Goal: Task Accomplishment & Management: Manage account settings

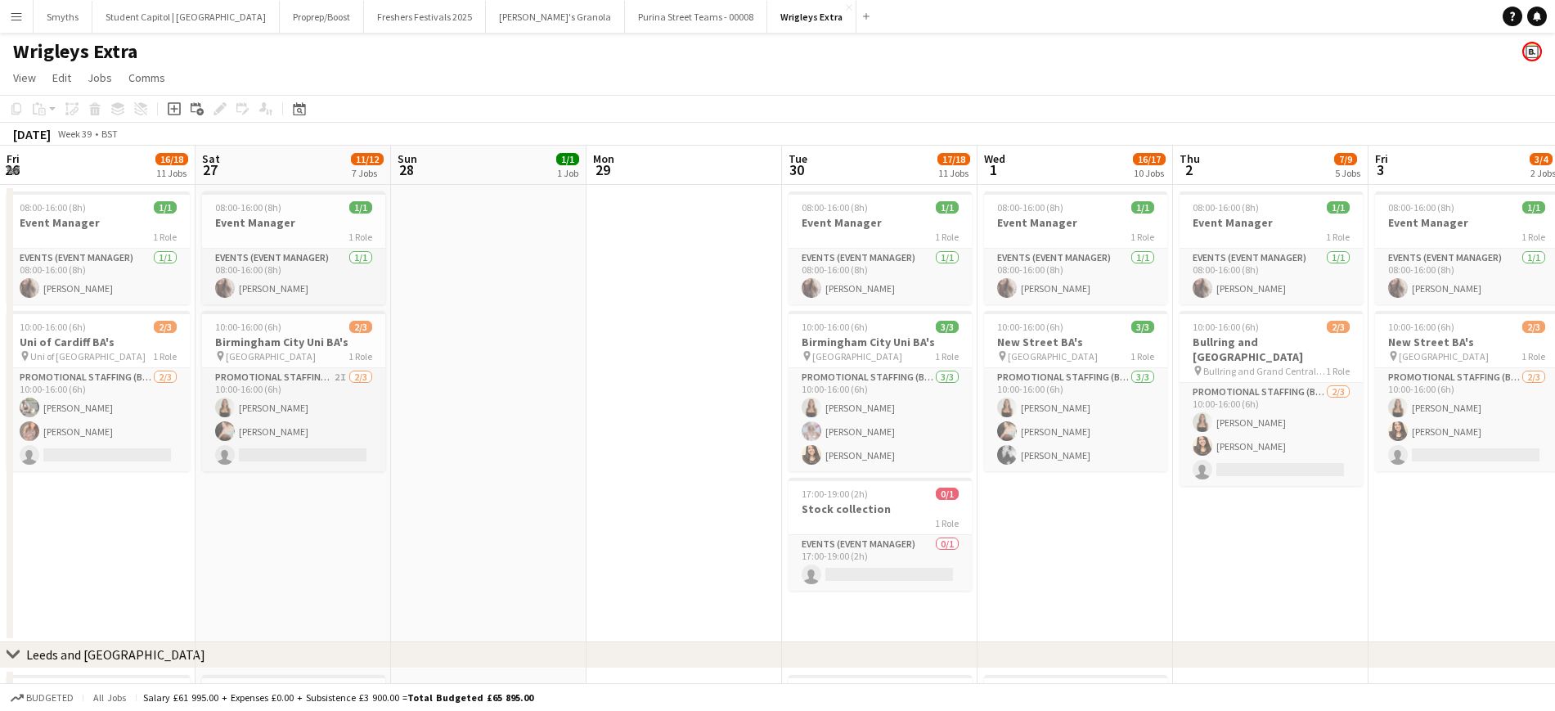
scroll to position [0, 408]
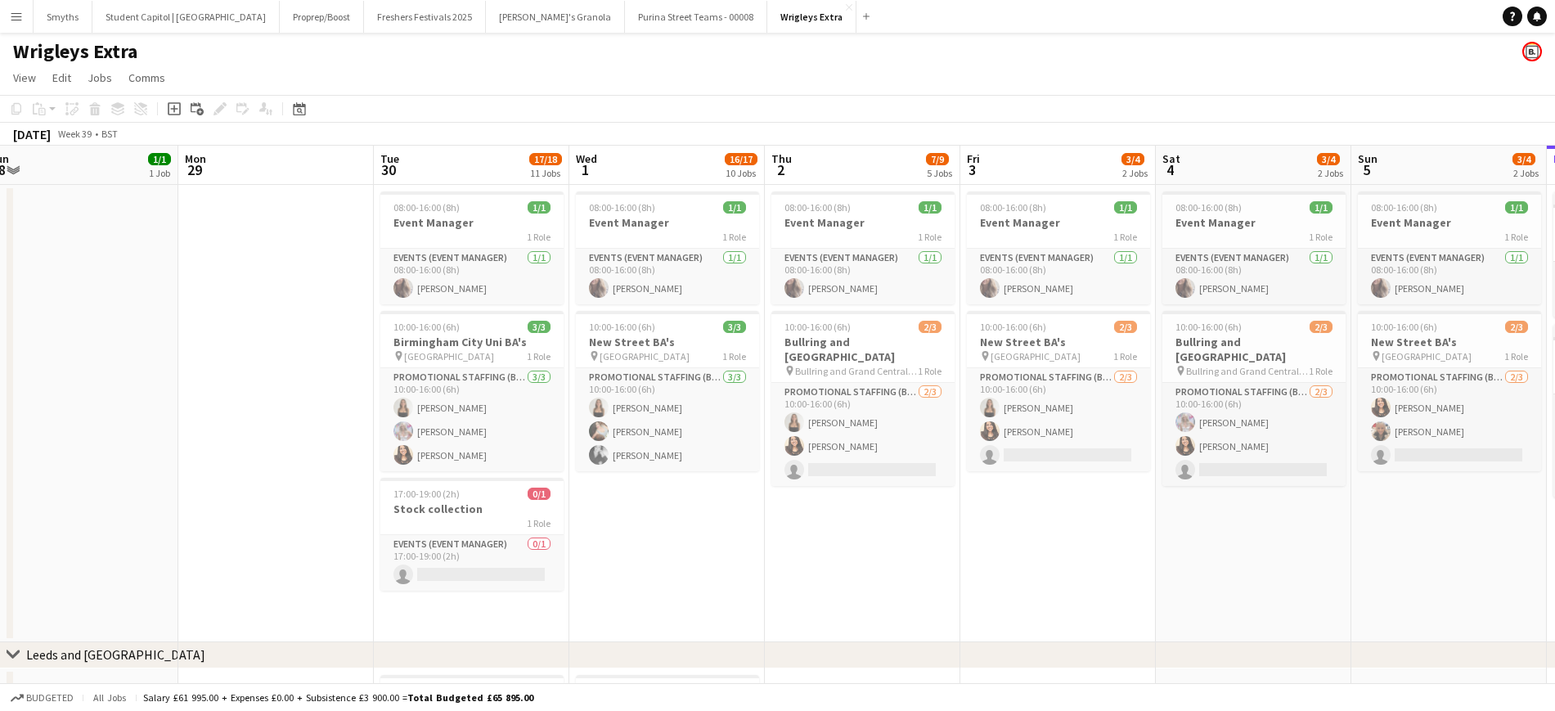
click at [331, 350] on app-date-cell at bounding box center [276, 413] width 196 height 457
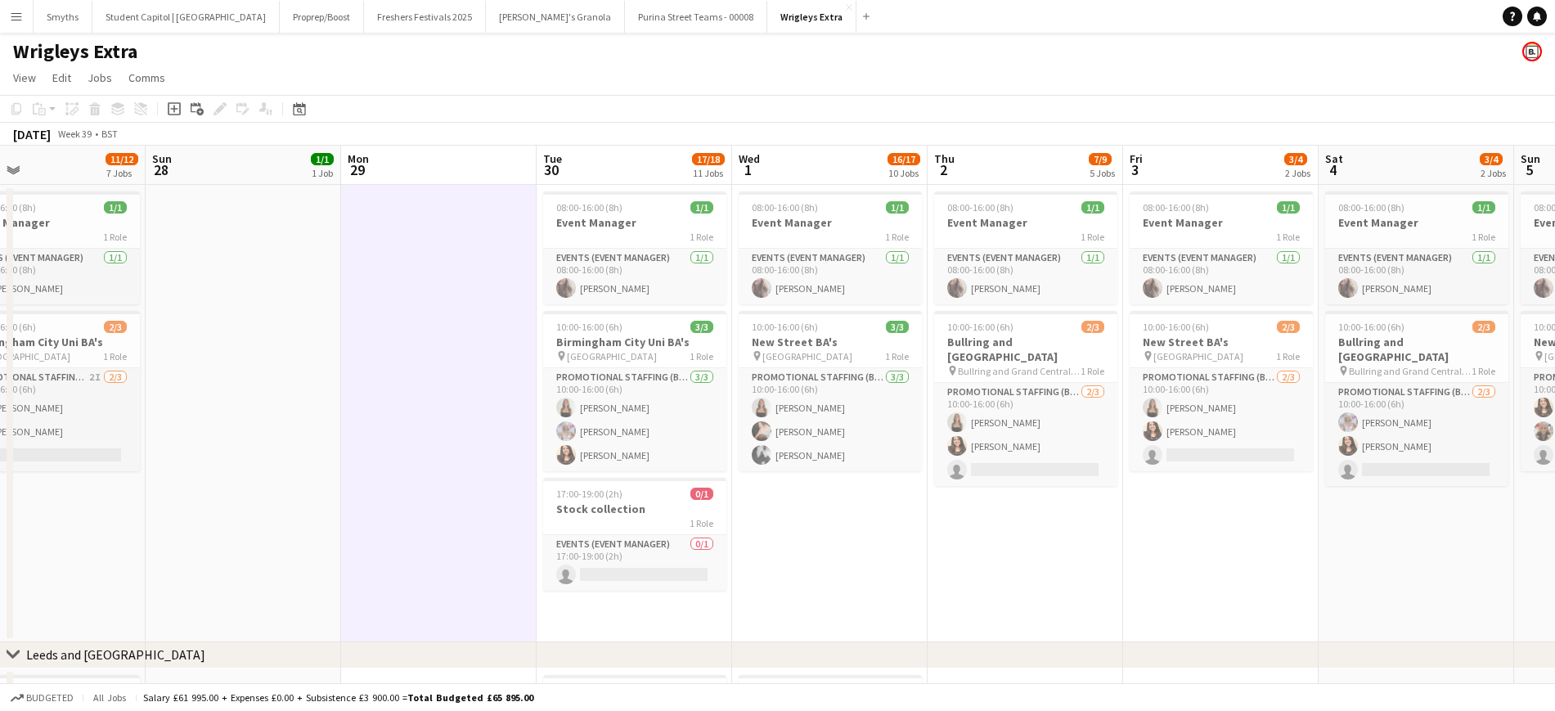
drag, startPoint x: 619, startPoint y: 422, endPoint x: 191, endPoint y: 416, distance: 427.9
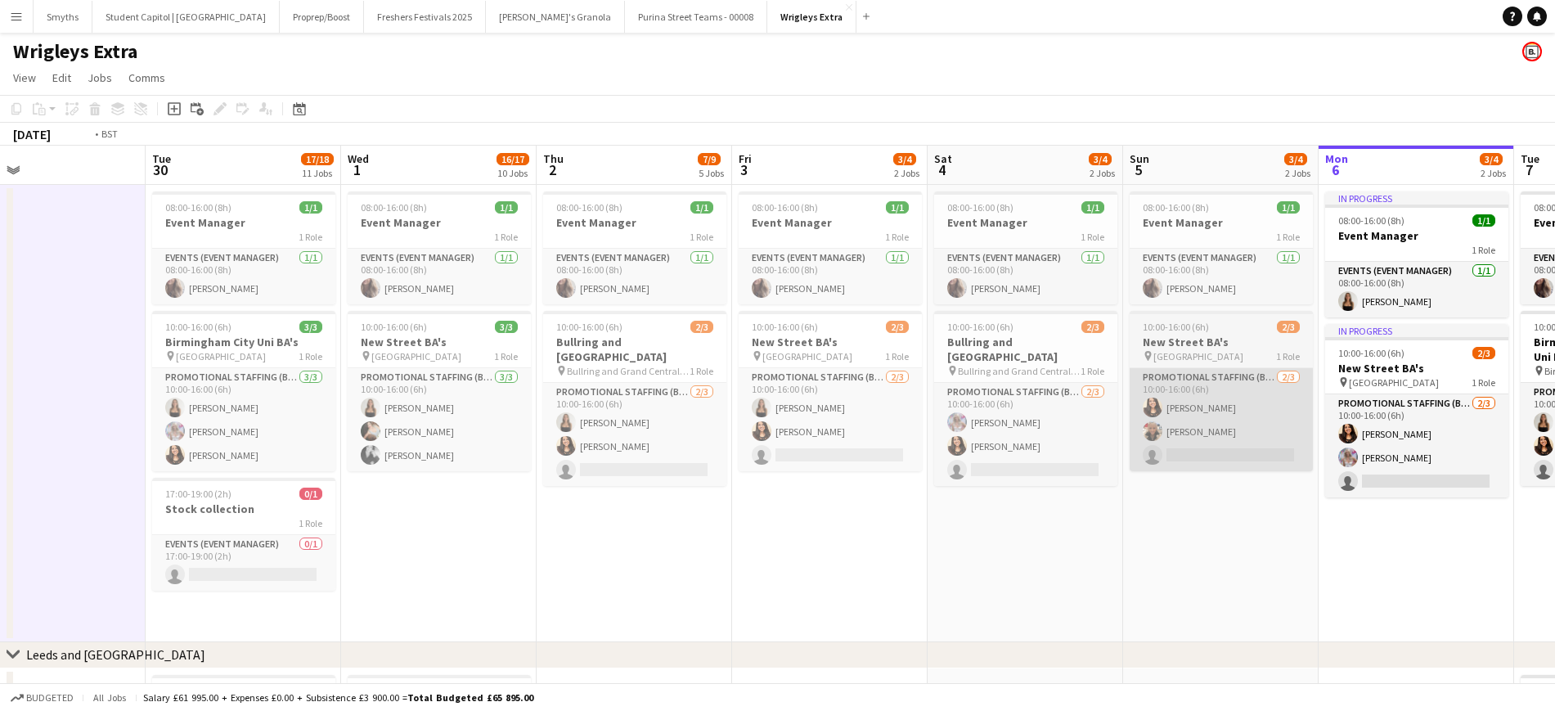
drag, startPoint x: 522, startPoint y: 404, endPoint x: 673, endPoint y: 393, distance: 151.8
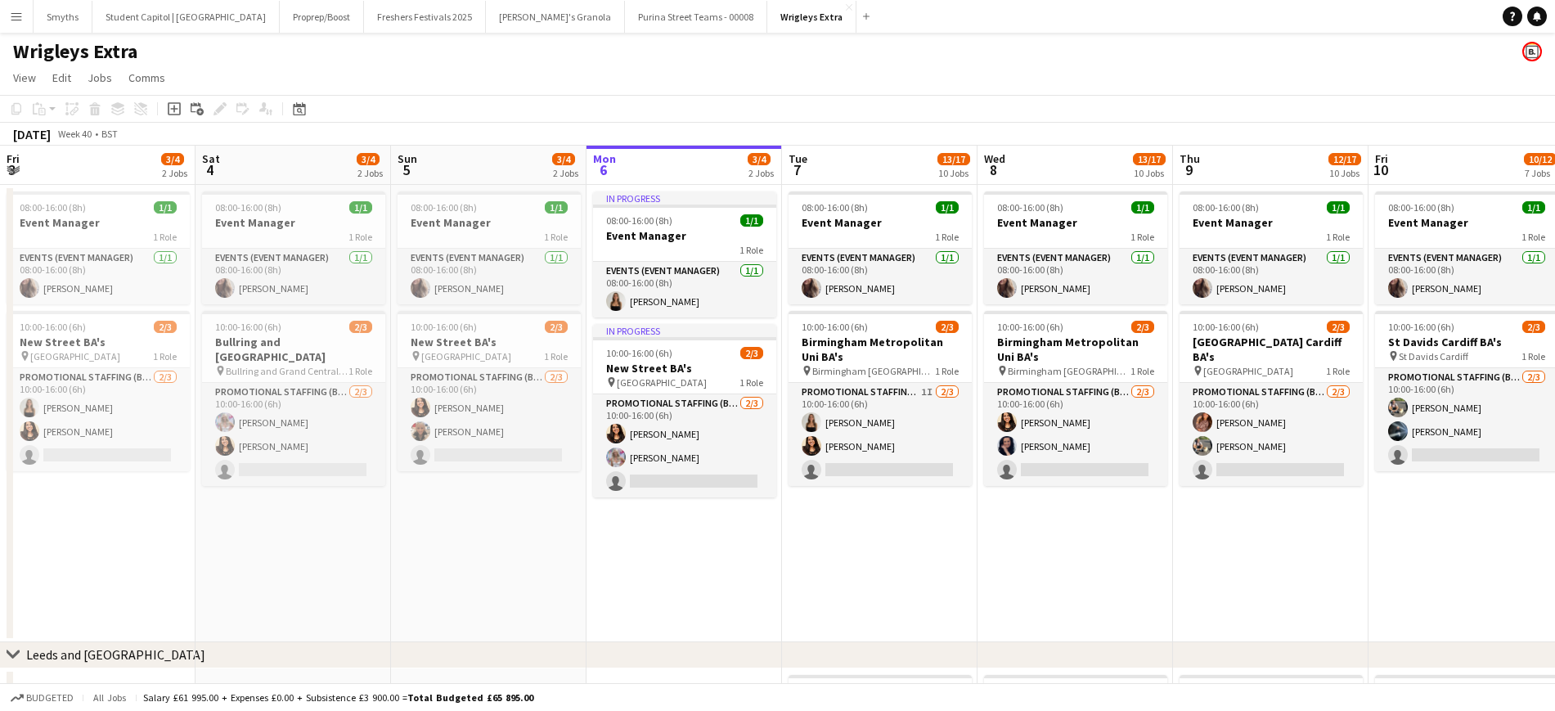
drag, startPoint x: 592, startPoint y: 392, endPoint x: 387, endPoint y: 388, distance: 205.4
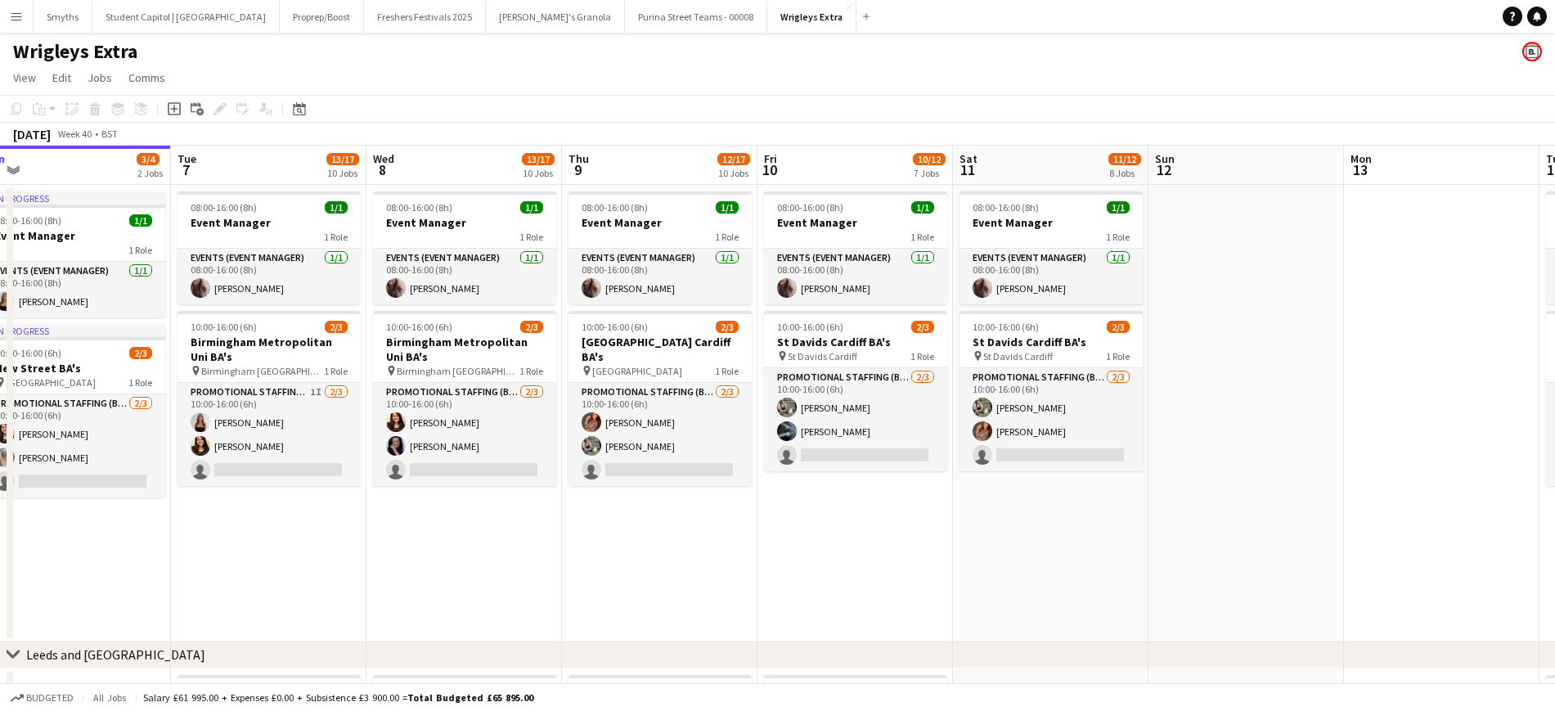
scroll to position [0, 492]
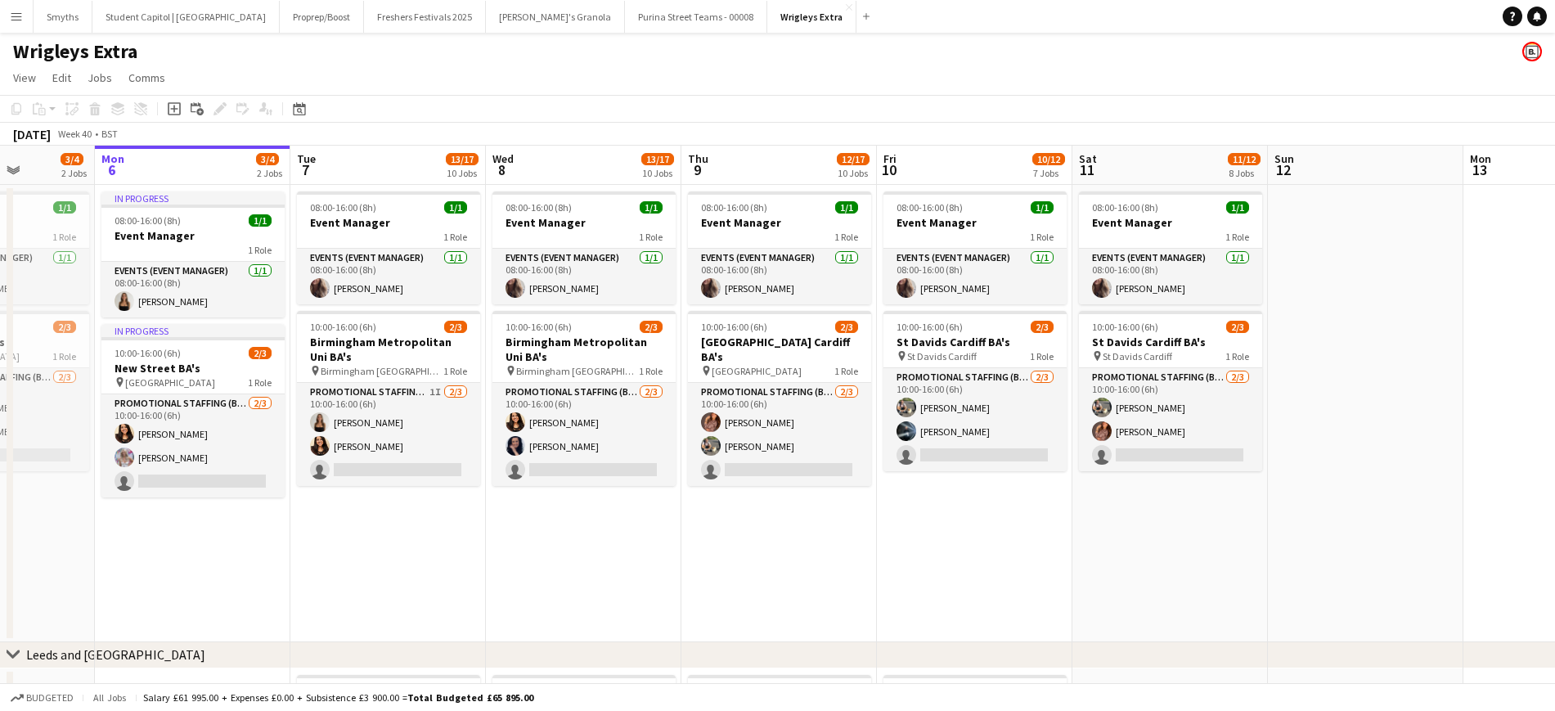
drag, startPoint x: 689, startPoint y: 420, endPoint x: 733, endPoint y: 417, distance: 44.2
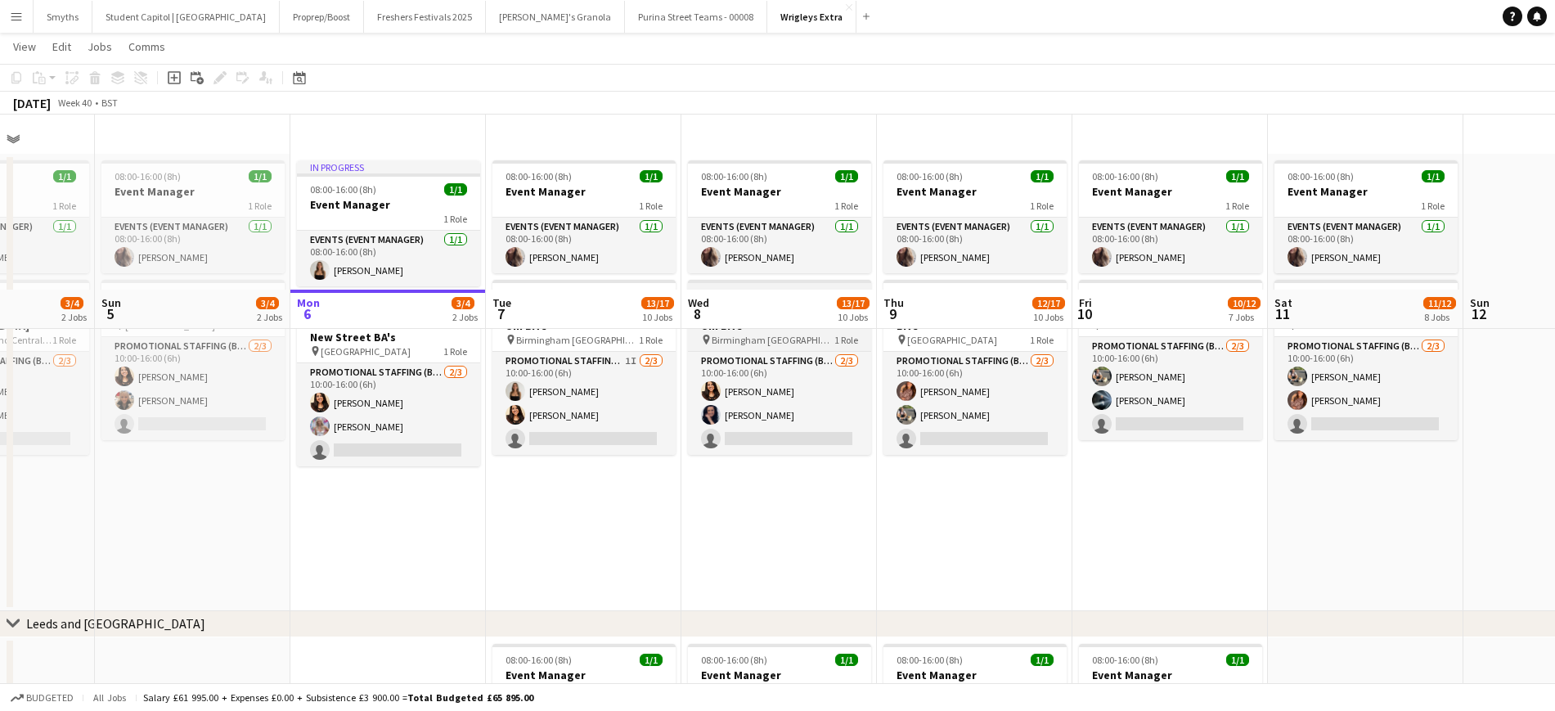
scroll to position [0, 0]
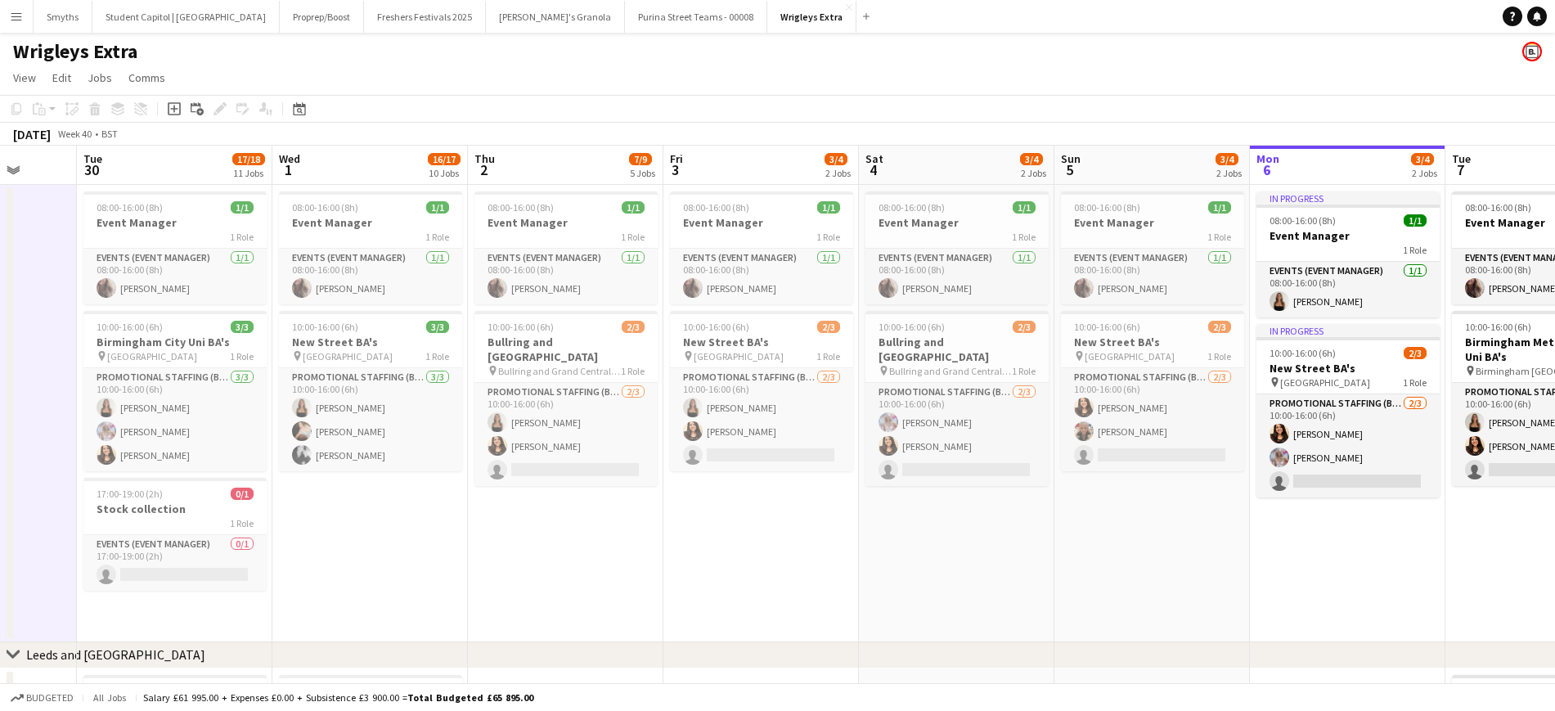
drag, startPoint x: 421, startPoint y: 516, endPoint x: 595, endPoint y: 508, distance: 173.6
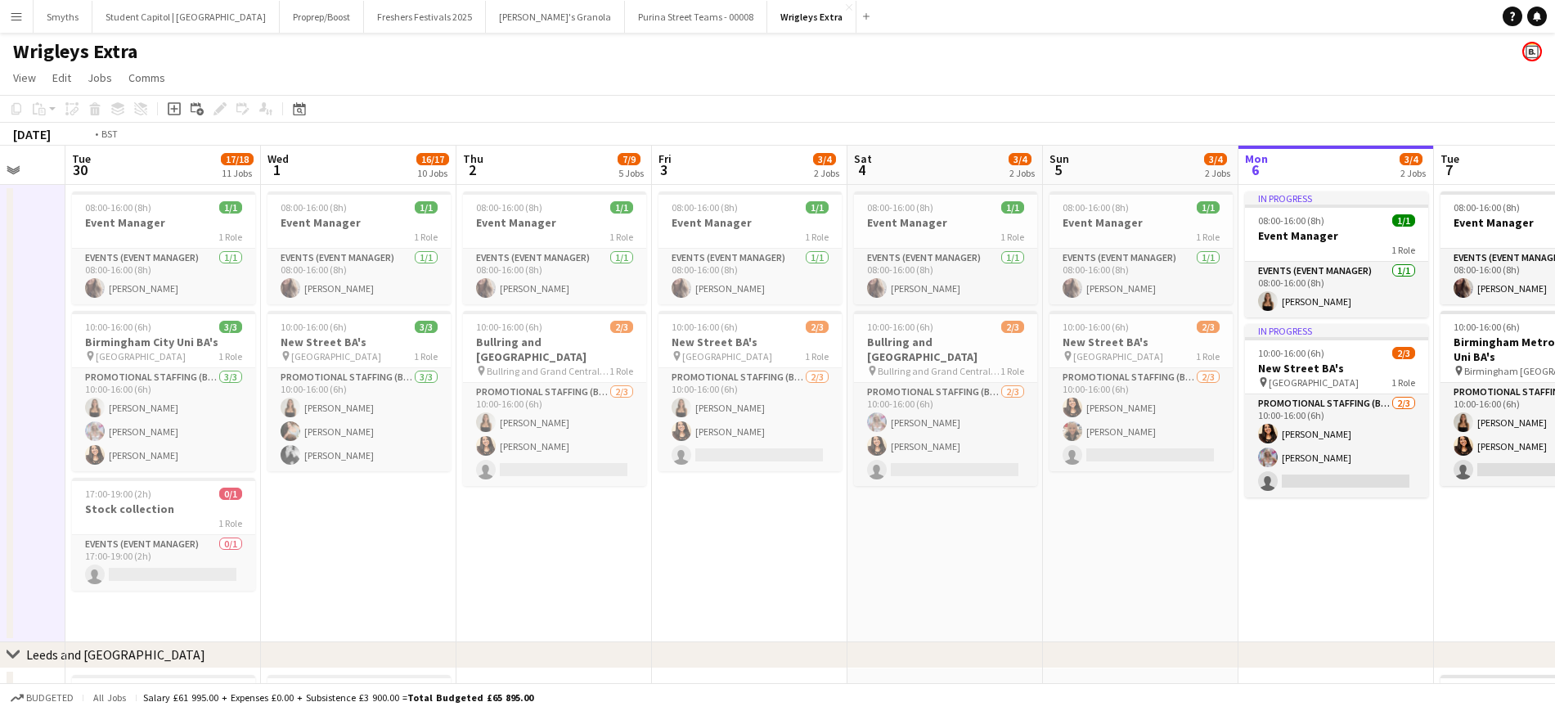
drag, startPoint x: 552, startPoint y: 519, endPoint x: 764, endPoint y: 506, distance: 212.3
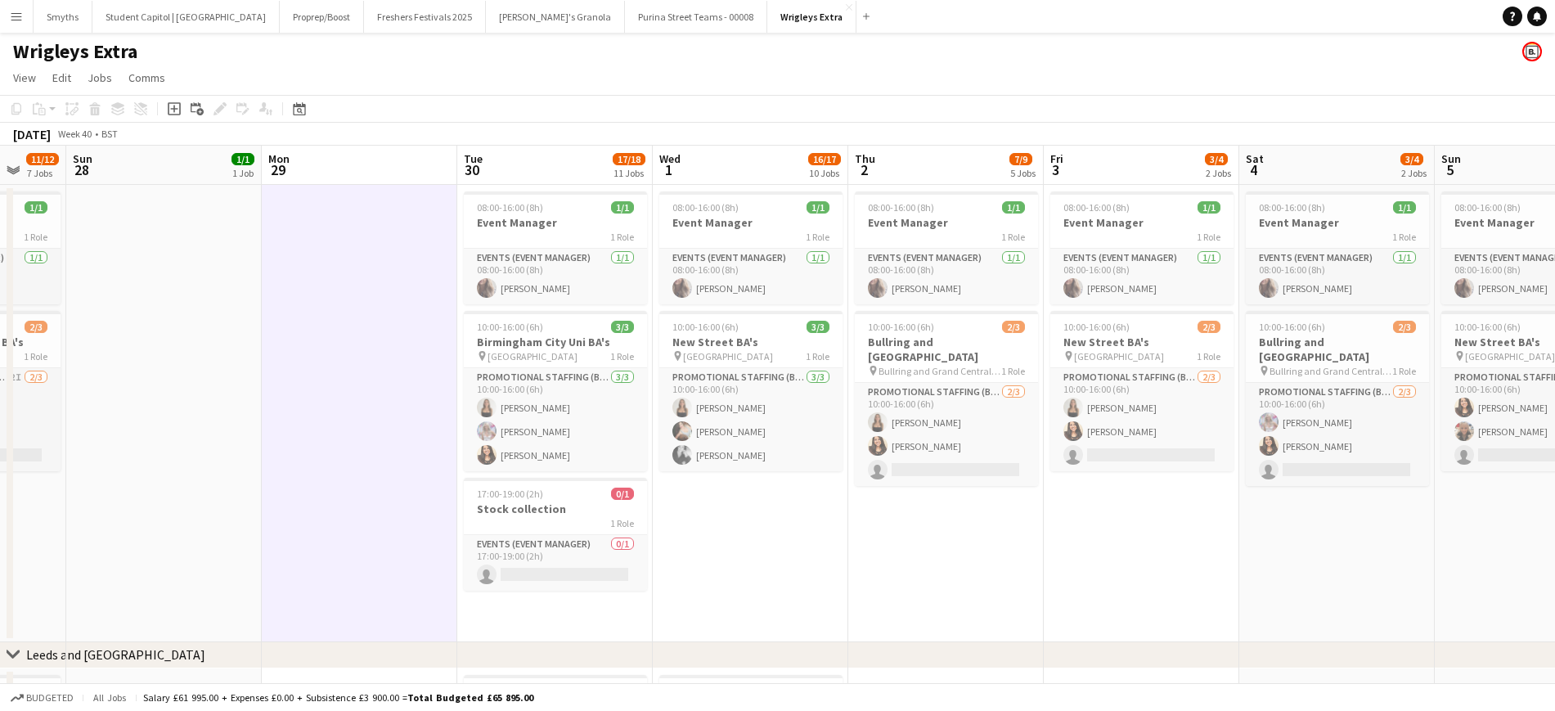
drag, startPoint x: 308, startPoint y: 483, endPoint x: 902, endPoint y: 471, distance: 593.3
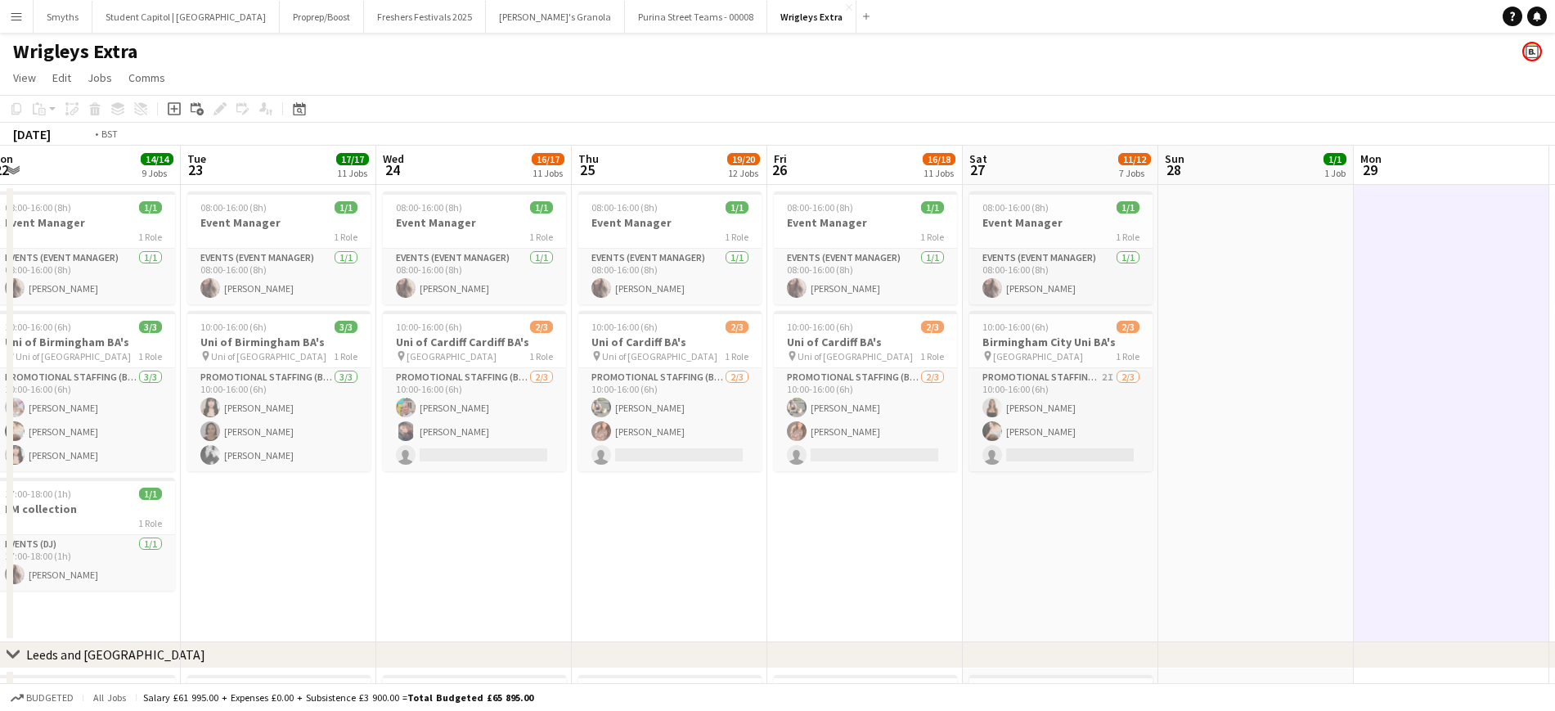
drag, startPoint x: 182, startPoint y: 470, endPoint x: 1006, endPoint y: 441, distance: 825.2
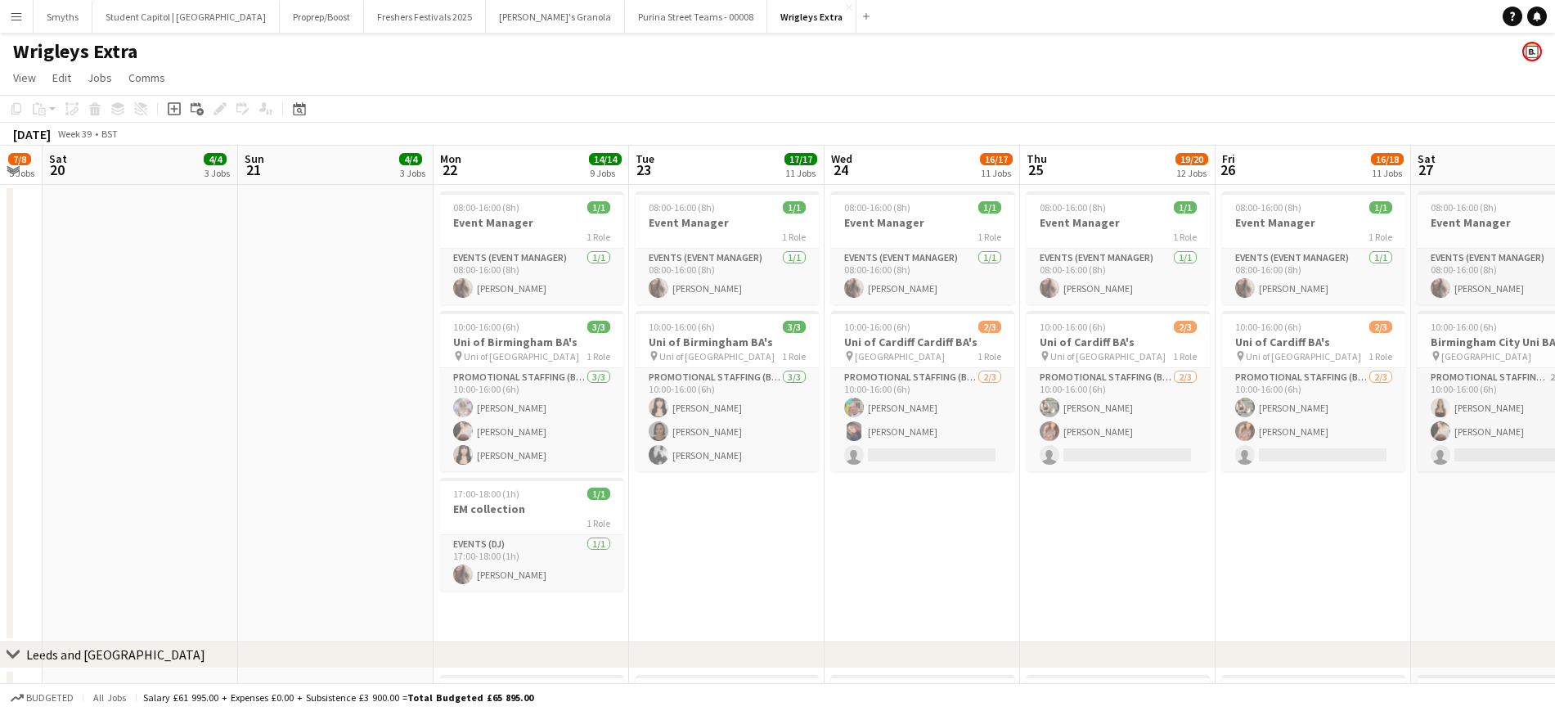
drag, startPoint x: 449, startPoint y: 457, endPoint x: 1006, endPoint y: 448, distance: 557.2
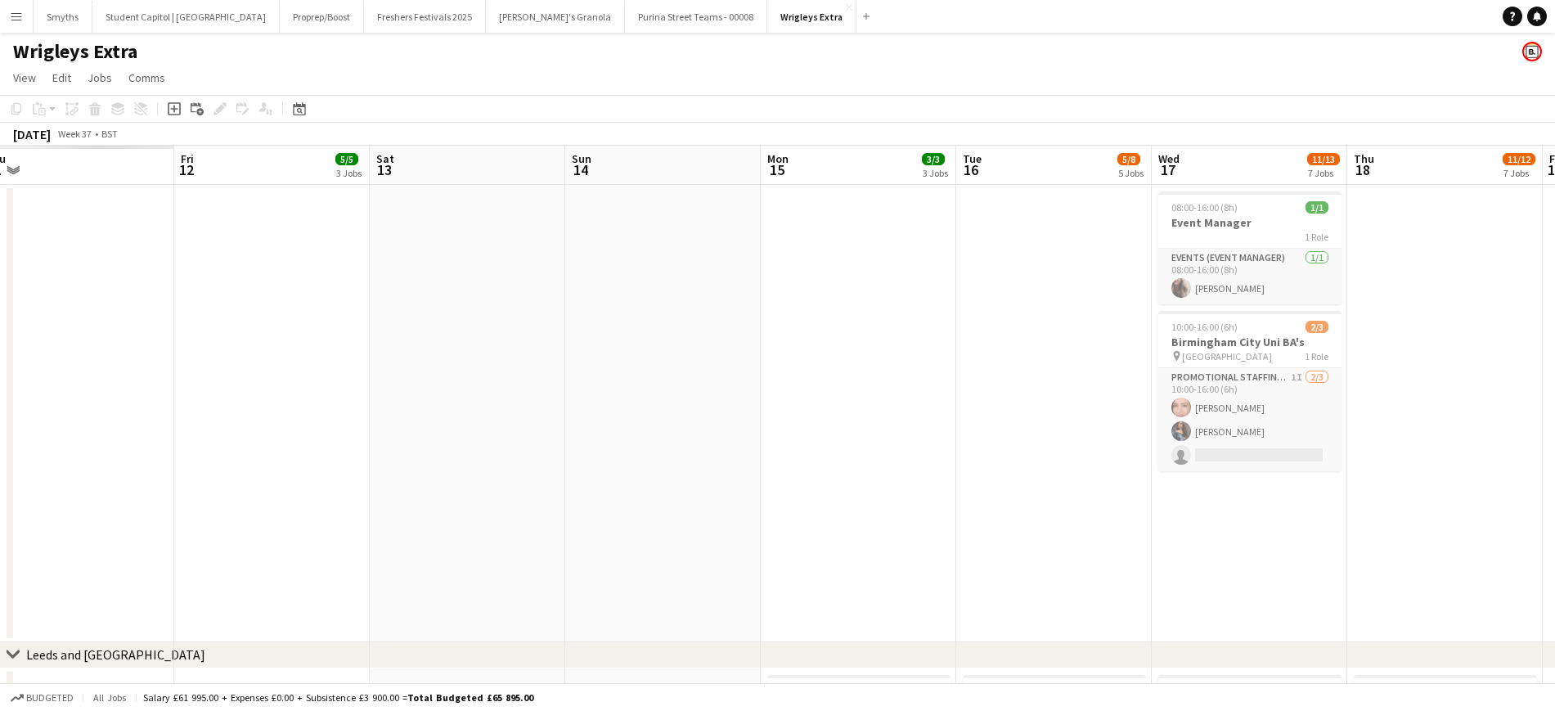
drag, startPoint x: 833, startPoint y: 419, endPoint x: 893, endPoint y: 445, distance: 65.2
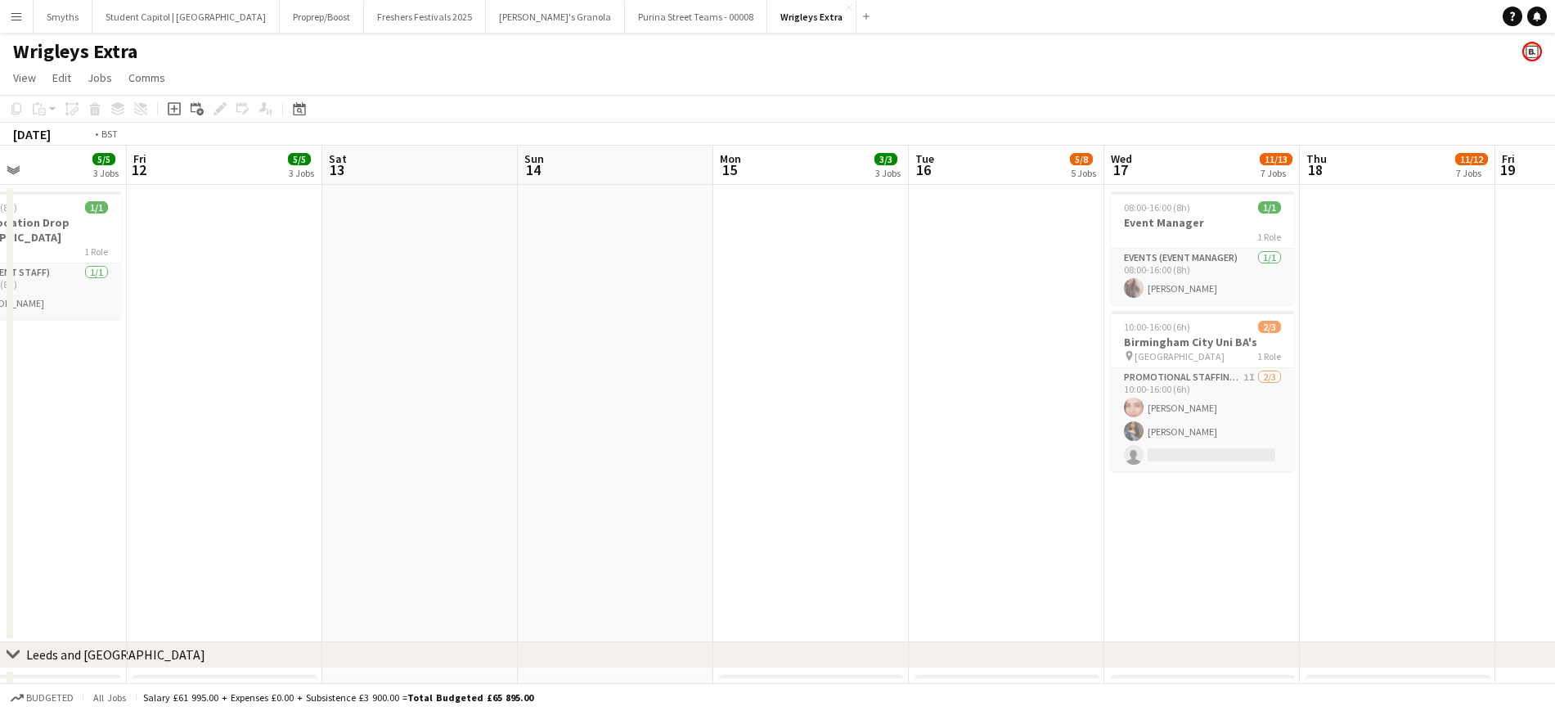
drag, startPoint x: 551, startPoint y: 448, endPoint x: 1056, endPoint y: 455, distance: 504.8
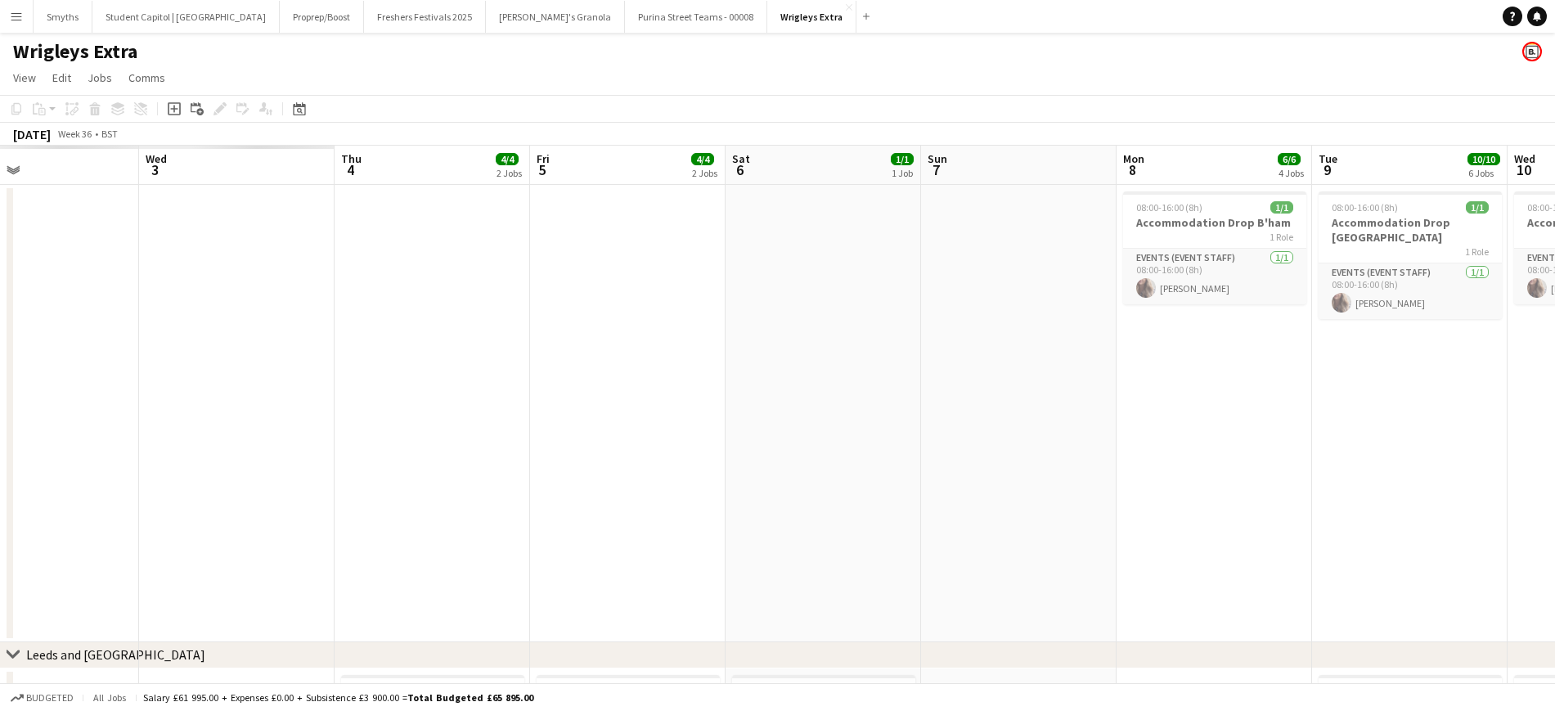
drag, startPoint x: 605, startPoint y: 412, endPoint x: 1326, endPoint y: 400, distance: 720.9
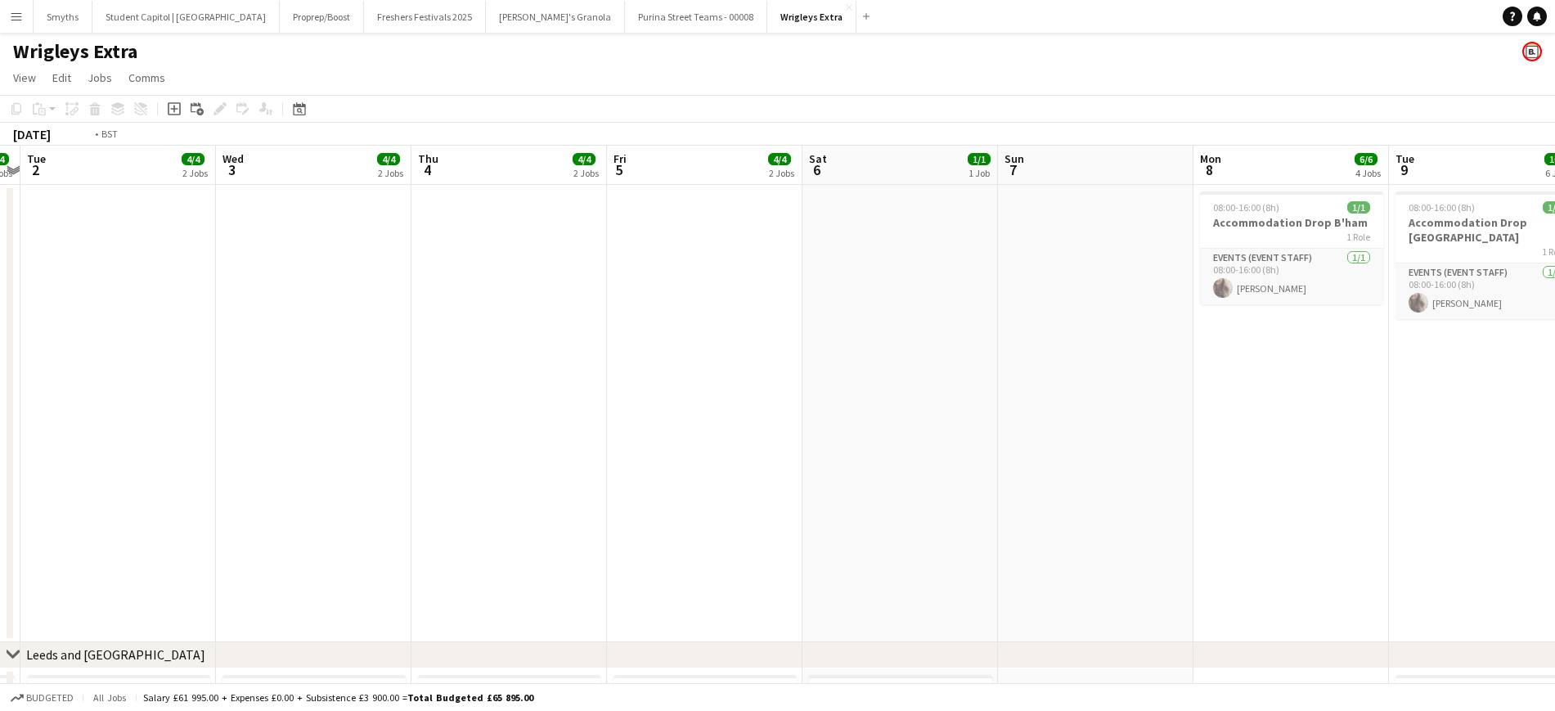
drag, startPoint x: 544, startPoint y: 421, endPoint x: 1303, endPoint y: 424, distance: 759.2
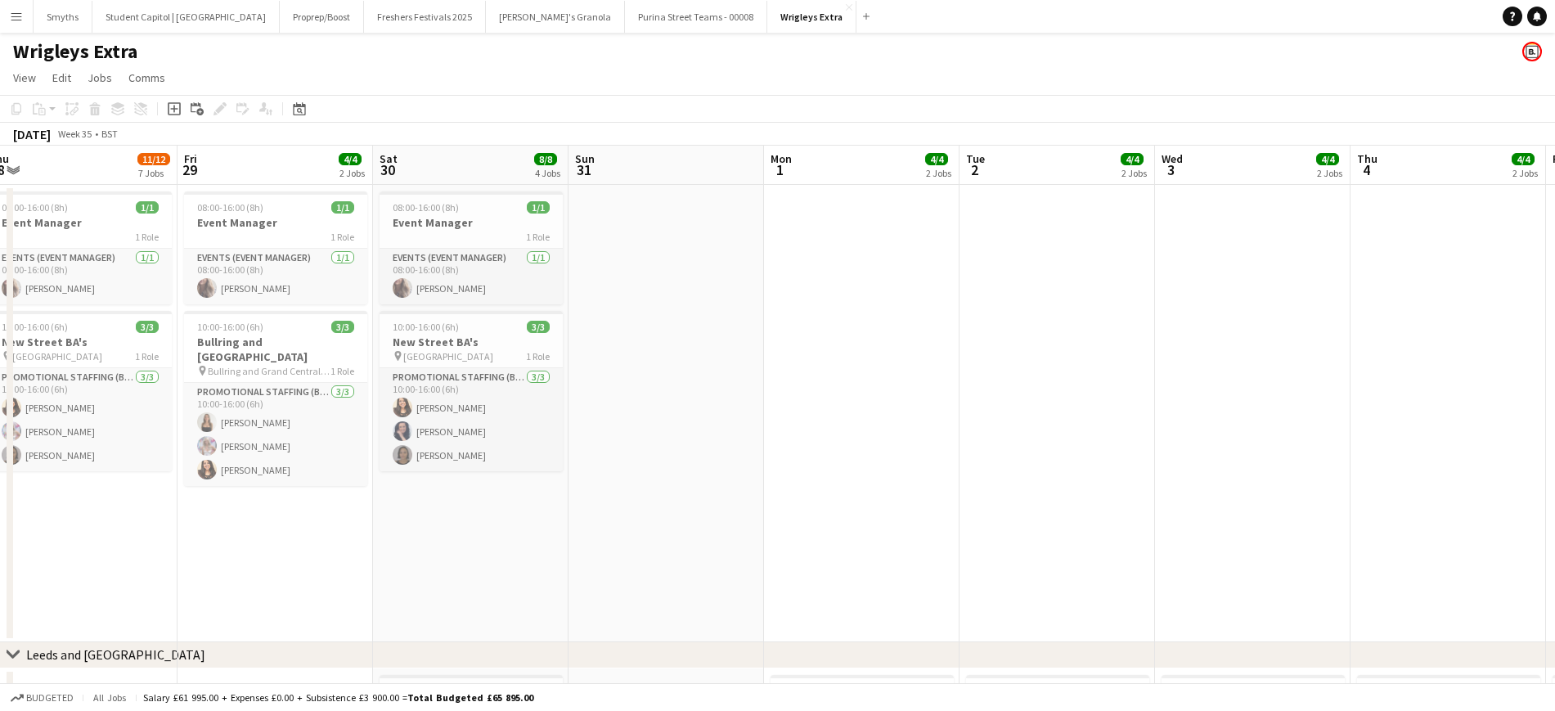
drag, startPoint x: 1064, startPoint y: 443, endPoint x: 1456, endPoint y: 410, distance: 393.2
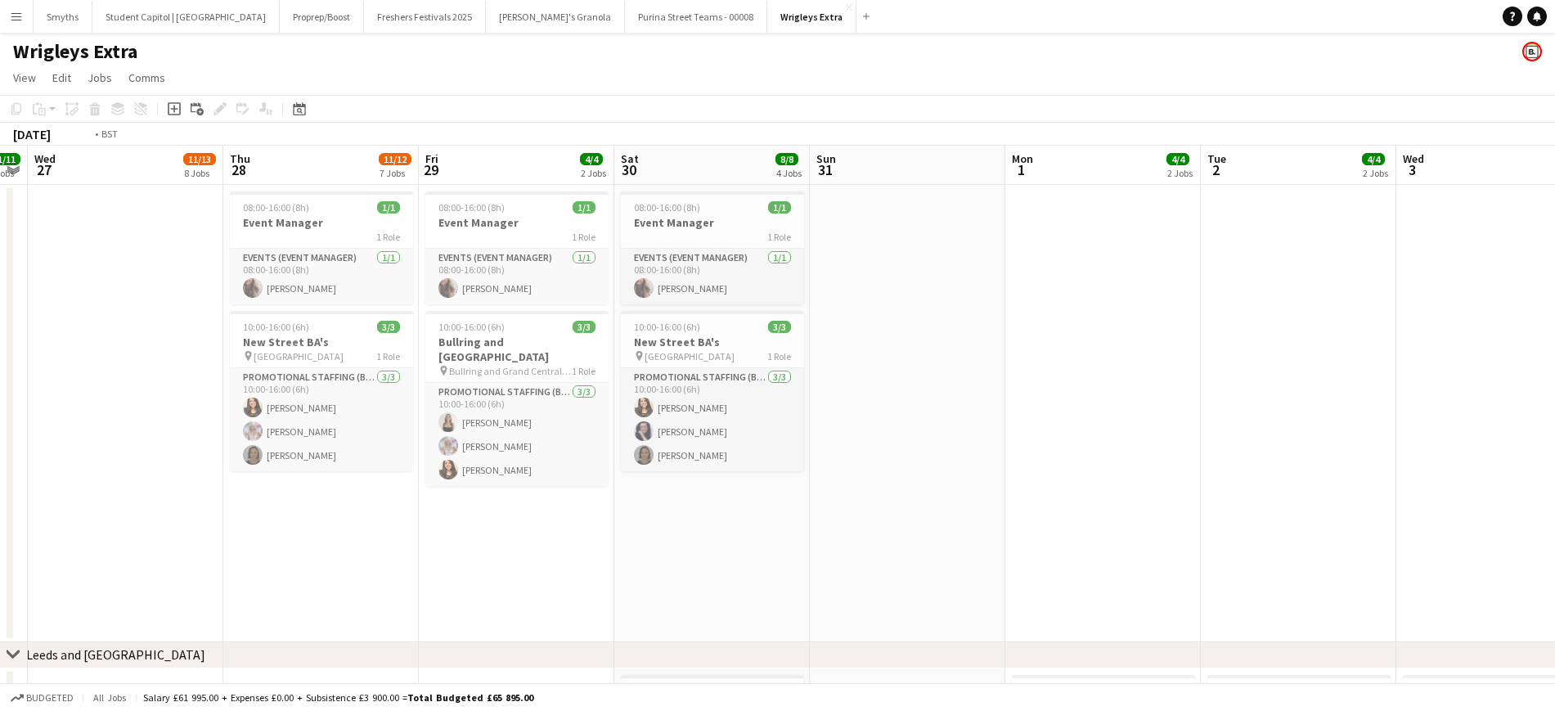
drag, startPoint x: 506, startPoint y: 407, endPoint x: 492, endPoint y: 395, distance: 17.9
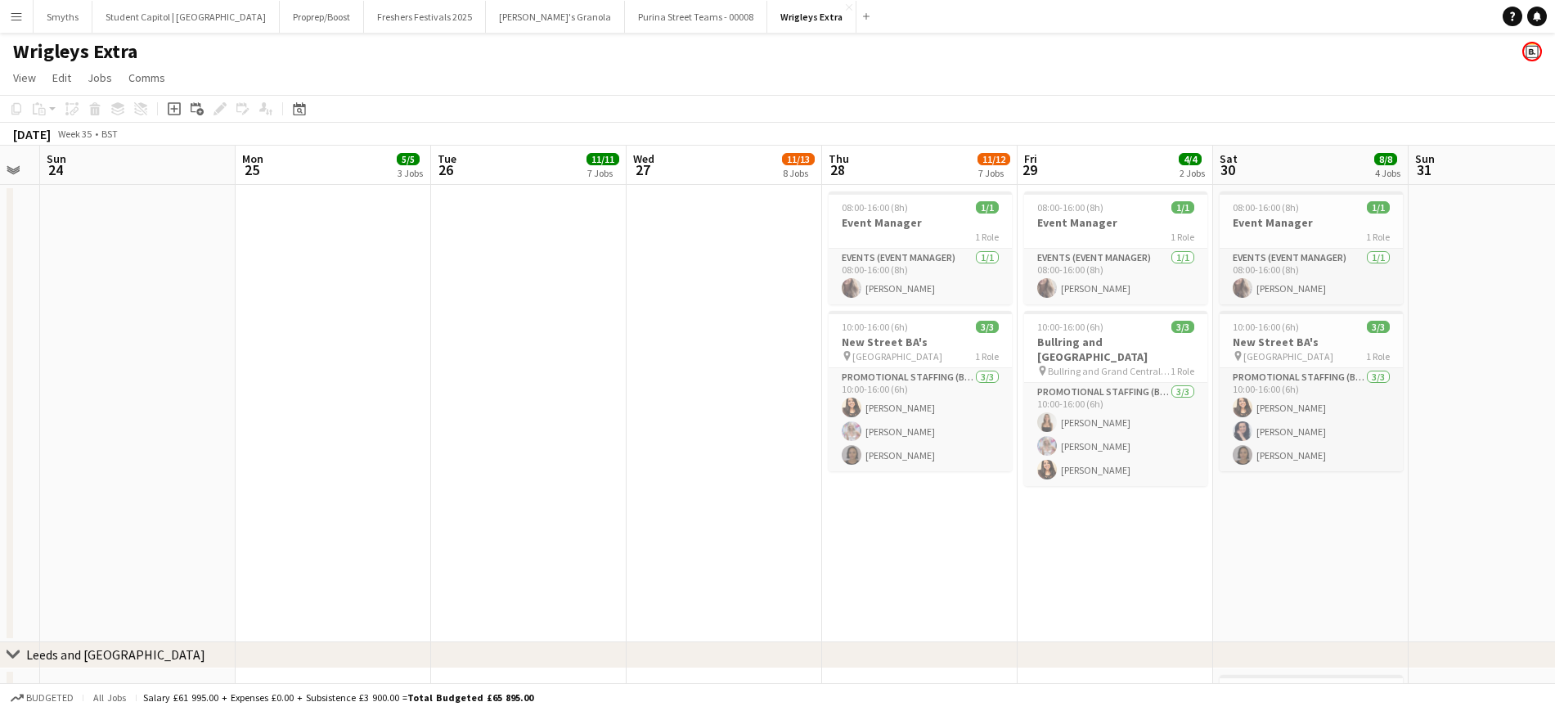
scroll to position [0, 405]
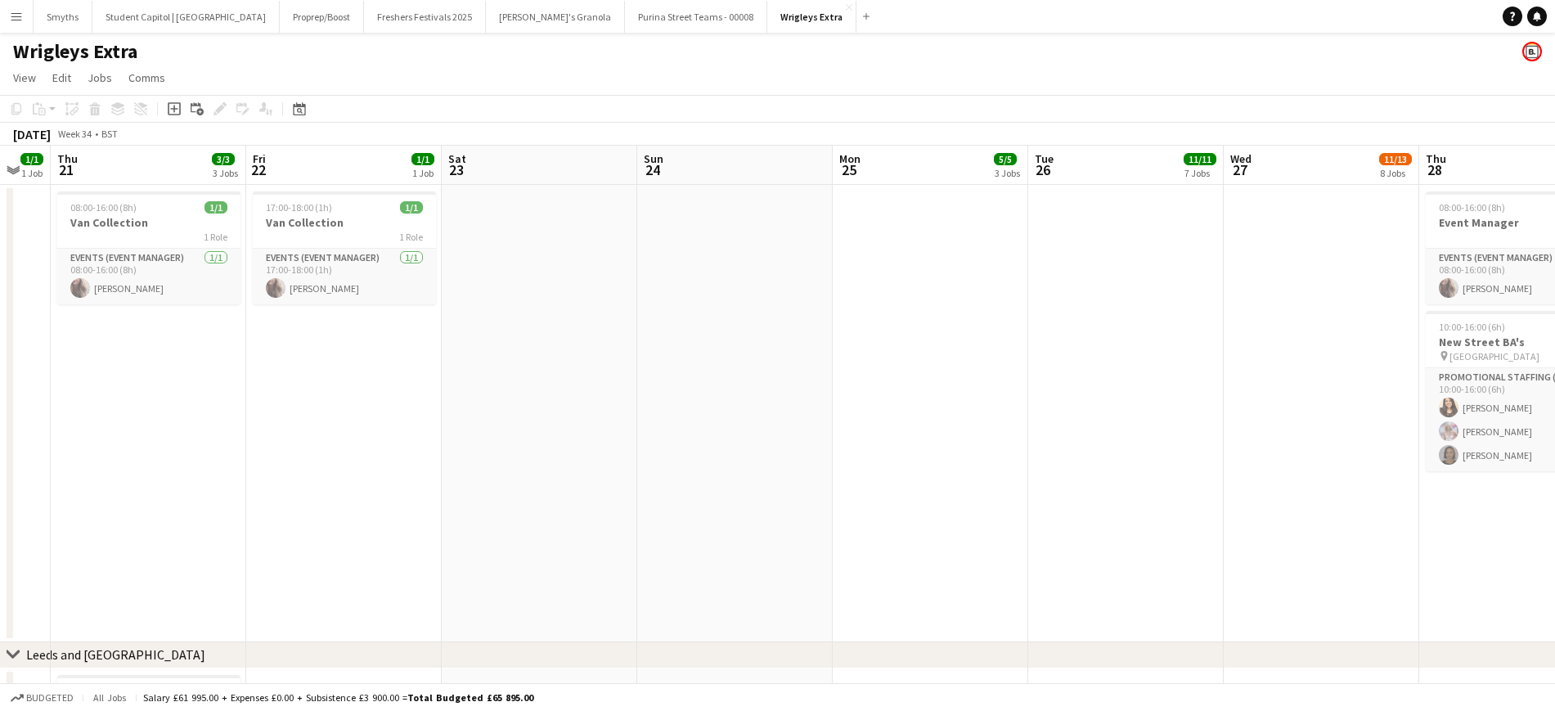
drag, startPoint x: 1140, startPoint y: 389, endPoint x: 639, endPoint y: 399, distance: 501.6
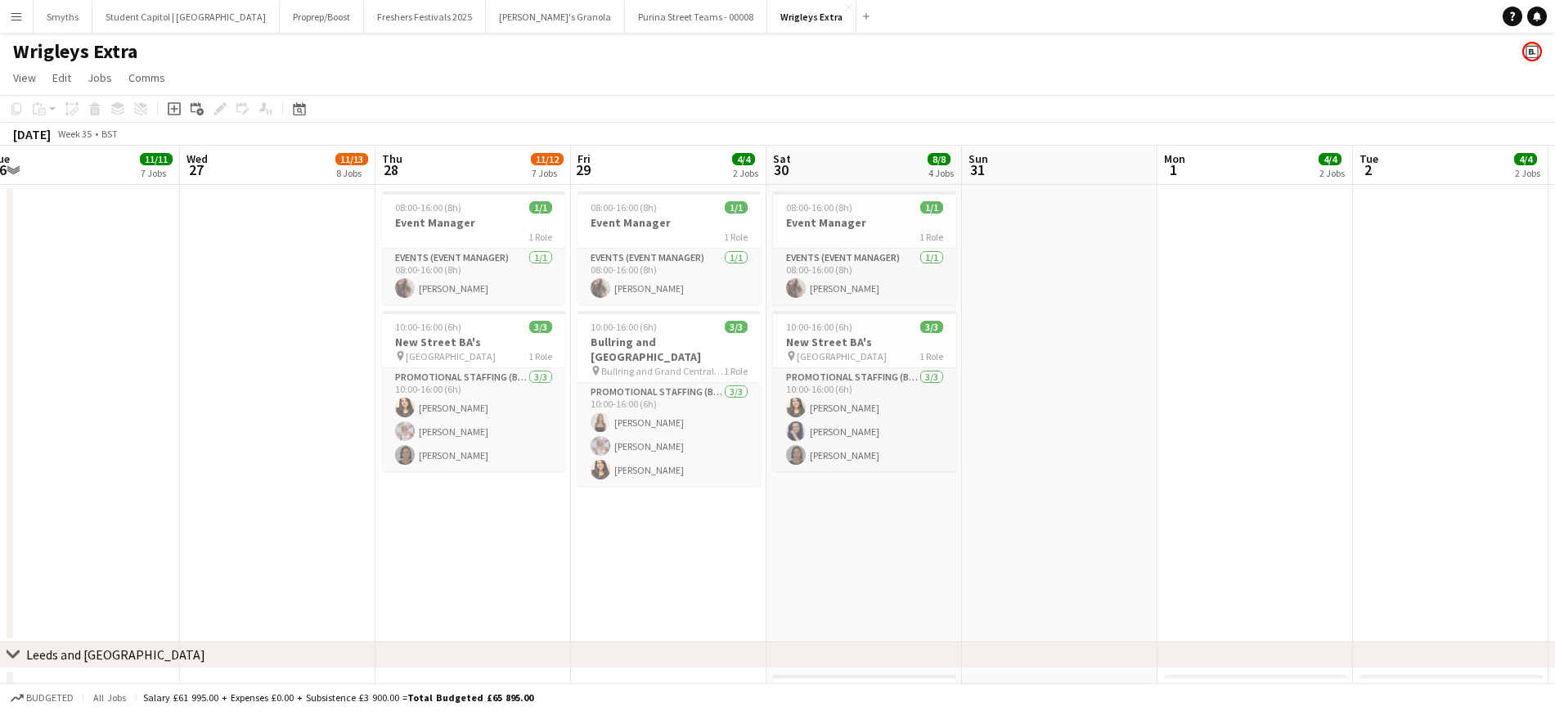
scroll to position [0, 604]
drag, startPoint x: 782, startPoint y: 408, endPoint x: 367, endPoint y: 404, distance: 415.6
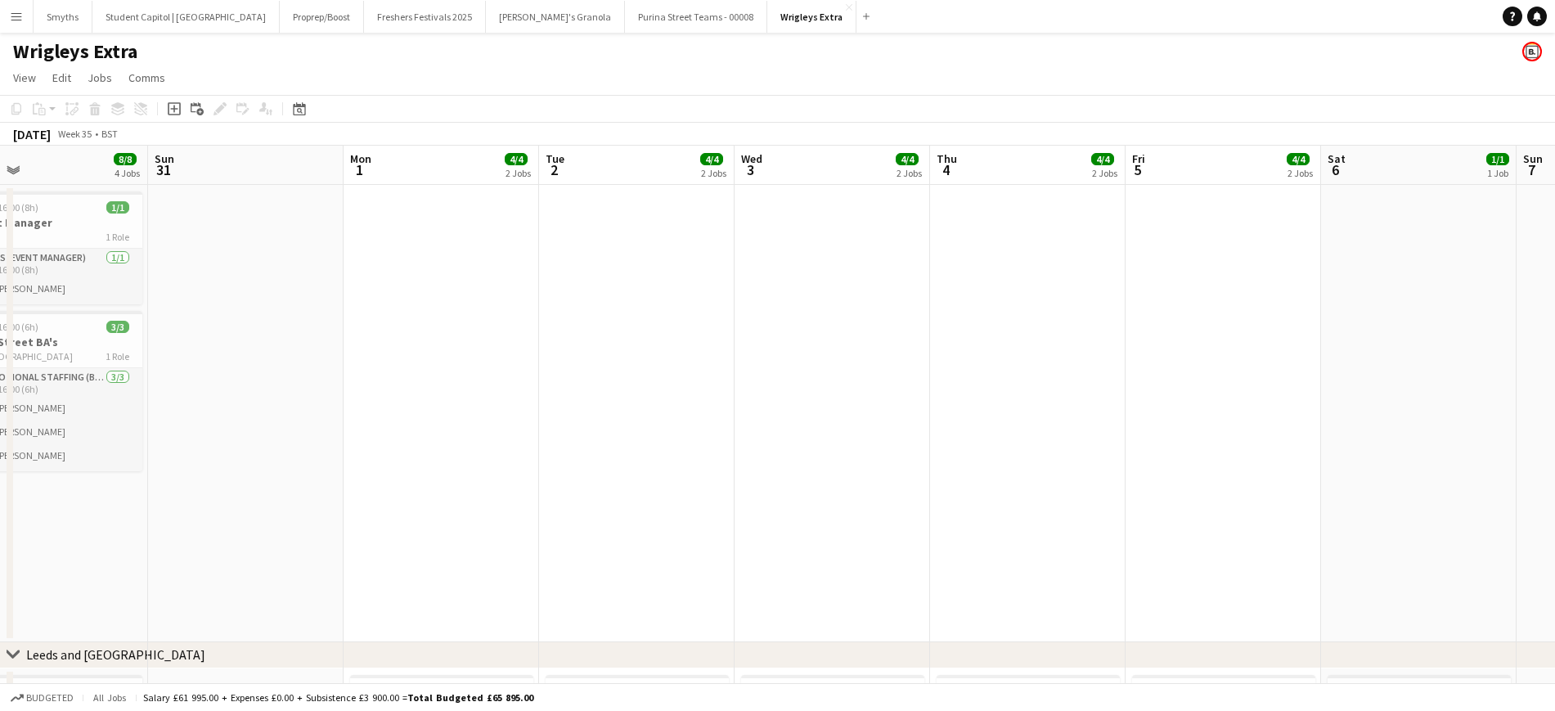
drag, startPoint x: 1244, startPoint y: 377, endPoint x: 537, endPoint y: 420, distance: 708.1
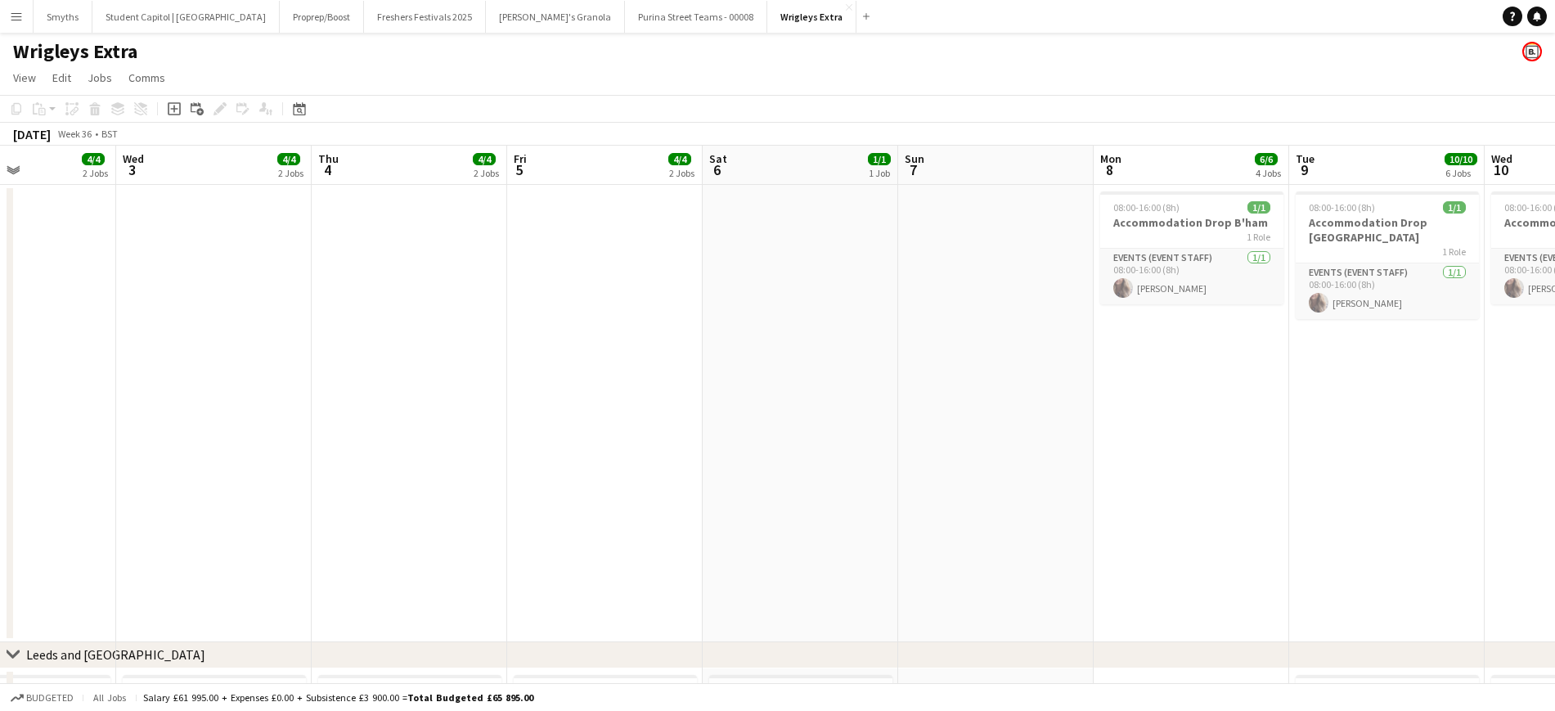
drag, startPoint x: 1097, startPoint y: 434, endPoint x: 380, endPoint y: 439, distance: 716.7
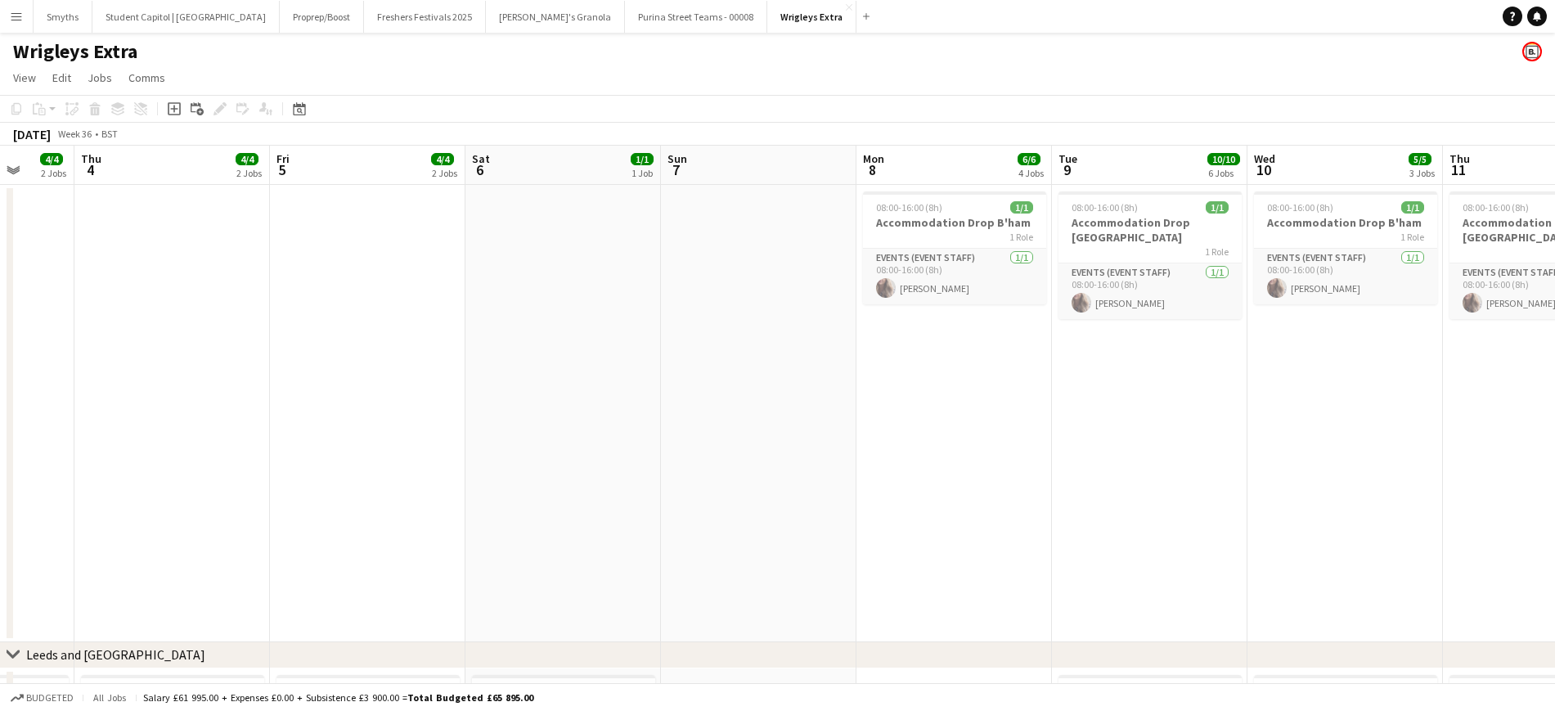
scroll to position [0, 515]
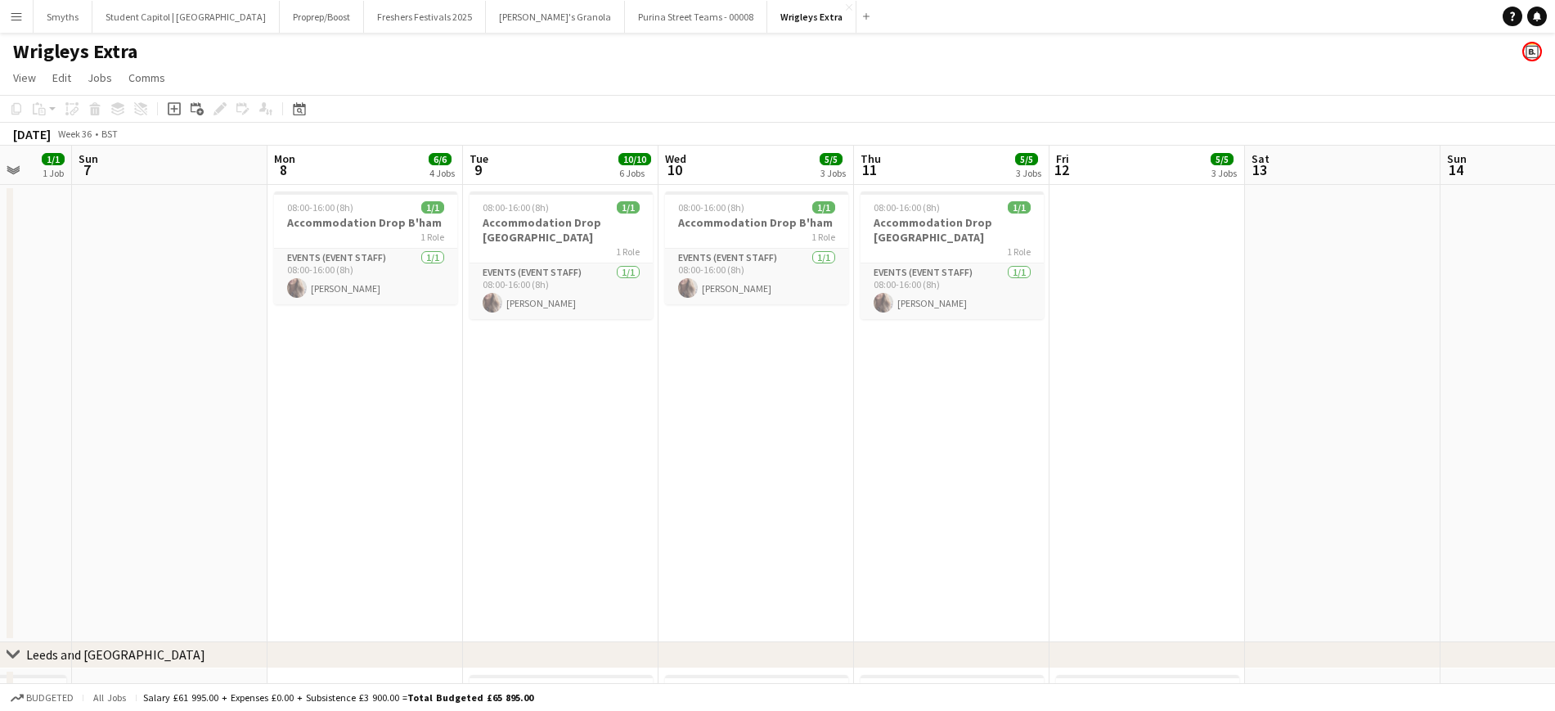
drag, startPoint x: 1182, startPoint y: 452, endPoint x: 552, endPoint y: 488, distance: 631.0
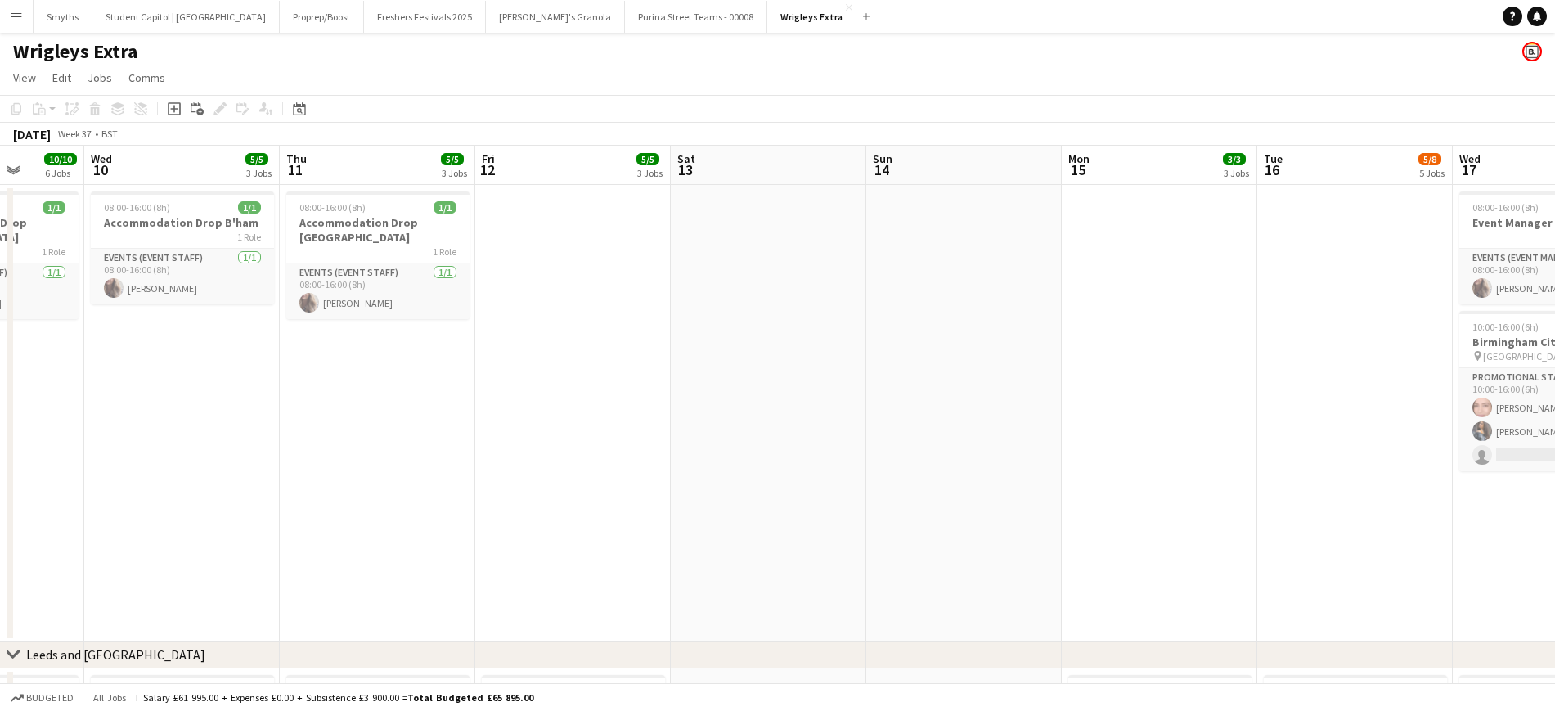
drag, startPoint x: 1136, startPoint y: 470, endPoint x: 538, endPoint y: 479, distance: 597.3
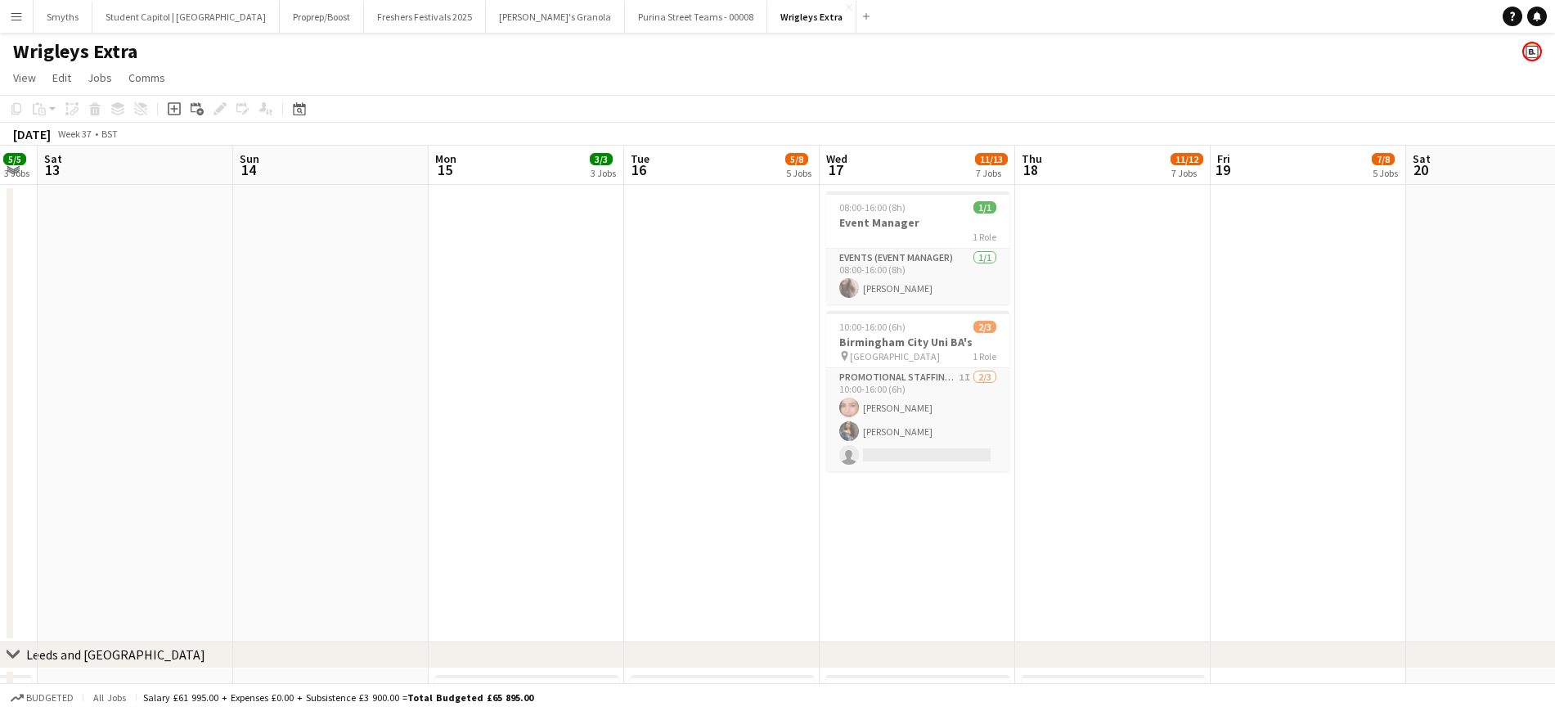
scroll to position [0, 495]
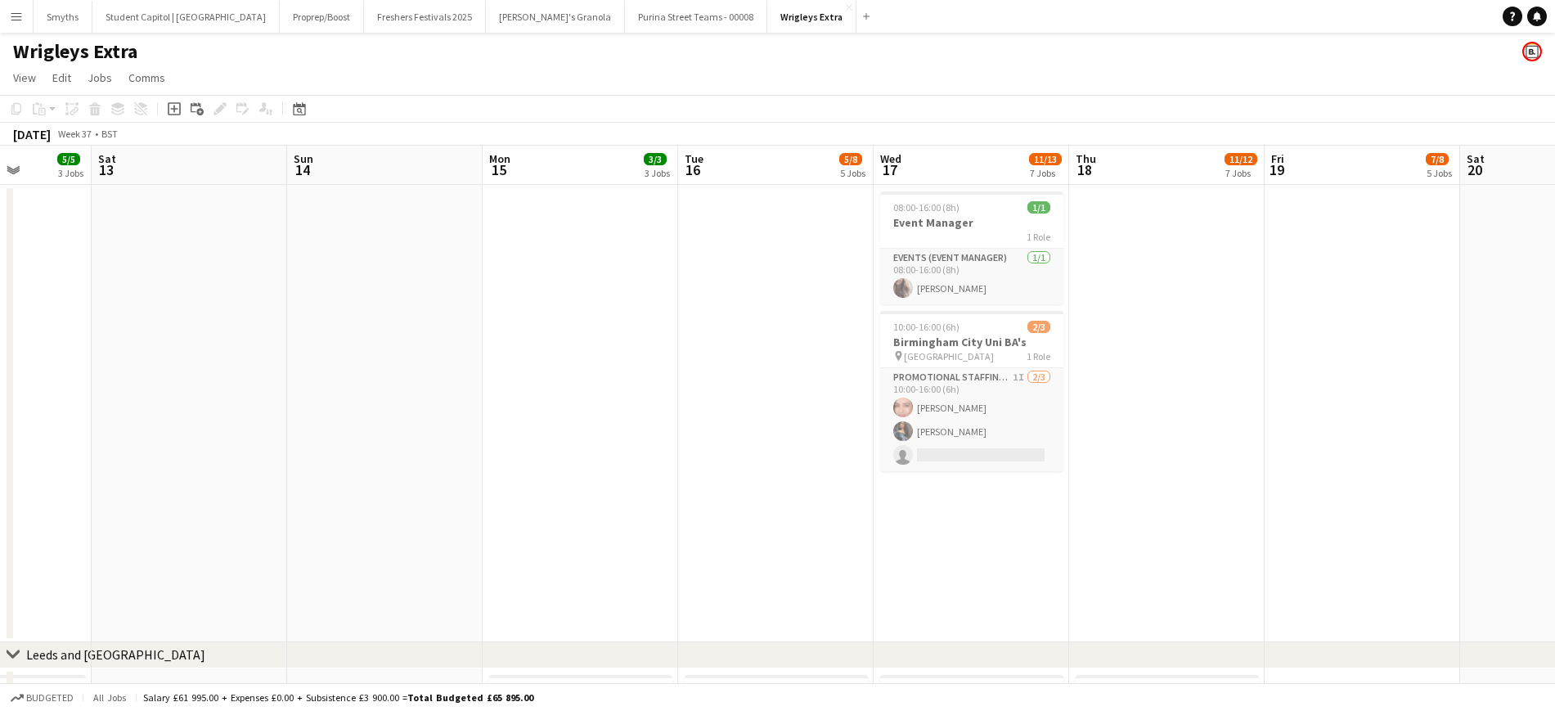
drag, startPoint x: 1110, startPoint y: 416, endPoint x: 578, endPoint y: 451, distance: 533.7
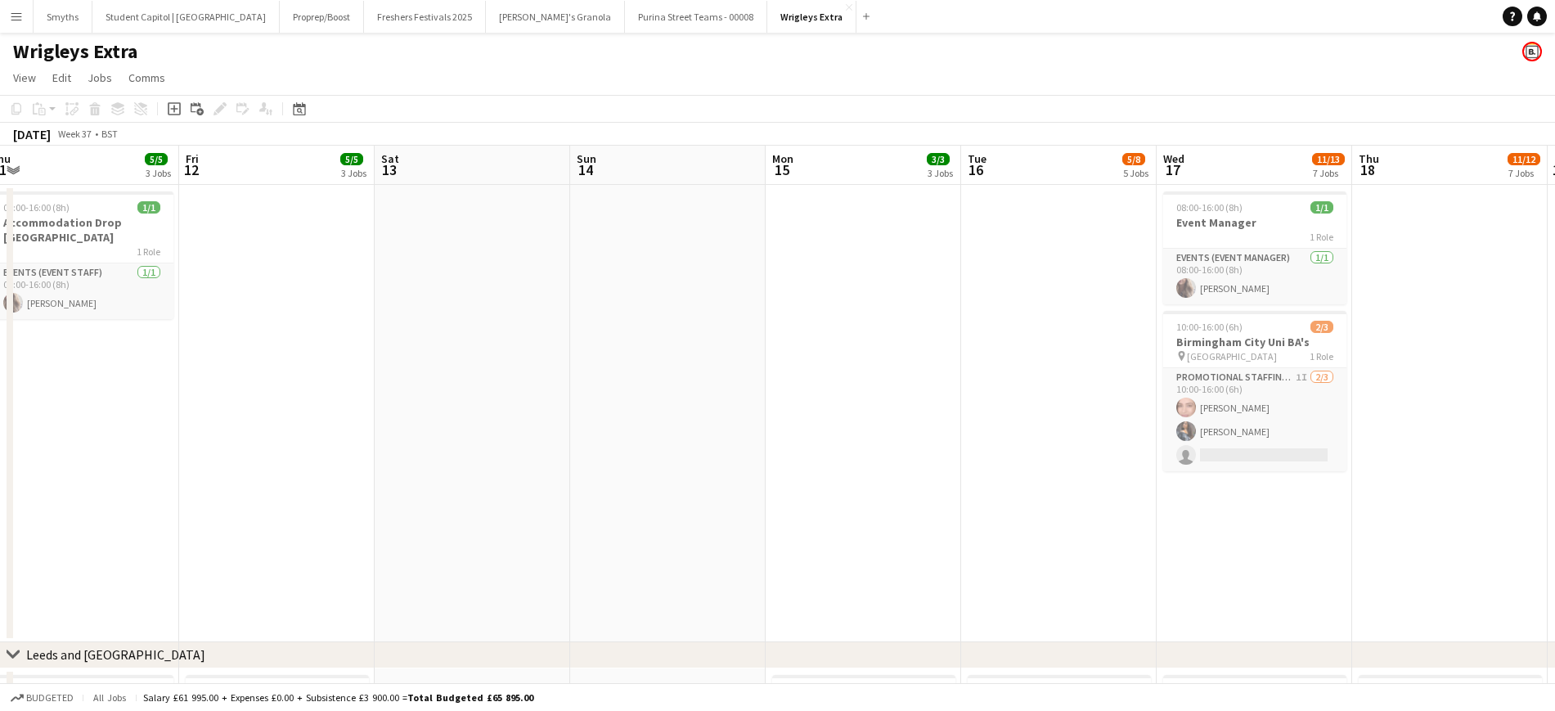
drag, startPoint x: 696, startPoint y: 451, endPoint x: 996, endPoint y: 430, distance: 300.2
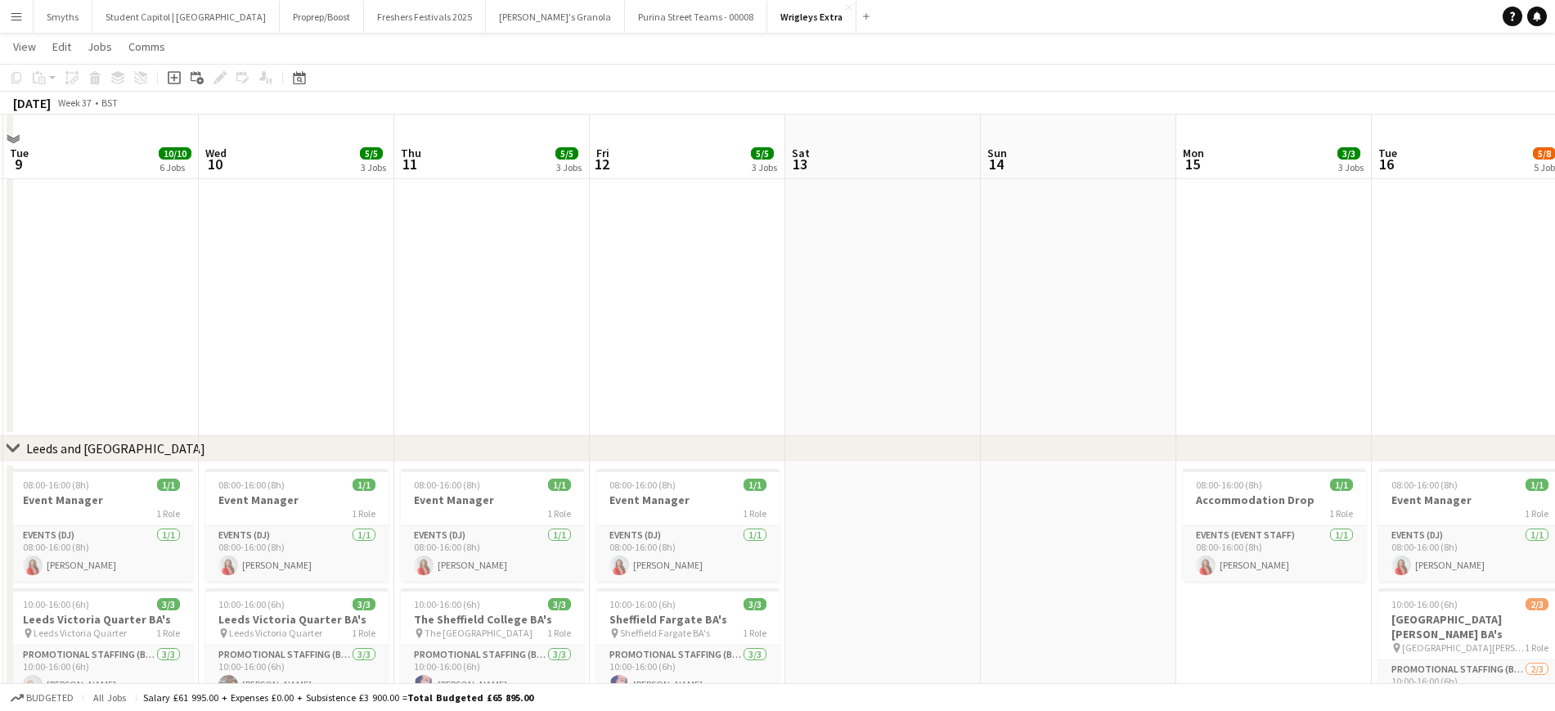
scroll to position [307, 0]
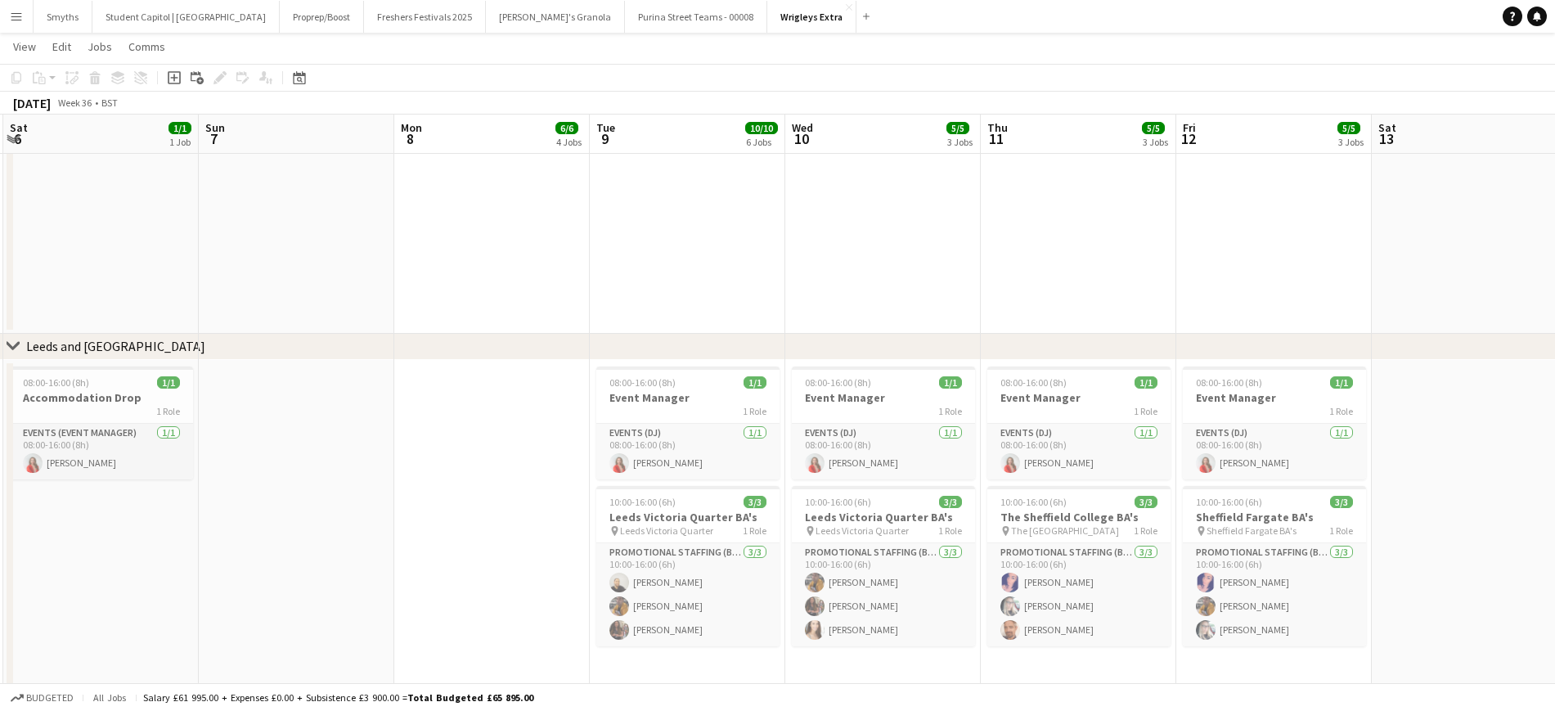
drag, startPoint x: 677, startPoint y: 492, endPoint x: 1321, endPoint y: 444, distance: 646.4
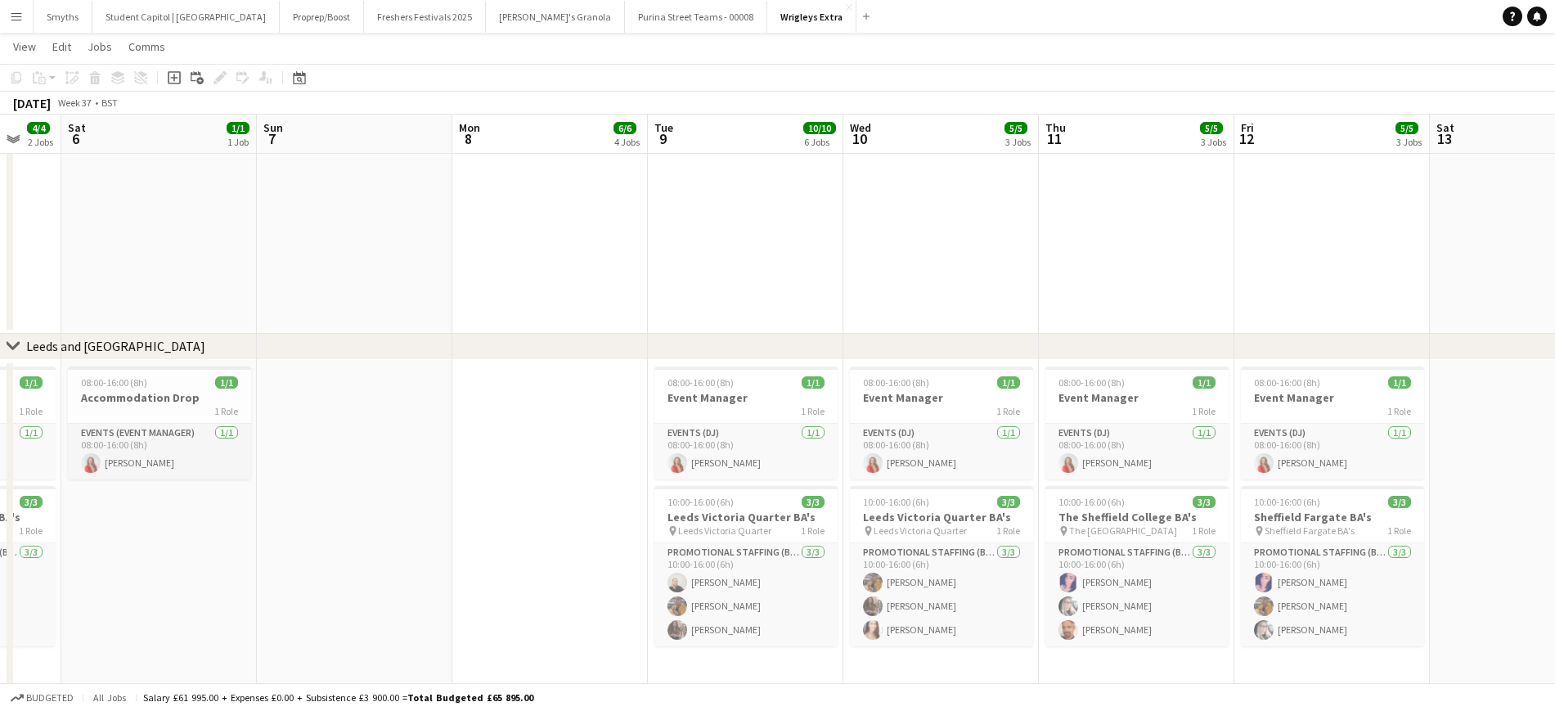
drag, startPoint x: 592, startPoint y: 525, endPoint x: 1096, endPoint y: 483, distance: 505.7
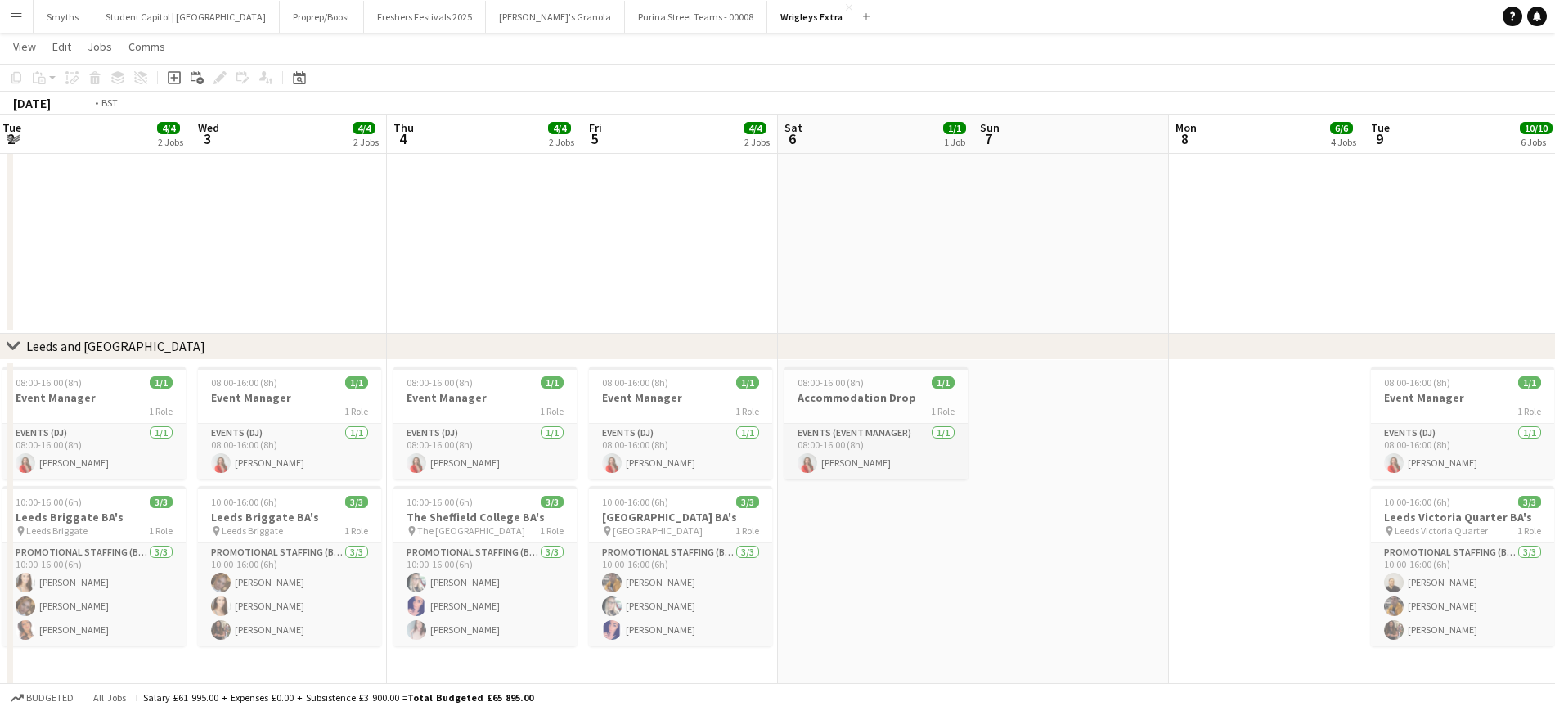
drag, startPoint x: 674, startPoint y: 497, endPoint x: 1273, endPoint y: 452, distance: 600.5
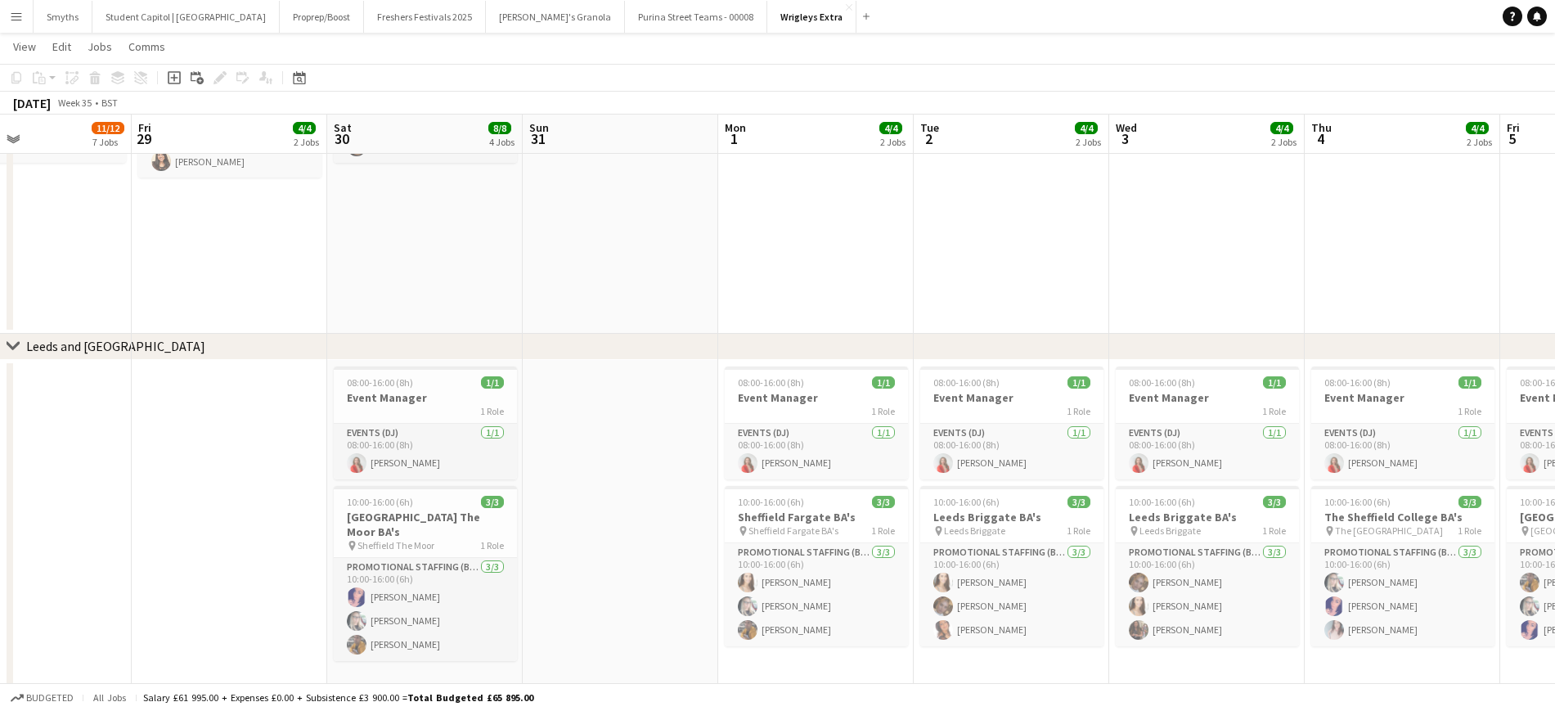
scroll to position [0, 486]
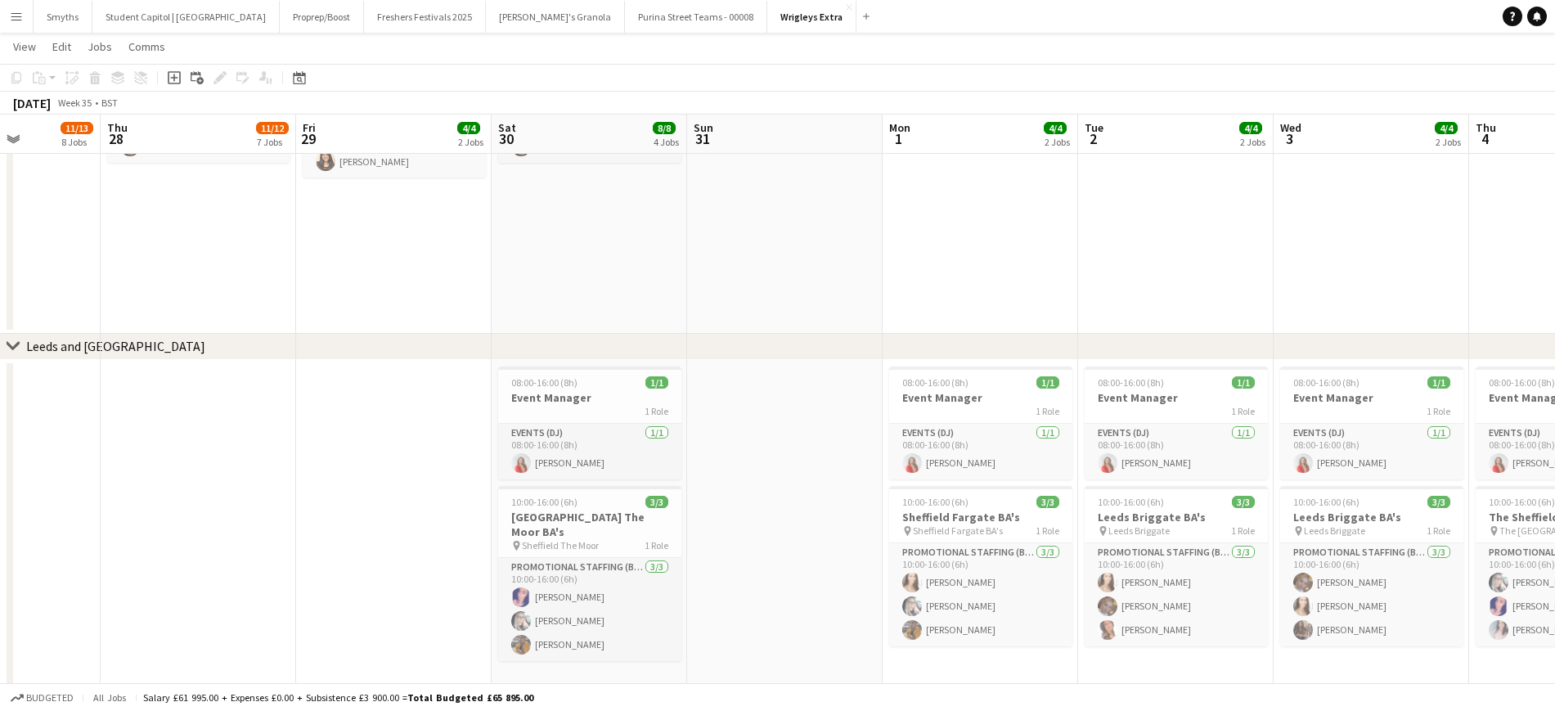
drag, startPoint x: 667, startPoint y: 473, endPoint x: 812, endPoint y: 476, distance: 144.8
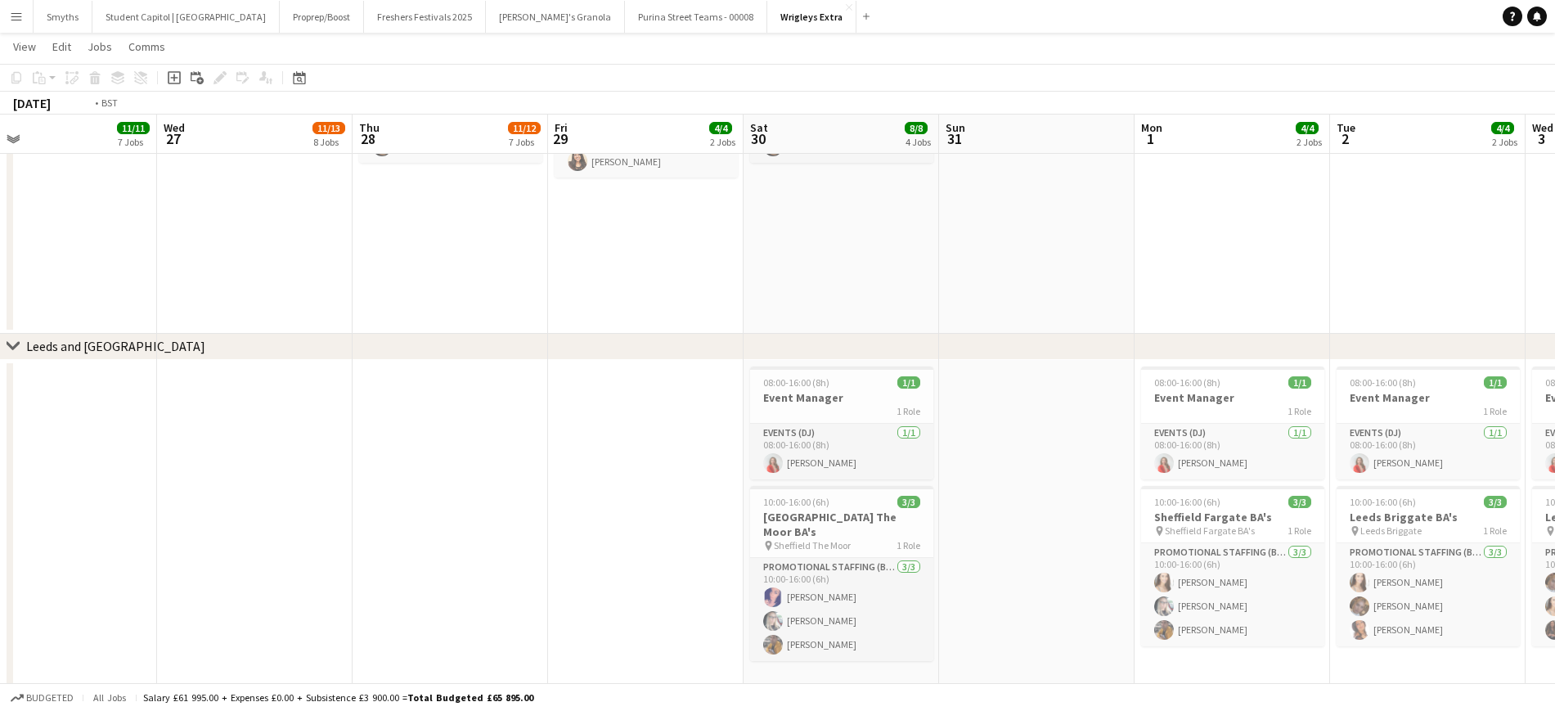
scroll to position [0, 423]
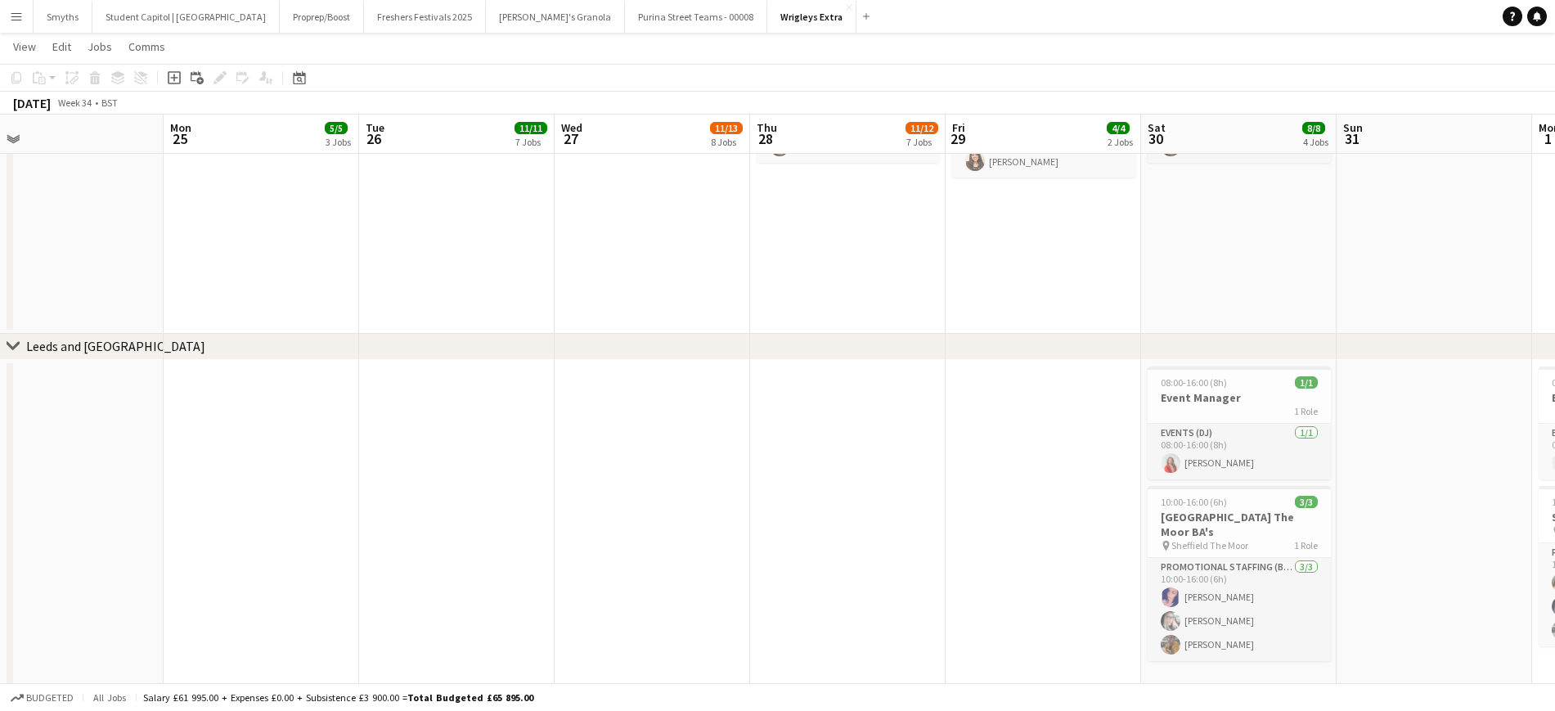
drag, startPoint x: 434, startPoint y: 588, endPoint x: 1077, endPoint y: 567, distance: 643.4
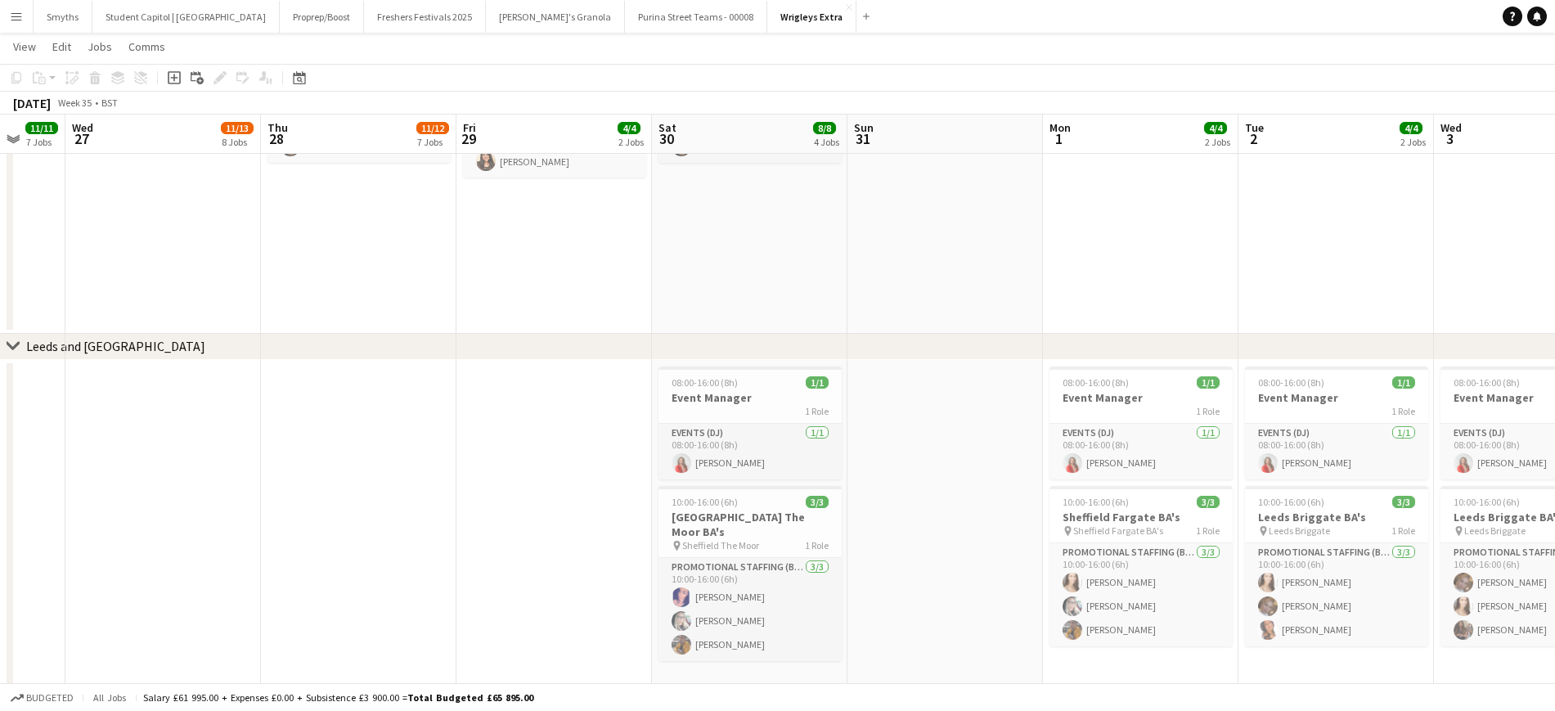
drag, startPoint x: 952, startPoint y: 555, endPoint x: 492, endPoint y: 550, distance: 459.8
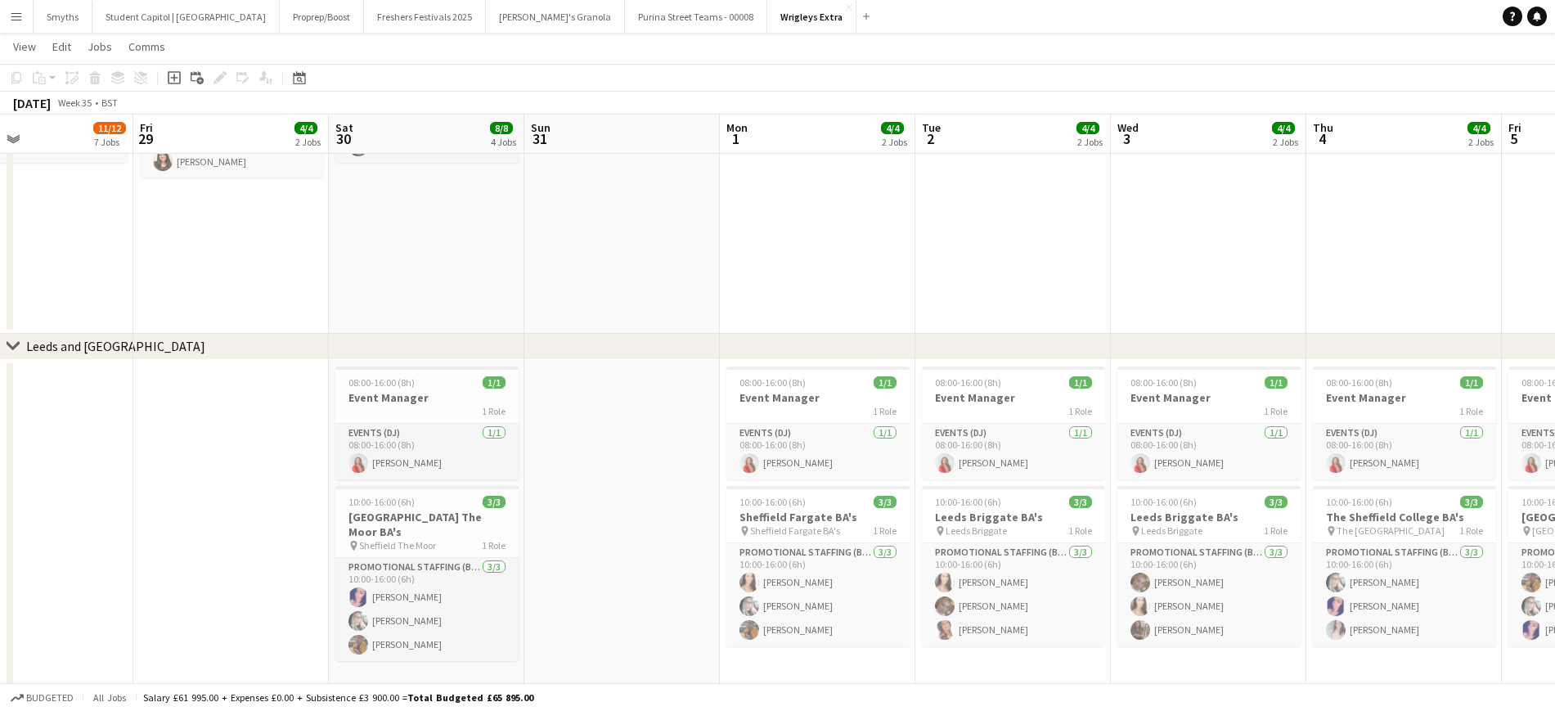
scroll to position [0, 623]
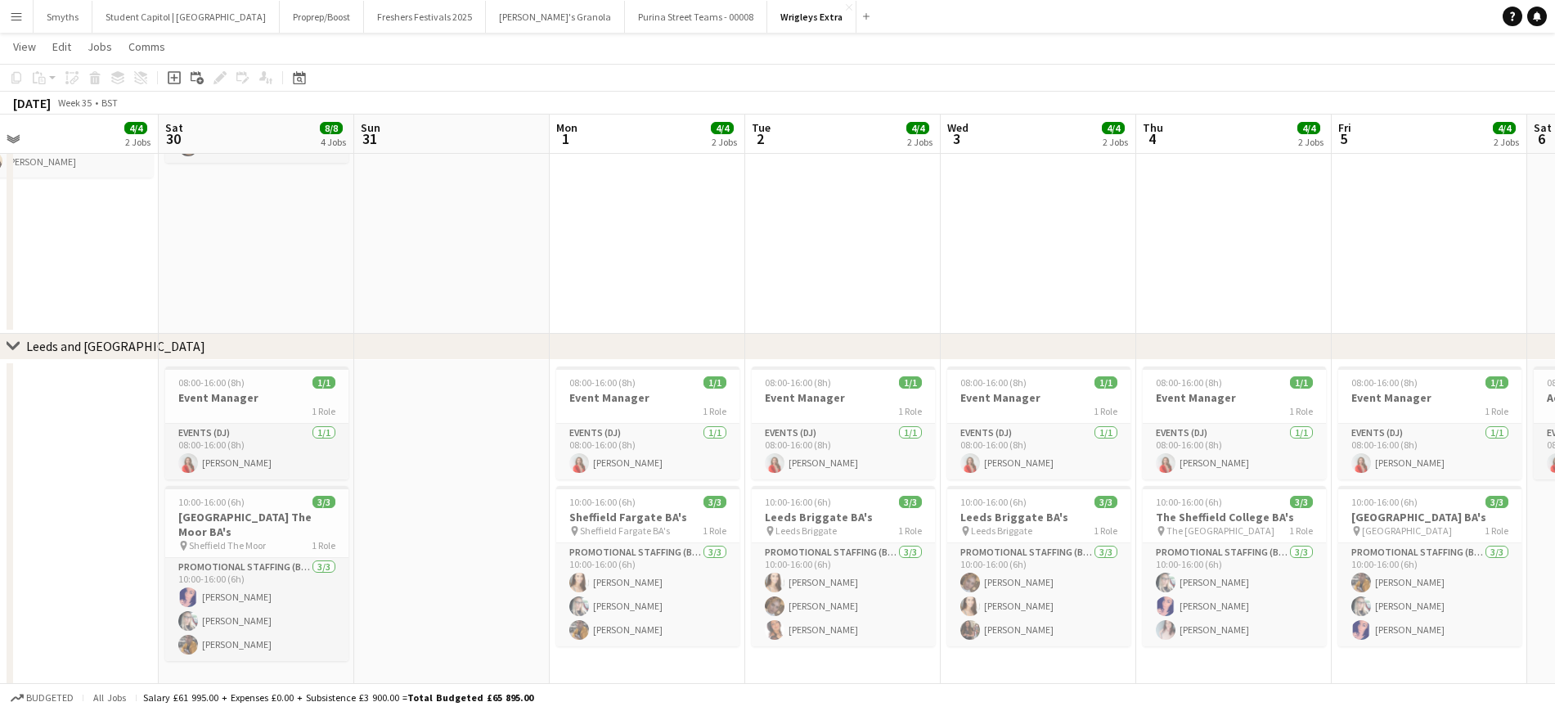
drag, startPoint x: 897, startPoint y: 547, endPoint x: 404, endPoint y: 535, distance: 493.5
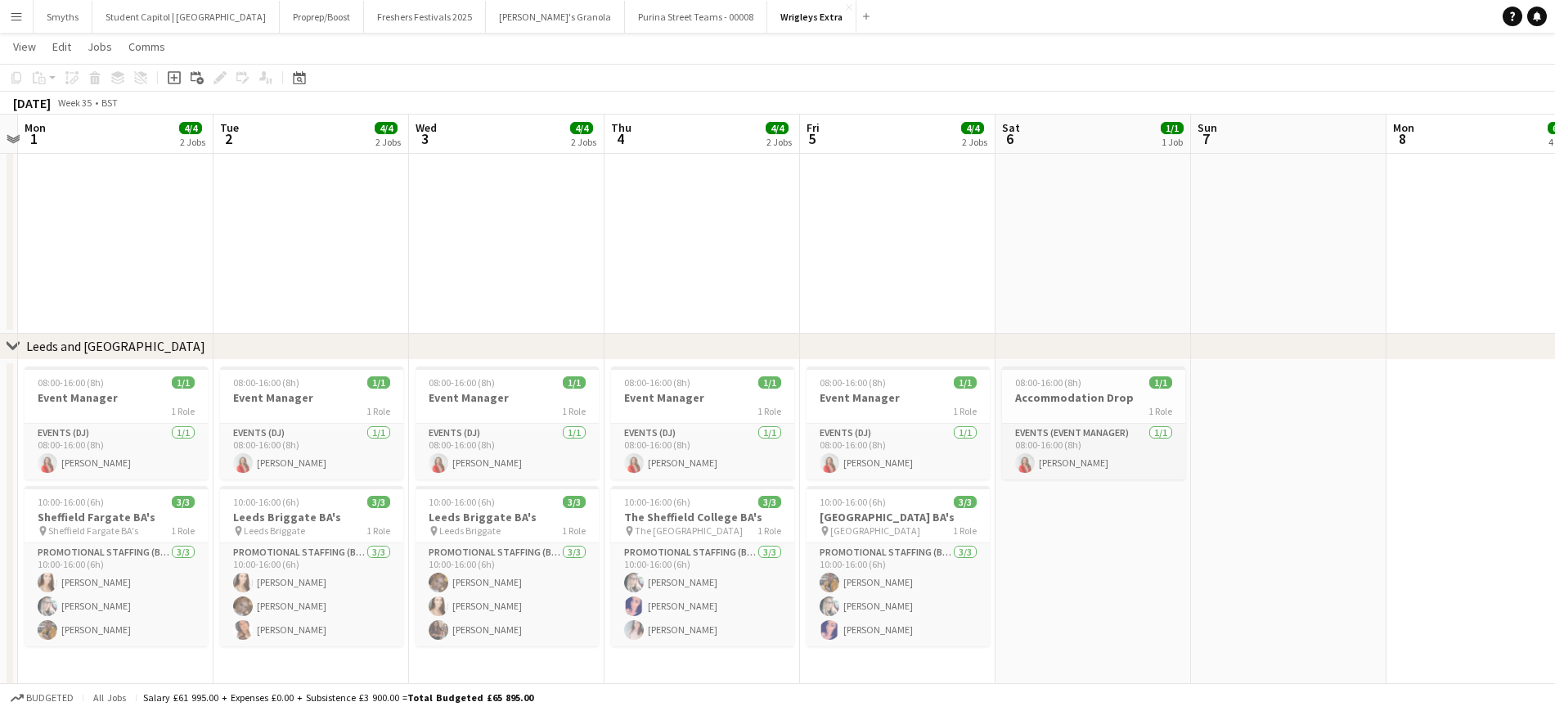
drag, startPoint x: 1008, startPoint y: 523, endPoint x: 476, endPoint y: 533, distance: 531.9
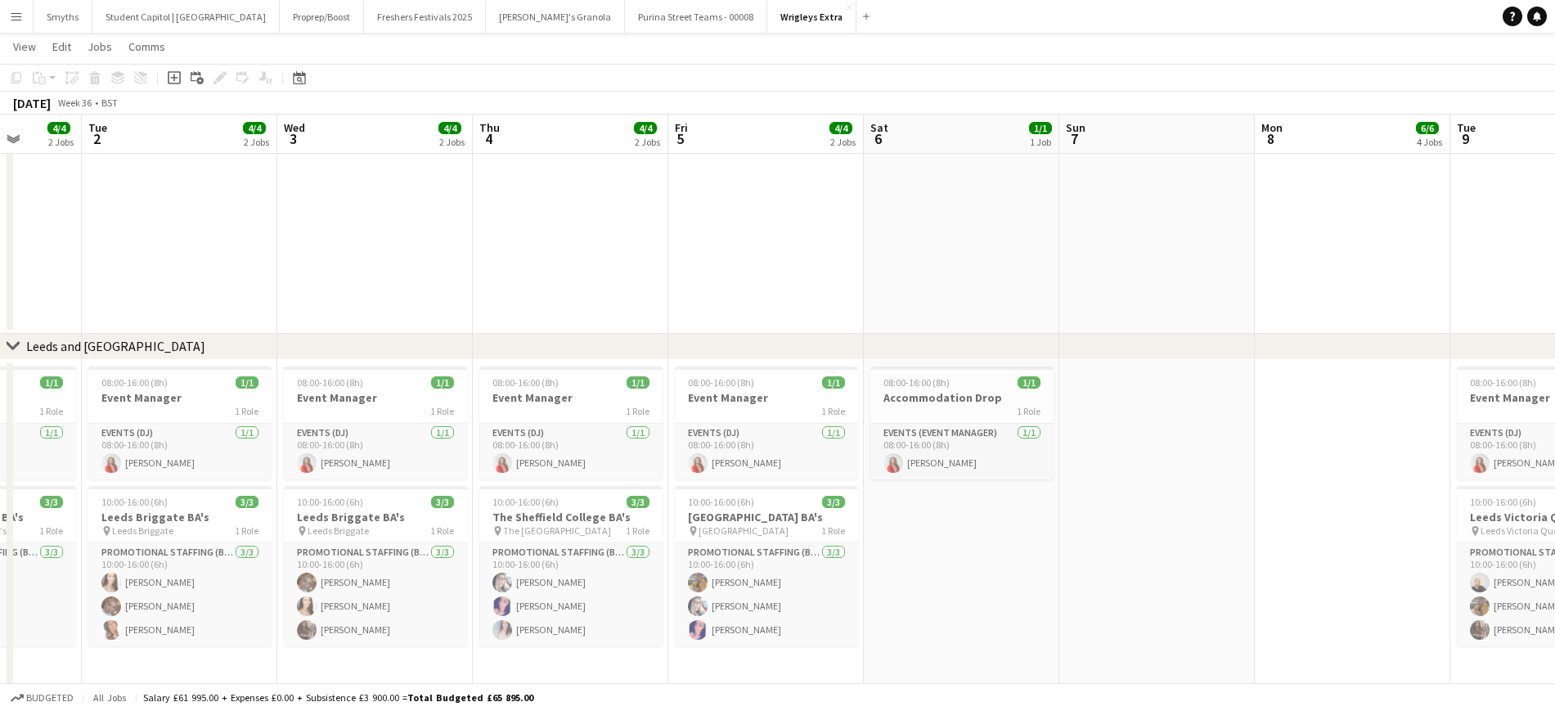
scroll to position [0, 564]
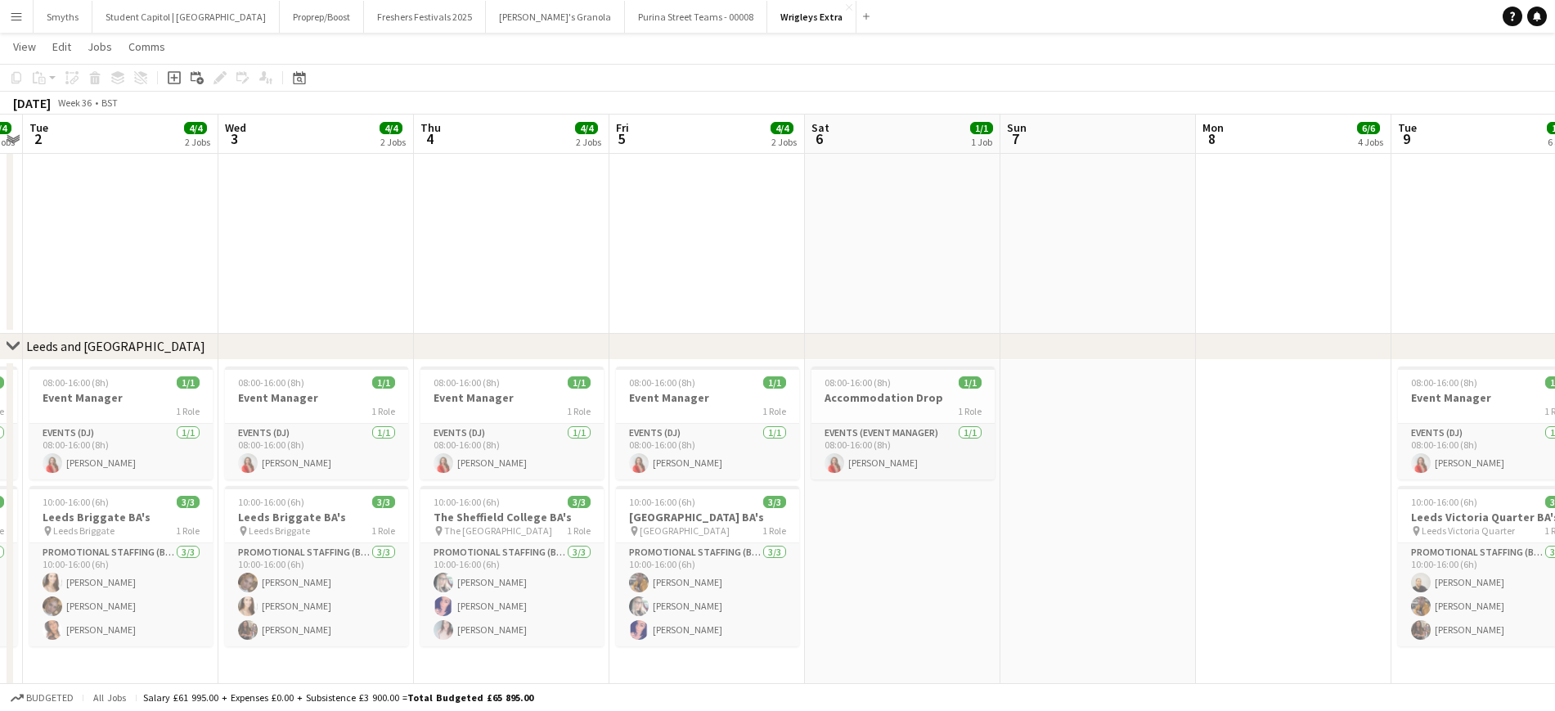
drag, startPoint x: 1174, startPoint y: 528, endPoint x: 983, endPoint y: 542, distance: 191.1
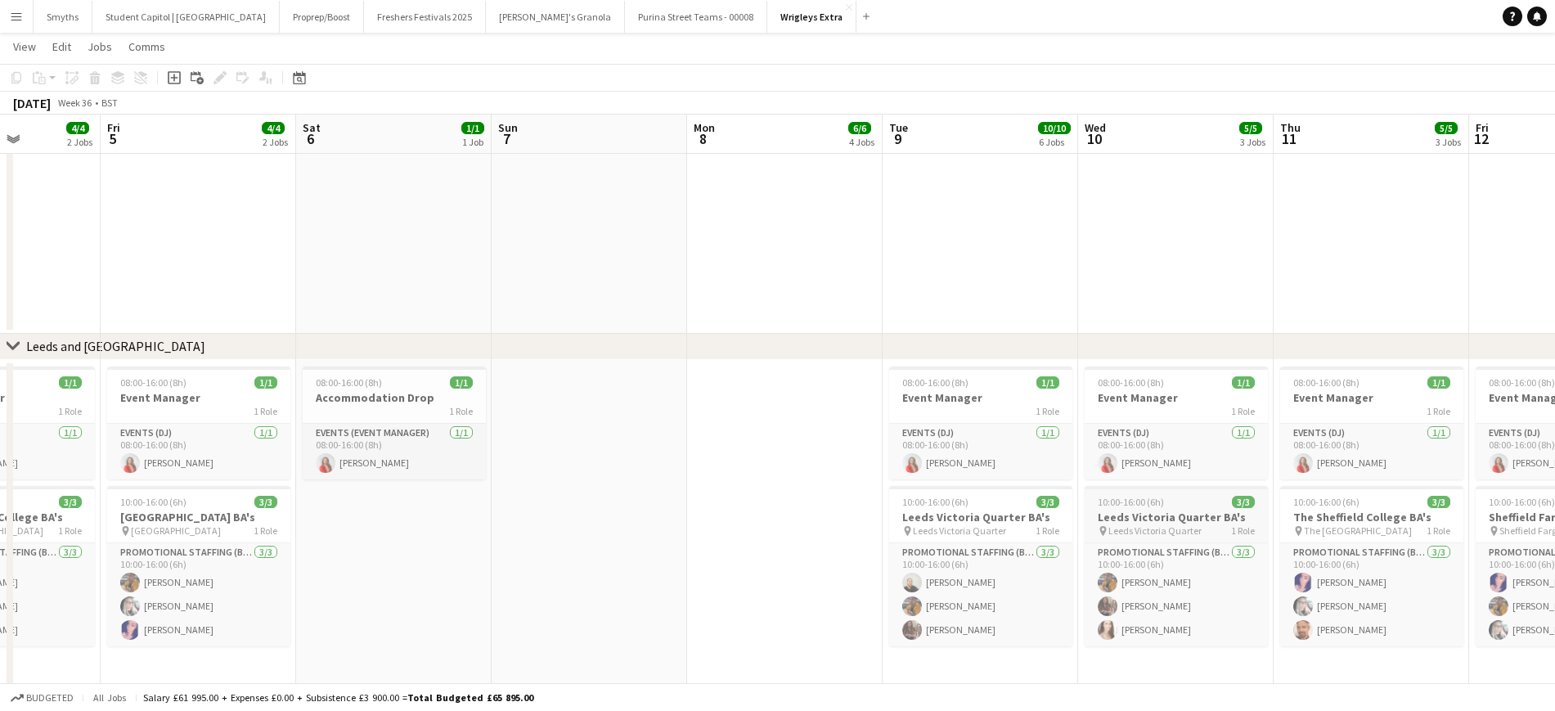
drag, startPoint x: 862, startPoint y: 527, endPoint x: 1120, endPoint y: 538, distance: 258.0
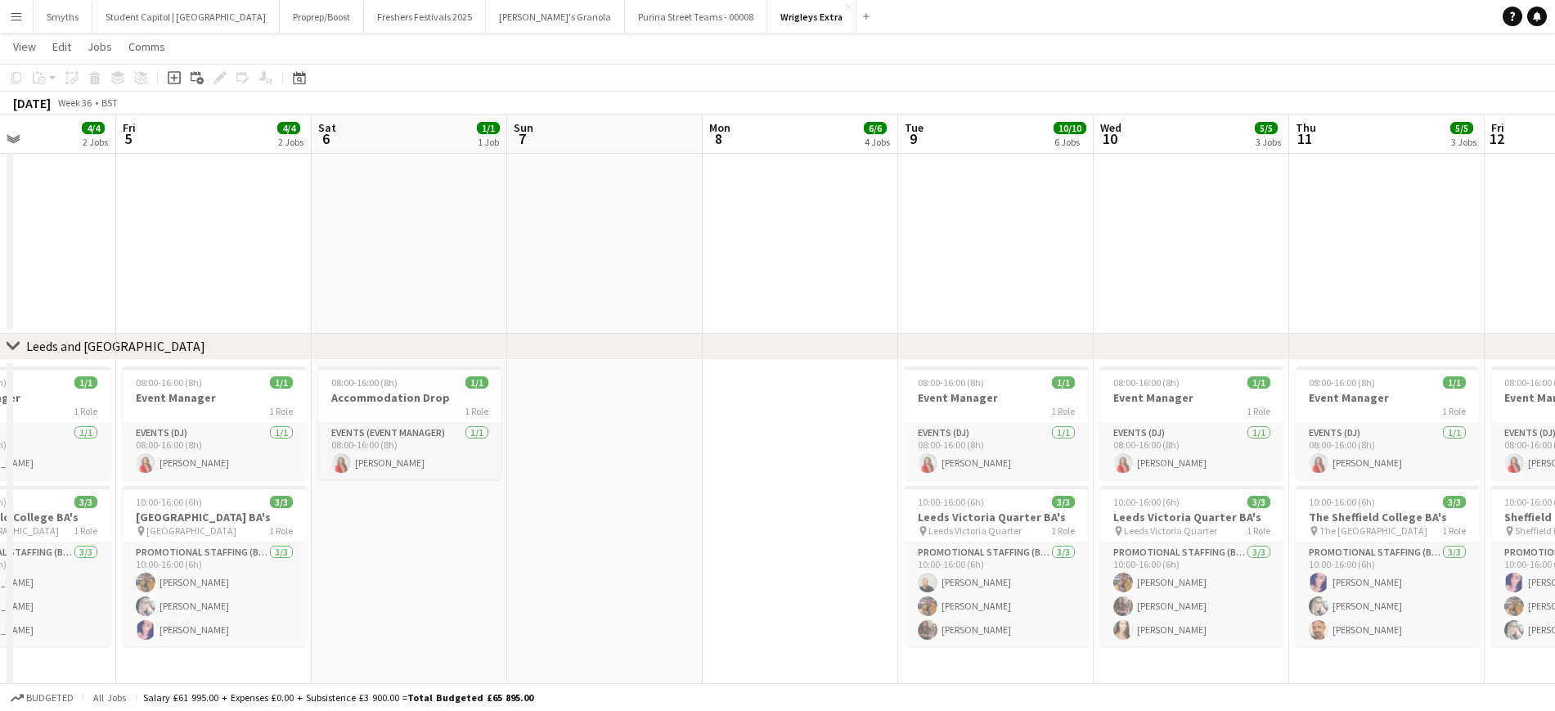
drag, startPoint x: 1135, startPoint y: 535, endPoint x: 560, endPoint y: 555, distance: 574.7
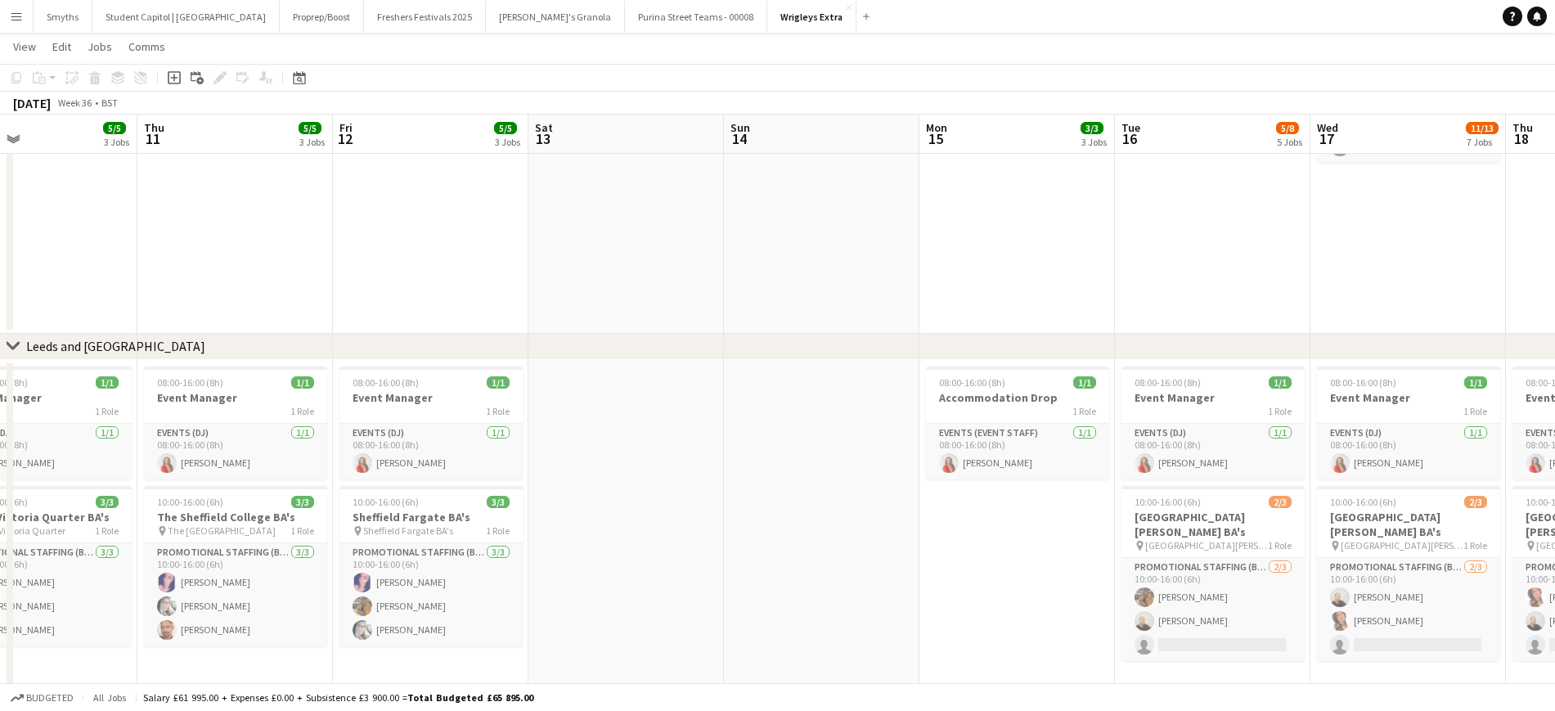
drag, startPoint x: 1163, startPoint y: 543, endPoint x: 598, endPoint y: 571, distance: 565.2
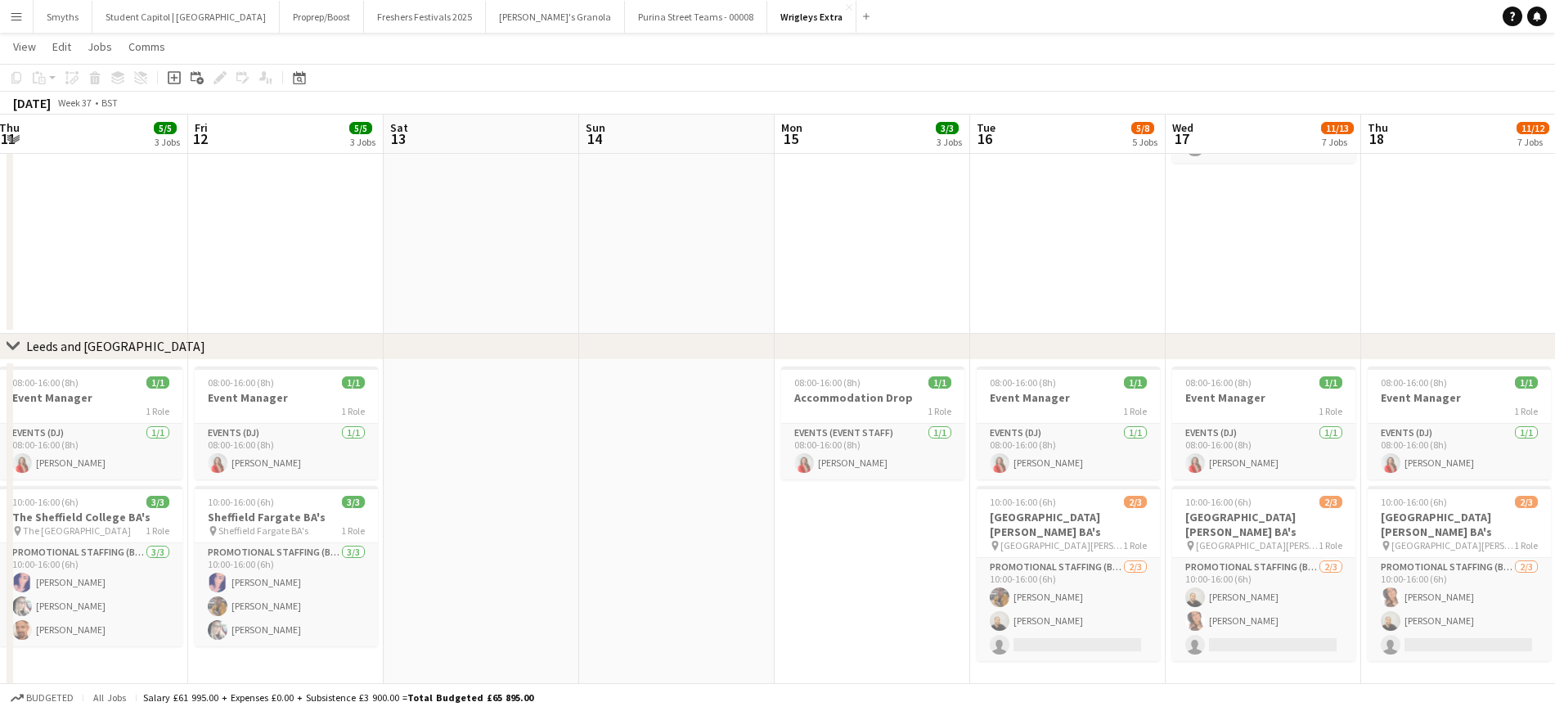
drag, startPoint x: 1108, startPoint y: 488, endPoint x: 546, endPoint y: 548, distance: 565.3
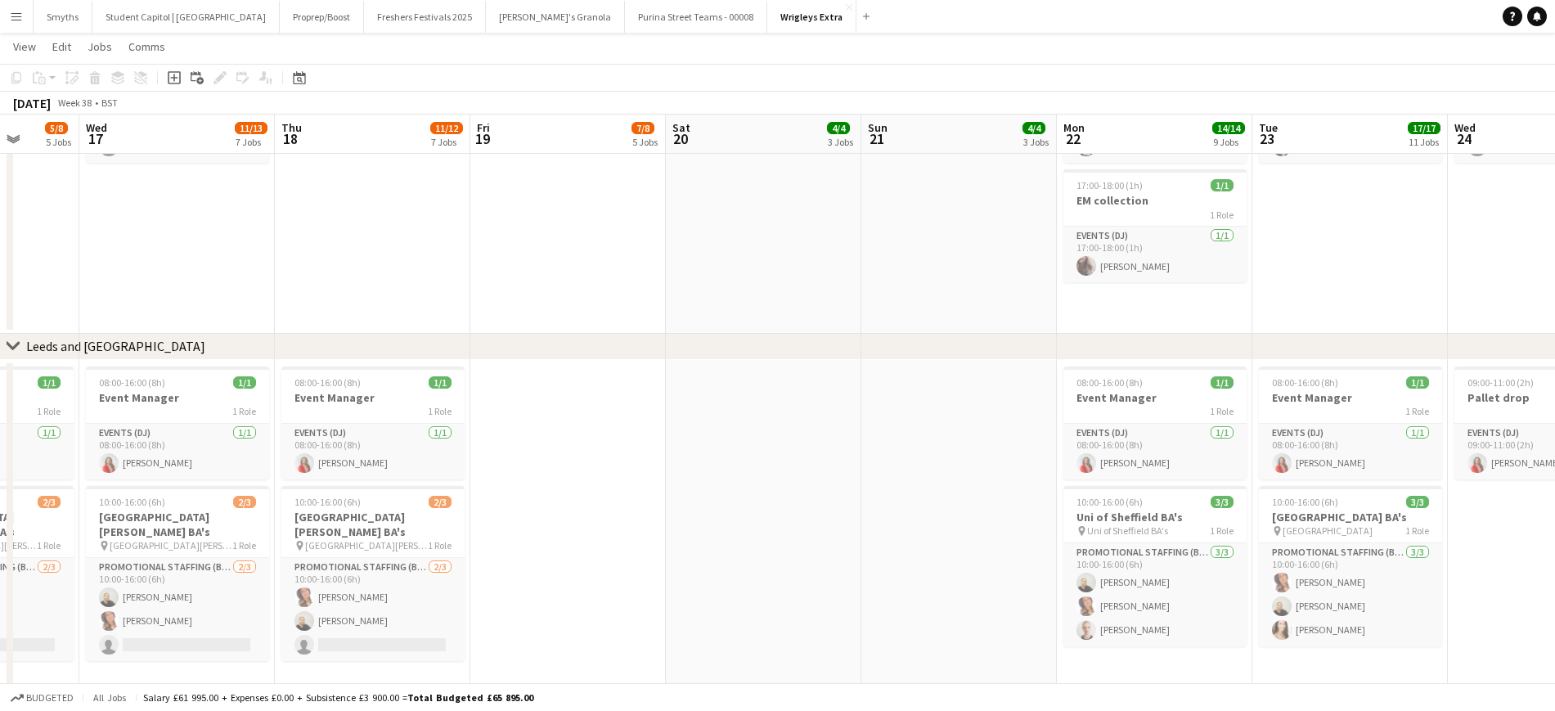
drag, startPoint x: 1026, startPoint y: 543, endPoint x: 799, endPoint y: 560, distance: 227.2
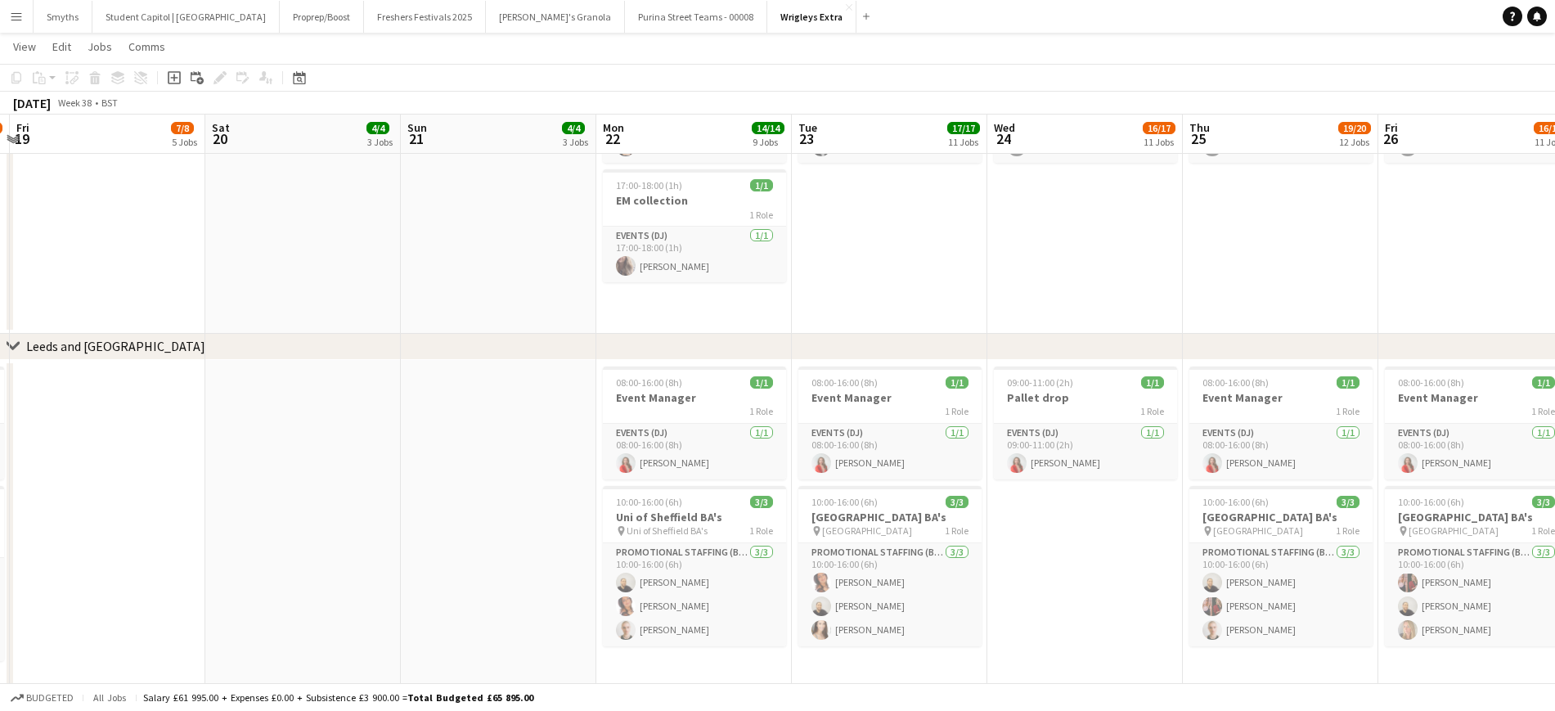
drag, startPoint x: 1001, startPoint y: 560, endPoint x: 539, endPoint y: 576, distance: 461.7
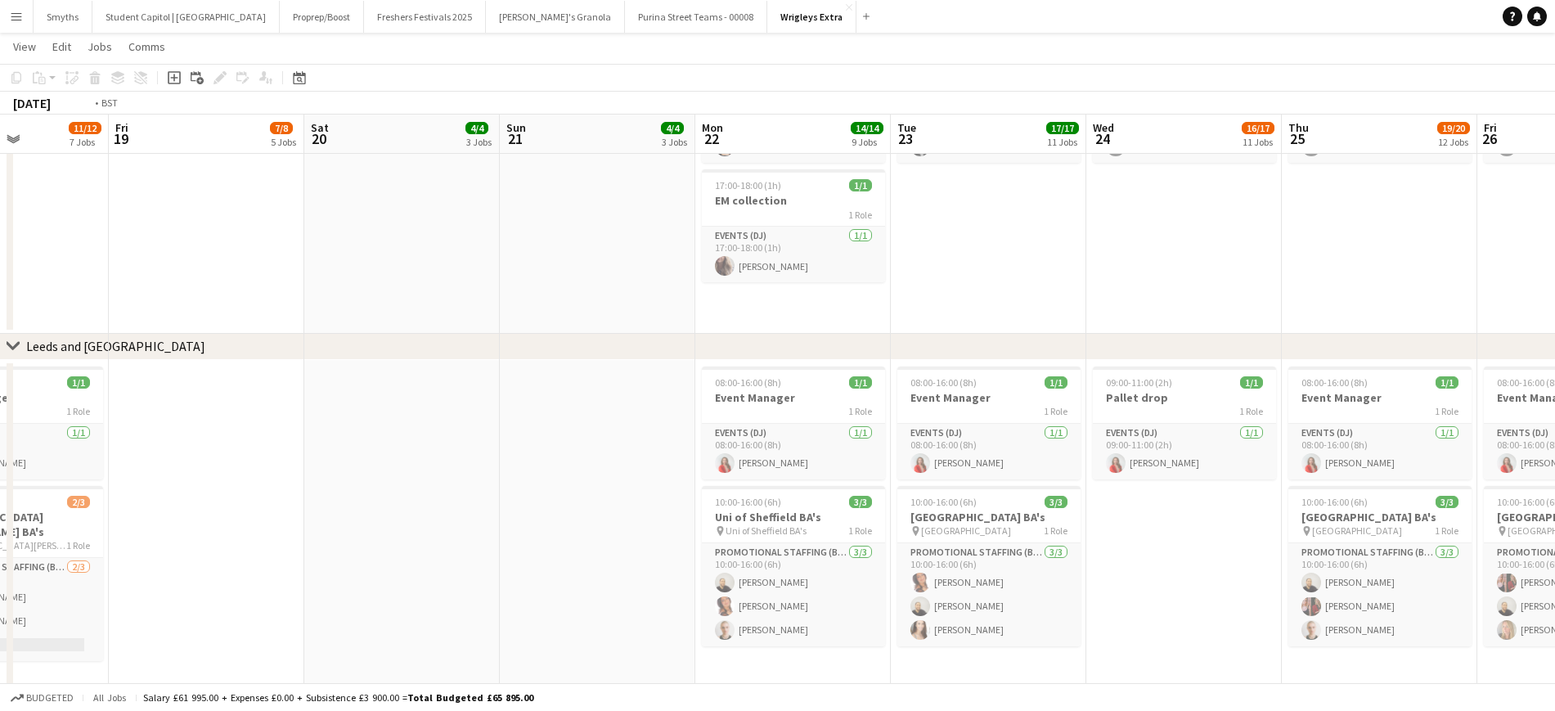
scroll to position [0, 483]
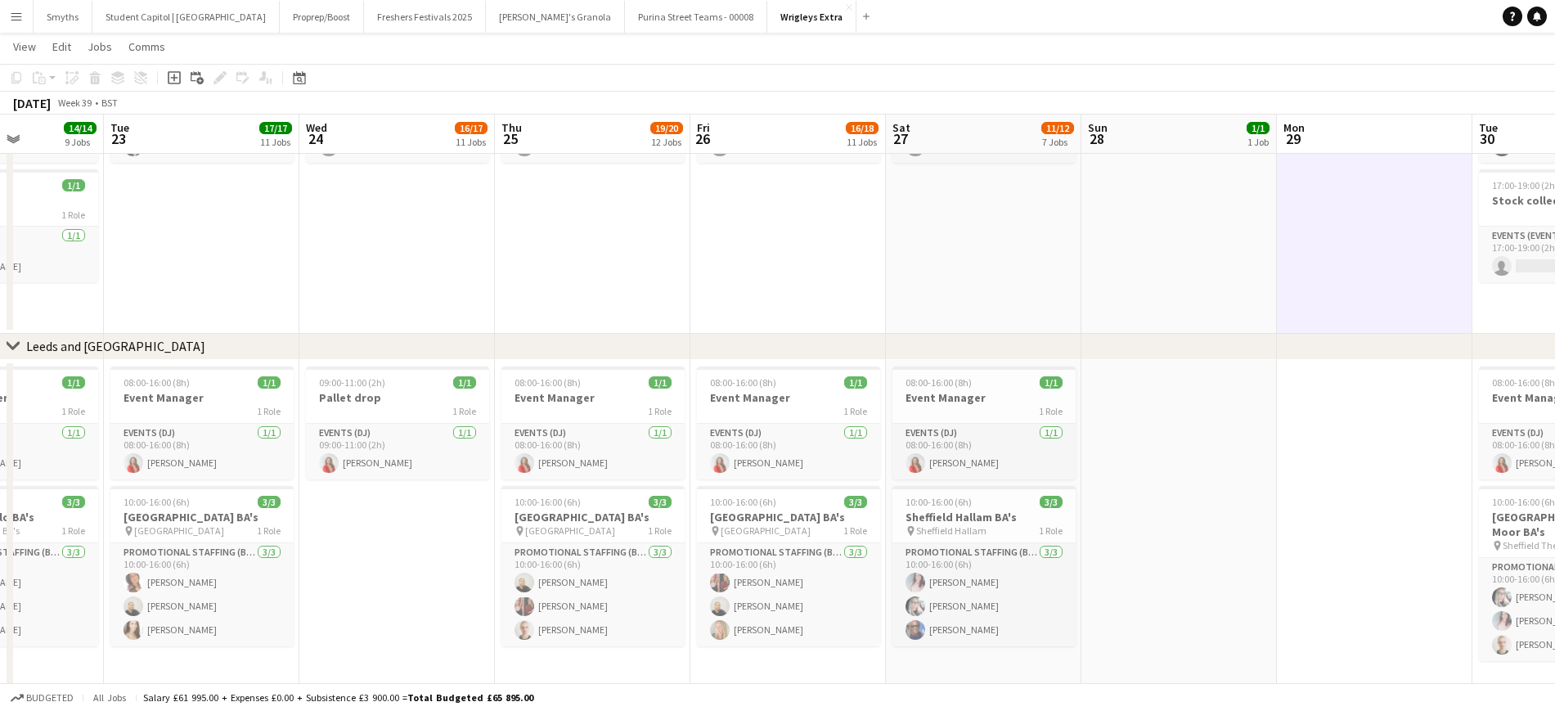
drag, startPoint x: 1073, startPoint y: 542, endPoint x: 385, endPoint y: 575, distance: 688.8
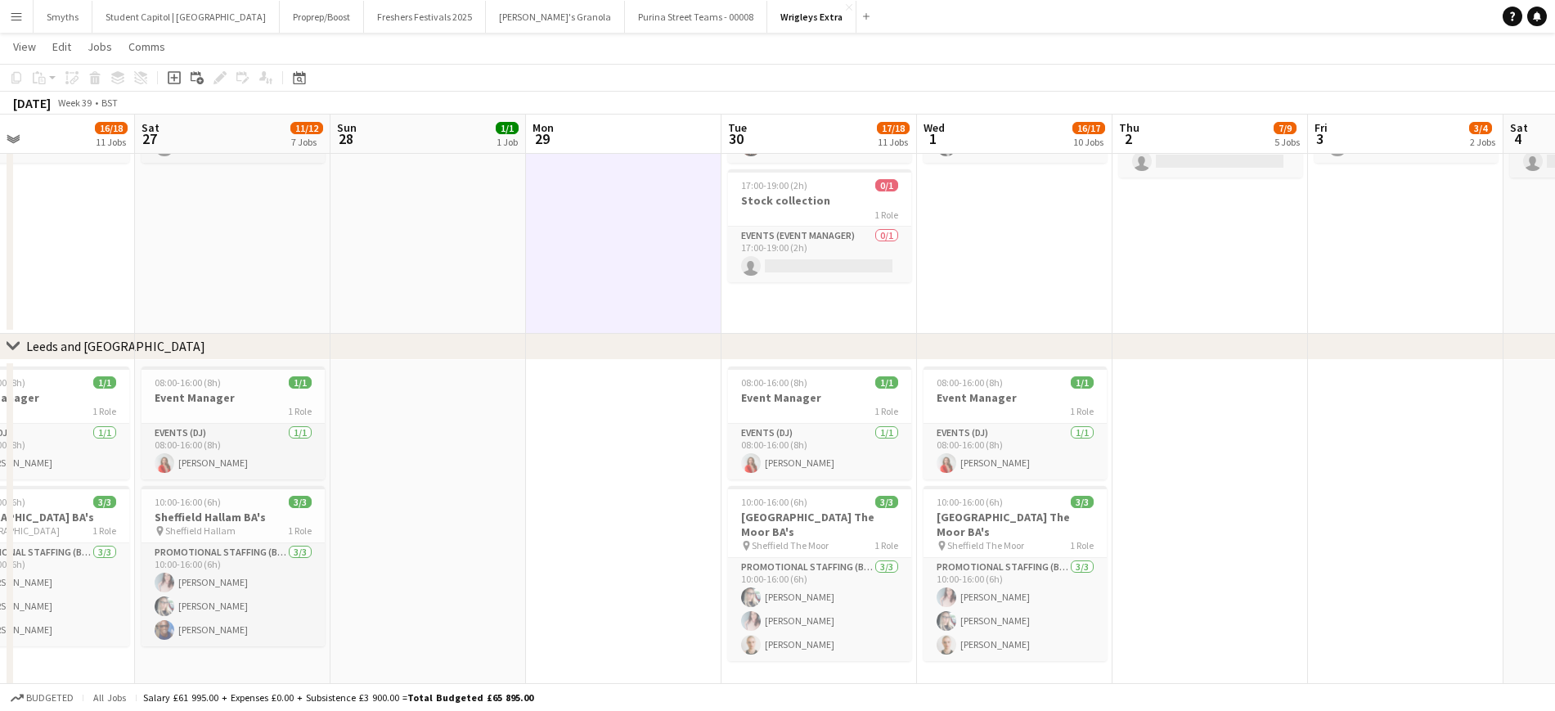
drag, startPoint x: 860, startPoint y: 443, endPoint x: 471, endPoint y: 446, distance: 388.6
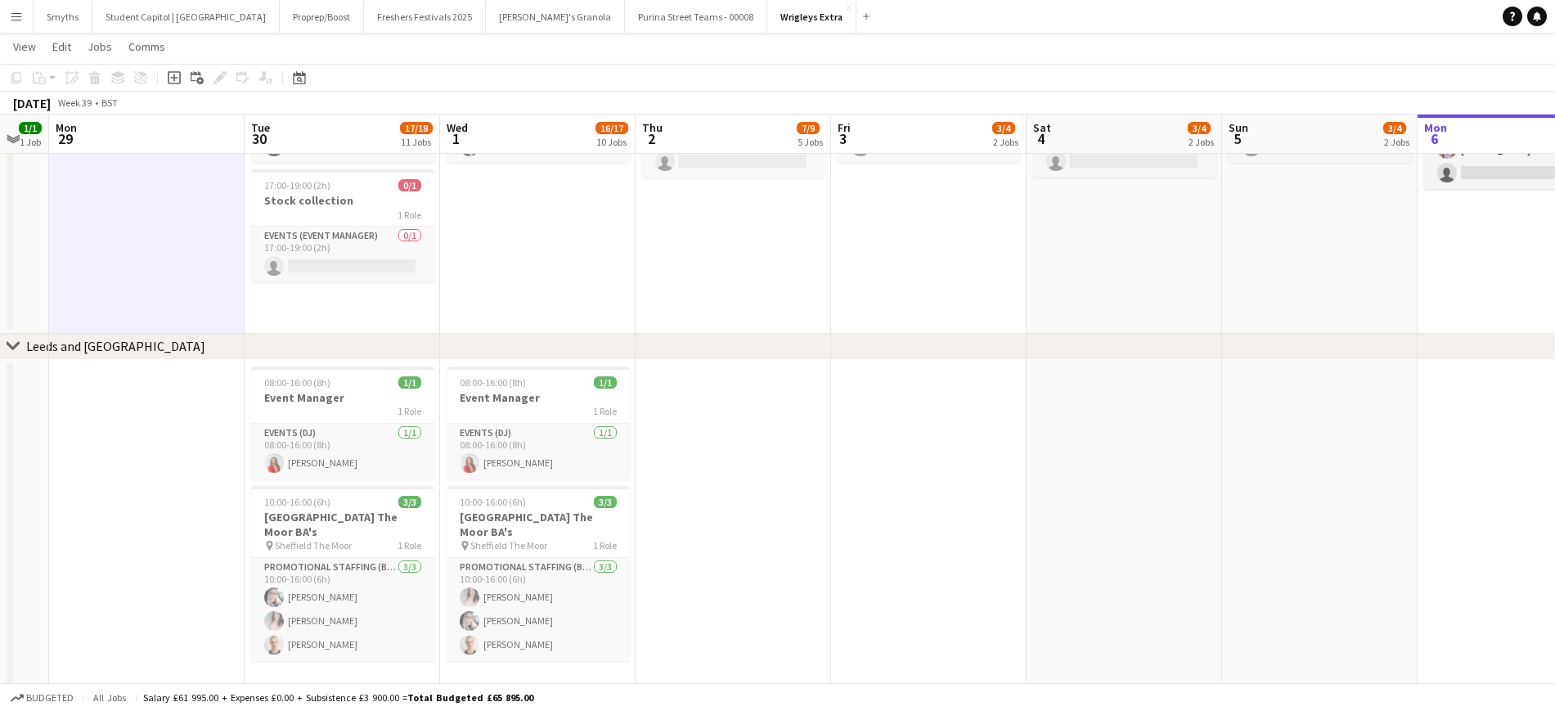
drag, startPoint x: 1312, startPoint y: 437, endPoint x: 400, endPoint y: 485, distance: 913.5
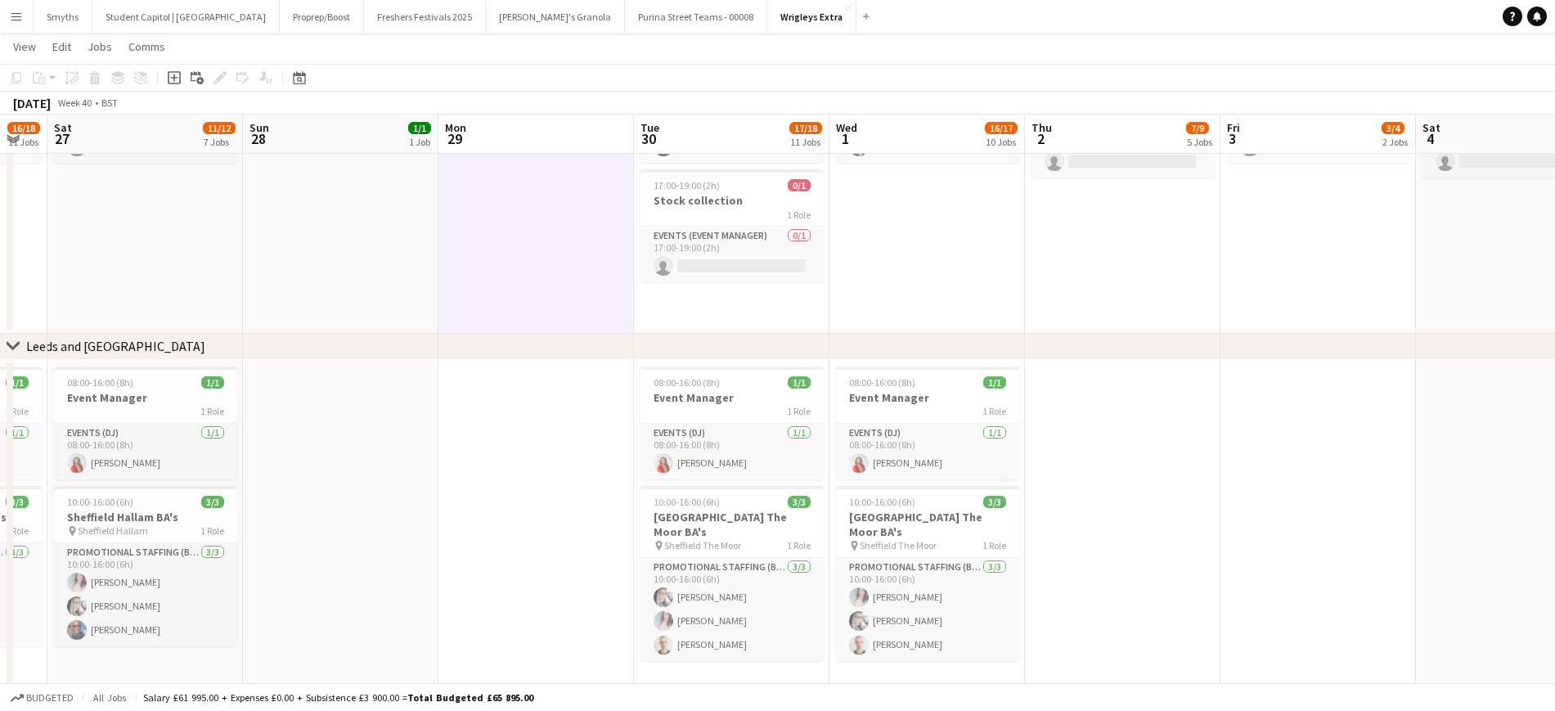
drag, startPoint x: 951, startPoint y: 425, endPoint x: 908, endPoint y: 426, distance: 42.6
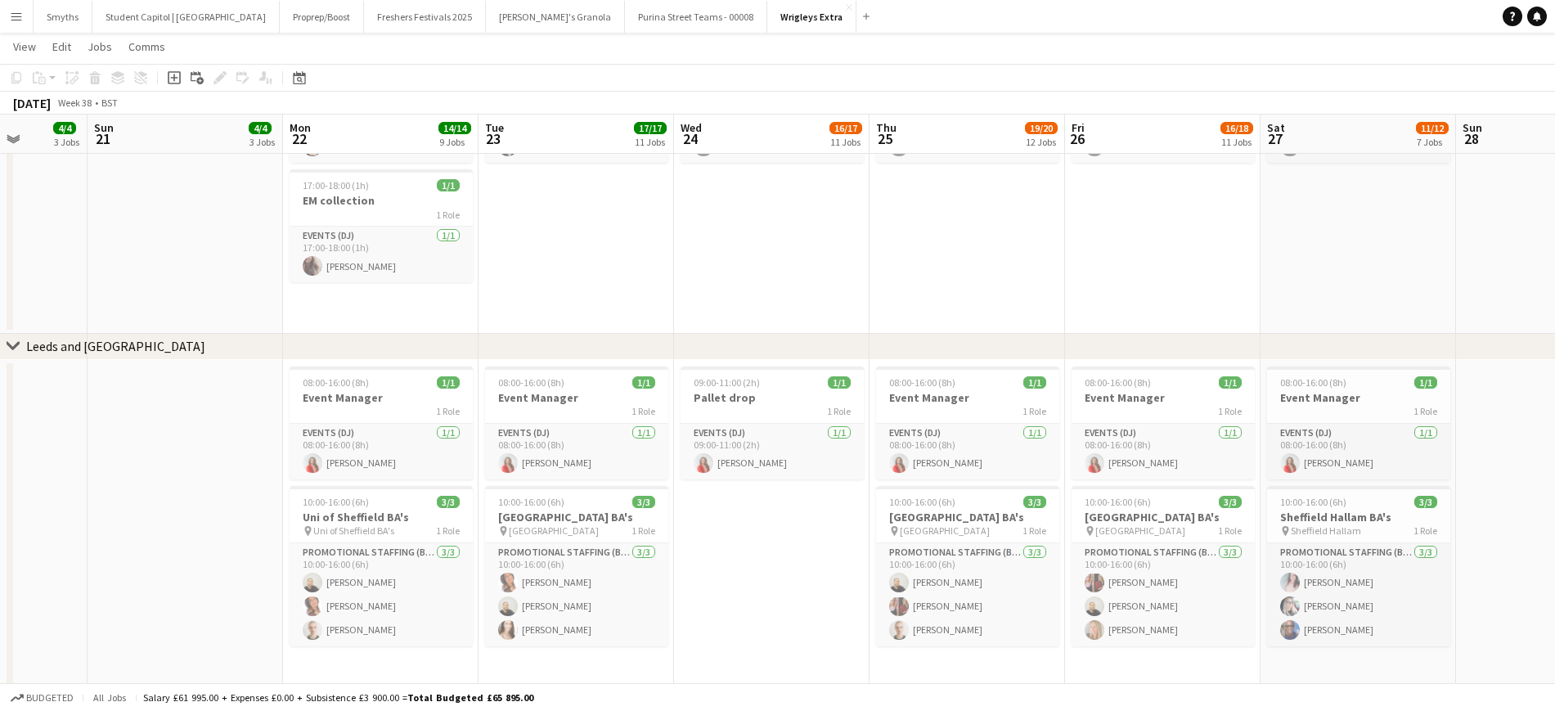
drag, startPoint x: 972, startPoint y: 418, endPoint x: 540, endPoint y: 459, distance: 433.9
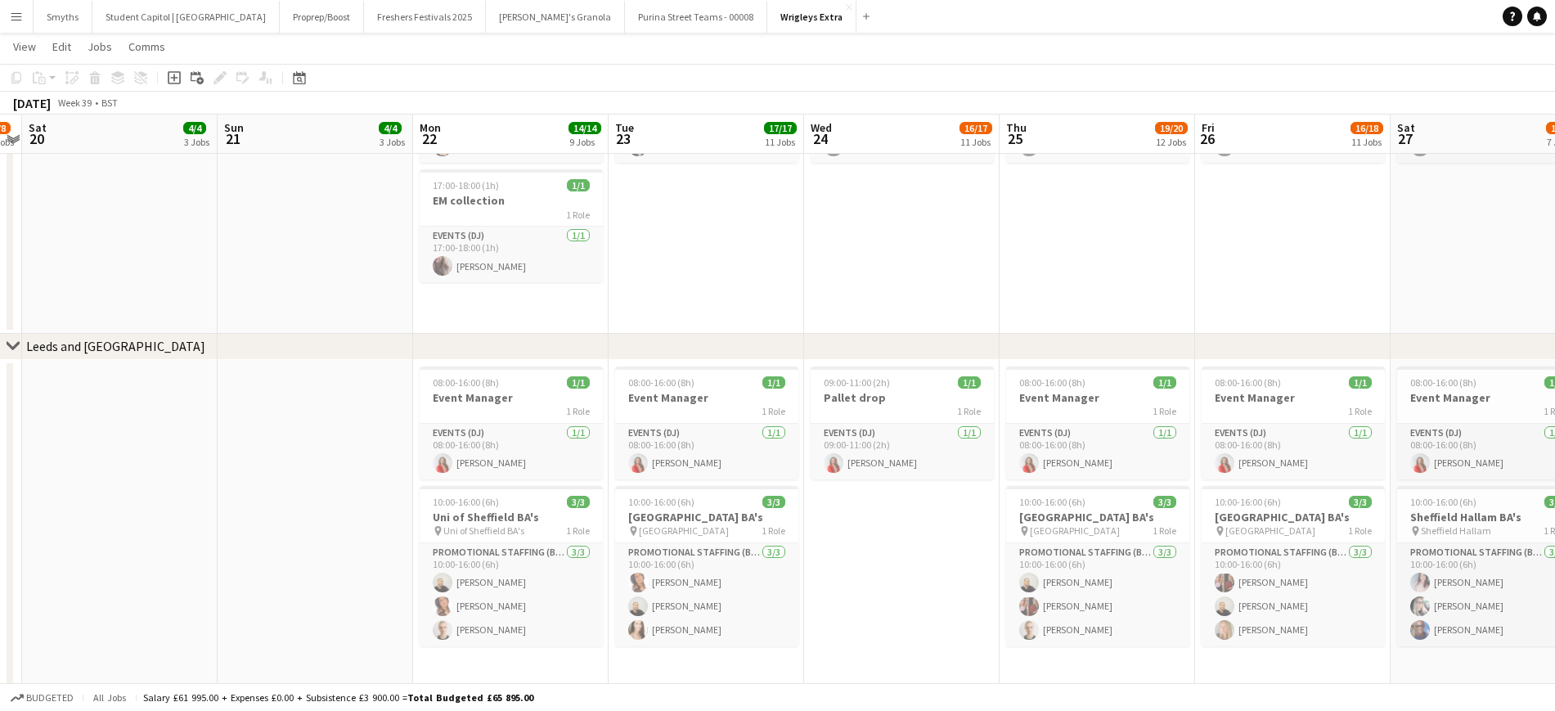
drag, startPoint x: 540, startPoint y: 459, endPoint x: 693, endPoint y: 454, distance: 153.1
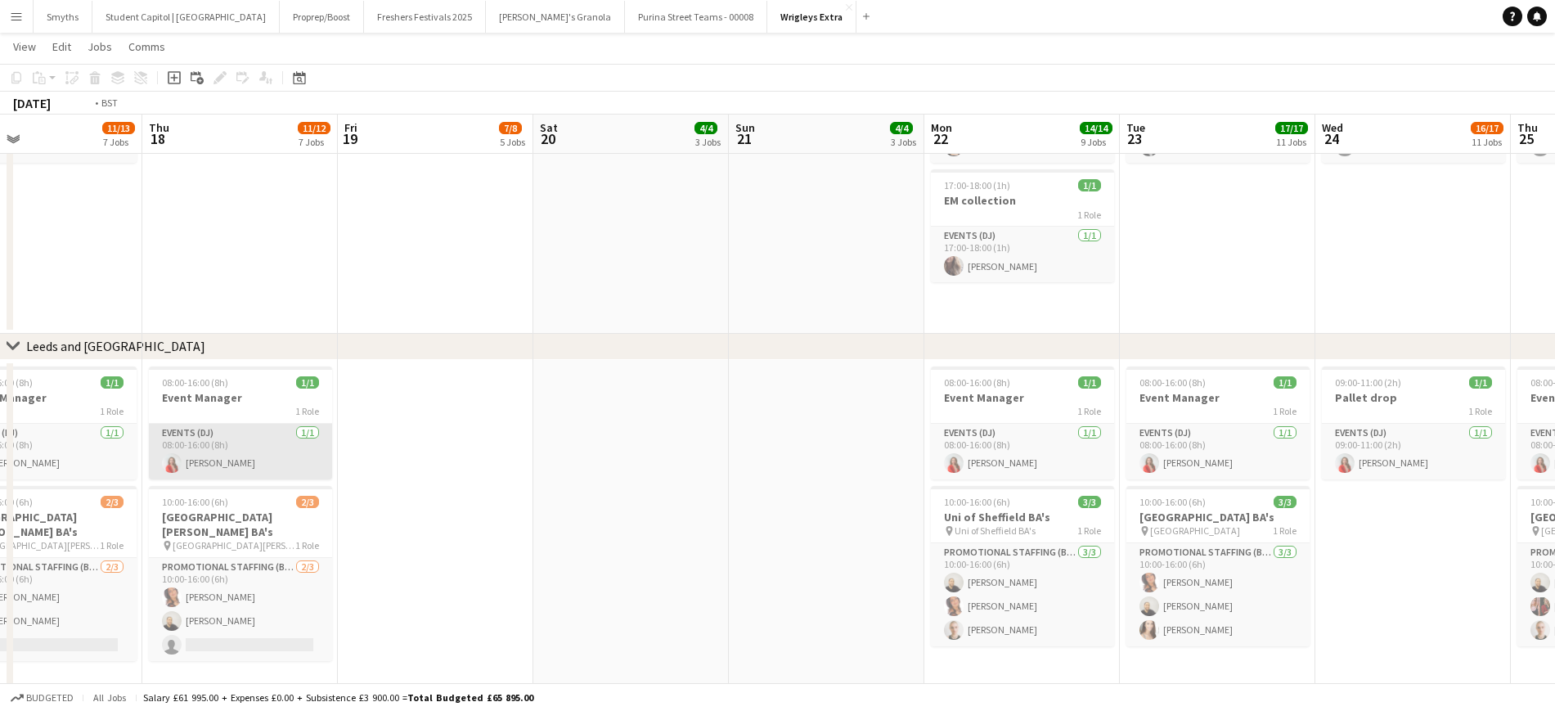
drag, startPoint x: 795, startPoint y: 470, endPoint x: 870, endPoint y: 463, distance: 75.6
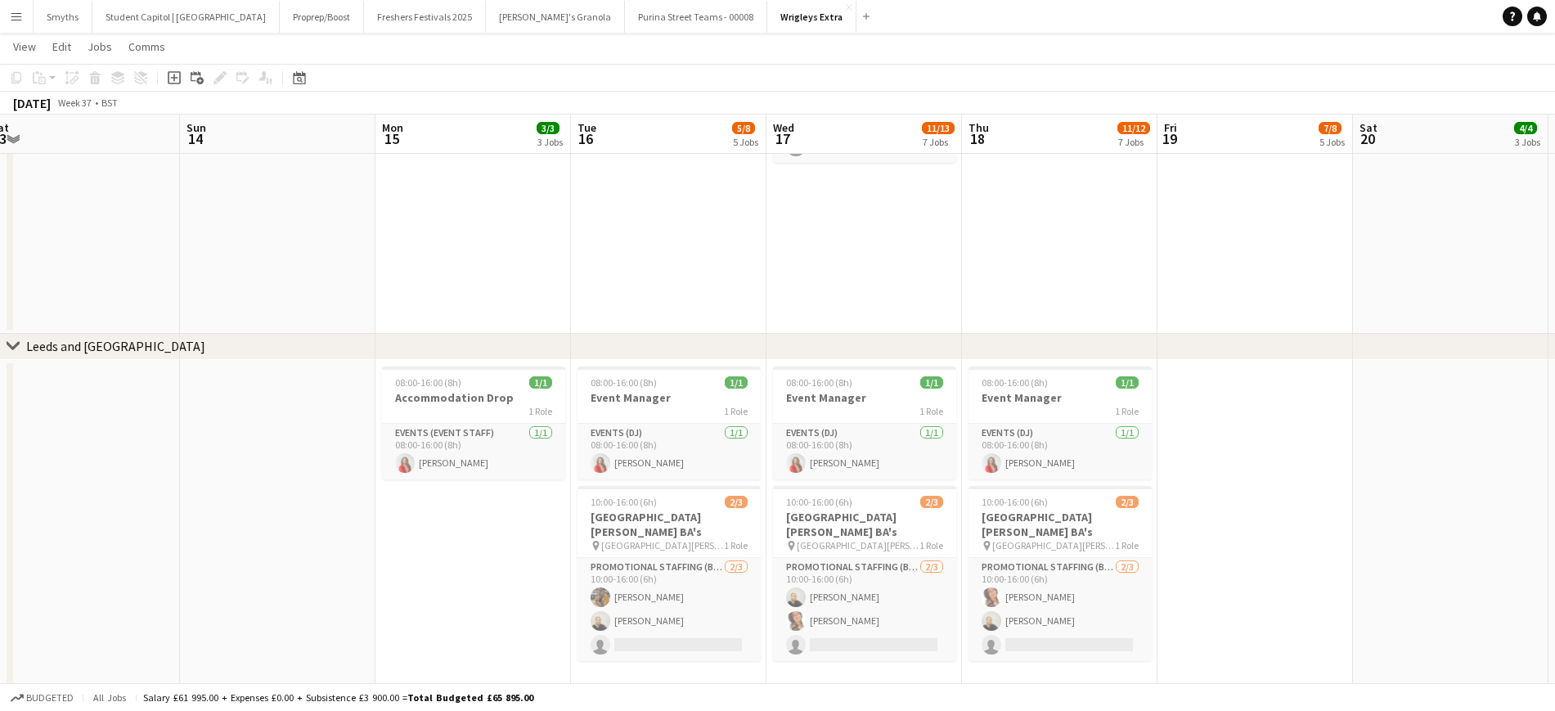
drag, startPoint x: 445, startPoint y: 486, endPoint x: 1034, endPoint y: 470, distance: 589.2
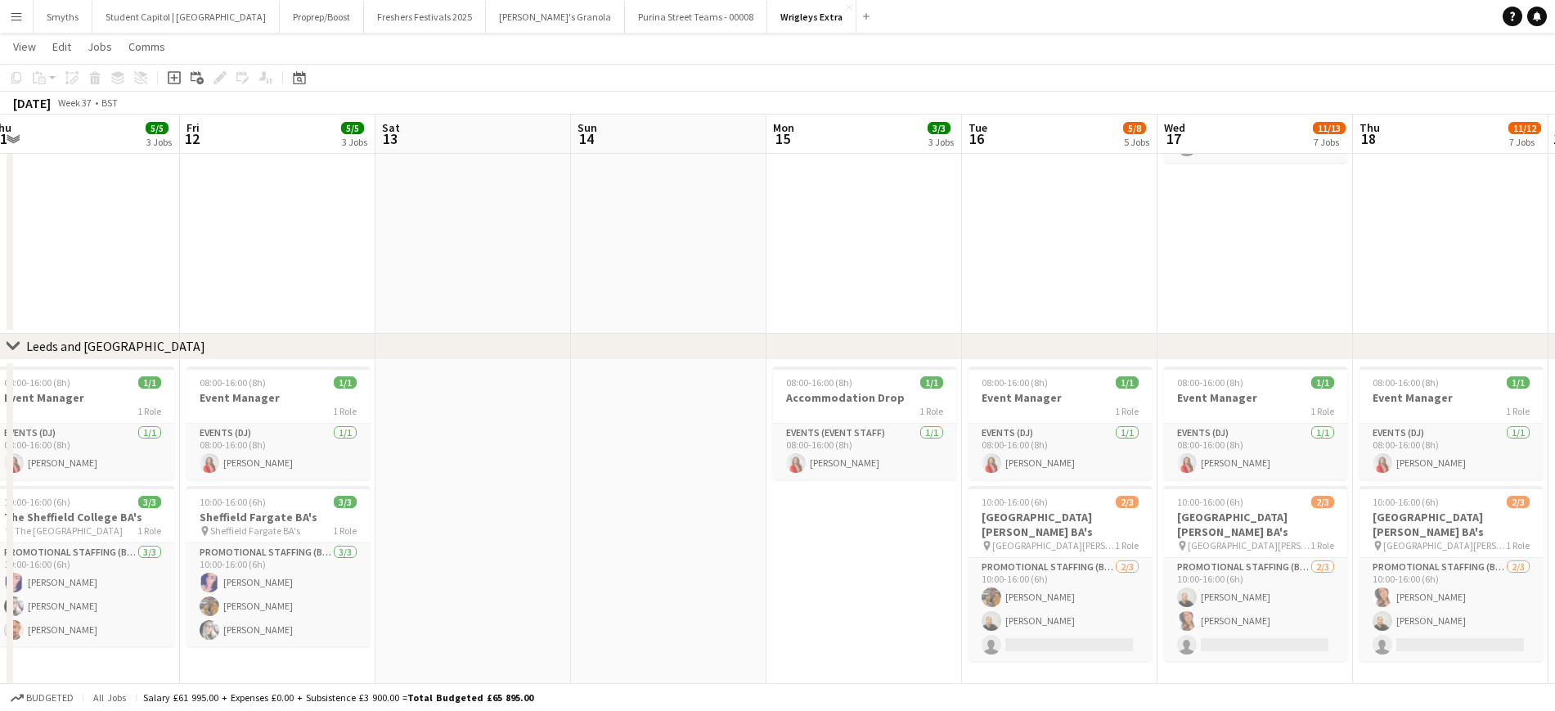
scroll to position [0, 401]
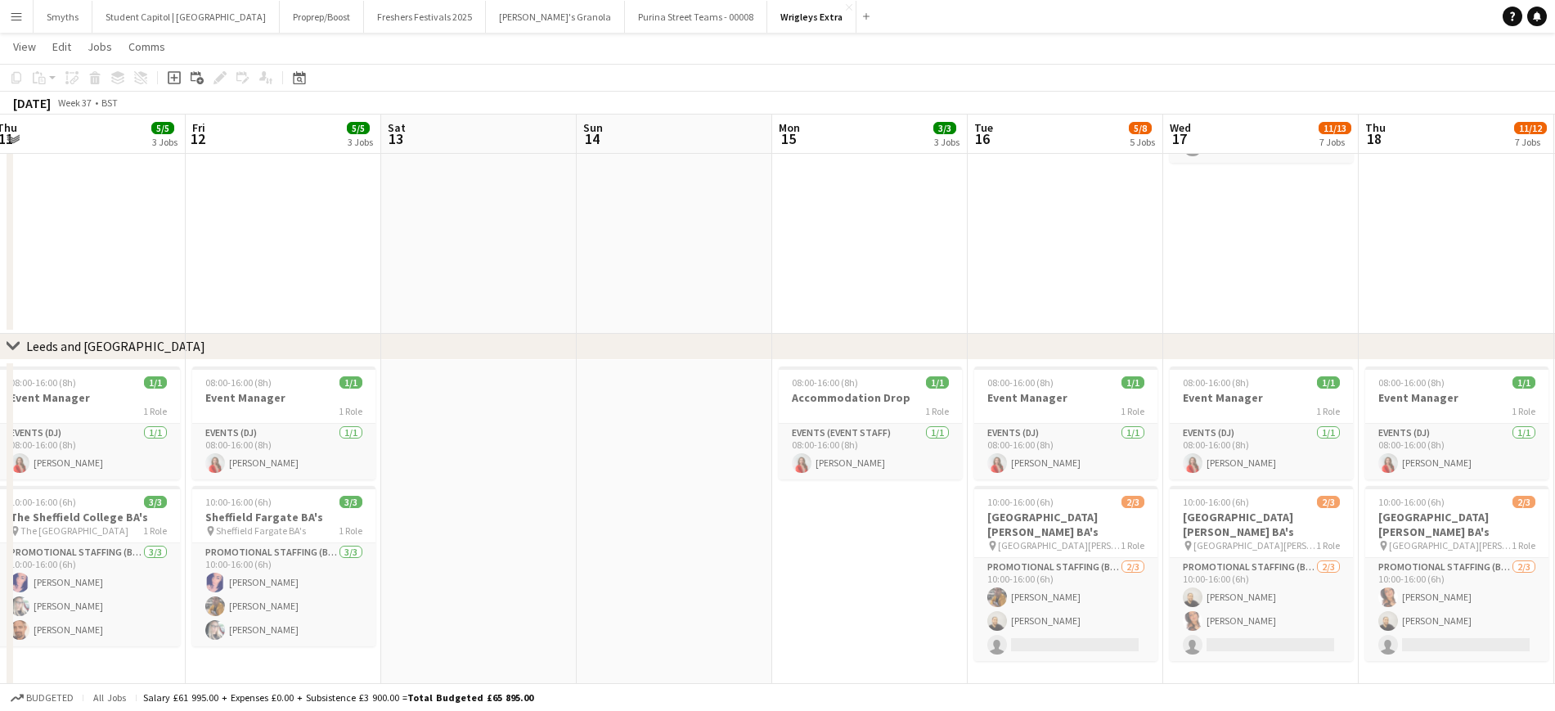
drag, startPoint x: 461, startPoint y: 515, endPoint x: 822, endPoint y: 506, distance: 360.9
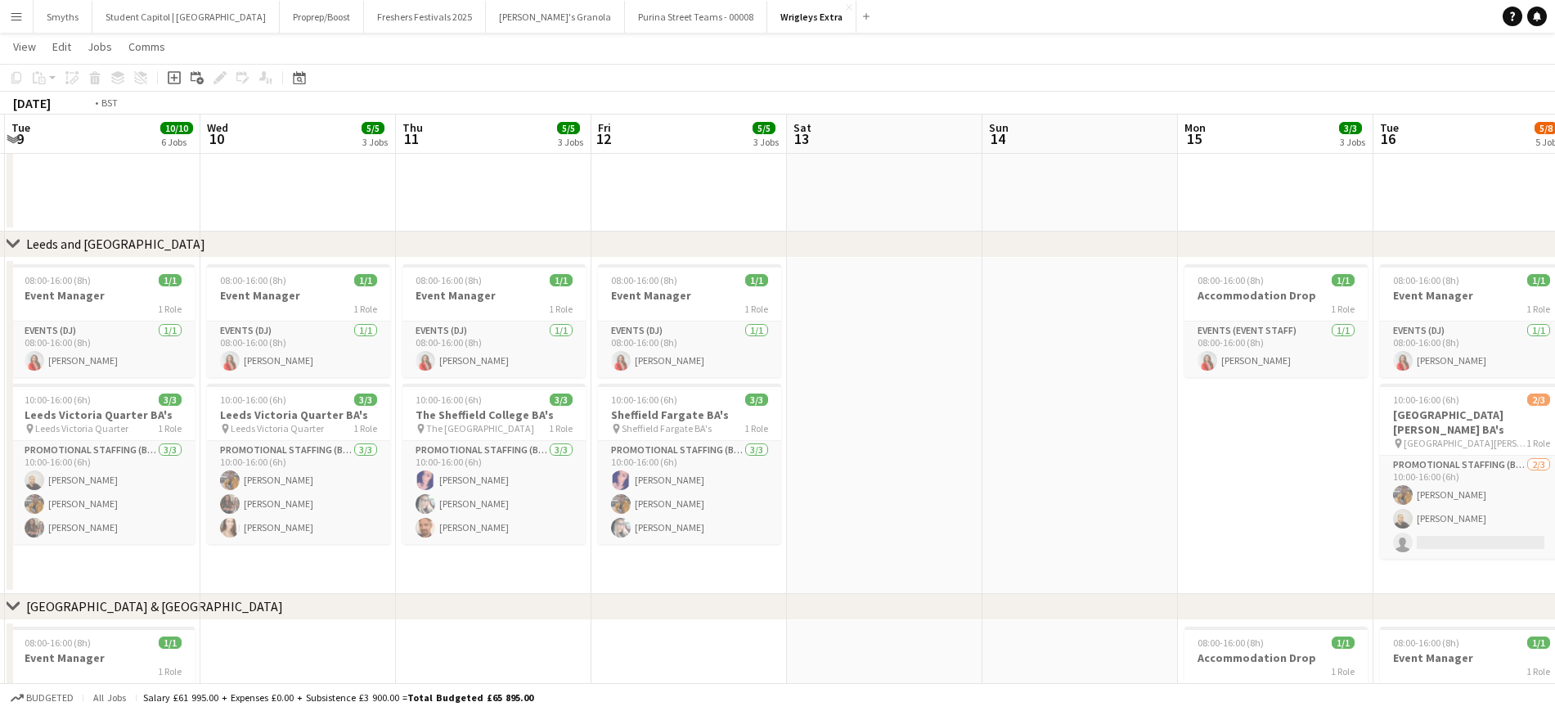
scroll to position [0, 334]
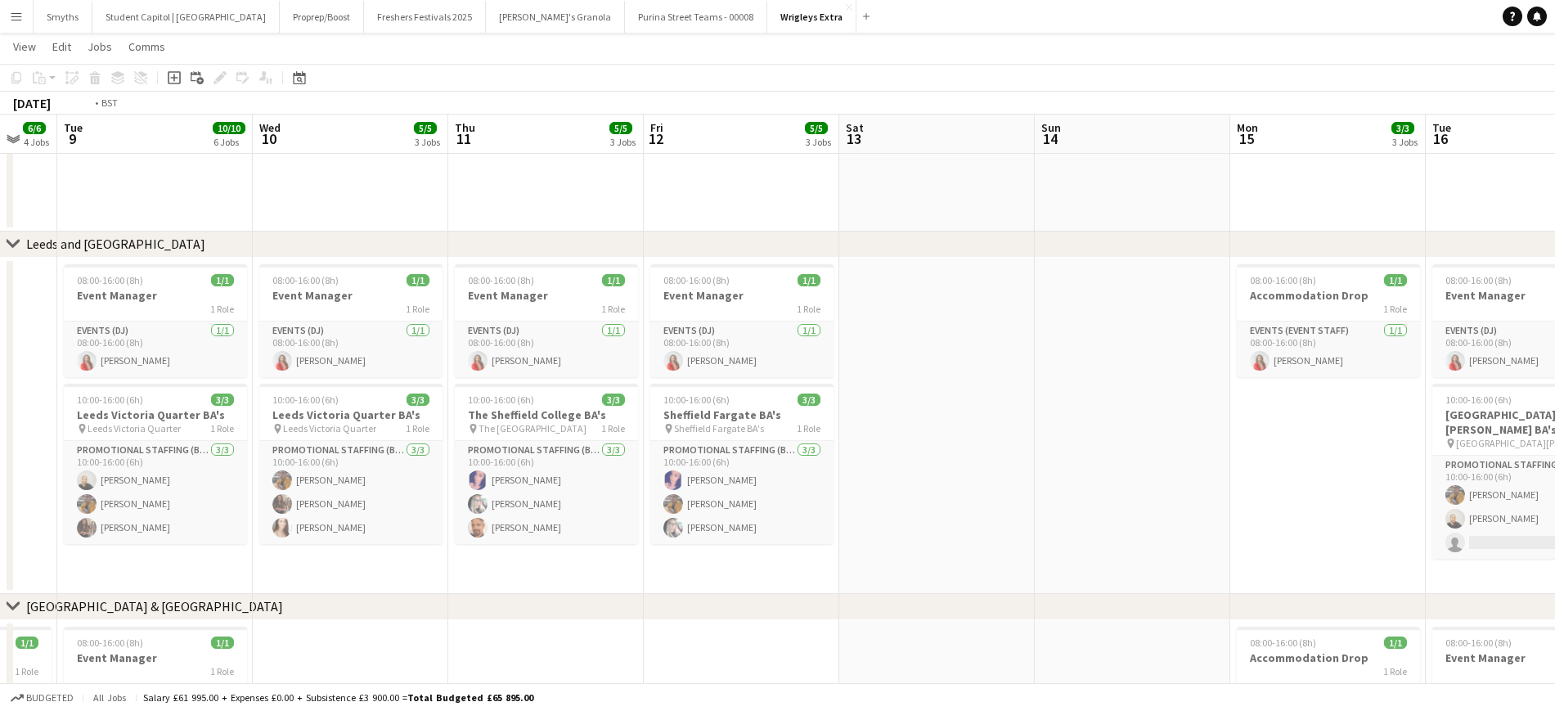
drag, startPoint x: 831, startPoint y: 471, endPoint x: 1065, endPoint y: 434, distance: 236.9
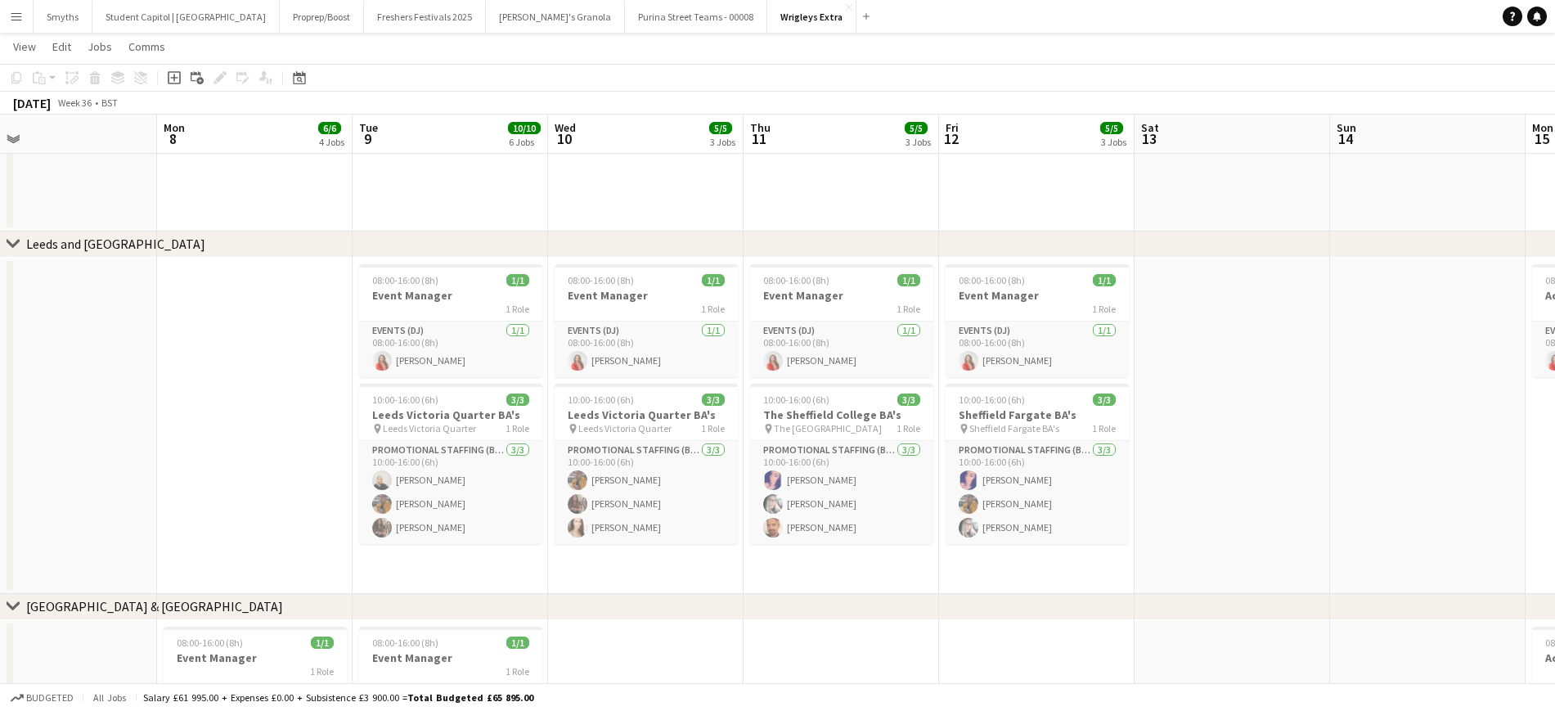
drag, startPoint x: 326, startPoint y: 465, endPoint x: 763, endPoint y: 455, distance: 437.8
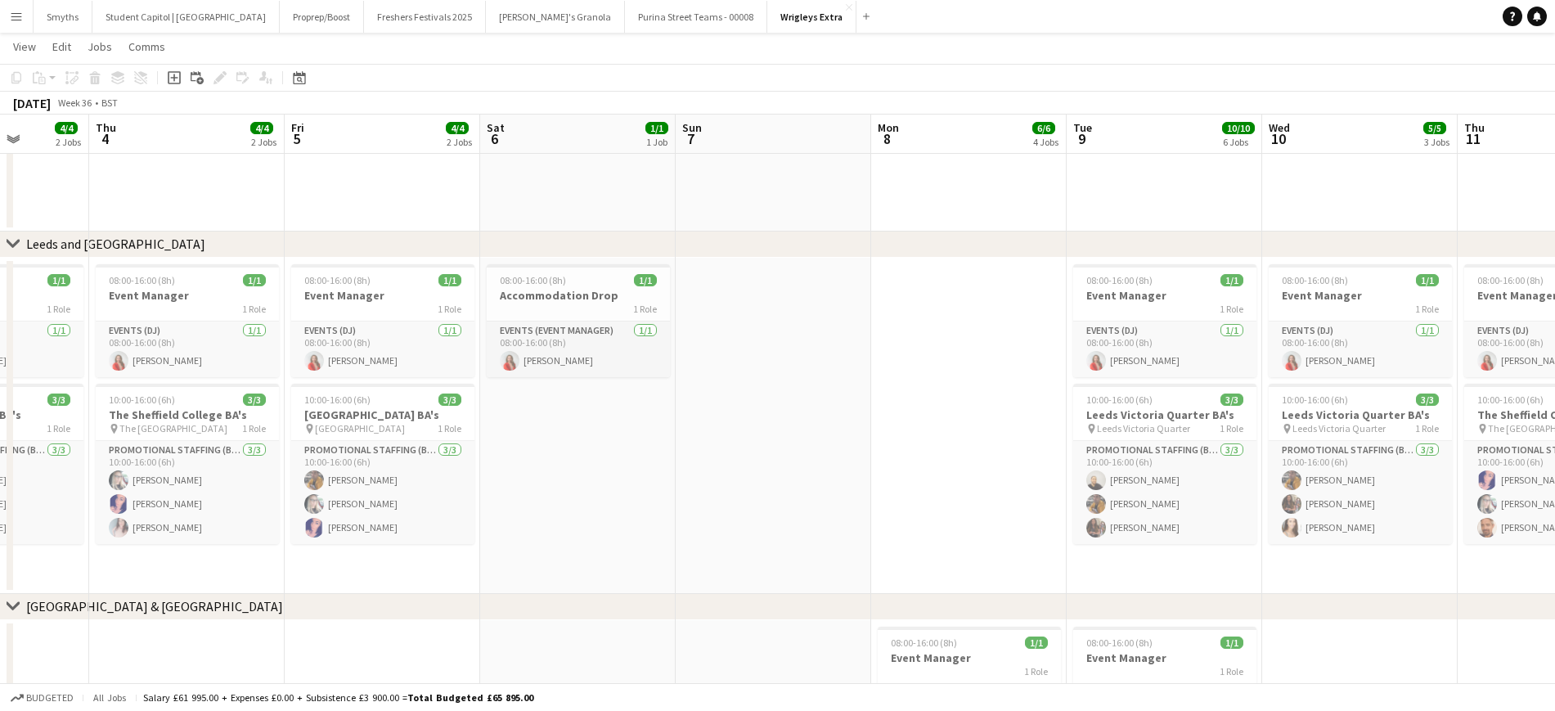
drag, startPoint x: 344, startPoint y: 442, endPoint x: 848, endPoint y: 395, distance: 506.1
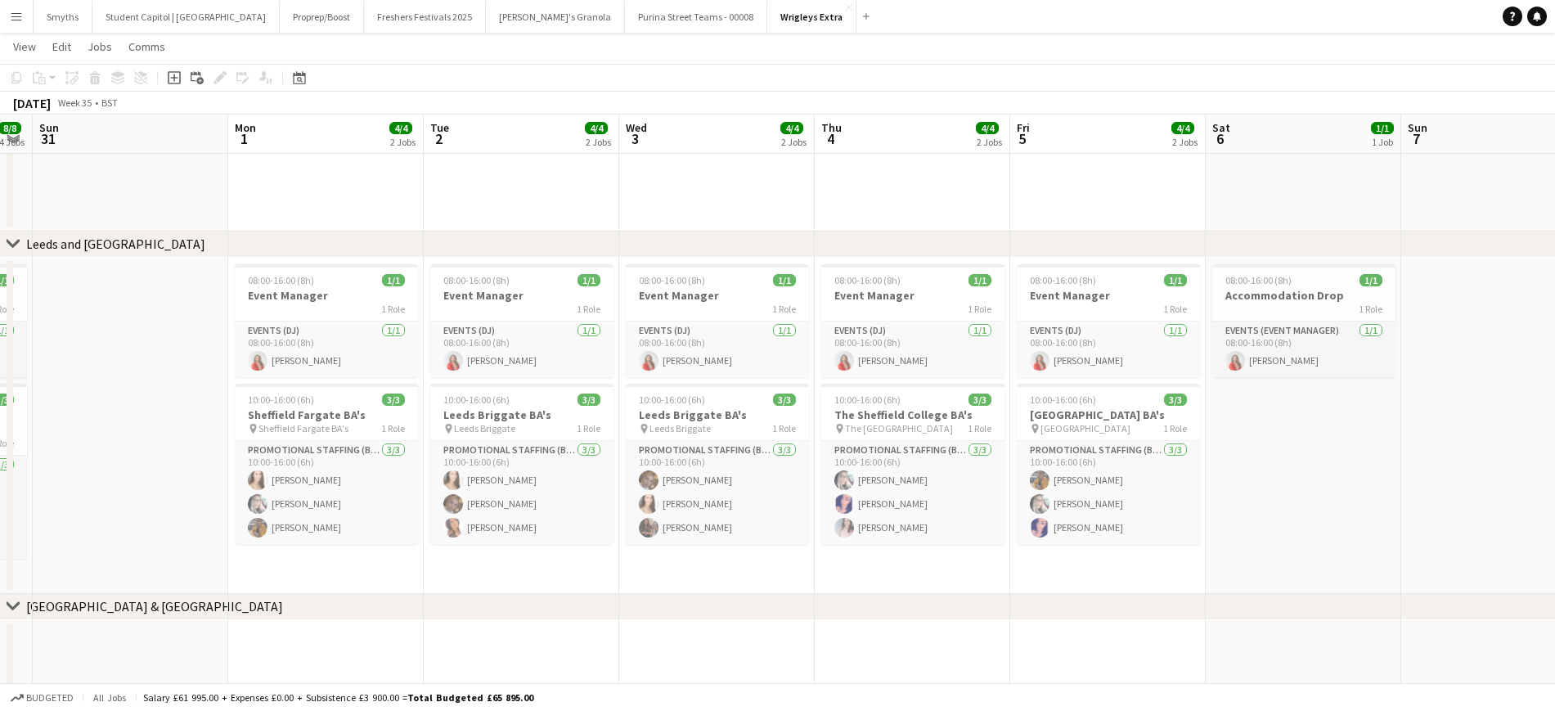
drag, startPoint x: 179, startPoint y: 560, endPoint x: 705, endPoint y: 557, distance: 526.0
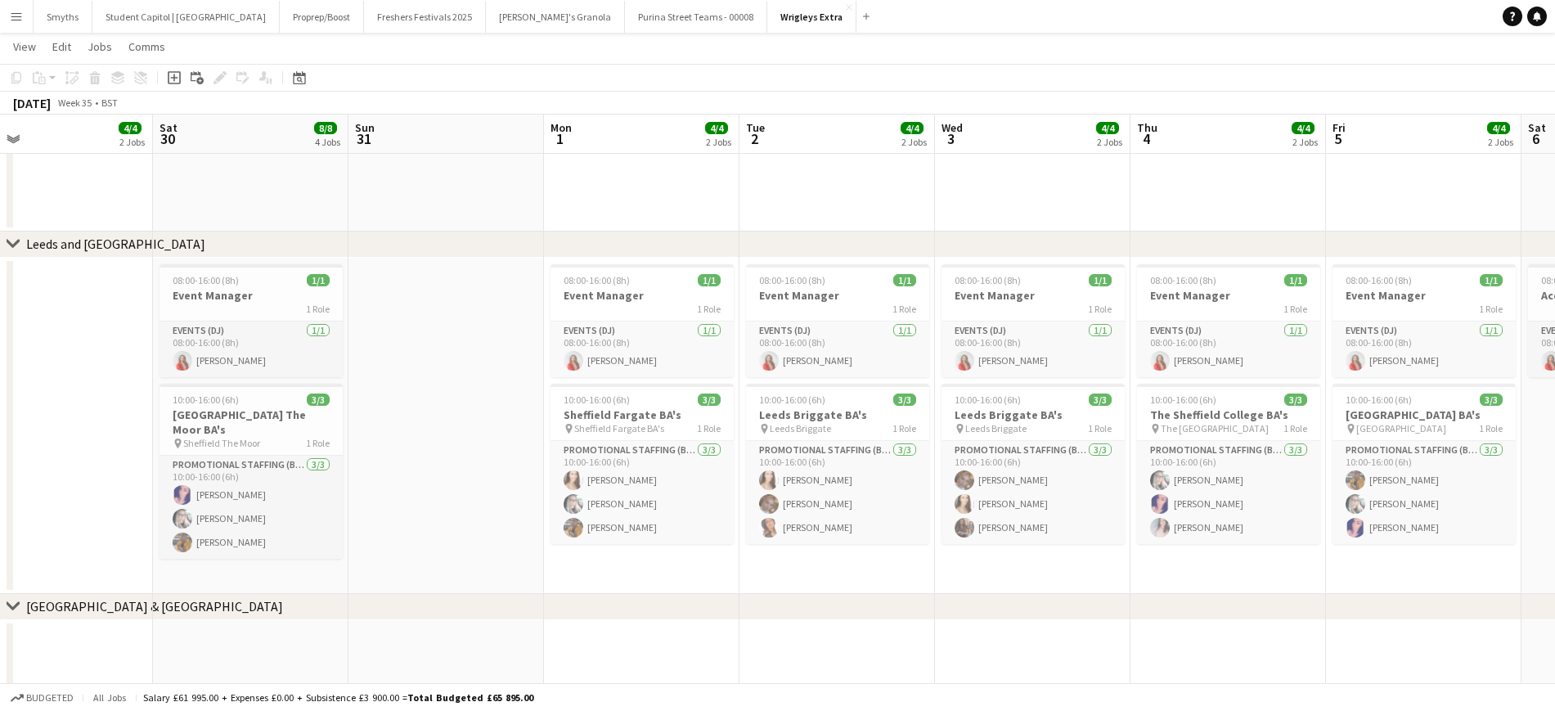
drag, startPoint x: 200, startPoint y: 473, endPoint x: 292, endPoint y: 467, distance: 91.8
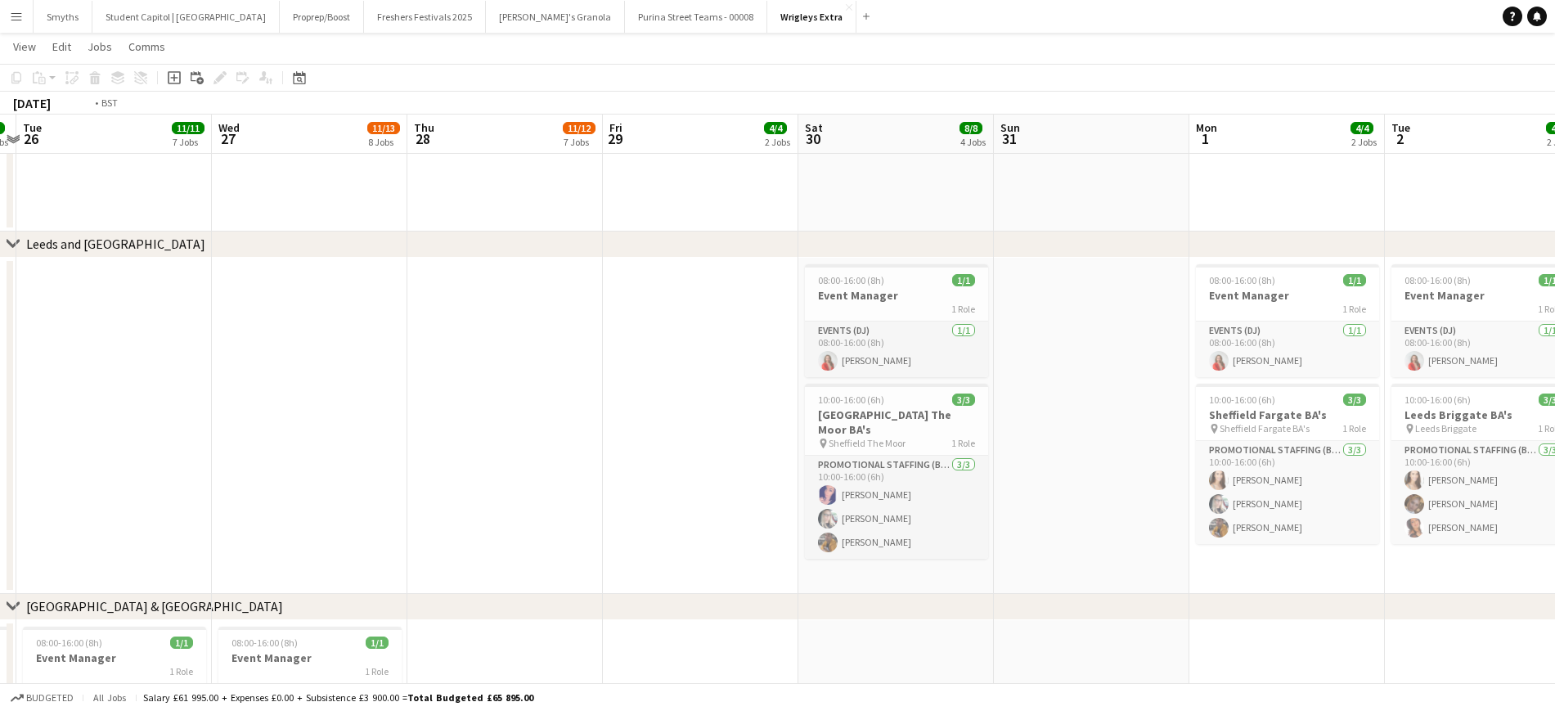
drag, startPoint x: 322, startPoint y: 453, endPoint x: 952, endPoint y: 408, distance: 632.4
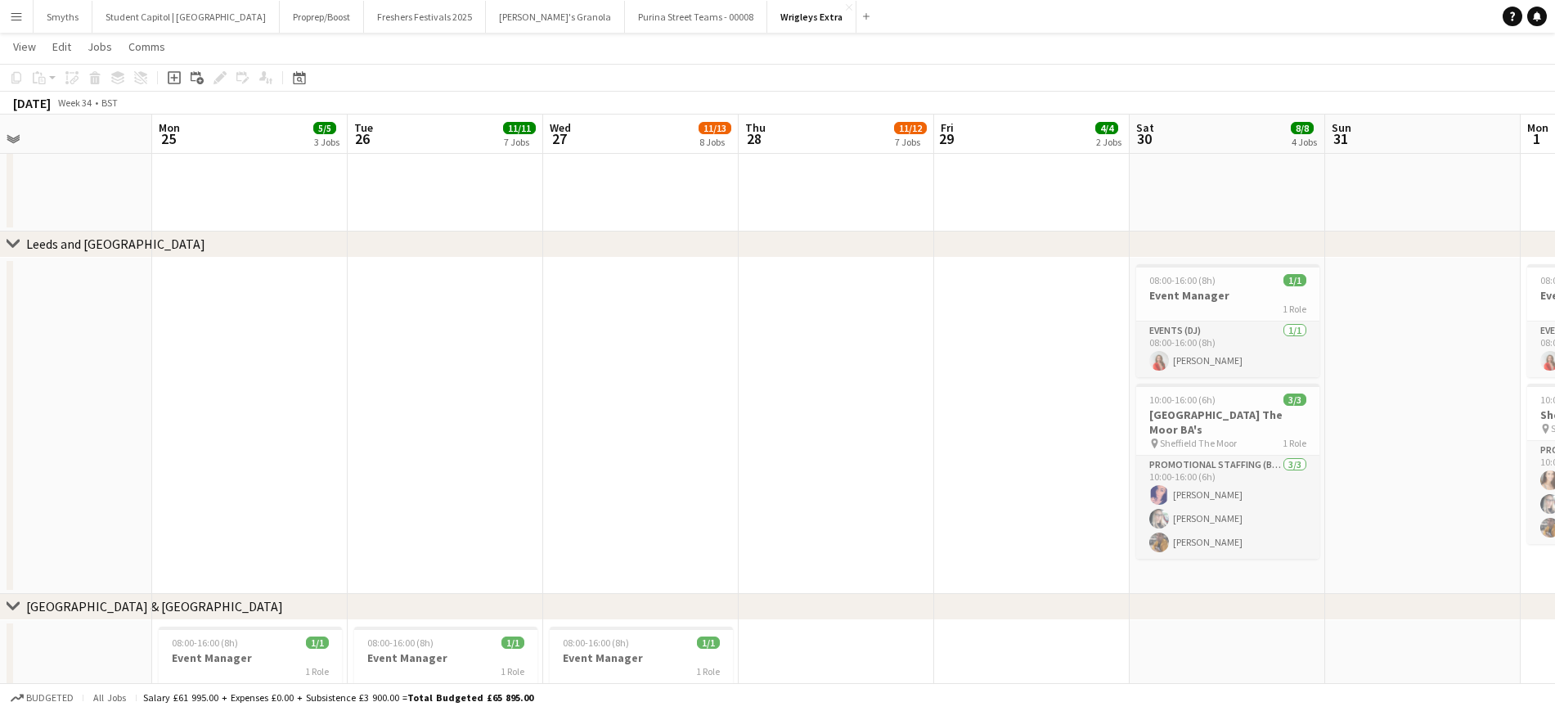
drag, startPoint x: 1106, startPoint y: 413, endPoint x: 648, endPoint y: 419, distance: 458.2
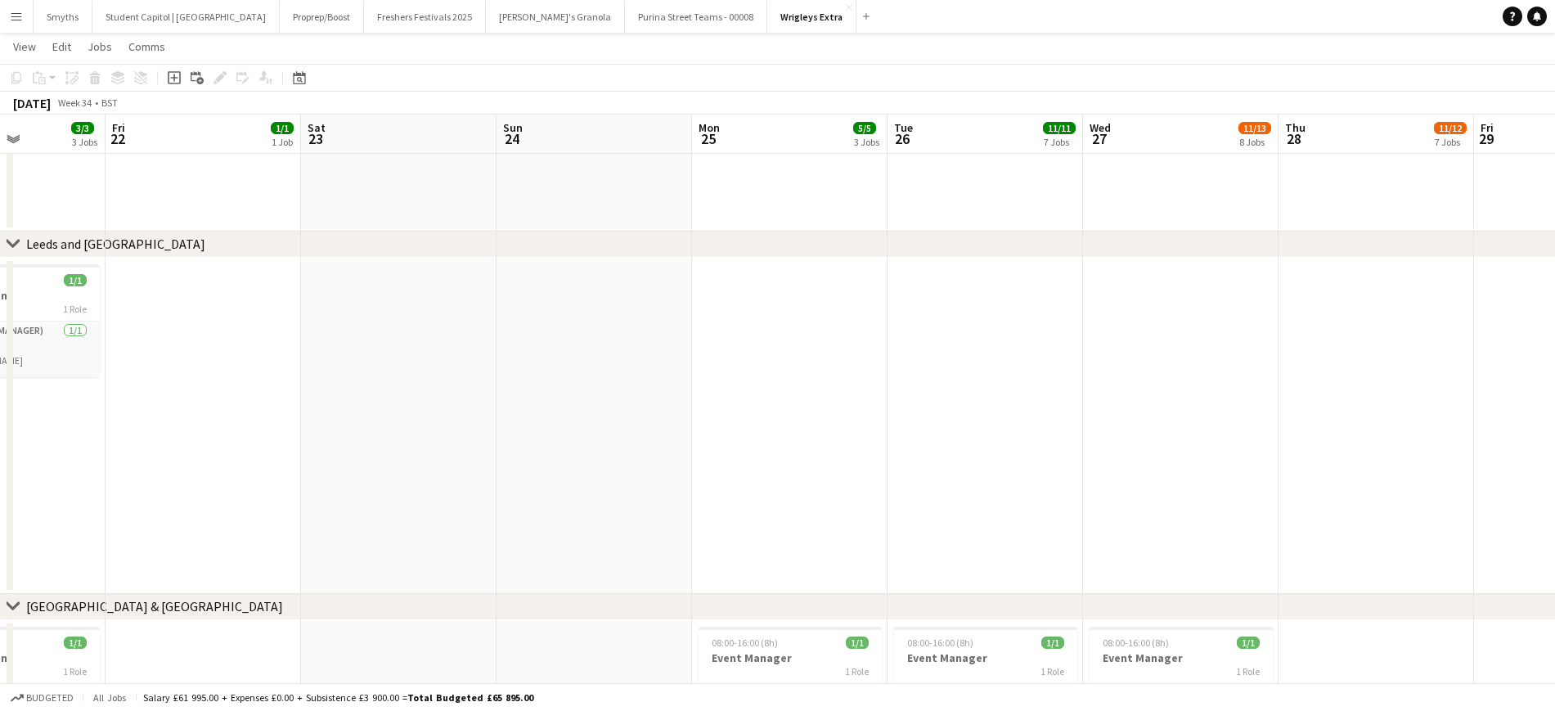
drag, startPoint x: 445, startPoint y: 429, endPoint x: 222, endPoint y: 439, distance: 223.6
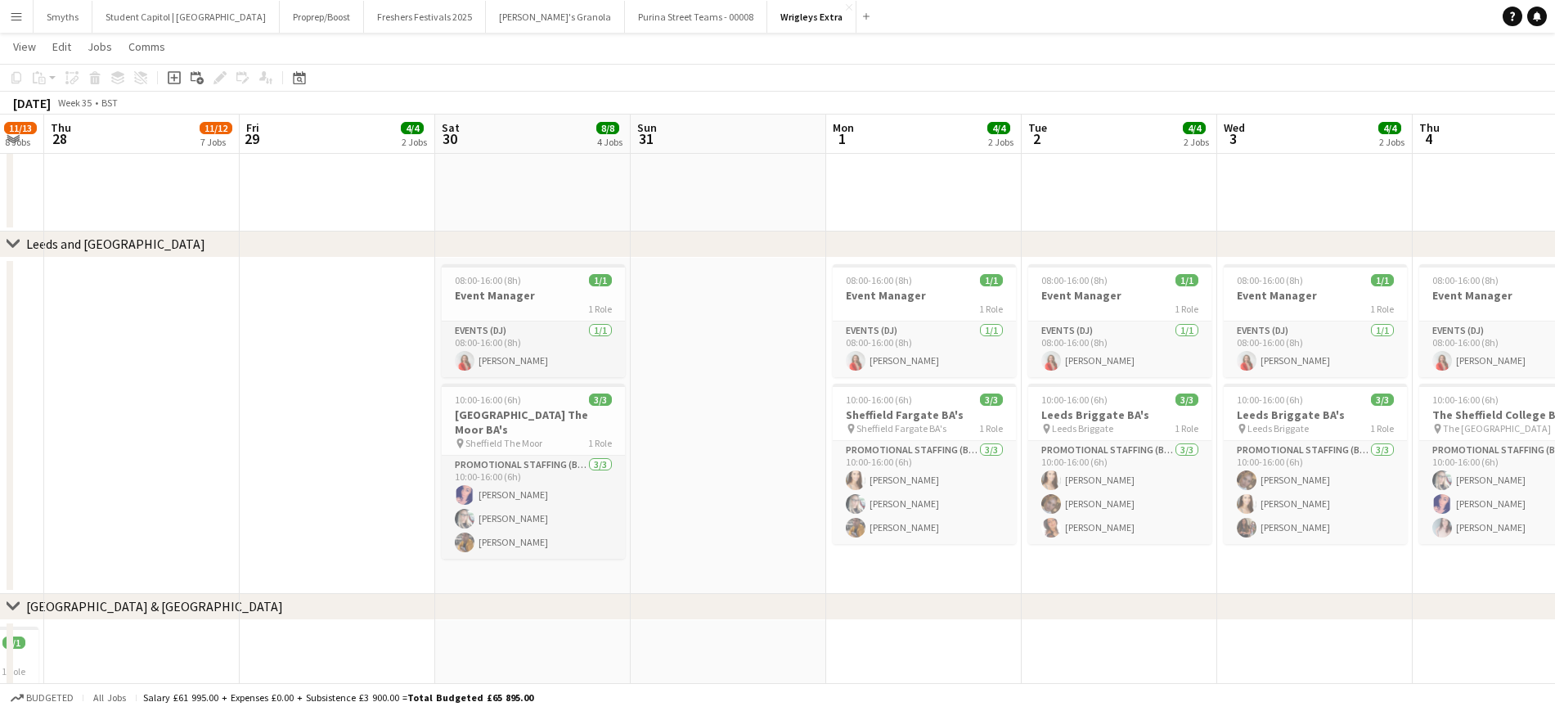
drag, startPoint x: 147, startPoint y: 421, endPoint x: 728, endPoint y: 361, distance: 583.9
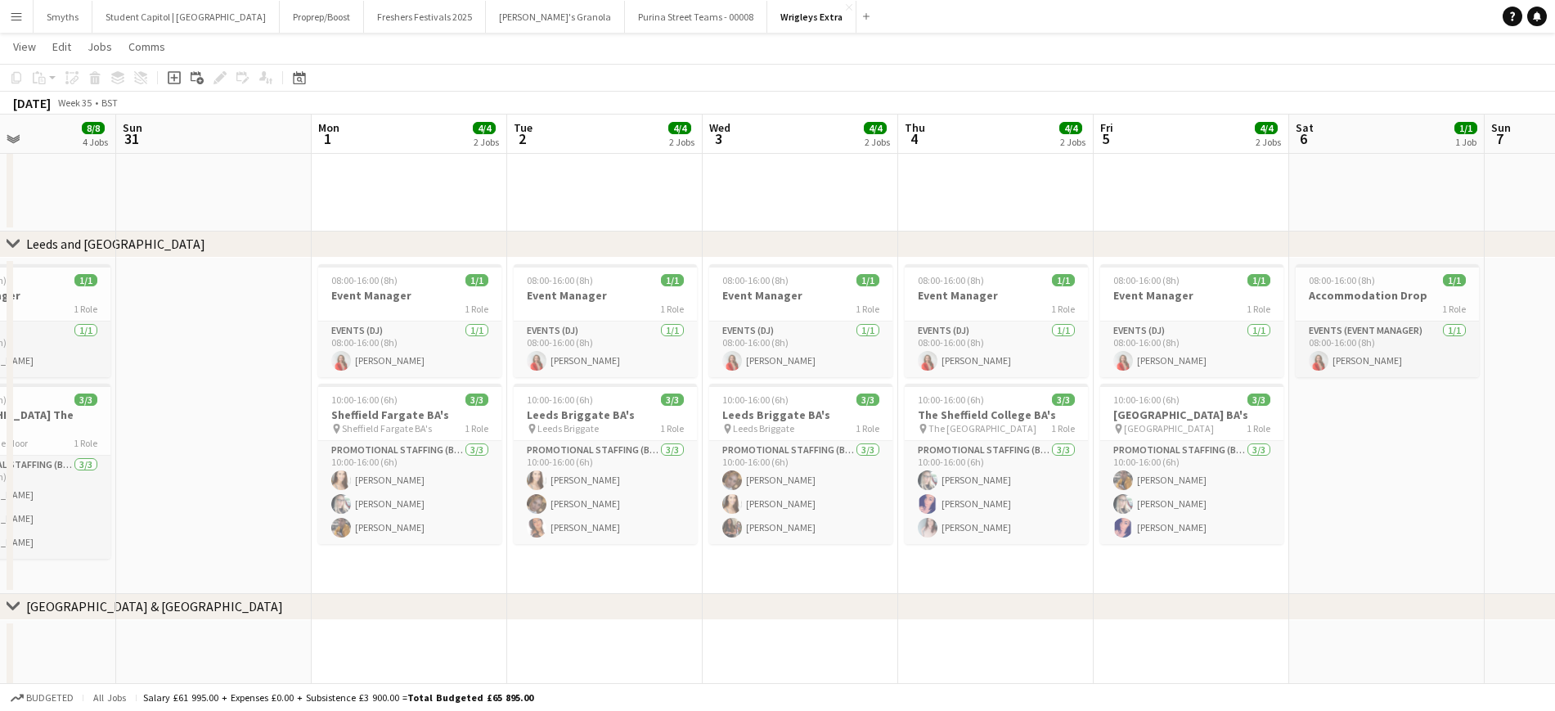
drag, startPoint x: 235, startPoint y: 389, endPoint x: 190, endPoint y: 389, distance: 45.0
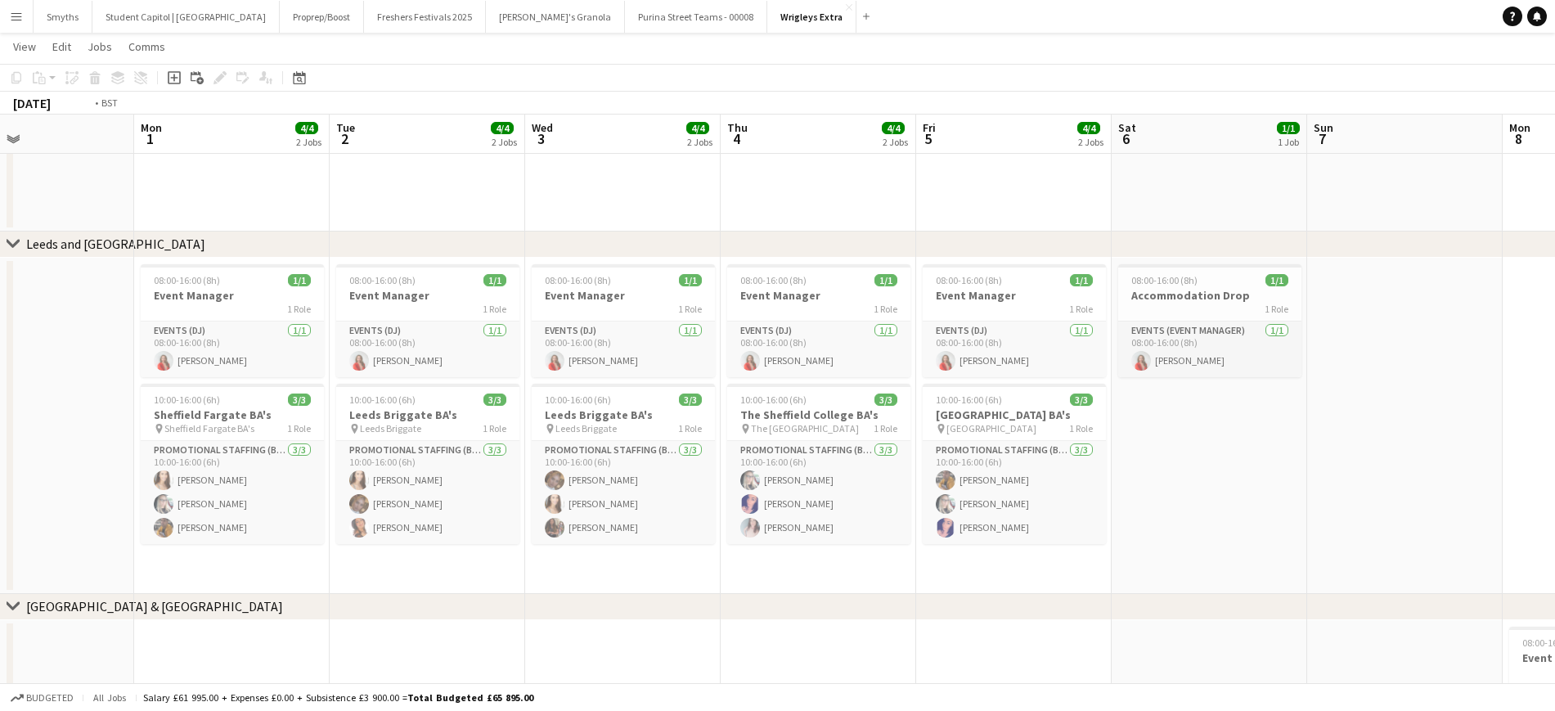
drag, startPoint x: 1147, startPoint y: 491, endPoint x: 857, endPoint y: 506, distance: 290.8
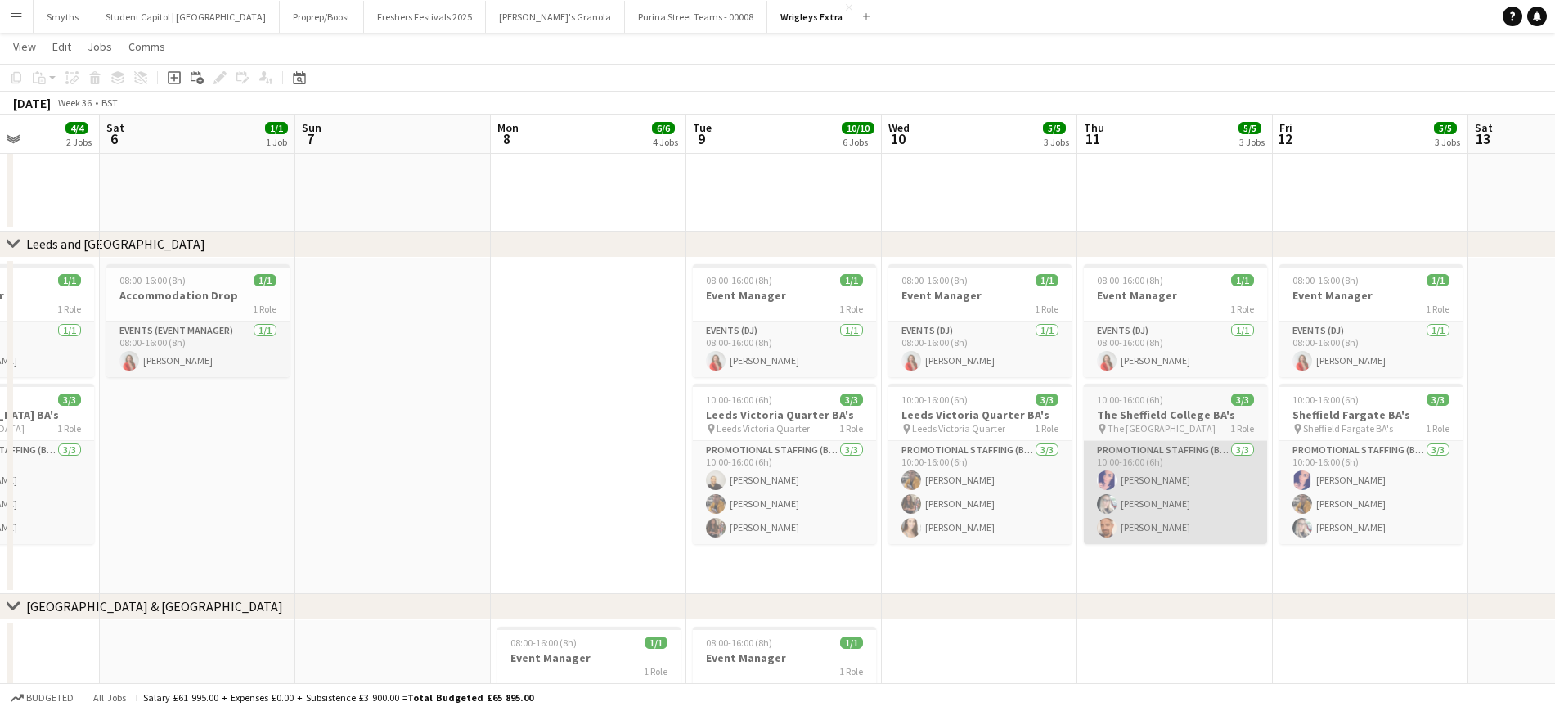
drag, startPoint x: 1164, startPoint y: 506, endPoint x: 1099, endPoint y: 490, distance: 67.3
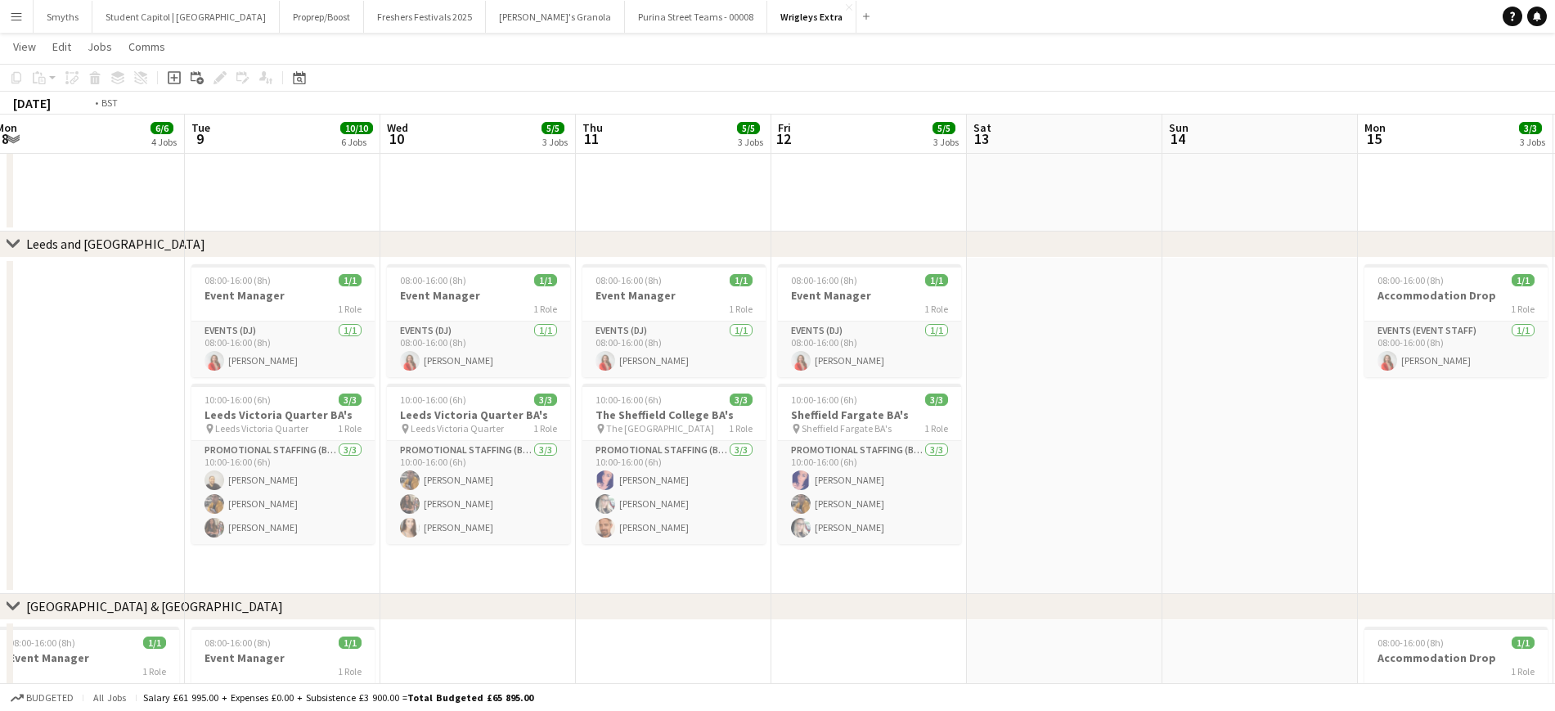
drag, startPoint x: 787, startPoint y: 440, endPoint x: 1091, endPoint y: 416, distance: 305.3
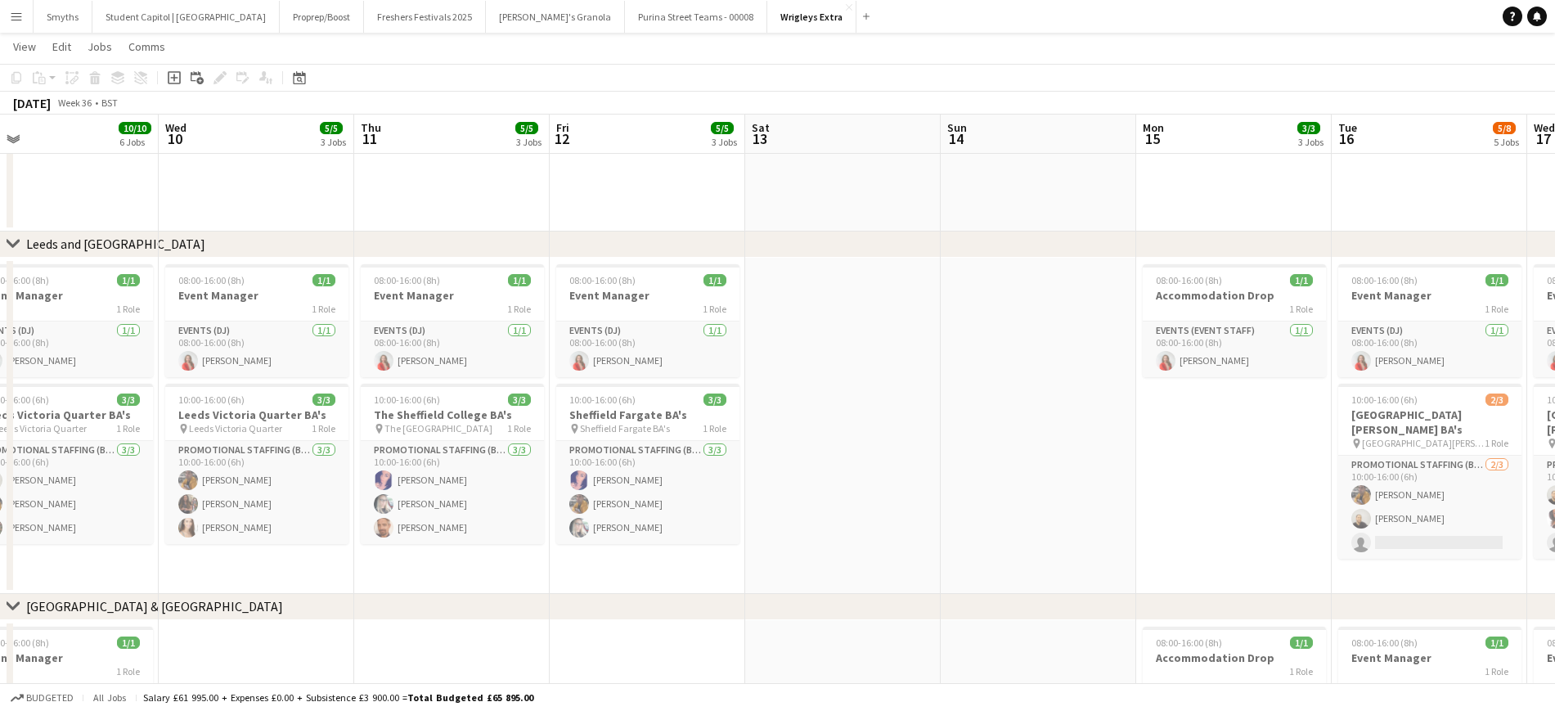
drag, startPoint x: 741, startPoint y: 434, endPoint x: 651, endPoint y: 434, distance: 90.0
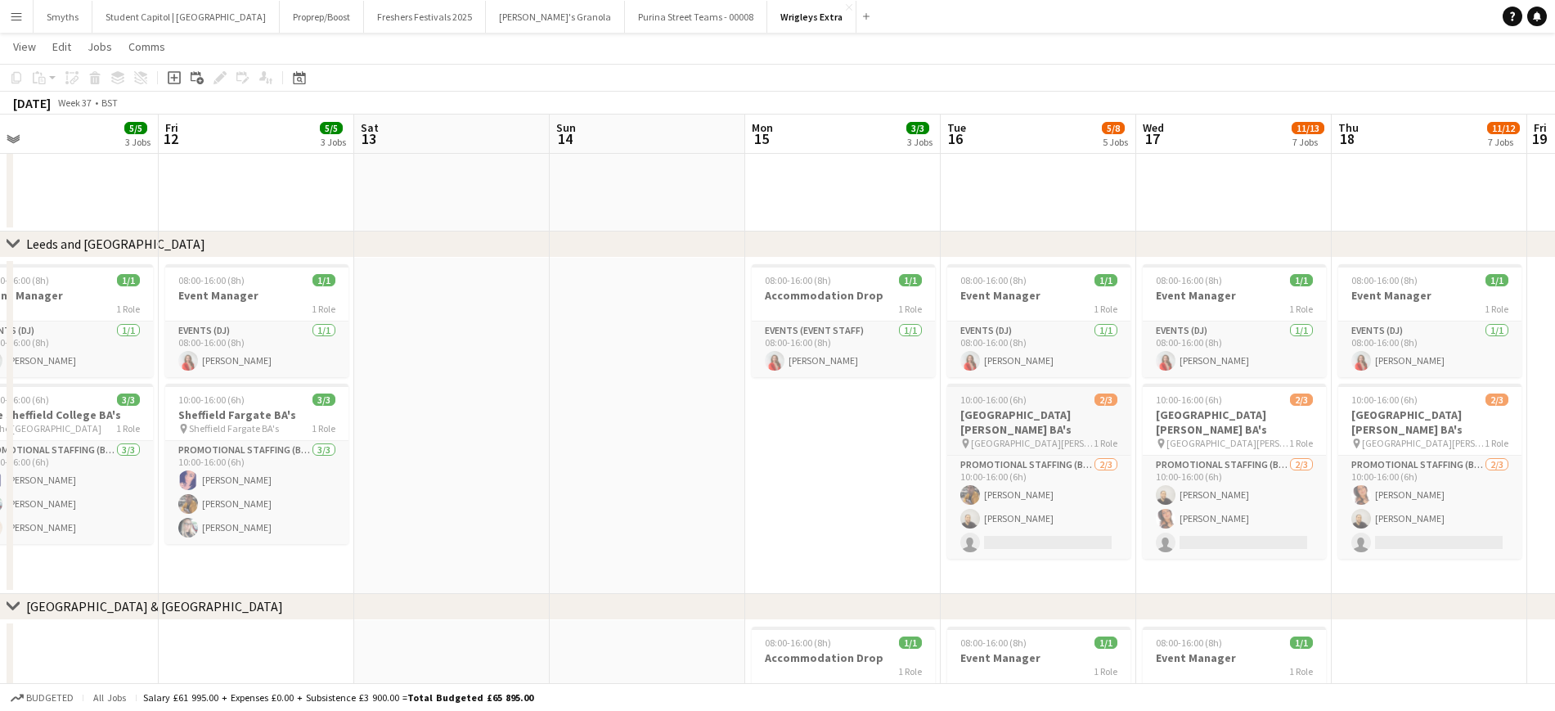
scroll to position [0, 609]
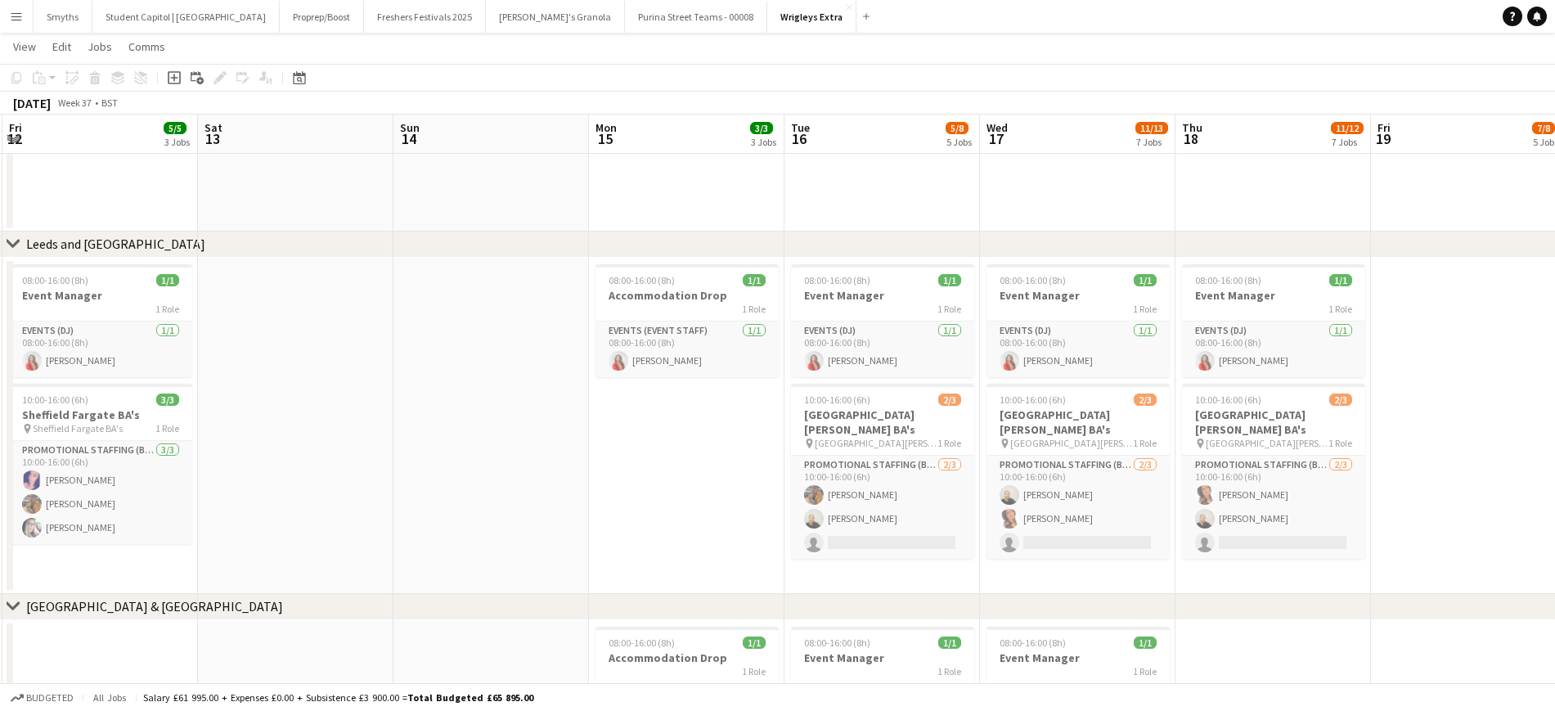
drag, startPoint x: 843, startPoint y: 453, endPoint x: 485, endPoint y: 450, distance: 358.3
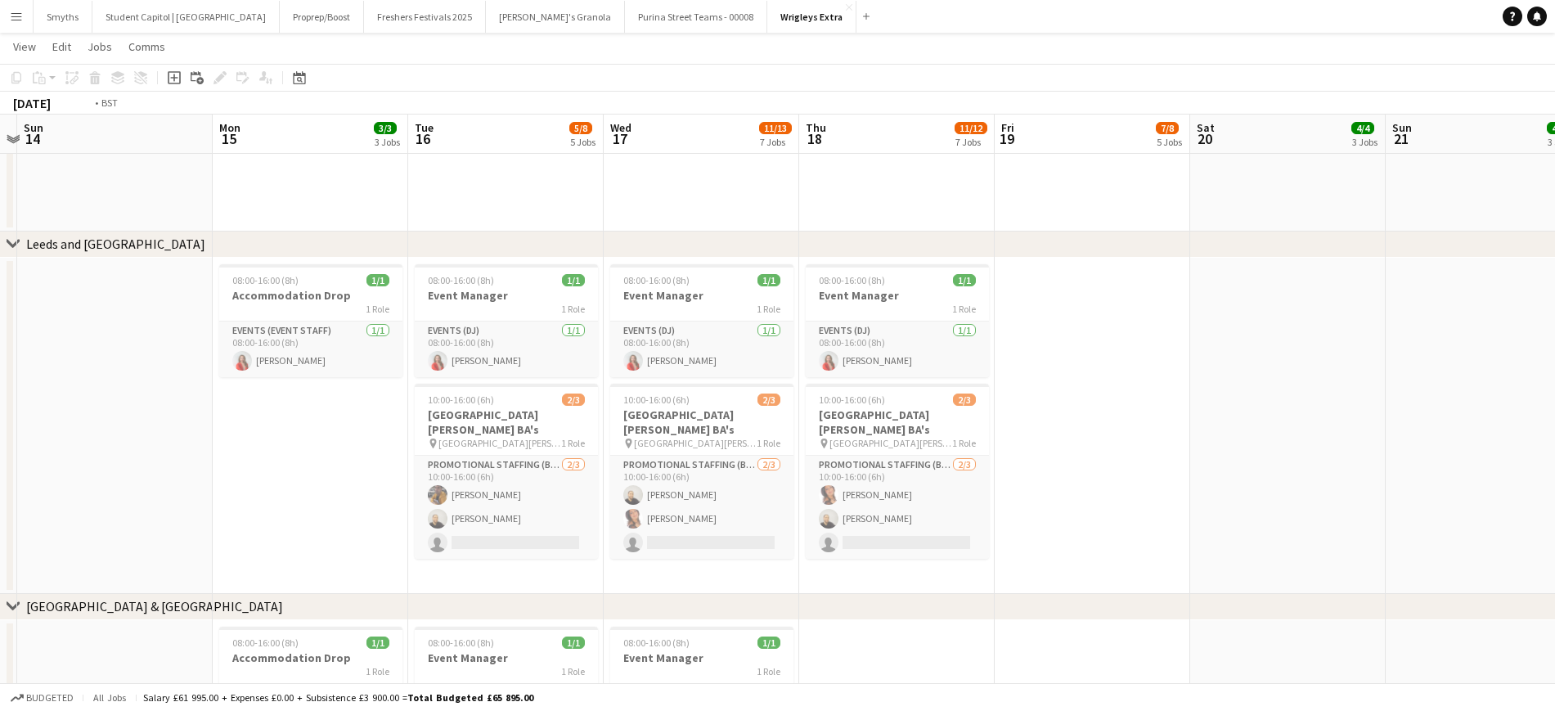
drag, startPoint x: 1087, startPoint y: 439, endPoint x: 1163, endPoint y: 422, distance: 78.0
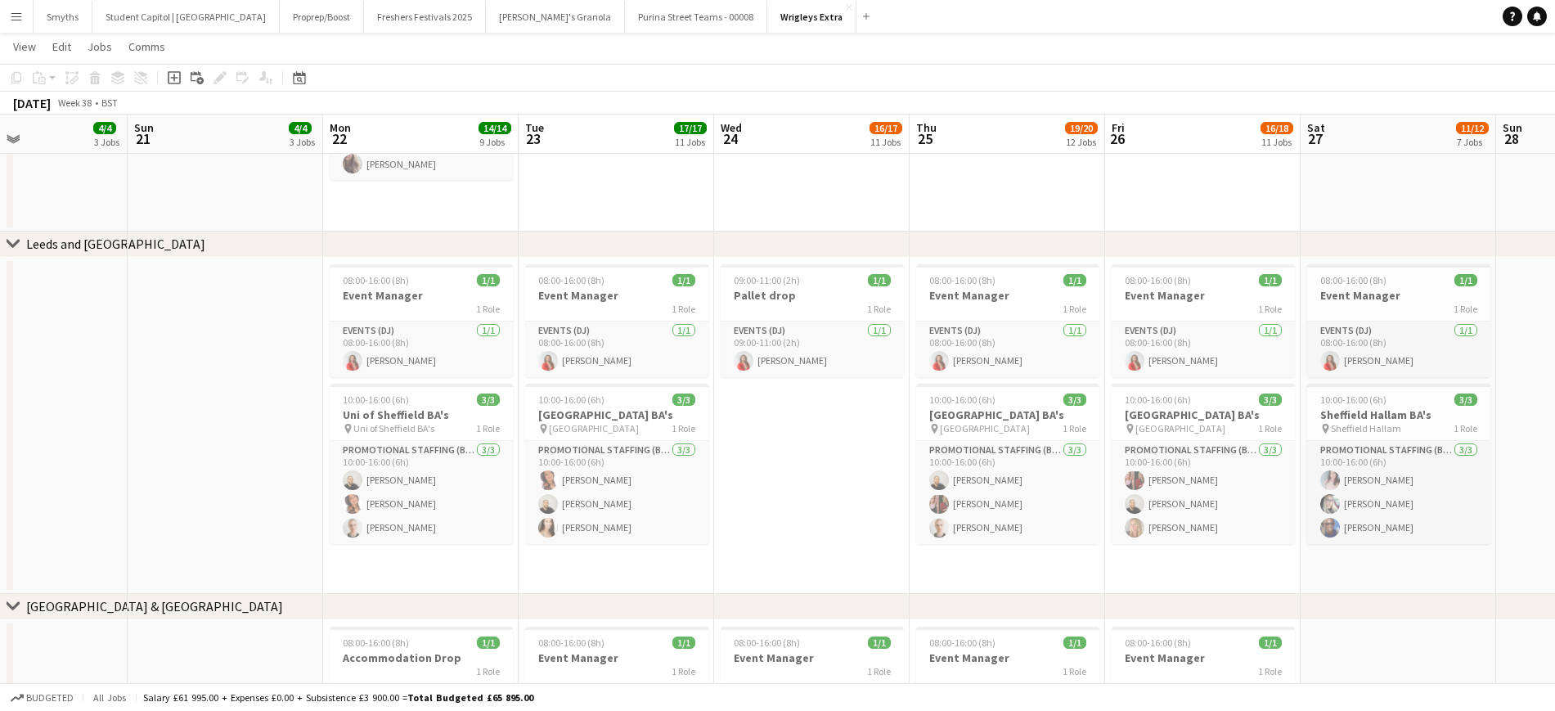
drag, startPoint x: 843, startPoint y: 435, endPoint x: 789, endPoint y: 439, distance: 54.1
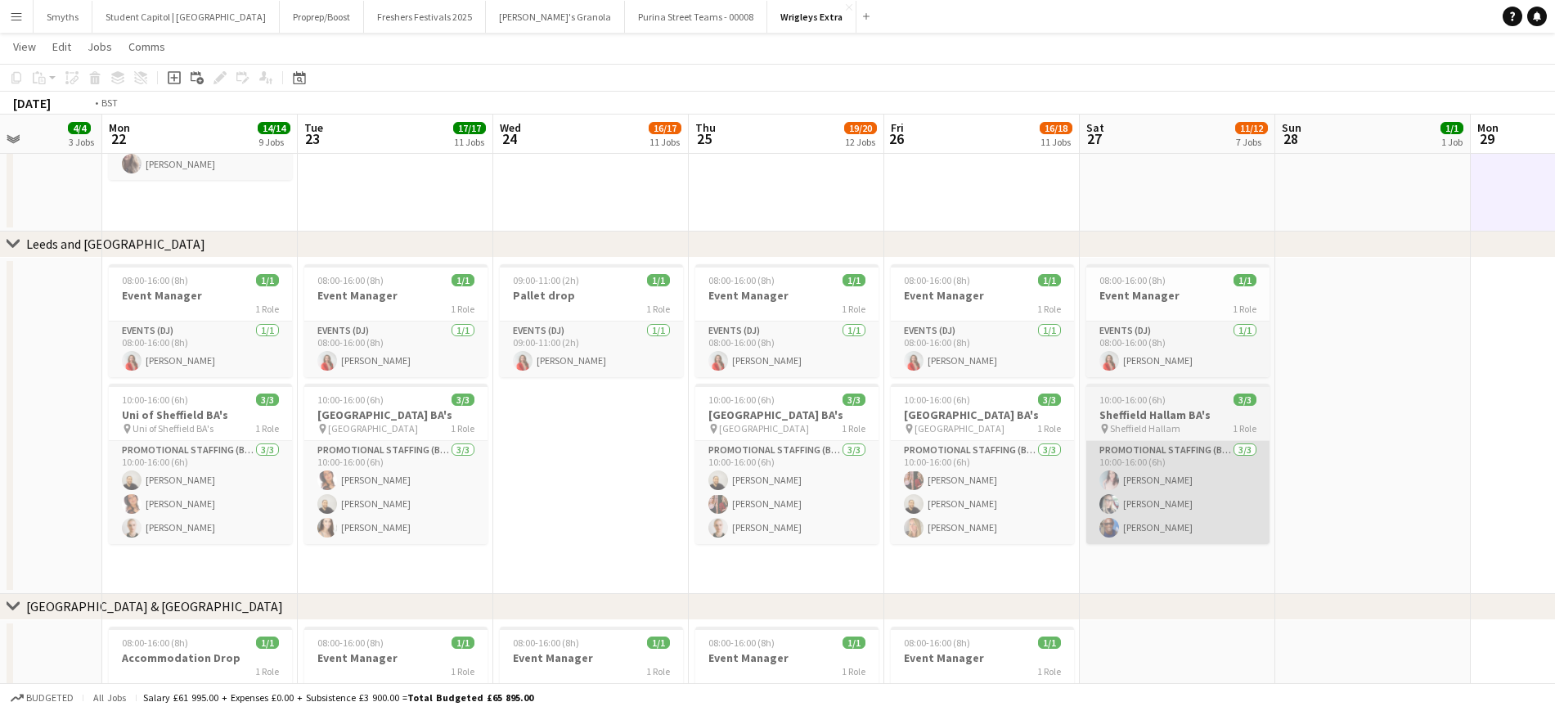
drag, startPoint x: 767, startPoint y: 488, endPoint x: 853, endPoint y: 454, distance: 92.5
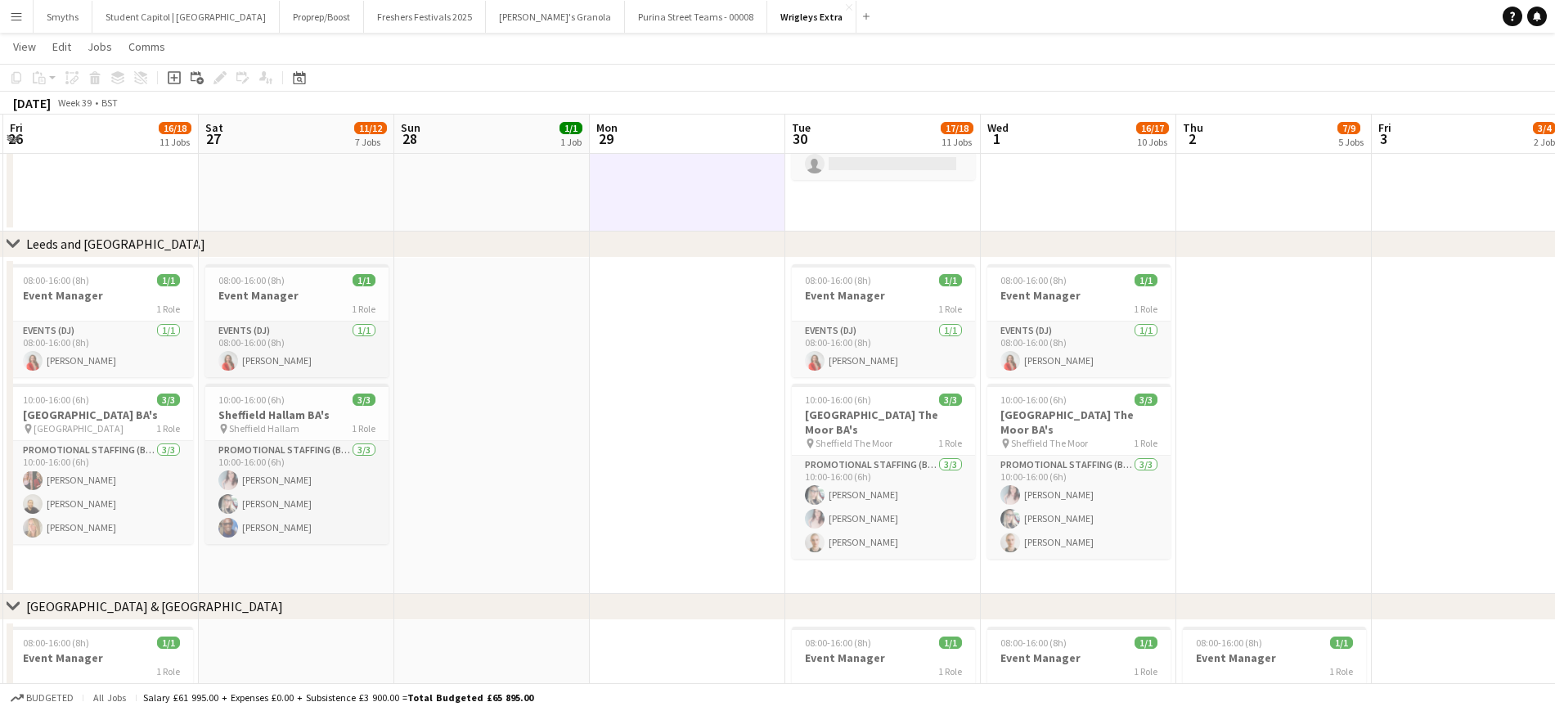
drag, startPoint x: 987, startPoint y: 458, endPoint x: 685, endPoint y: 480, distance: 303.5
drag, startPoint x: 1217, startPoint y: 425, endPoint x: 618, endPoint y: 472, distance: 601.5
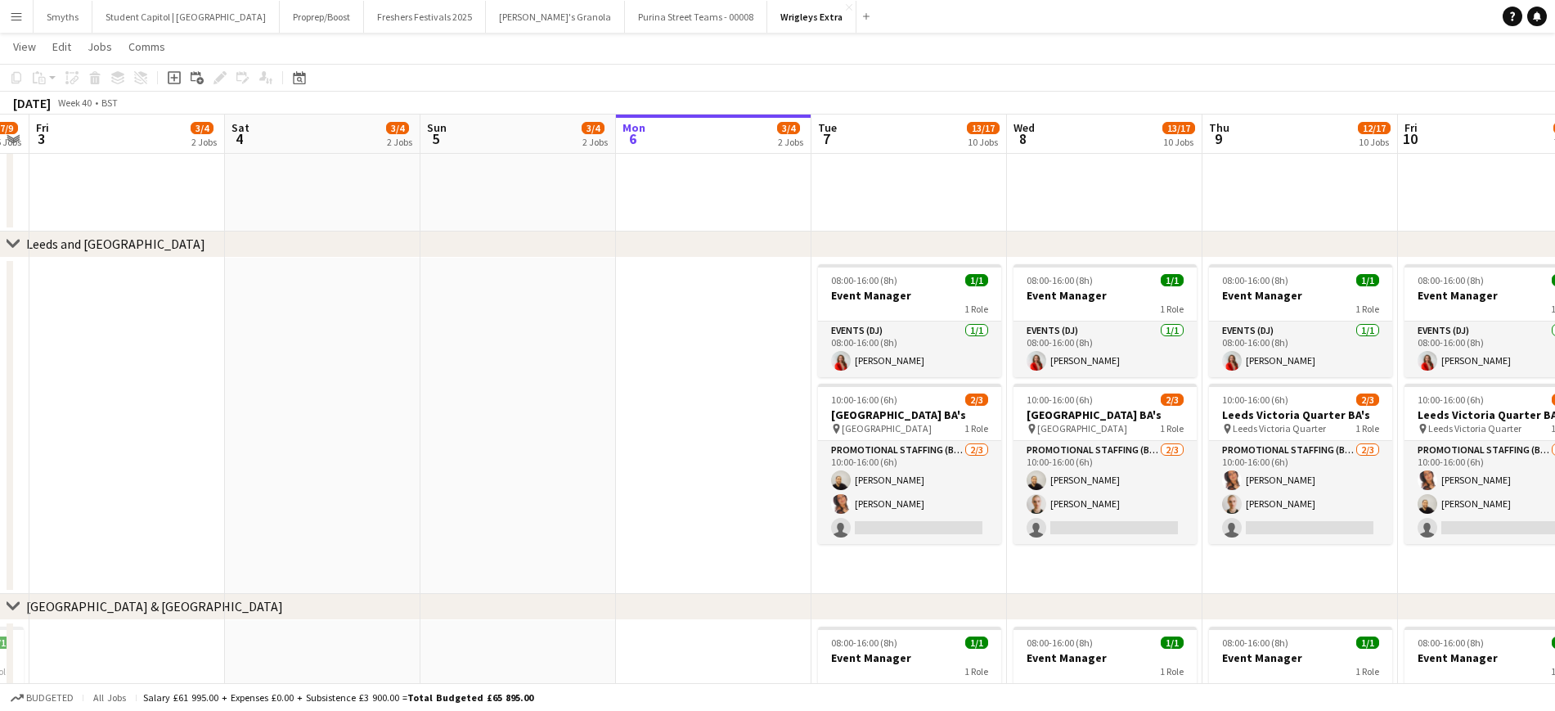
drag, startPoint x: 1176, startPoint y: 449, endPoint x: 454, endPoint y: 488, distance: 722.6
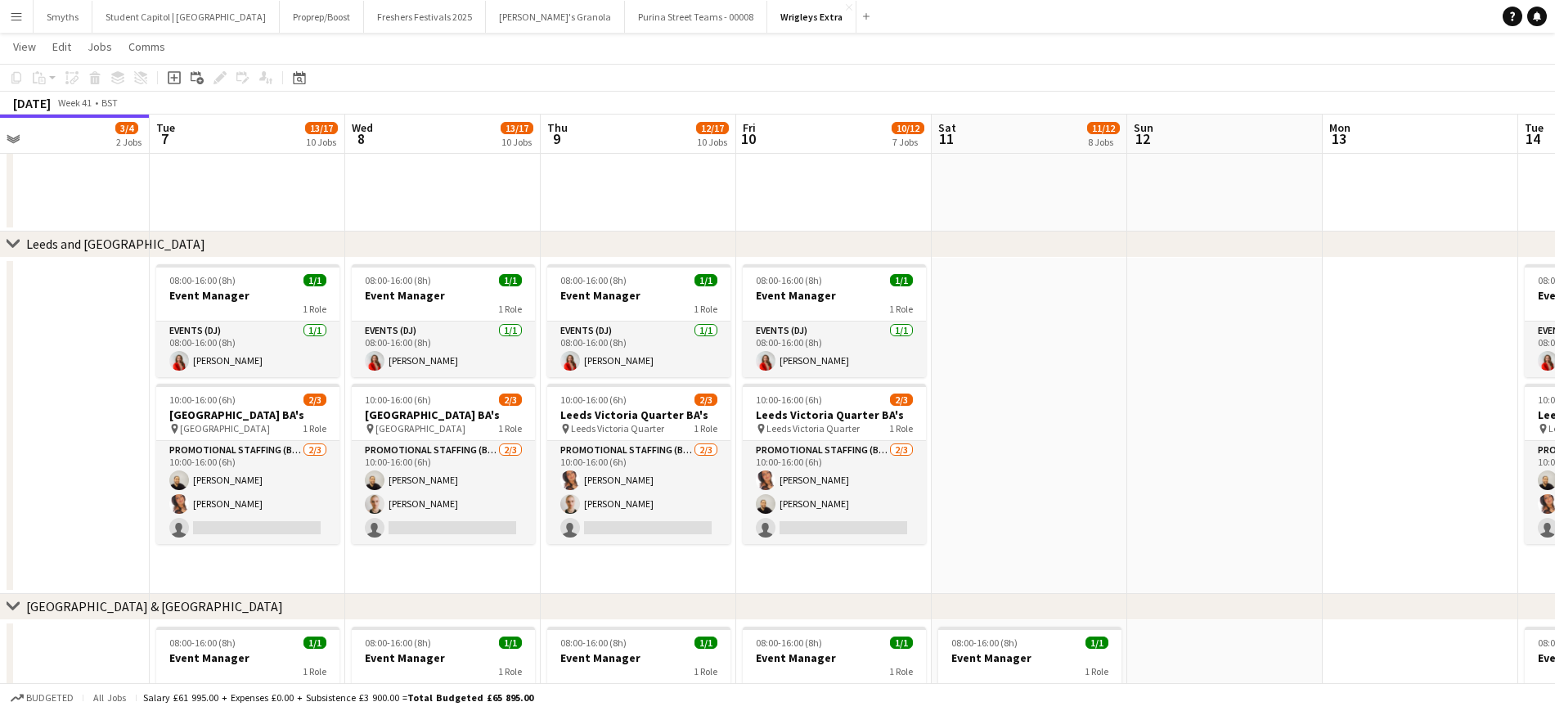
drag, startPoint x: 998, startPoint y: 434, endPoint x: 388, endPoint y: 461, distance: 610.9
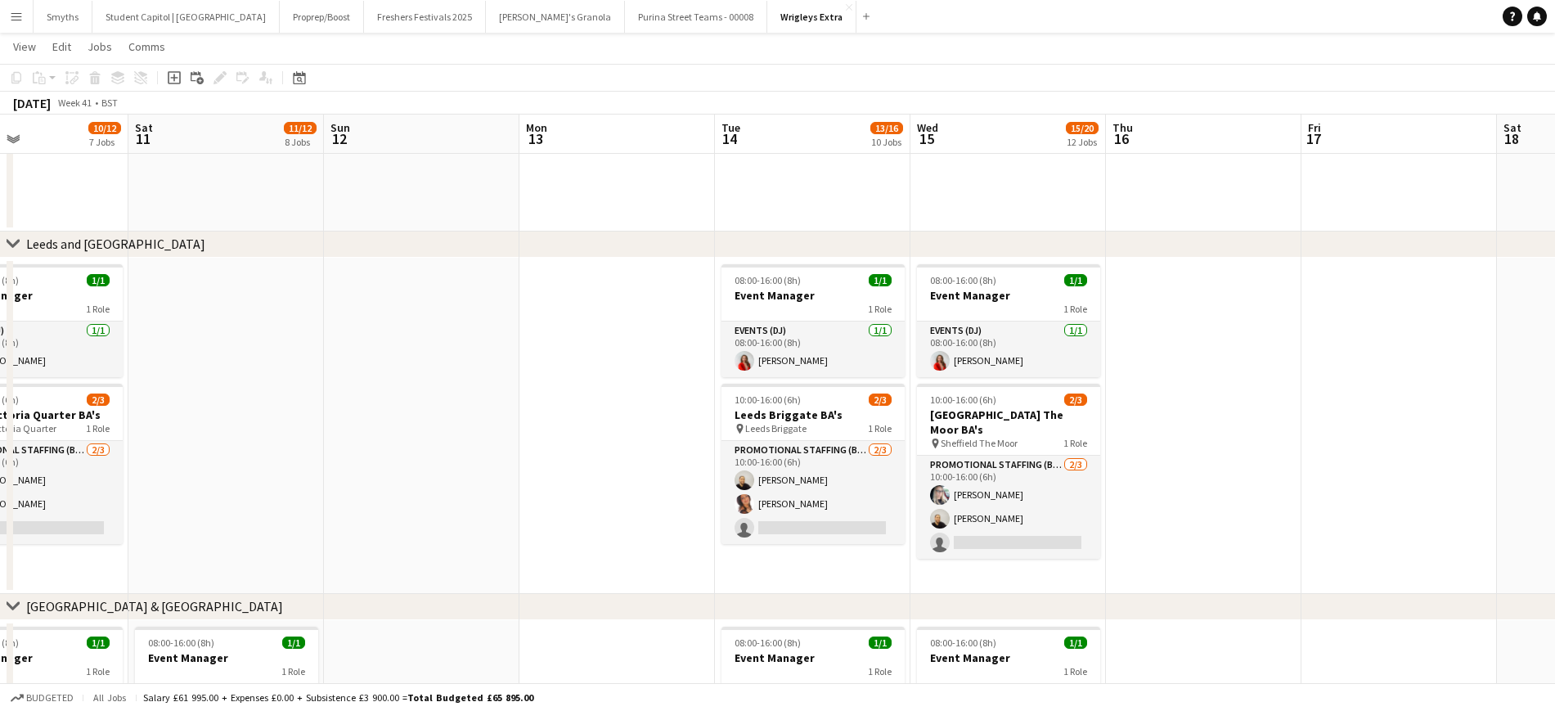
drag, startPoint x: 1127, startPoint y: 411, endPoint x: 323, endPoint y: 462, distance: 805.0
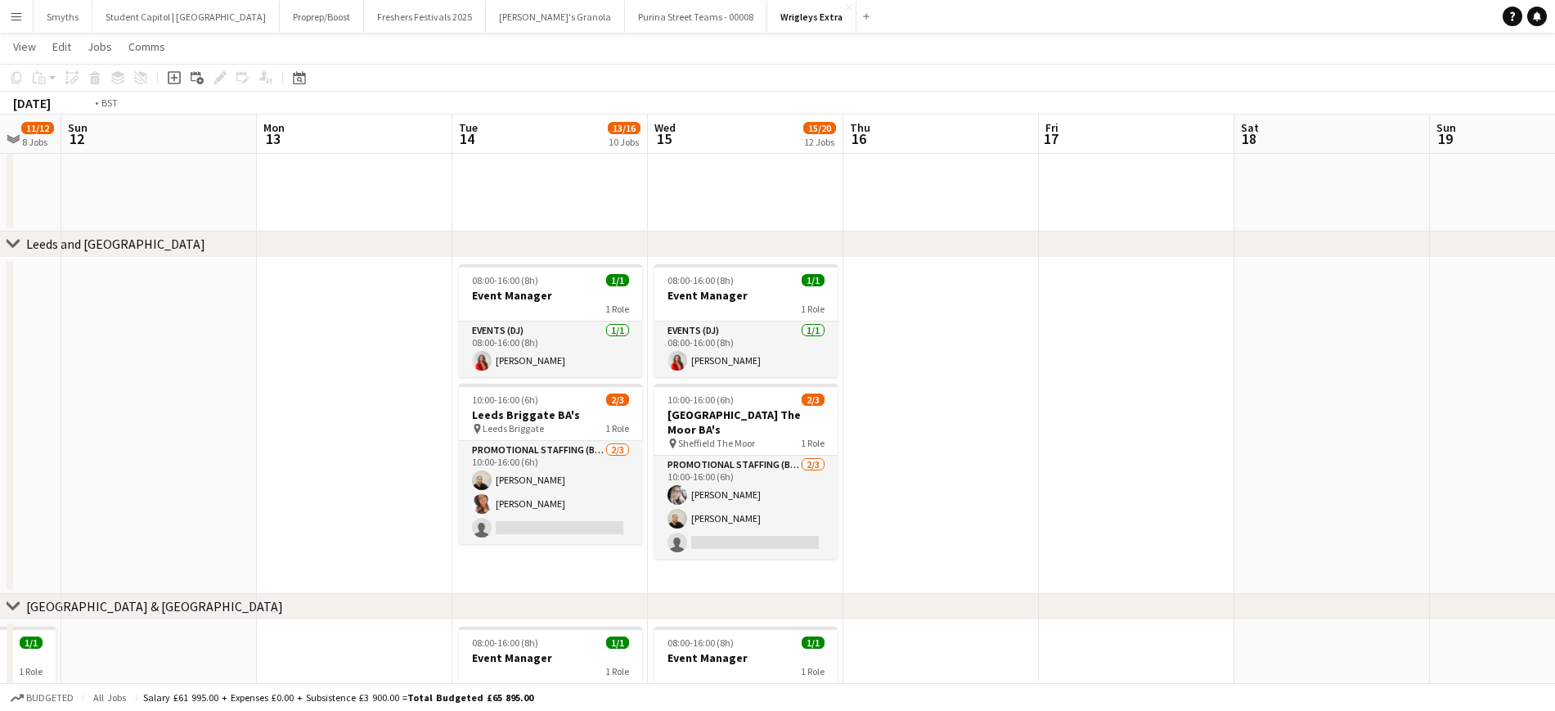
drag, startPoint x: 887, startPoint y: 426, endPoint x: 778, endPoint y: 409, distance: 110.2
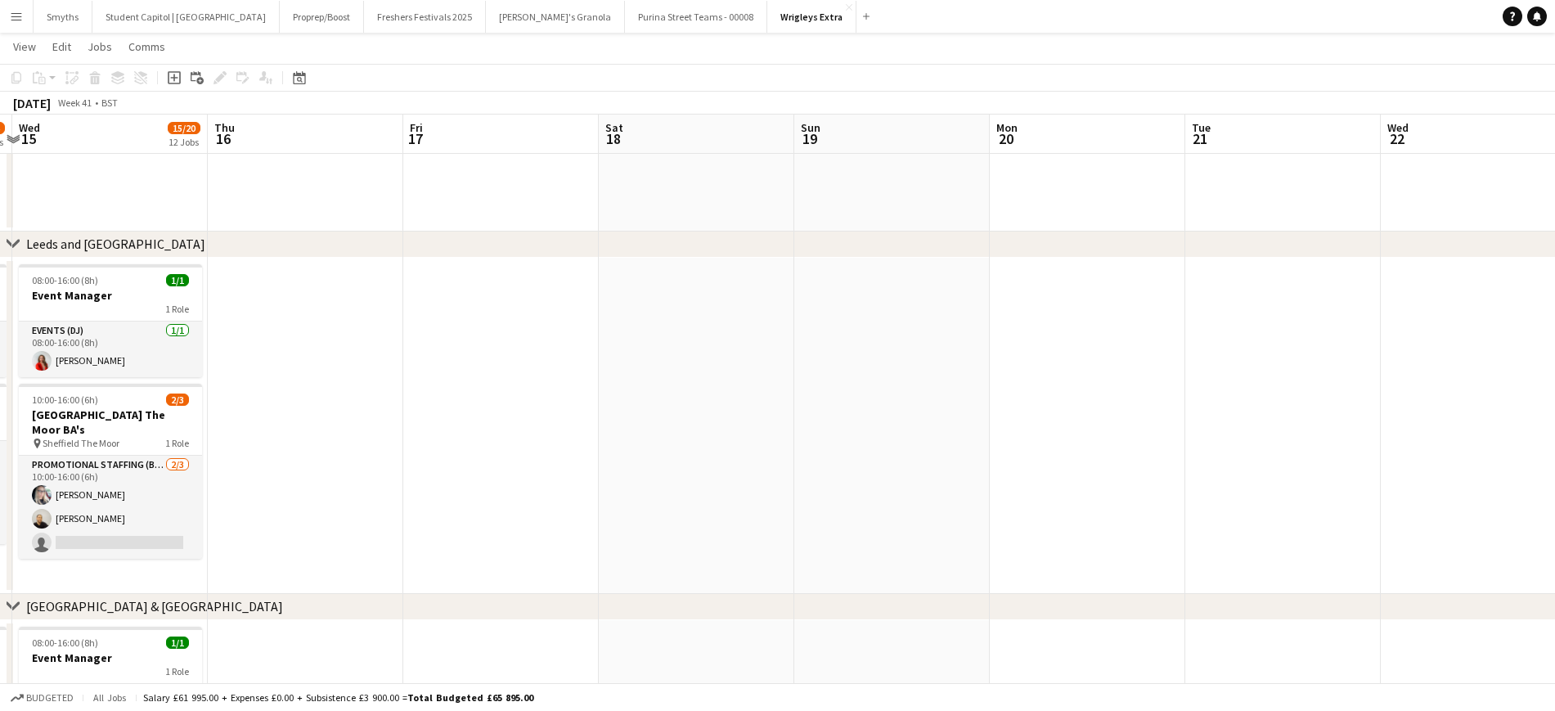
drag, startPoint x: 1143, startPoint y: 386, endPoint x: 302, endPoint y: 421, distance: 841.7
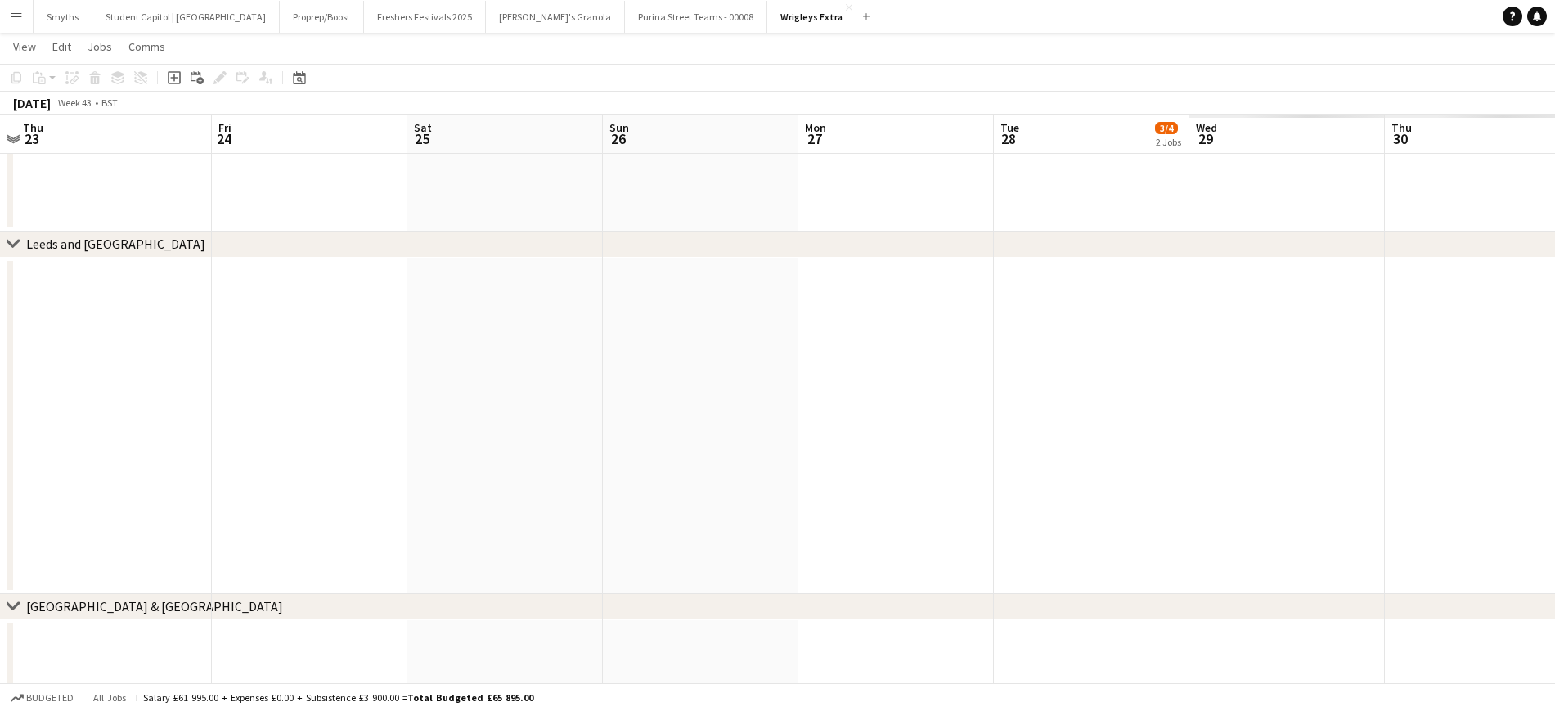
drag, startPoint x: 1137, startPoint y: 403, endPoint x: 457, endPoint y: 434, distance: 680.5
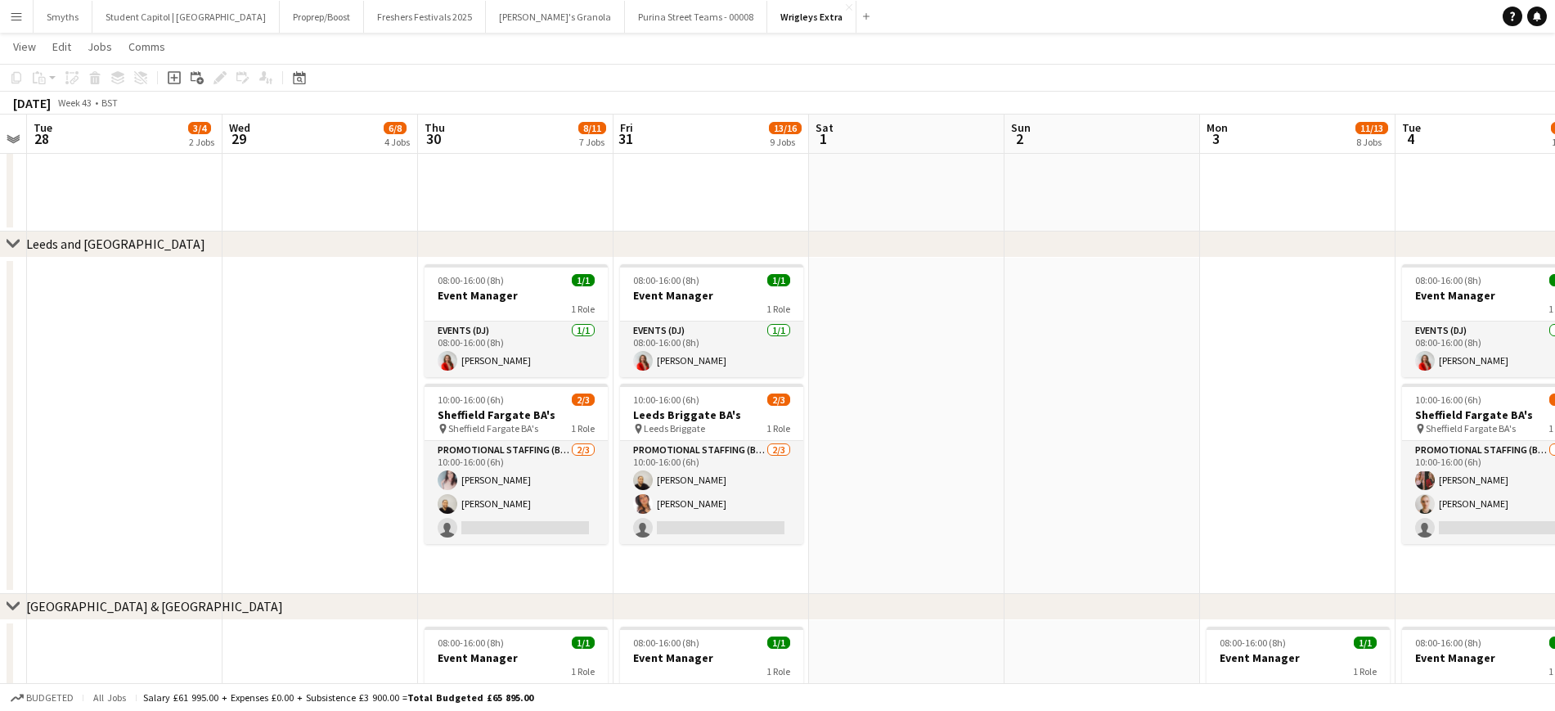
drag, startPoint x: 1218, startPoint y: 411, endPoint x: 539, endPoint y: 427, distance: 679.2
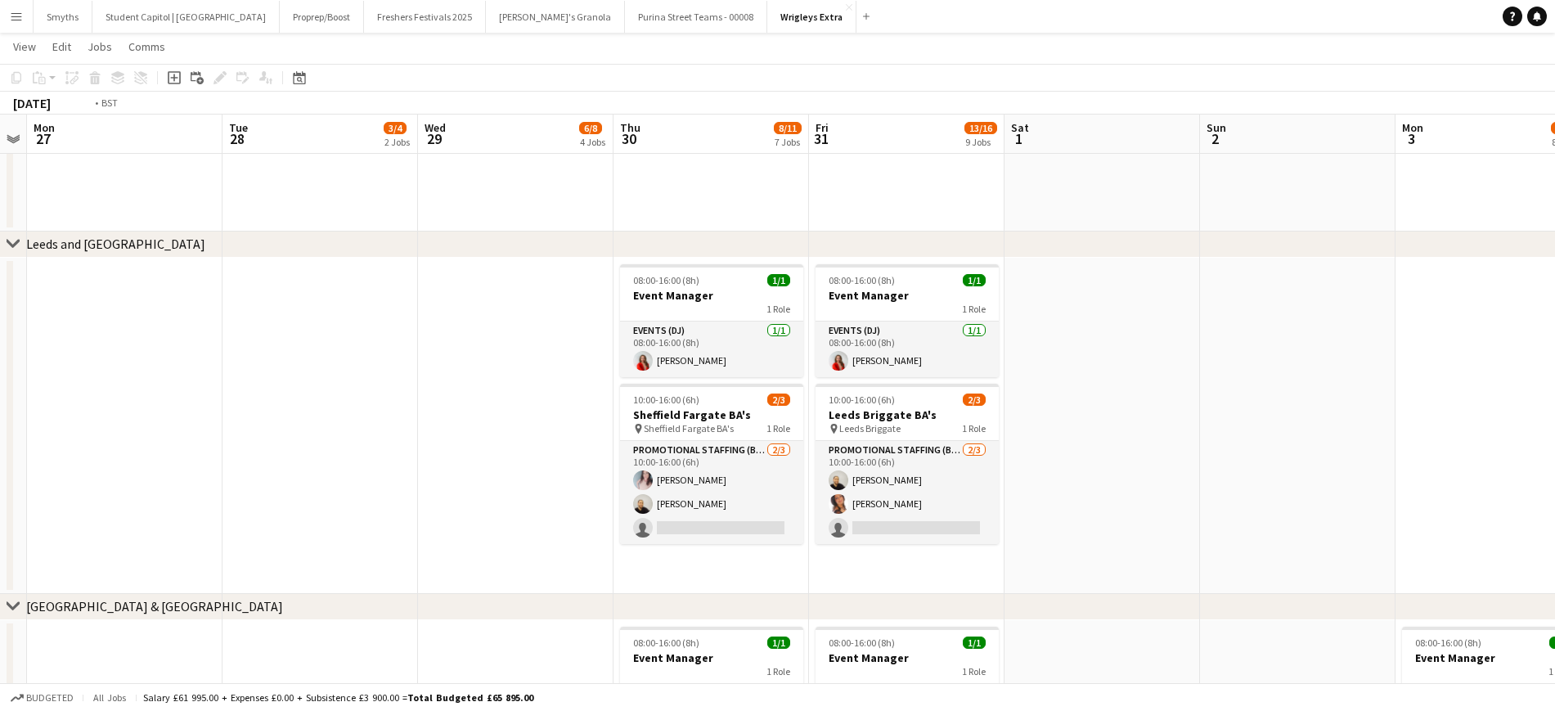
drag, startPoint x: 1249, startPoint y: 380, endPoint x: 1113, endPoint y: 370, distance: 137.0
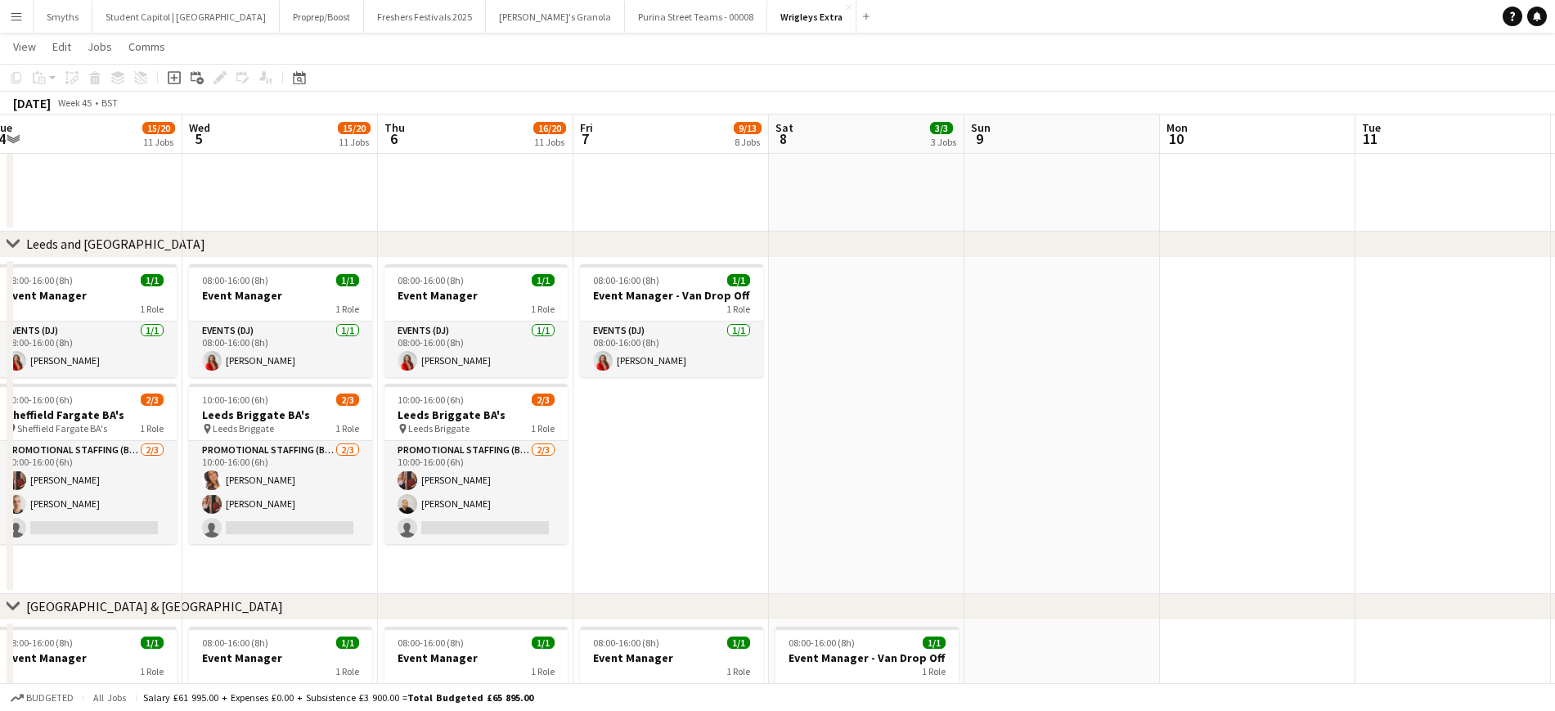
drag, startPoint x: 545, startPoint y: 404, endPoint x: 458, endPoint y: 406, distance: 86.7
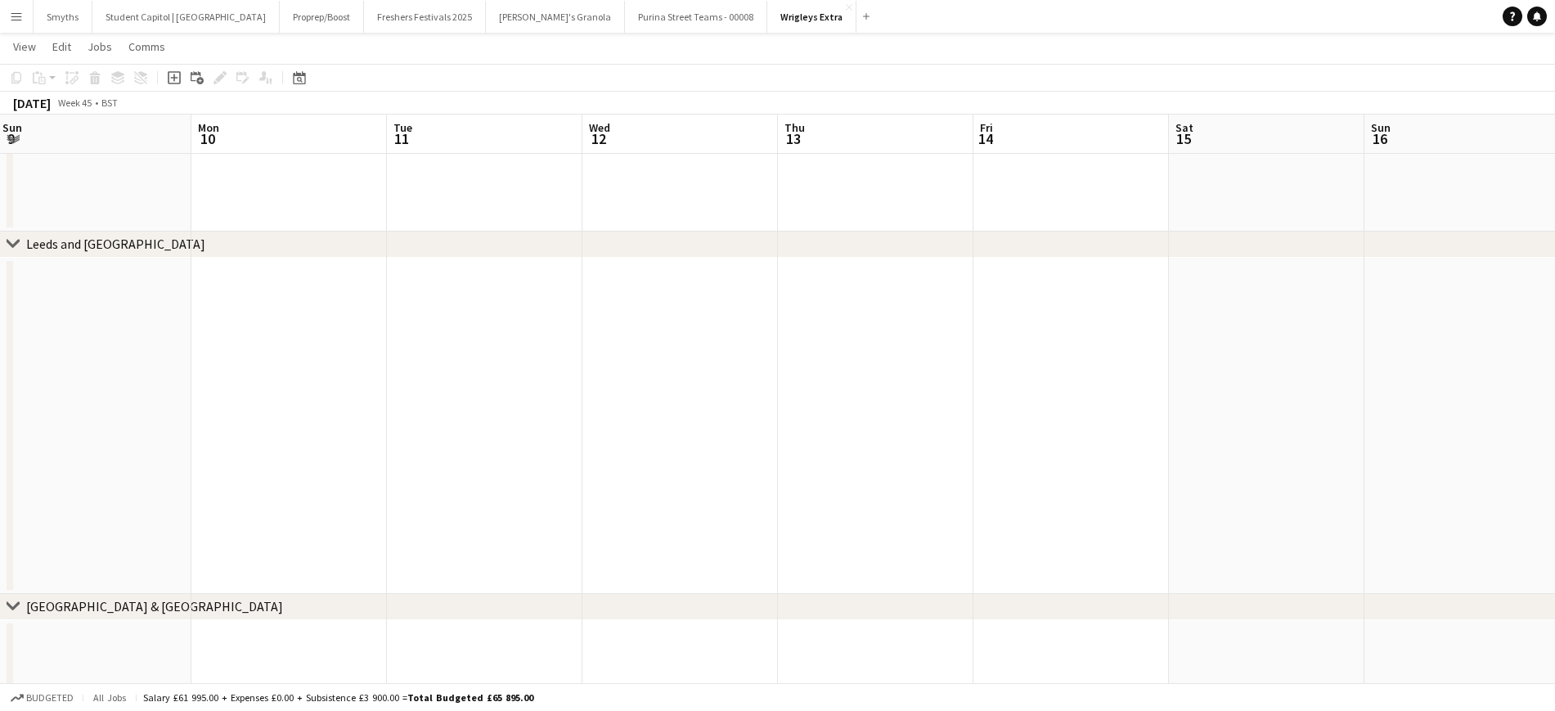
drag, startPoint x: 1275, startPoint y: 367, endPoint x: 894, endPoint y: 334, distance: 382.6
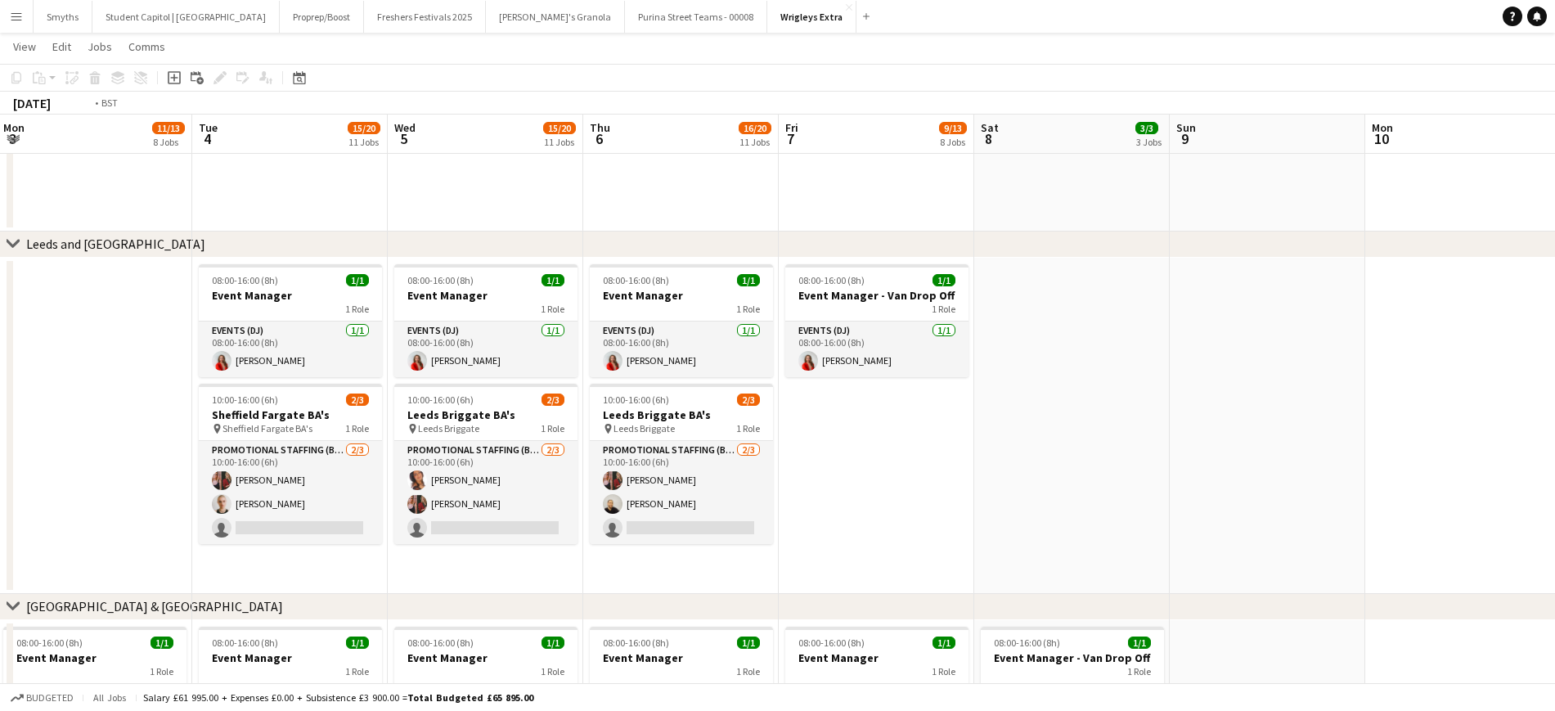
drag, startPoint x: 824, startPoint y: 326, endPoint x: 434, endPoint y: 380, distance: 393.1
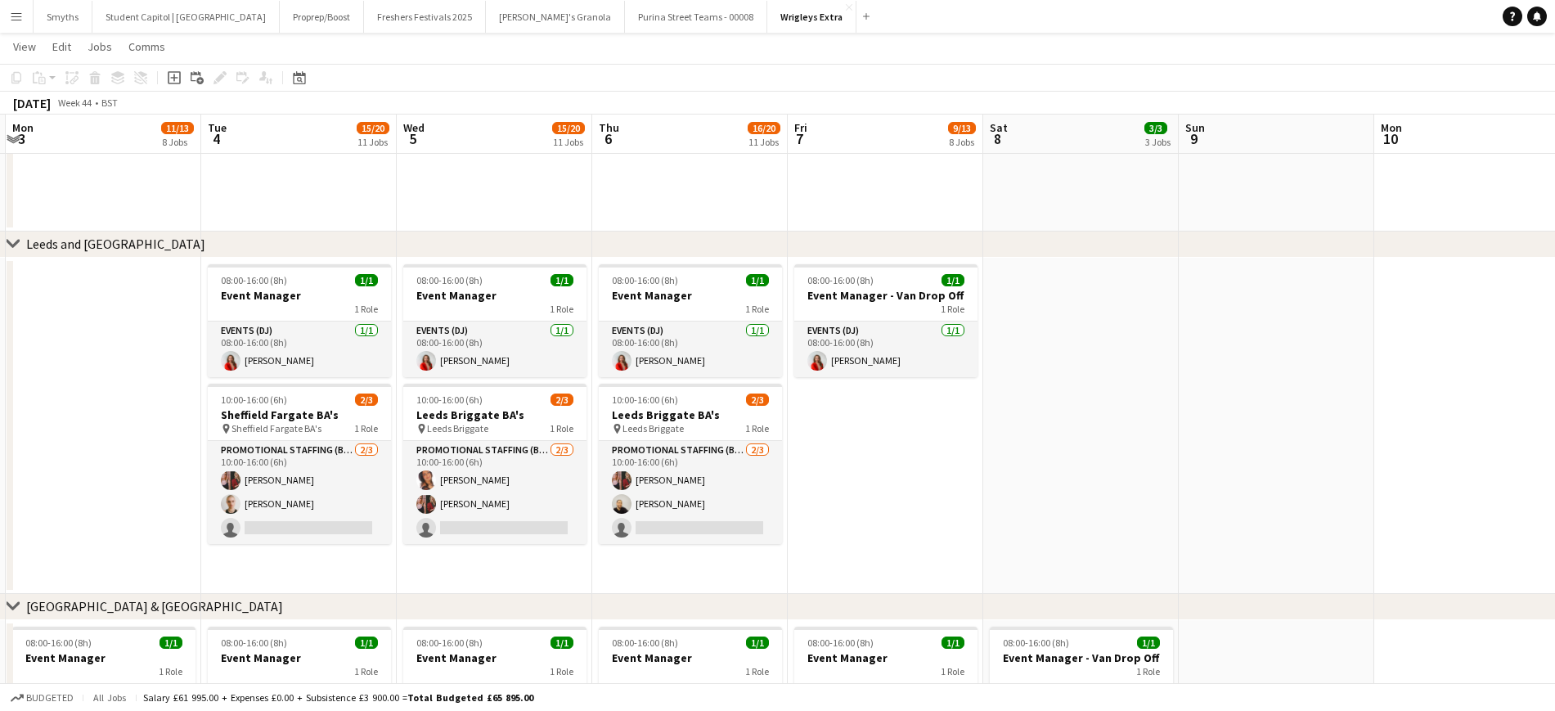
scroll to position [0, 357]
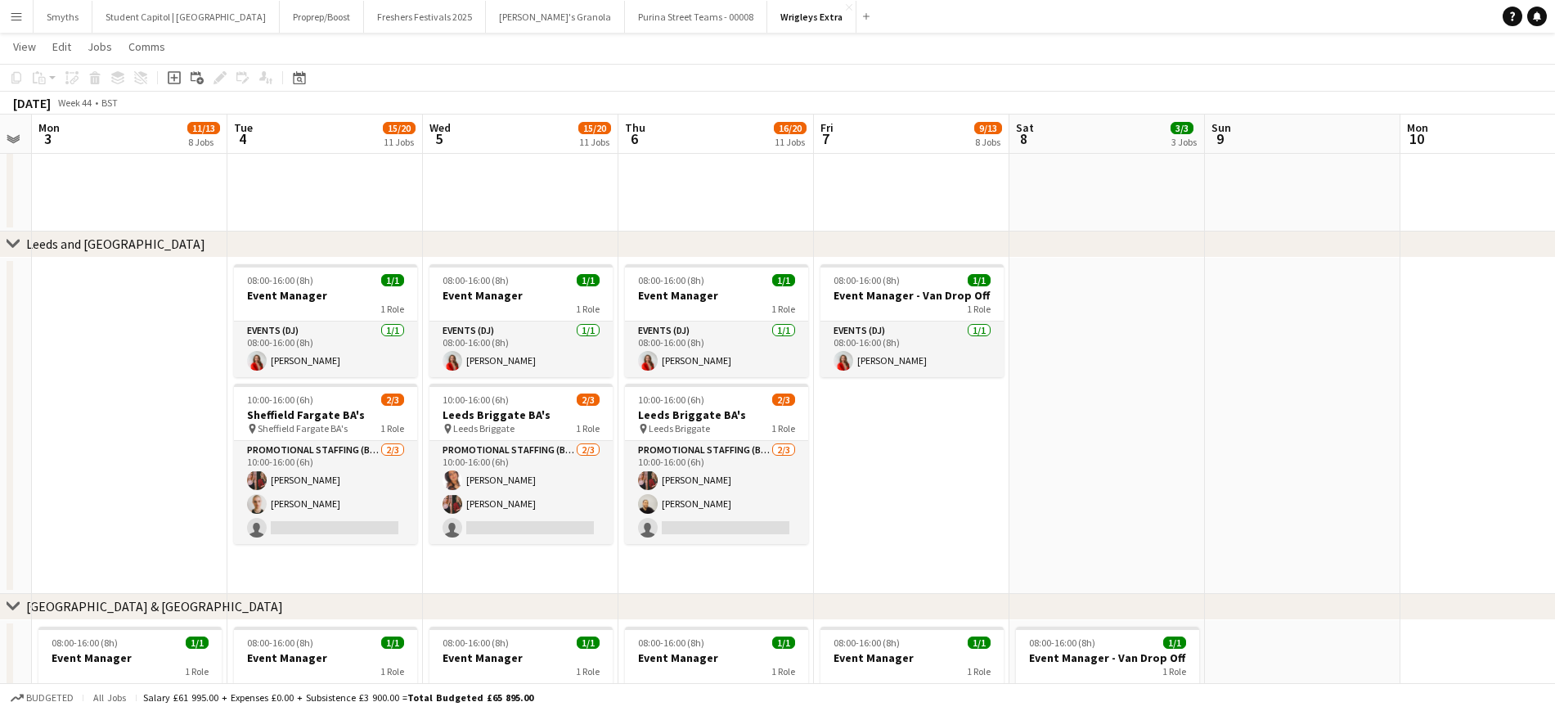
drag, startPoint x: 245, startPoint y: 400, endPoint x: 636, endPoint y: 347, distance: 395.5
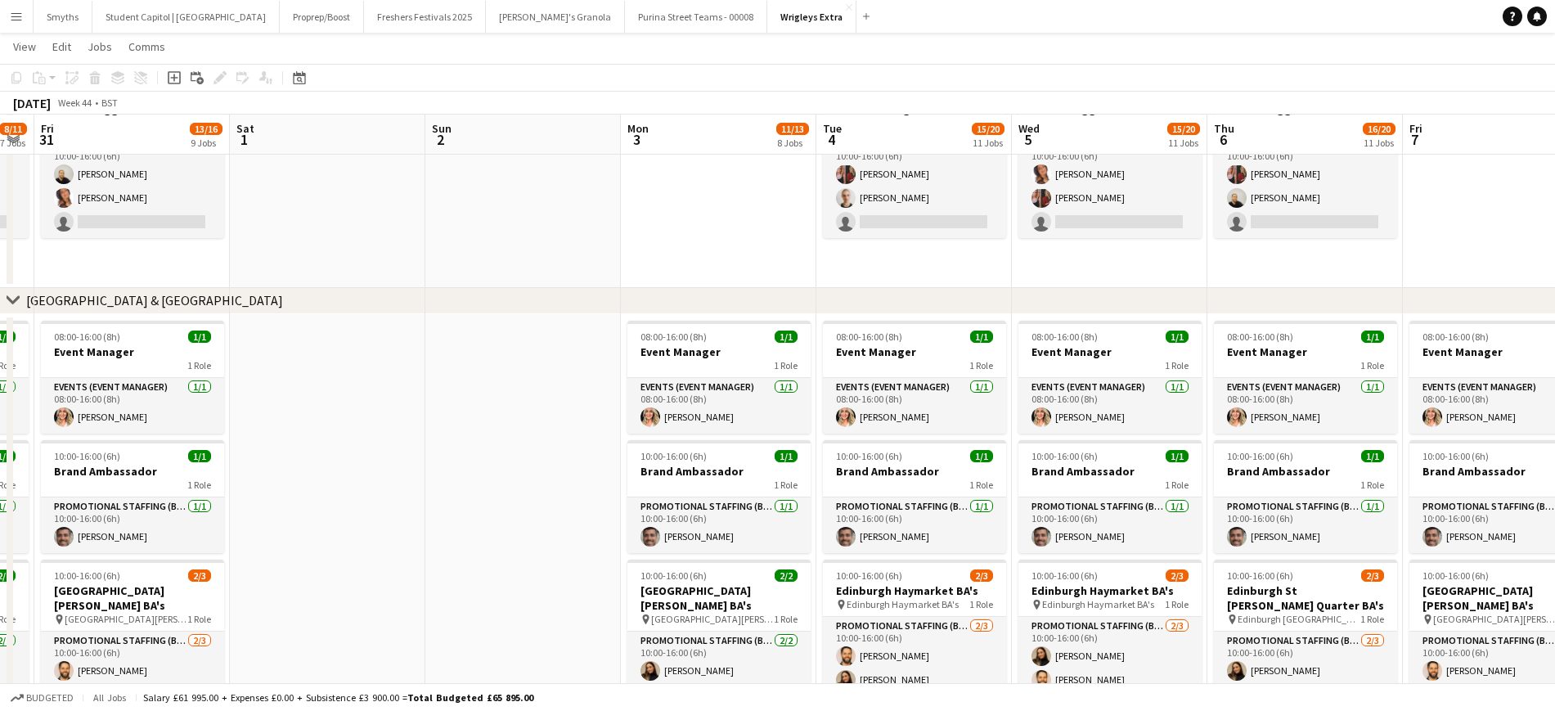
scroll to position [716, 0]
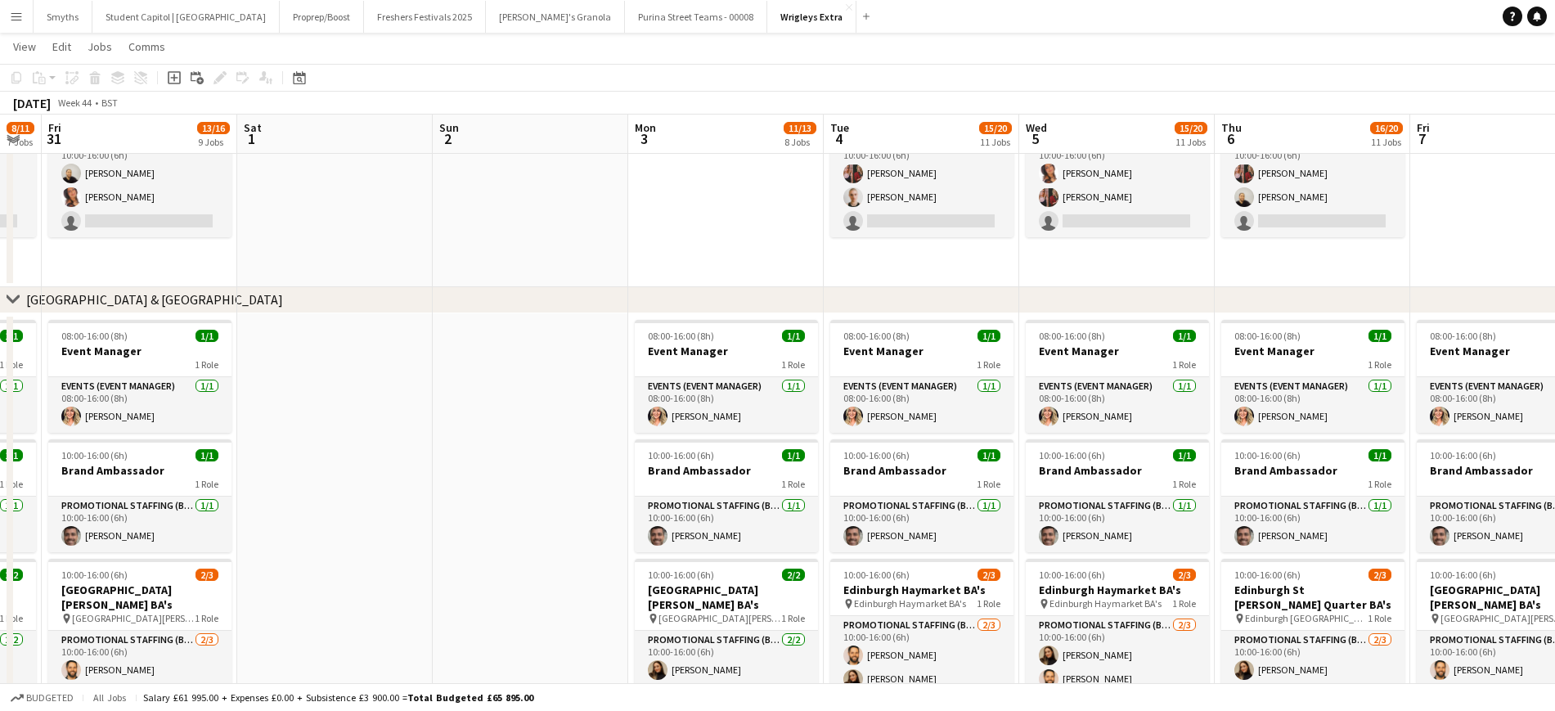
drag, startPoint x: 305, startPoint y: 455, endPoint x: 906, endPoint y: 411, distance: 602.1
click at [906, 411] on app-calendar-viewport "Tue 28 3/4 2 Jobs Wed 29 6/8 4 Jobs Thu 30 8/11 7 Jobs Fri 31 13/16 9 Jobs Sat …" at bounding box center [777, 530] width 1555 height 2364
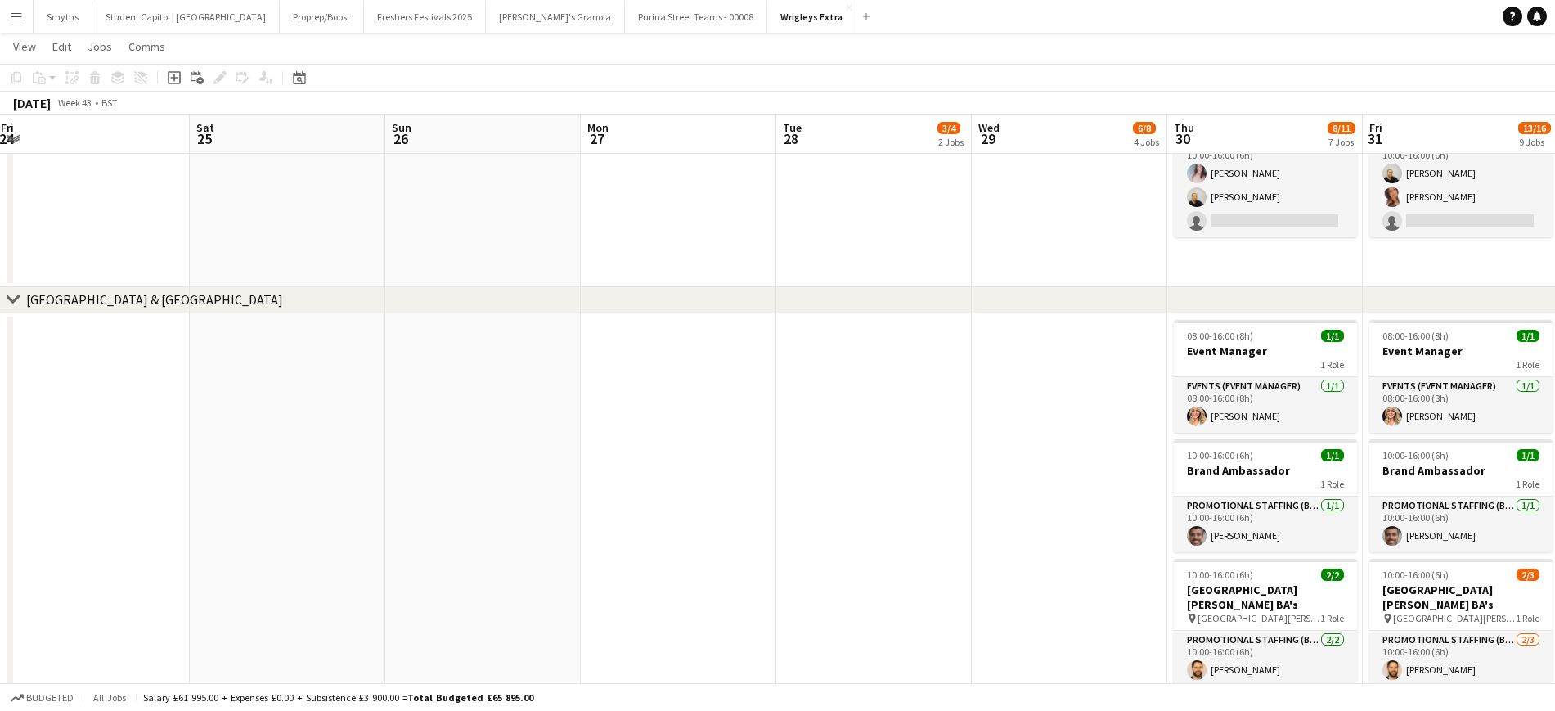
drag, startPoint x: 791, startPoint y: 393, endPoint x: 647, endPoint y: 407, distance: 144.7
click at [997, 376] on app-calendar-viewport "Wed 22 Thu 23 Fri 24 Sat 25 Sun 26 Mon 27 Tue 28 3/4 2 Jobs Wed 29 6/8 4 Jobs T…" at bounding box center [777, 530] width 1555 height 2364
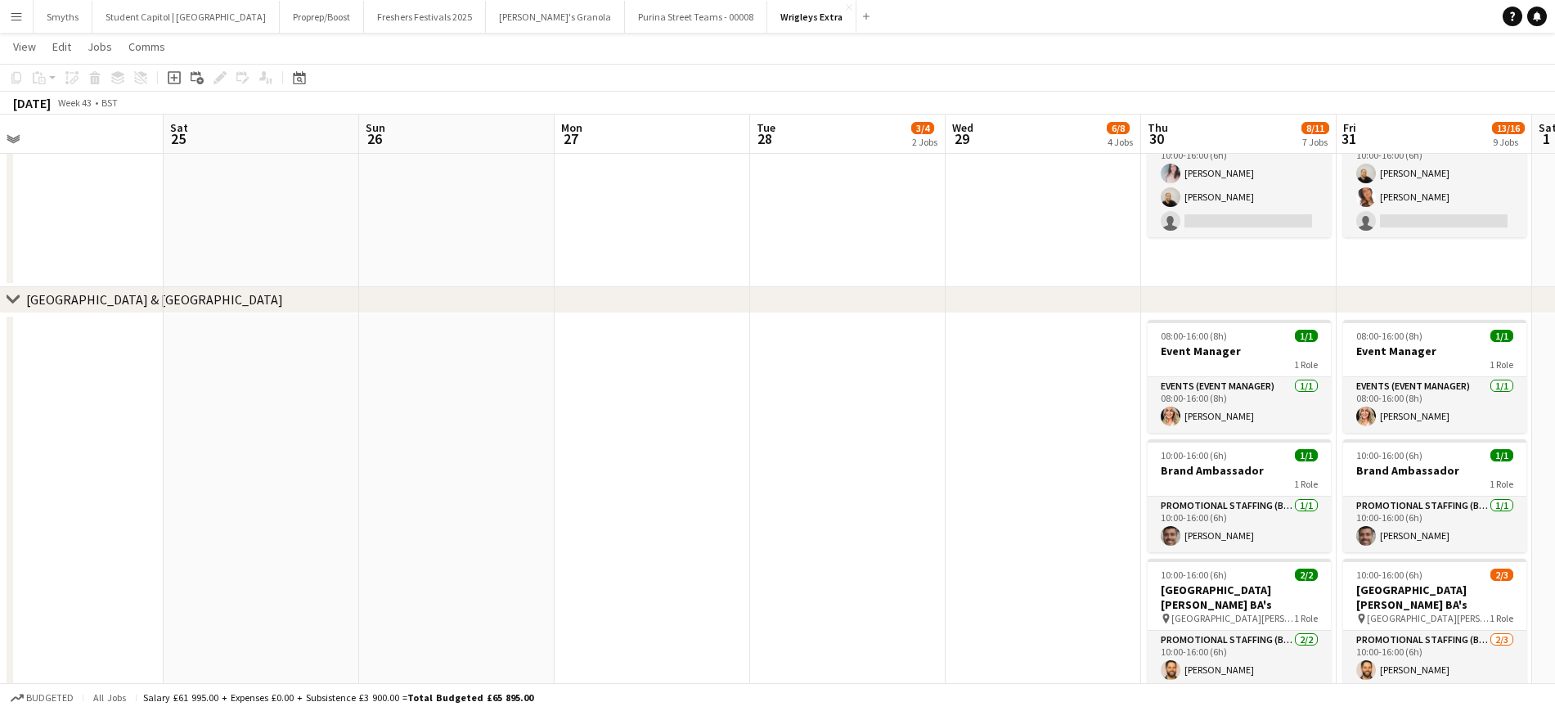
drag, startPoint x: 227, startPoint y: 418, endPoint x: 968, endPoint y: 348, distance: 744.5
click at [995, 344] on app-calendar-viewport "Wed 22 Thu 23 Fri 24 Sat 25 Sun 26 Mon 27 Tue 28 3/4 2 Jobs Wed 29 6/8 4 Jobs T…" at bounding box center [777, 530] width 1555 height 2364
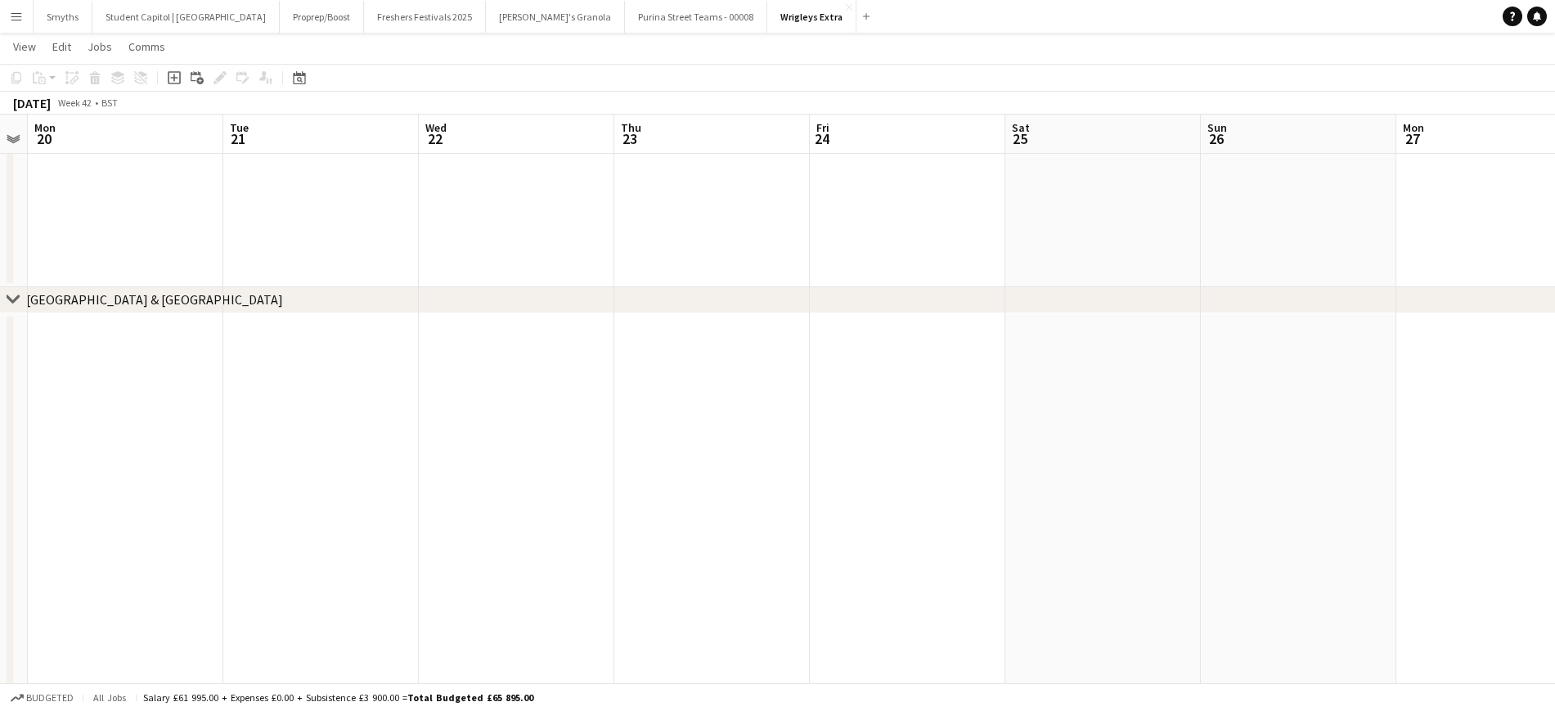
drag
click at [987, 345] on app-calendar-viewport "Sat 18 Sun 19 Mon 20 Tue 21 Wed 22 Thu 23 Fri 24 Sat 25 Sun 26 Mon 27 Tue 28 3/…" at bounding box center [777, 530] width 1555 height 2364
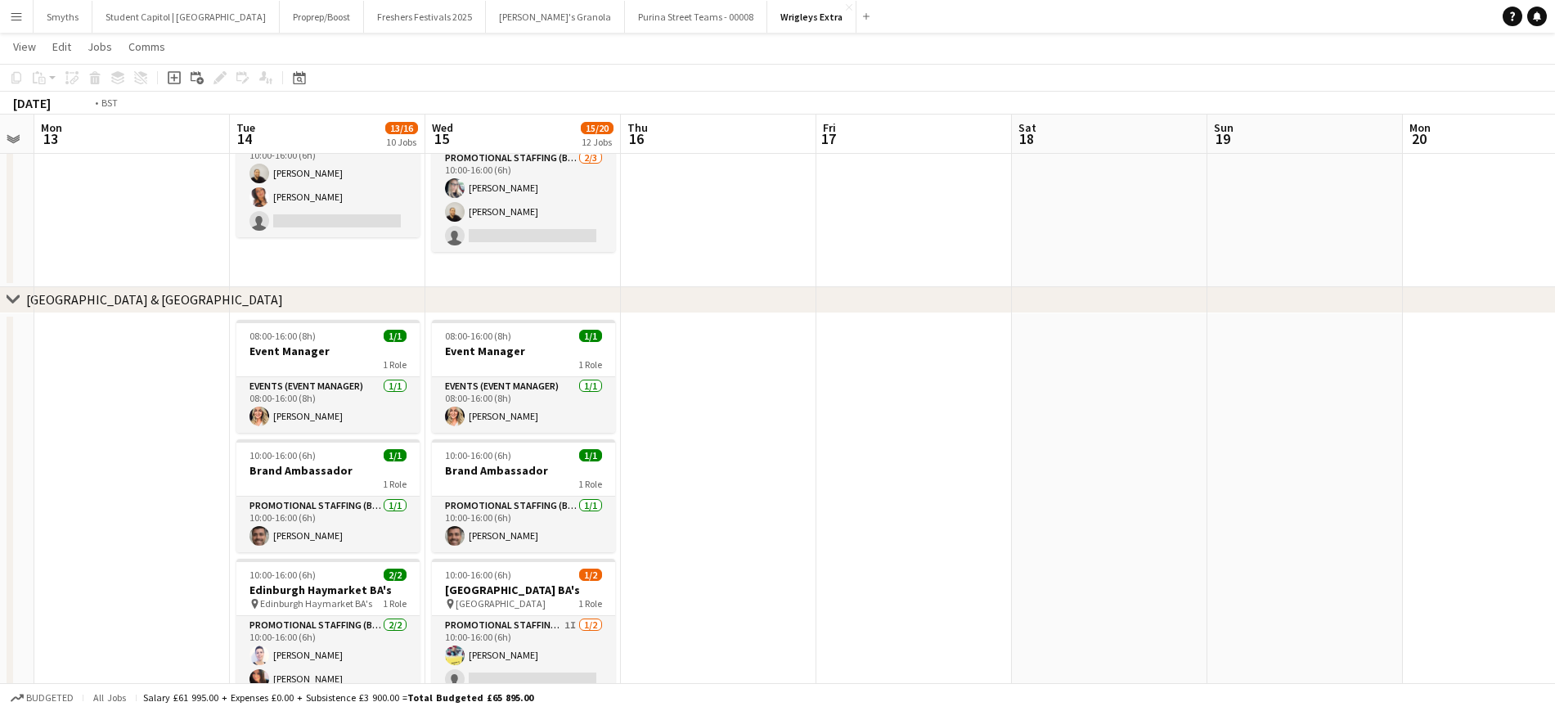
click at [1061, 338] on app-calendar-viewport "Sat 11 11/12 8 Jobs Sun 12 Mon 13 Tue 14 13/16 10 Jobs Wed 15 15/20 12 Jobs Thu…" at bounding box center [777, 530] width 1555 height 2364
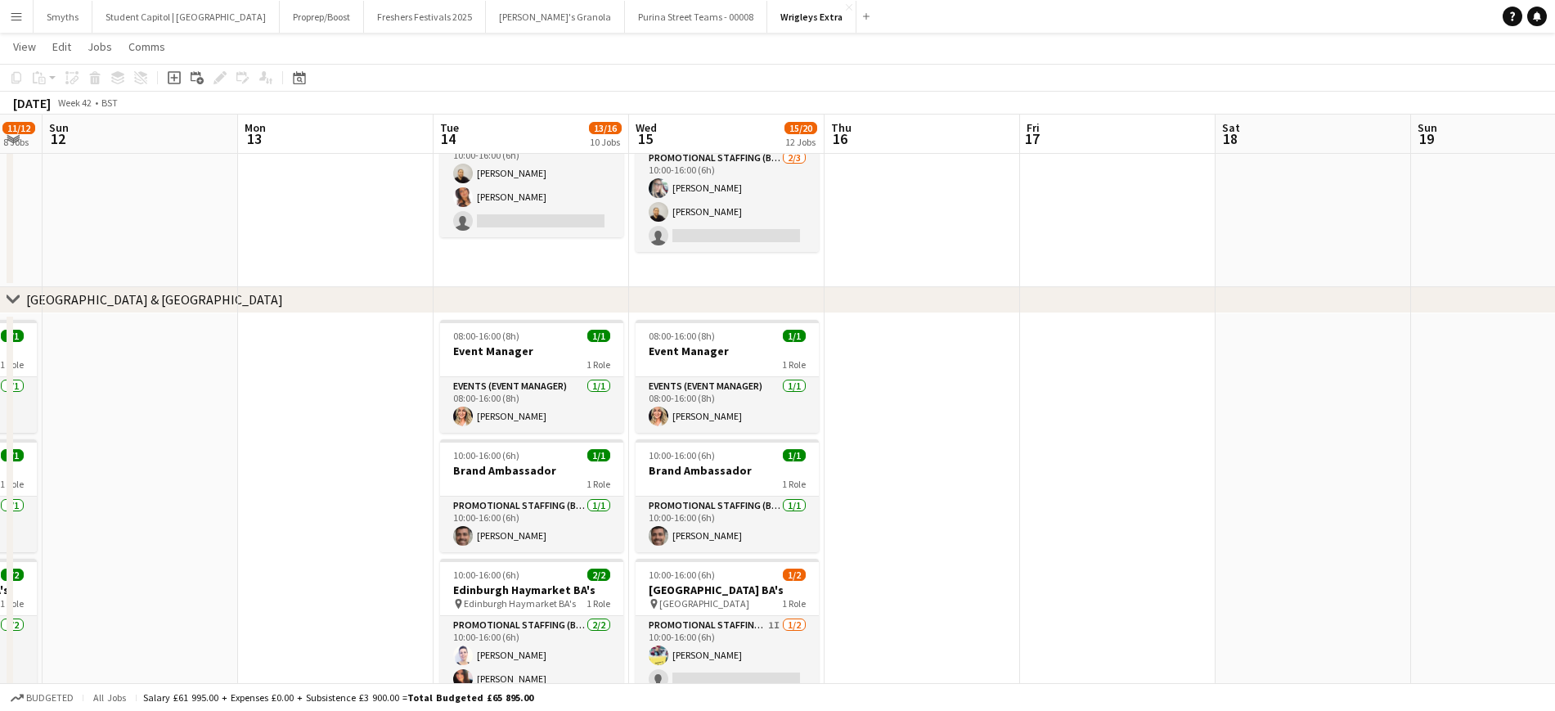
click at [1056, 319] on app-calendar-viewport "Fri 10 10/12 7 Jobs Sat 11 11/12 8 Jobs Sun 12 Mon 13 Tue 14 13/16 10 Jobs Wed …" at bounding box center [777, 530] width 1555 height 2364
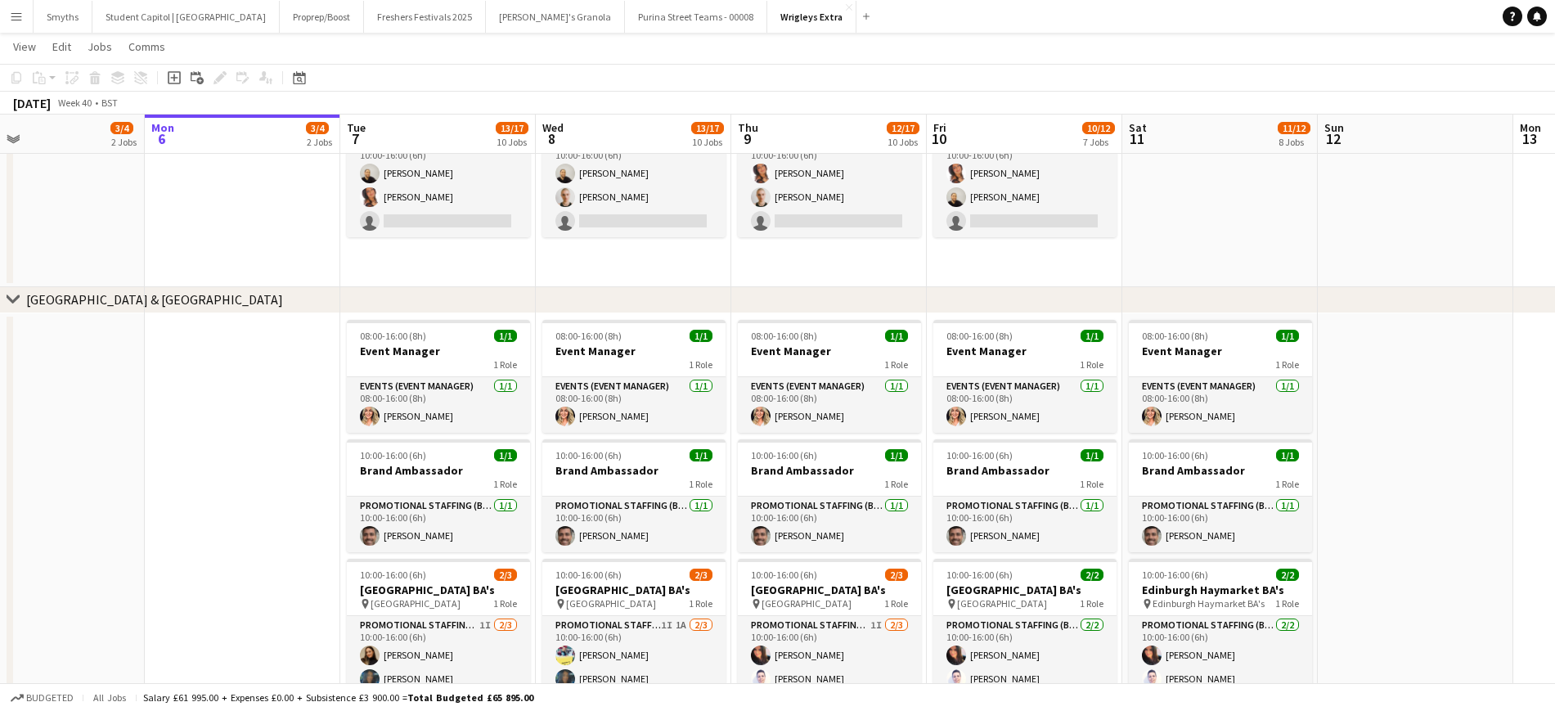
click at [1130, 262] on app-calendar-viewport "Fri 3 3/4 2 Jobs Sat 4 3/4 2 Jobs Sun 5 3/4 2 Jobs Mon 6 3/4 2 Jobs Tue 7 13/17…" at bounding box center [777, 530] width 1555 height 2364
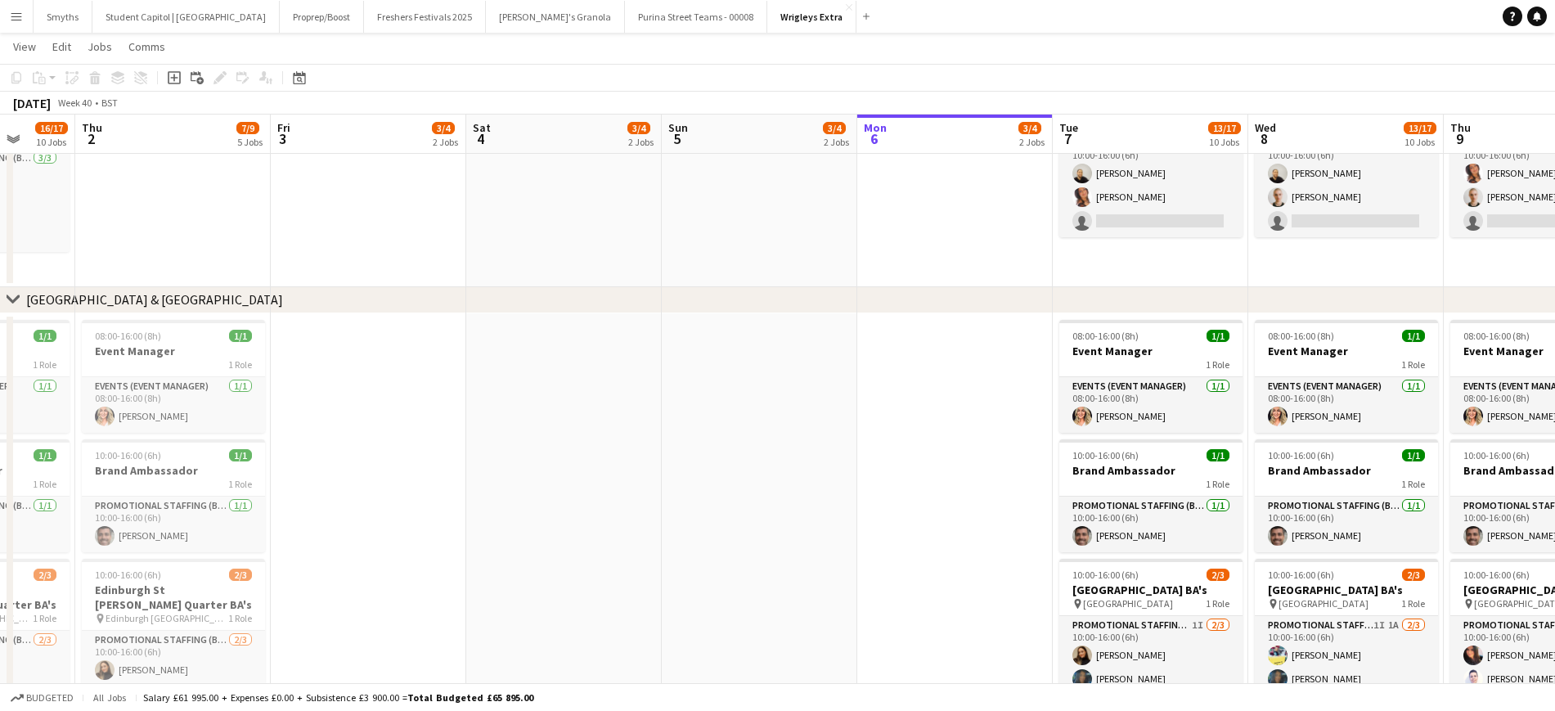
click at [1092, 248] on app-calendar-viewport "Wed 1 16/17 10 Jobs Thu 2 7/9 5 Jobs Fri 3 3/4 2 Jobs Sat 4 3/4 2 Jobs Sun 5 3/…" at bounding box center [777, 530] width 1555 height 2364
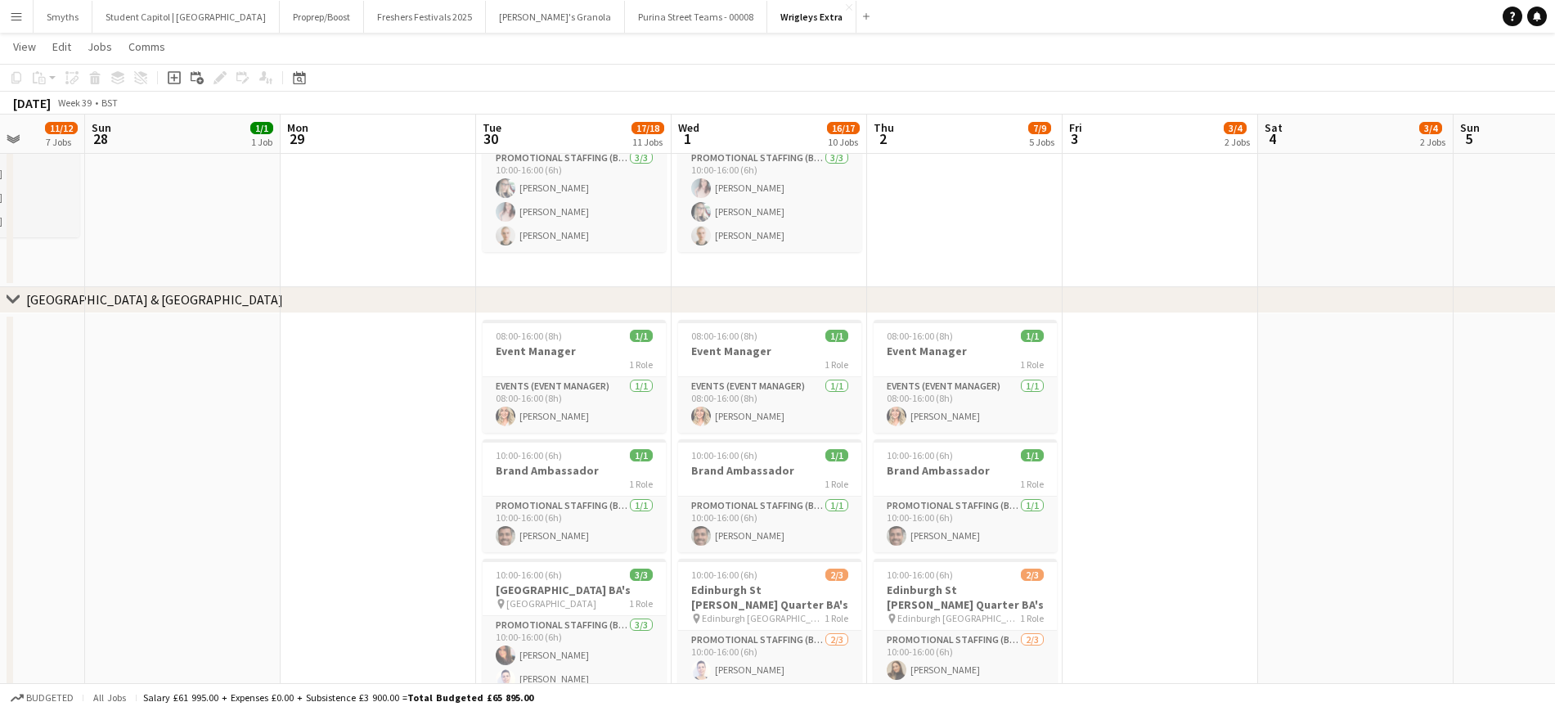
click at [1190, 218] on app-calendar-viewport "Thu 25 19/20 12 Jobs Fri 26 16/18 11 Jobs Sat 27 11/12 7 Jobs Sun 28 1/1 1 Job …" at bounding box center [777, 530] width 1555 height 2364
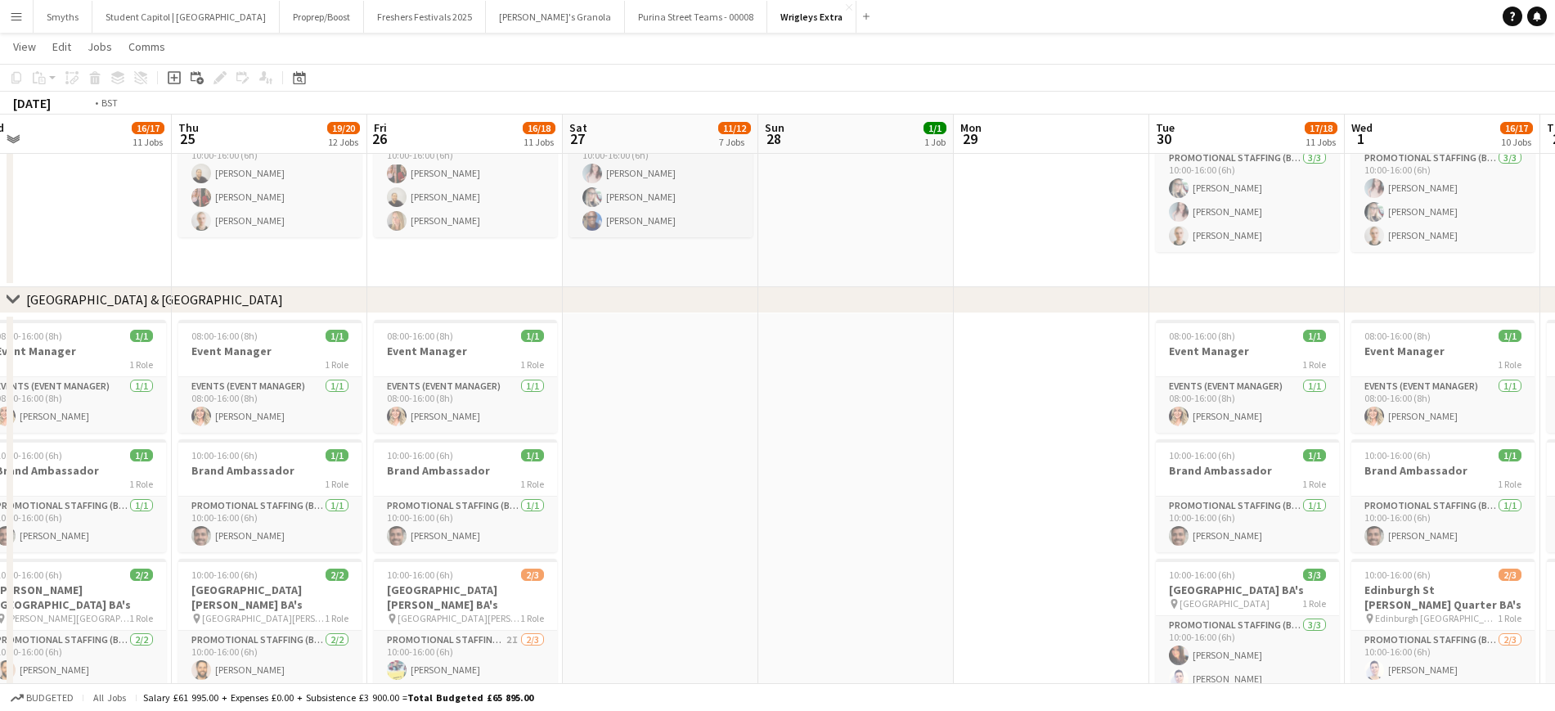
click at [1227, 236] on app-calendar-viewport "Mon 22 14/14 9 Jobs Tue 23 17/17 11 Jobs Wed 24 16/17 11 Jobs Thu 25 19/20 12 J…" at bounding box center [777, 530] width 1555 height 2364
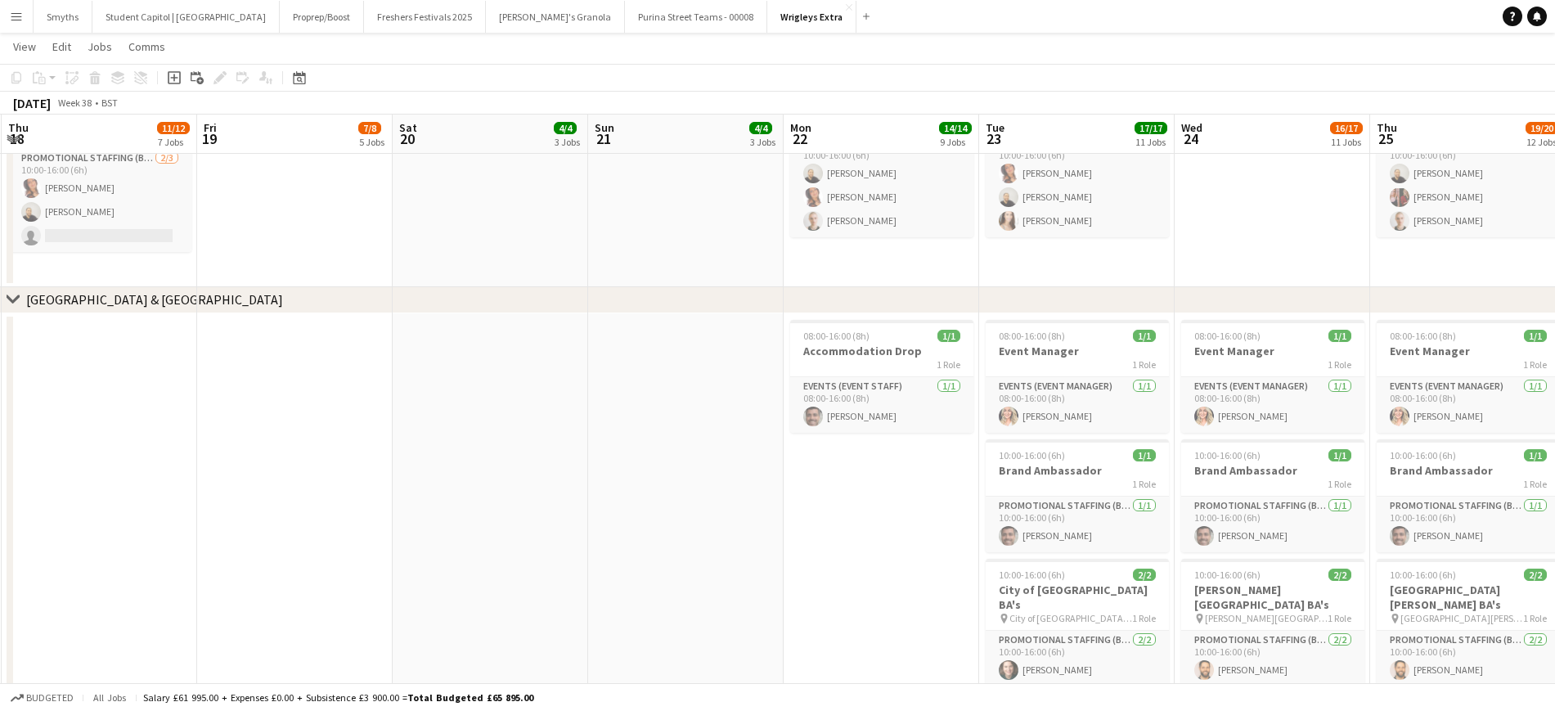
click at [1020, 239] on app-calendar-viewport "Tue 16 5/8 5 Jobs Wed 17 11/13 7 Jobs Thu 18 11/12 7 Jobs Fri 19 7/8 5 Jobs Sat…" at bounding box center [777, 530] width 1555 height 2364
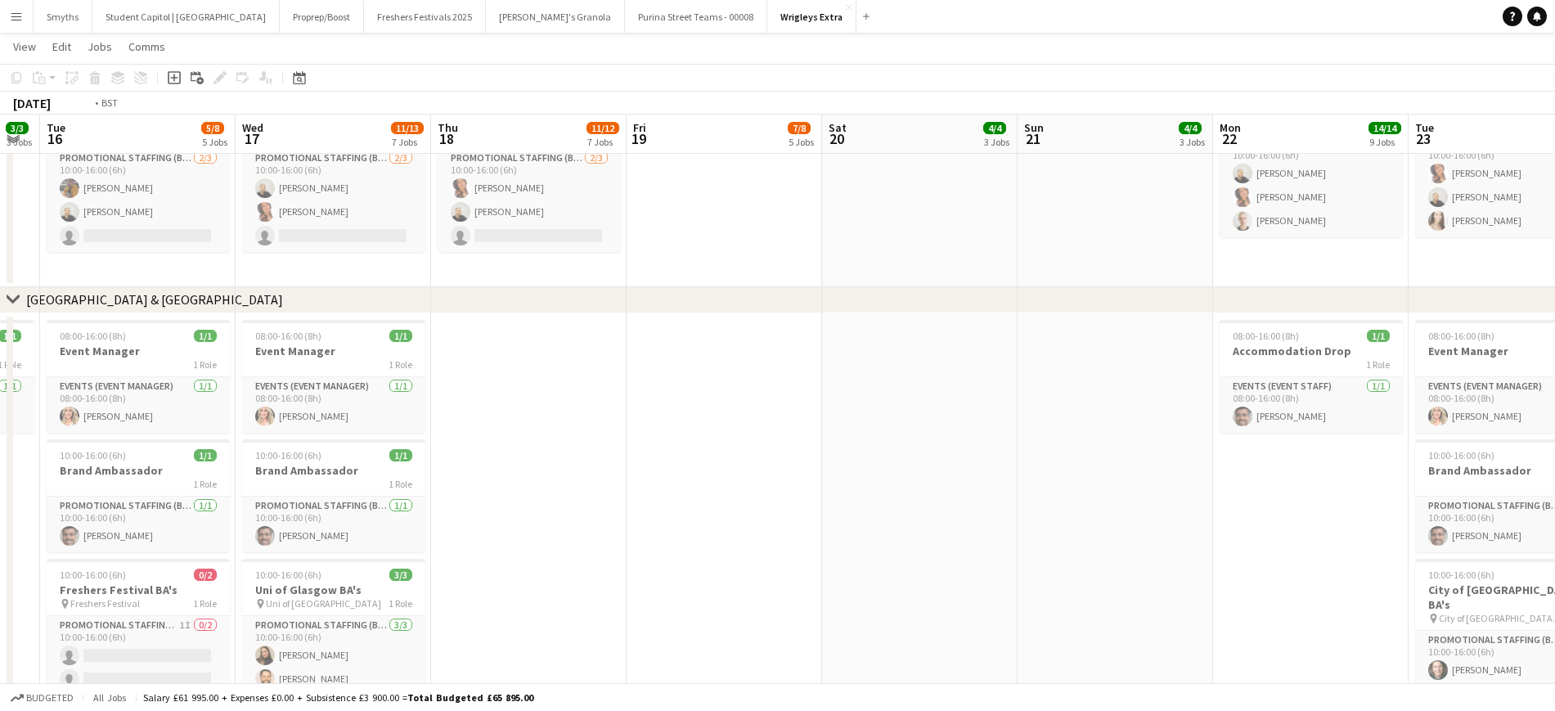
click at [1089, 264] on app-calendar-viewport "Sun 14 Mon 15 3/3 3 Jobs Tue 16 5/8 5 Jobs Wed 17 11/13 7 Jobs Thu 18 11/12 7 J…" at bounding box center [777, 530] width 1555 height 2364
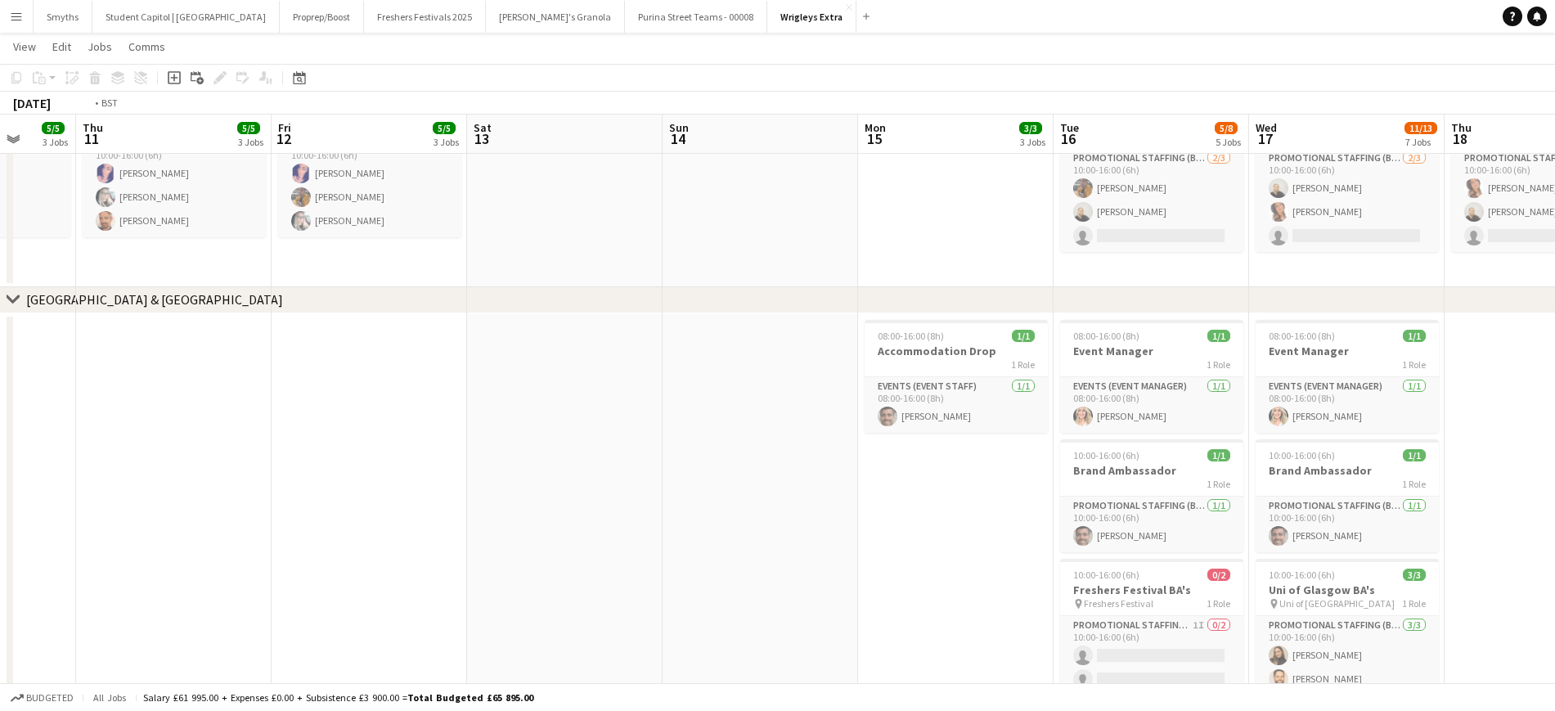
click at [1027, 266] on app-calendar-viewport "Tue 9 10/10 6 Jobs Wed 10 5/5 3 Jobs Thu 11 5/5 3 Jobs Fri 12 5/5 3 Jobs Sat 13…" at bounding box center [777, 530] width 1555 height 2364
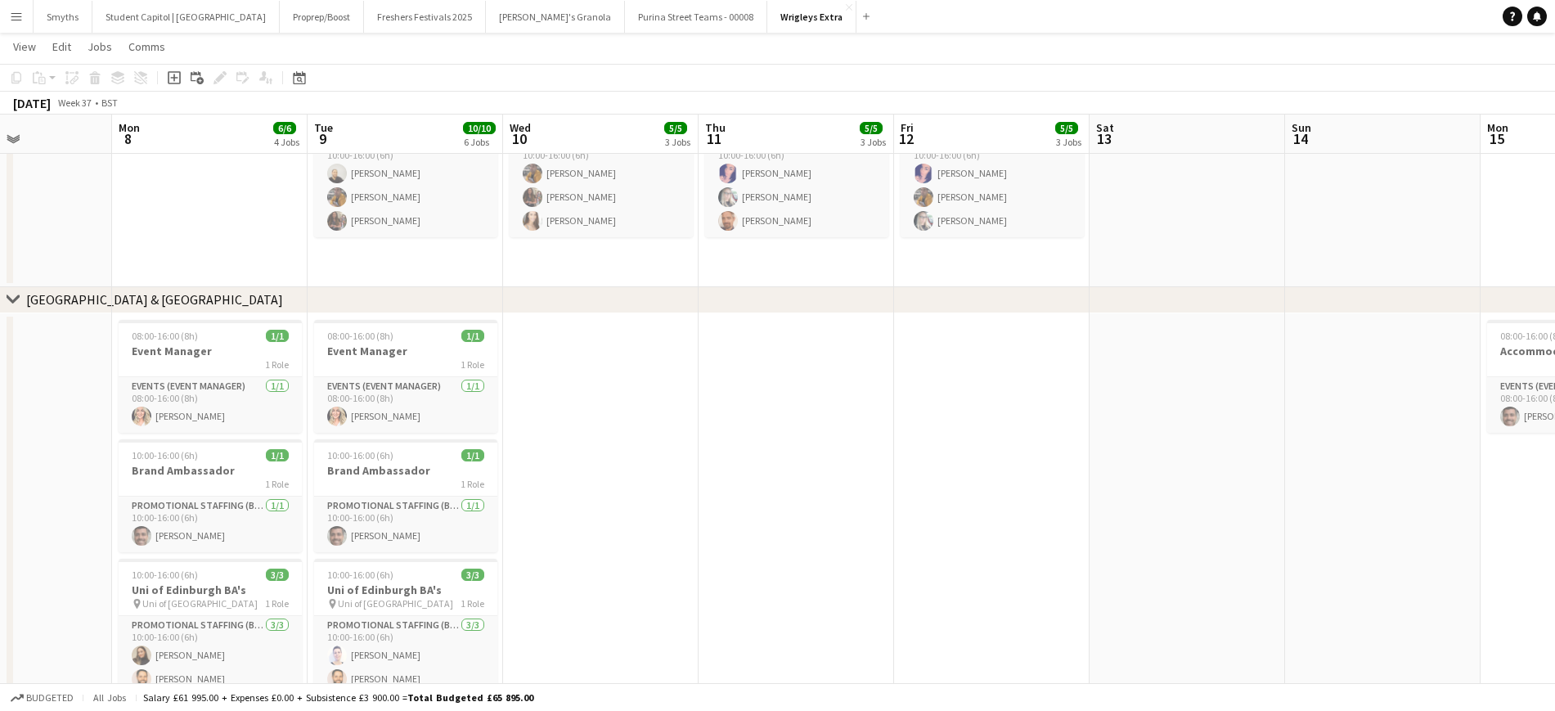
click at [1068, 246] on app-calendar-viewport "Fri 5 4/4 2 Jobs Sat 6 1/1 1 Job Sun 7 Mon 8 6/6 4 Jobs Tue 9 10/10 6 Jobs Wed …" at bounding box center [777, 530] width 1555 height 2364
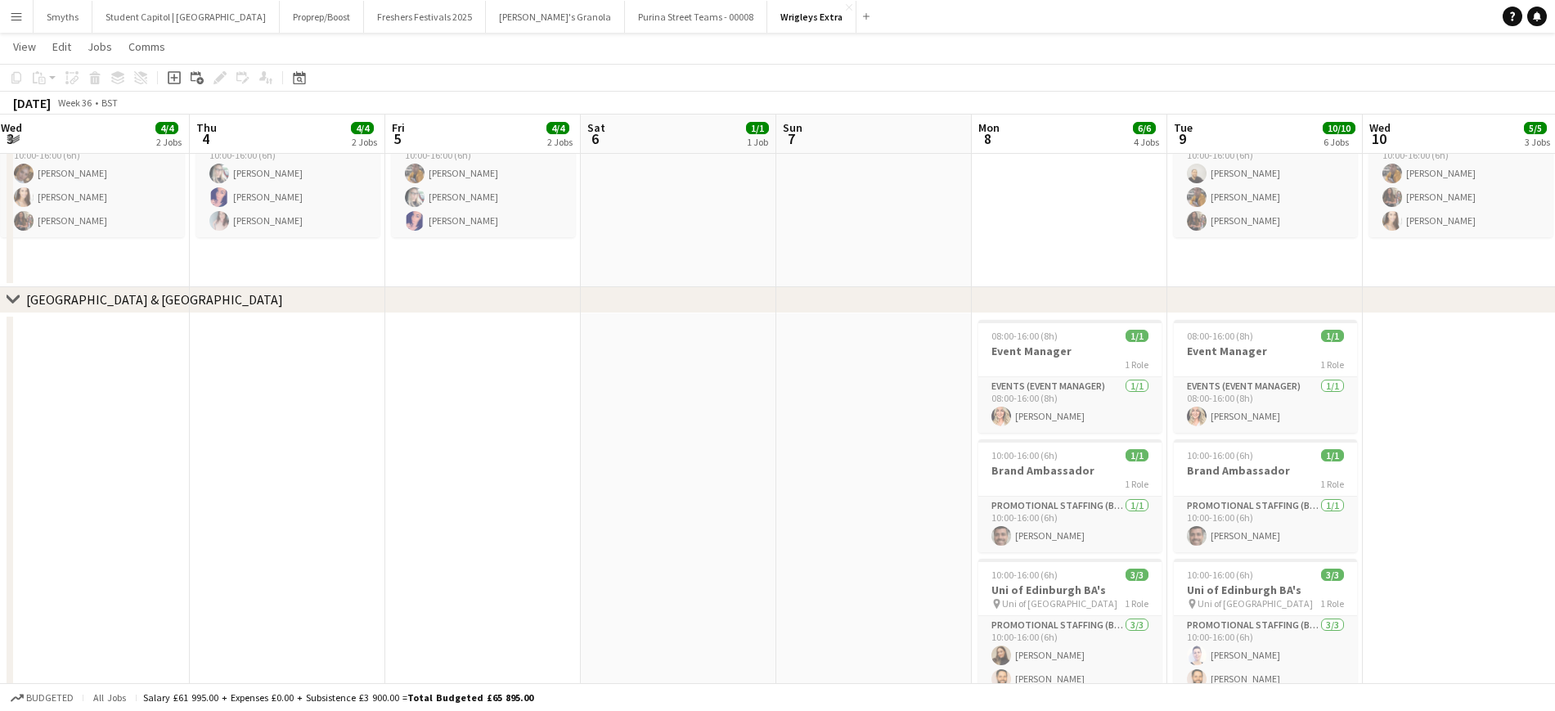
click at [1079, 295] on div "chevron-right [GEOGRAPHIC_DATA] and [GEOGRAPHIC_DATA] chevron-right [GEOGRAPHIC…" at bounding box center [777, 530] width 1555 height 2364
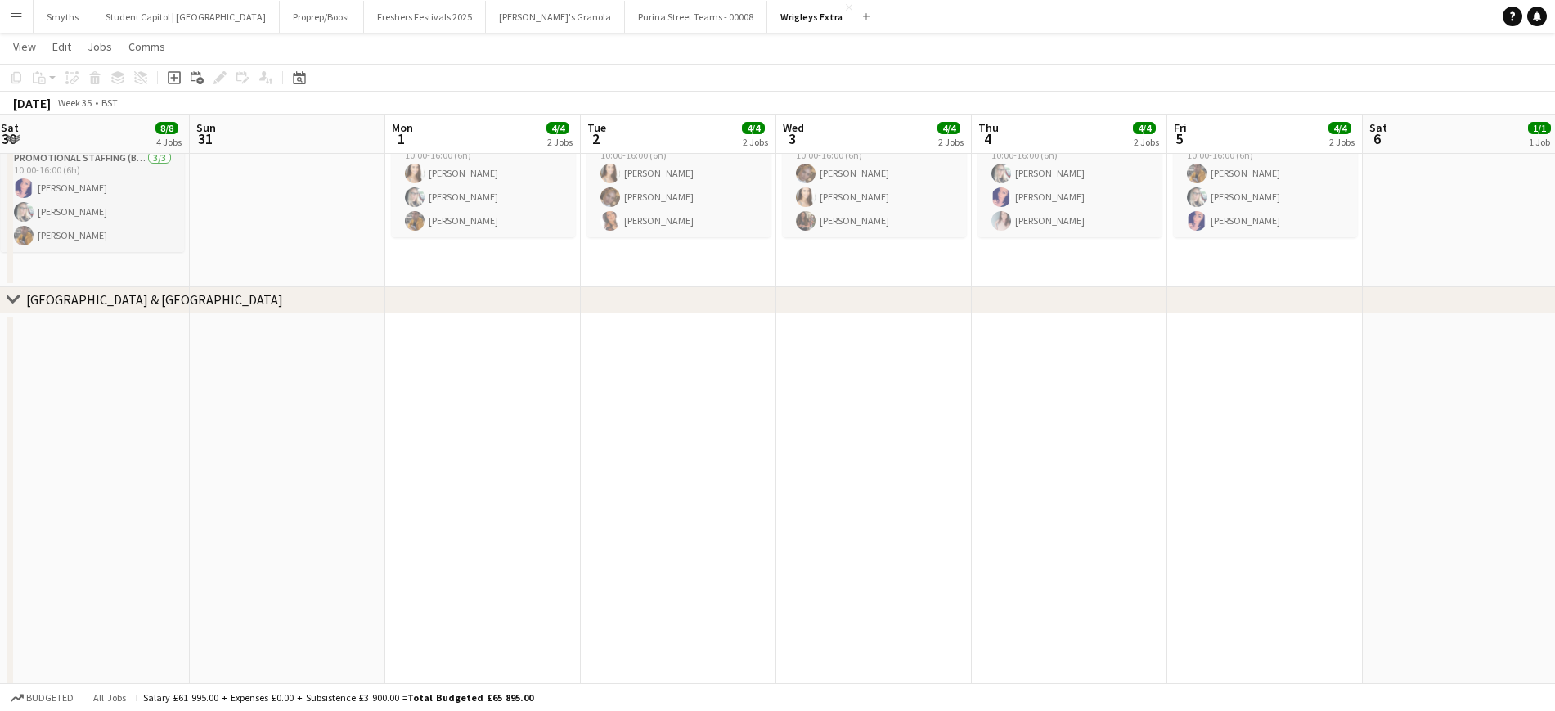
click at [1055, 325] on app-calendar-viewport "Thu 28 11/12 7 Jobs Fri 29 4/4 2 Jobs Sat 30 8/8 4 Jobs Sun 31 Mon 1 4/4 2 Jobs…" at bounding box center [777, 530] width 1555 height 2364
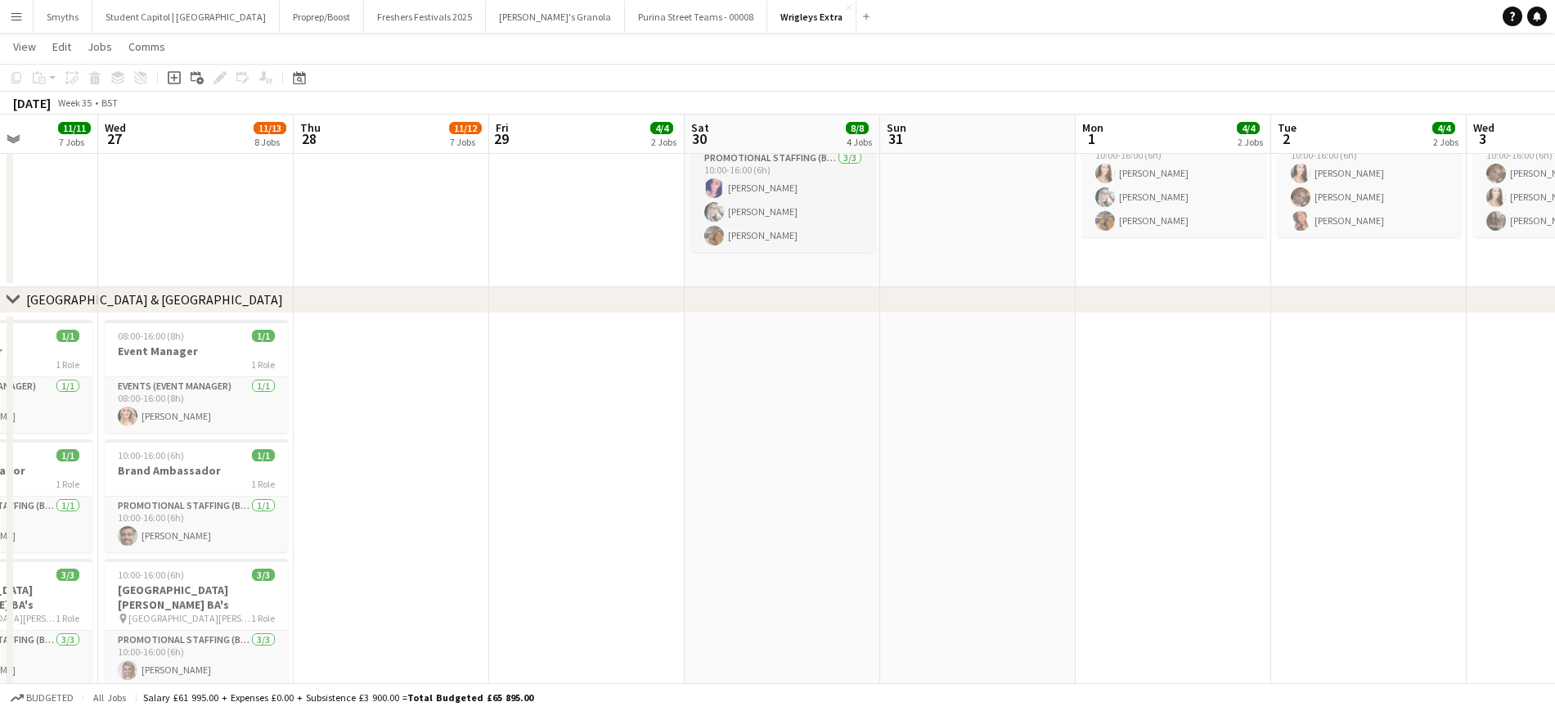
click at [1053, 314] on app-calendar-viewport "Mon 25 5/5 3 Jobs Tue 26 11/11 7 Jobs Wed 27 11/13 8 Jobs Thu 28 11/12 7 Jobs F…" at bounding box center [777, 530] width 1555 height 2364
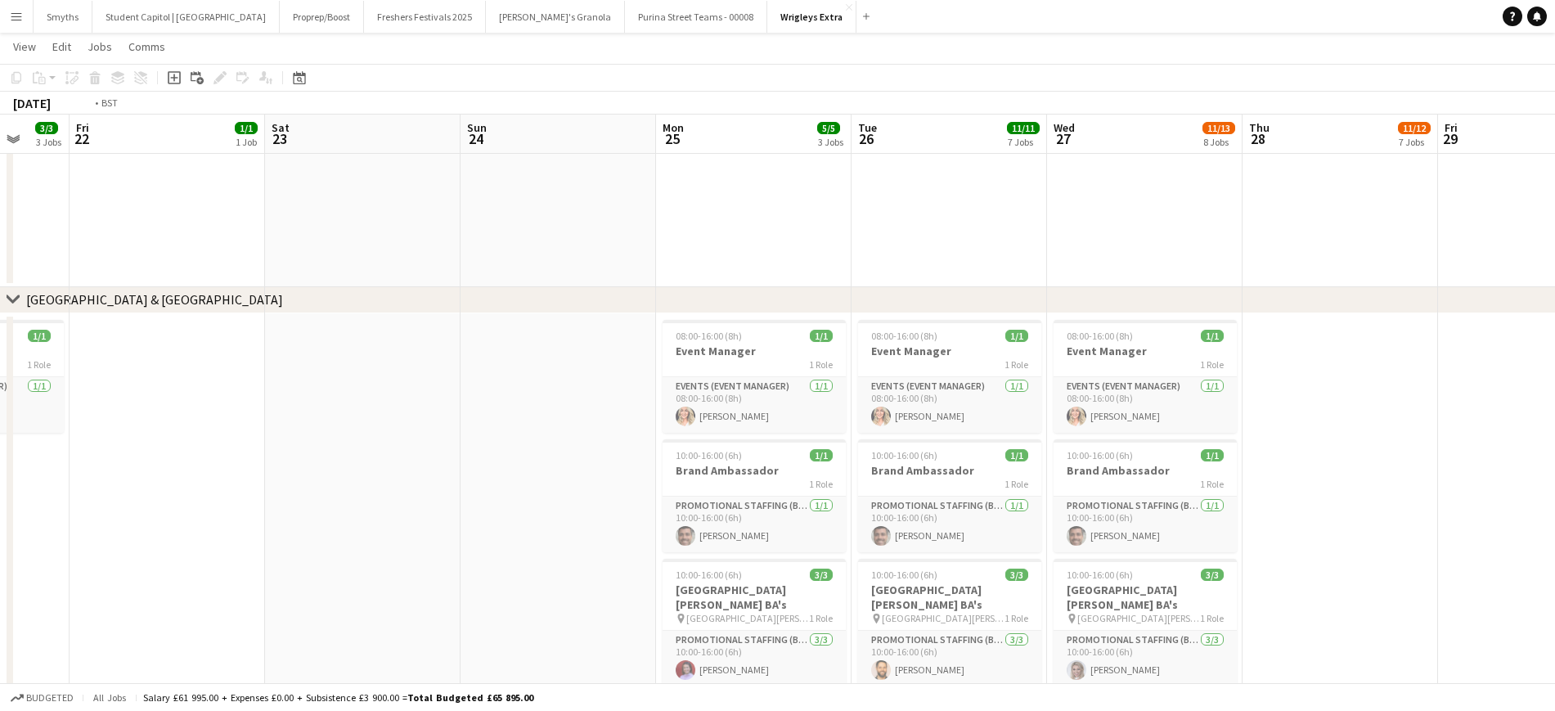
click at [1143, 314] on app-calendar-viewport "Wed 20 1/1 1 Job Thu 21 3/3 3 Jobs Fri 22 1/1 1 Job Sat 23 Sun 24 Mon 25 5/5 3 …" at bounding box center [777, 530] width 1555 height 2364
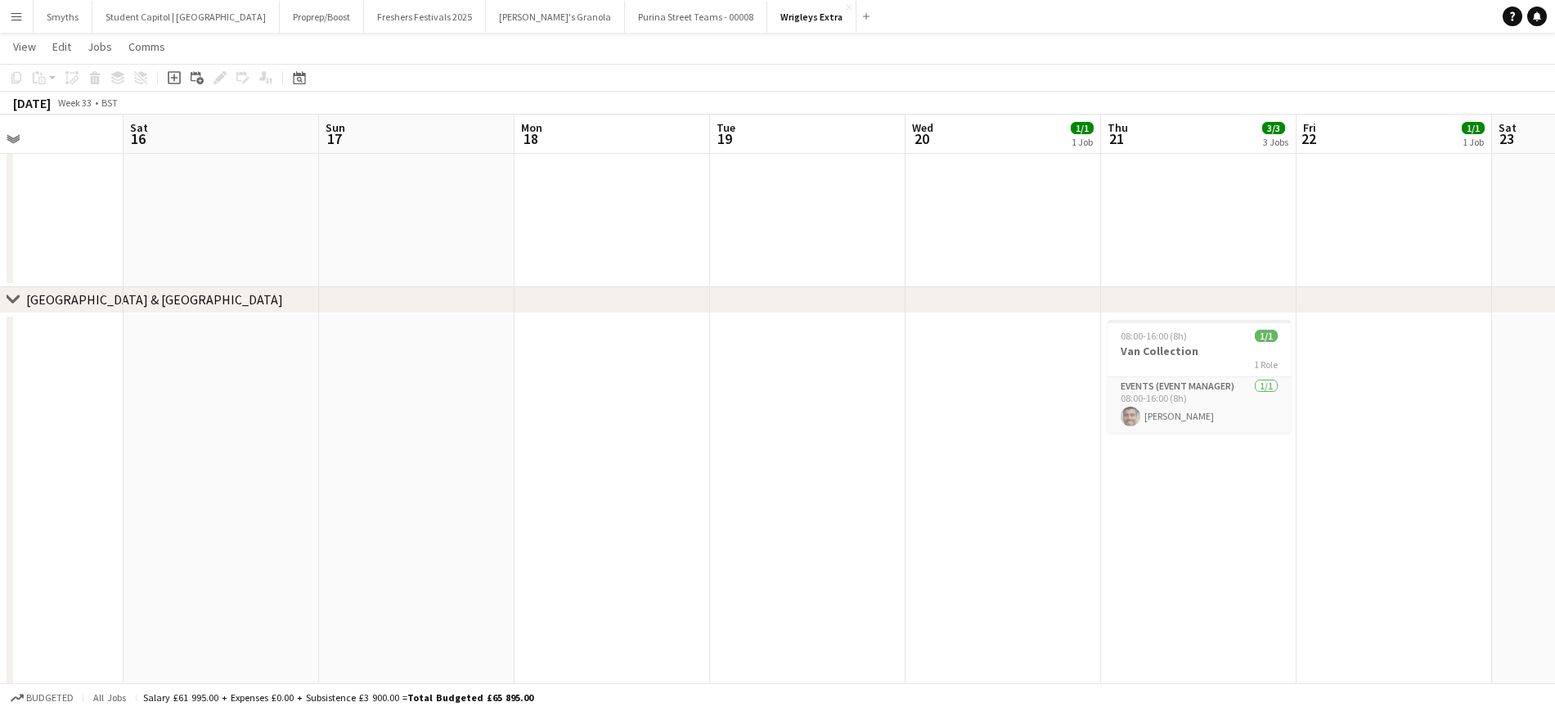
click at [623, 364] on app-calendar-viewport "Wed 13 Thu 14 Fri 15 Sat 16 Sun 17 Mon 18 Tue 19 Wed 20 1/1 1 Job Thu 21 3/3 3 …" at bounding box center [777, 530] width 1555 height 2364
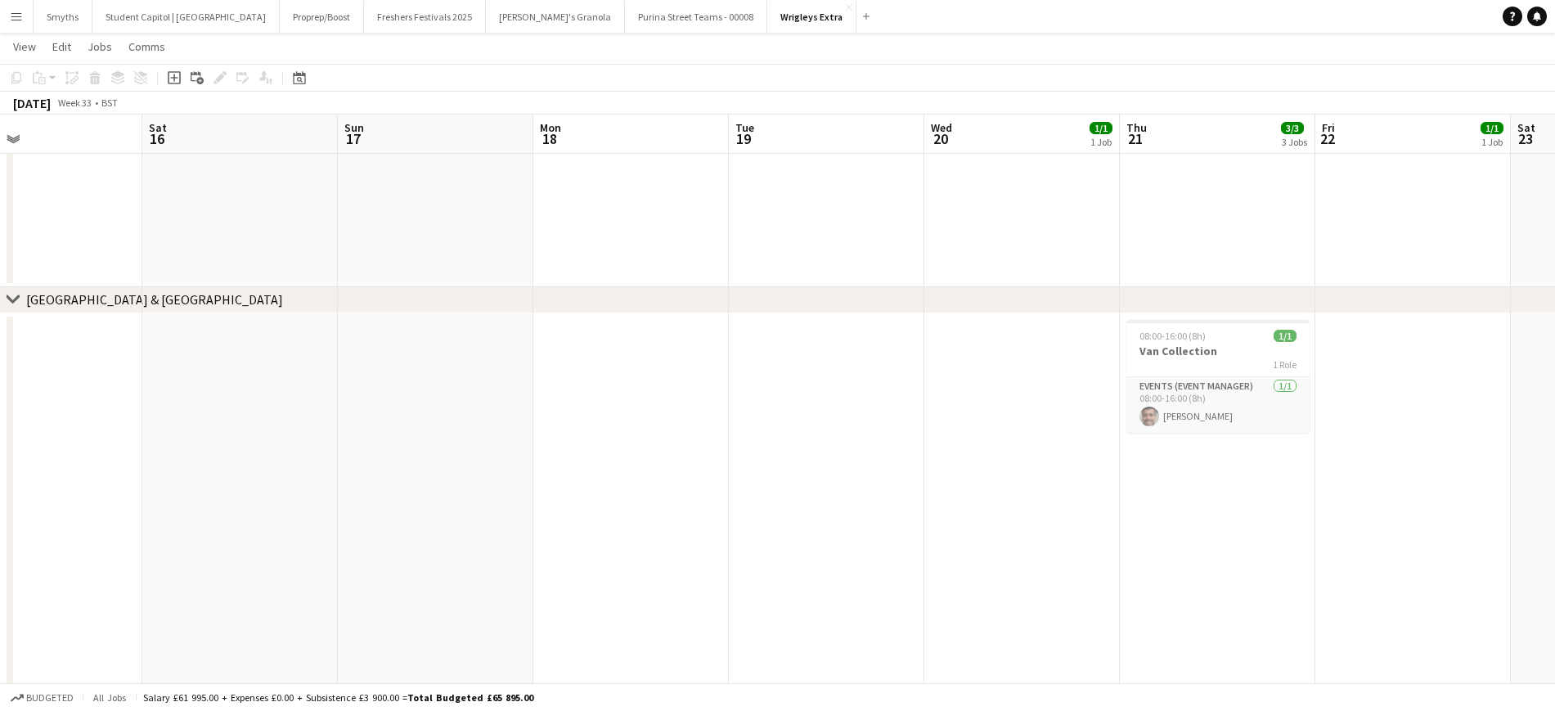
click at [1260, 484] on app-date-cell "08:00-16:00 (8h) 1/1 Van Collection 1 Role Events (Event Manager) [DATE] 08:00-…" at bounding box center [1218, 541] width 196 height 457
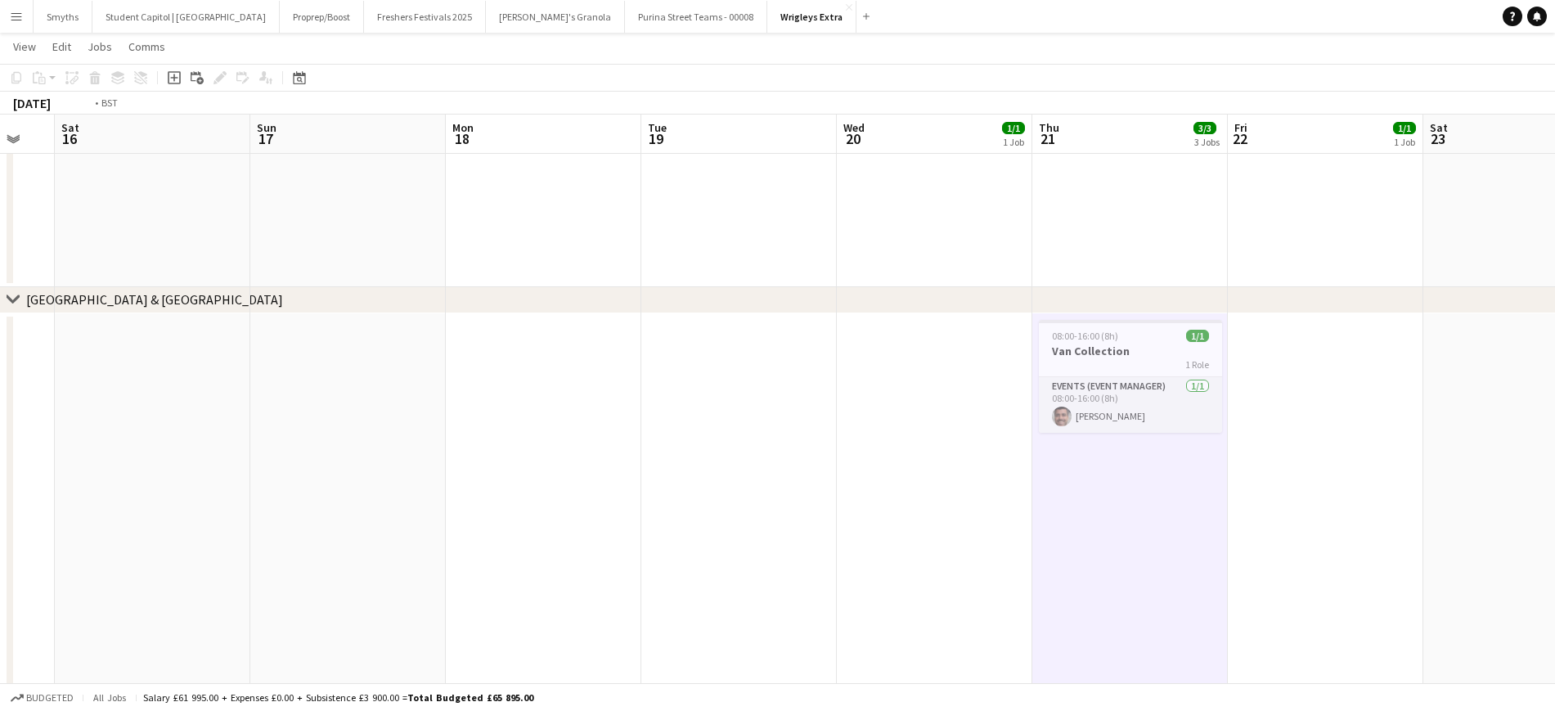
click at [695, 572] on app-calendar-viewport "Wed 13 Thu 14 Fri 15 Sat 16 Sun 17 Mon 18 Tue 19 Wed 20 1/1 1 Job Thu 21 3/3 3 …" at bounding box center [777, 530] width 1555 height 2364
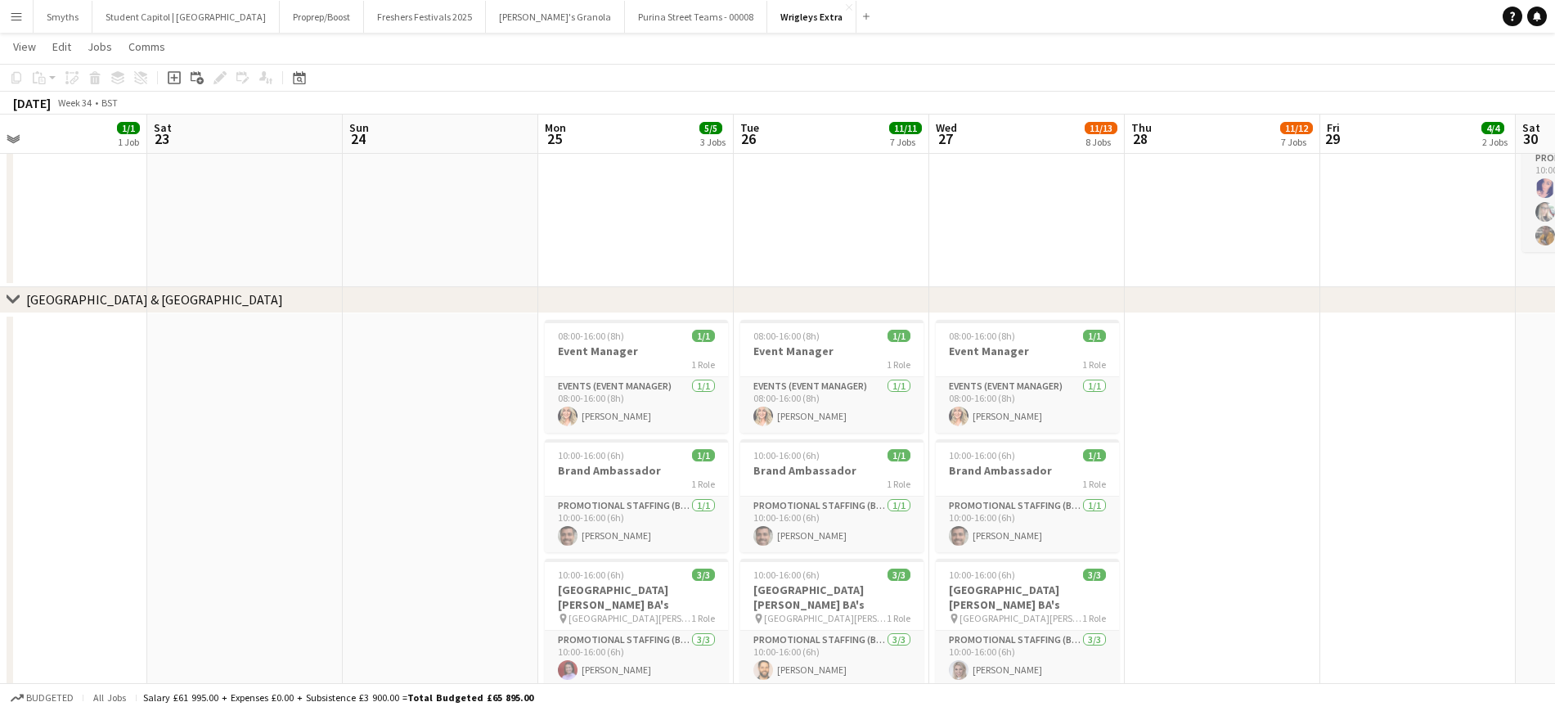
click at [412, 605] on app-calendar-viewport "Tue 19 Wed 20 1/1 1 Job Thu 21 3/3 3 Jobs Fri 22 1/1 1 Job Sat 23 Sun 24 Mon 25…" at bounding box center [777, 530] width 1555 height 2364
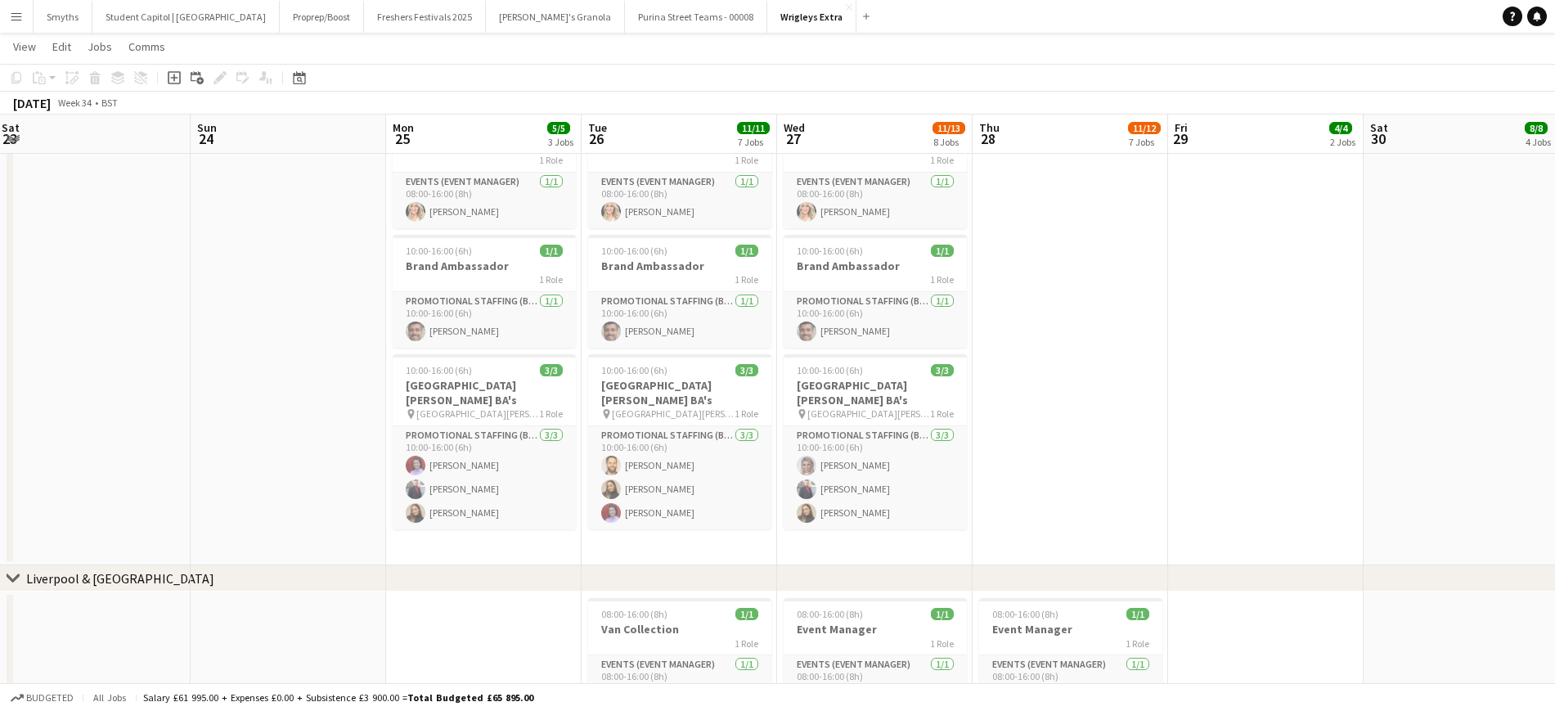
scroll to position [0, 593]
click at [1209, 424] on app-calendar-viewport "Wed 20 1/1 1 Job Thu 21 3/3 3 Jobs Fri 22 1/1 1 Job Sat 23 Sun 24 Mon 25 5/5 3 …" at bounding box center [777, 325] width 1555 height 2364
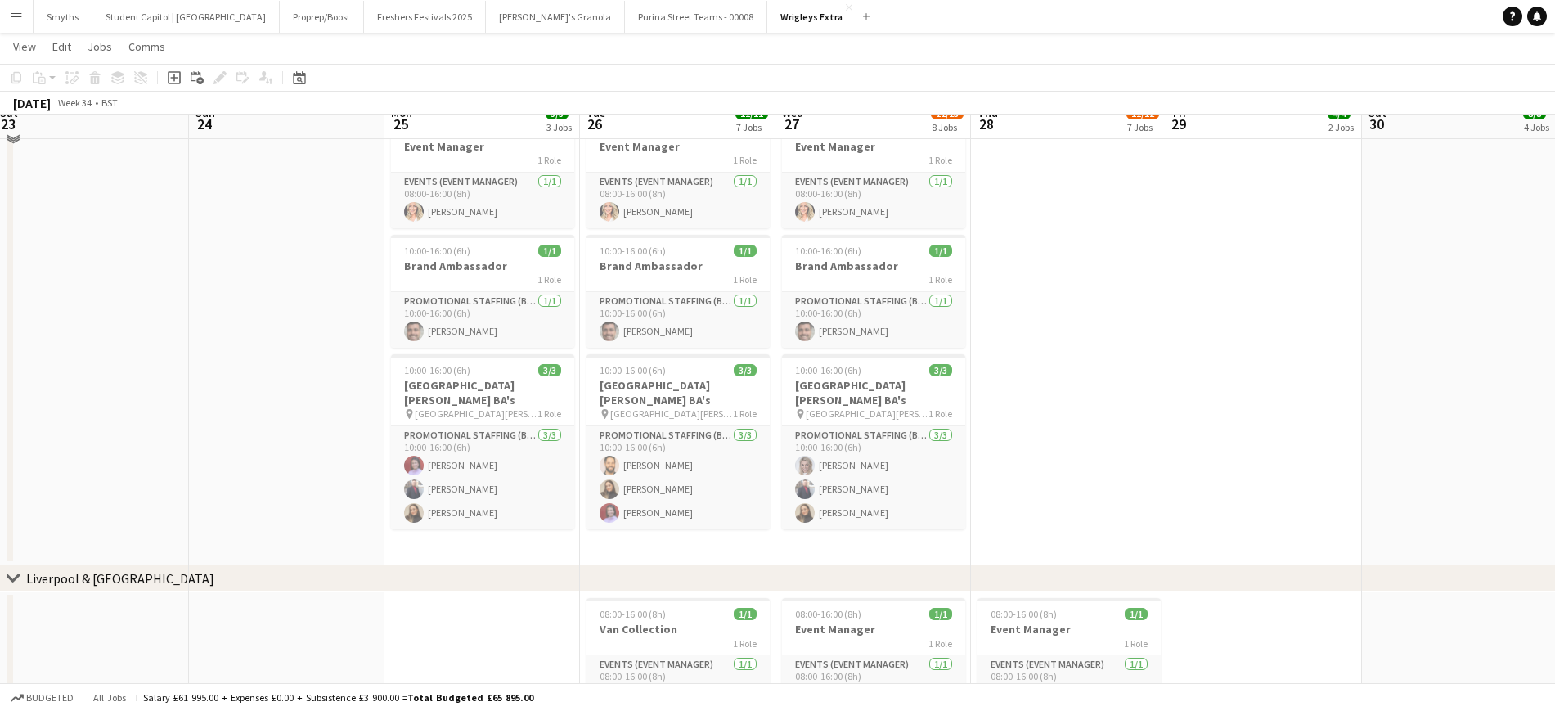
scroll to position [818, 0]
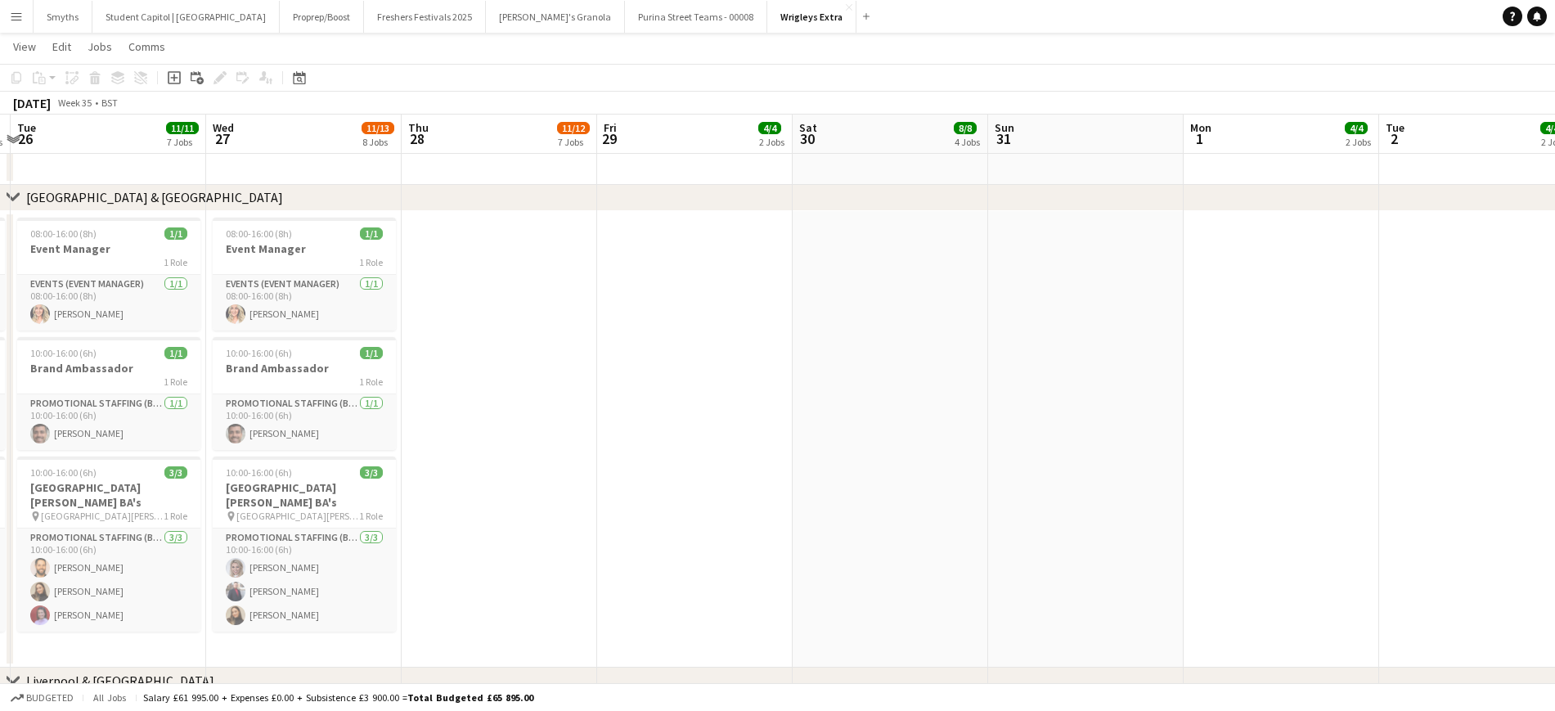
click at [746, 461] on app-calendar-viewport "Sat 23 Sun 24 Mon 25 5/5 3 Jobs Tue 26 11/11 7 Jobs Wed 27 11/13 8 Jobs Thu 28 …" at bounding box center [777, 428] width 1555 height 2364
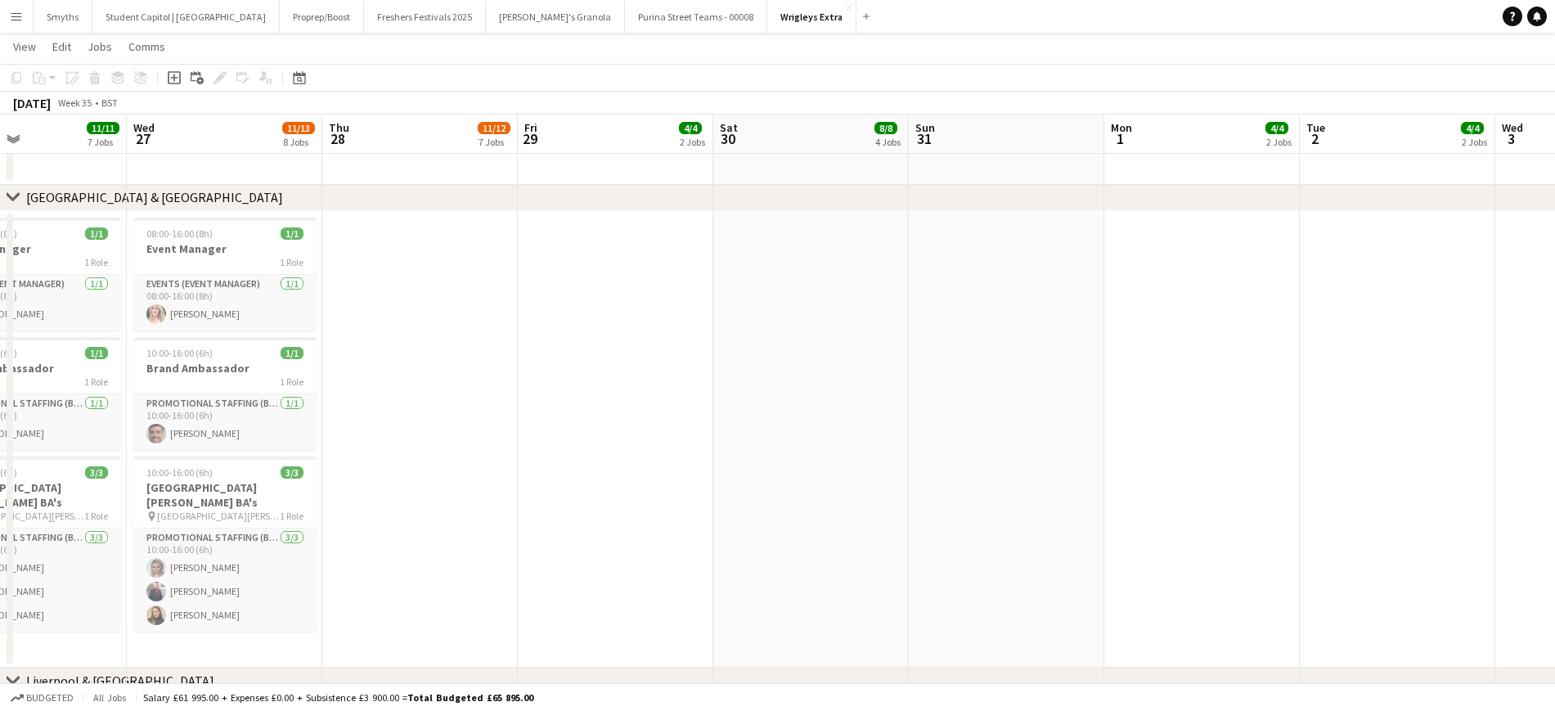
click at [681, 503] on app-calendar-viewport "Sat 23 Sun 24 Mon 25 5/5 3 Jobs Tue 26 11/11 7 Jobs Wed 27 11/13 8 Jobs Thu 28 …" at bounding box center [777, 428] width 1555 height 2364
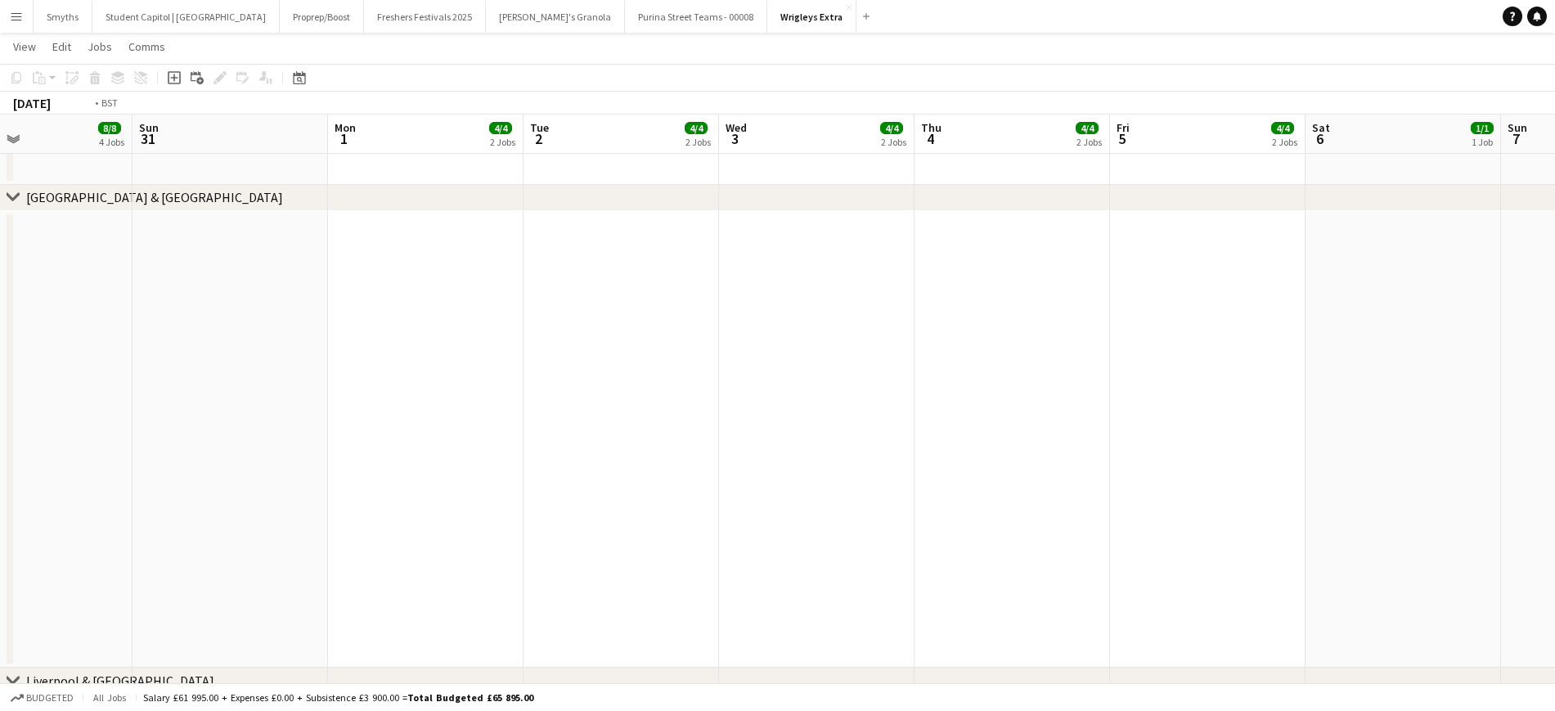
click at [558, 492] on app-calendar-viewport "Wed 27 11/13 8 Jobs Thu 28 11/12 7 Jobs Fri 29 4/4 2 Jobs Sat 30 8/8 4 Jobs Sun…" at bounding box center [777, 428] width 1555 height 2364
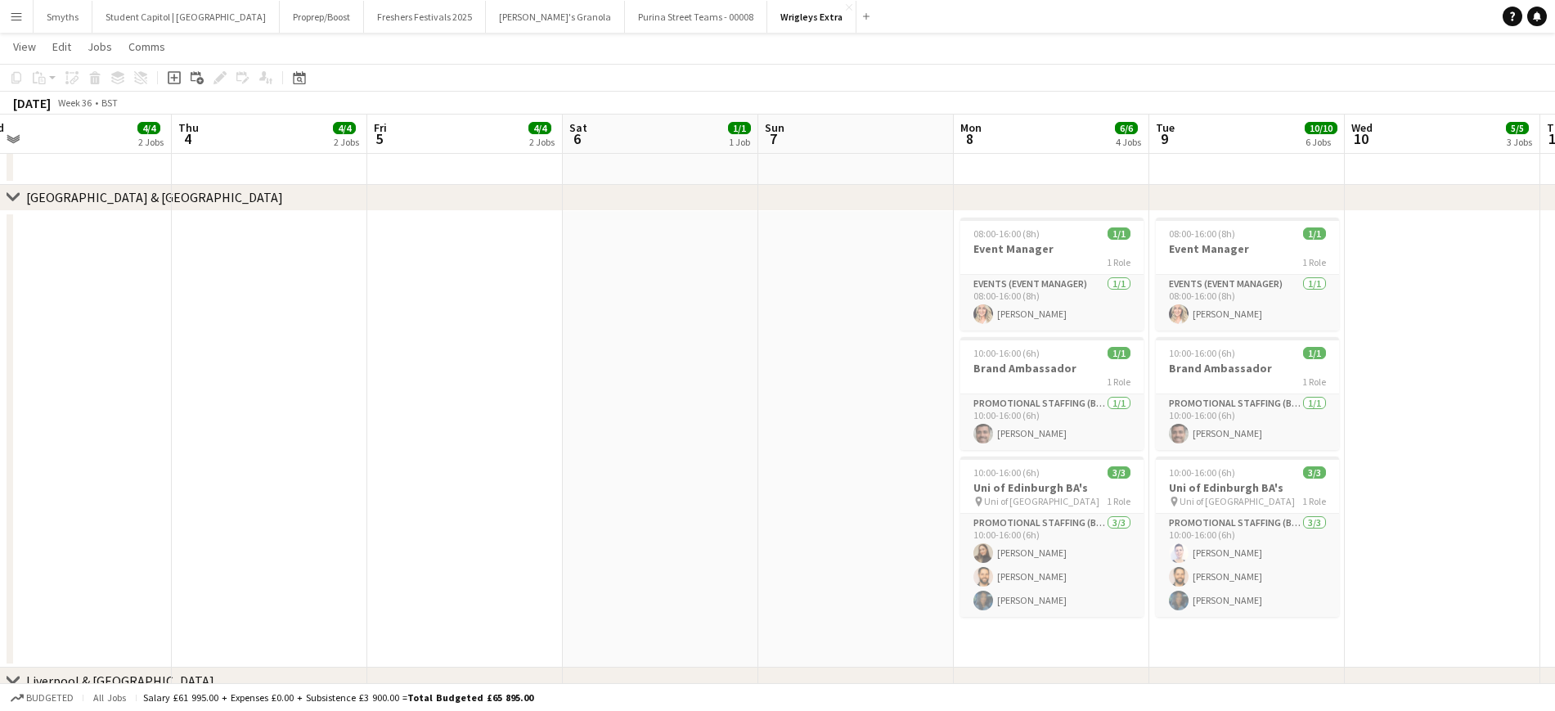
click at [317, 448] on app-calendar-viewport "Sun 31 Mon 1 4/4 2 Jobs Tue 2 4/4 2 Jobs Wed 3 4/4 2 Jobs Thu 4 4/4 2 Jobs Fri …" at bounding box center [777, 428] width 1555 height 2364
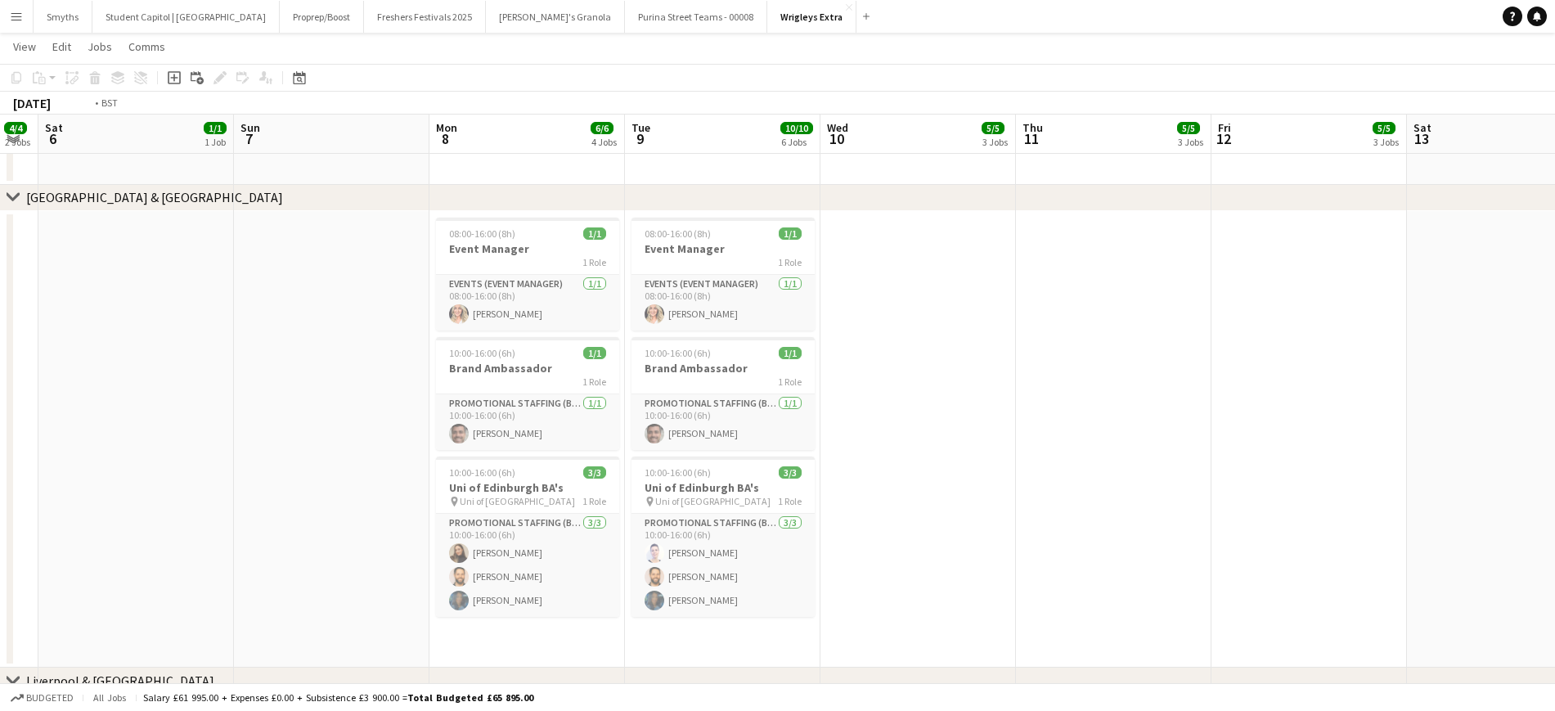
click at [425, 452] on app-calendar-viewport "Wed 3 4/4 2 Jobs Thu 4 4/4 2 Jobs Fri 5 4/4 2 Jobs Sat 6 1/1 1 Job Sun 7 Mon 8 …" at bounding box center [777, 428] width 1555 height 2364
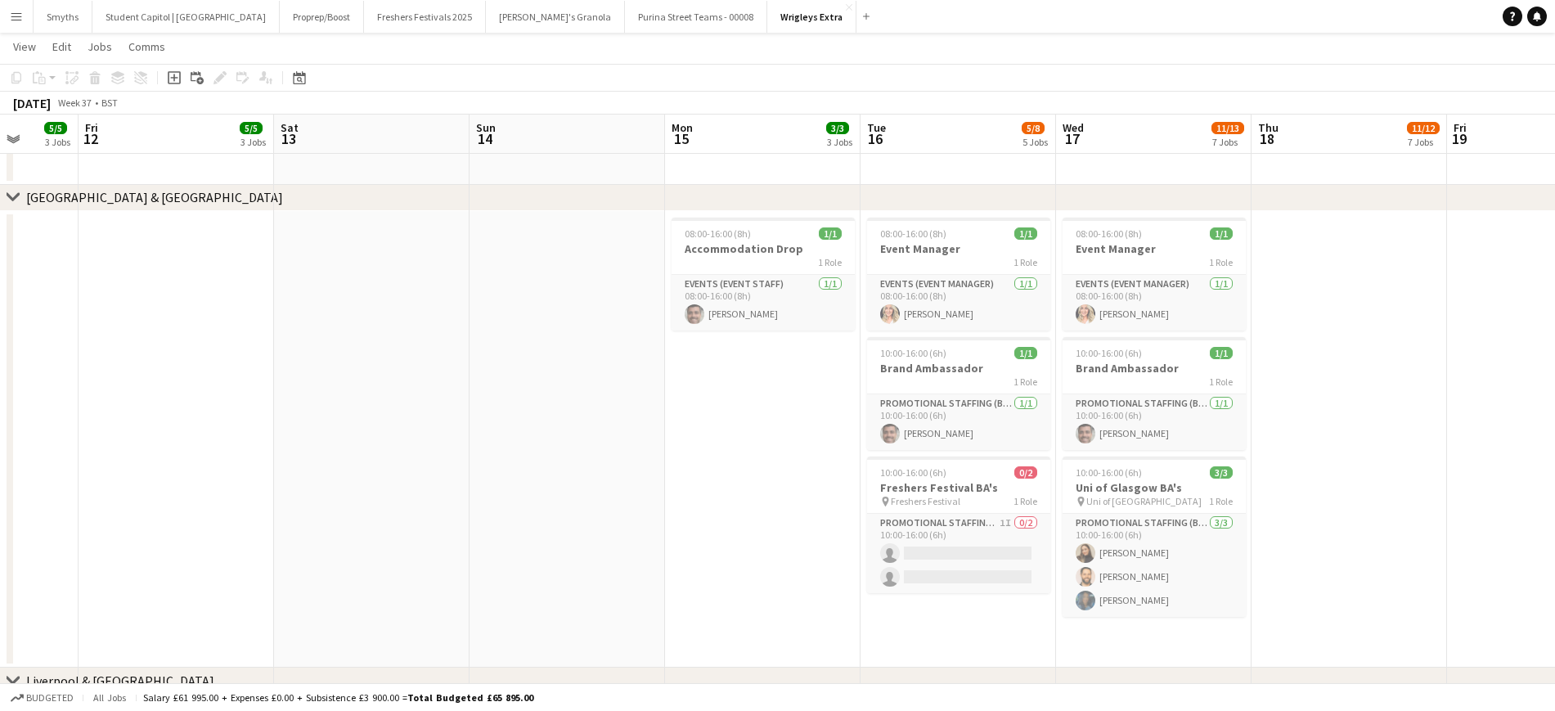
click at [623, 486] on app-calendar-viewport "Tue 9 10/10 6 Jobs Wed 10 5/5 3 Jobs Thu 11 5/5 3 Jobs Fri 12 5/5 3 Jobs Sat 13…" at bounding box center [777, 428] width 1555 height 2364
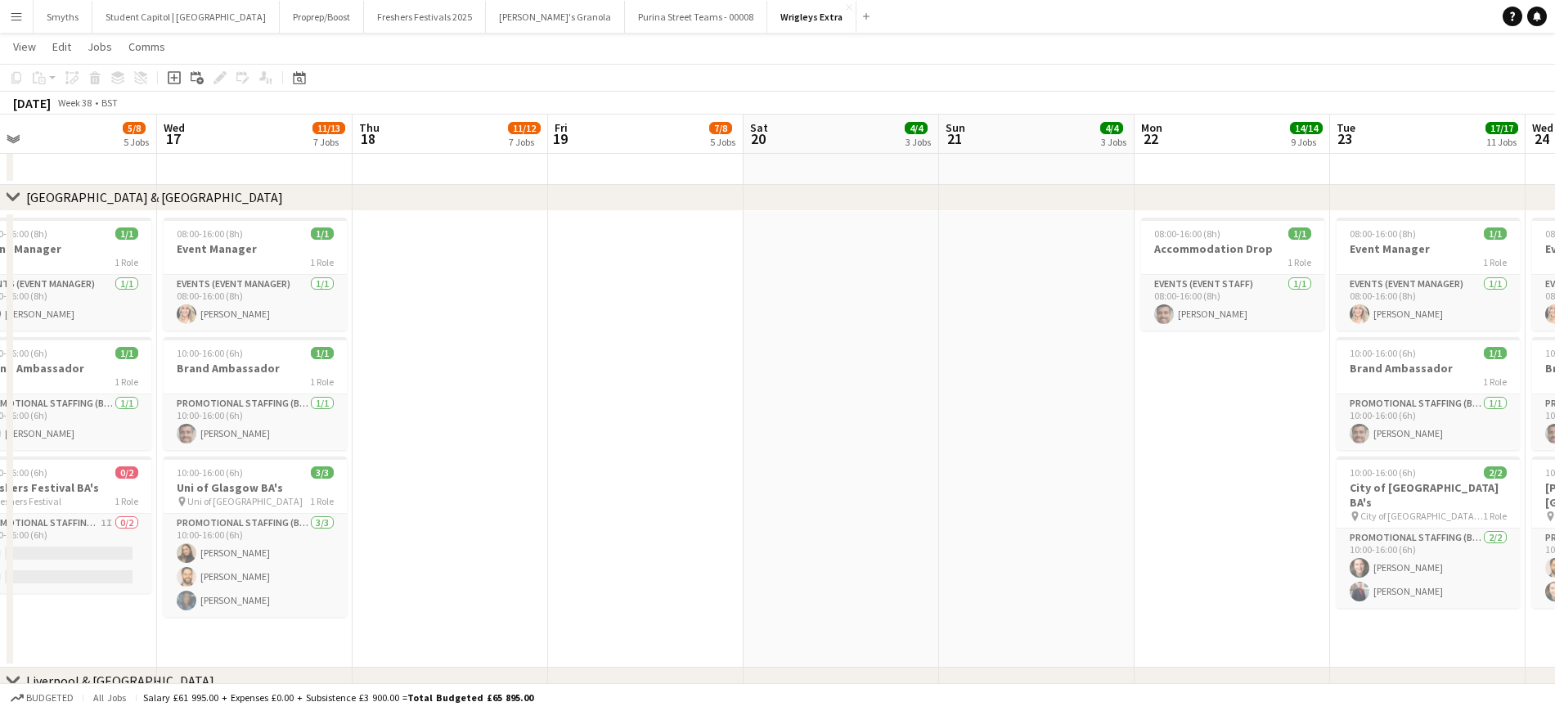
click at [432, 503] on app-calendar-viewport "Sun 14 Mon 15 3/3 3 Jobs Tue 16 5/8 5 Jobs Wed 17 11/13 7 Jobs Thu 18 11/12 7 J…" at bounding box center [777, 428] width 1555 height 2364
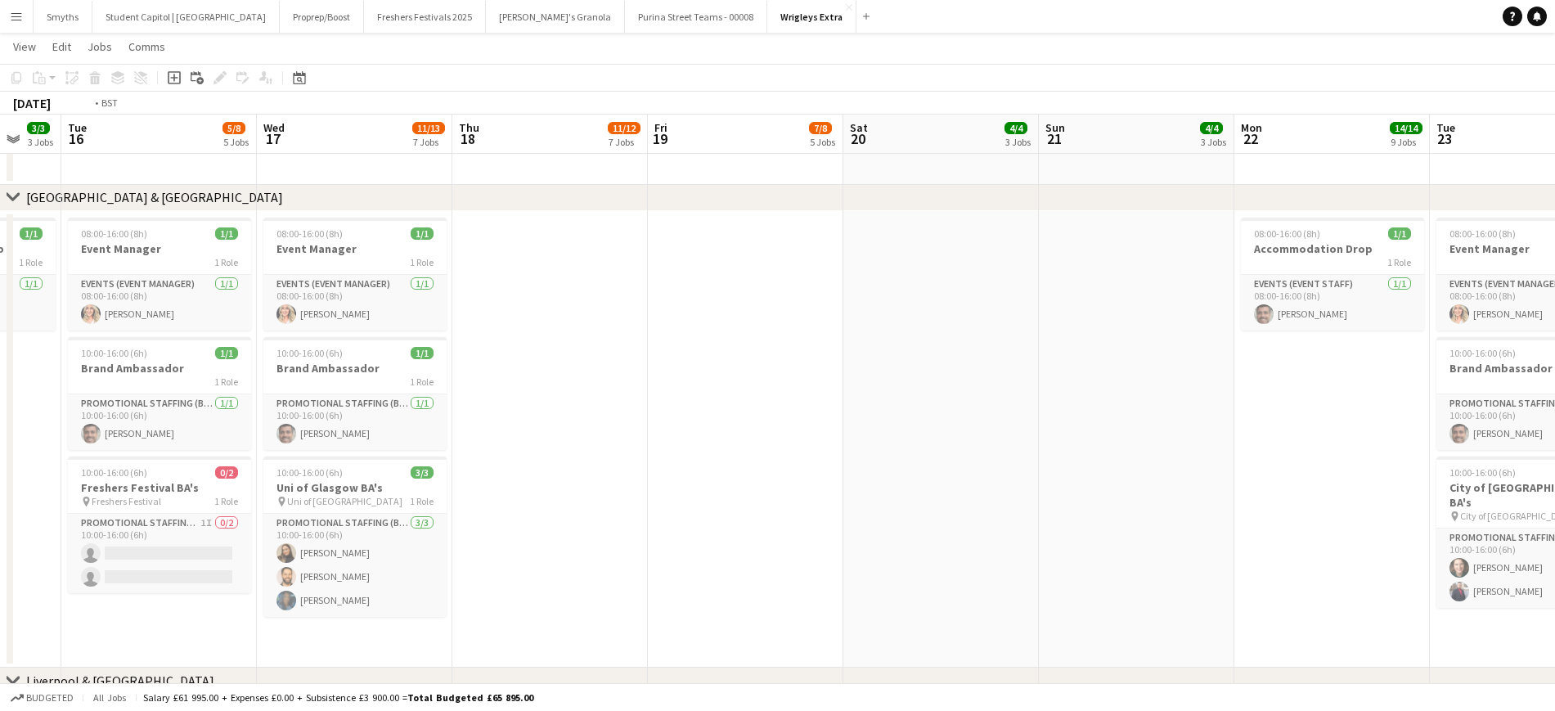
scroll to position [0, 586]
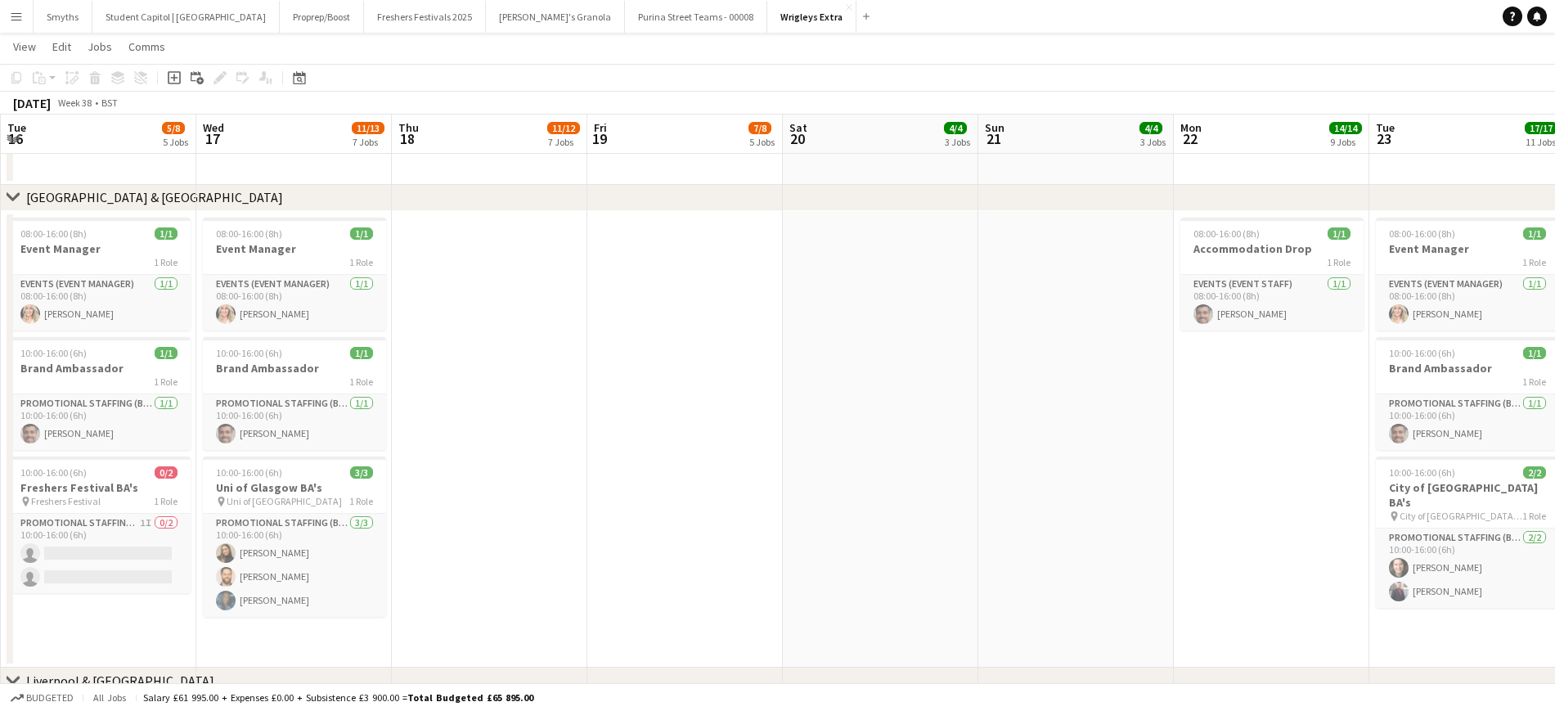
click at [469, 481] on app-calendar-viewport "Sat 13 Sun 14 Mon 15 3/3 3 Jobs Tue 16 5/8 5 Jobs Wed 17 11/13 7 Jobs Thu 18 11…" at bounding box center [777, 428] width 1555 height 2364
click at [714, 493] on app-calendar-viewport "Sat 13 Sun 14 Mon 15 3/3 3 Jobs Tue 16 5/8 5 Jobs Wed 17 11/13 7 Jobs Thu 18 11…" at bounding box center [777, 428] width 1555 height 2364
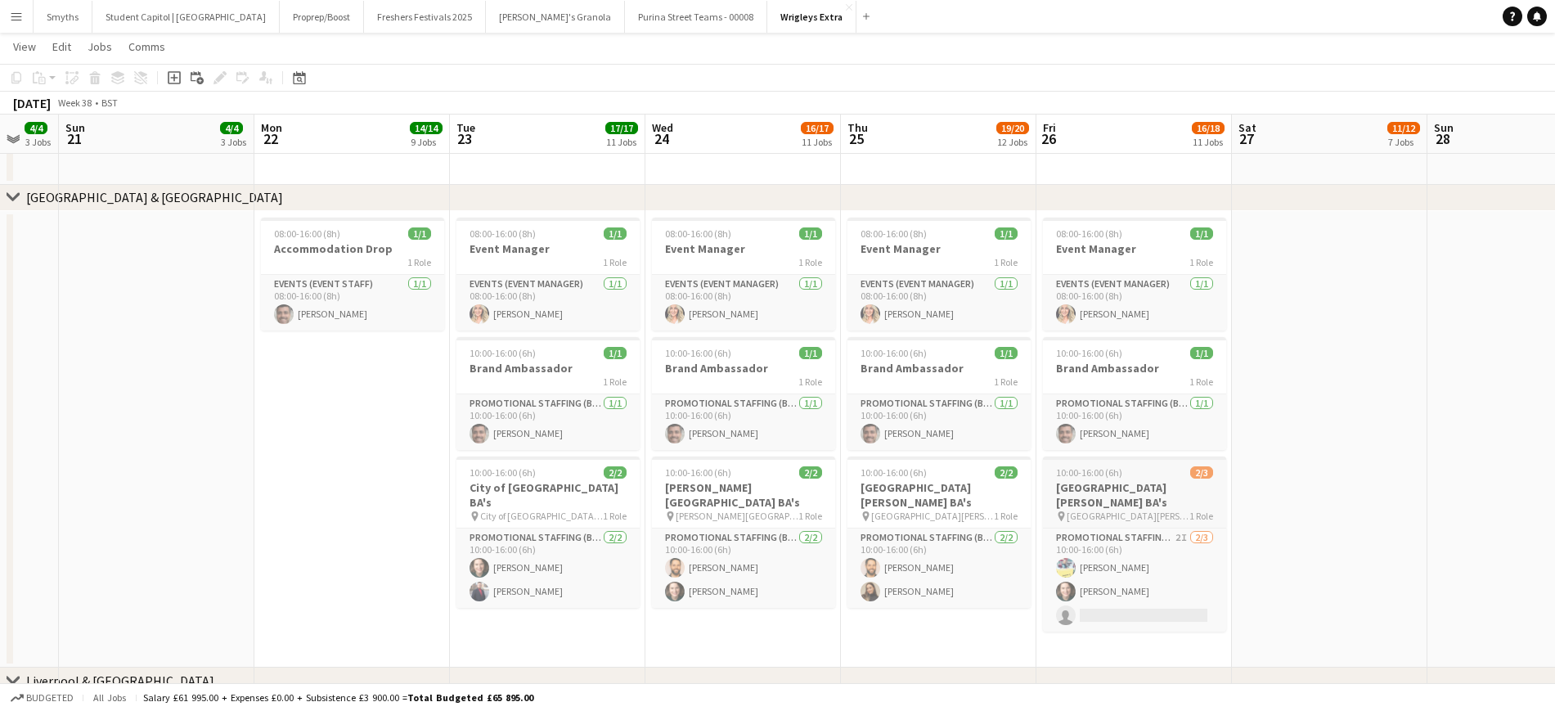
click at [677, 513] on app-calendar-viewport "Thu 18 11/12 7 Jobs Fri 19 7/8 5 Jobs Sat 20 4/4 3 Jobs Sun 21 4/4 3 Jobs Mon 2…" at bounding box center [777, 428] width 1555 height 2364
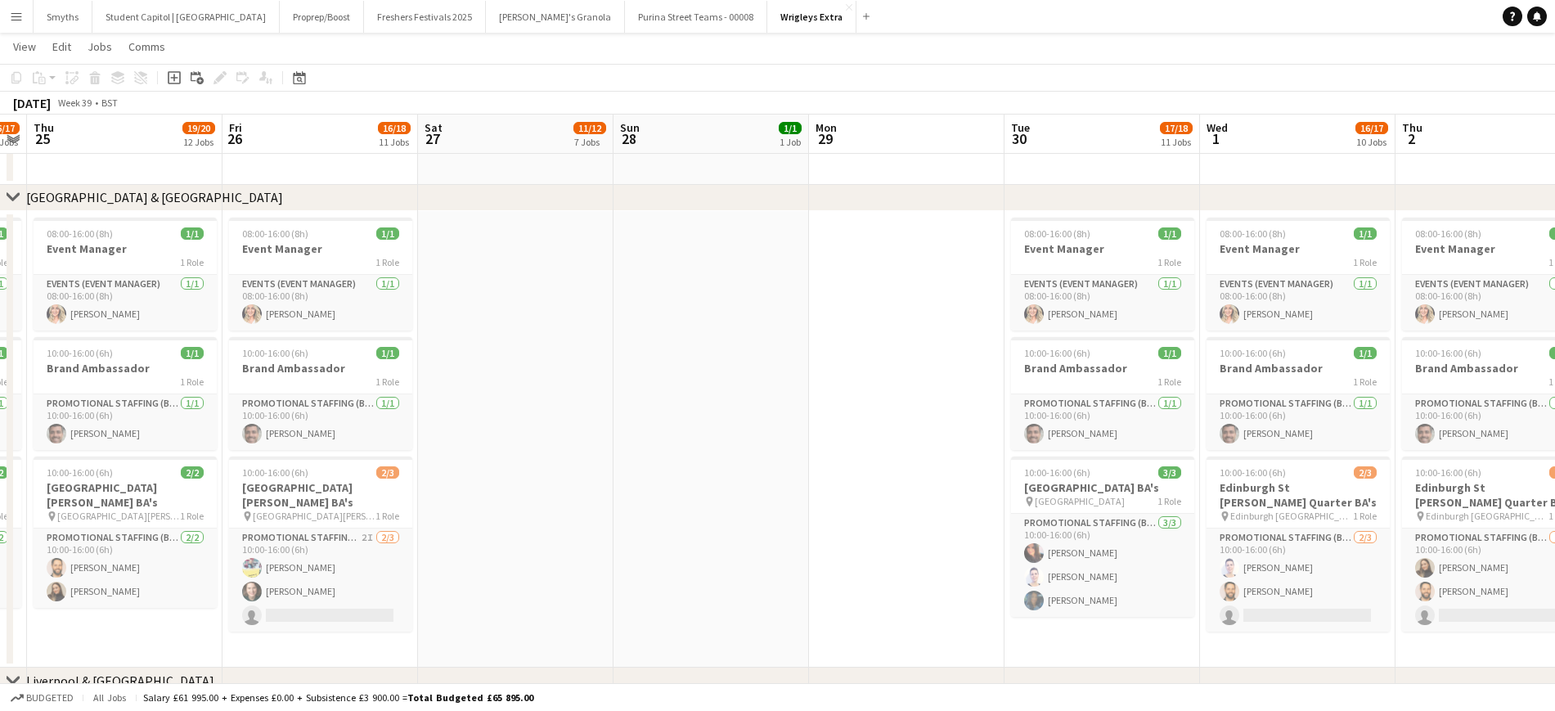
click at [713, 480] on app-calendar-viewport "Mon 22 14/14 9 Jobs Tue 23 17/17 11 Jobs Wed 24 16/17 11 Jobs Thu 25 19/20 12 J…" at bounding box center [777, 428] width 1555 height 2364
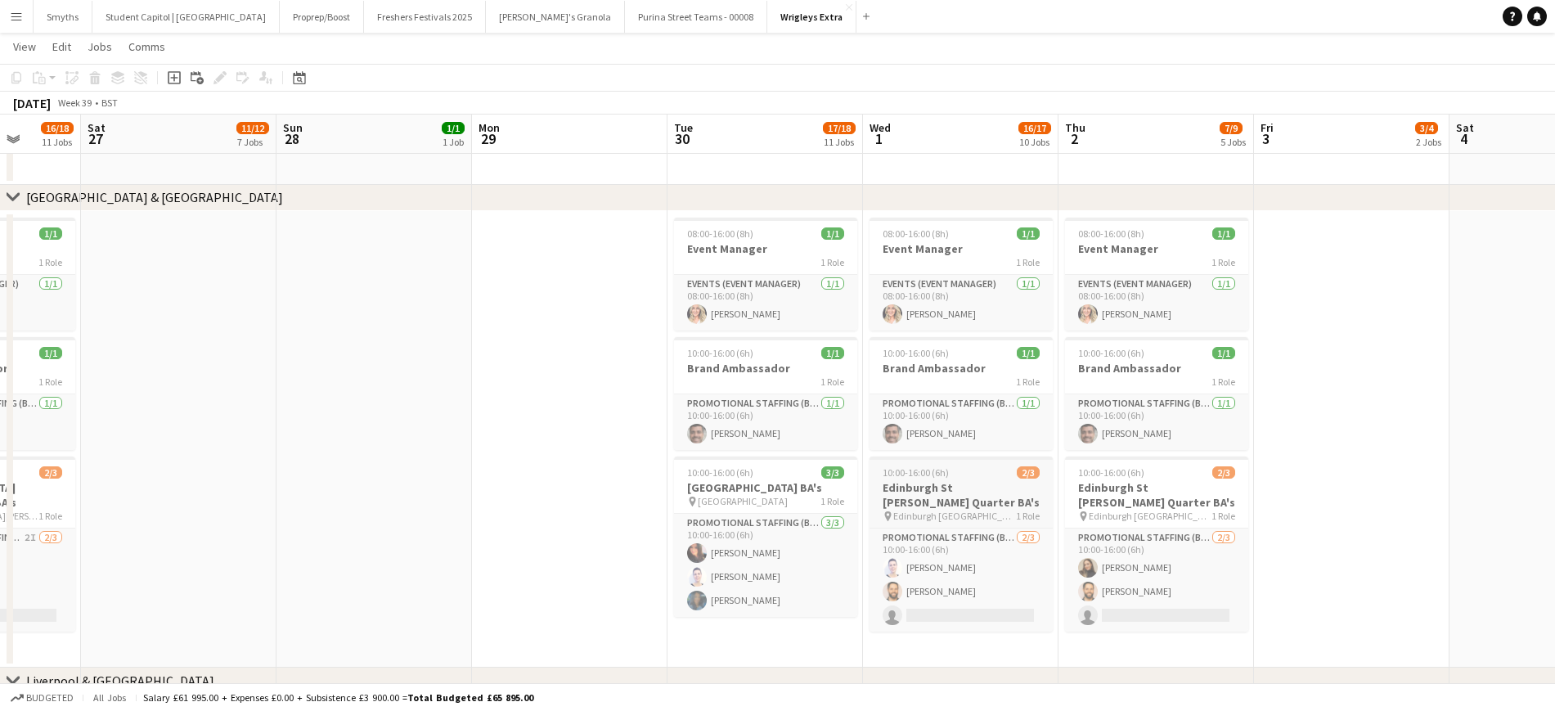
click at [848, 485] on app-calendar-viewport "Wed 24 16/17 11 Jobs Thu 25 19/20 12 Jobs Fri 26 16/18 11 Jobs Sat 27 11/12 7 J…" at bounding box center [777, 428] width 1555 height 2364
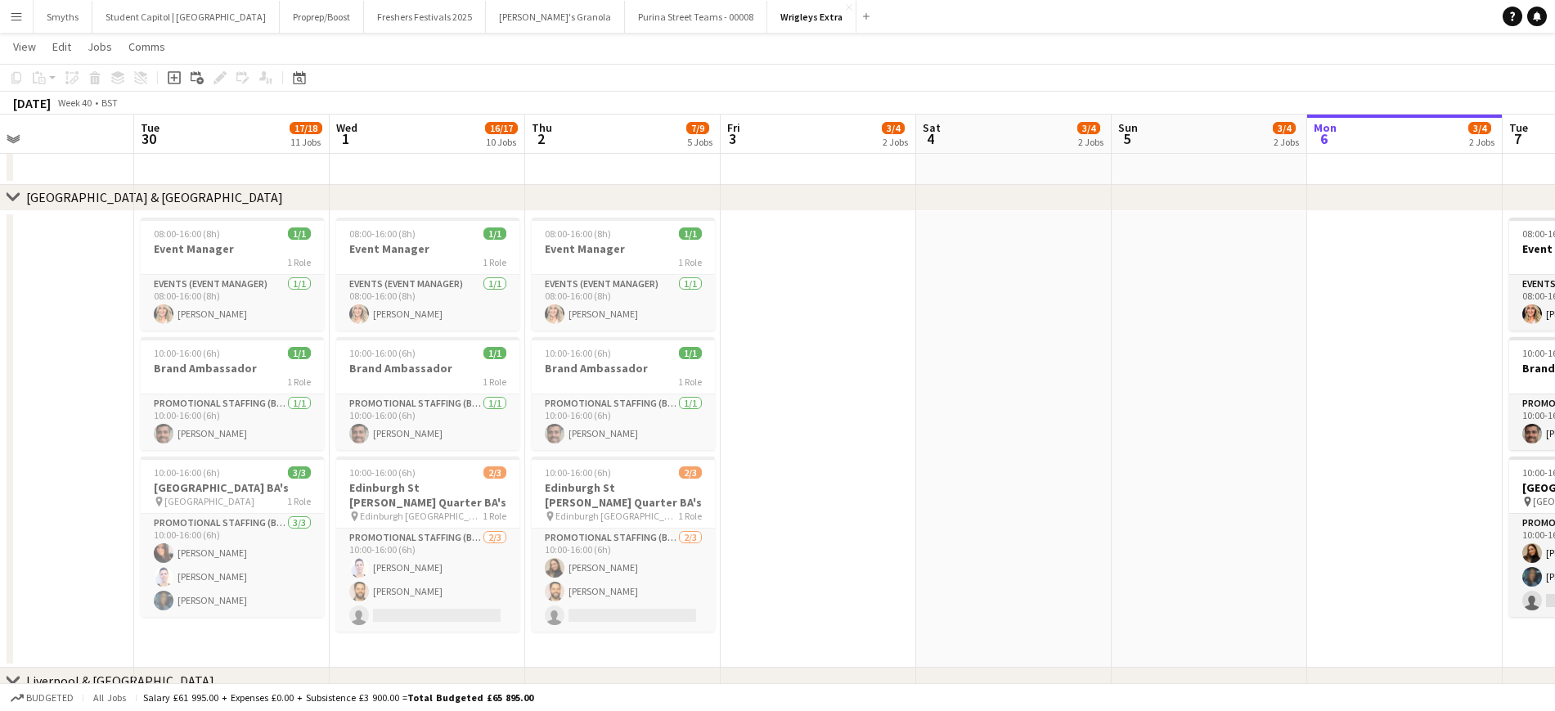
click at [601, 470] on app-calendar-viewport "Sat 27 11/12 7 Jobs Sun 28 1/1 1 Job Mon 29 Tue 30 17/18 11 Jobs Wed 1 16/17 10…" at bounding box center [777, 428] width 1555 height 2364
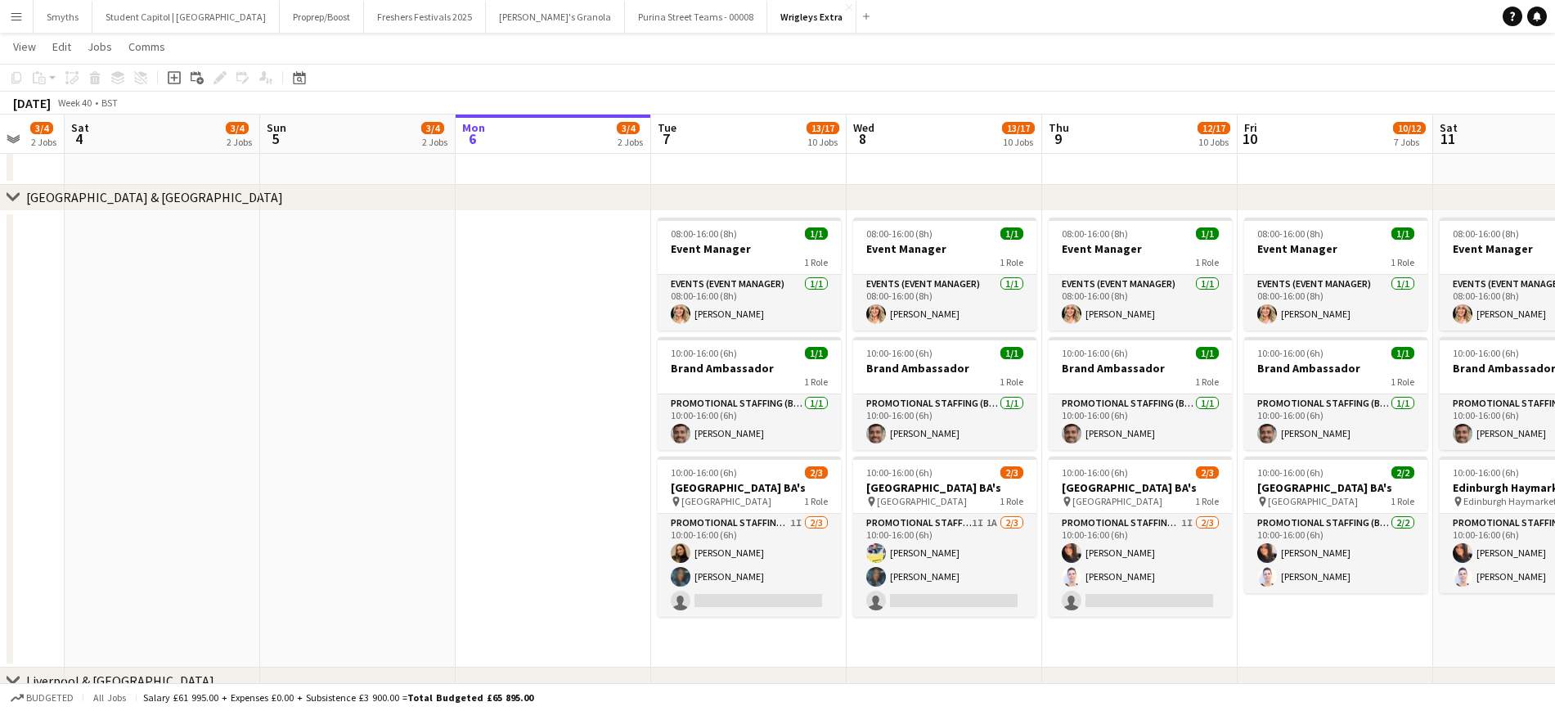
scroll to position [0, 580]
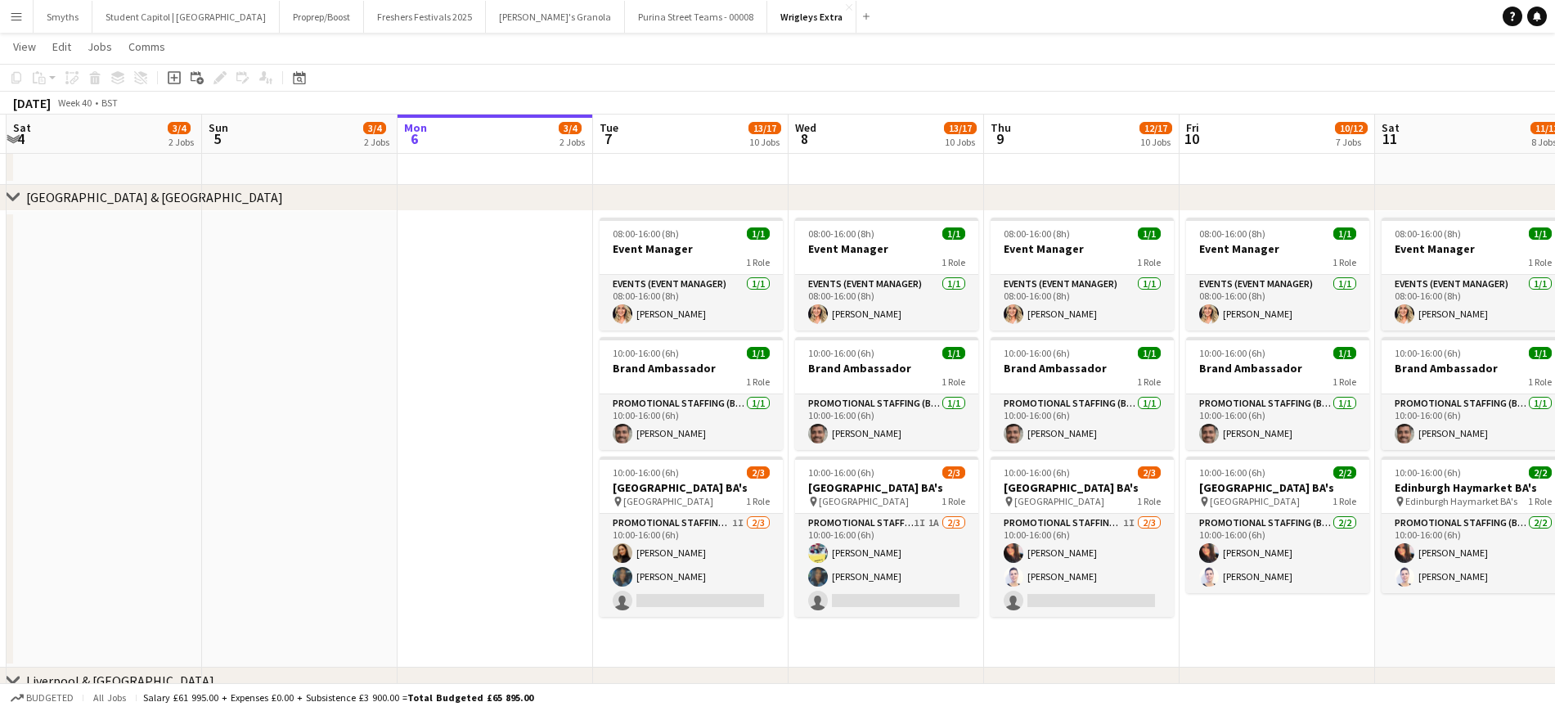
click at [460, 461] on app-calendar-viewport "Wed 1 16/17 10 Jobs Thu 2 7/9 5 Jobs Fri 3 3/4 2 Jobs Sat 4 3/4 2 Jobs Sun 5 3/…" at bounding box center [777, 428] width 1555 height 2364
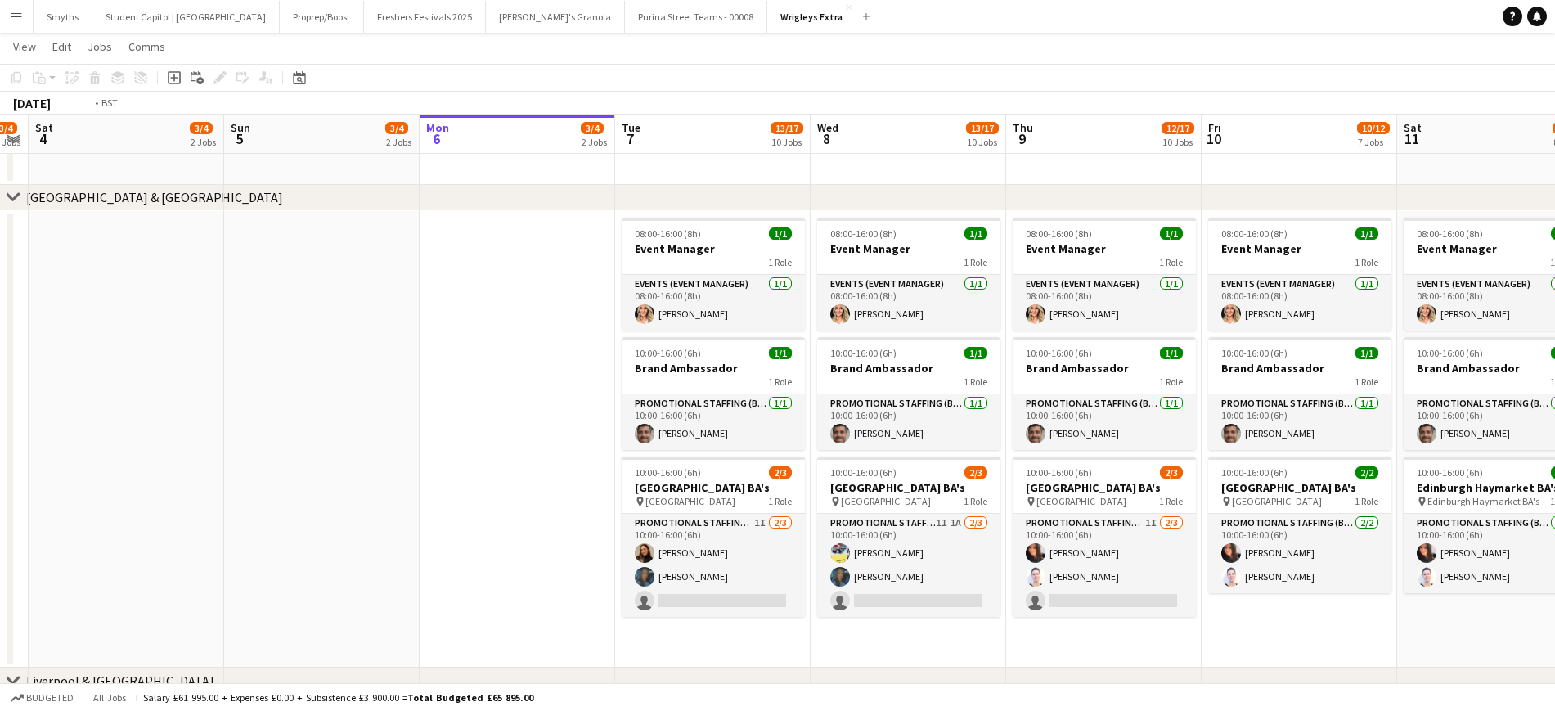
click at [701, 440] on app-calendar-viewport "Wed 1 16/17 10 Jobs Thu 2 7/9 5 Jobs Fri 3 3/4 2 Jobs Sat 4 3/4 2 Jobs Sun 5 3/…" at bounding box center [777, 428] width 1555 height 2364
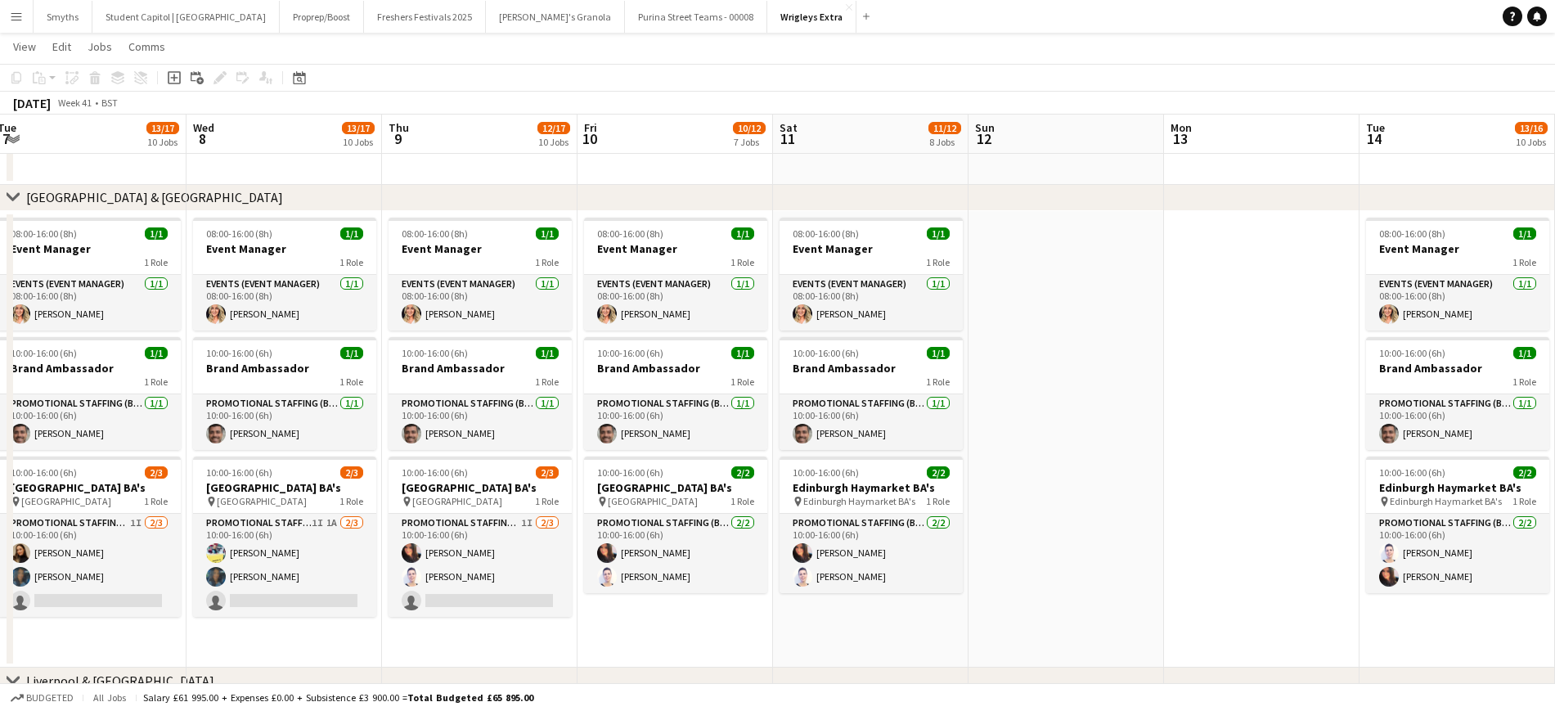
click at [494, 449] on app-calendar-viewport "Sat 4 3/4 2 Jobs Sun 5 3/4 2 Jobs Mon 6 3/4 2 Jobs Tue 7 13/17 10 Jobs Wed 8 13…" at bounding box center [777, 428] width 1555 height 2364
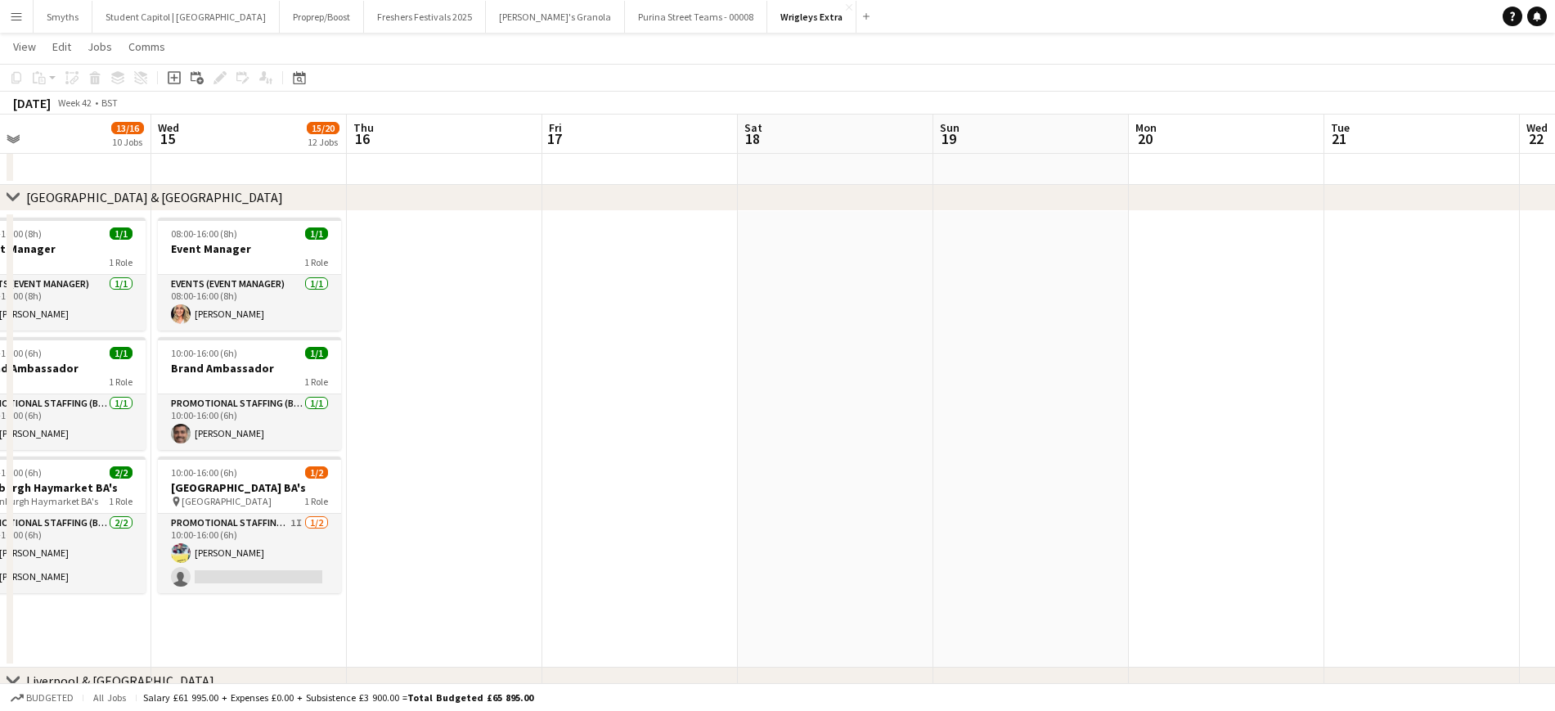
click at [407, 443] on app-calendar-viewport "Sat 11 11/12 8 Jobs Sun 12 Mon 13 Tue 14 13/16 10 Jobs Wed 15 15/20 12 Jobs Thu…" at bounding box center [777, 428] width 1555 height 2364
click at [227, 457] on app-calendar-viewport "Sat 11 11/12 8 Jobs Sun 12 Mon 13 Tue 14 13/16 10 Jobs Wed 15 15/20 12 Jobs Thu…" at bounding box center [777, 428] width 1555 height 2364
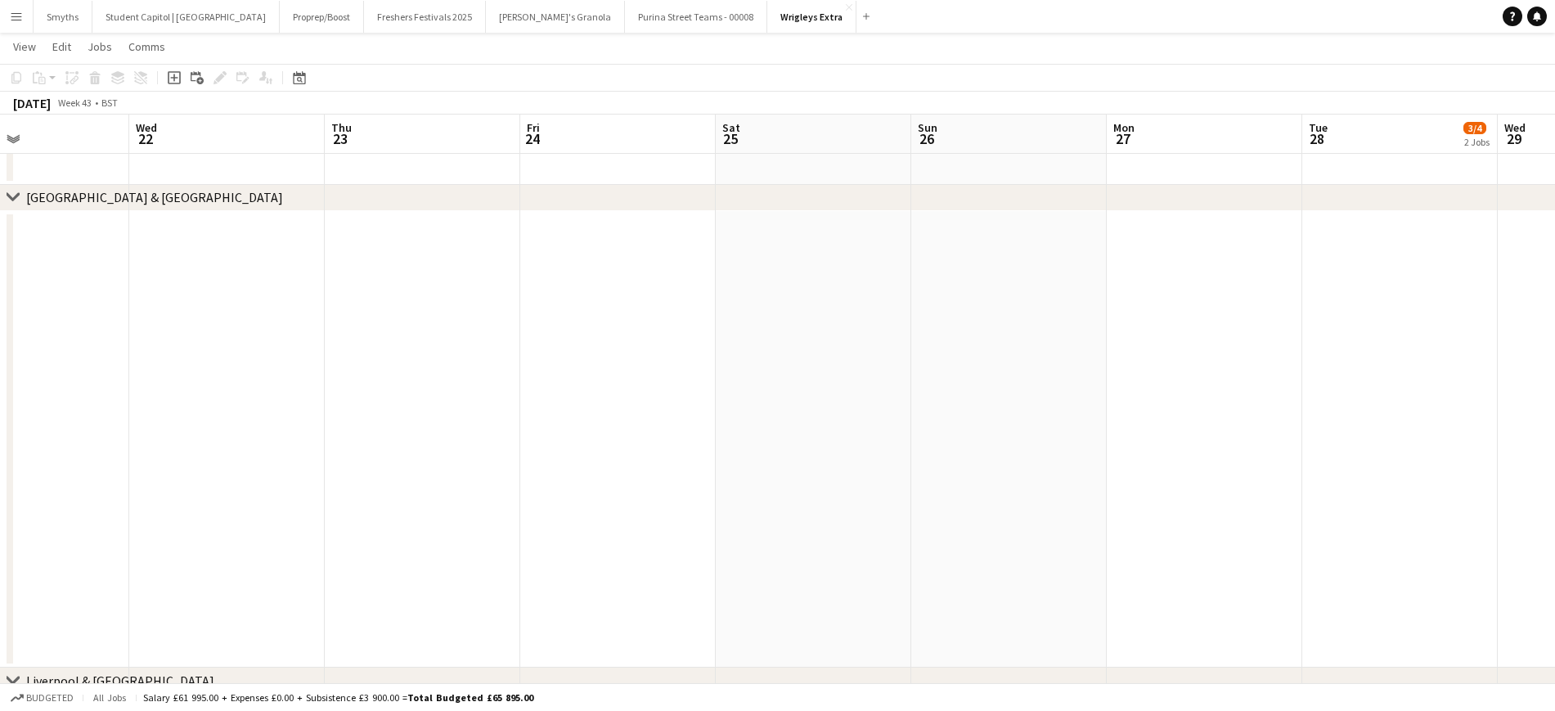
click at [122, 489] on app-calendar-viewport "Sat 18 Sun 19 Mon 20 Tue 21 Wed 22 Thu 23 Fri 24 Sat 25 Sun 26 Mon 27 Tue 28 3/…" at bounding box center [777, 428] width 1555 height 2364
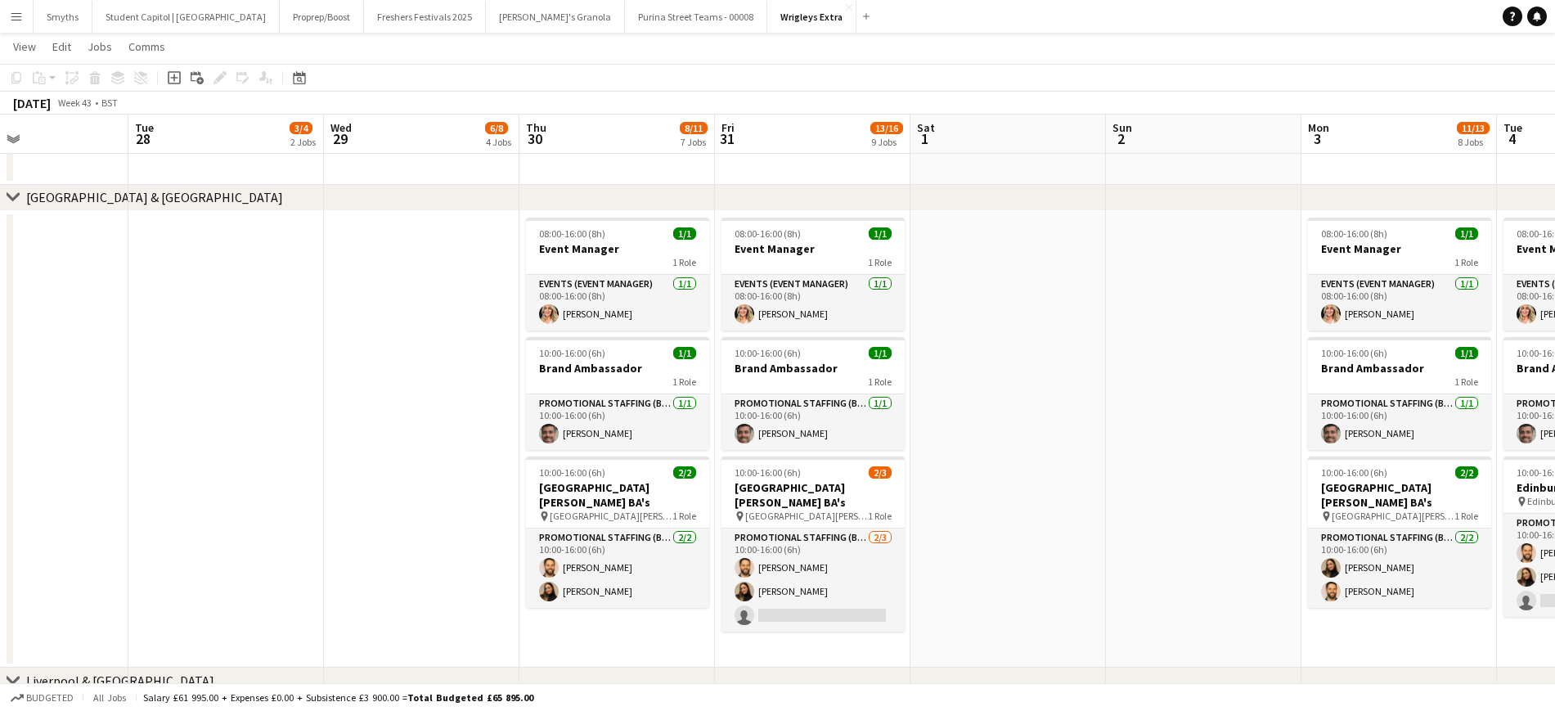
click at [172, 479] on app-calendar-viewport "Fri 24 Sat 25 Sun 26 Mon 27 Tue 28 3/4 2 Jobs Wed 29 6/8 4 Jobs Thu 30 8/11 7 J…" at bounding box center [777, 428] width 1555 height 2364
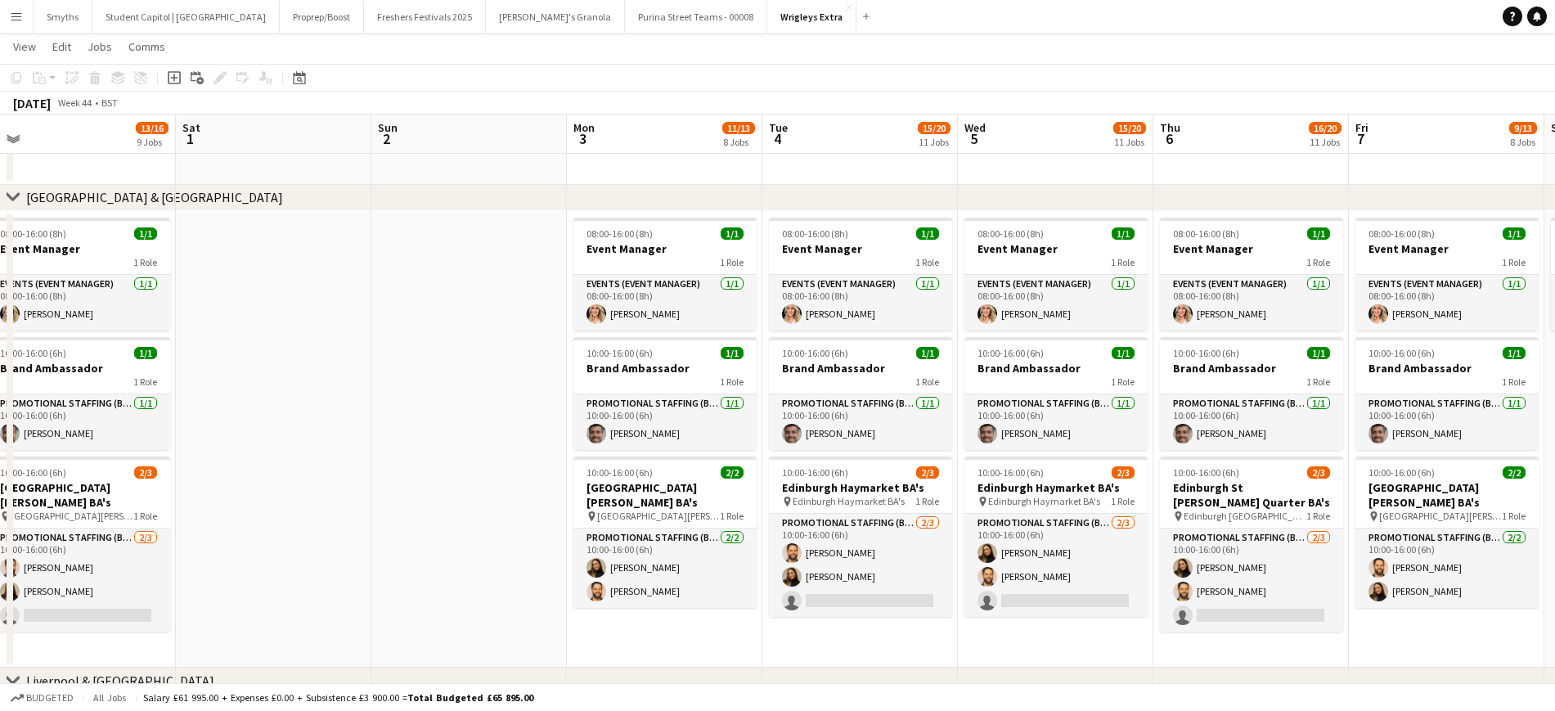
click at [145, 430] on app-calendar-viewport "Tue 28 3/4 2 Jobs Wed 29 6/8 4 Jobs Thu 30 8/11 7 Jobs Fri 31 13/16 9 Jobs Sat …" at bounding box center [777, 428] width 1555 height 2364
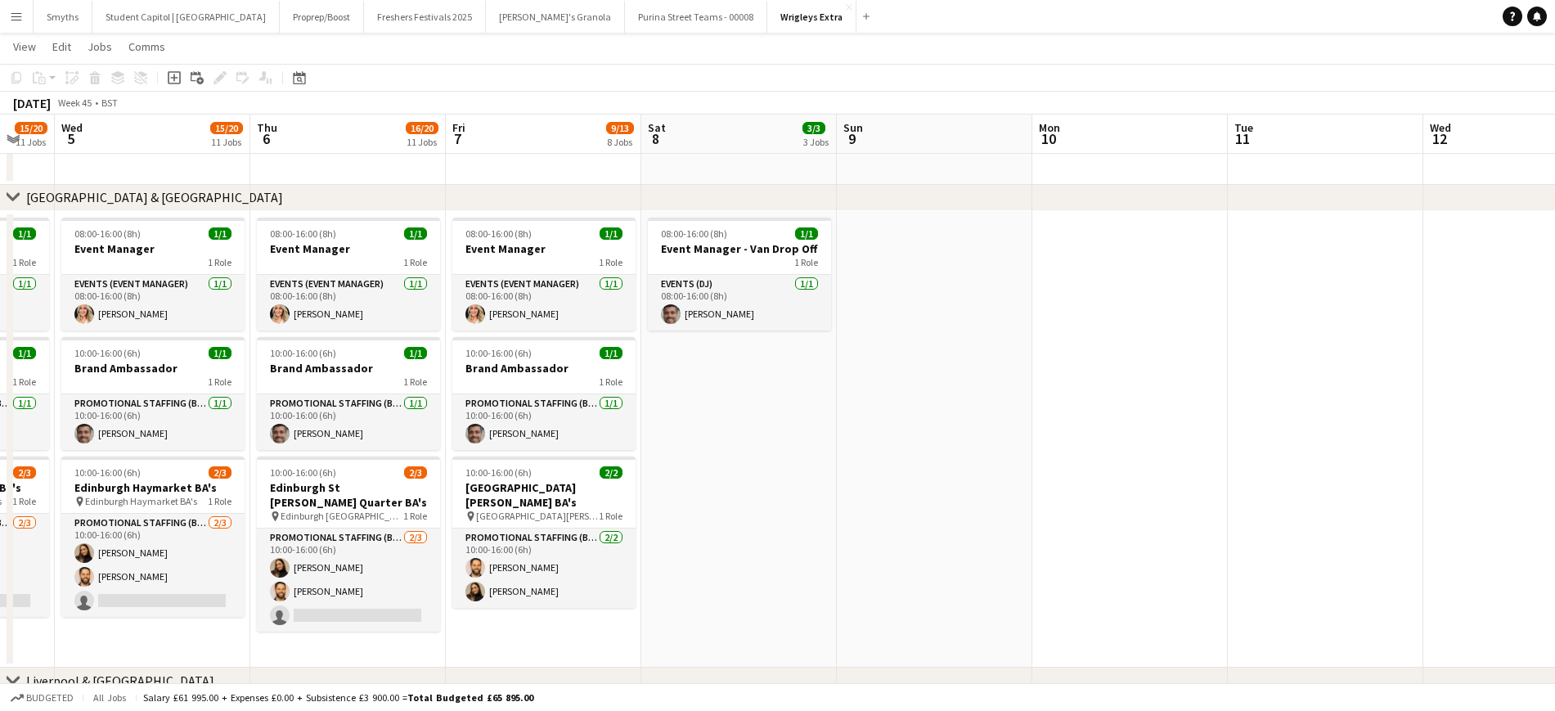
click at [445, 420] on app-calendar-viewport "Sun 2 Mon 3 11/13 8 Jobs Tue 4 15/20 11 Jobs Wed 5 15/20 11 Jobs Thu 6 16/20 11…" at bounding box center [777, 428] width 1555 height 2364
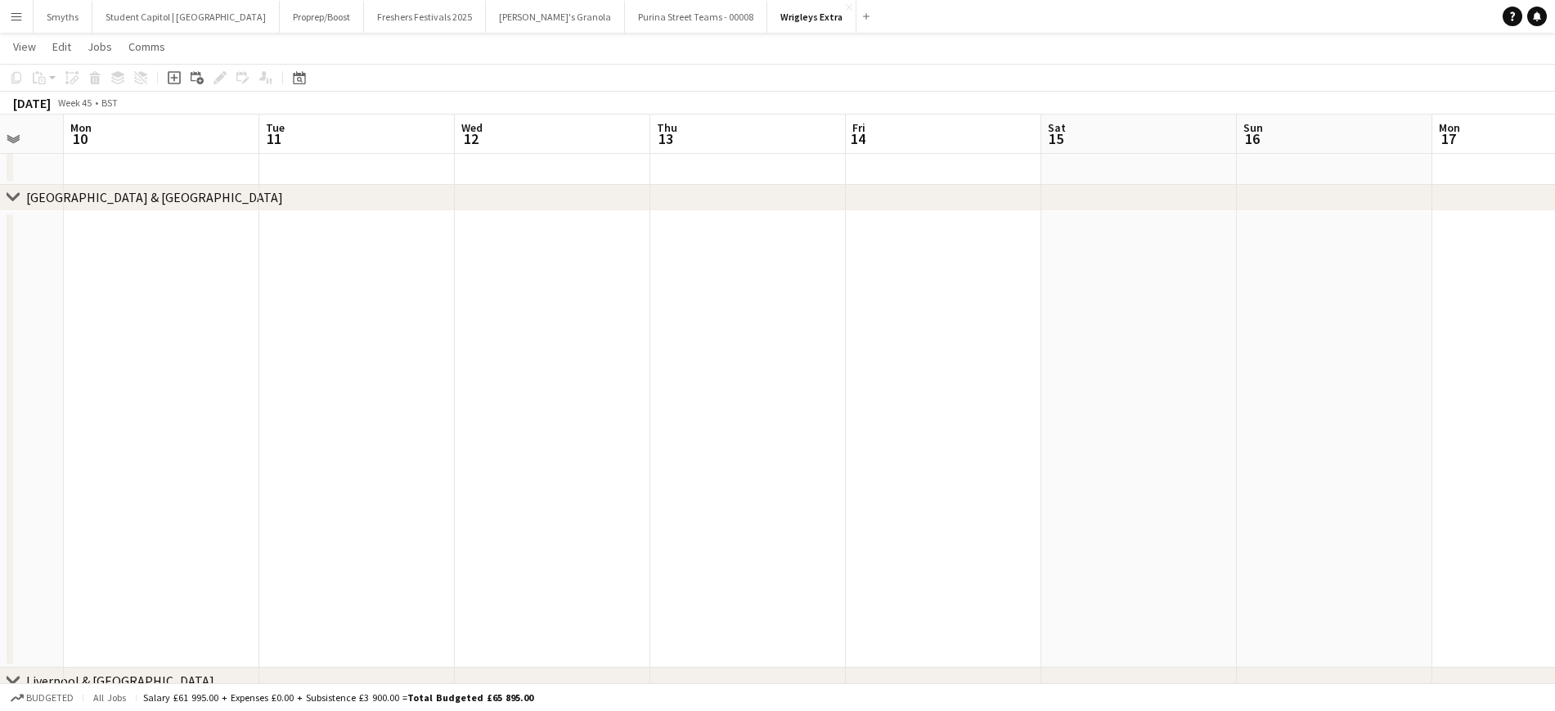
scroll to position [0, 379]
click at [1198, 347] on app-calendar-viewport "Fri 7 9/13 8 Jobs Sat 8 3/3 3 Jobs Sun 9 Mon 10 Tue 11 Wed 12 Thu 13 Fri 14 Sat…" at bounding box center [777, 428] width 1555 height 2364
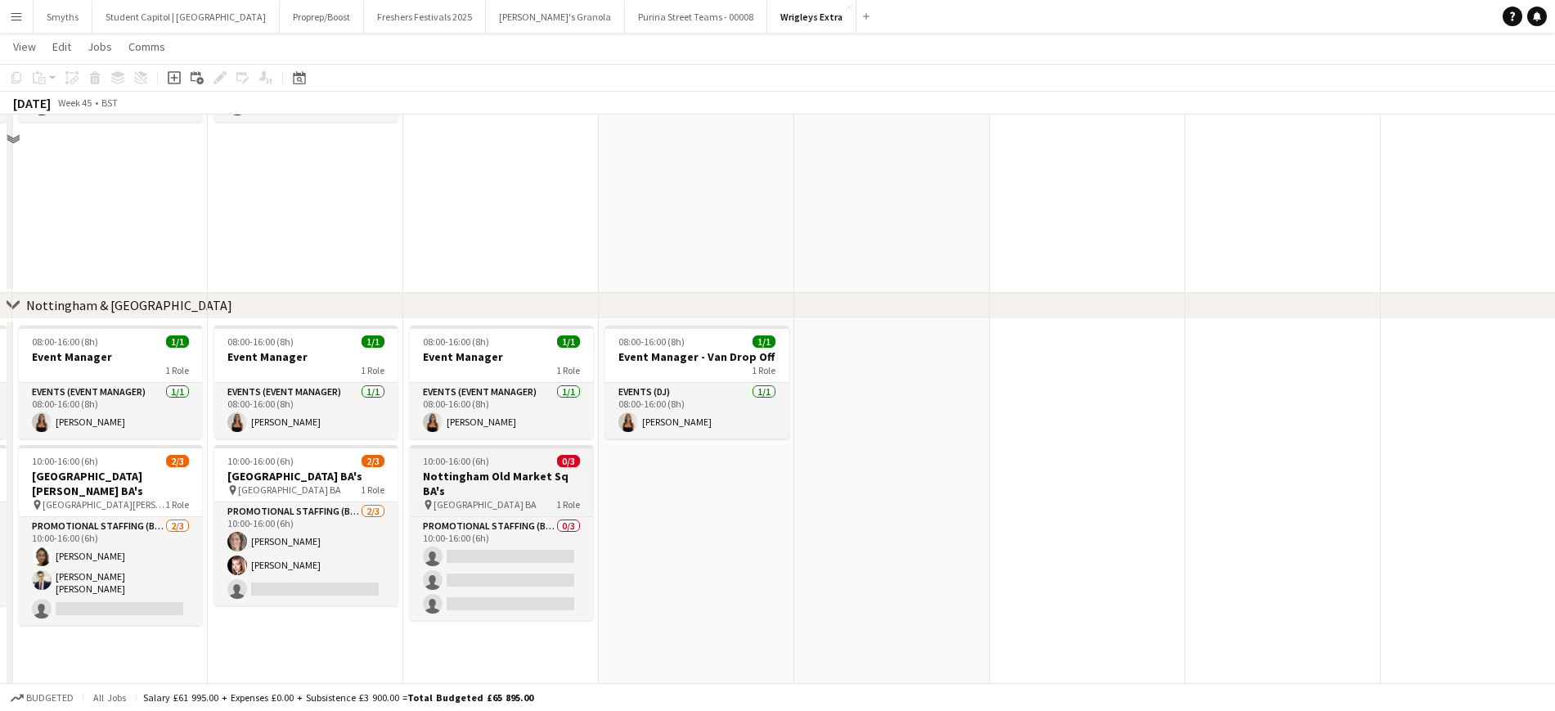
scroll to position [1738, 0]
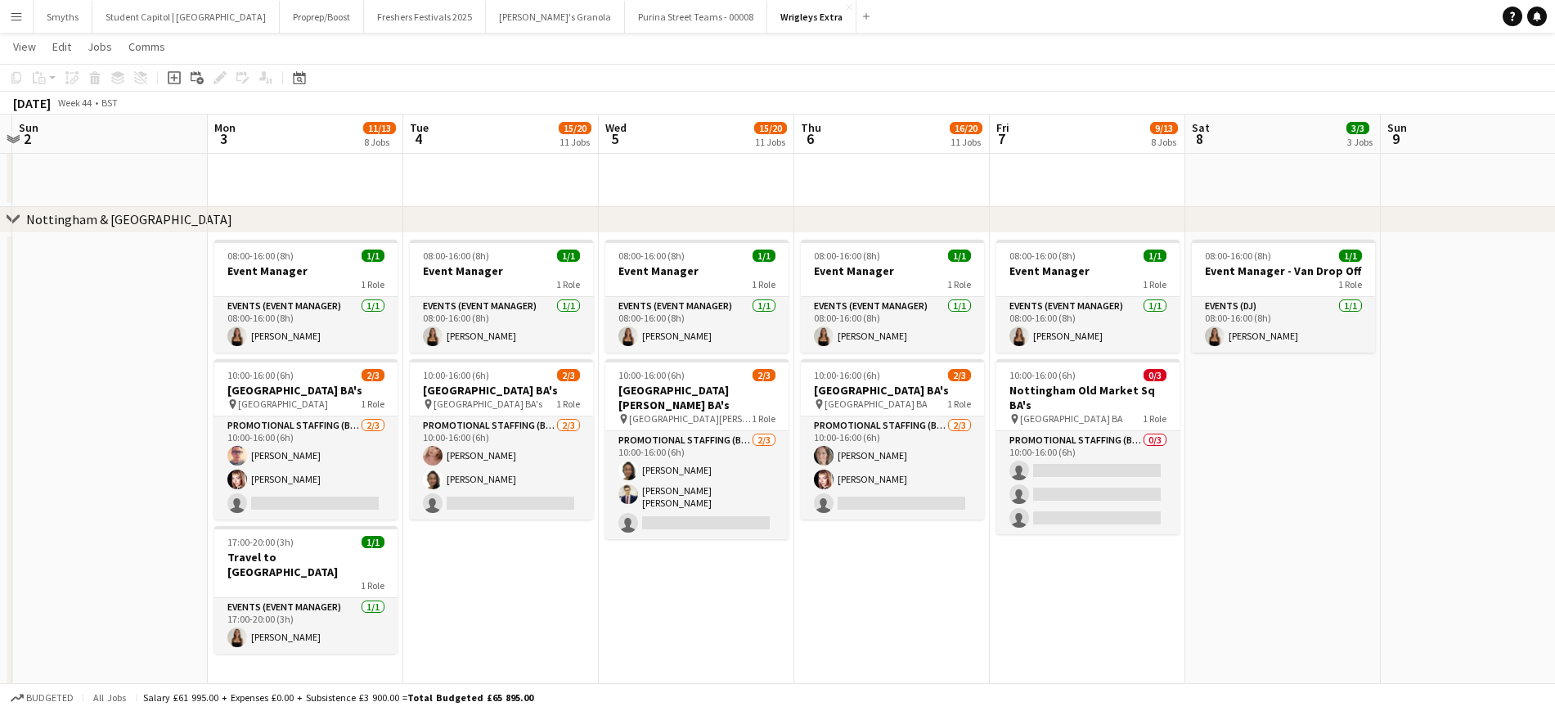
drag, startPoint x: 736, startPoint y: 594, endPoint x: 1010, endPoint y: 573, distance: 274.1
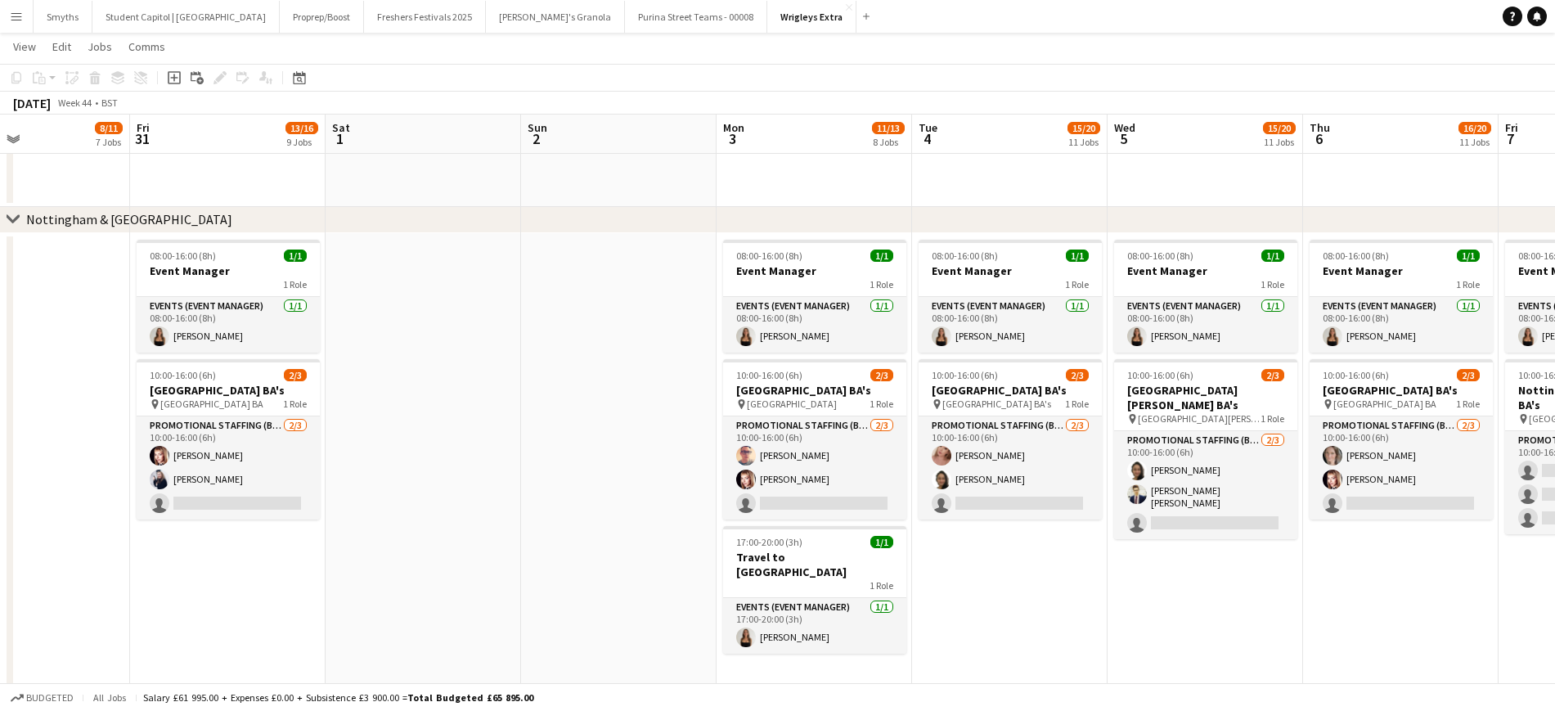
drag, startPoint x: 1015, startPoint y: 487, endPoint x: 713, endPoint y: 519, distance: 303.6
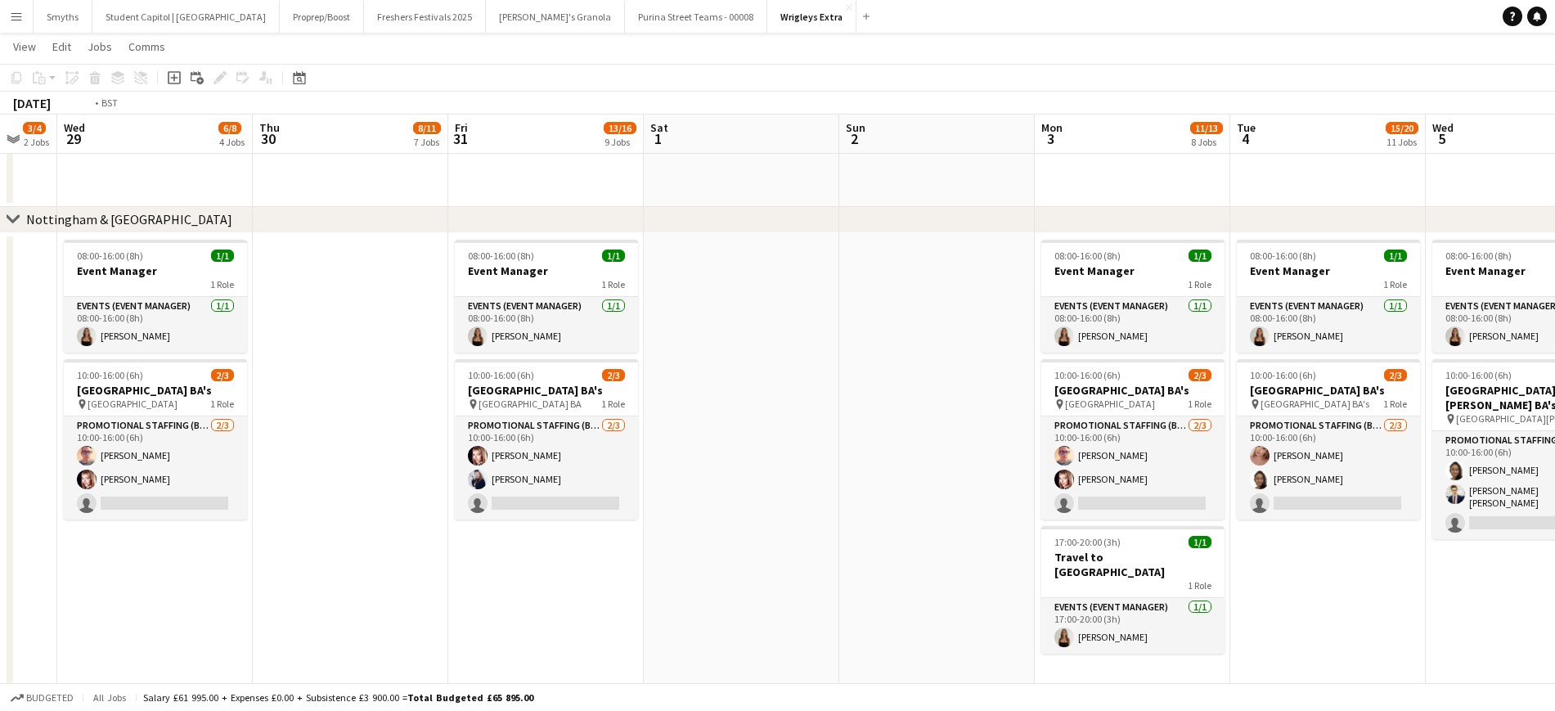
drag, startPoint x: 505, startPoint y: 468, endPoint x: 1034, endPoint y: 406, distance: 533.0
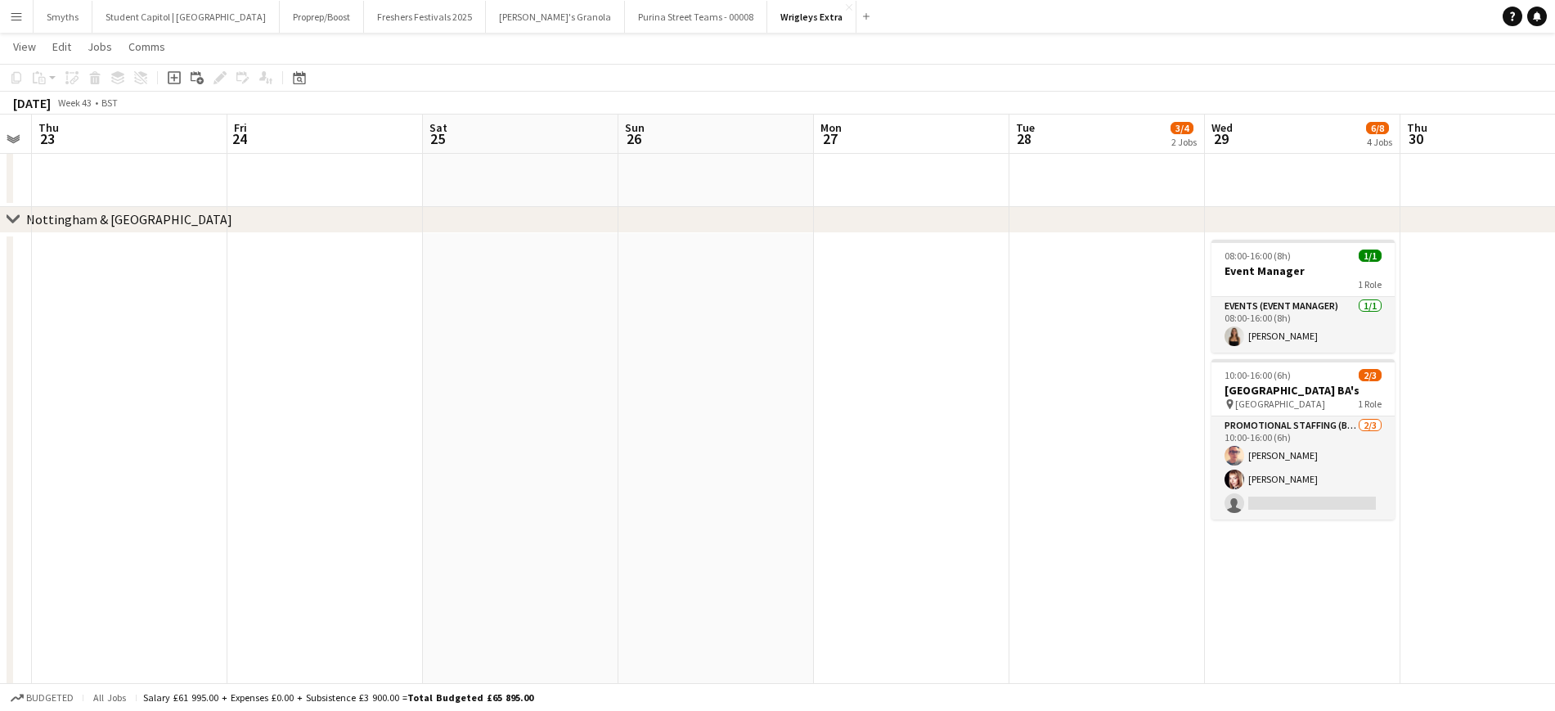
drag, startPoint x: 443, startPoint y: 444, endPoint x: 1050, endPoint y: 376, distance: 610.1
drag, startPoint x: 1068, startPoint y: 352, endPoint x: 1042, endPoint y: 366, distance: 29.6
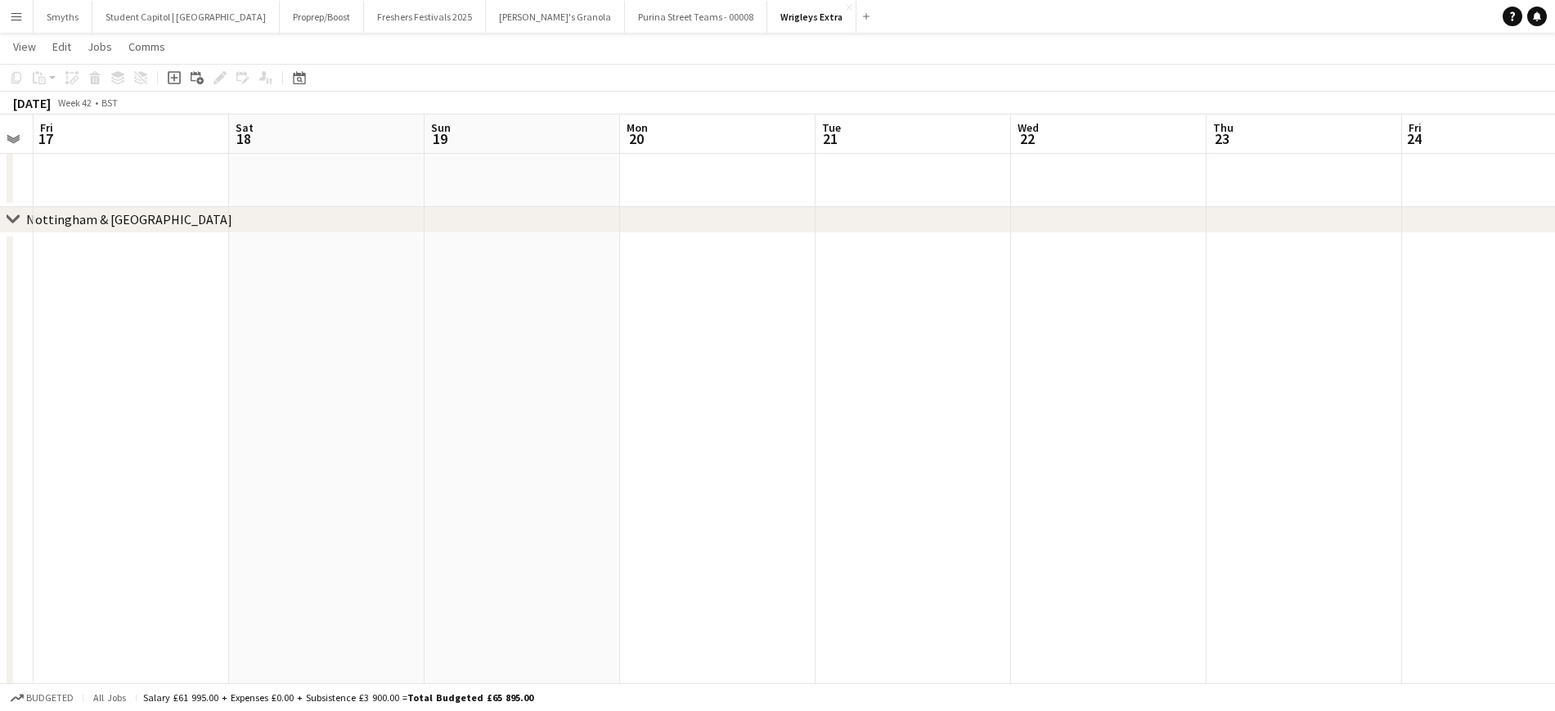
drag, startPoint x: 865, startPoint y: 378, endPoint x: 1045, endPoint y: 399, distance: 181.2
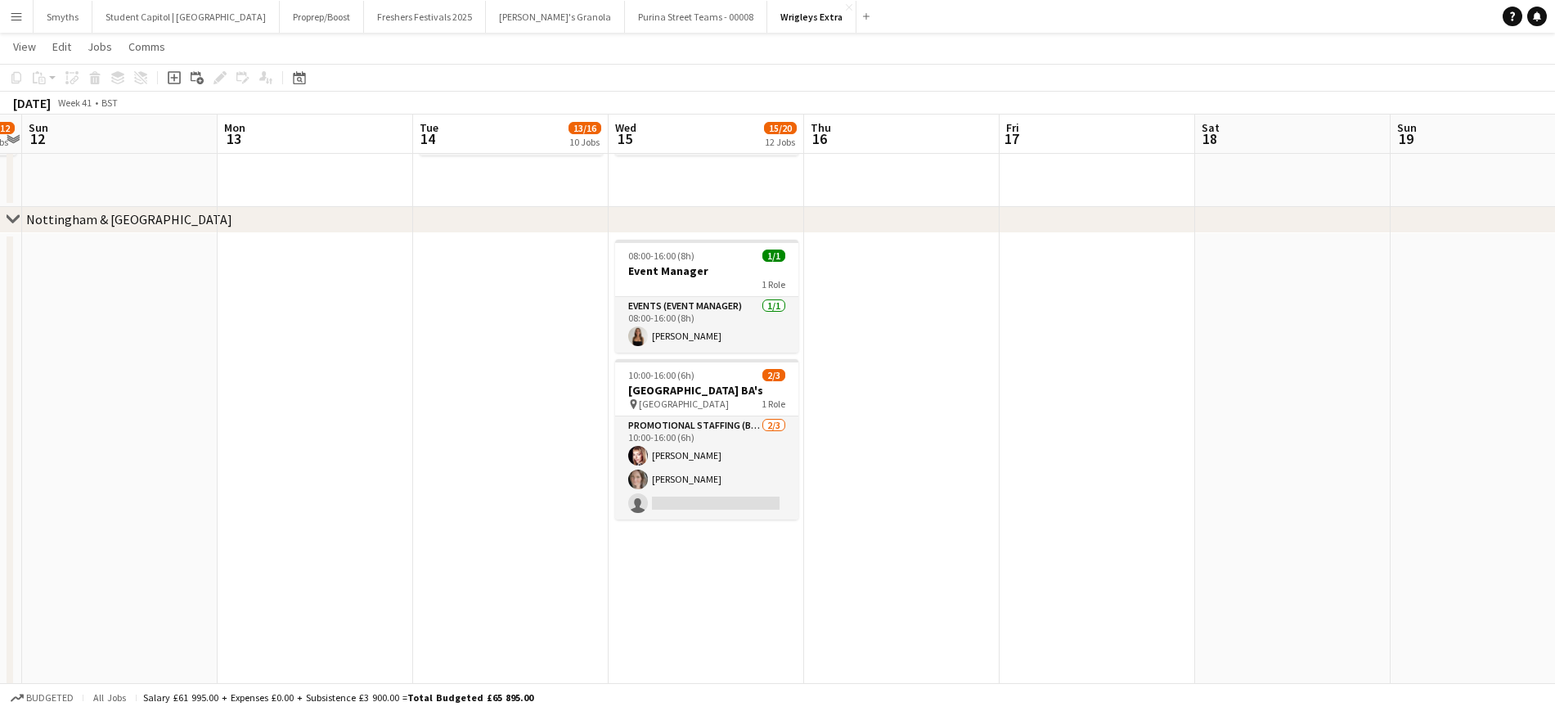
scroll to position [0, 412]
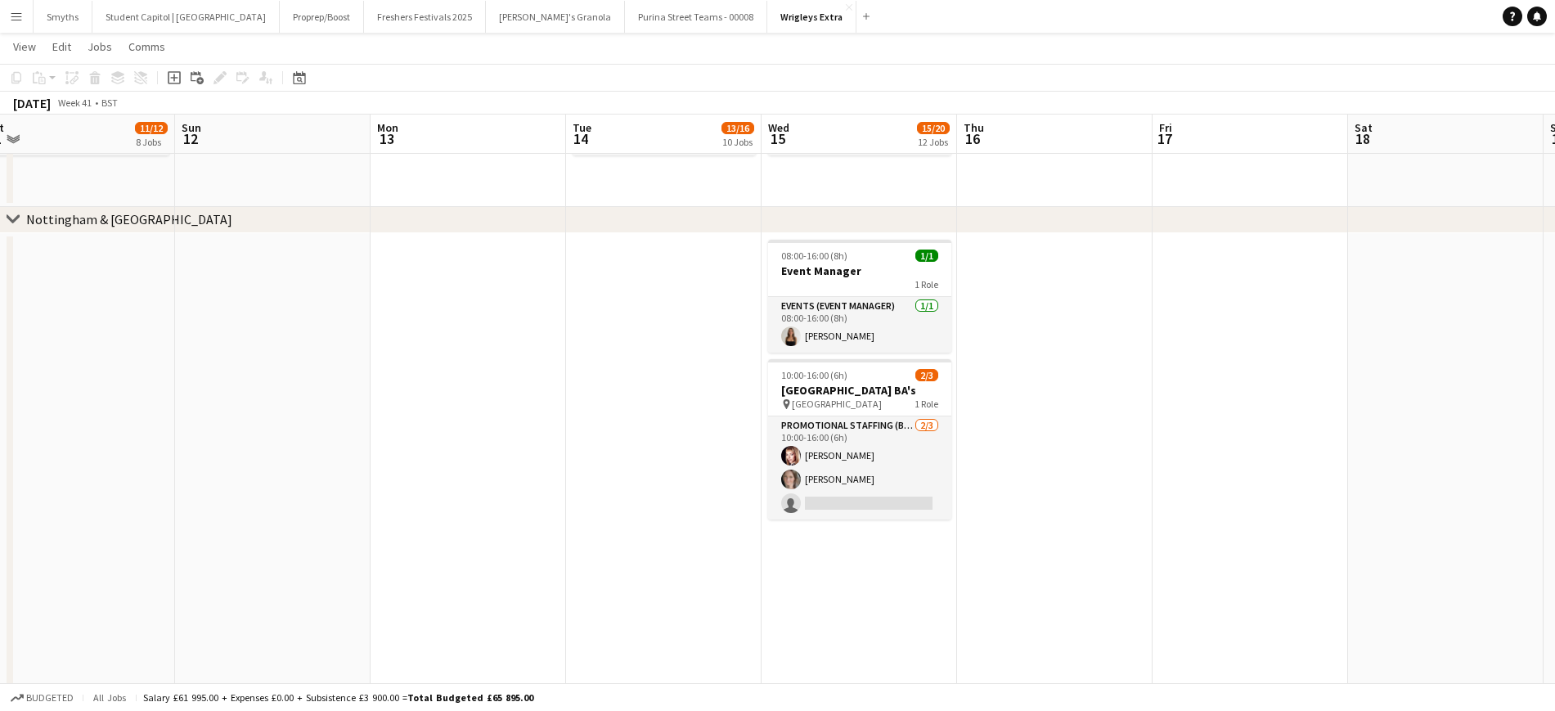
drag, startPoint x: 575, startPoint y: 430, endPoint x: 1119, endPoint y: 381, distance: 546.2
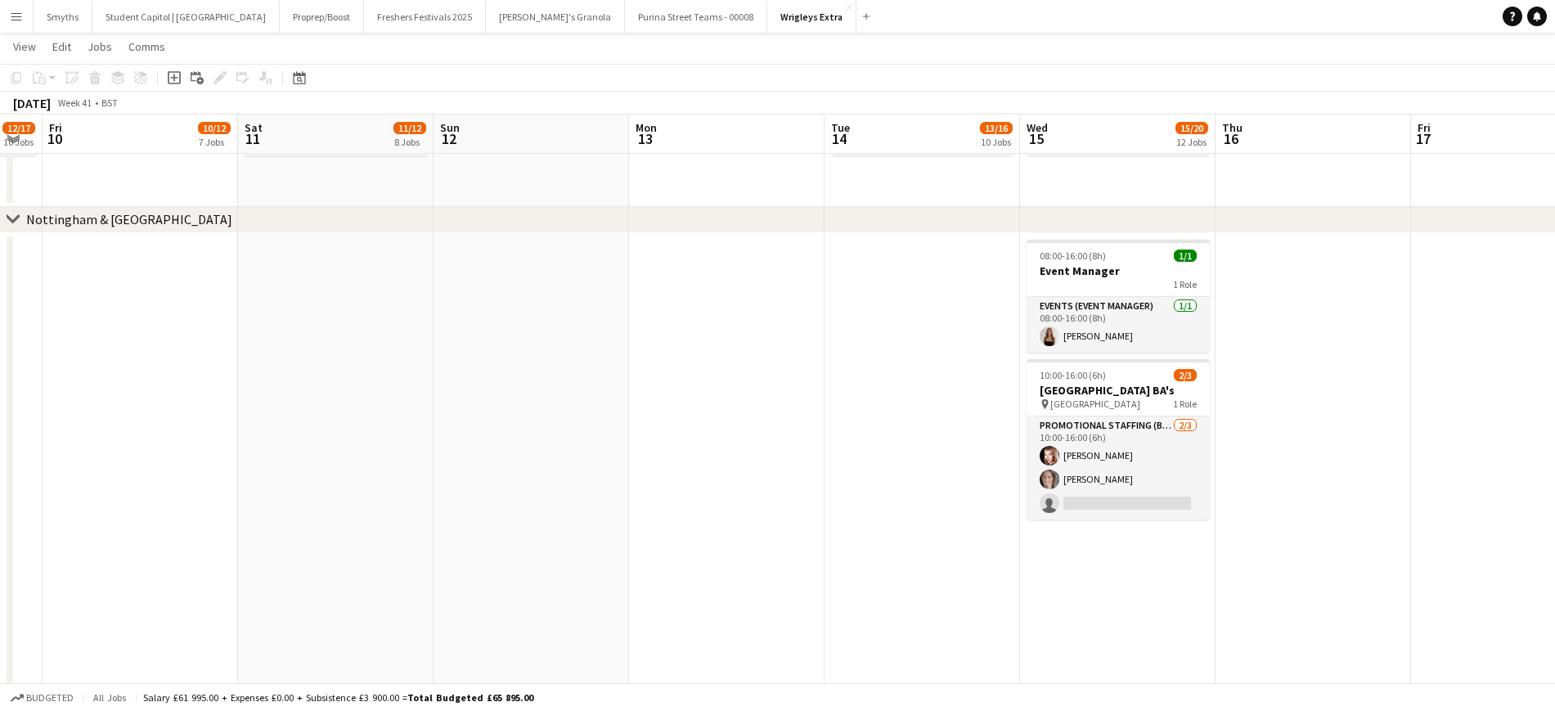
scroll to position [0, 548]
drag, startPoint x: 341, startPoint y: 490, endPoint x: 596, endPoint y: 488, distance: 254.4
click at [1082, 268] on h3 "Event Manager" at bounding box center [1114, 270] width 183 height 15
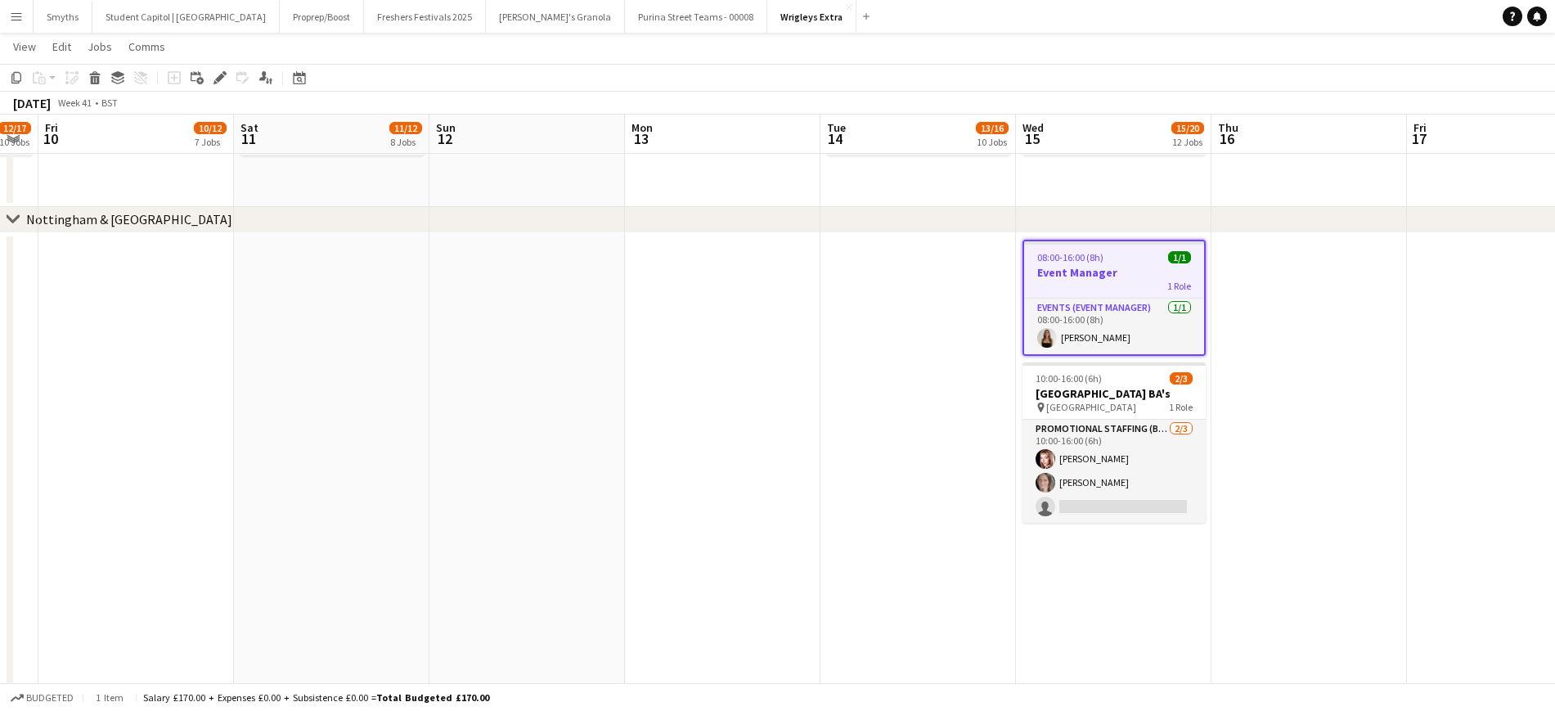
click at [690, 328] on app-date-cell at bounding box center [723, 461] width 196 height 457
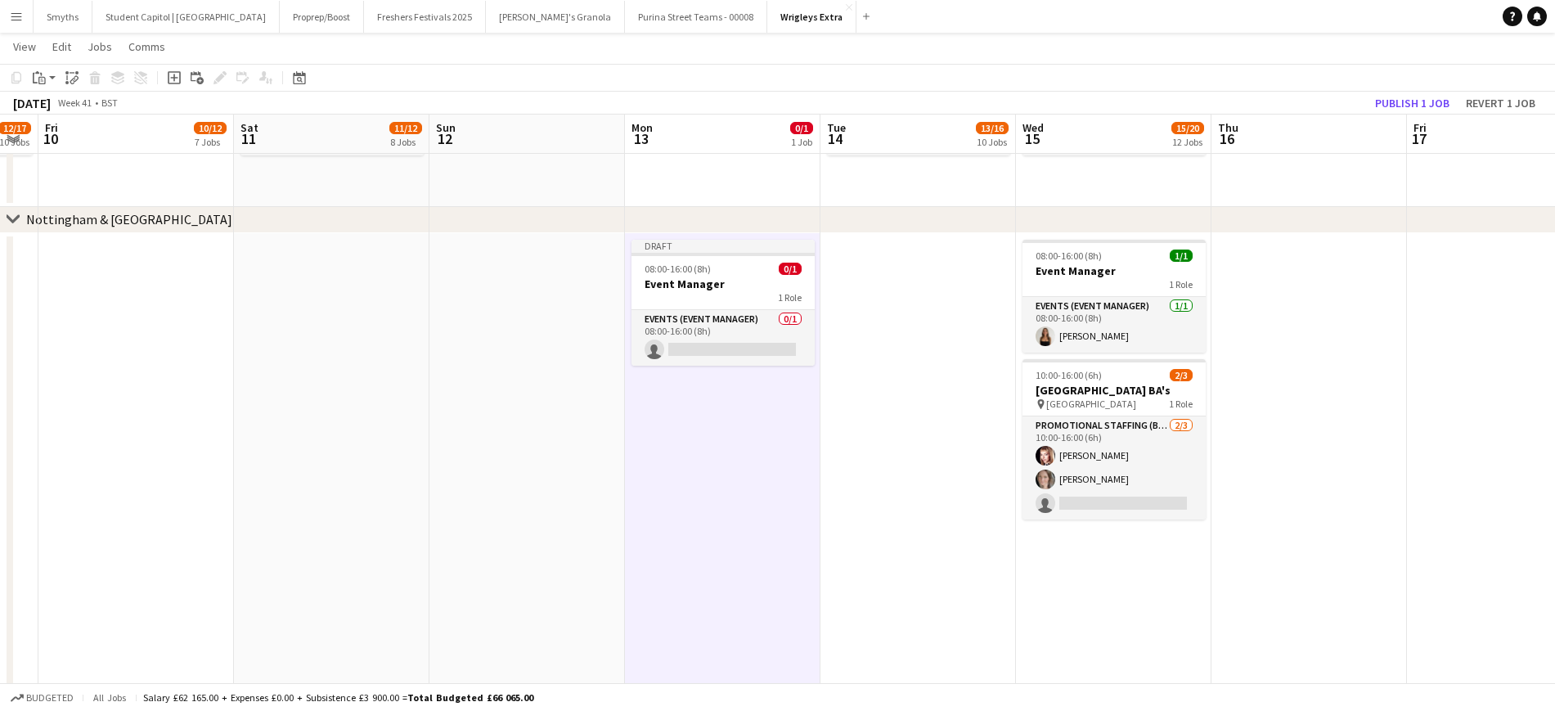
click at [722, 277] on h3 "Event Manager" at bounding box center [723, 284] width 183 height 15
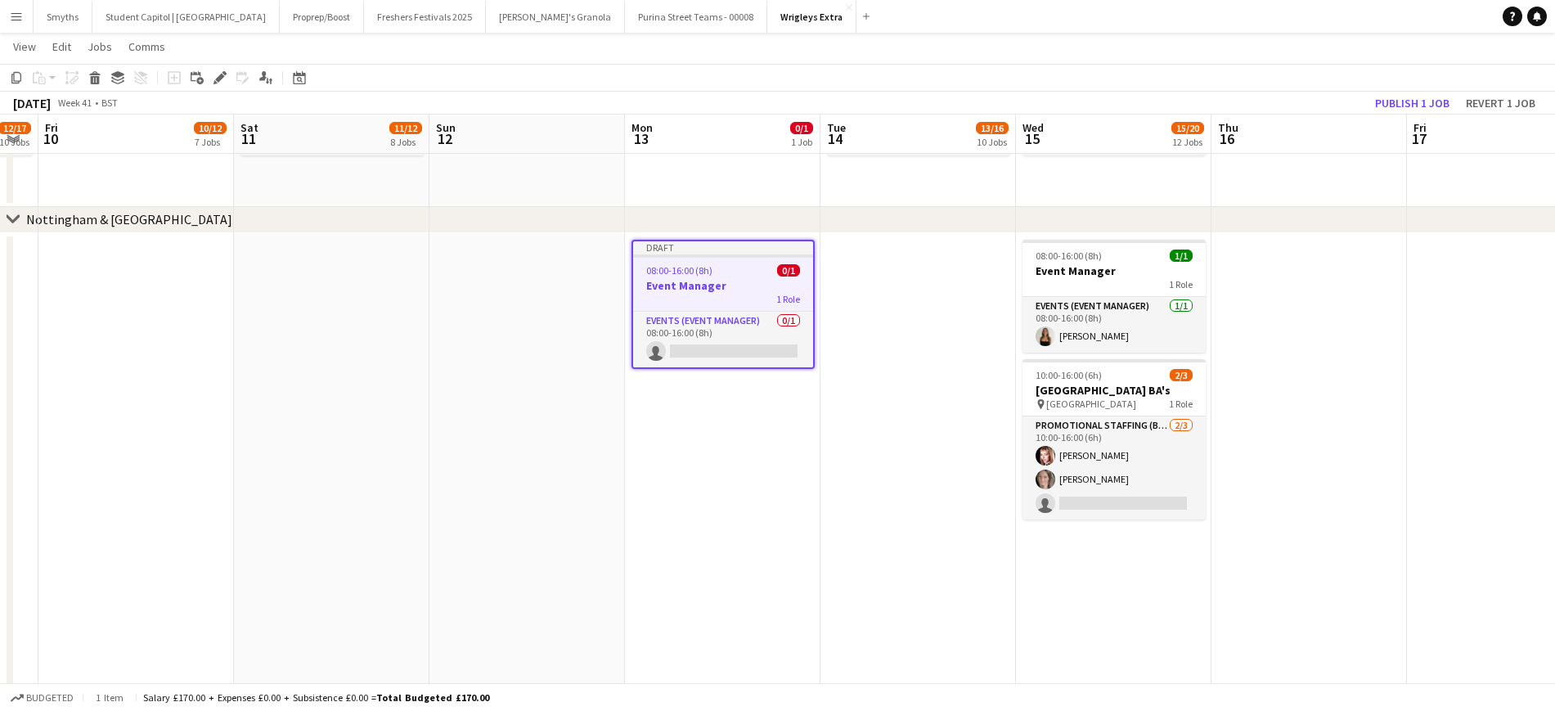
click at [797, 431] on app-date-cell "Draft 08:00-16:00 (8h) 0/1 Event Manager 1 Role Events (Event Manager) 0/1 08:0…" at bounding box center [723, 461] width 196 height 457
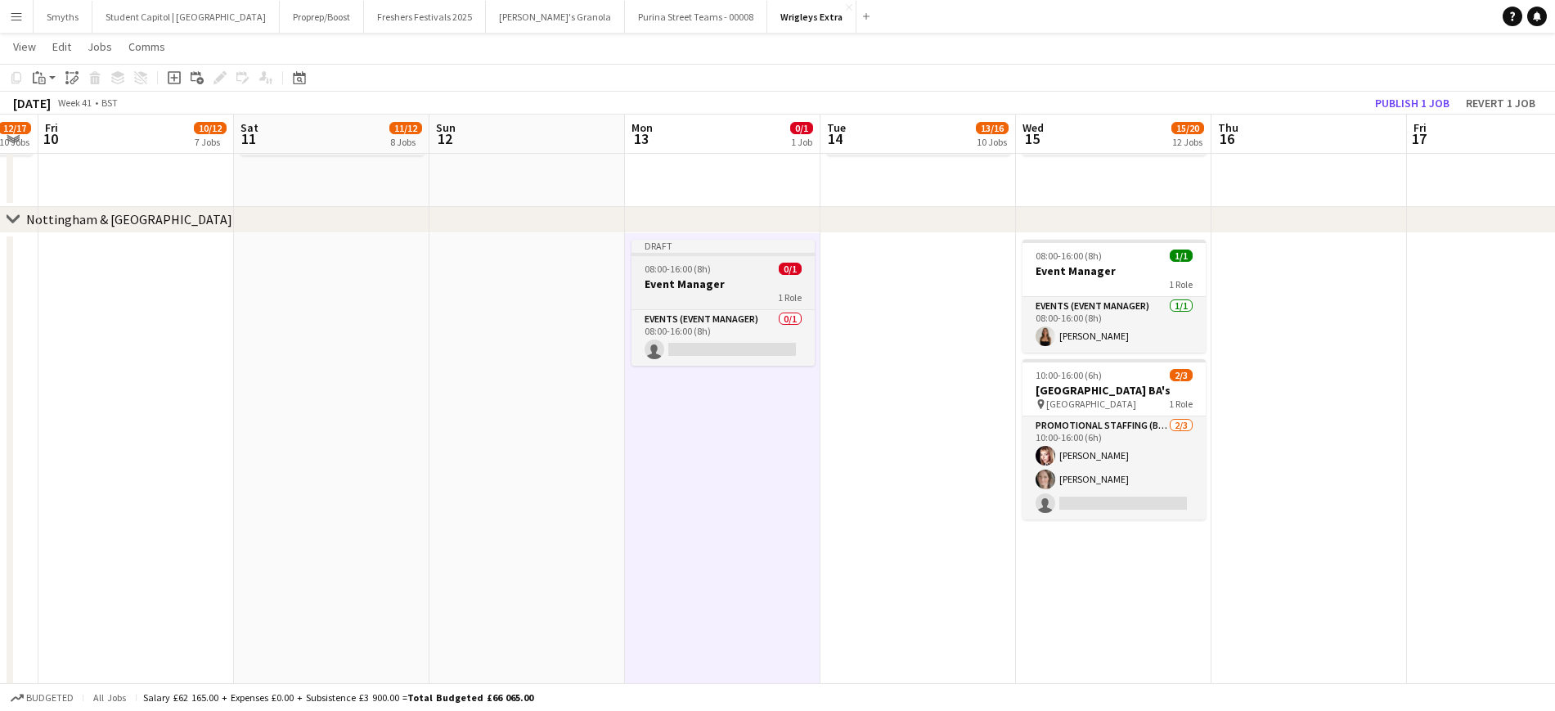
click at [715, 263] on div "08:00-16:00 (8h) 0/1" at bounding box center [723, 269] width 183 height 12
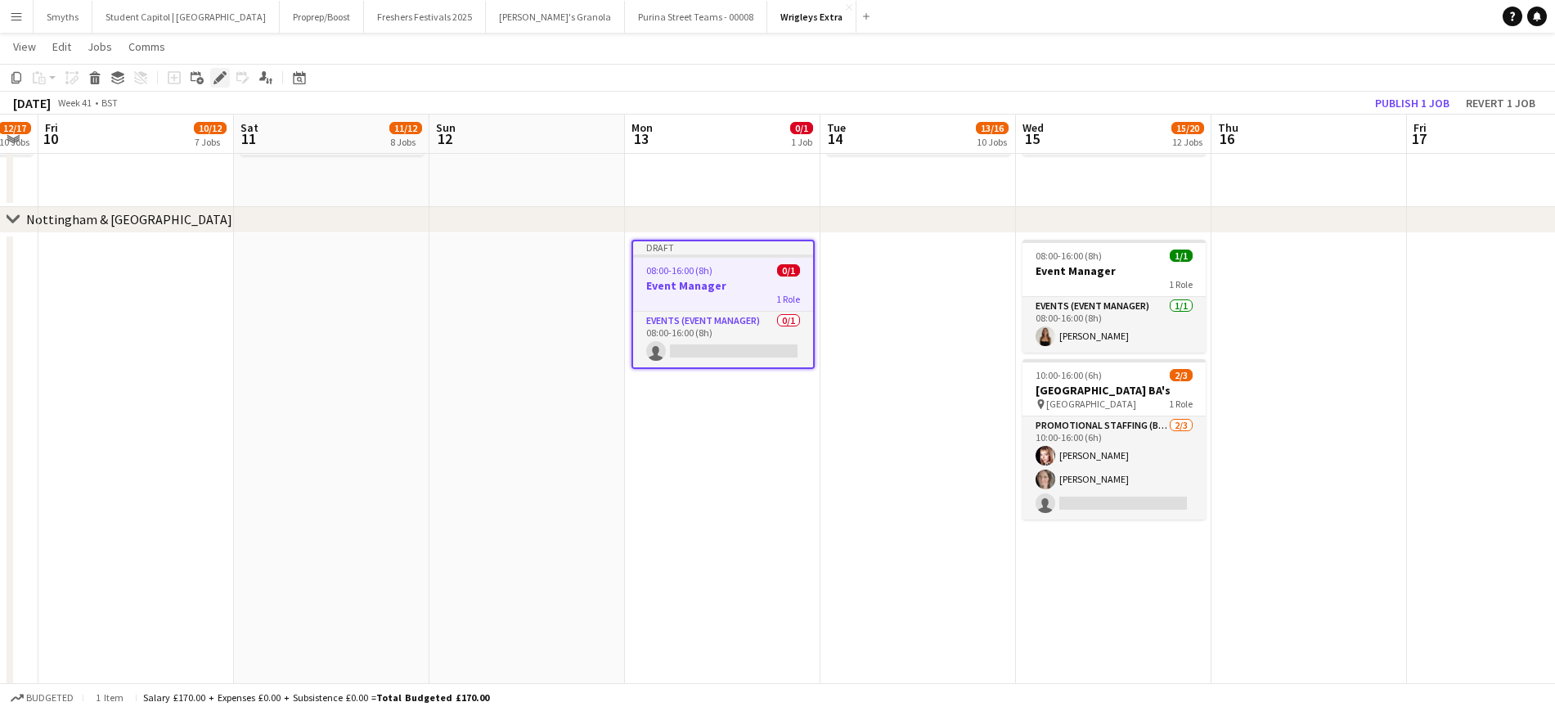
click at [220, 71] on icon "Edit" at bounding box center [220, 77] width 13 height 13
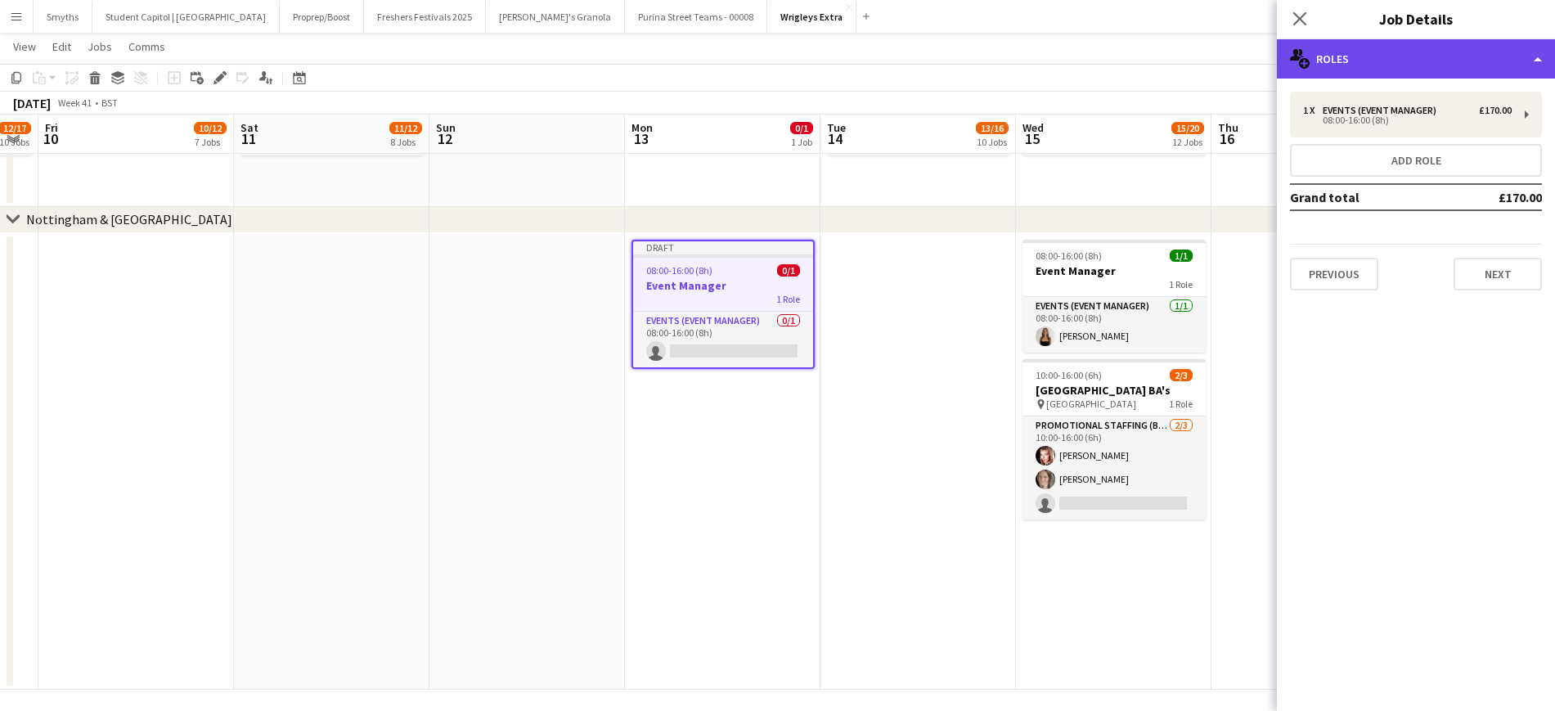
click at [1531, 61] on div "multiple-users-add Roles" at bounding box center [1416, 58] width 278 height 39
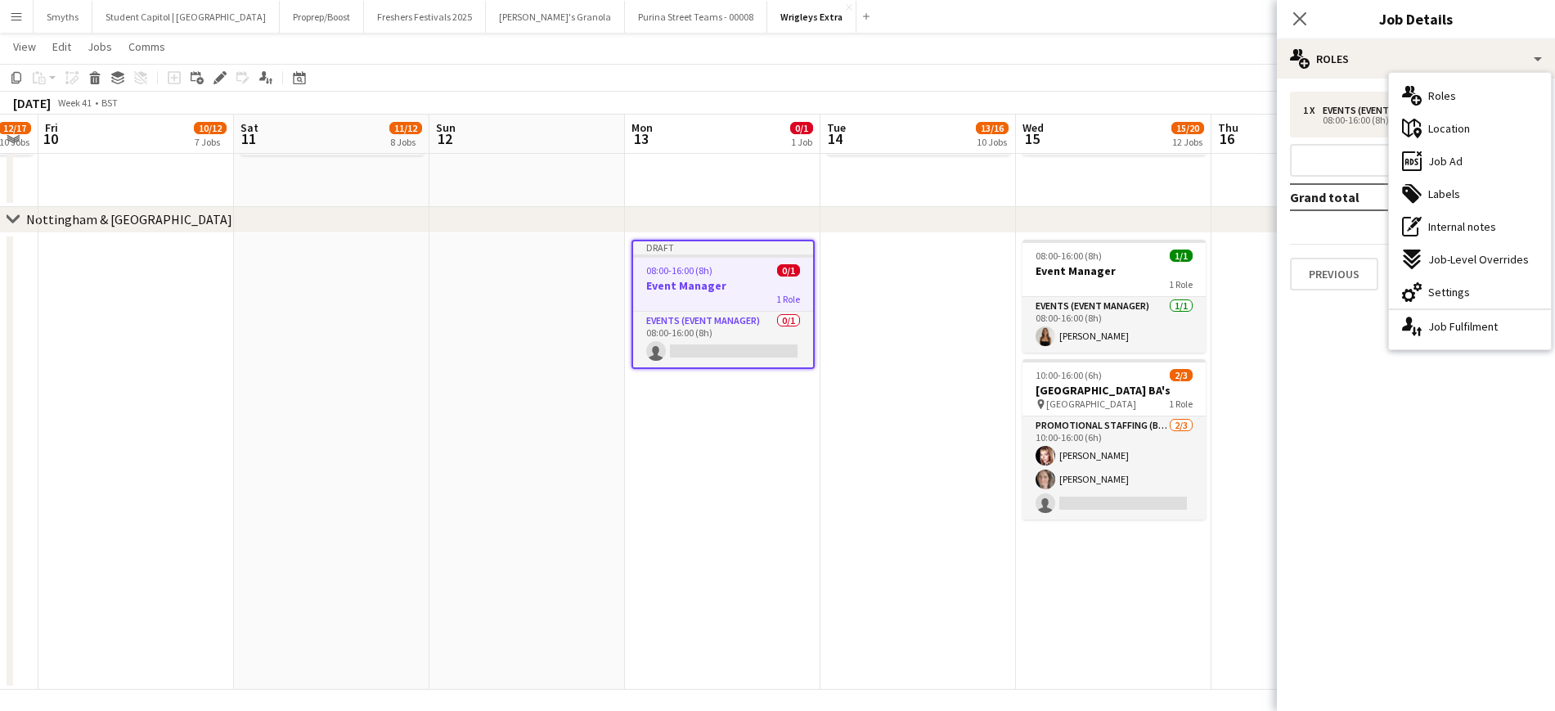
click at [726, 278] on h3 "Event Manager" at bounding box center [723, 285] width 180 height 15
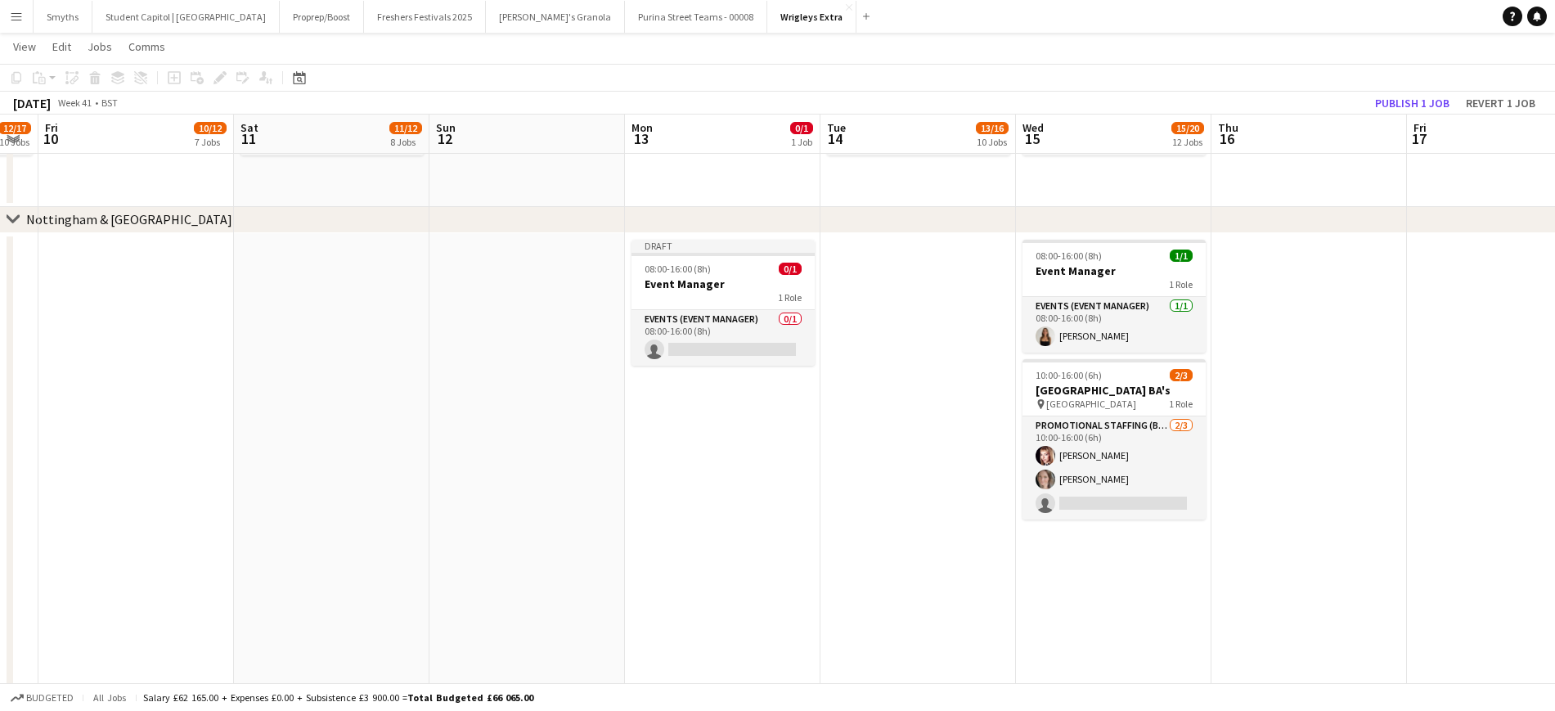
click at [738, 277] on h3 "Event Manager" at bounding box center [723, 284] width 183 height 15
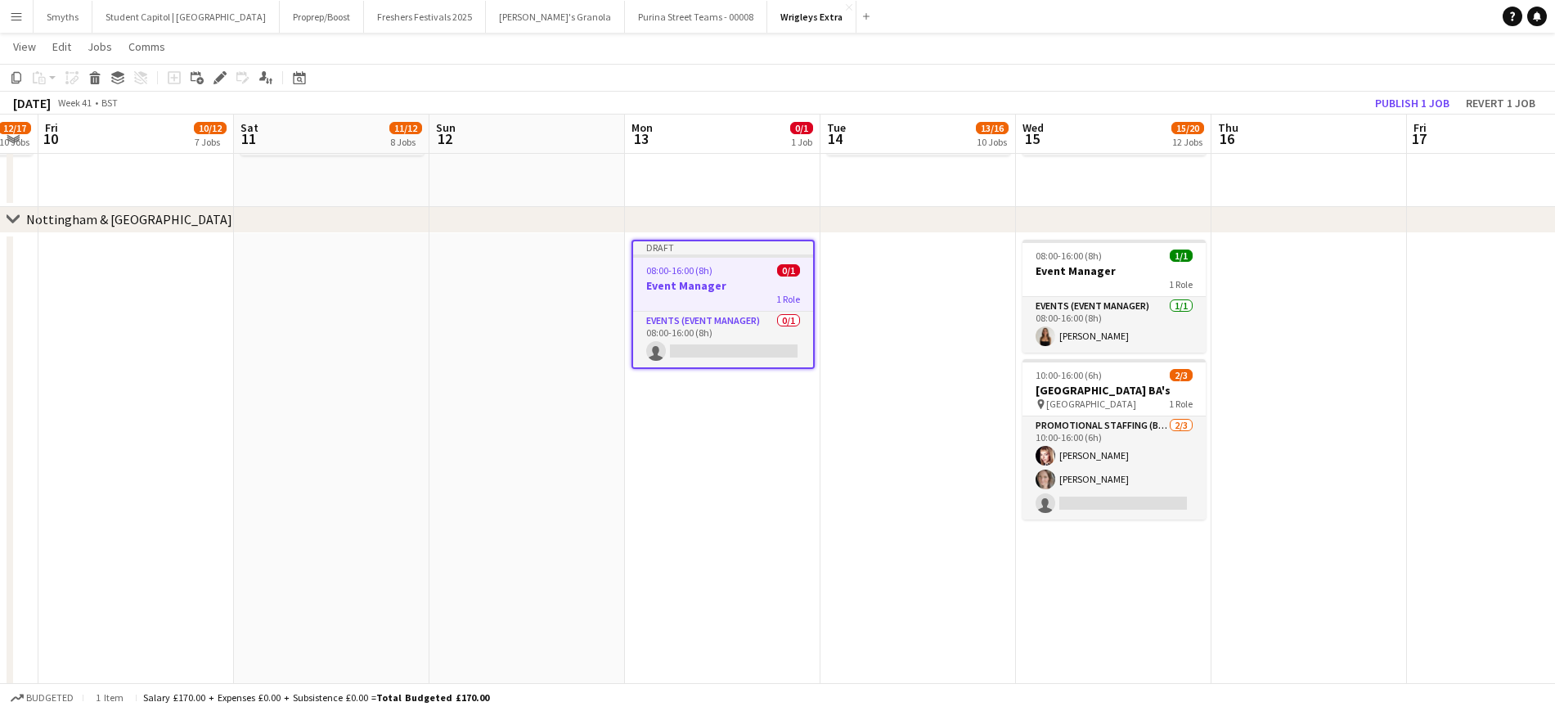
click at [733, 281] on h3 "Event Manager" at bounding box center [723, 285] width 180 height 15
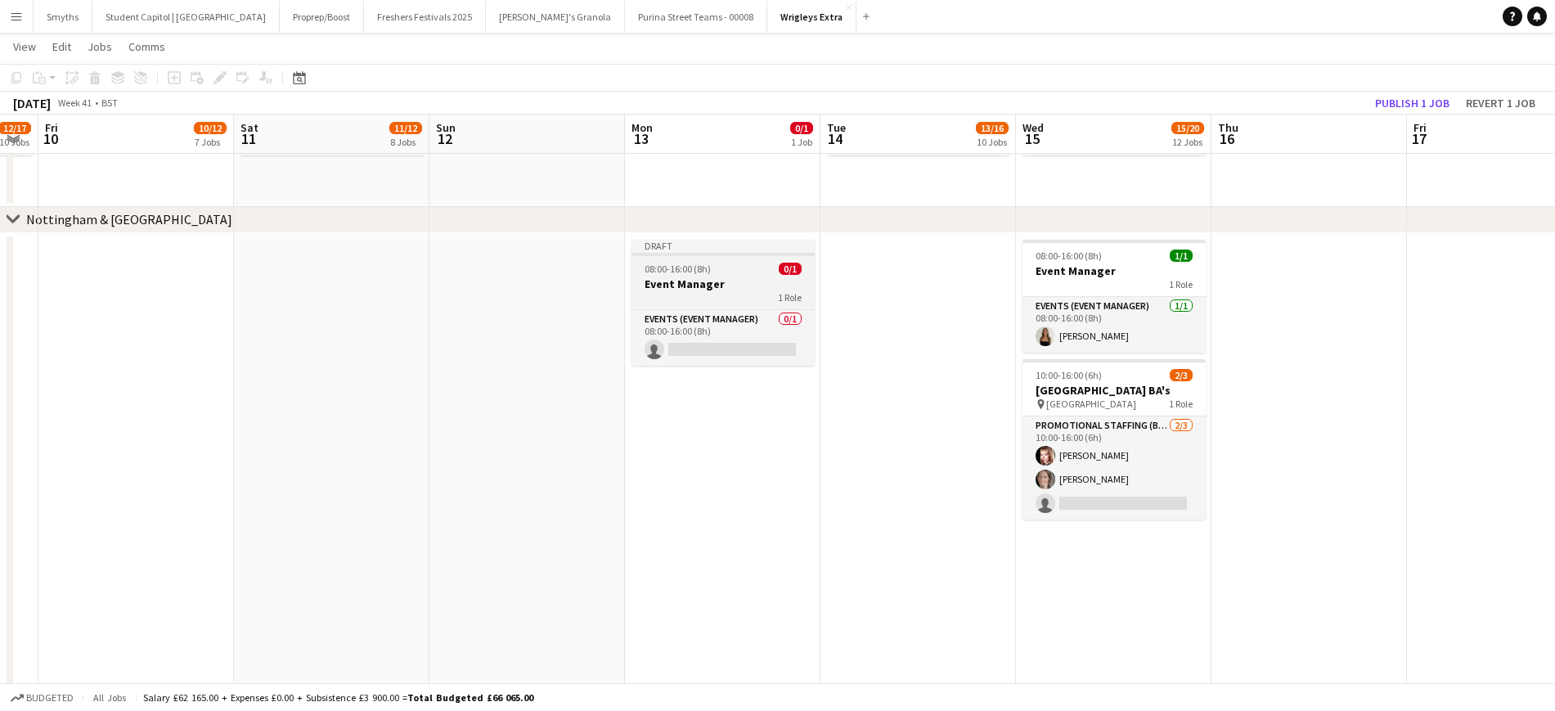
click at [733, 281] on h3 "Event Manager" at bounding box center [723, 284] width 183 height 15
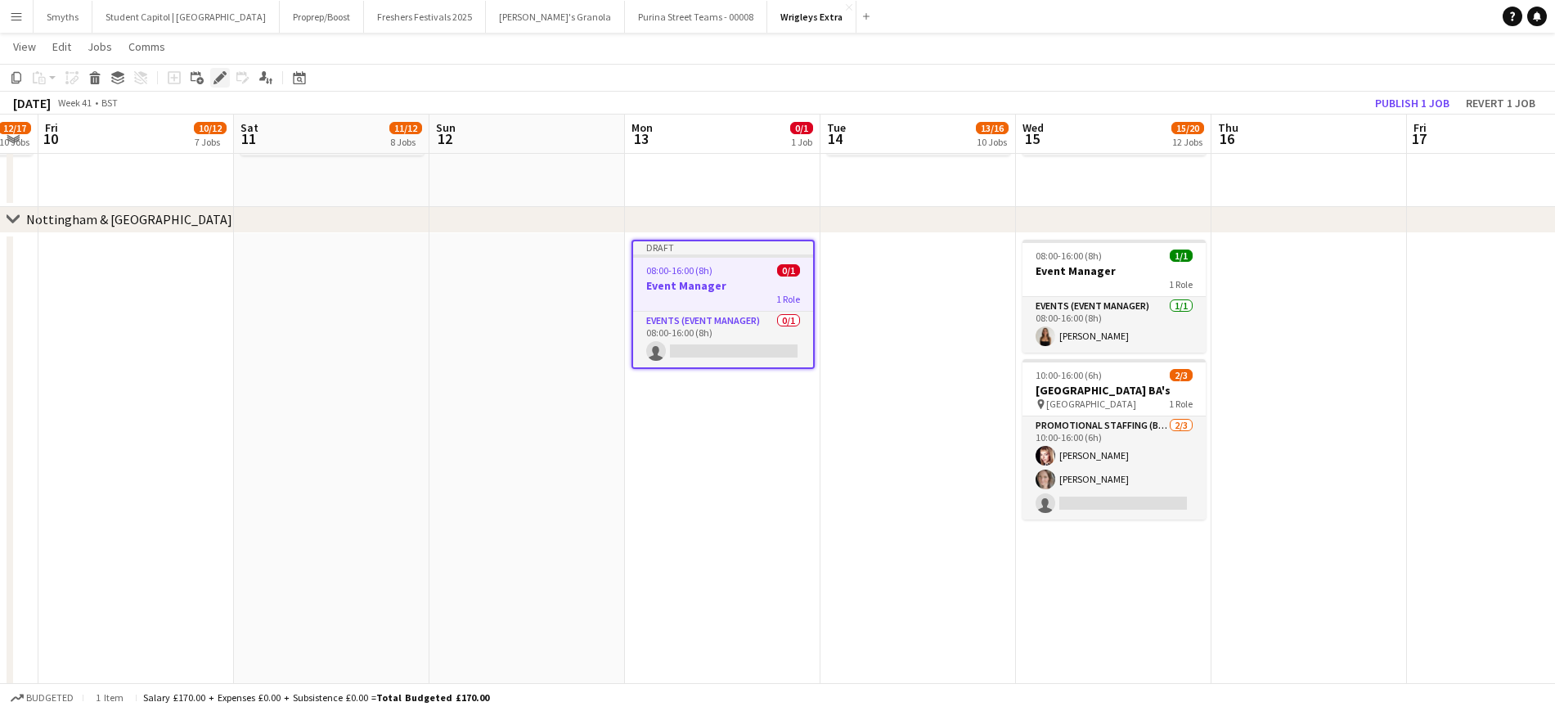
click at [218, 77] on icon at bounding box center [219, 78] width 9 height 9
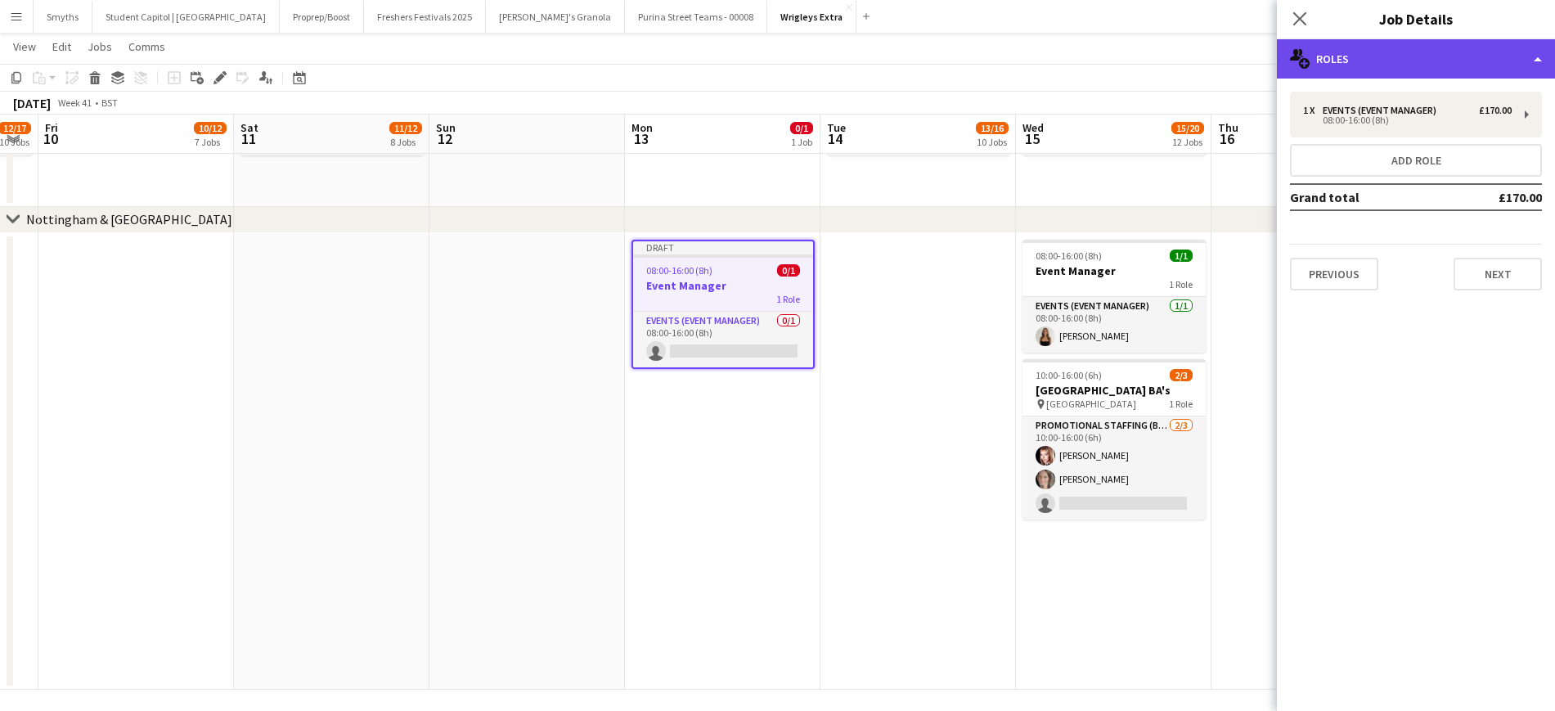
click at [1514, 61] on div "multiple-users-add Roles" at bounding box center [1416, 58] width 278 height 39
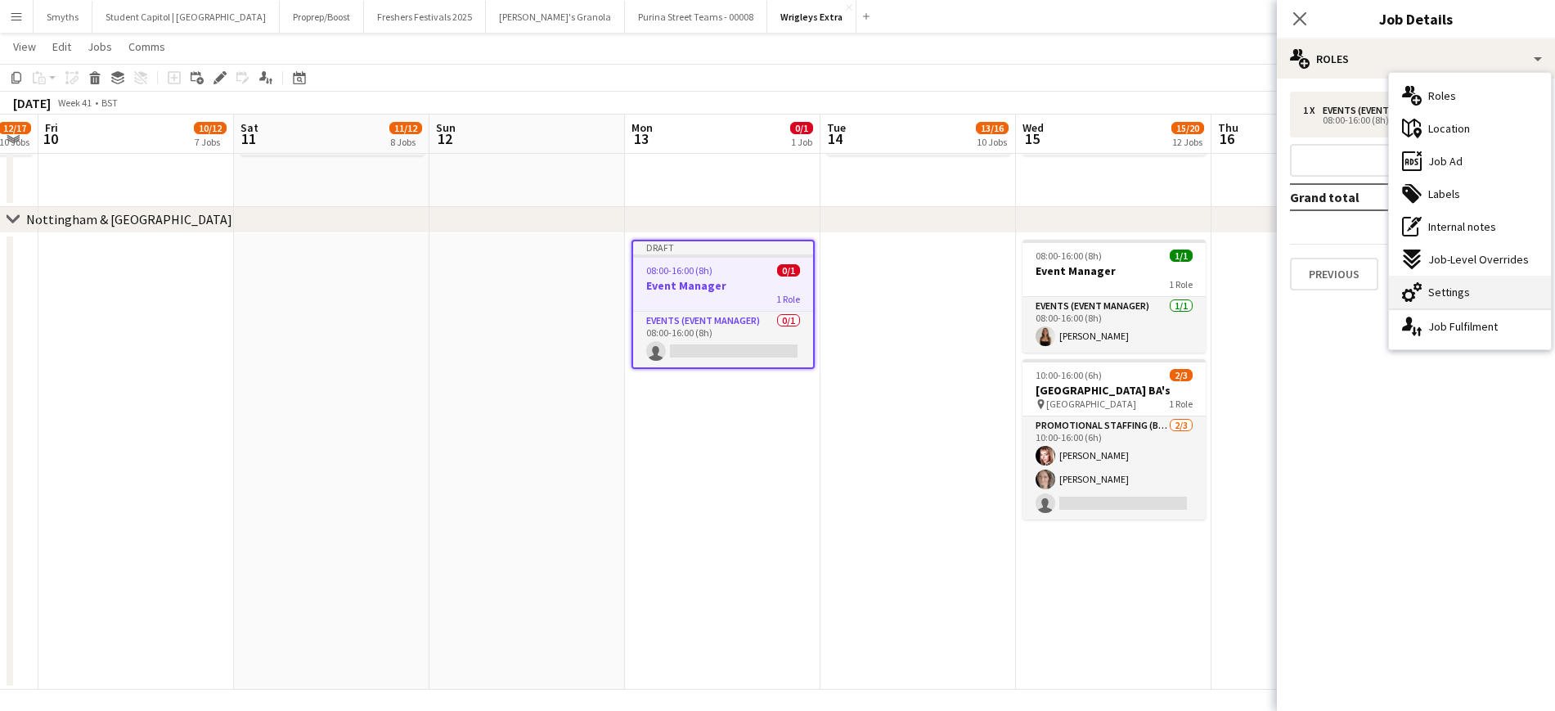
click at [1468, 297] on div "cog-double-3 Settings" at bounding box center [1470, 292] width 162 height 33
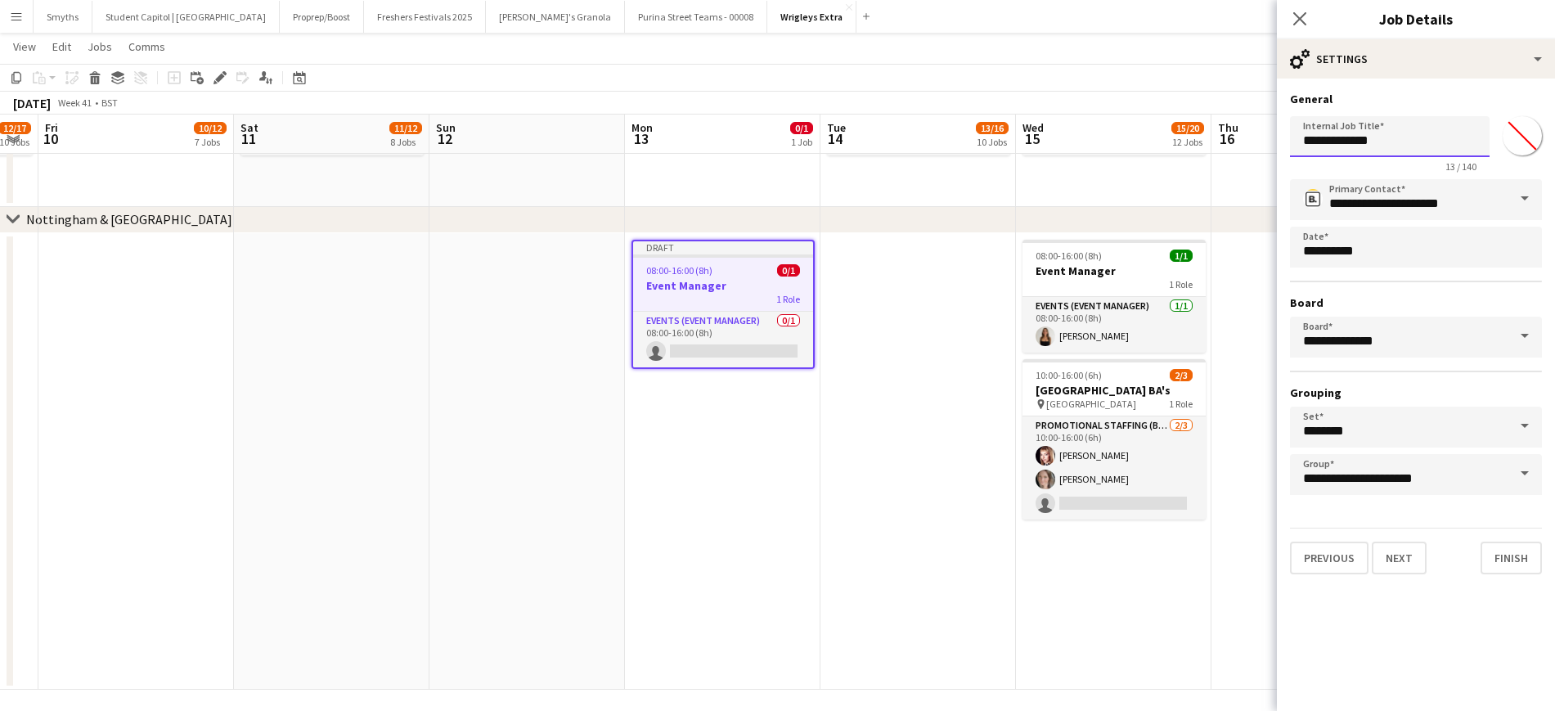
click at [1358, 142] on input "**********" at bounding box center [1390, 136] width 200 height 41
type input "**********"
click at [1532, 551] on button "Finish" at bounding box center [1511, 558] width 61 height 33
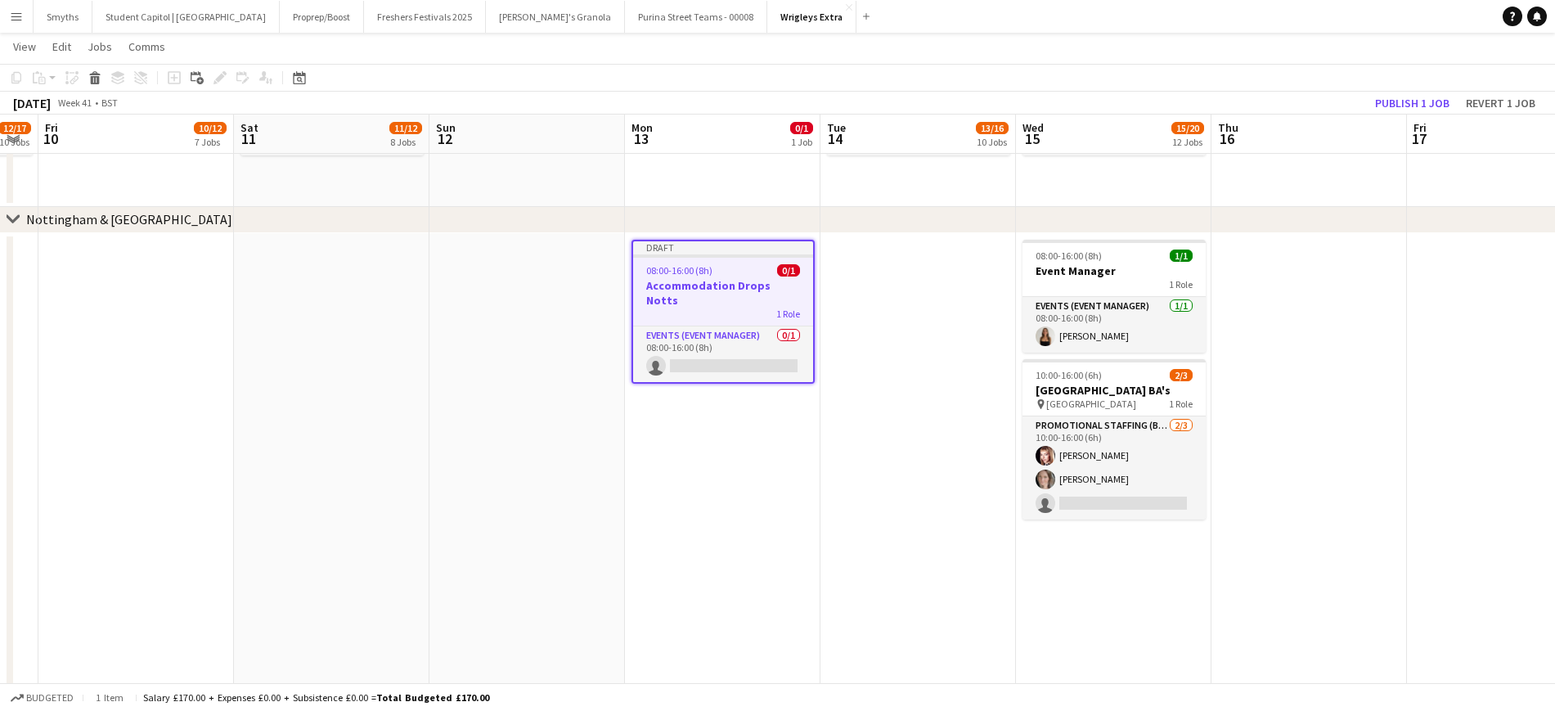
click at [704, 272] on span "08:00-16:00 (8h)" at bounding box center [679, 270] width 66 height 12
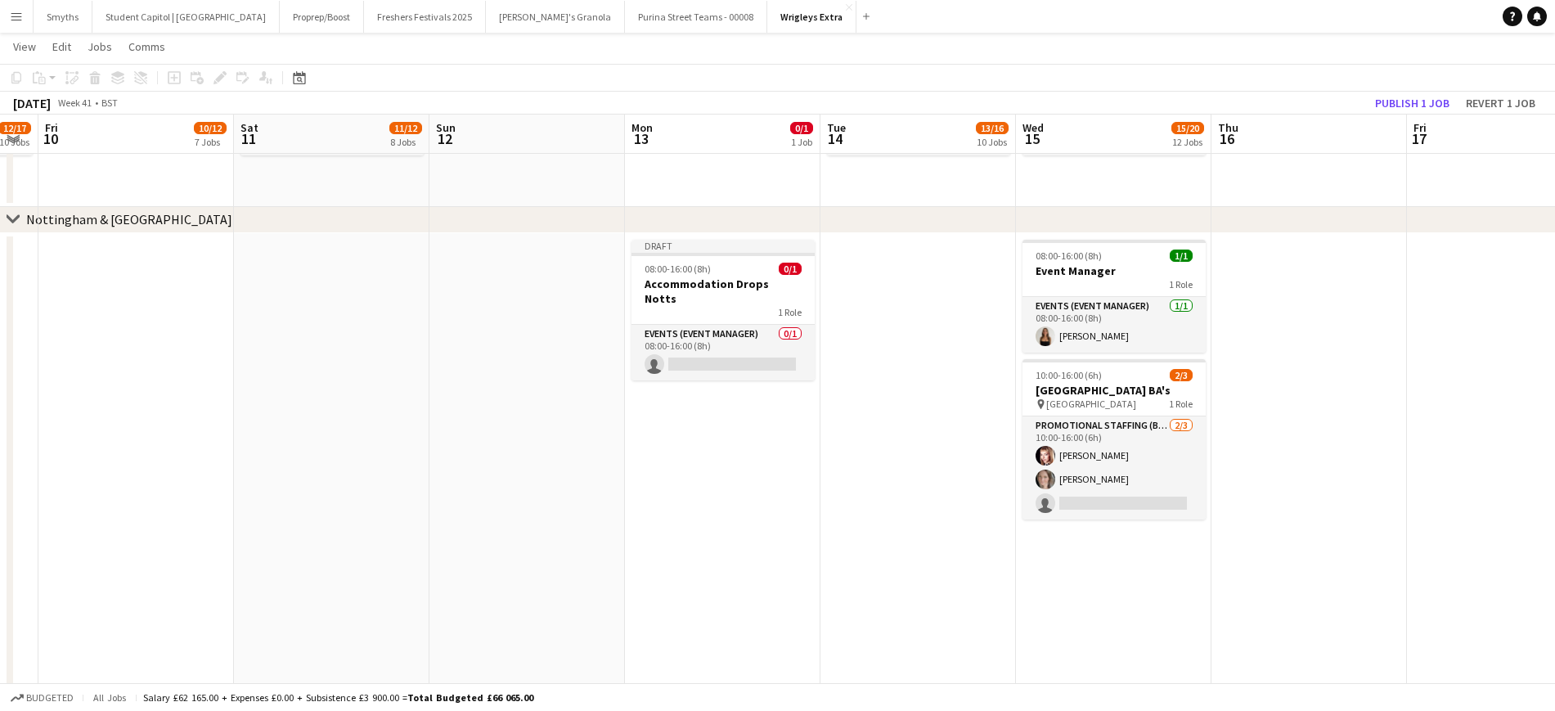
click at [915, 272] on app-date-cell at bounding box center [919, 461] width 196 height 457
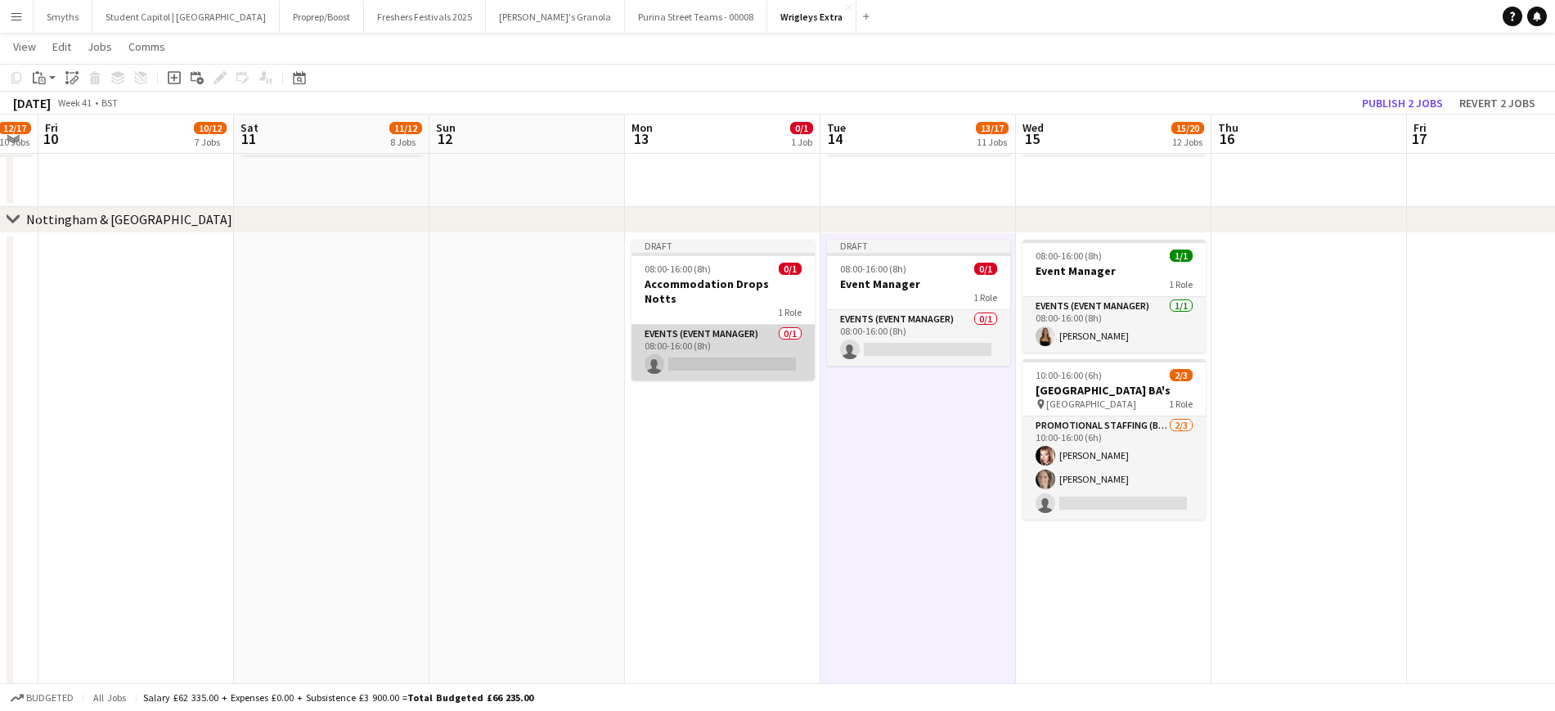
click at [730, 349] on app-card-role "Events (Event Manager) 0/1 08:00-16:00 (8h) single-neutral-actions" at bounding box center [723, 353] width 183 height 56
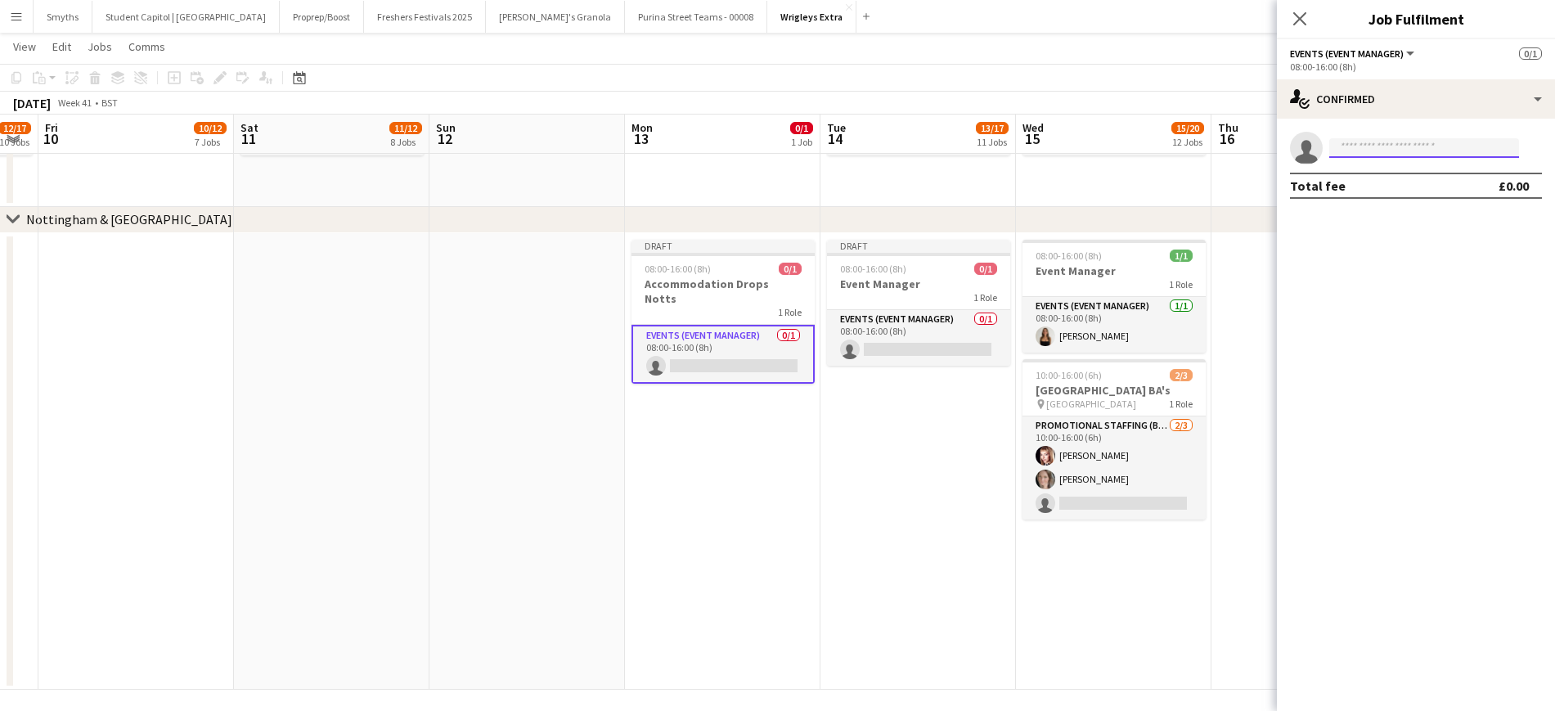
click at [1417, 147] on input at bounding box center [1424, 148] width 190 height 20
type input "*****"
click at [1414, 191] on span "[PHONE_NUMBER]" at bounding box center [1425, 197] width 164 height 13
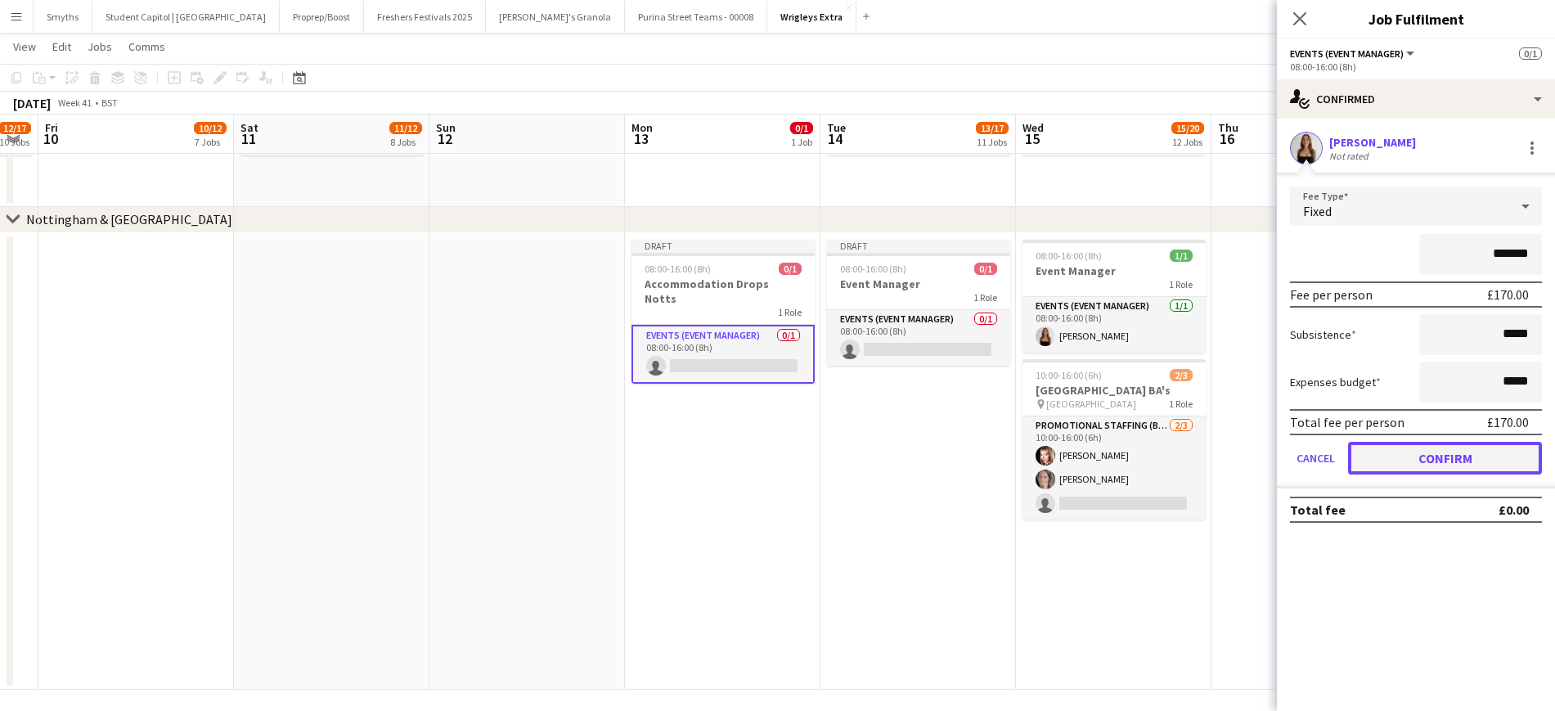
click at [1504, 459] on button "Confirm" at bounding box center [1445, 458] width 194 height 33
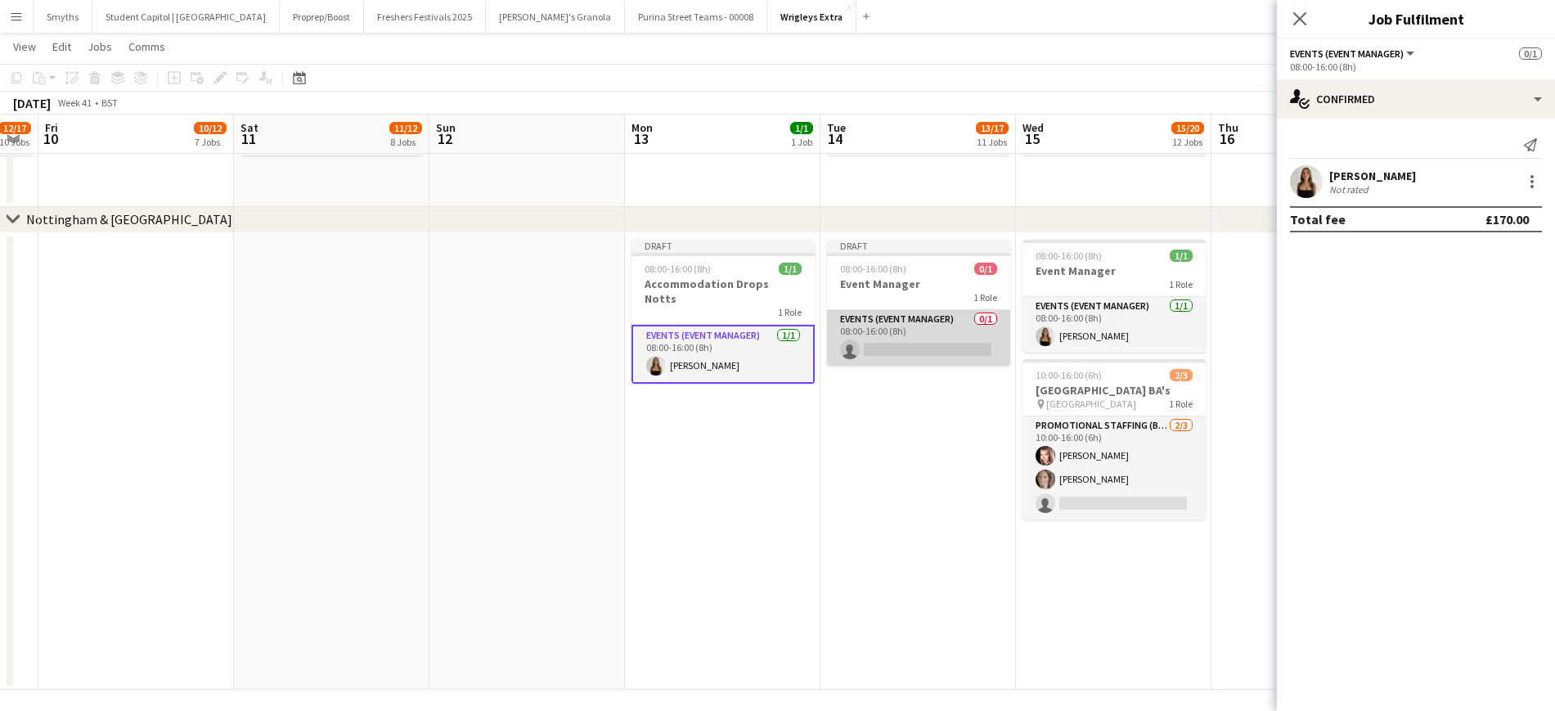
click at [976, 344] on app-card-role "Events (Event Manager) 0/1 08:00-16:00 (8h) single-neutral-actions" at bounding box center [918, 338] width 183 height 56
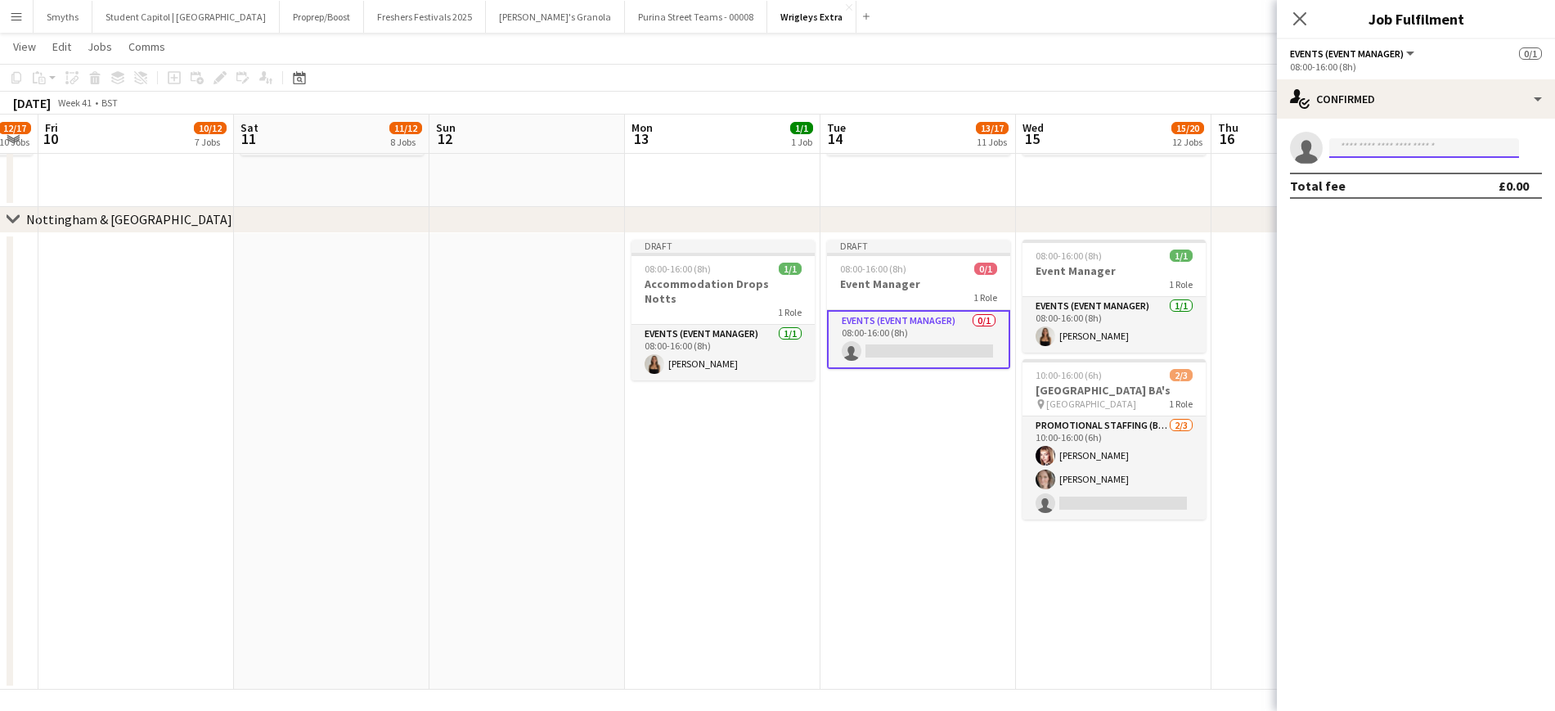
click at [1347, 150] on input at bounding box center [1424, 148] width 190 height 20
type input "*****"
click at [1364, 184] on span "[EMAIL_ADDRESS][DOMAIN_NAME]" at bounding box center [1425, 184] width 164 height 13
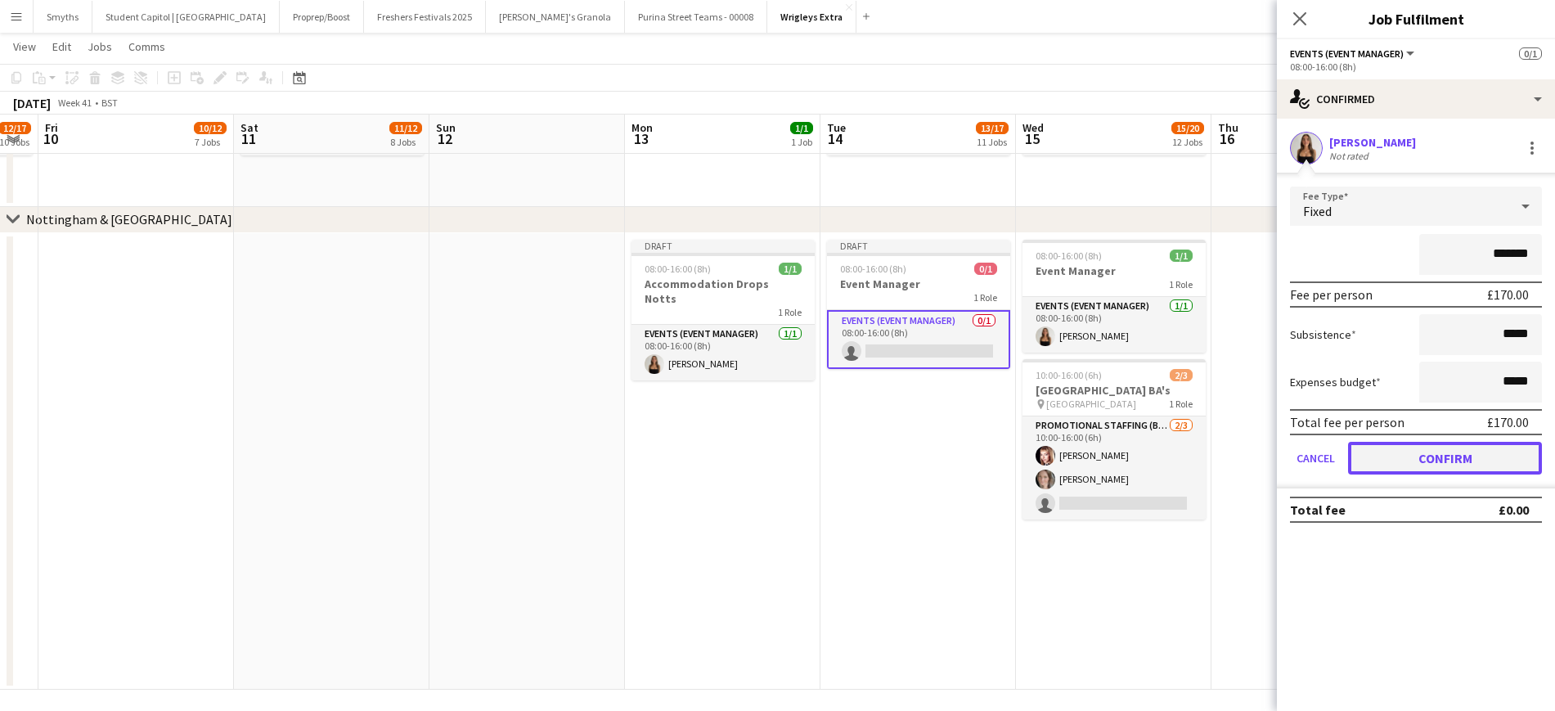
click at [1441, 456] on button "Confirm" at bounding box center [1445, 458] width 194 height 33
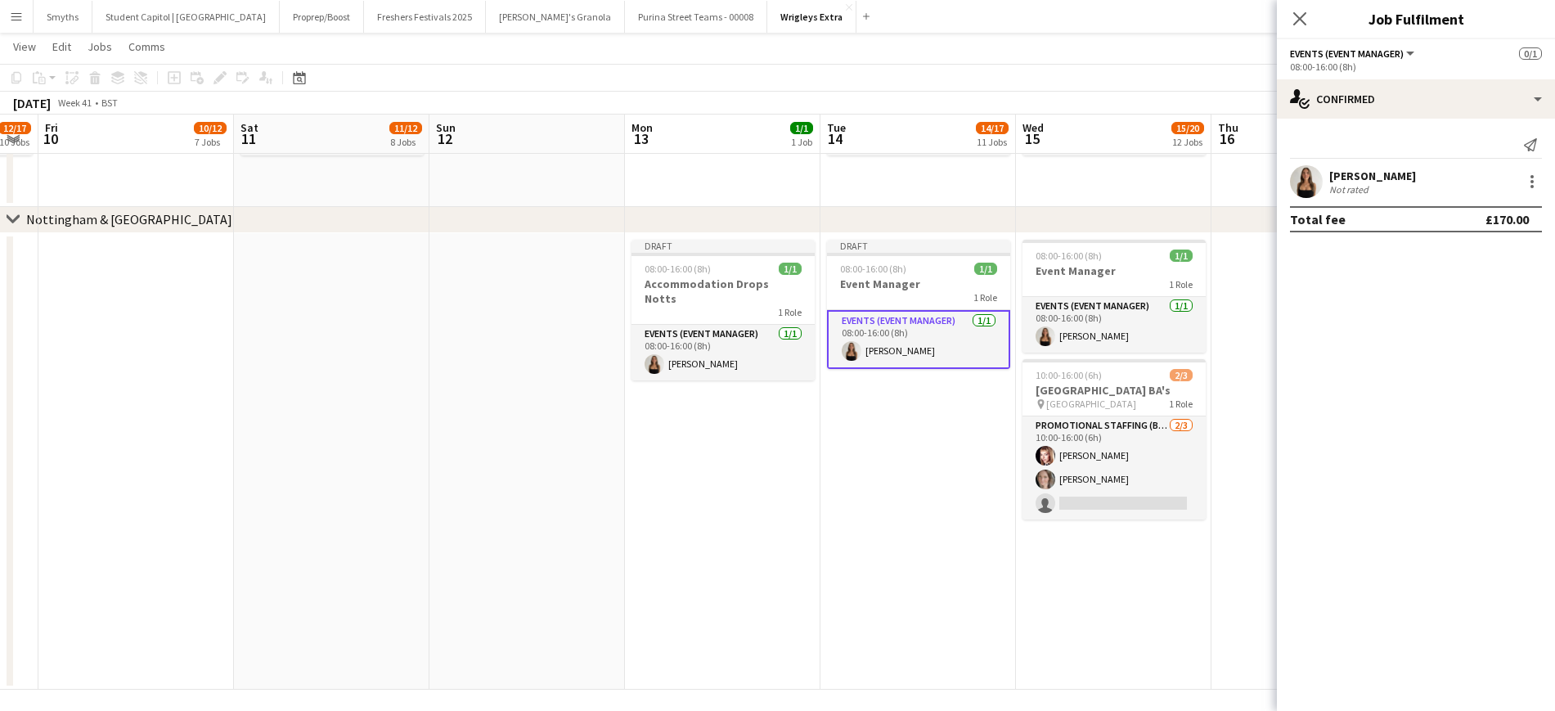
click at [793, 505] on app-date-cell "Draft 08:00-16:00 (8h) 1/1 Accommodation Drops Notts 1 Role Events (Event Manag…" at bounding box center [723, 461] width 196 height 457
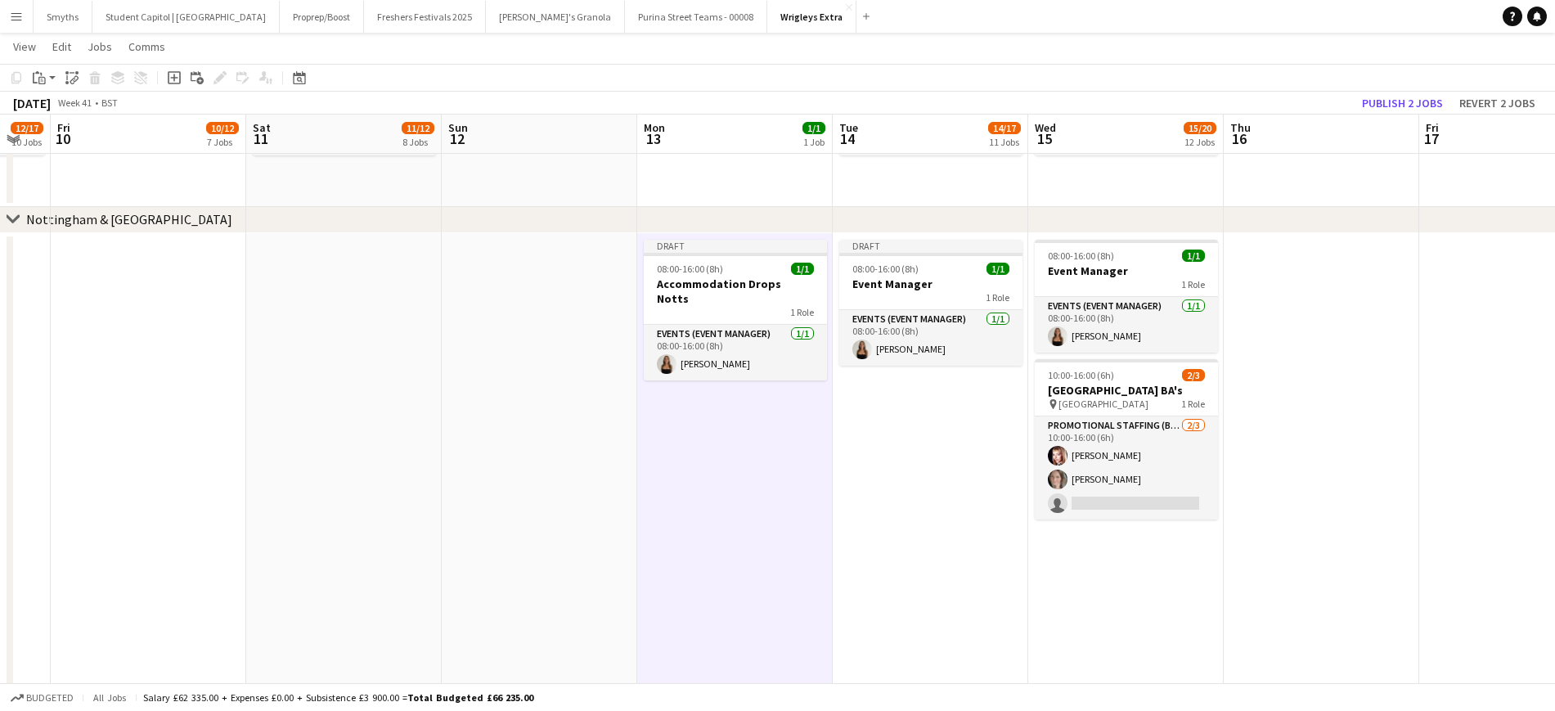
drag, startPoint x: 898, startPoint y: 490, endPoint x: 938, endPoint y: 492, distance: 39.3
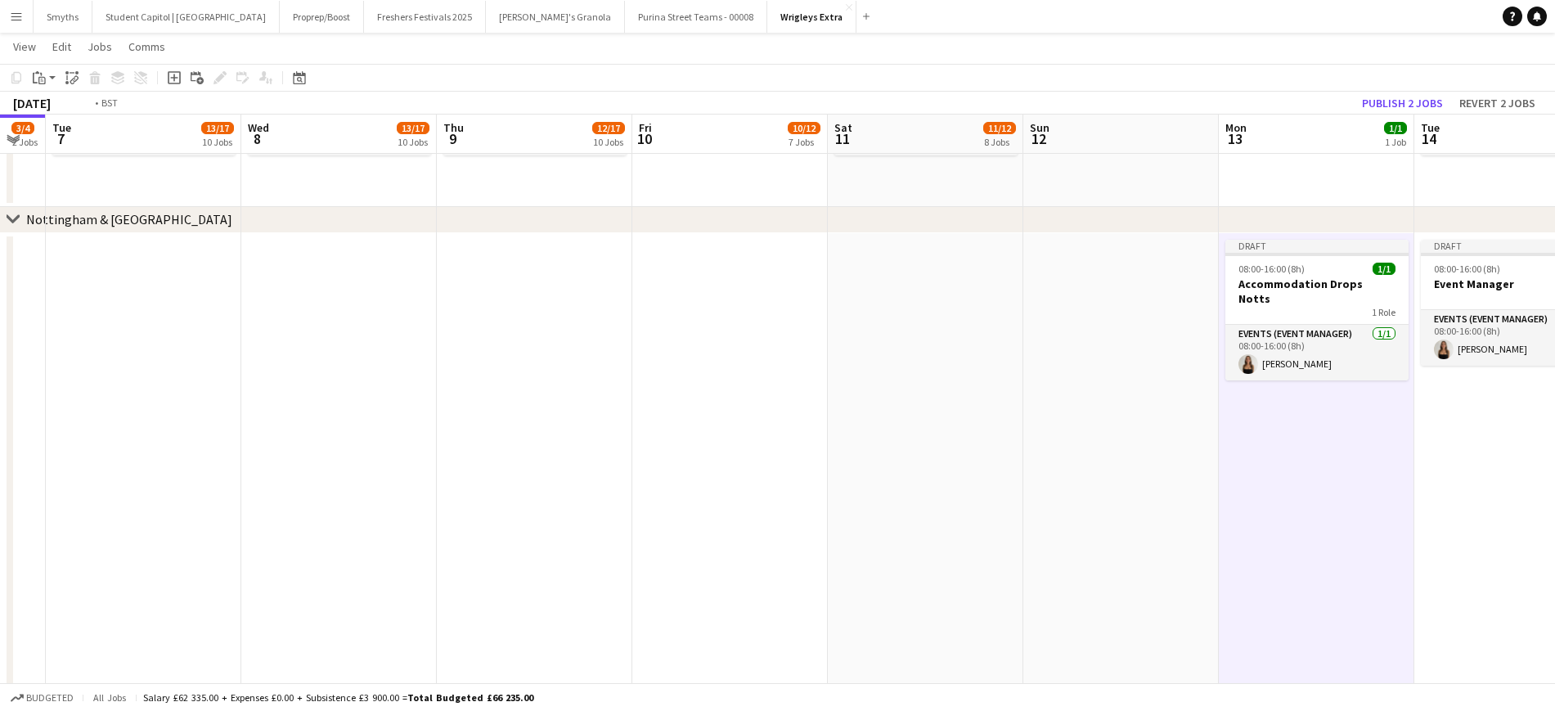
drag, startPoint x: 587, startPoint y: 502, endPoint x: 935, endPoint y: 480, distance: 349.2
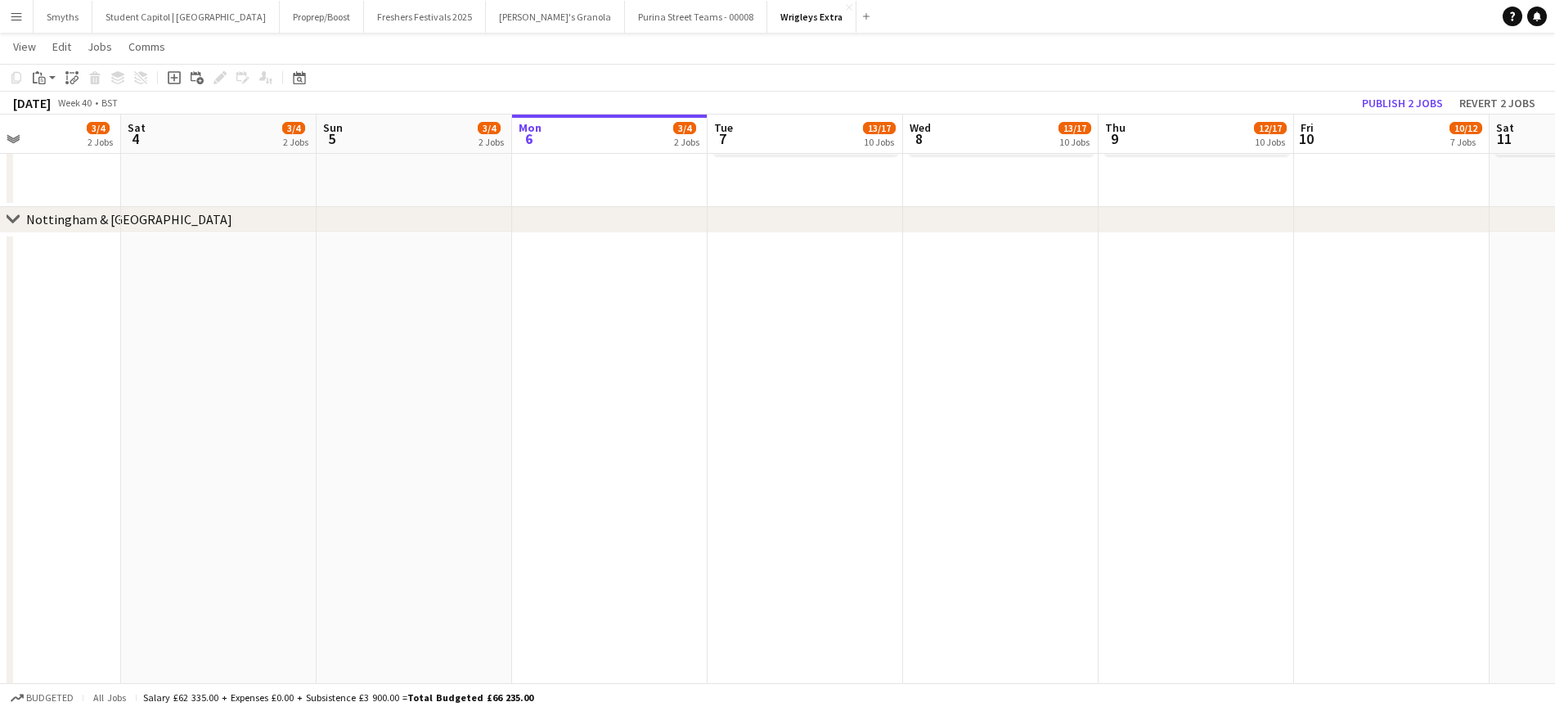
drag, startPoint x: 489, startPoint y: 483, endPoint x: 892, endPoint y: 445, distance: 404.3
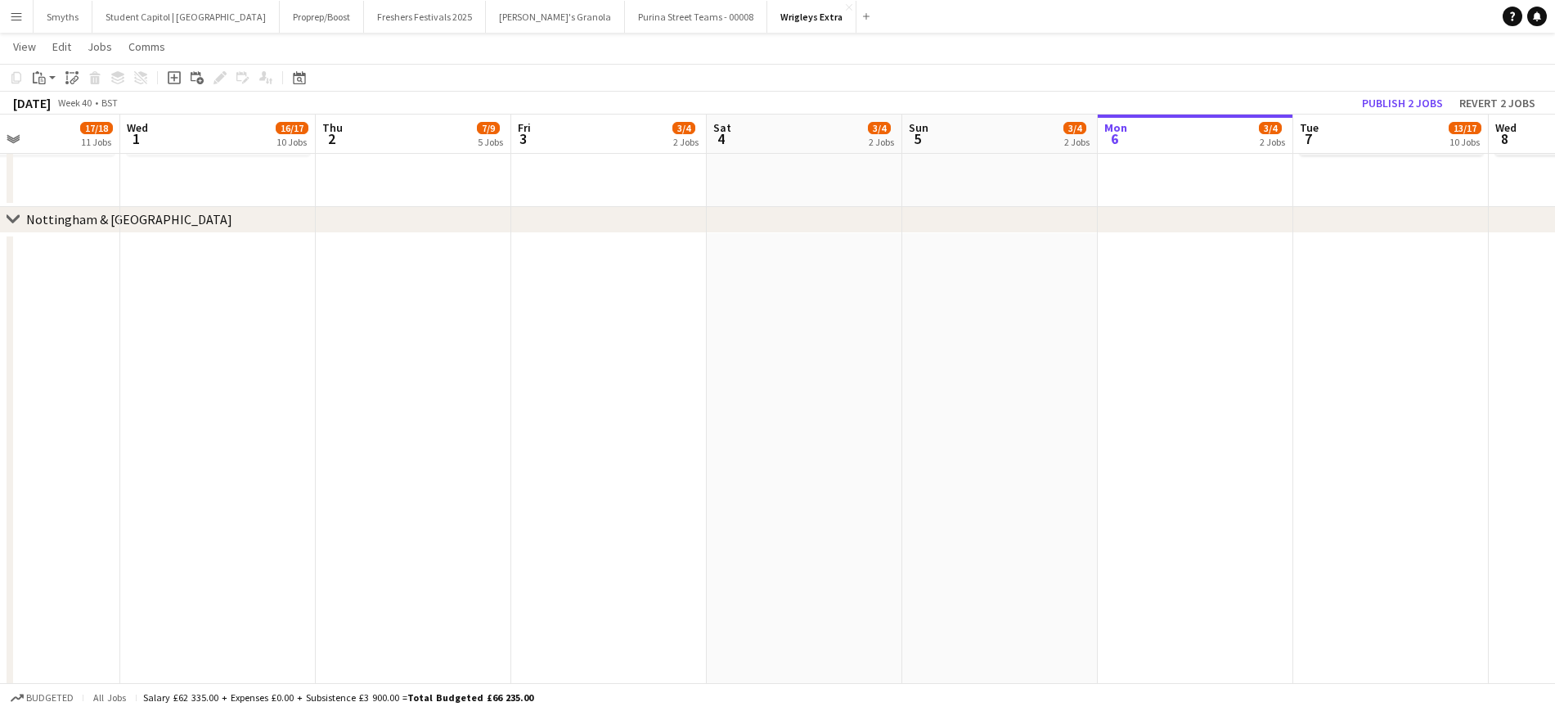
drag, startPoint x: 281, startPoint y: 504, endPoint x: 656, endPoint y: 454, distance: 378.0
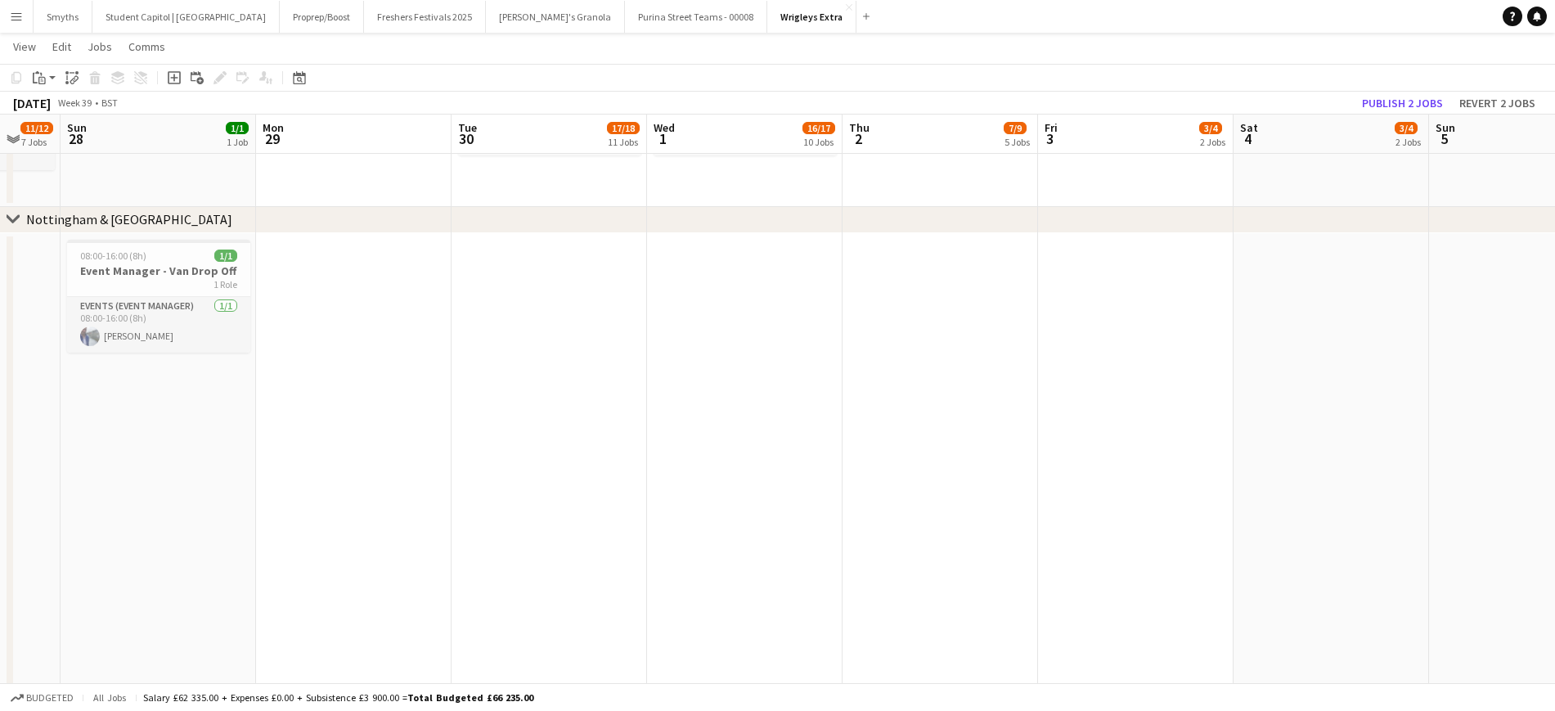
drag, startPoint x: 588, startPoint y: 454, endPoint x: 882, endPoint y: 433, distance: 294.5
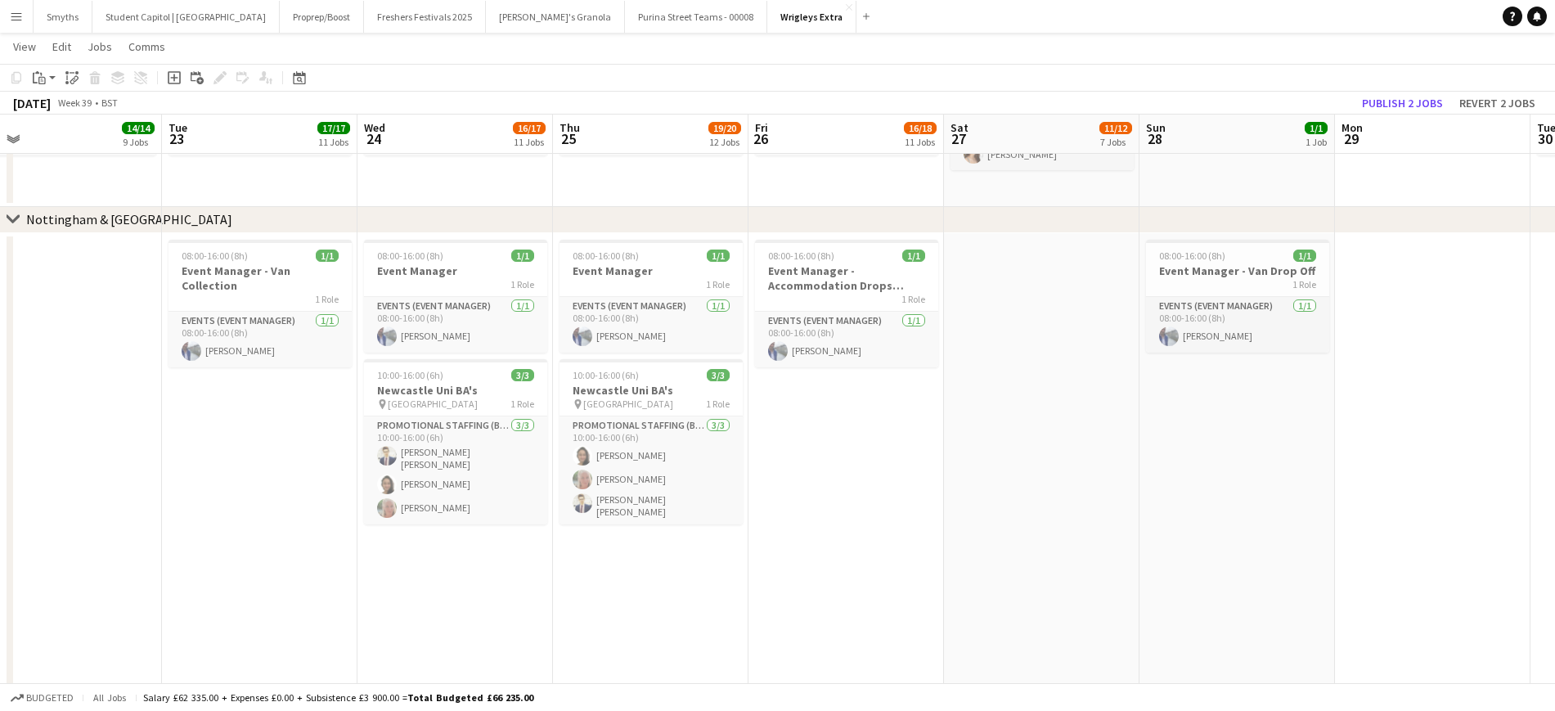
drag, startPoint x: 527, startPoint y: 477, endPoint x: 605, endPoint y: 470, distance: 78.1
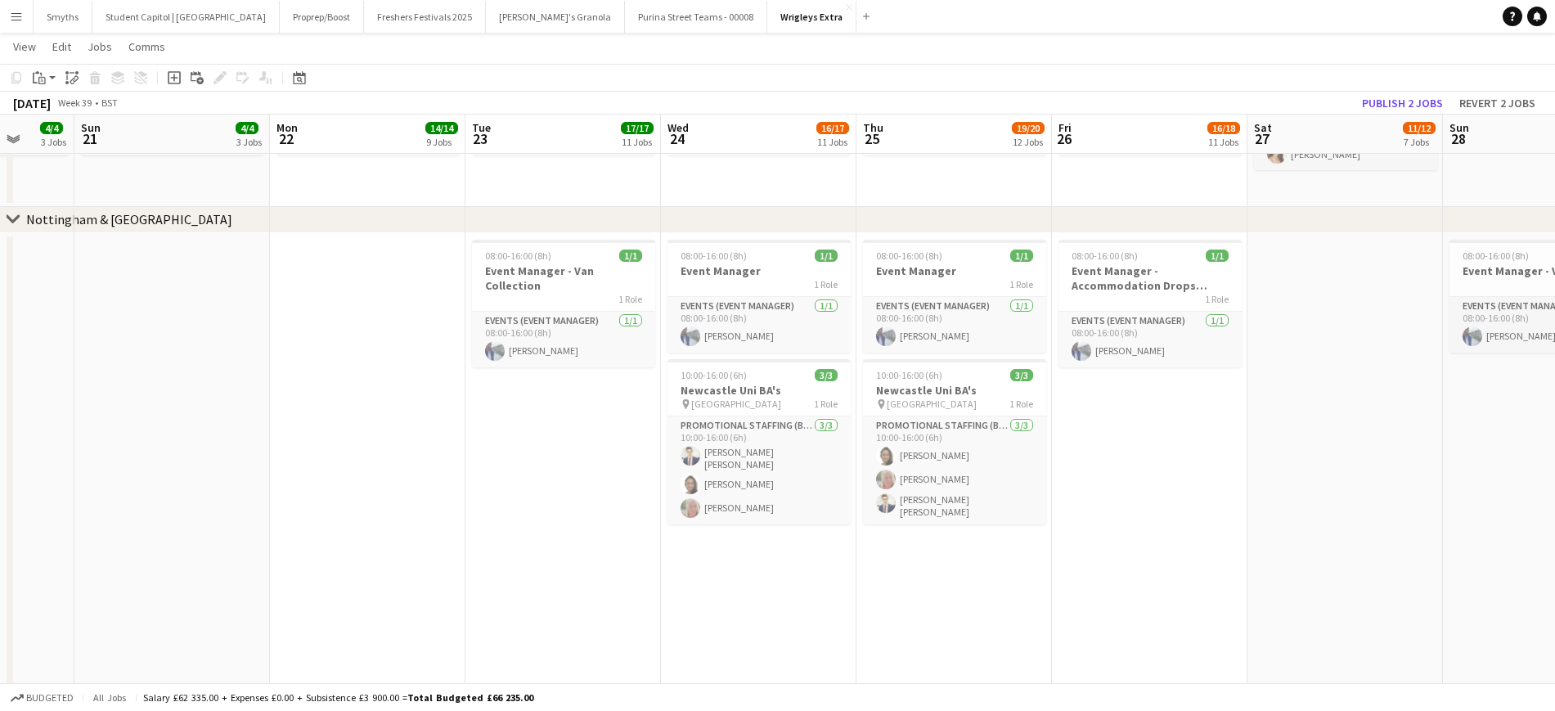
drag, startPoint x: 268, startPoint y: 479, endPoint x: 863, endPoint y: 437, distance: 596.3
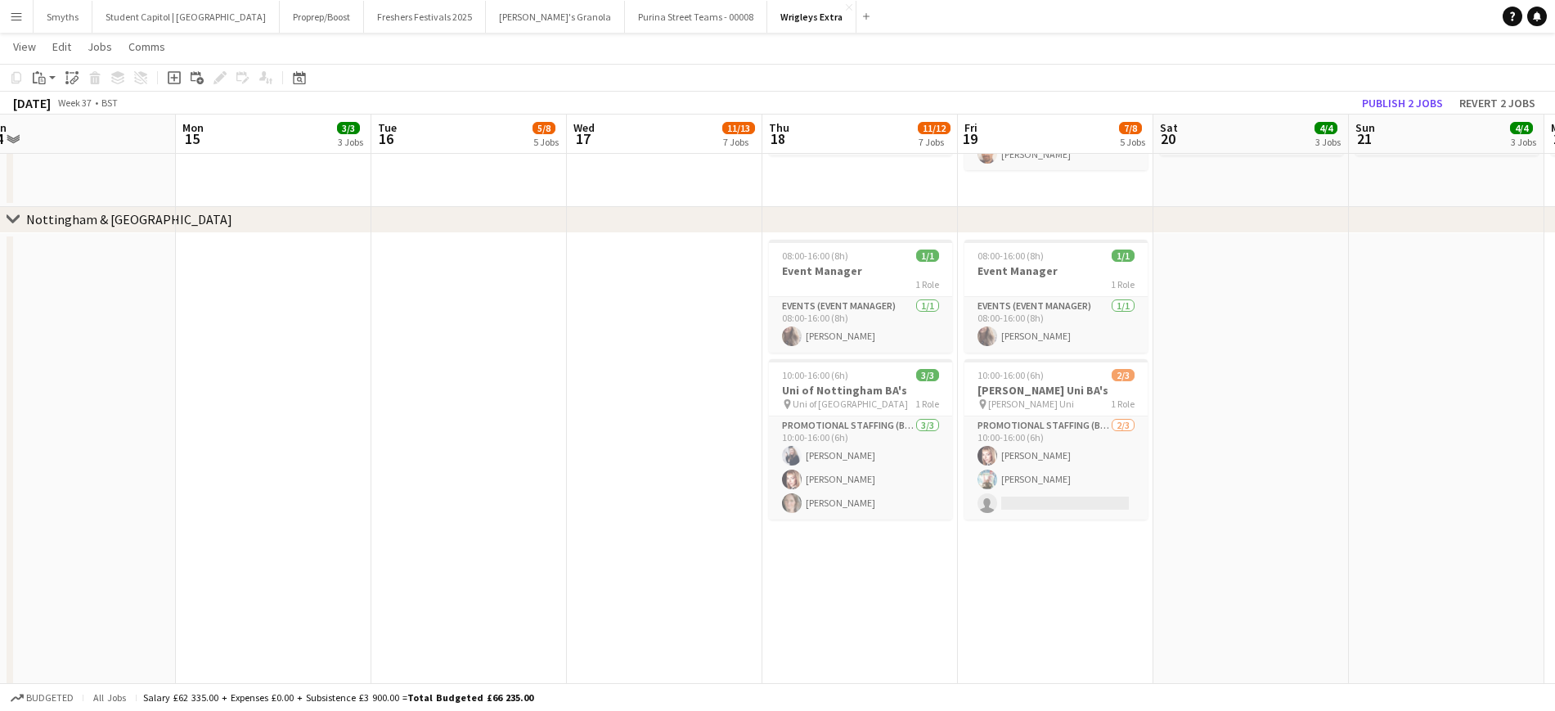
drag, startPoint x: 365, startPoint y: 518, endPoint x: 290, endPoint y: 559, distance: 84.9
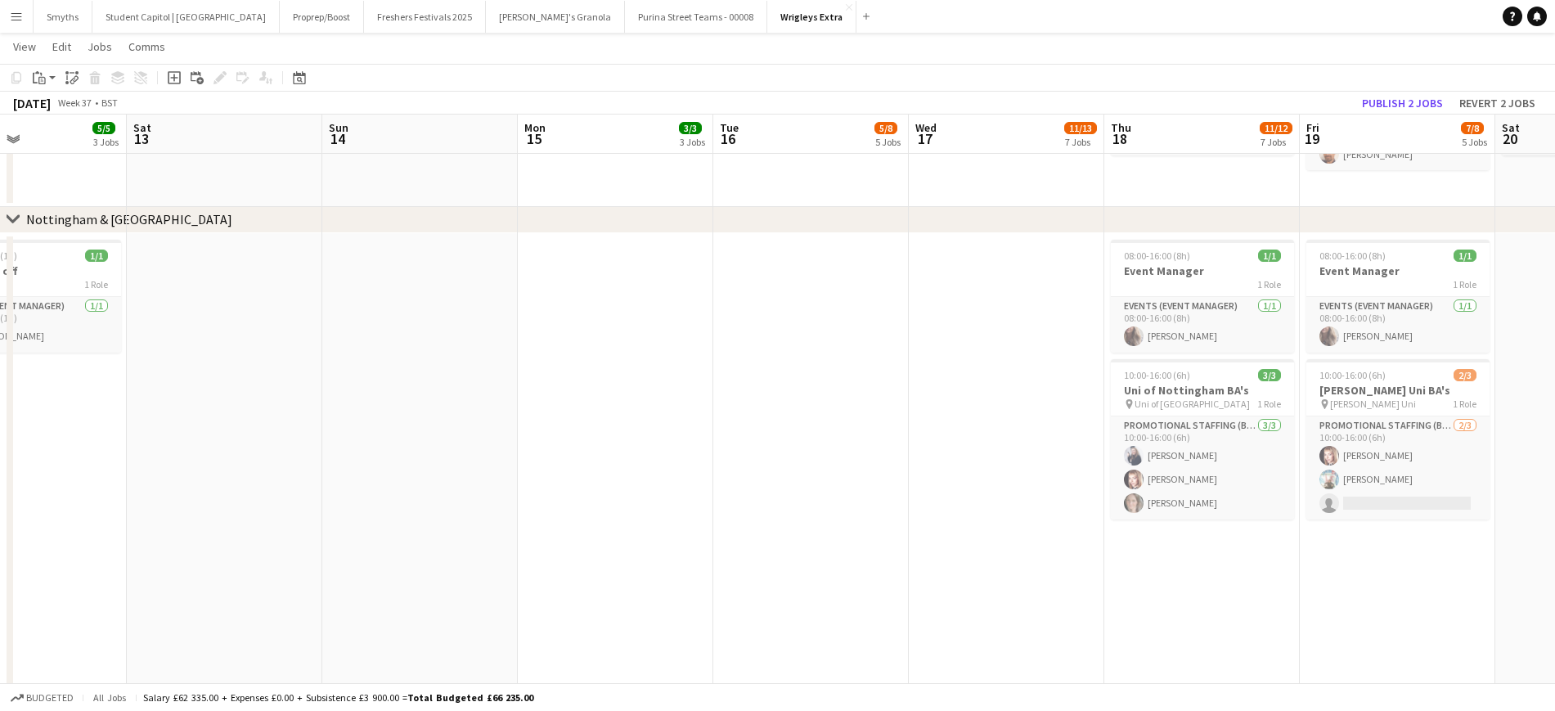
drag, startPoint x: 290, startPoint y: 559, endPoint x: 1138, endPoint y: 517, distance: 848.6
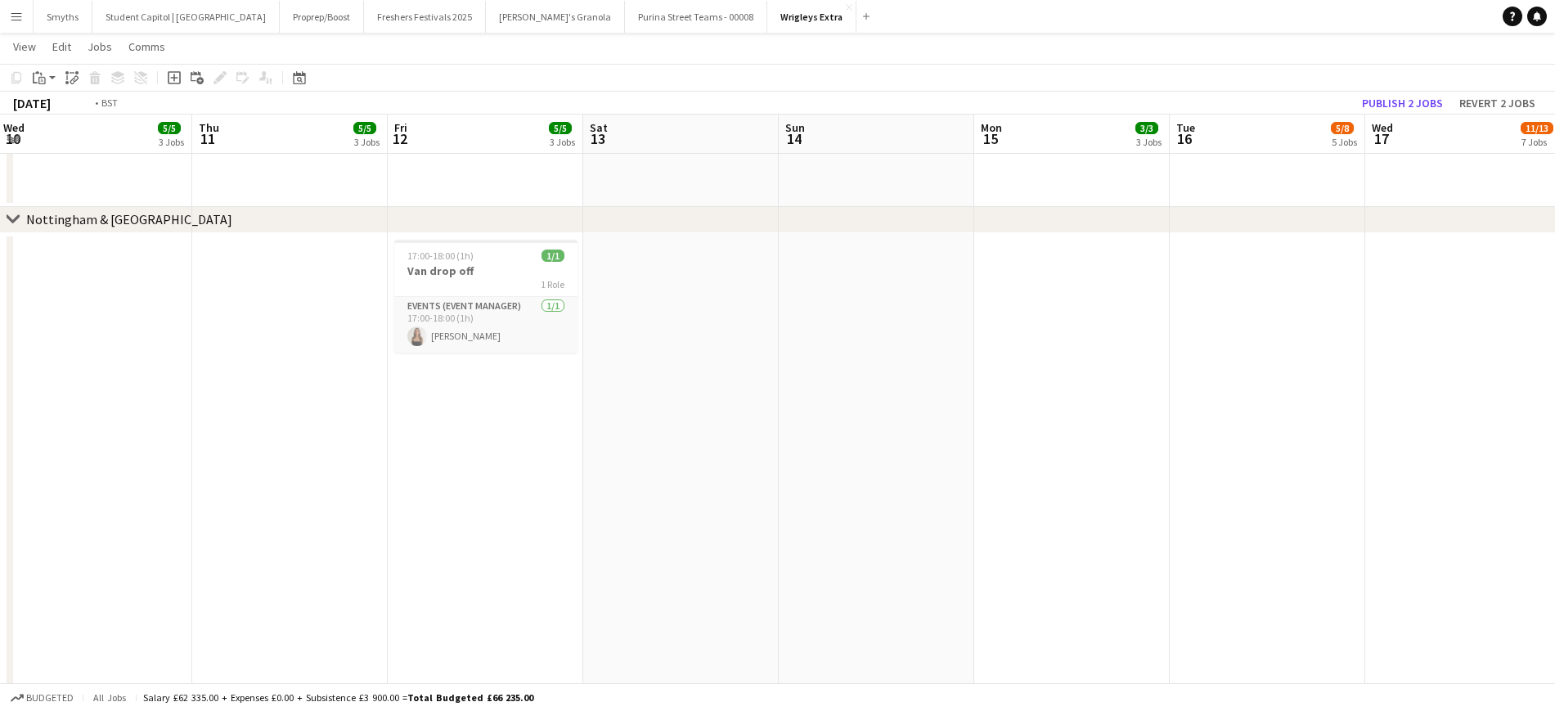
drag, startPoint x: 428, startPoint y: 515, endPoint x: 1119, endPoint y: 459, distance: 693.6
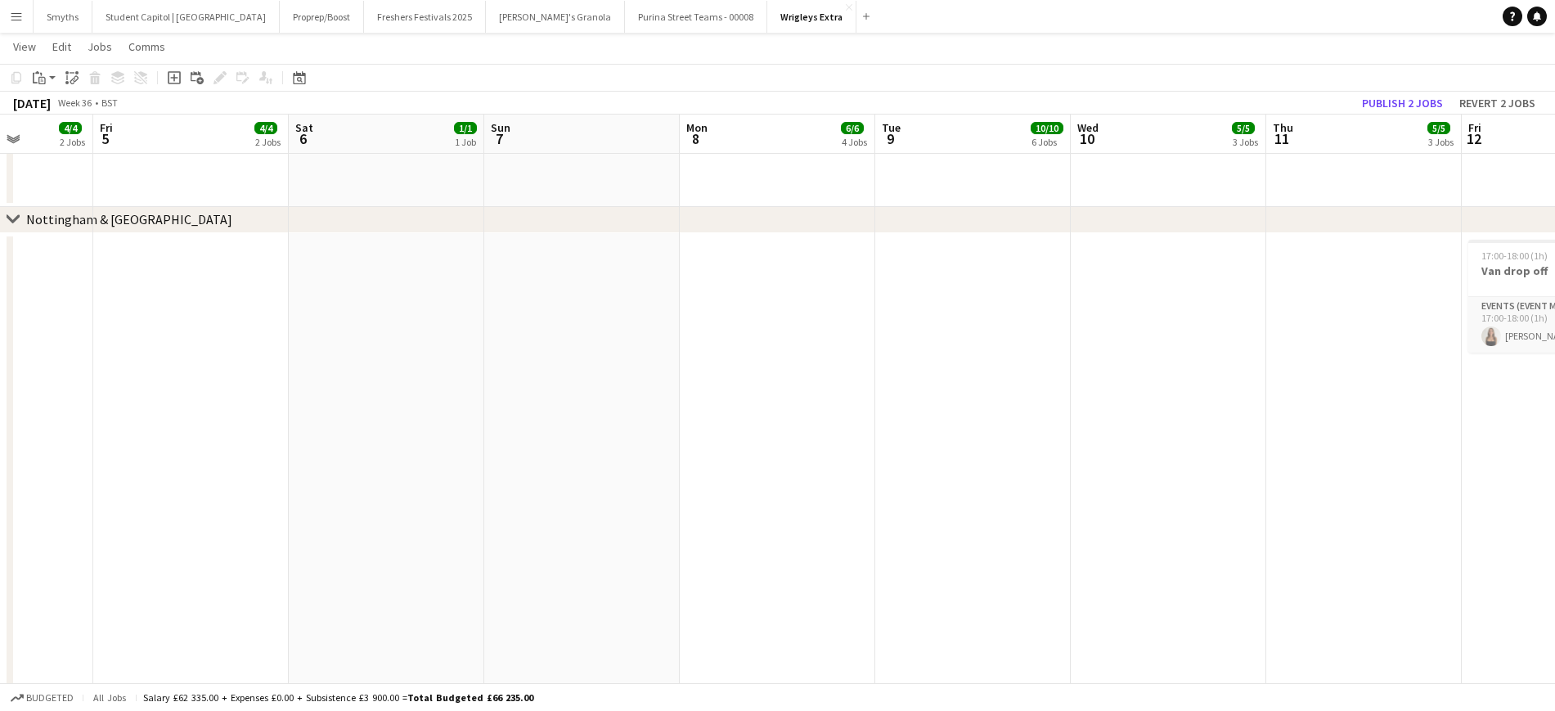
scroll to position [0, 517]
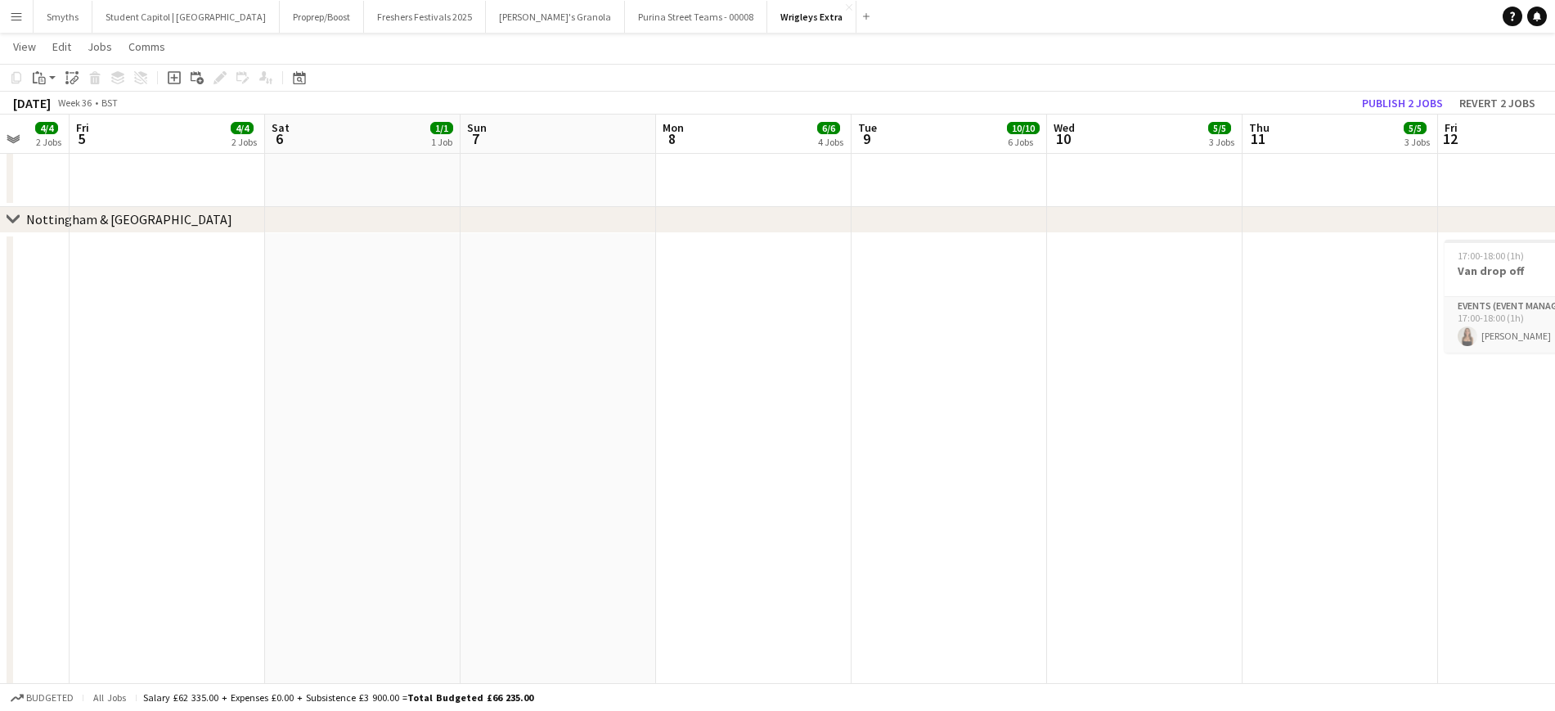
drag, startPoint x: 367, startPoint y: 460, endPoint x: 332, endPoint y: 446, distance: 37.8
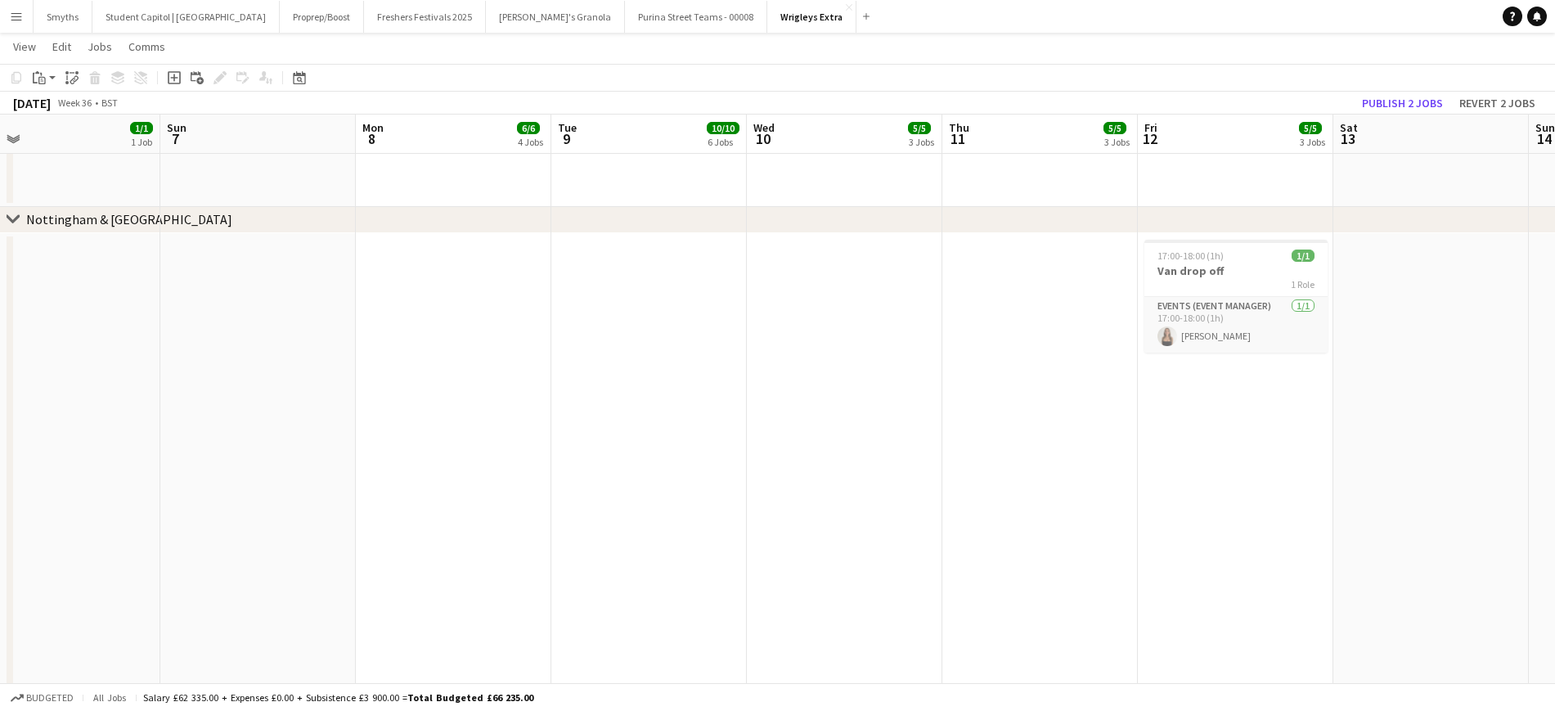
drag, startPoint x: 444, startPoint y: 520, endPoint x: 1077, endPoint y: 482, distance: 633.6
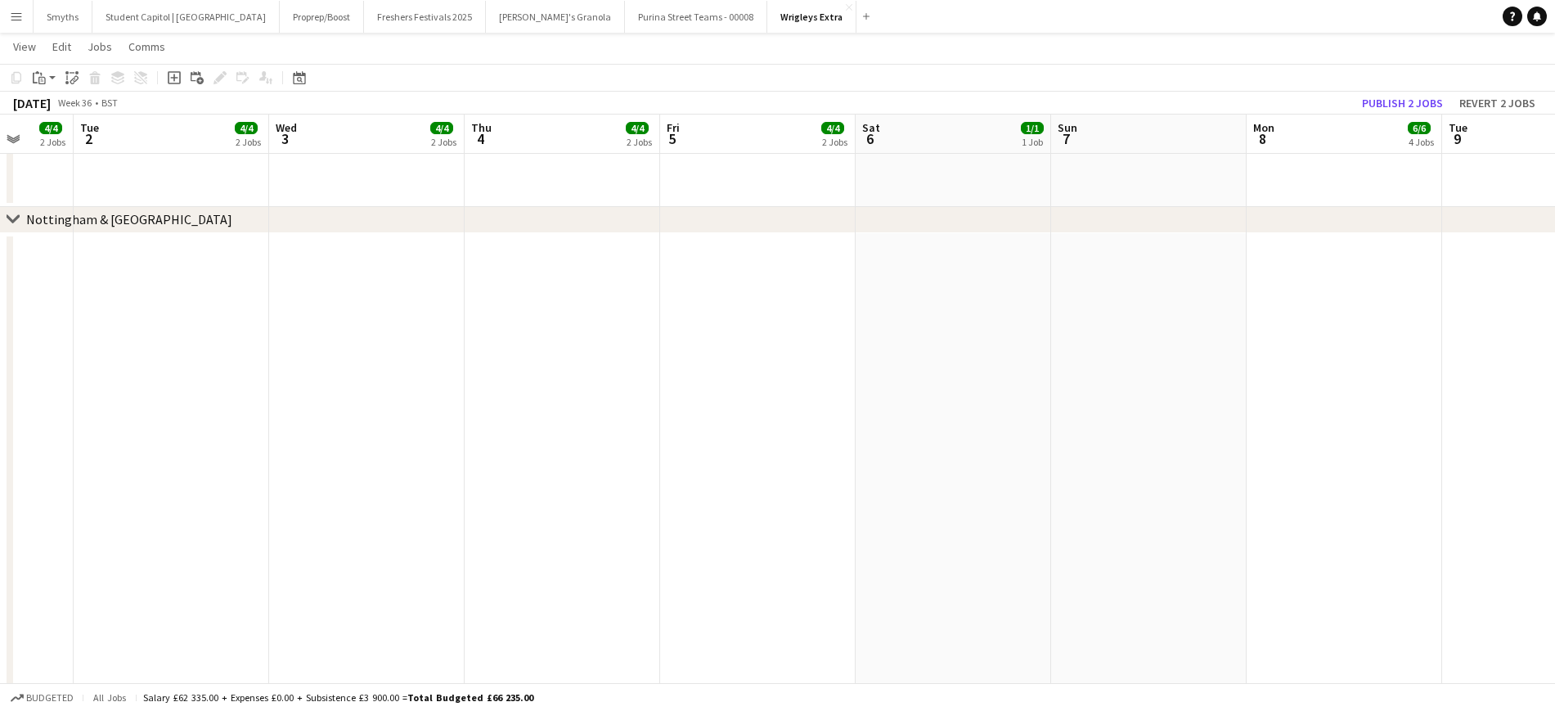
drag, startPoint x: 318, startPoint y: 485, endPoint x: 241, endPoint y: 448, distance: 86.4
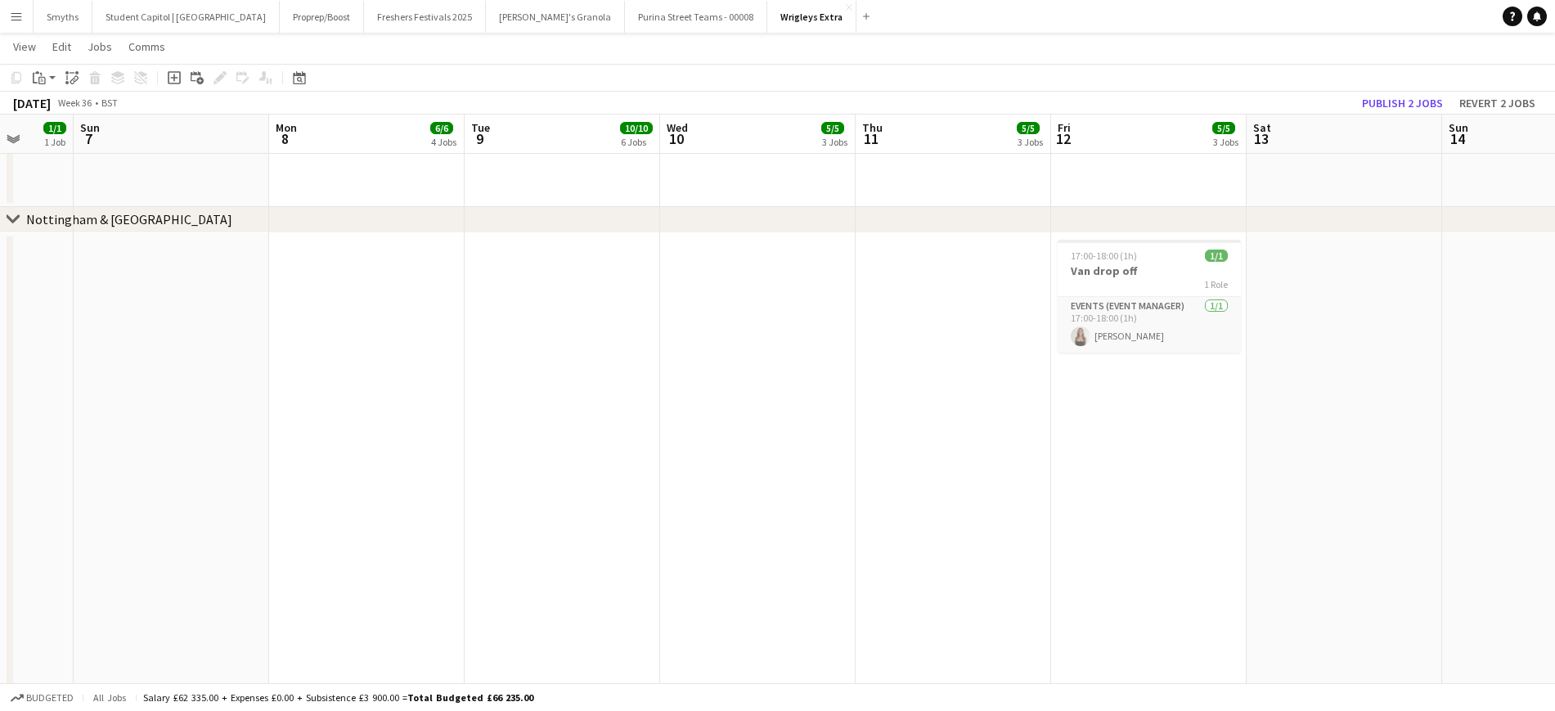
scroll to position [0, 510]
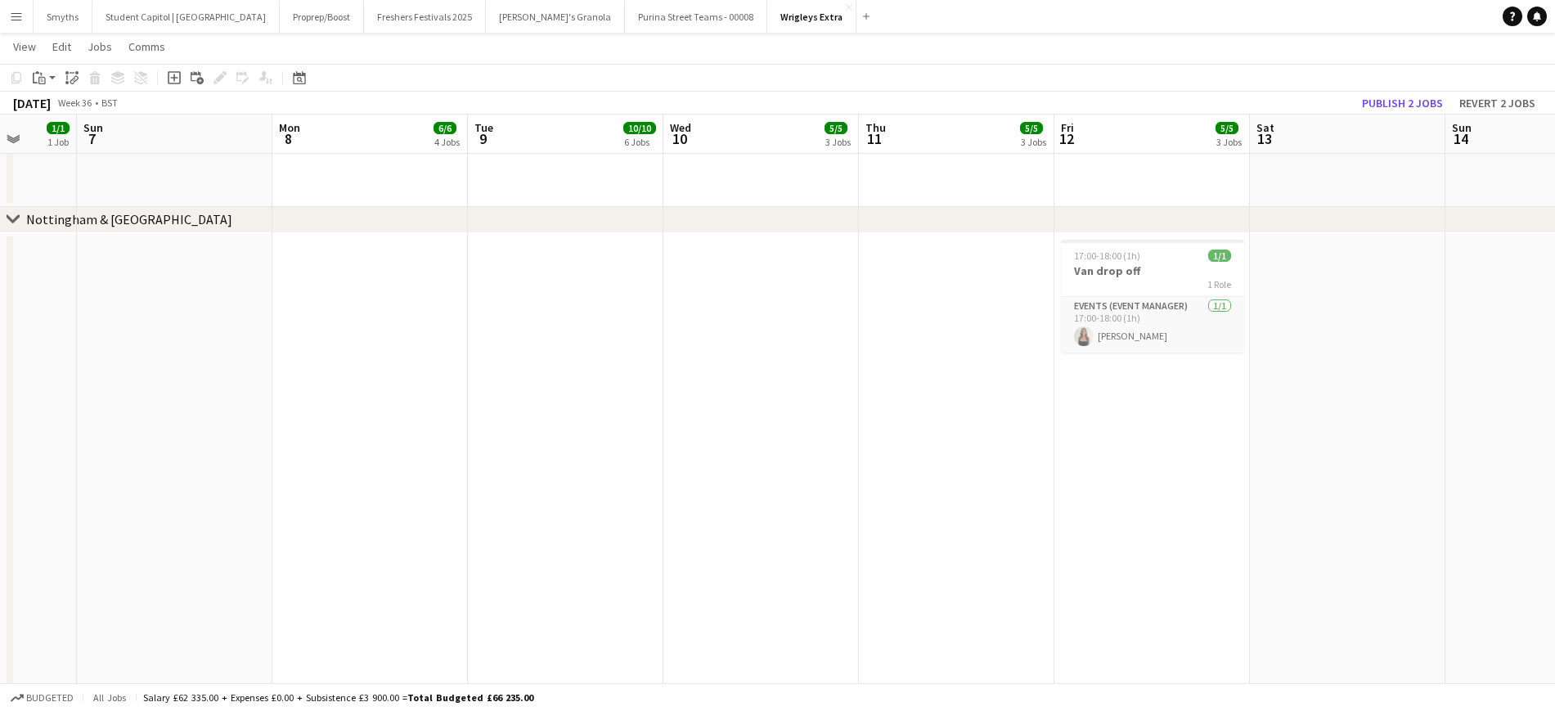
drag, startPoint x: 301, startPoint y: 537, endPoint x: 128, endPoint y: 511, distance: 175.3
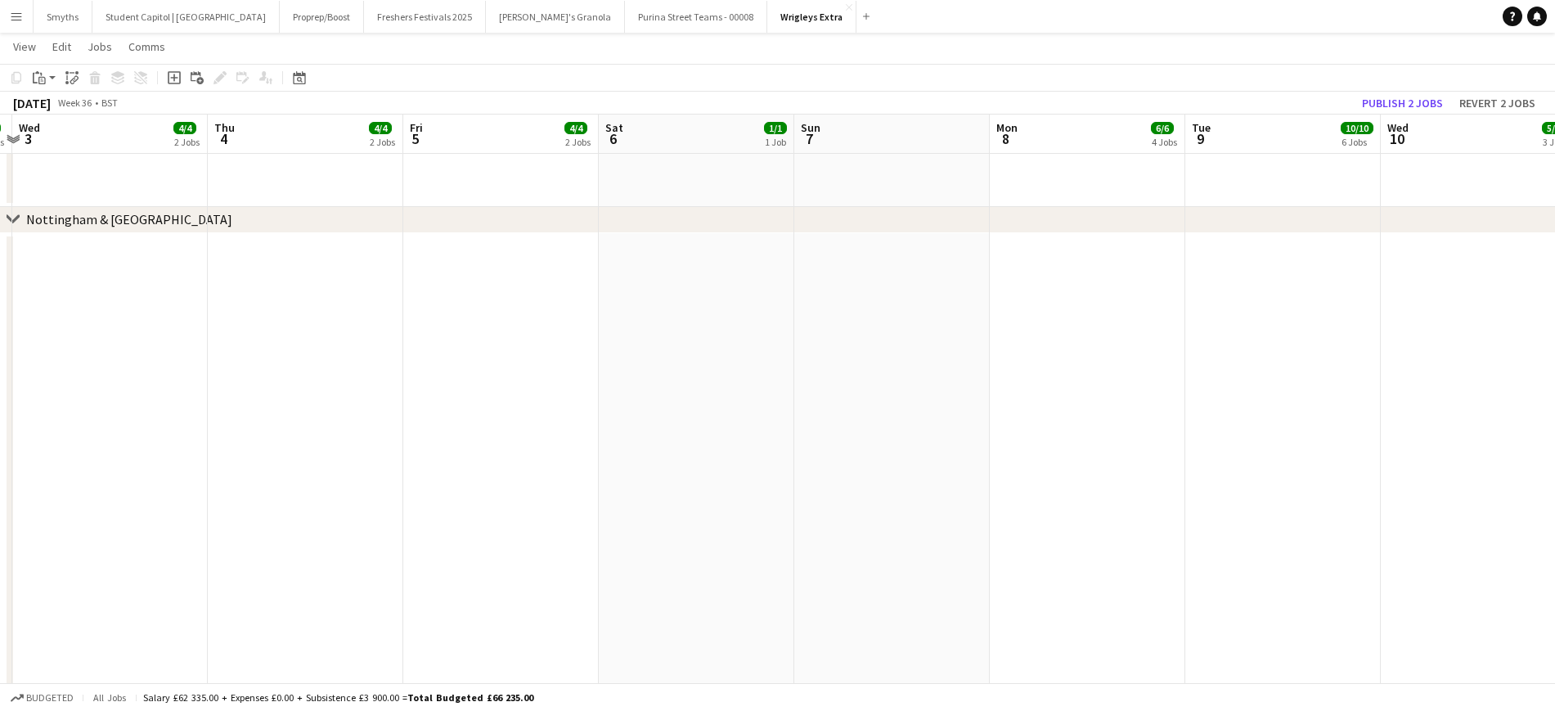
drag, startPoint x: 128, startPoint y: 511, endPoint x: 845, endPoint y: 474, distance: 718.5
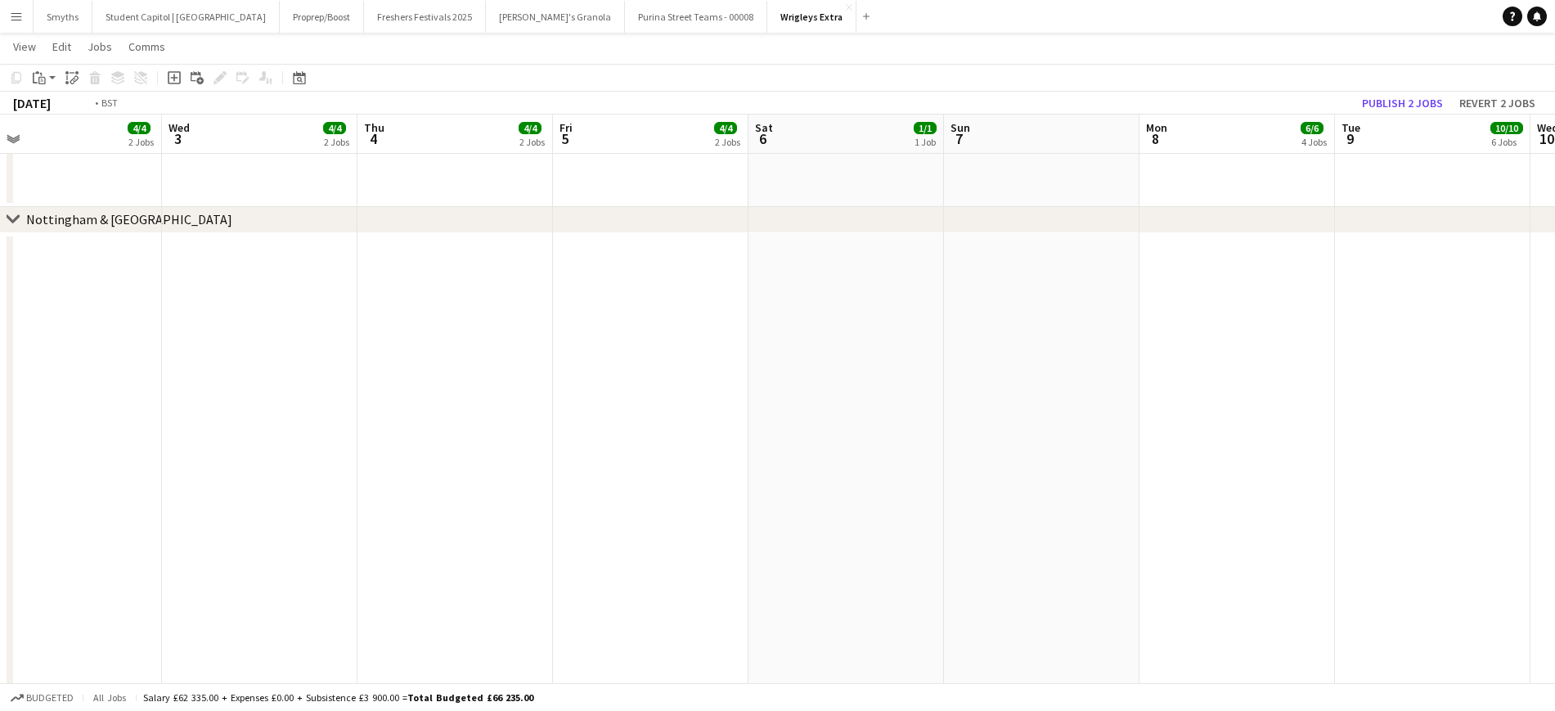
drag, startPoint x: 187, startPoint y: 484, endPoint x: 931, endPoint y: 410, distance: 747.4
drag, startPoint x: 245, startPoint y: 461, endPoint x: 921, endPoint y: 376, distance: 681.9
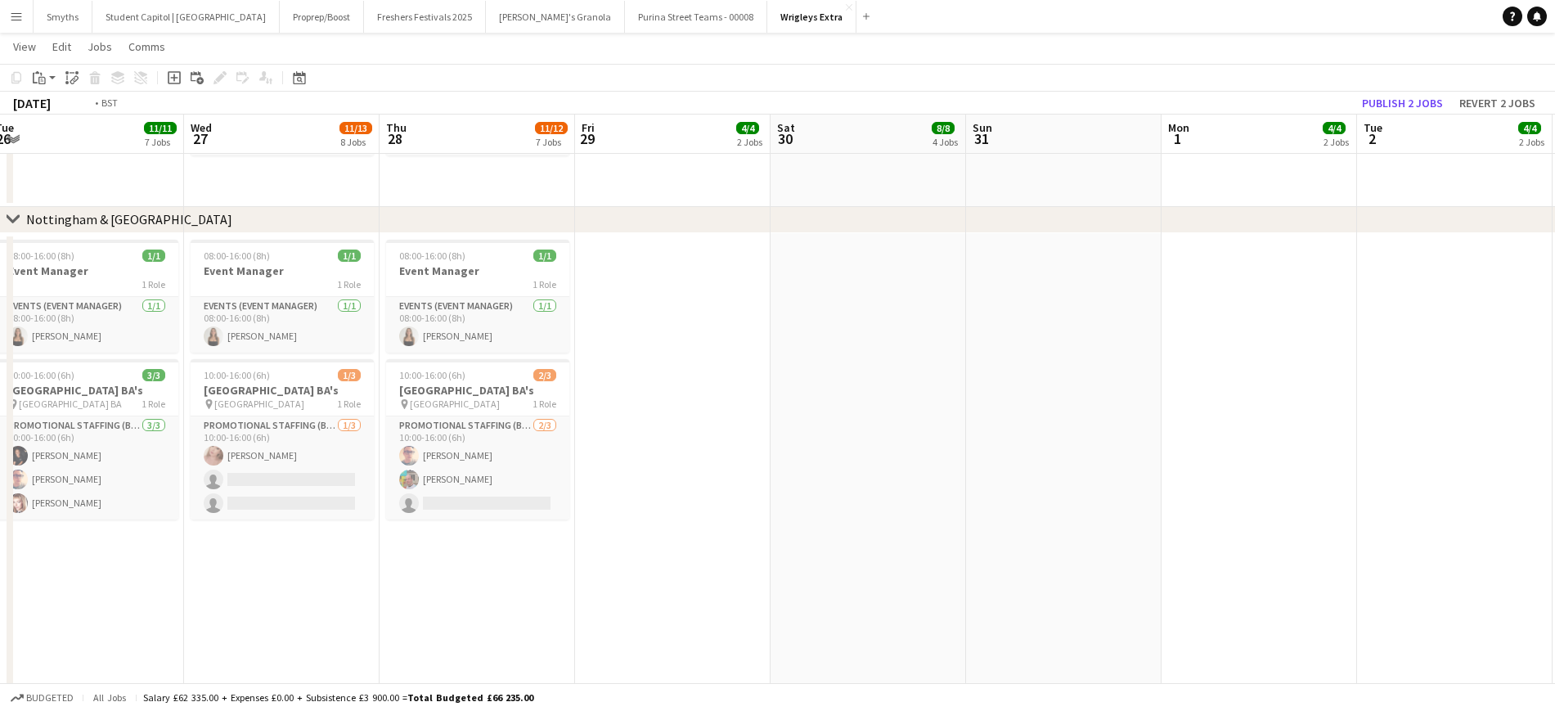
drag, startPoint x: 263, startPoint y: 454, endPoint x: 966, endPoint y: 378, distance: 707.7
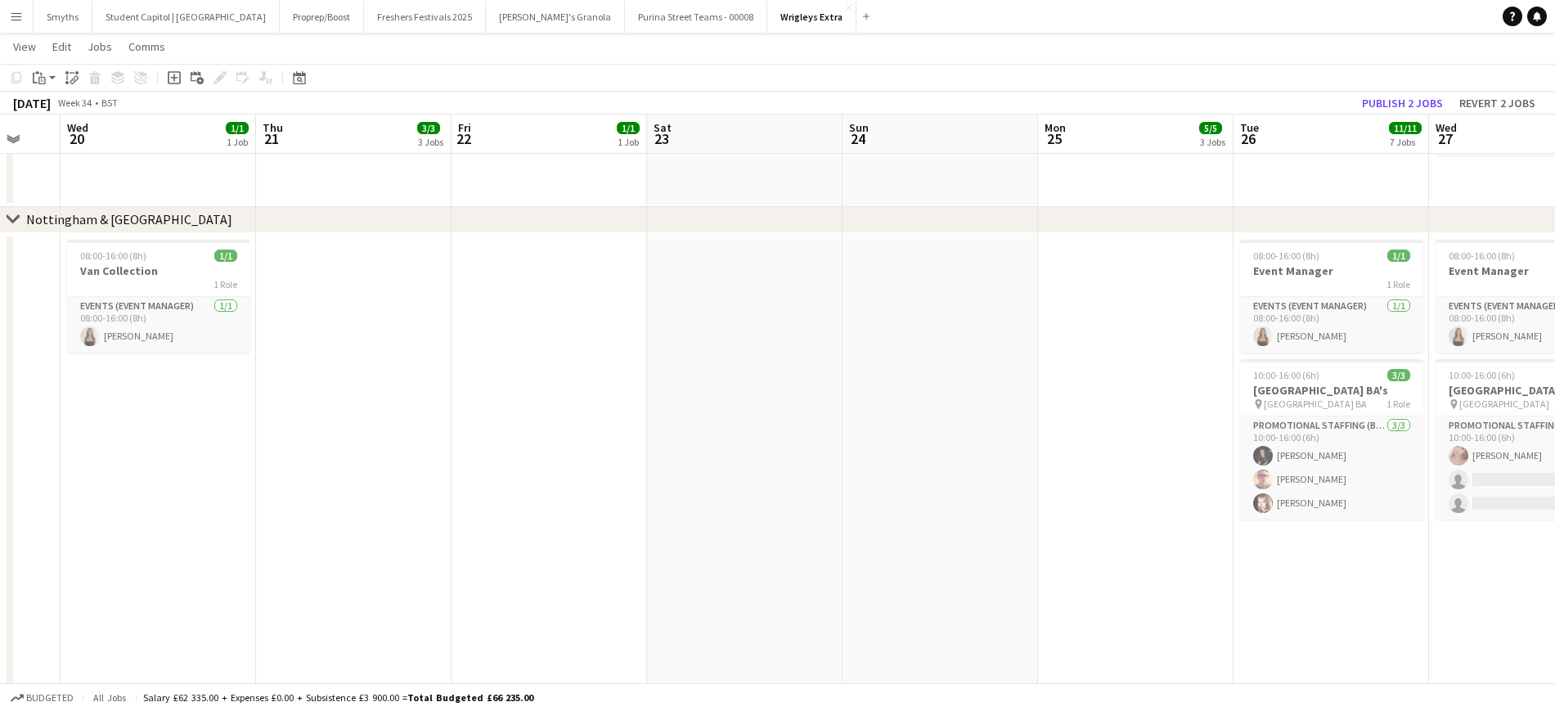
drag, startPoint x: 448, startPoint y: 452, endPoint x: 1143, endPoint y: 363, distance: 701.0
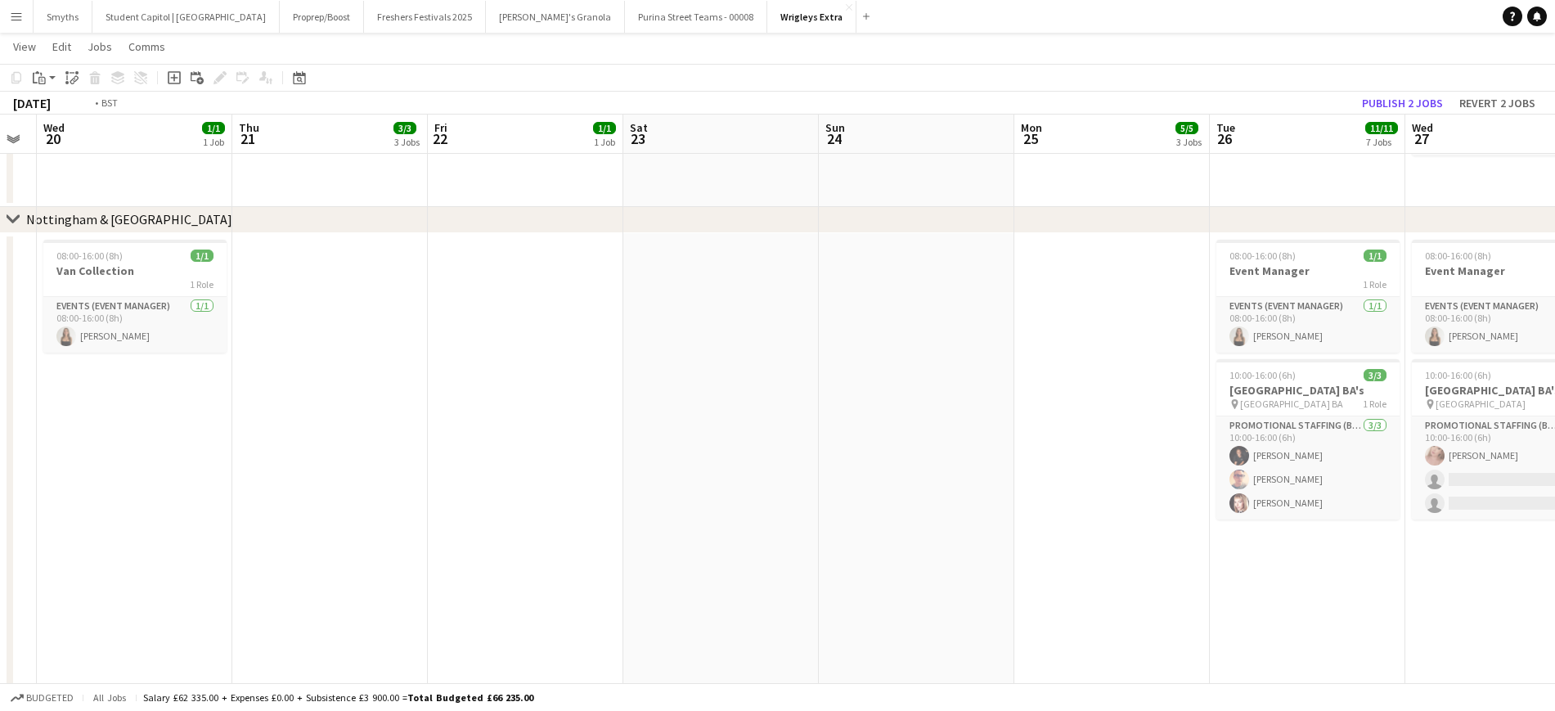
drag, startPoint x: 336, startPoint y: 444, endPoint x: 1088, endPoint y: 333, distance: 760.0
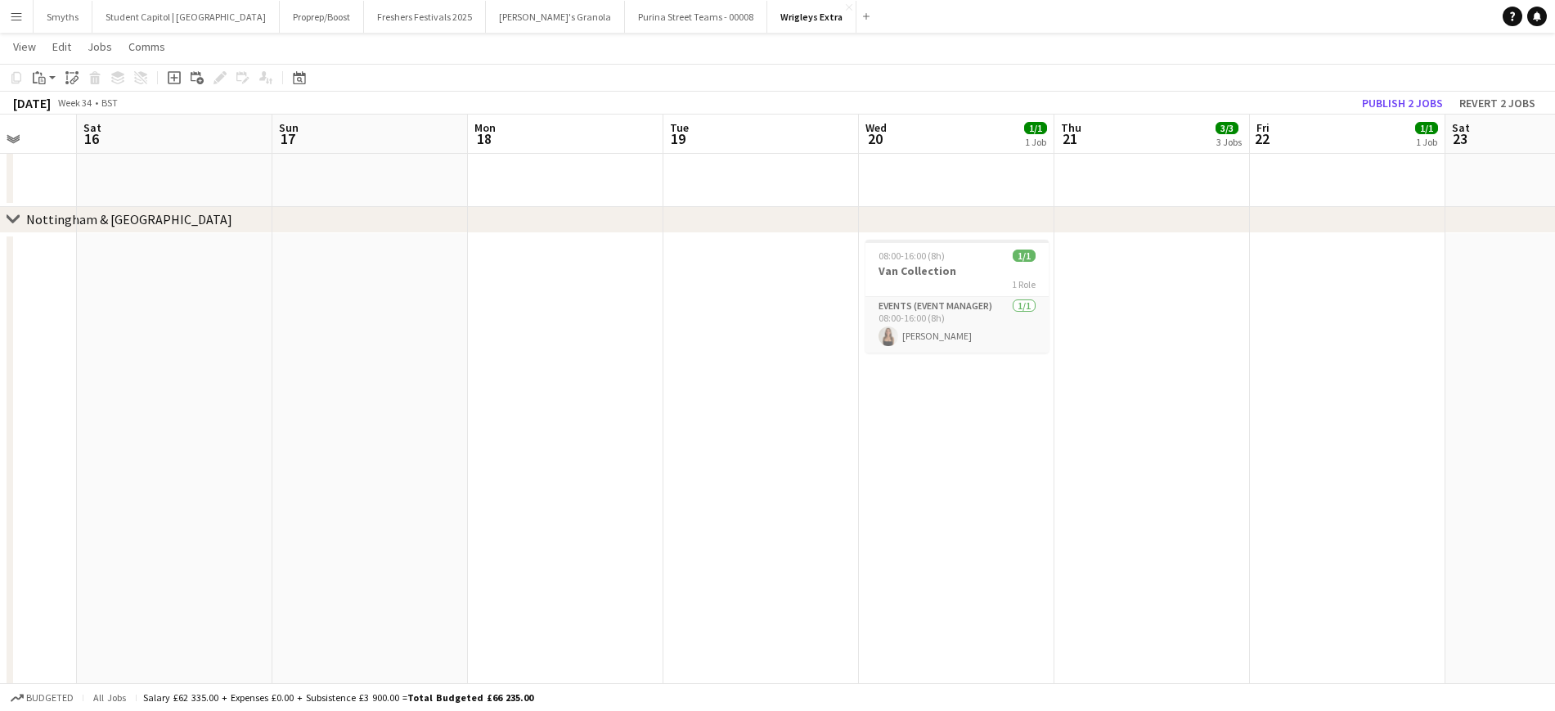
drag, startPoint x: 443, startPoint y: 411, endPoint x: 1121, endPoint y: 317, distance: 683.8
drag, startPoint x: 690, startPoint y: 391, endPoint x: 1334, endPoint y: 338, distance: 646.9
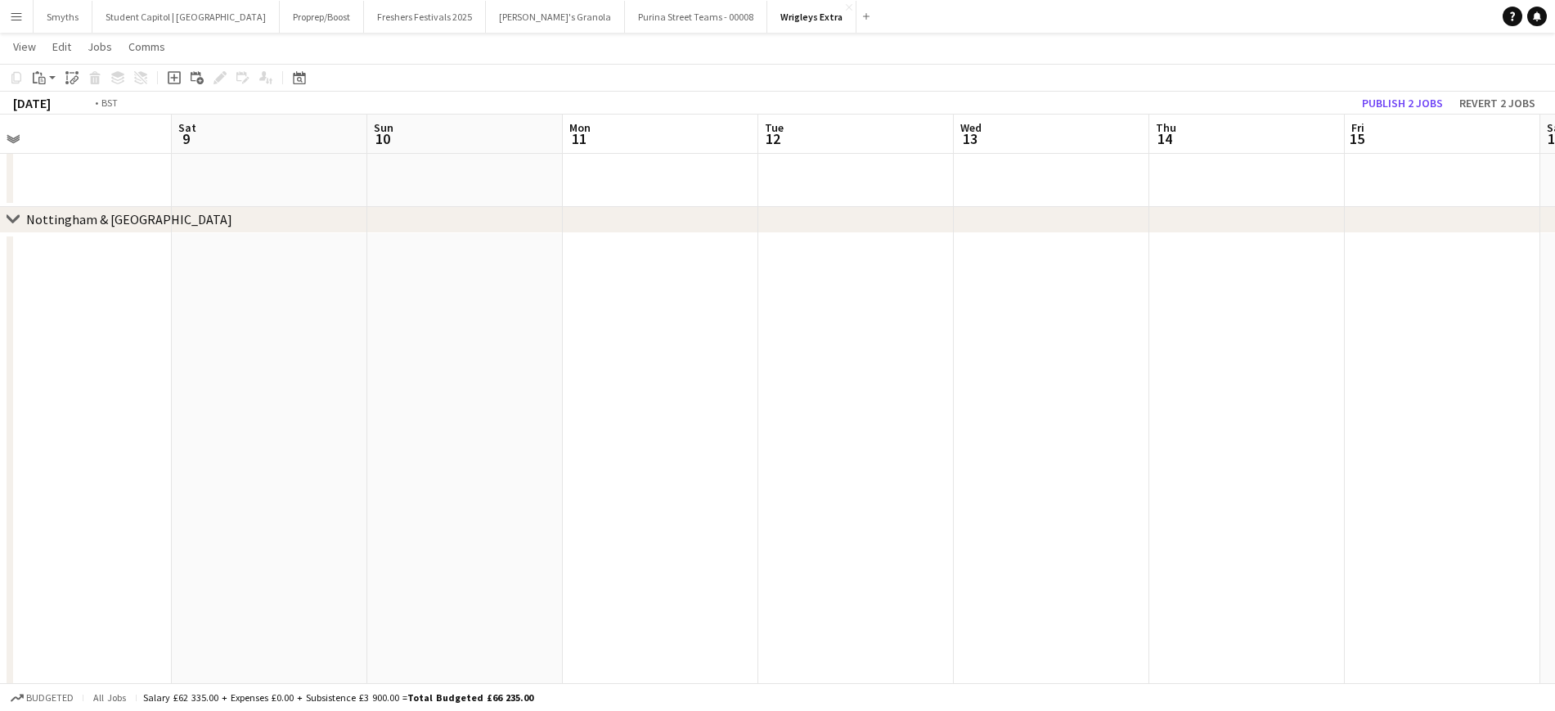
drag, startPoint x: 1332, startPoint y: 363, endPoint x: 322, endPoint y: 380, distance: 1009.7
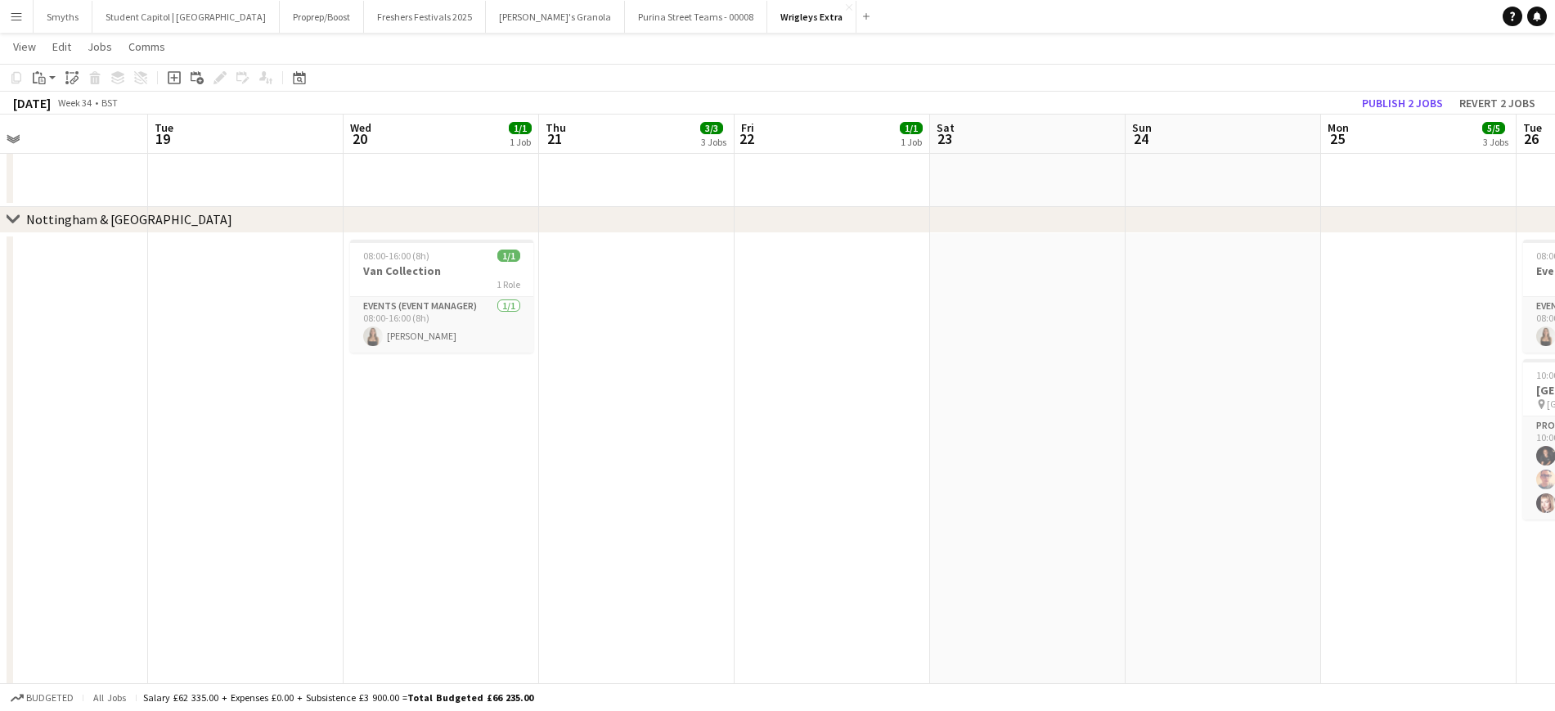
drag, startPoint x: 146, startPoint y: 450, endPoint x: 126, endPoint y: 455, distance: 21.0
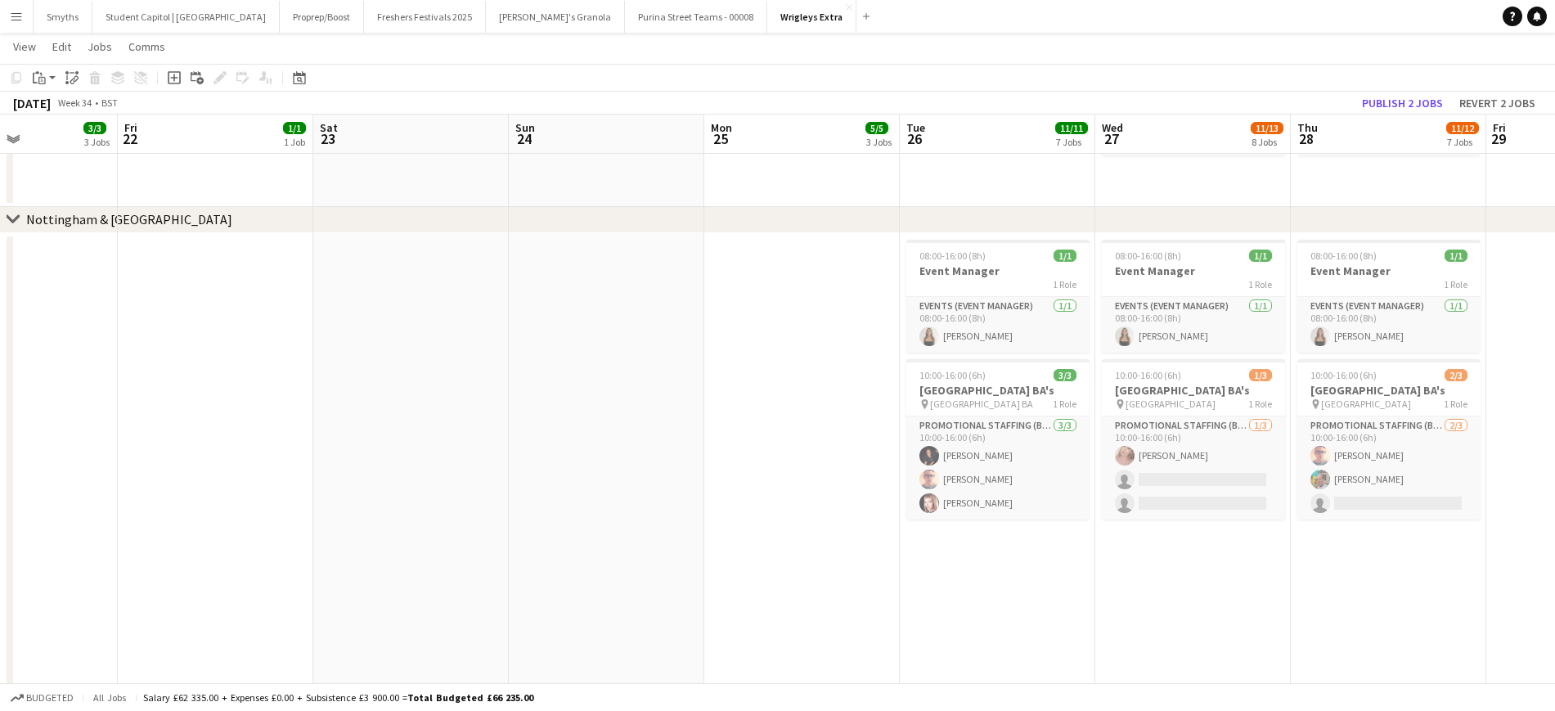
scroll to position [0, 498]
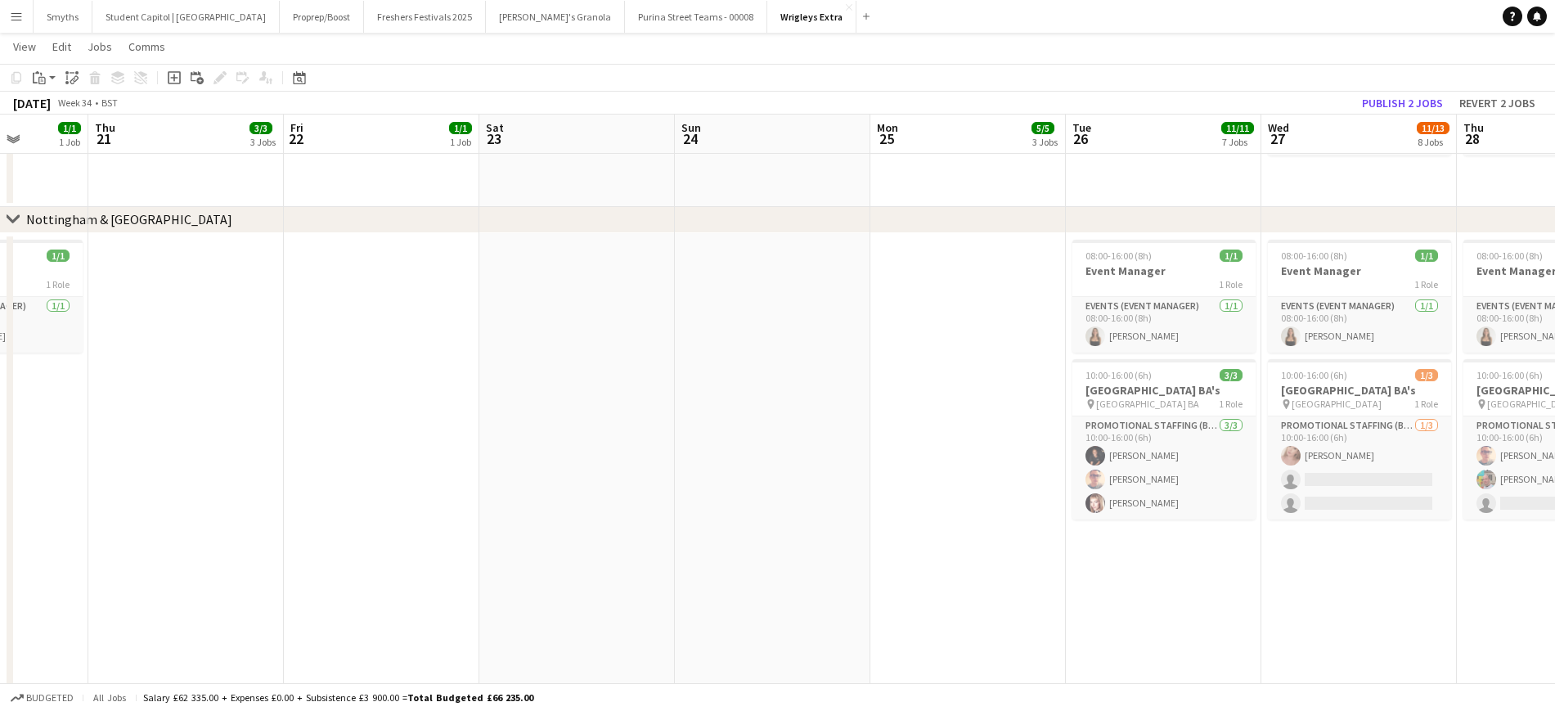
drag, startPoint x: 767, startPoint y: 472, endPoint x: 638, endPoint y: 485, distance: 129.9
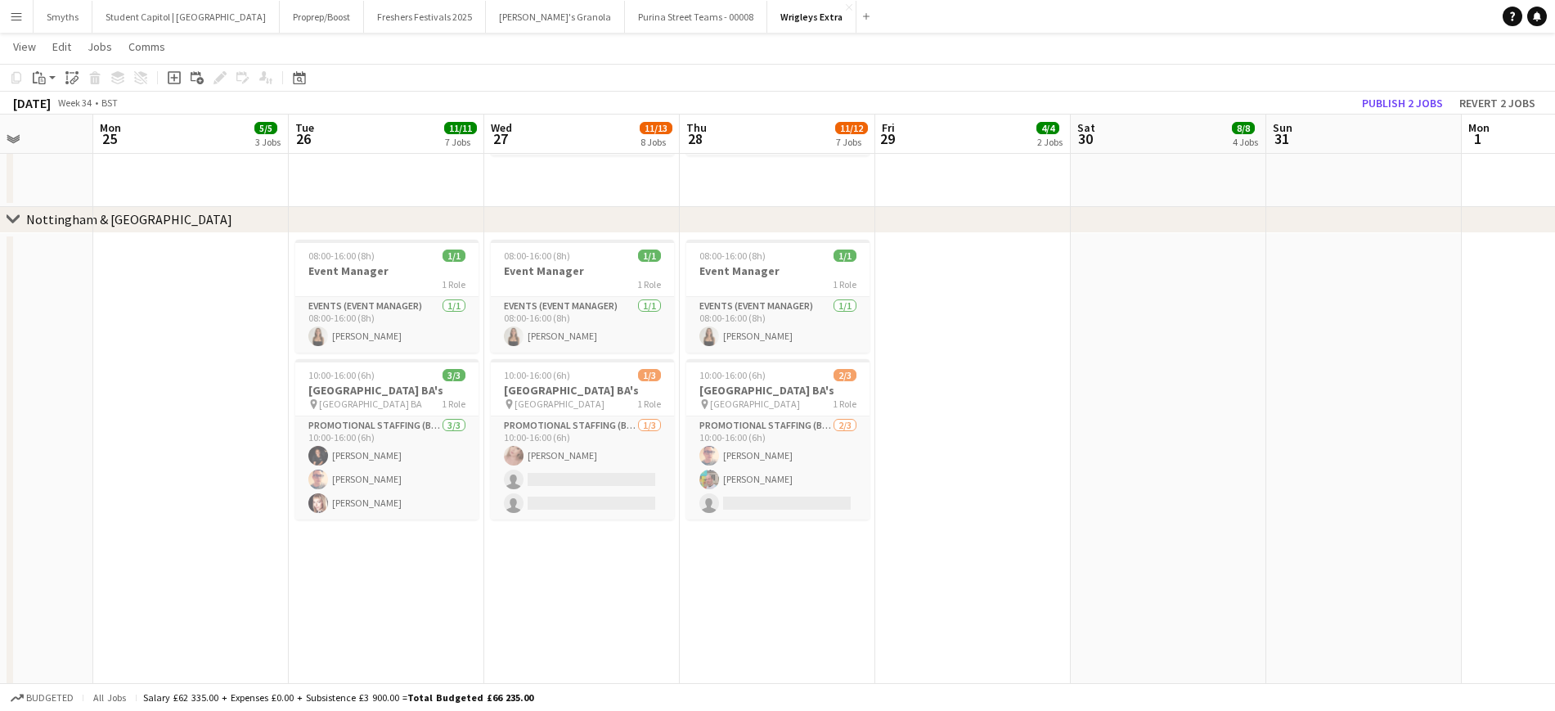
drag, startPoint x: 774, startPoint y: 359, endPoint x: 192, endPoint y: 432, distance: 586.2
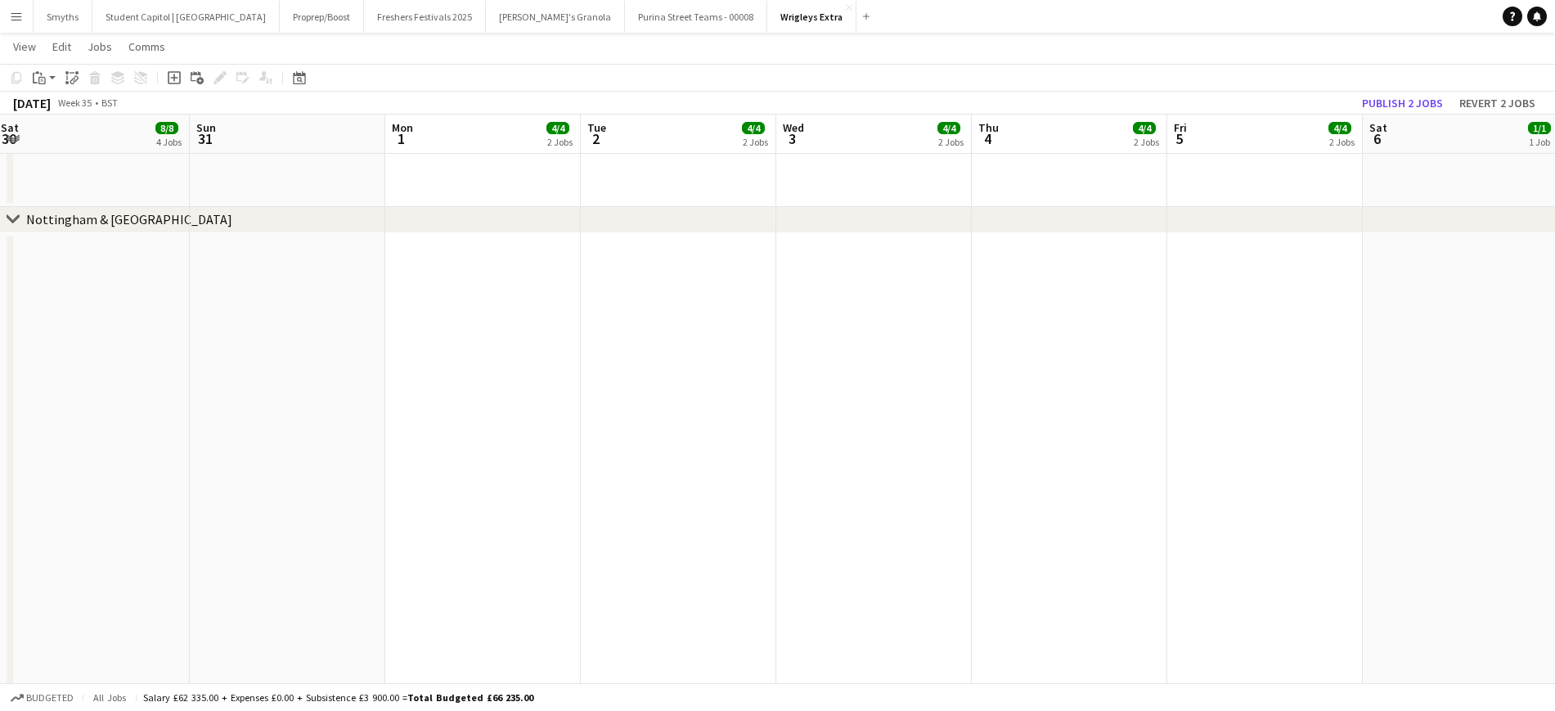
drag, startPoint x: 1293, startPoint y: 421, endPoint x: 216, endPoint y: 488, distance: 1078.7
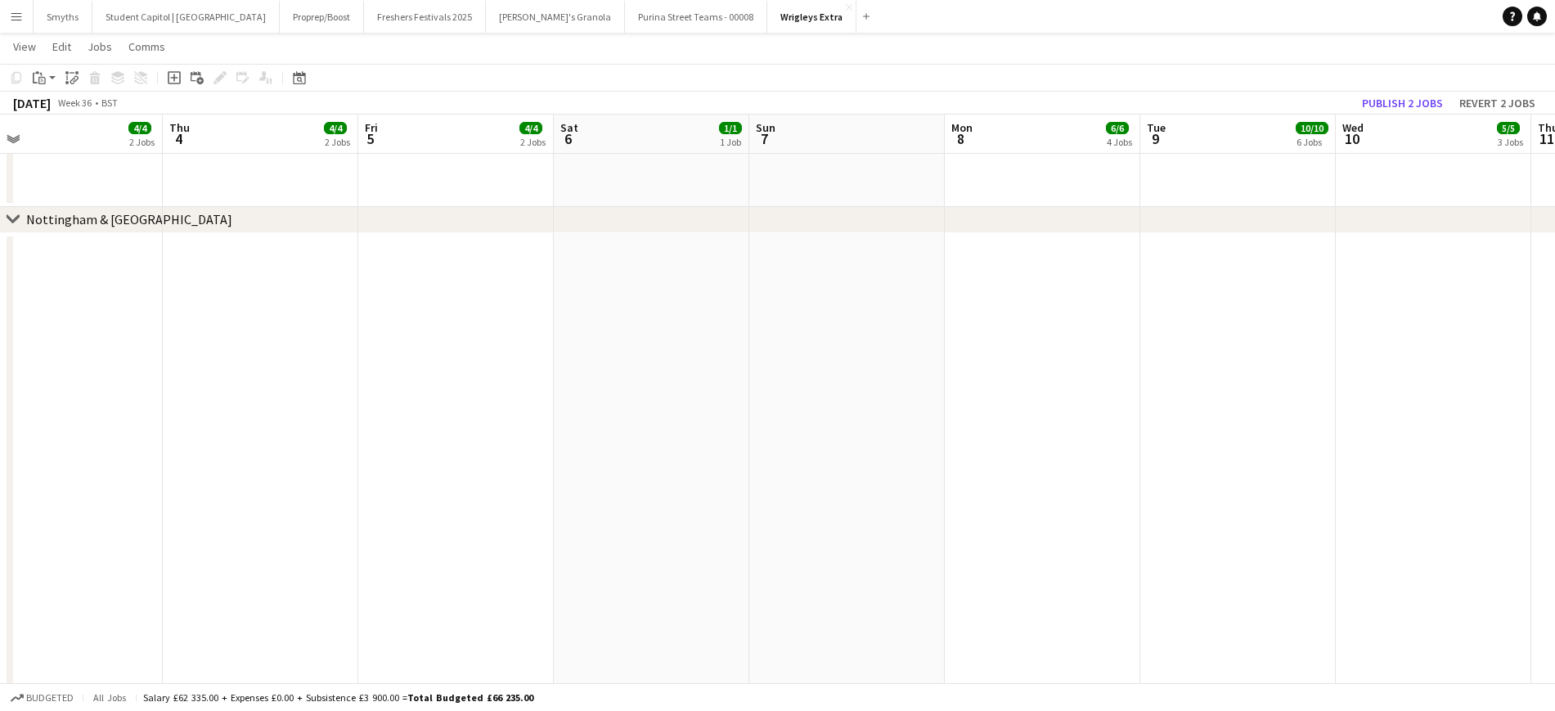
drag, startPoint x: 1114, startPoint y: 457, endPoint x: 109, endPoint y: 557, distance: 1010.5
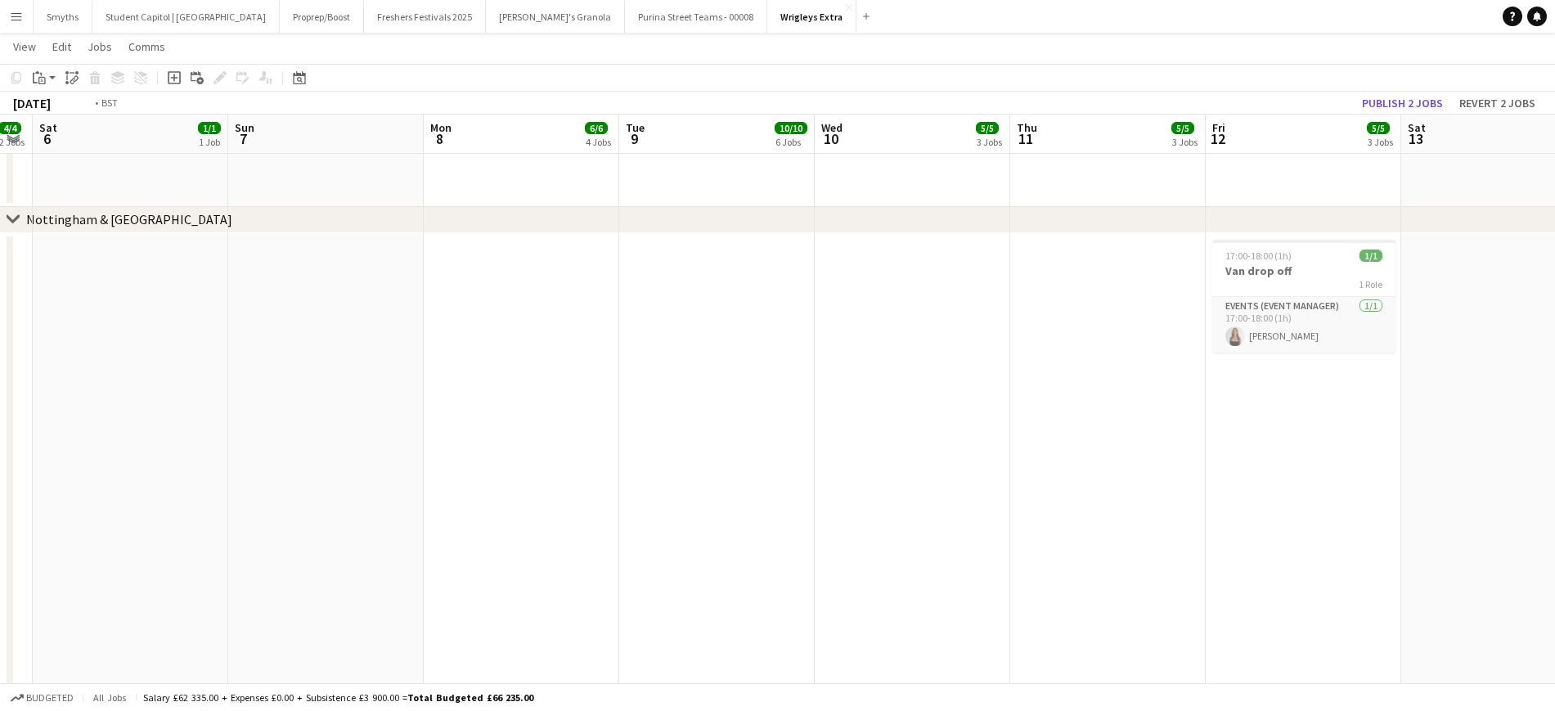
drag, startPoint x: 690, startPoint y: 565, endPoint x: 242, endPoint y: 577, distance: 447.6
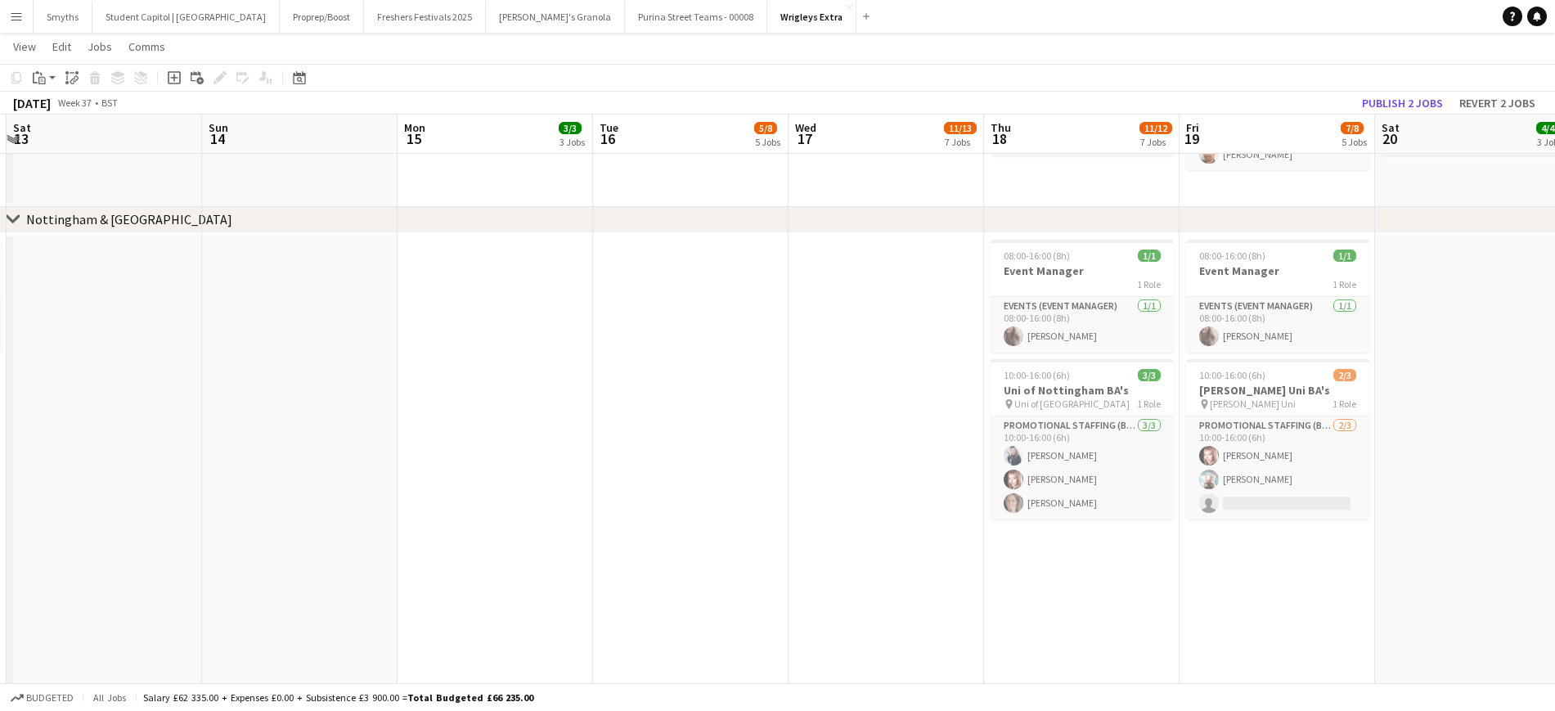
drag, startPoint x: 1243, startPoint y: 433, endPoint x: 461, endPoint y: 531, distance: 787.4
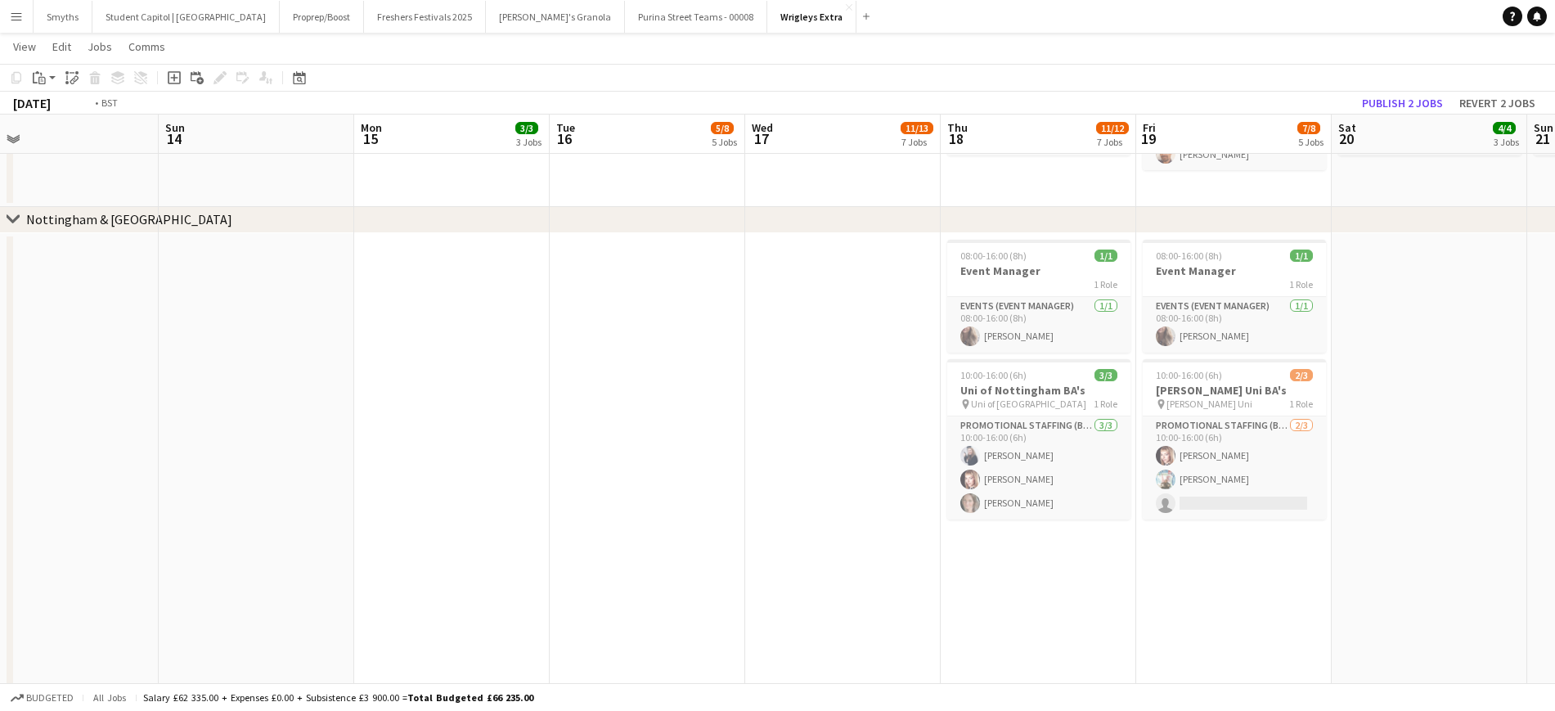
scroll to position [0, 479]
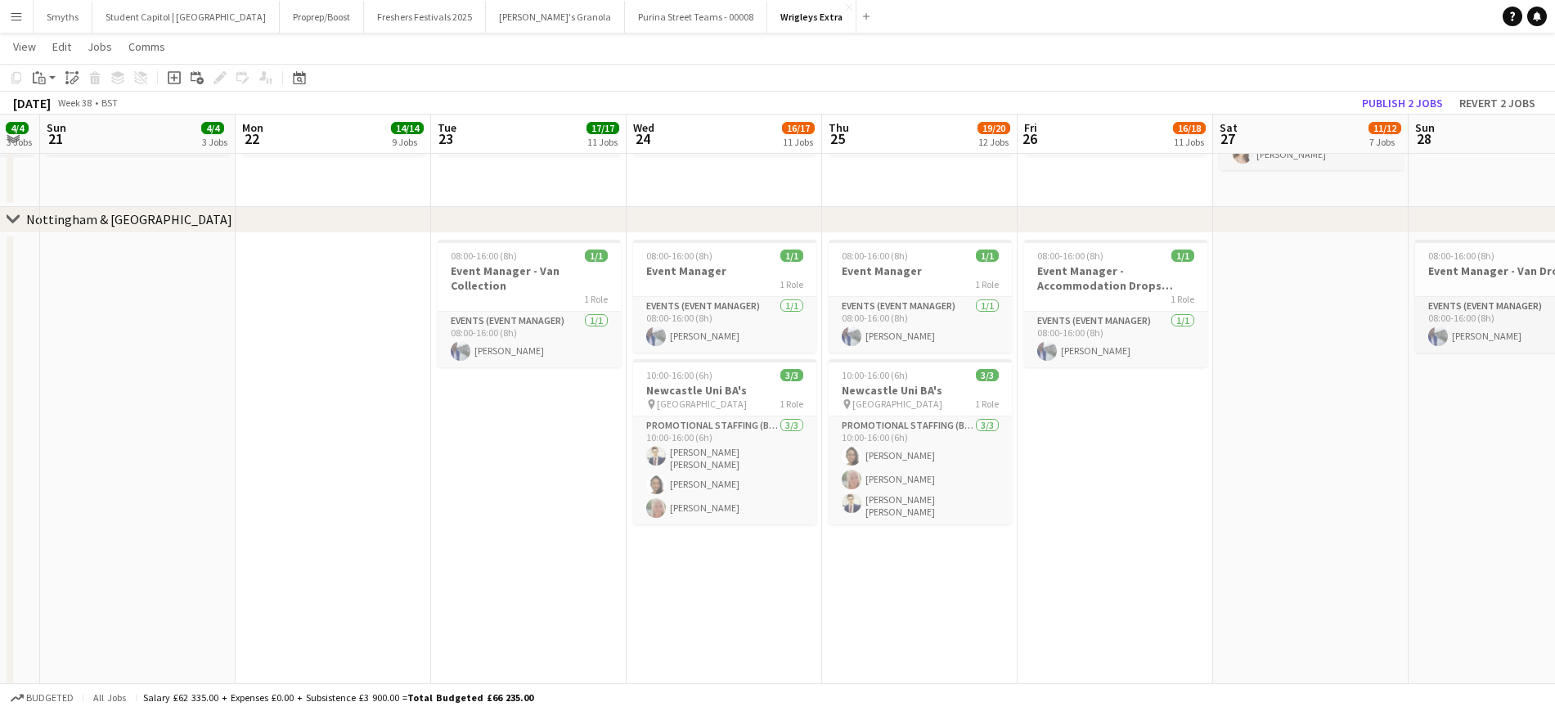
scroll to position [0, 573]
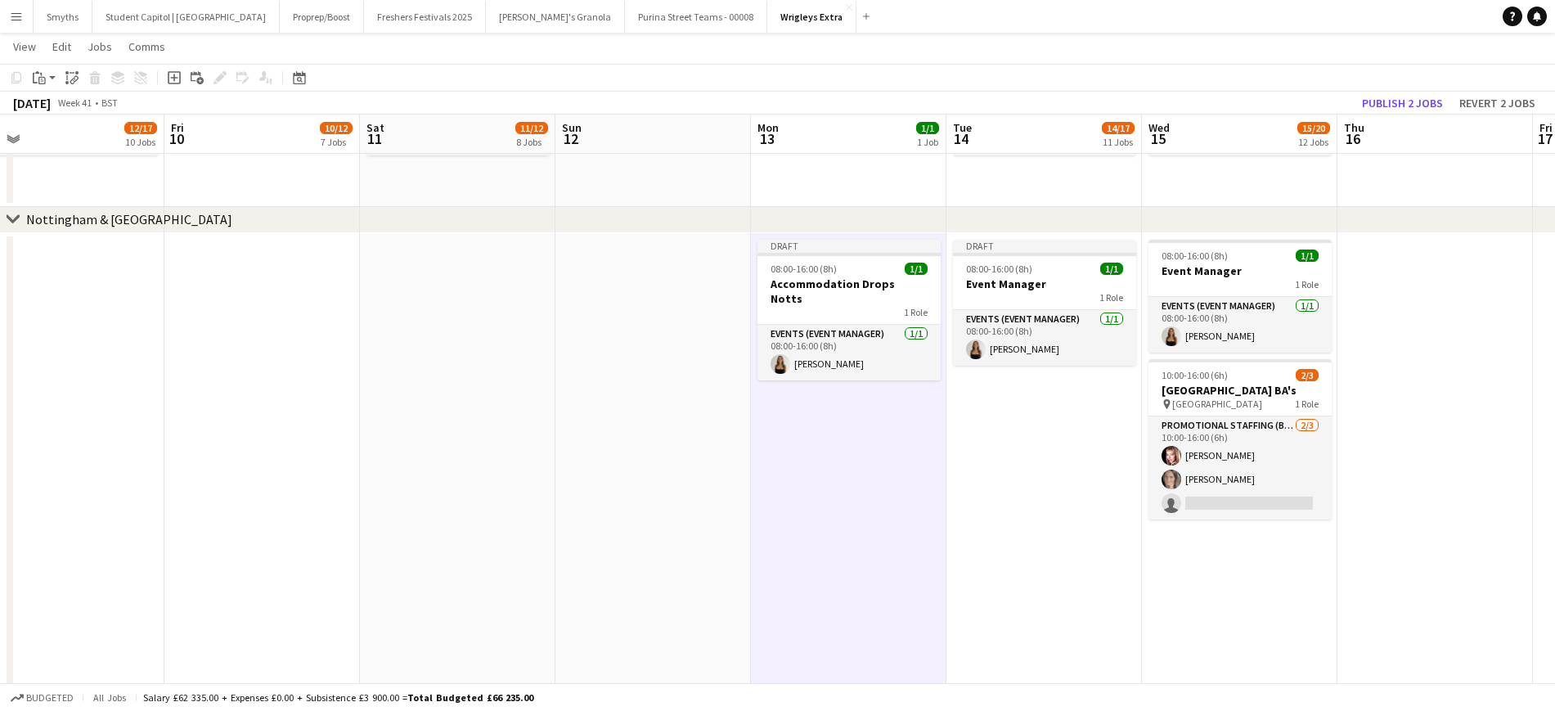
scroll to position [0, 618]
click at [977, 286] on h3 "Event Manager" at bounding box center [1043, 284] width 183 height 15
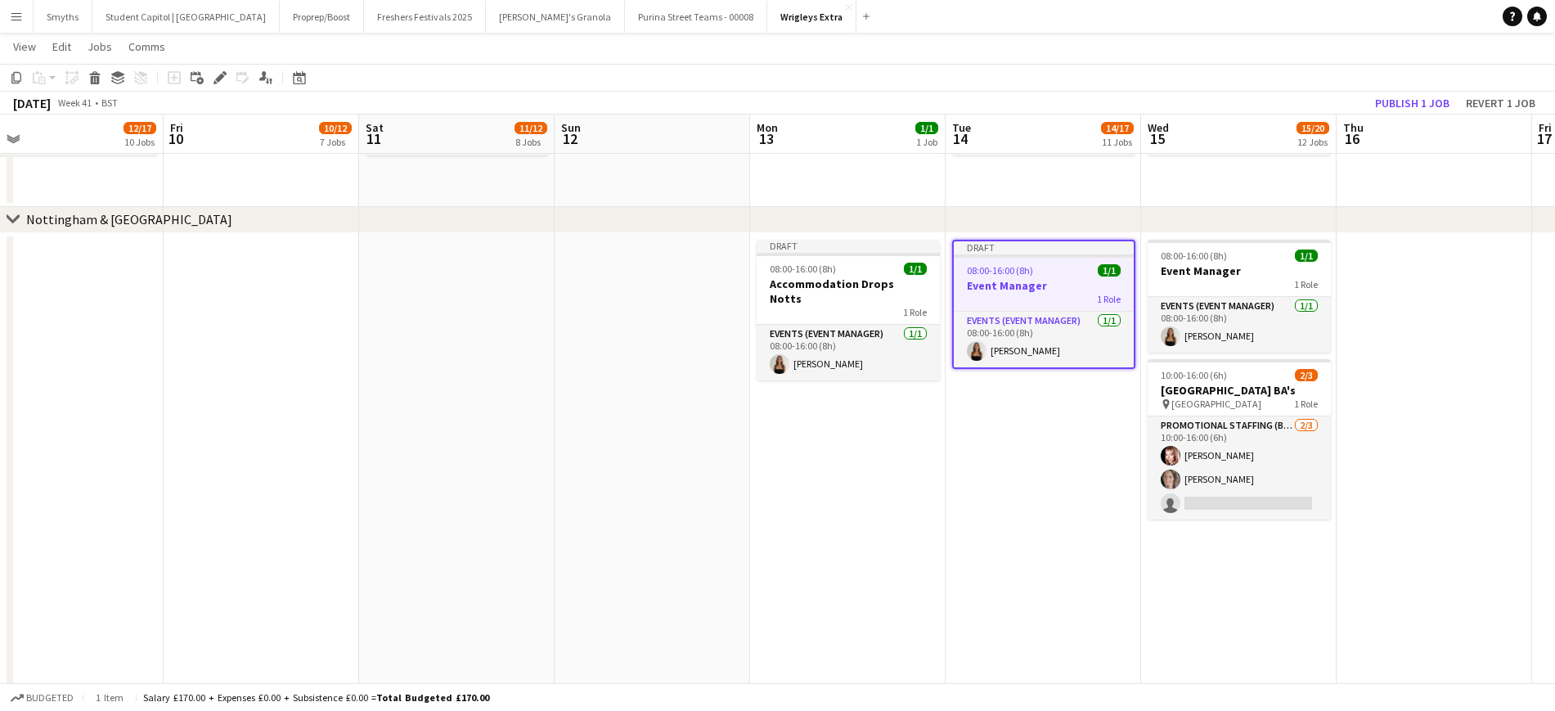
click at [211, 76] on div "Edit" at bounding box center [220, 78] width 20 height 20
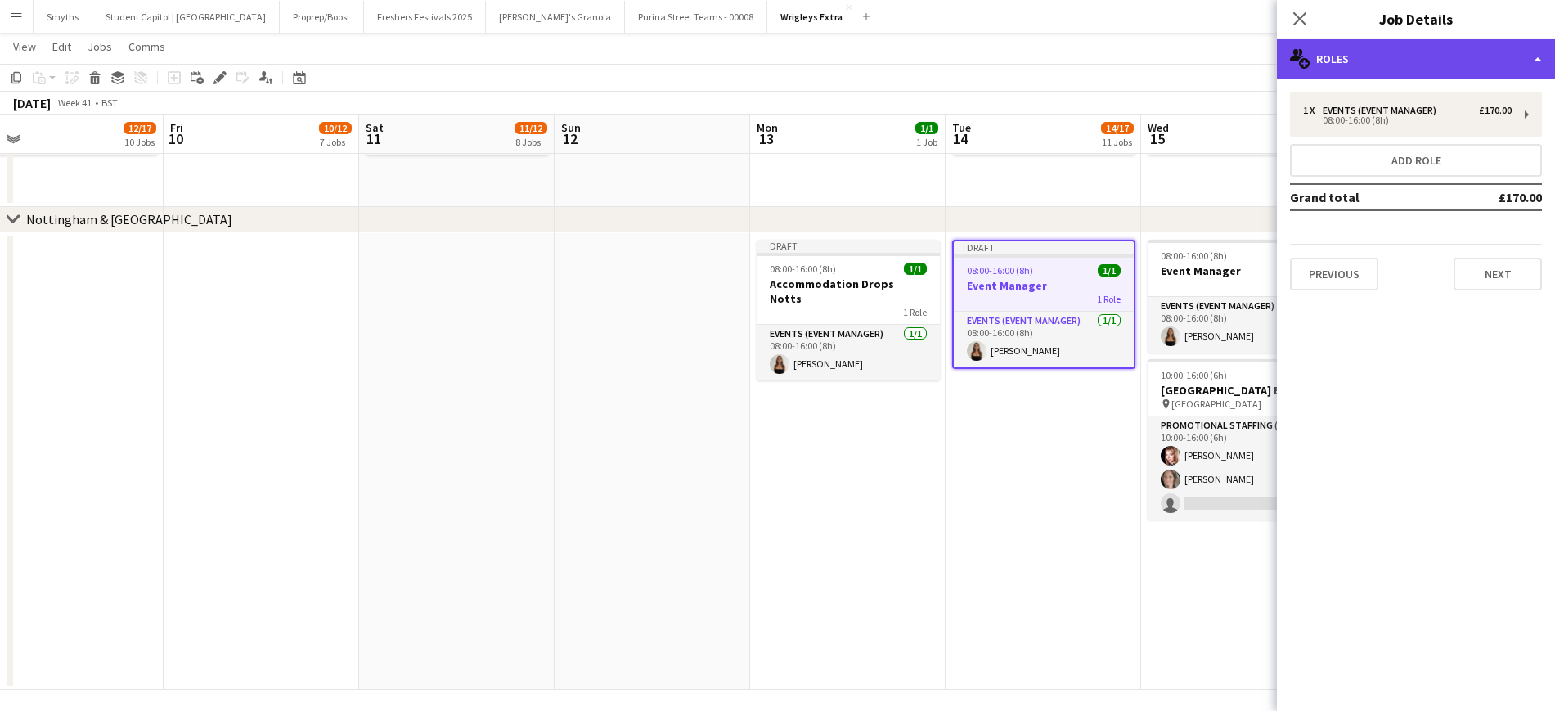
click at [1493, 63] on div "multiple-users-add Roles" at bounding box center [1416, 58] width 278 height 39
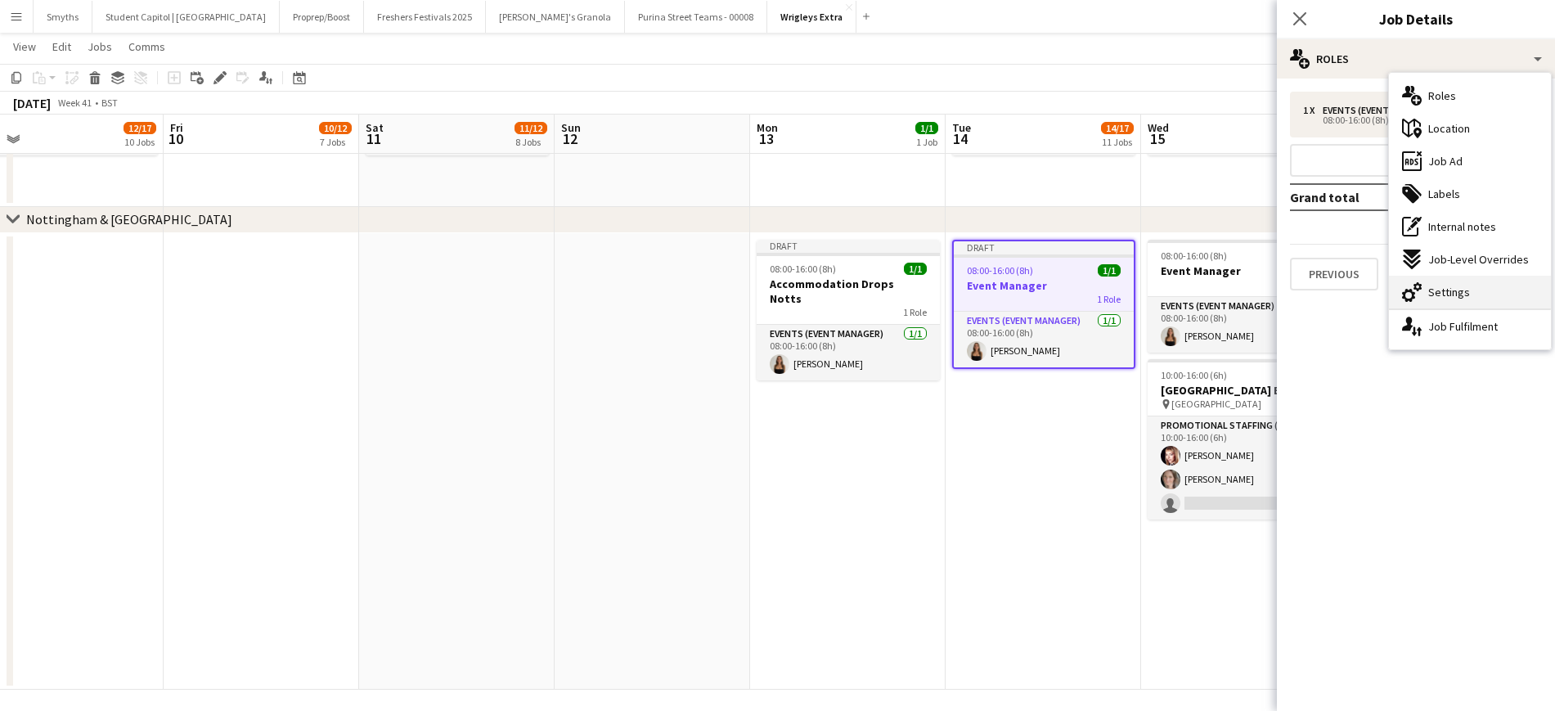
click at [1442, 279] on div "cog-double-3 Settings" at bounding box center [1470, 292] width 162 height 33
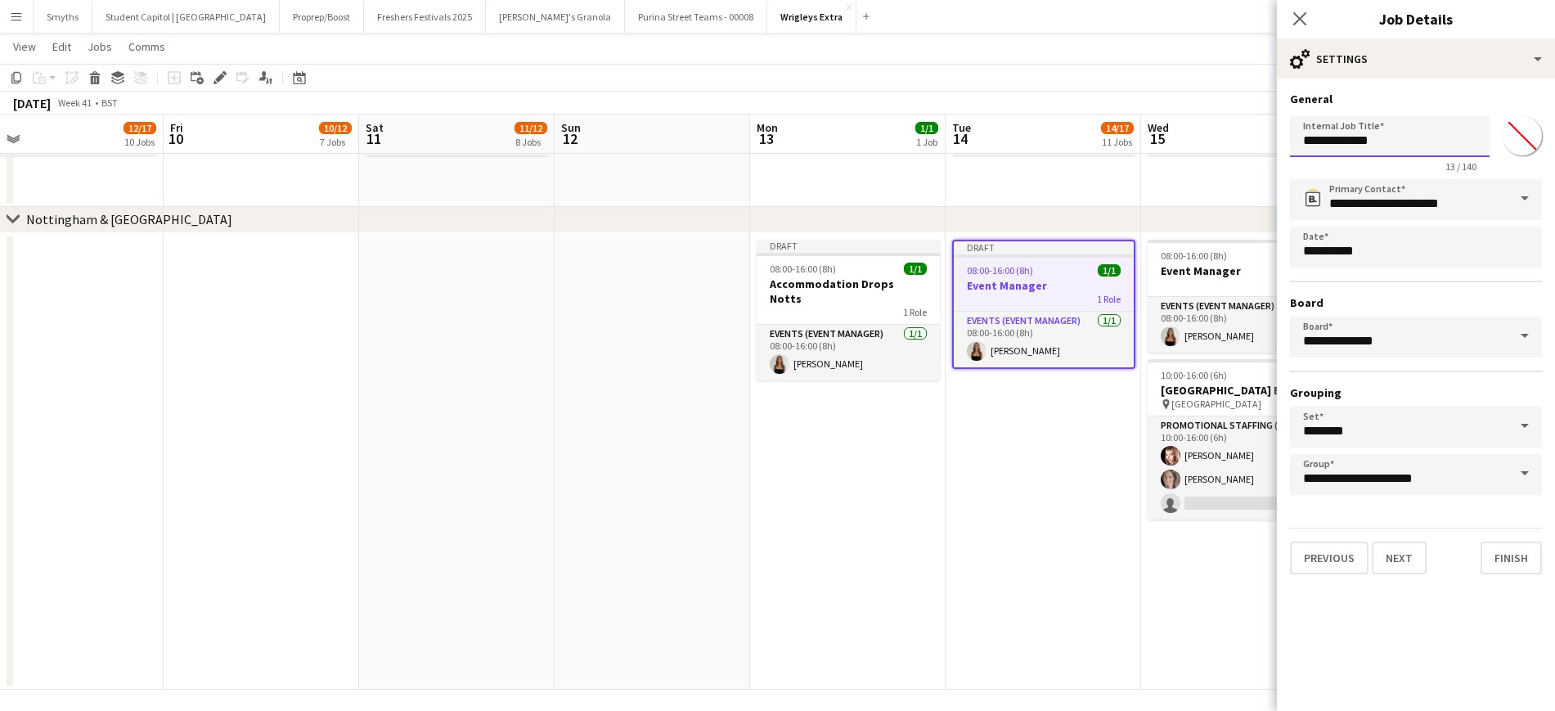
click at [1364, 133] on input "**********" at bounding box center [1390, 136] width 200 height 41
click at [1364, 137] on input "**********" at bounding box center [1390, 136] width 200 height 41
paste input "**********"
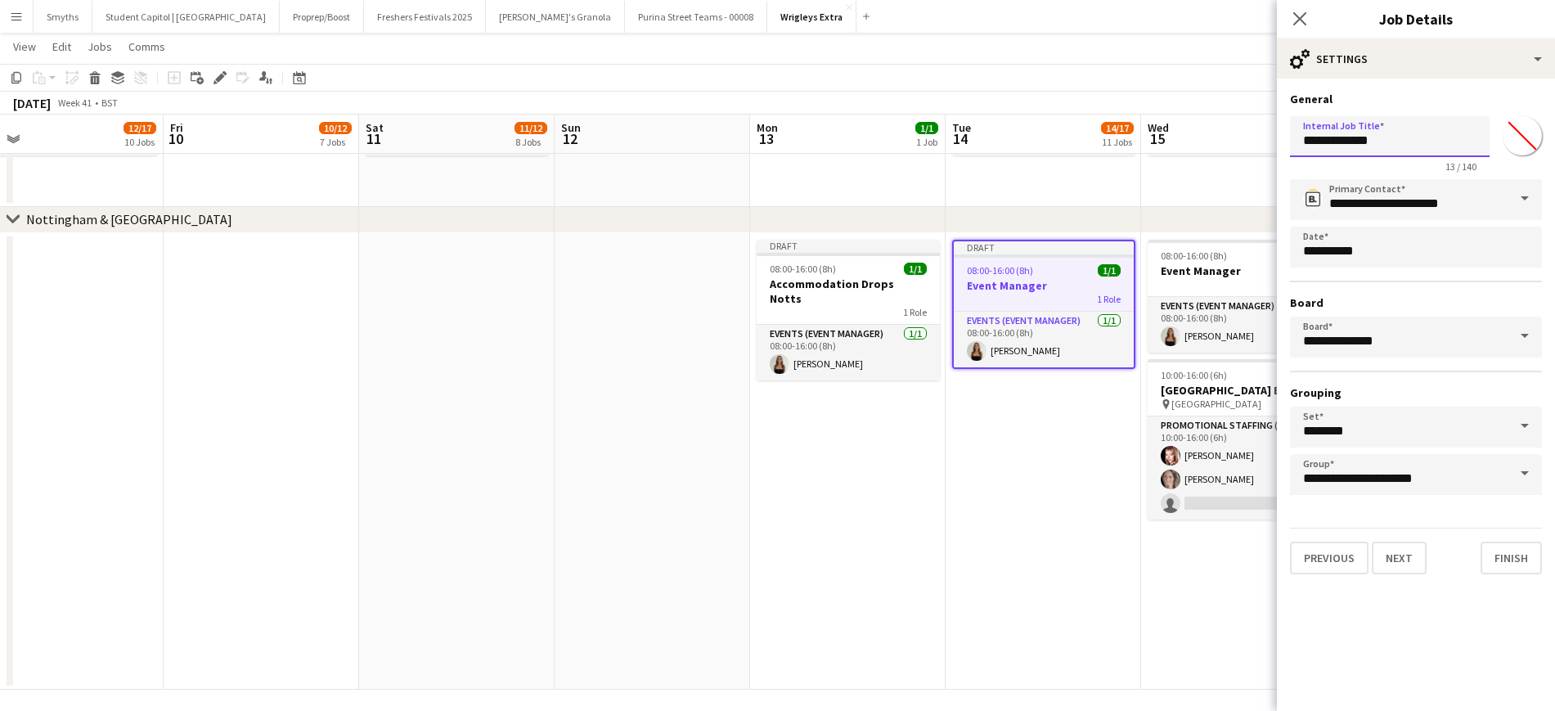
type input "**********"
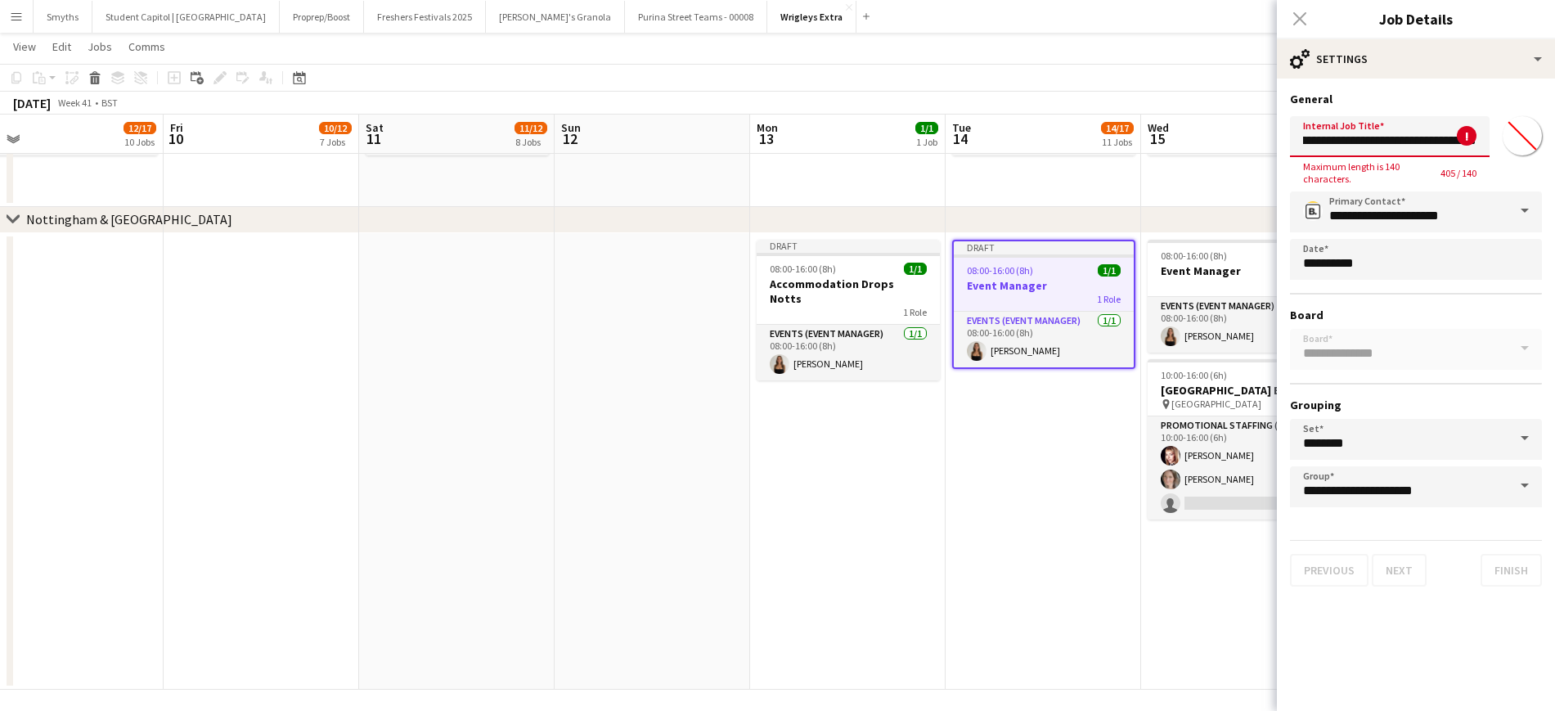
click at [1364, 137] on input "**********" at bounding box center [1390, 136] width 200 height 41
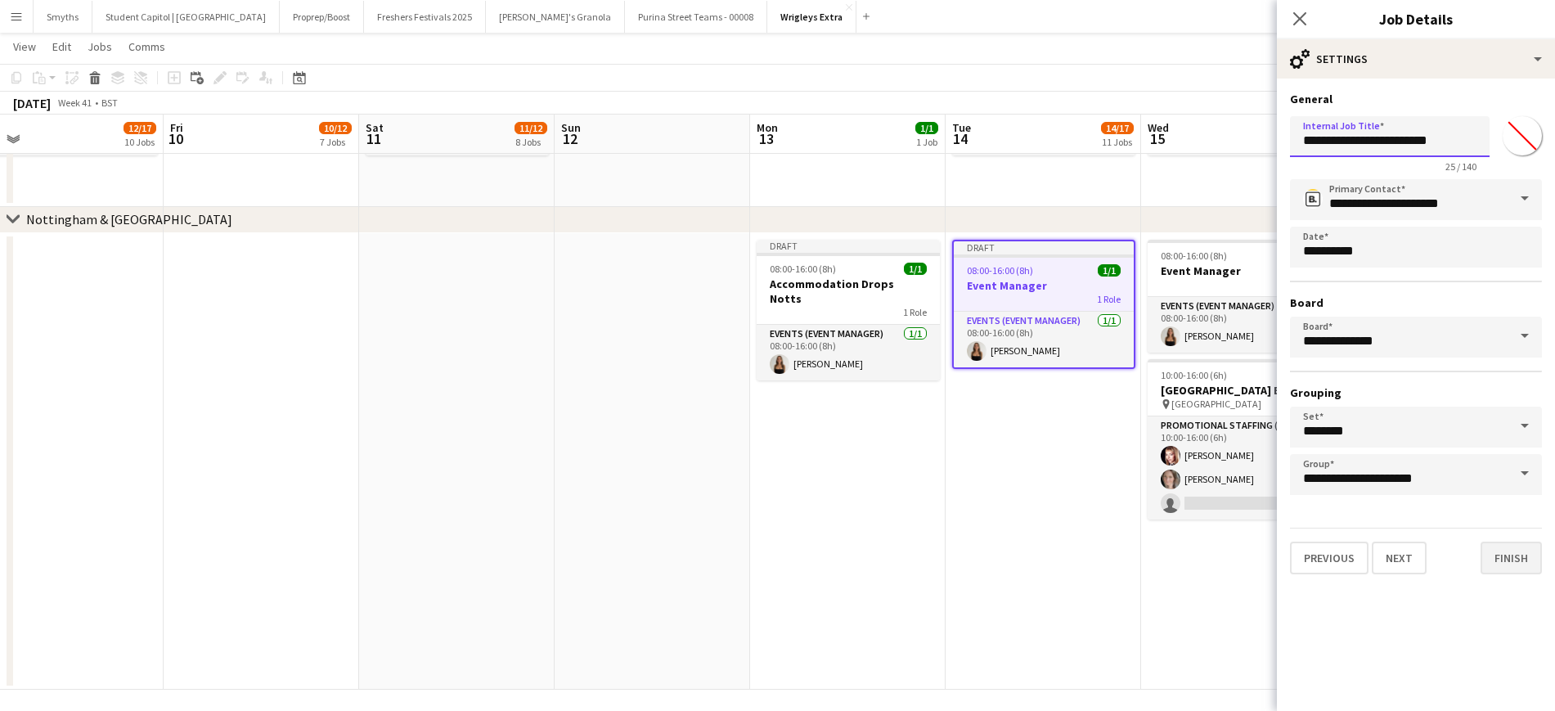
type input "**********"
click at [1525, 549] on button "Finish" at bounding box center [1511, 558] width 61 height 33
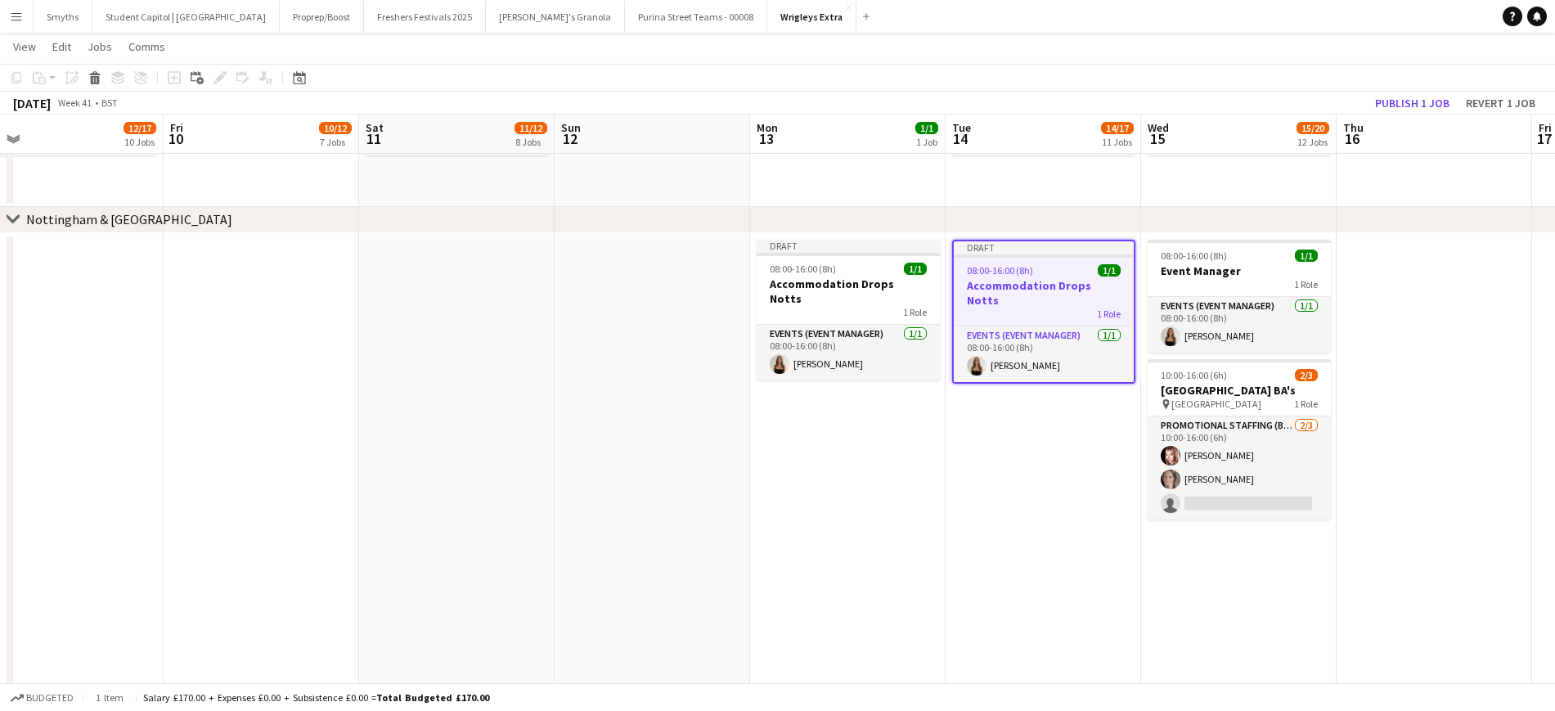
scroll to position [0, 616]
click at [1023, 528] on app-date-cell "Draft 08:00-16:00 (8h) 1/1 Accommodation Drops Notts 1 Role Events (Event Manag…" at bounding box center [1046, 461] width 196 height 457
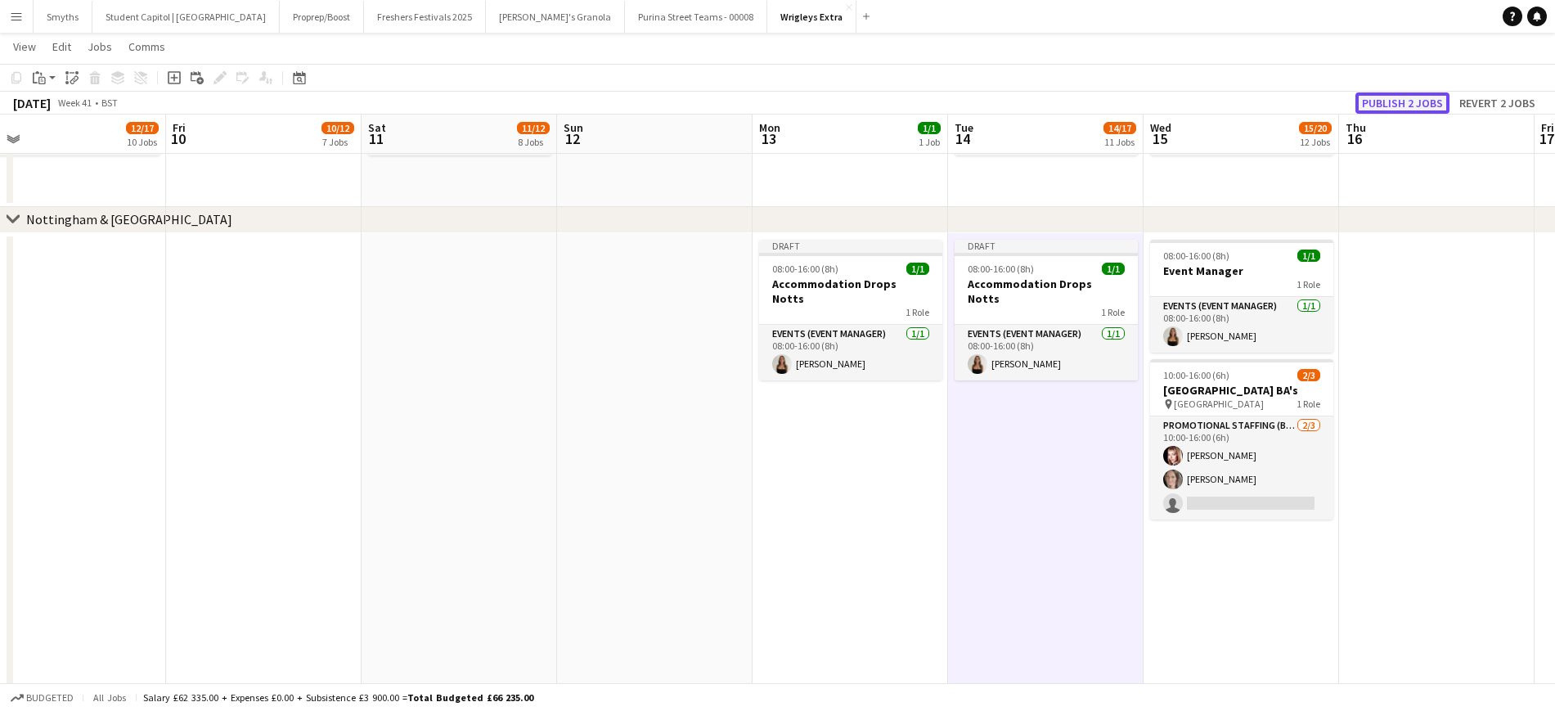
click at [1427, 106] on button "Publish 2 jobs" at bounding box center [1403, 102] width 94 height 21
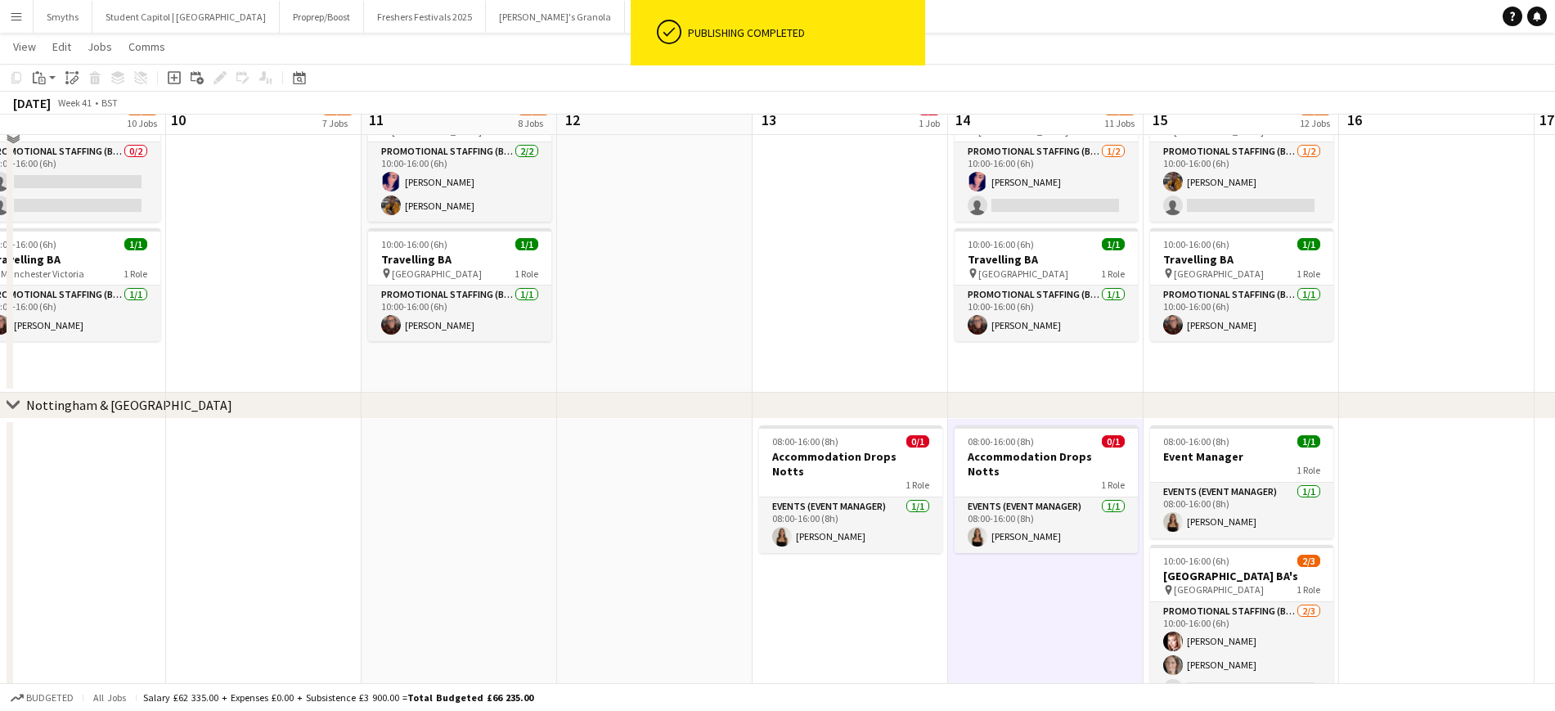
scroll to position [1534, 0]
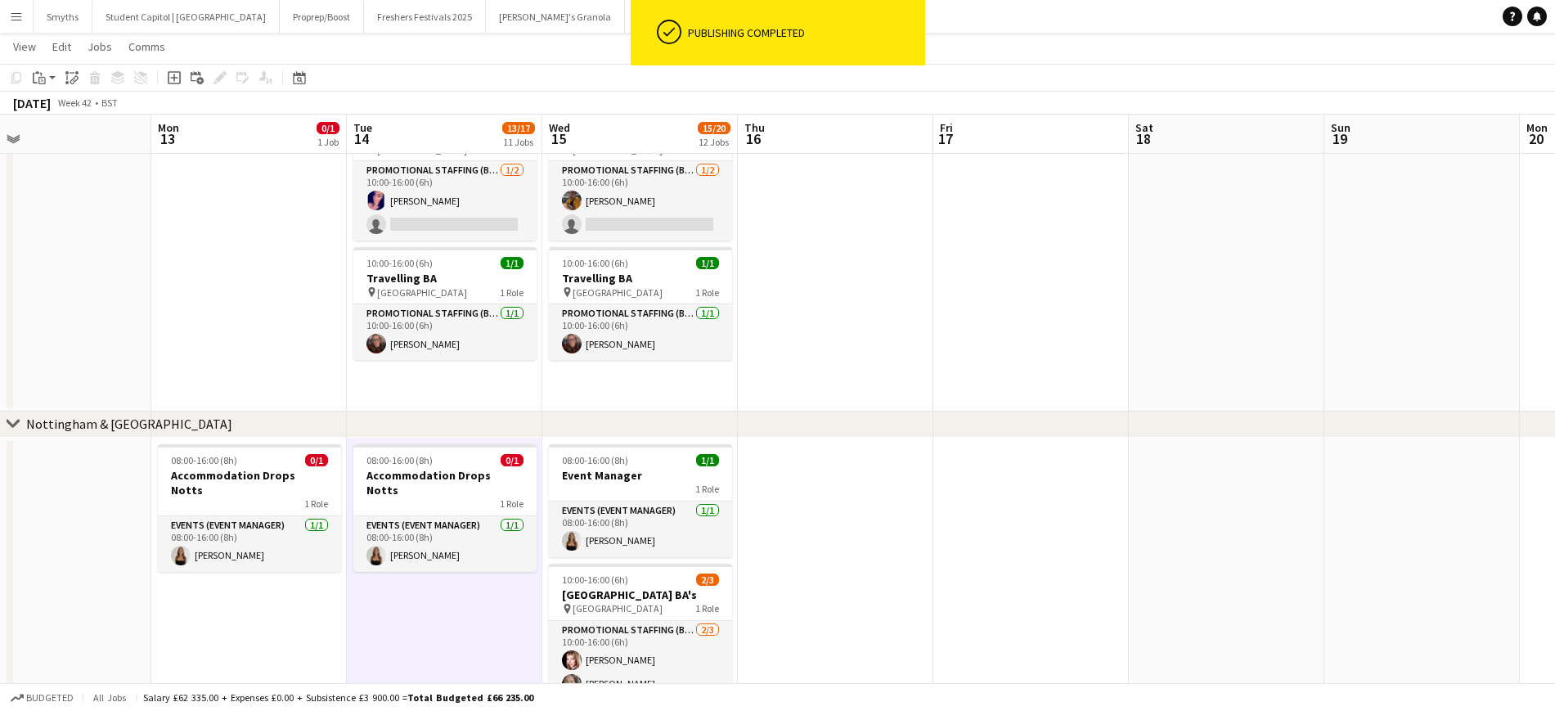
scroll to position [0, 333]
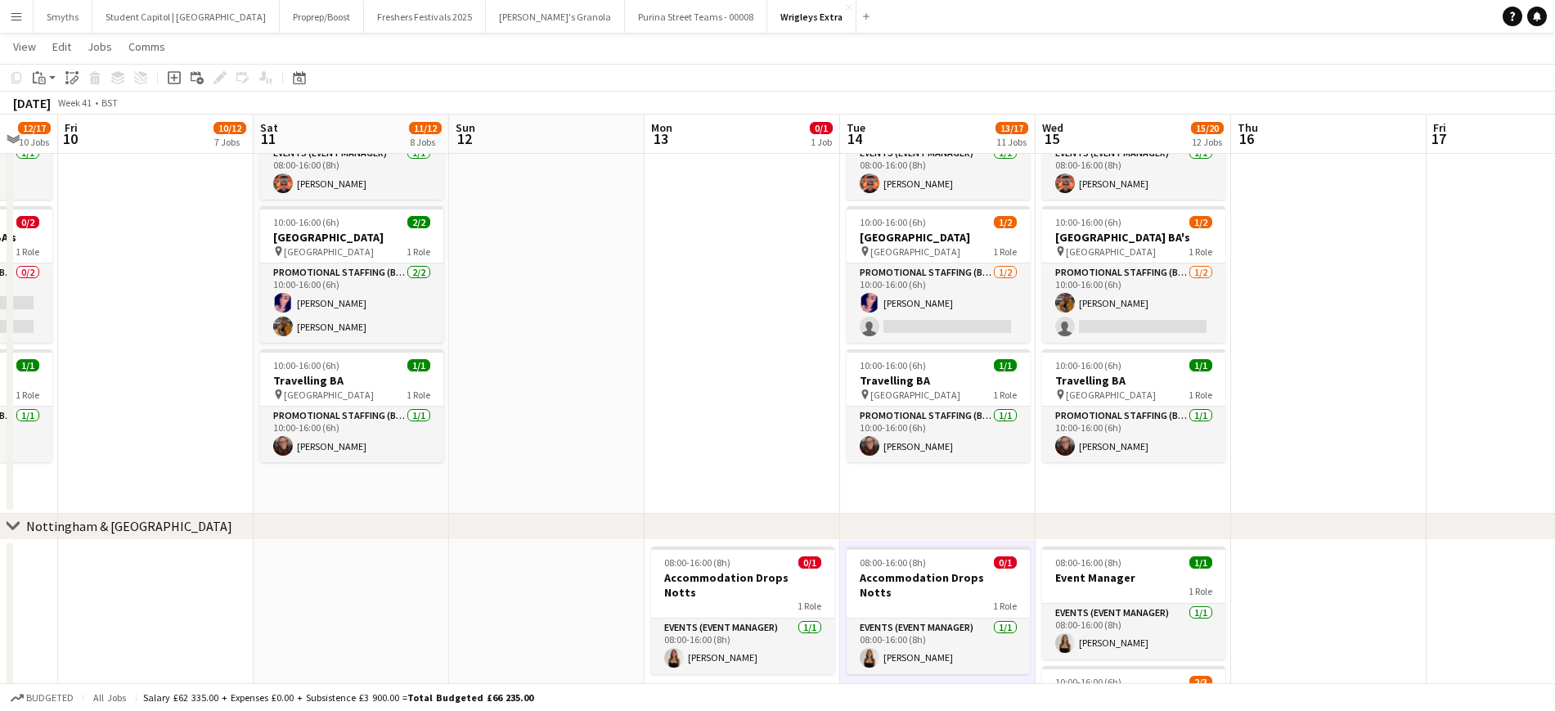
scroll to position [0, 497]
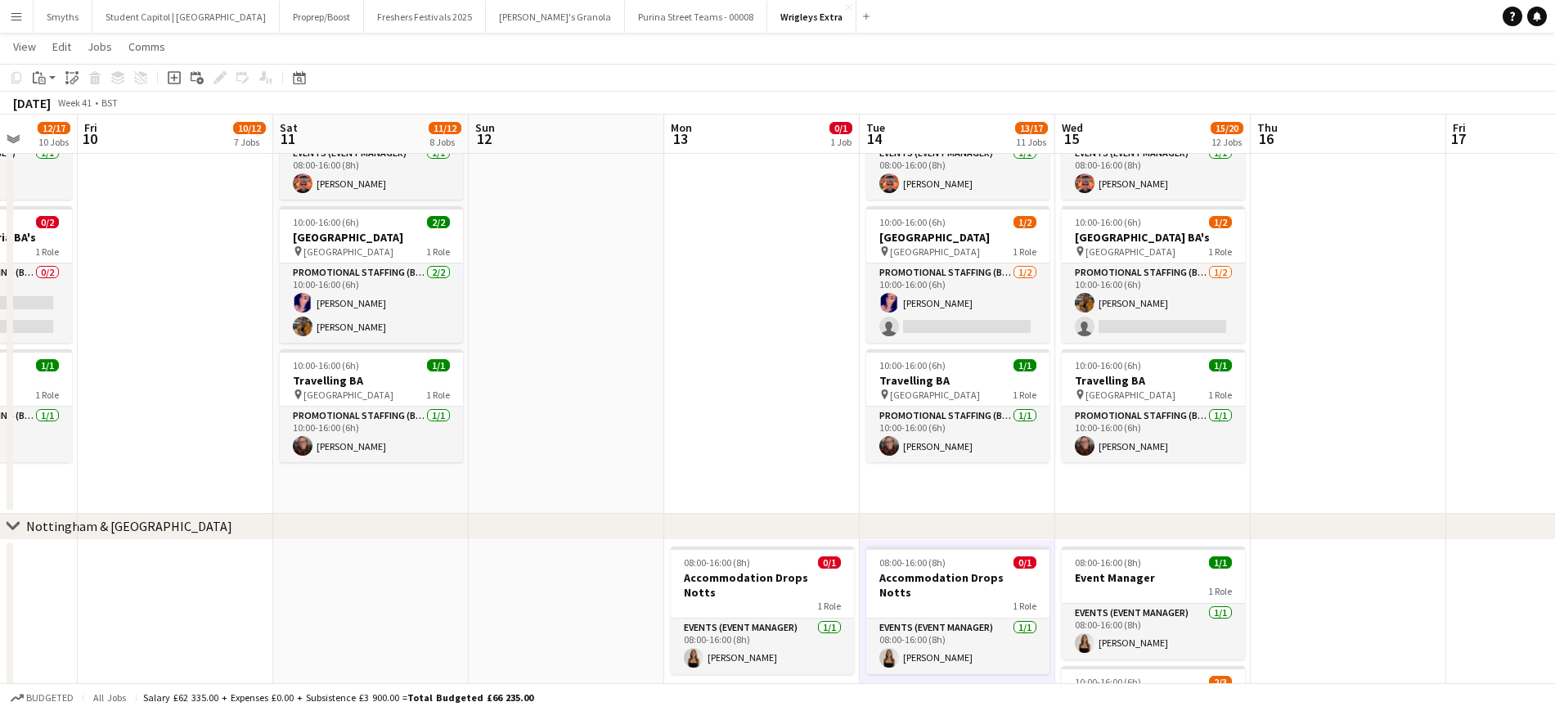
drag, startPoint x: 439, startPoint y: 422, endPoint x: 1058, endPoint y: 350, distance: 622.7
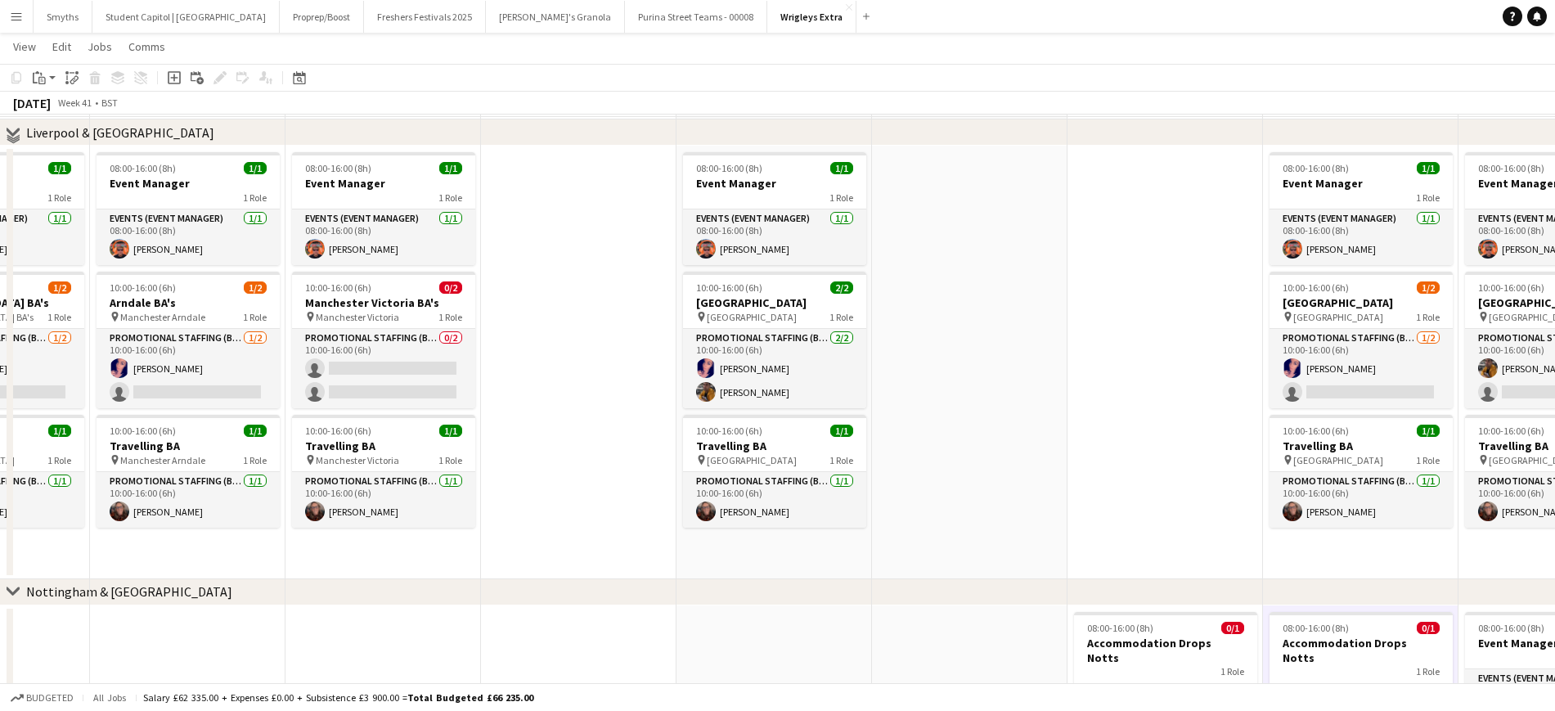
scroll to position [1329, 0]
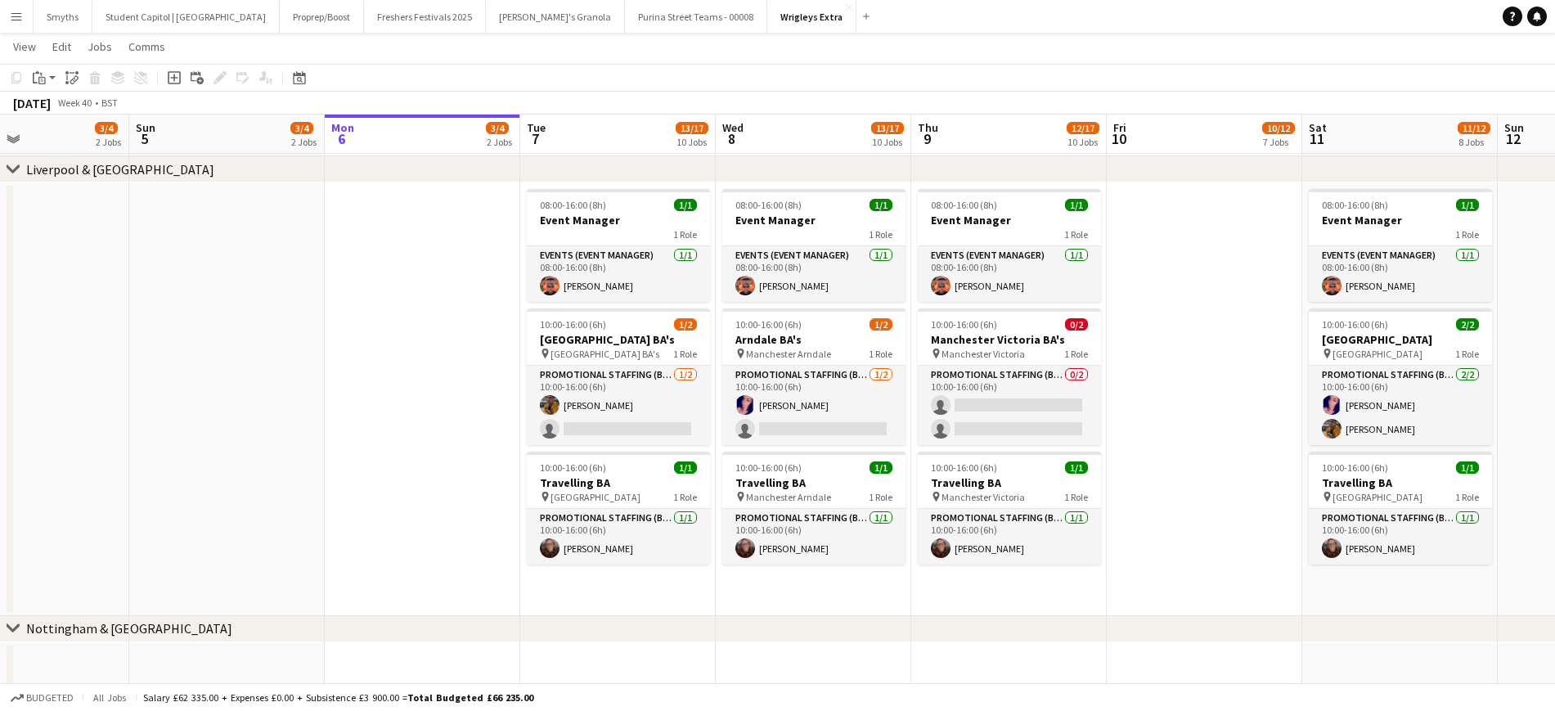
drag, startPoint x: 930, startPoint y: 376, endPoint x: 1132, endPoint y: 340, distance: 205.4
drag, startPoint x: 533, startPoint y: 421, endPoint x: 726, endPoint y: 403, distance: 194.7
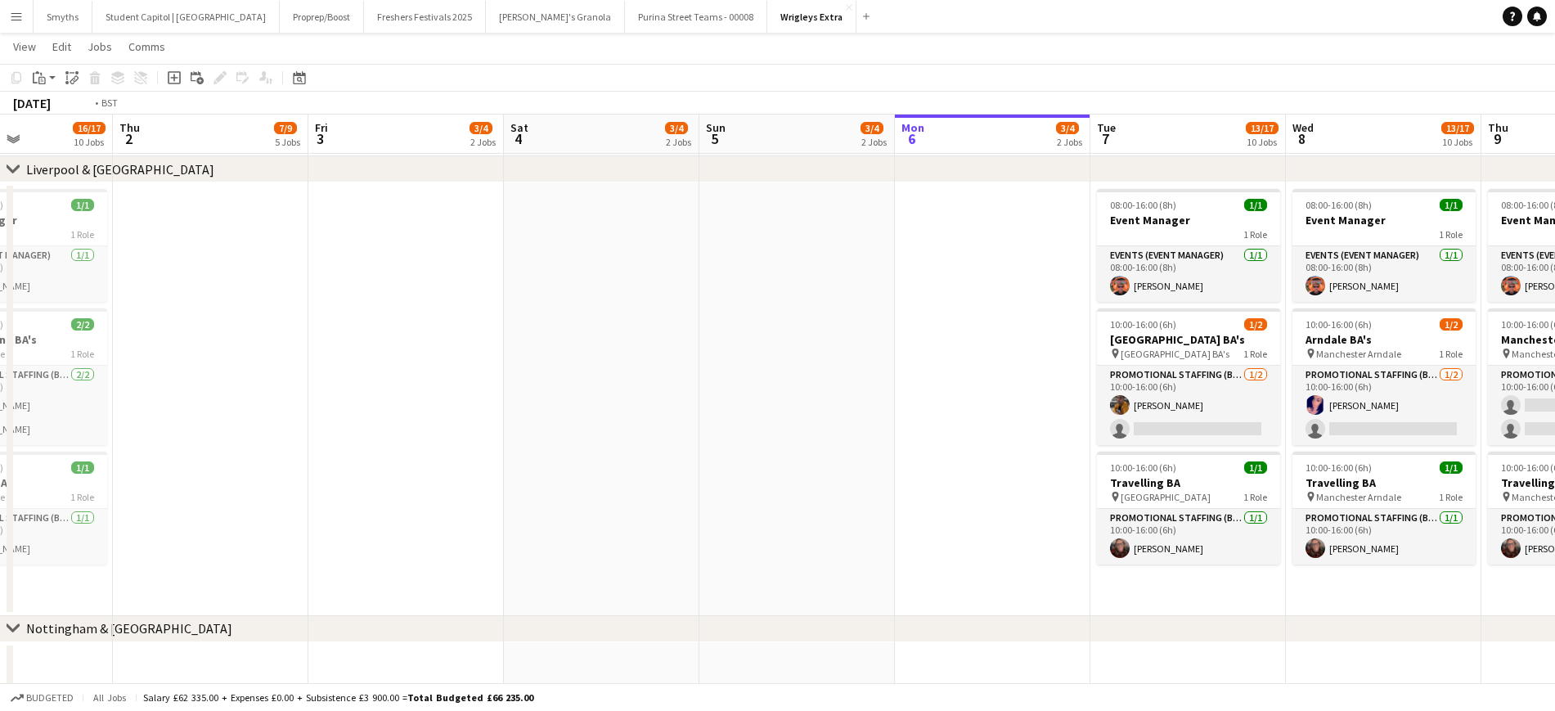
drag, startPoint x: 736, startPoint y: 375, endPoint x: 1190, endPoint y: 347, distance: 454.9
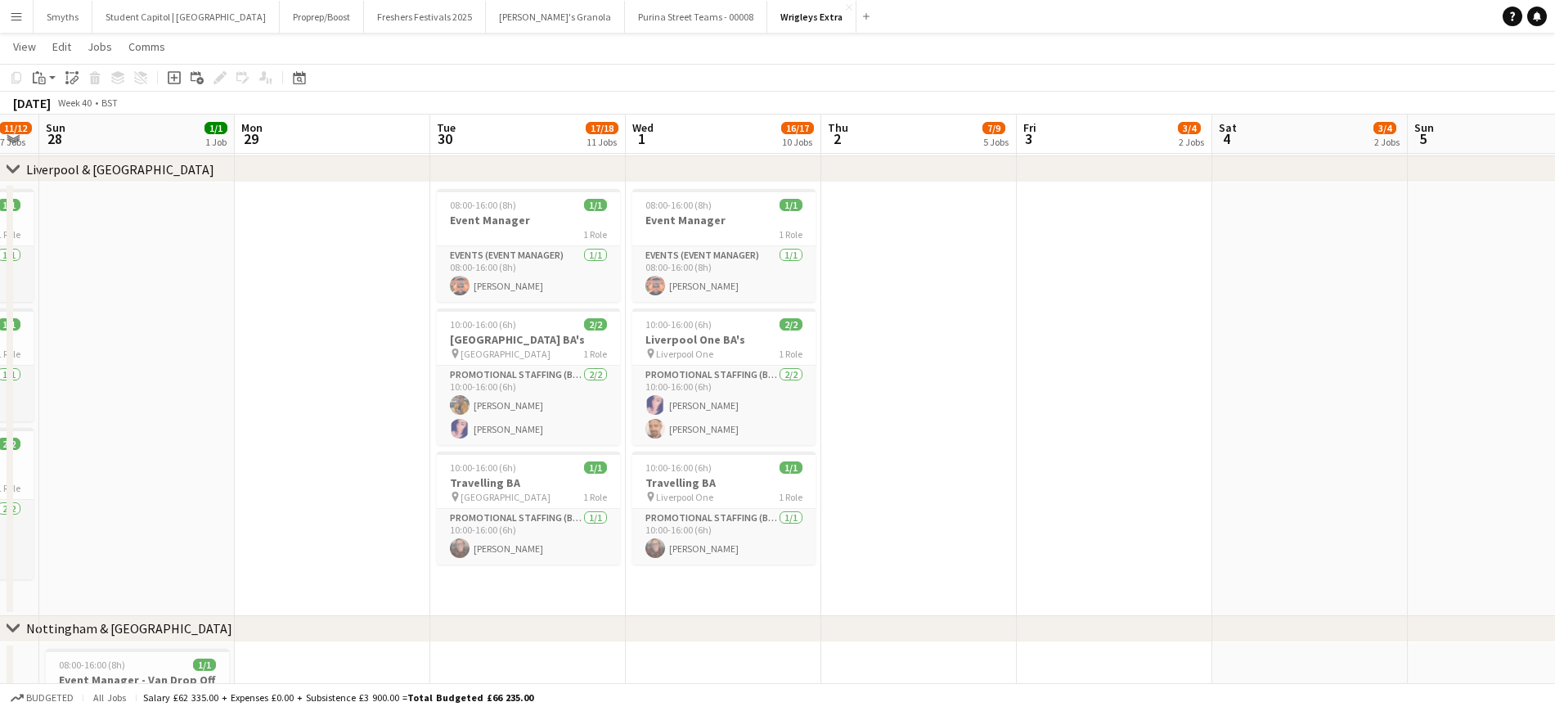
drag, startPoint x: 587, startPoint y: 398, endPoint x: 978, endPoint y: 363, distance: 393.4
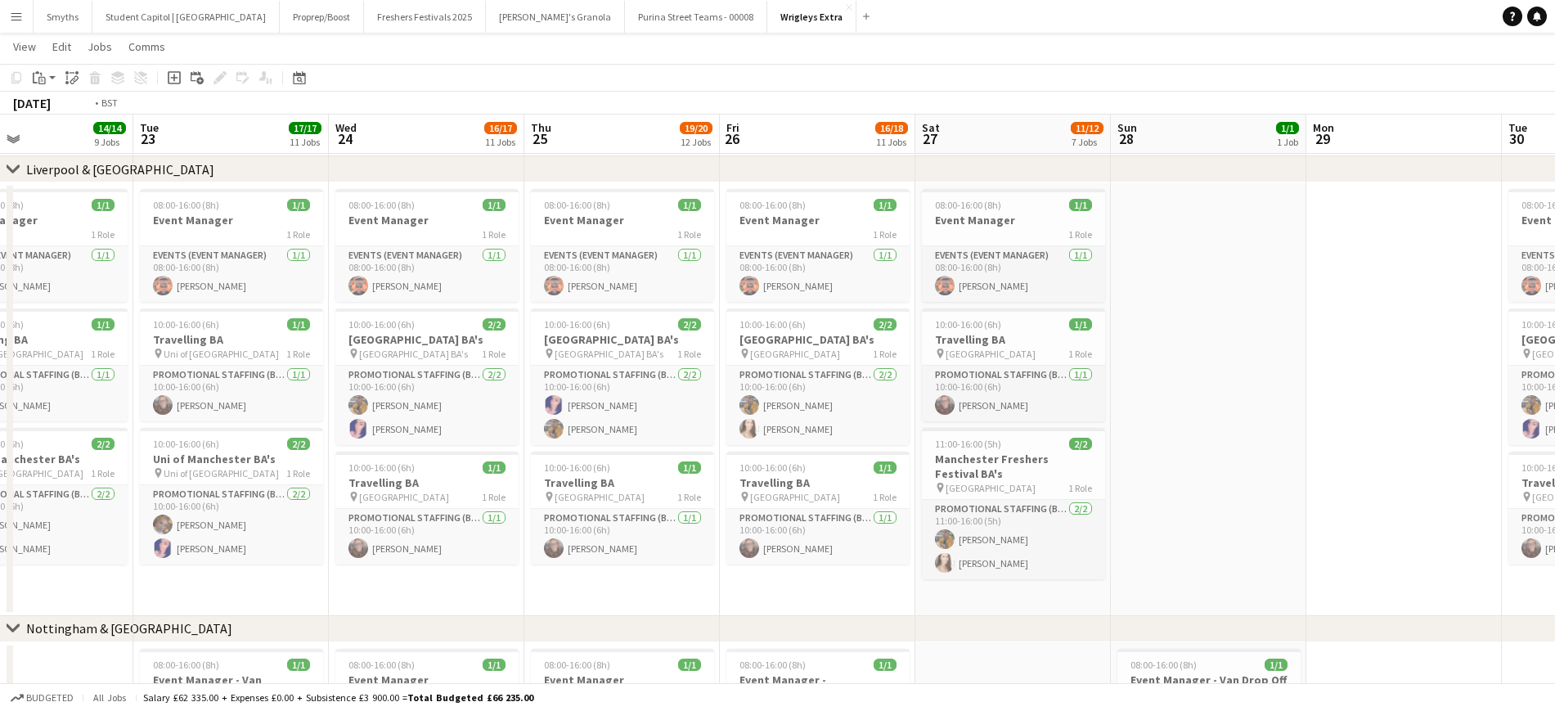
drag, startPoint x: 649, startPoint y: 376, endPoint x: 1230, endPoint y: 328, distance: 582.8
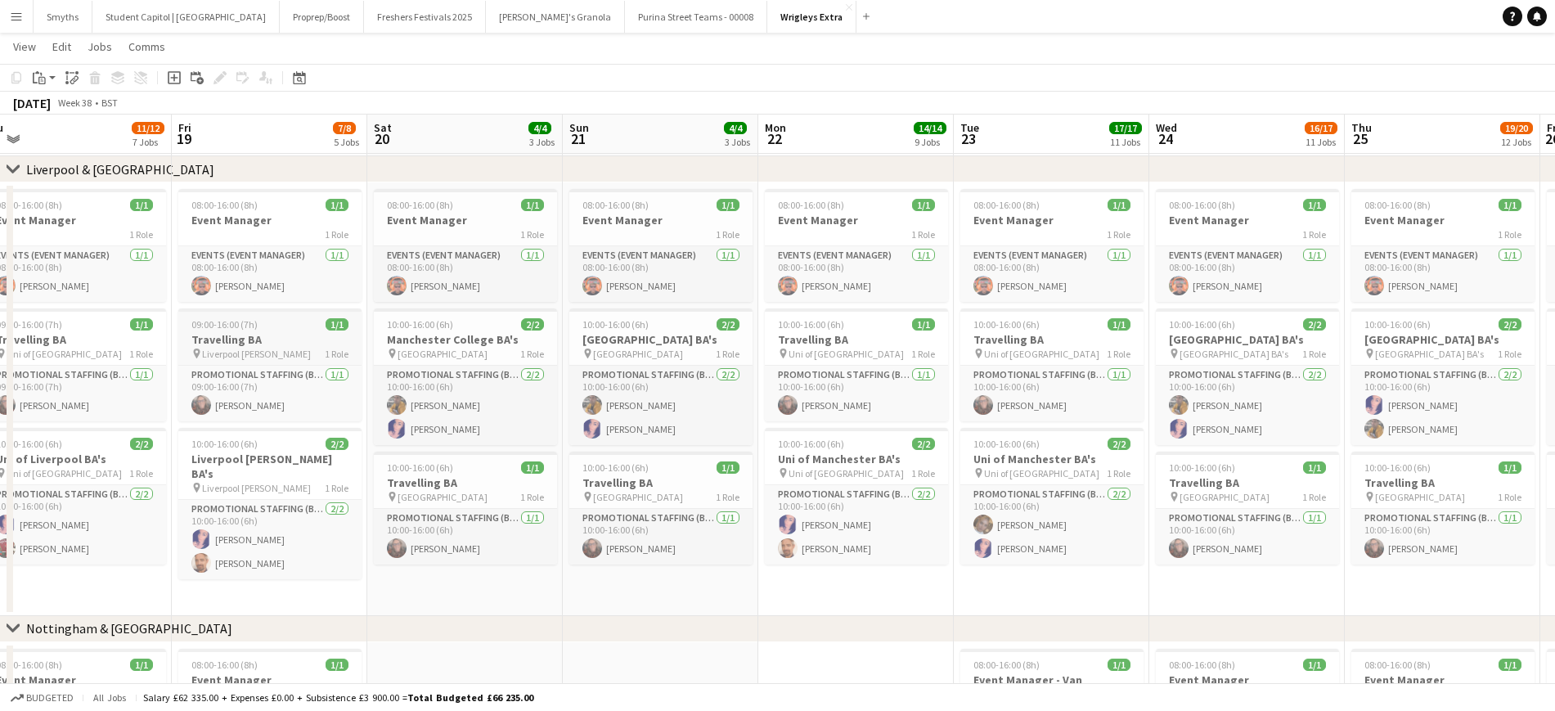
drag, startPoint x: 798, startPoint y: 349, endPoint x: 891, endPoint y: 338, distance: 93.9
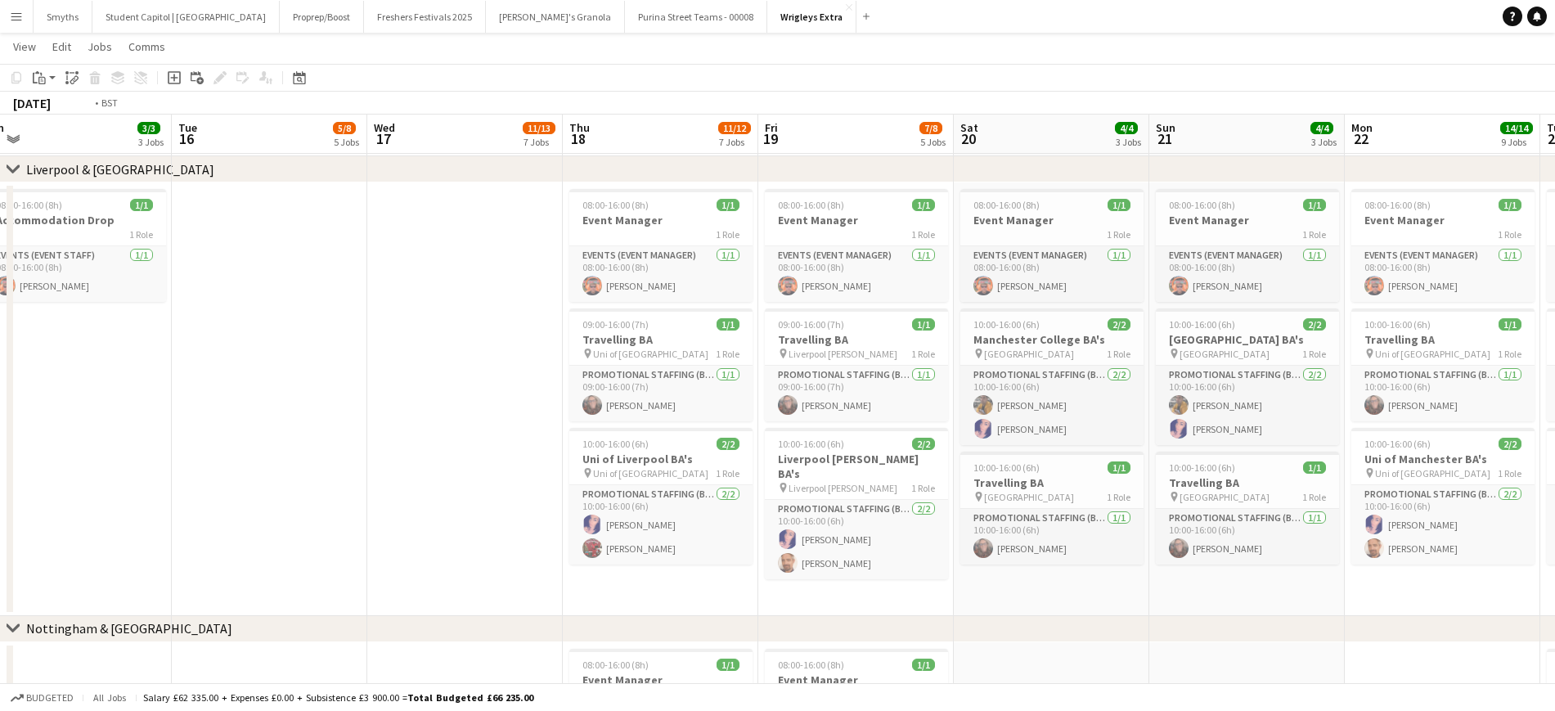
drag, startPoint x: 893, startPoint y: 338, endPoint x: 1226, endPoint y: 329, distance: 332.3
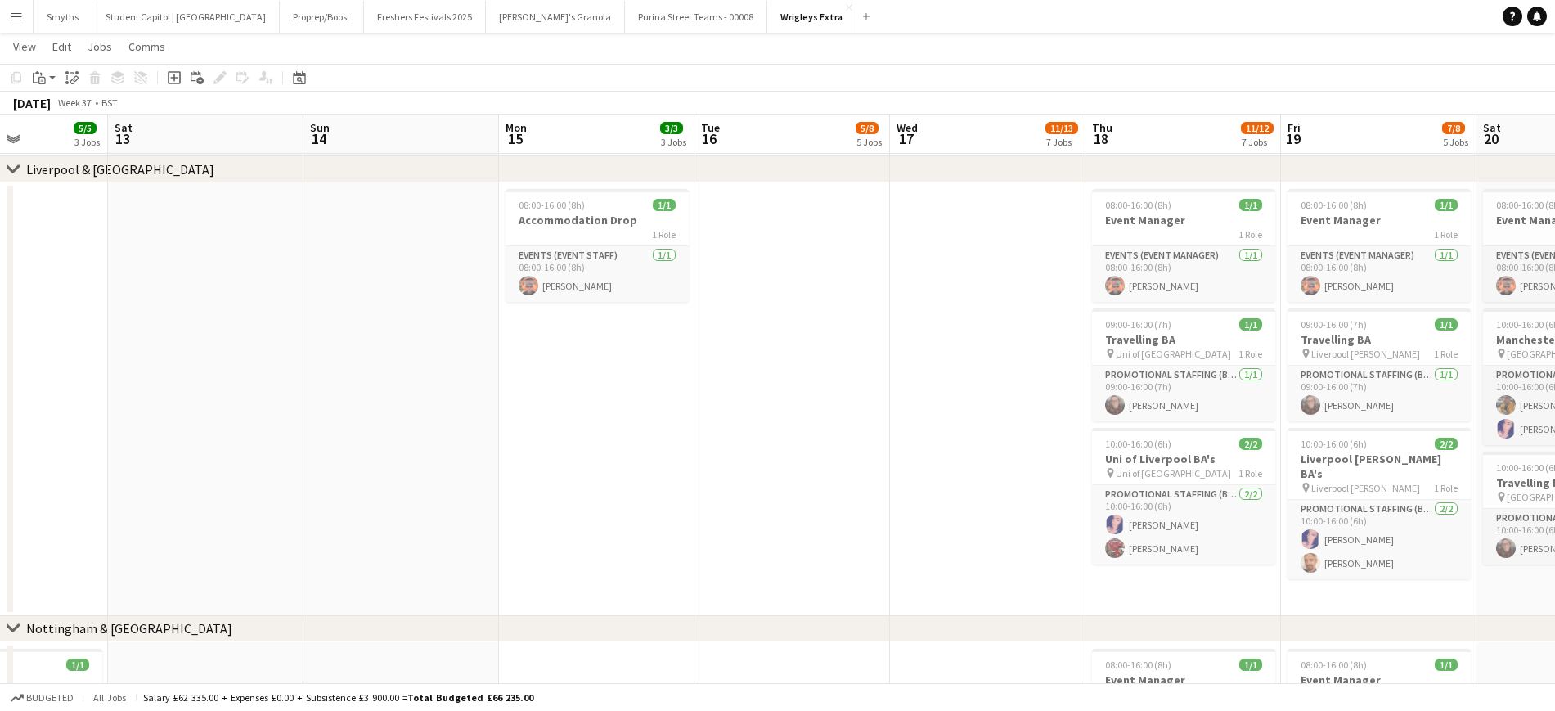
drag, startPoint x: 1203, startPoint y: 371, endPoint x: 1137, endPoint y: 384, distance: 66.7
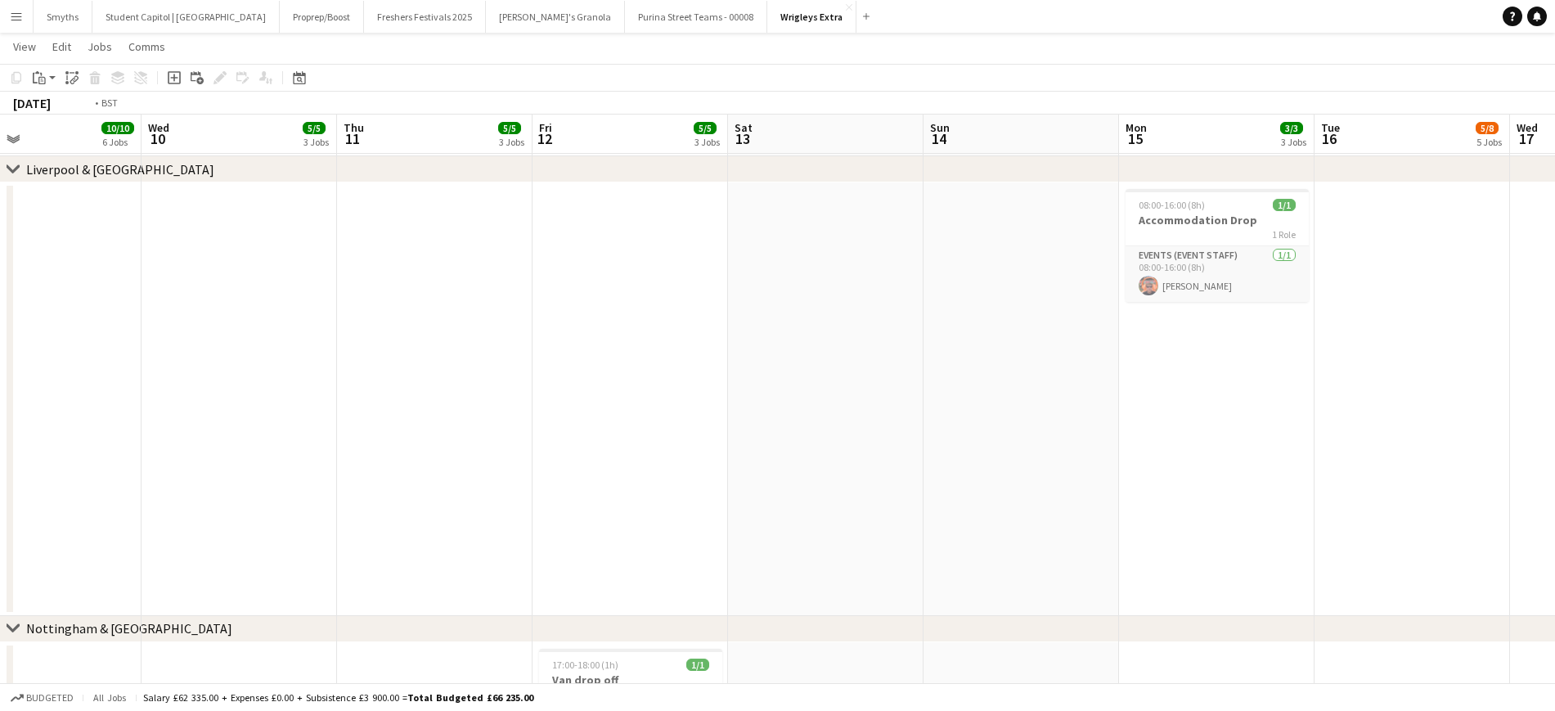
drag, startPoint x: 575, startPoint y: 399, endPoint x: 1273, endPoint y: 398, distance: 697.8
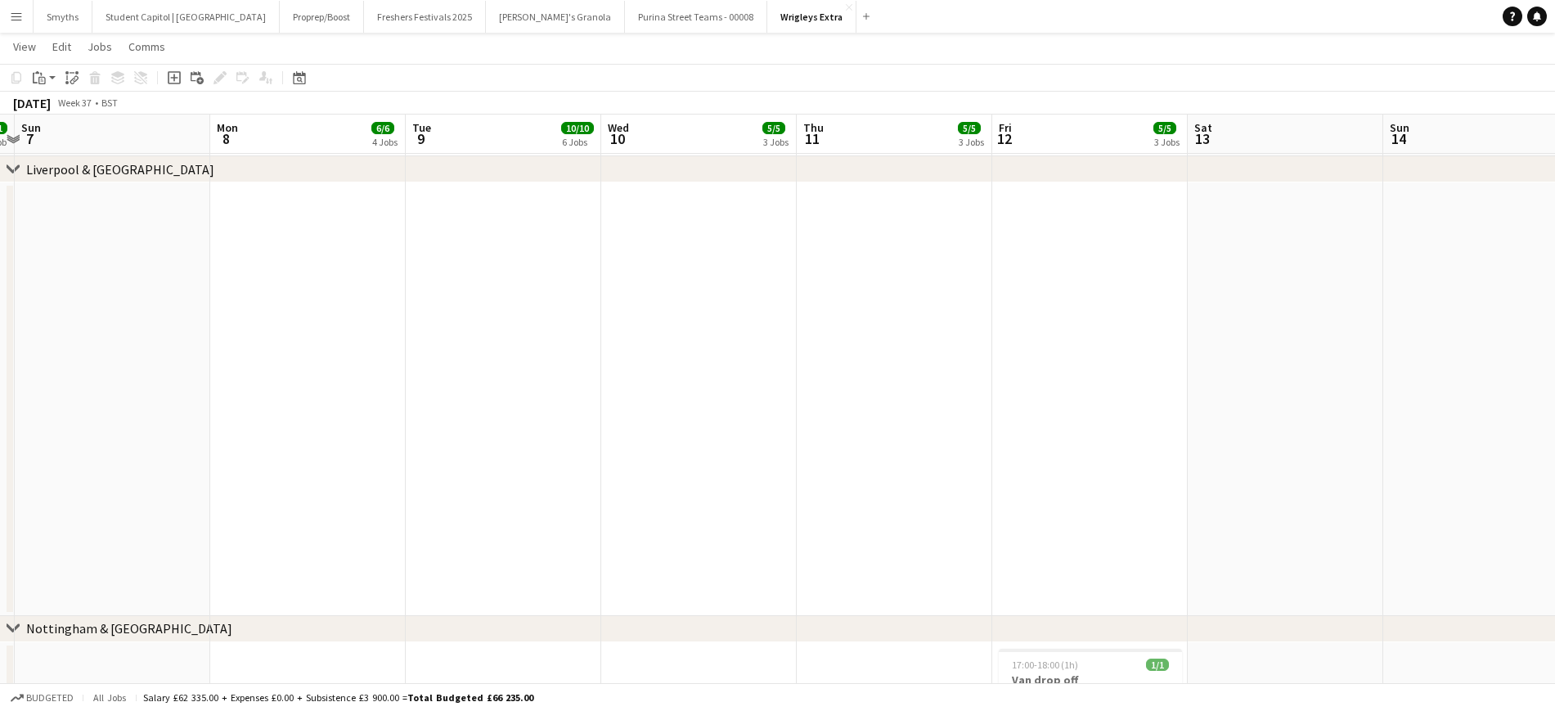
drag, startPoint x: 1303, startPoint y: 373, endPoint x: 1334, endPoint y: 371, distance: 31.1
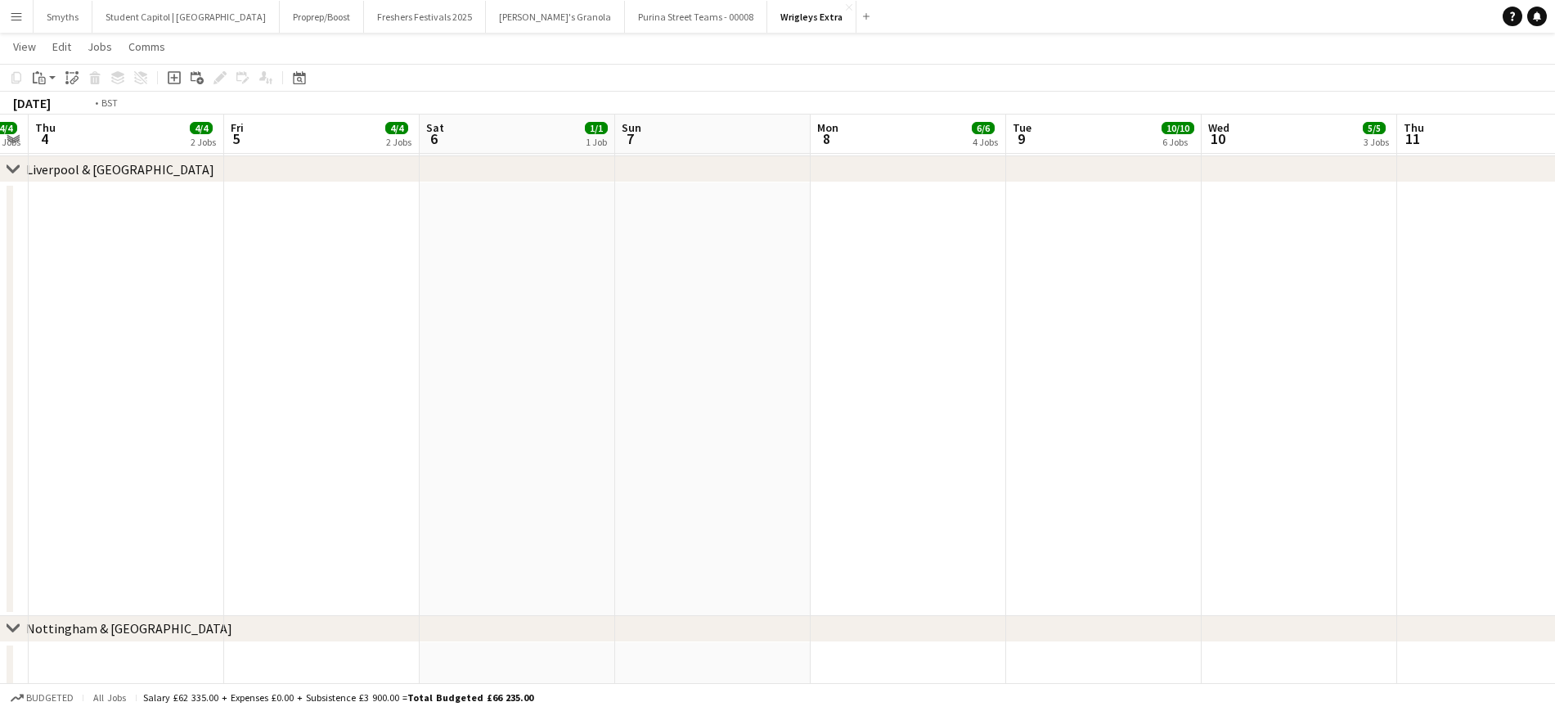
drag, startPoint x: 494, startPoint y: 384, endPoint x: 1094, endPoint y: 345, distance: 600.9
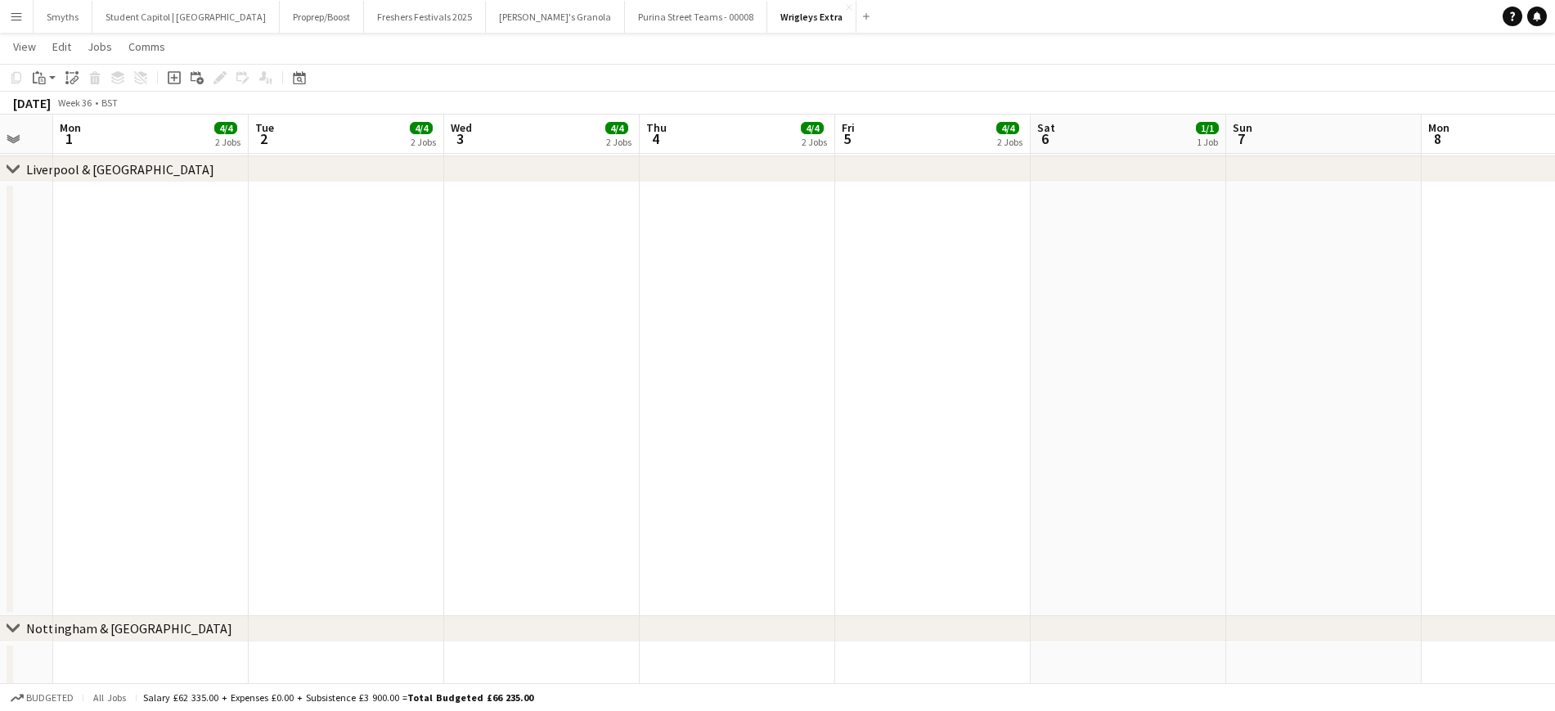
drag, startPoint x: 510, startPoint y: 367, endPoint x: 1395, endPoint y: 315, distance: 885.9
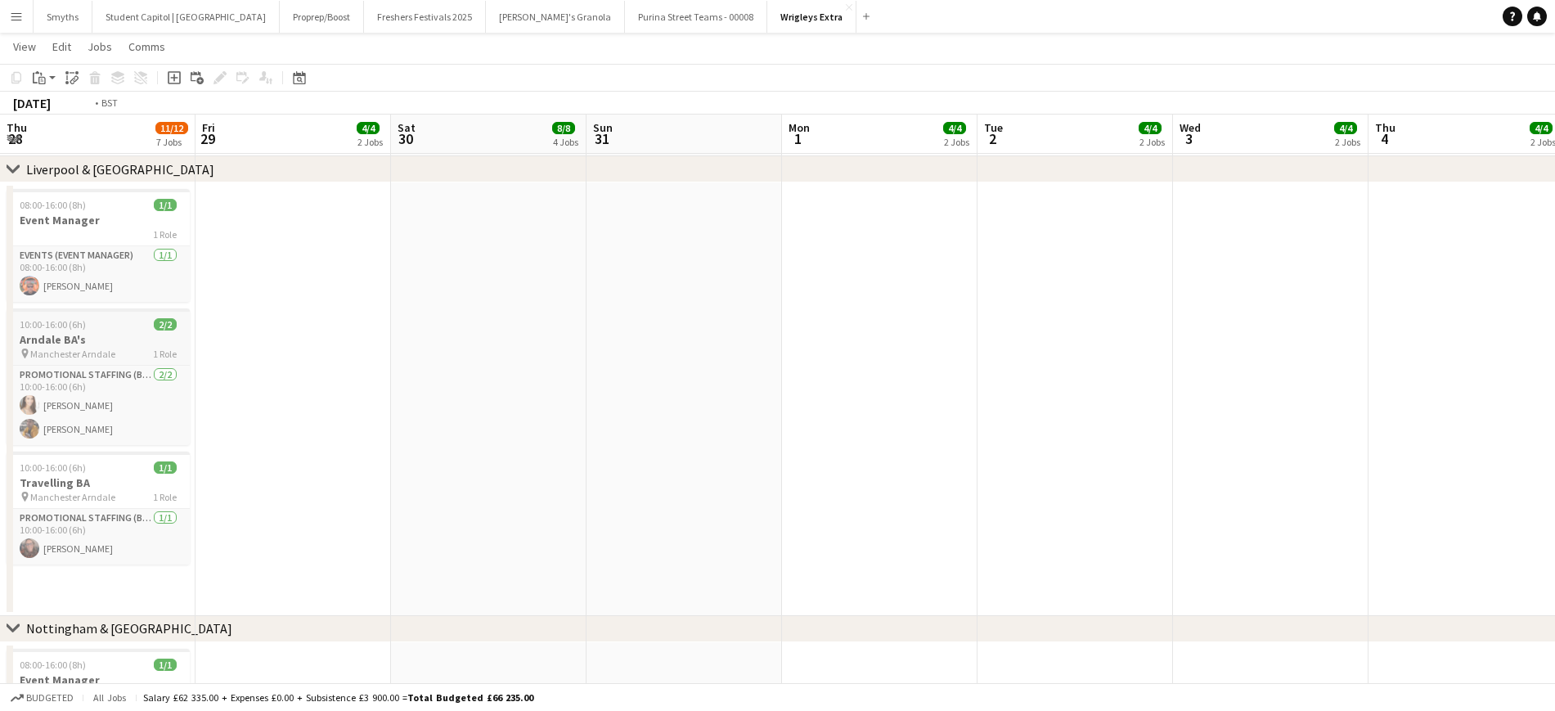
drag, startPoint x: 420, startPoint y: 356, endPoint x: 1028, endPoint y: 335, distance: 608.2
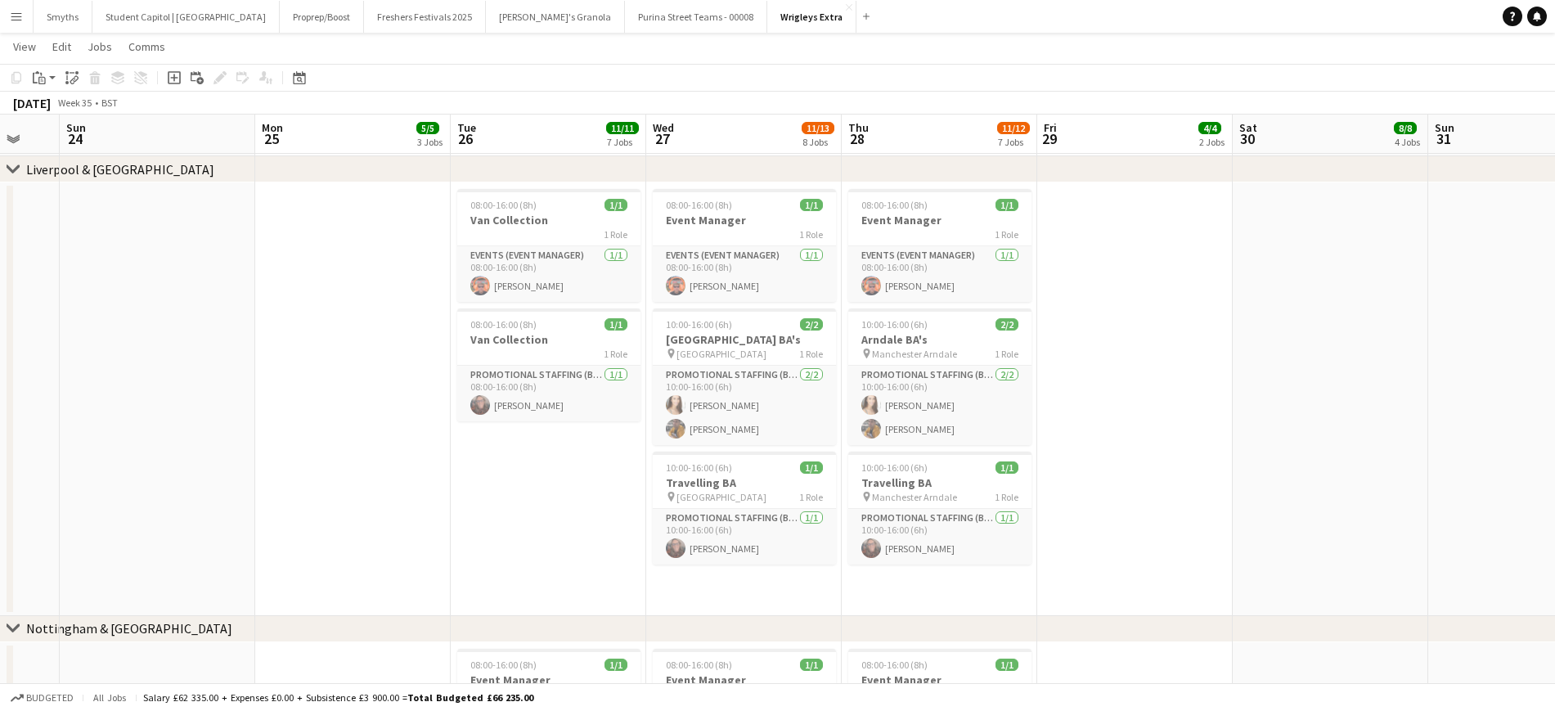
drag, startPoint x: 416, startPoint y: 366, endPoint x: 1325, endPoint y: 268, distance: 914.1
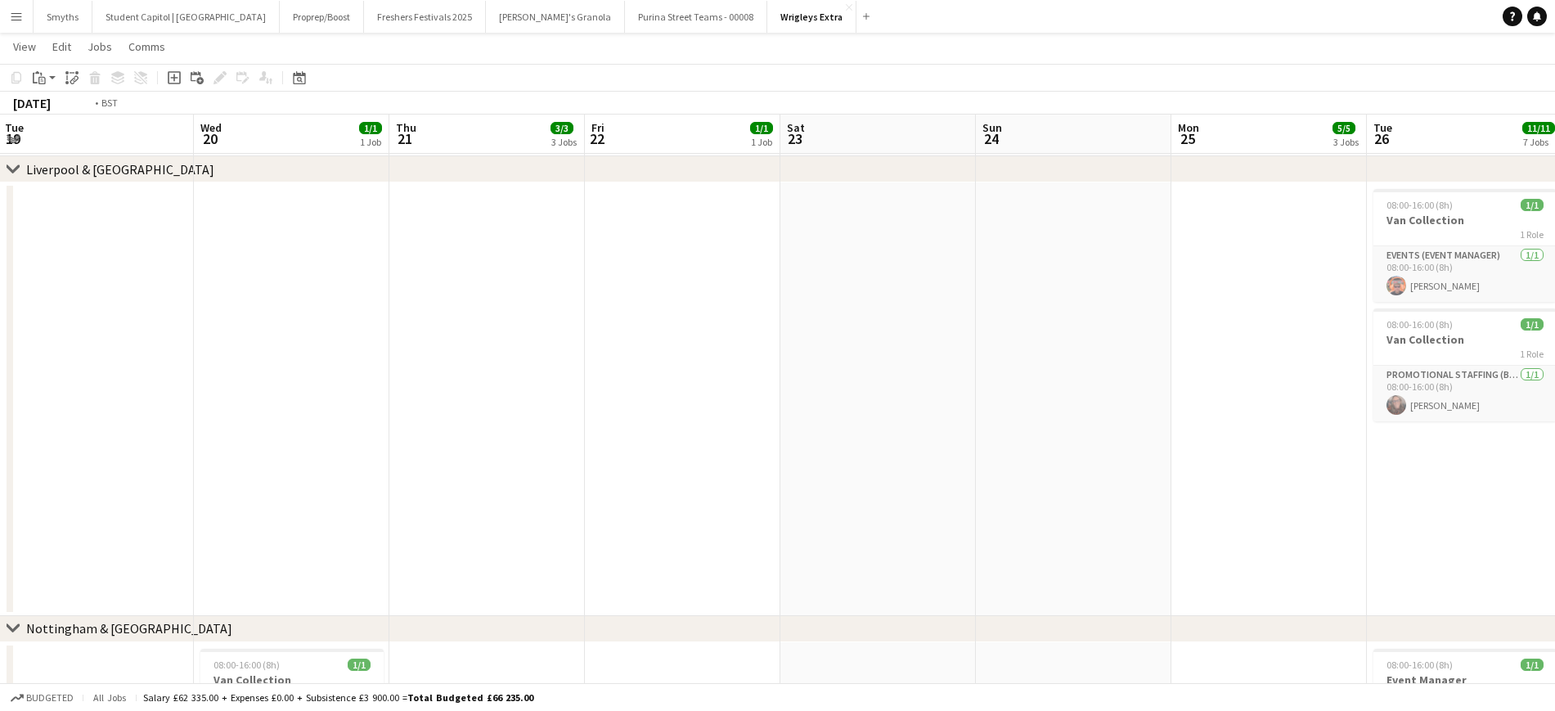
drag, startPoint x: 407, startPoint y: 331, endPoint x: 1048, endPoint y: 294, distance: 641.6
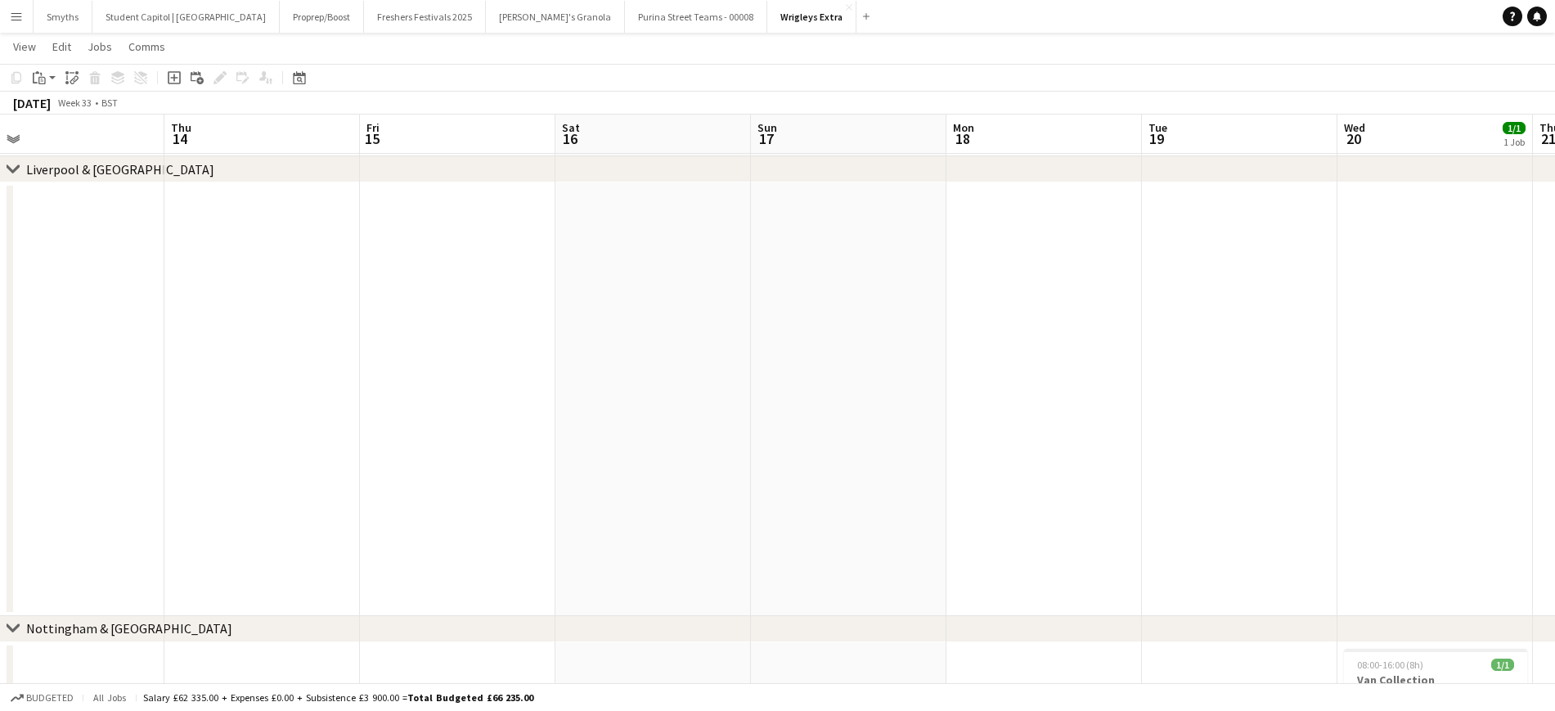
drag, startPoint x: 537, startPoint y: 324, endPoint x: 1265, endPoint y: 261, distance: 730.0
drag, startPoint x: 856, startPoint y: 261, endPoint x: 1234, endPoint y: 252, distance: 378.1
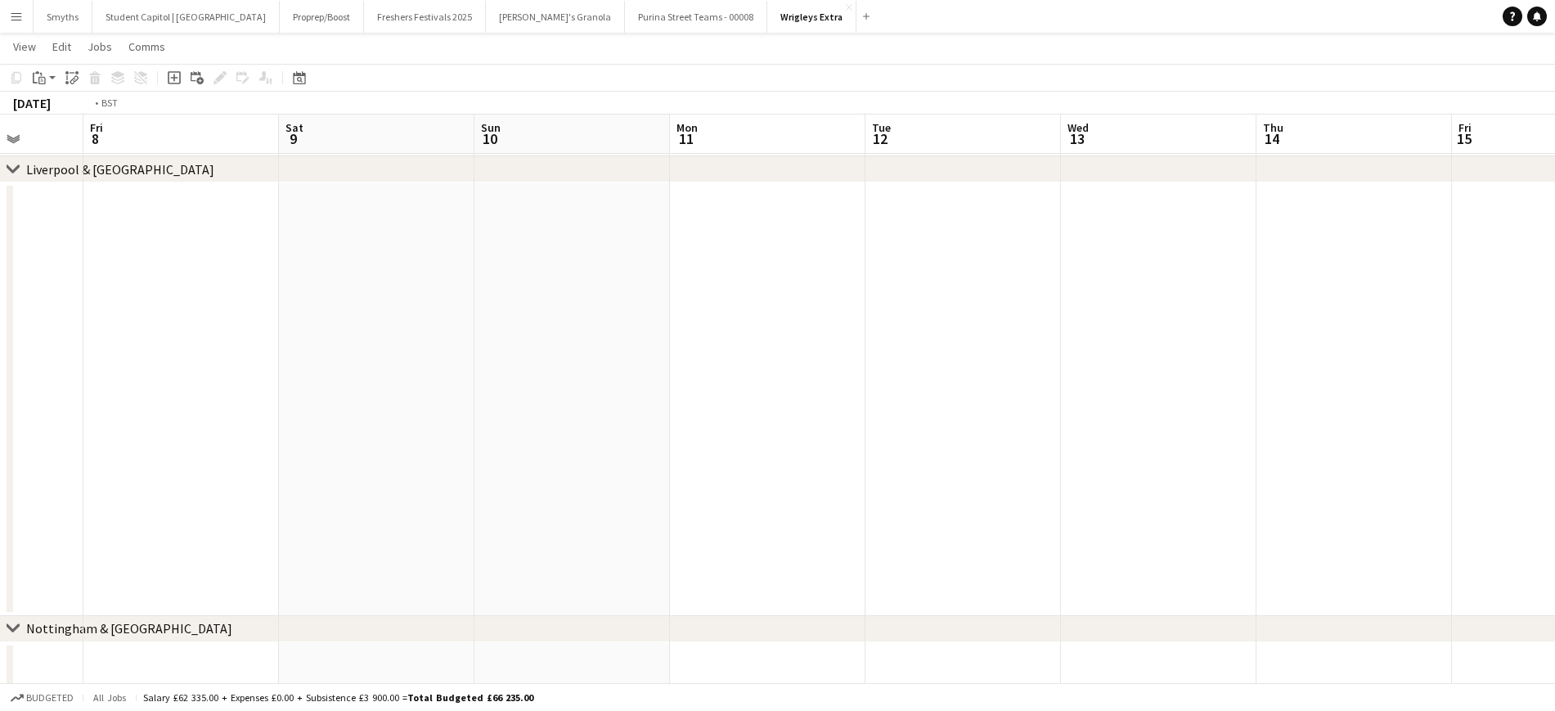
drag, startPoint x: 506, startPoint y: 296, endPoint x: 1225, endPoint y: 252, distance: 720.5
drag, startPoint x: 947, startPoint y: 276, endPoint x: 1019, endPoint y: 290, distance: 72.7
drag, startPoint x: 1082, startPoint y: 312, endPoint x: 733, endPoint y: 281, distance: 350.6
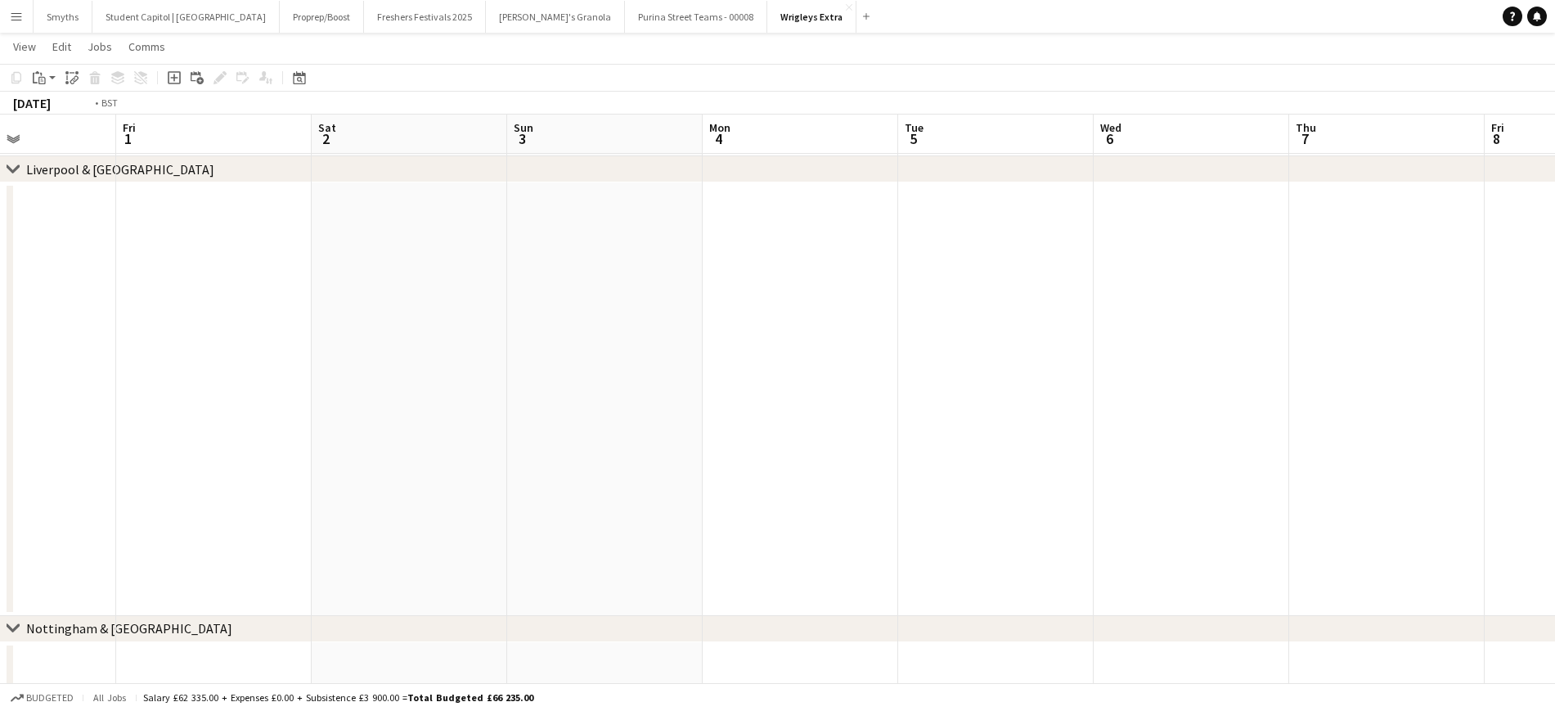
drag, startPoint x: 276, startPoint y: 299, endPoint x: 85, endPoint y: 334, distance: 193.8
drag, startPoint x: 408, startPoint y: 313, endPoint x: 52, endPoint y: 313, distance: 355.9
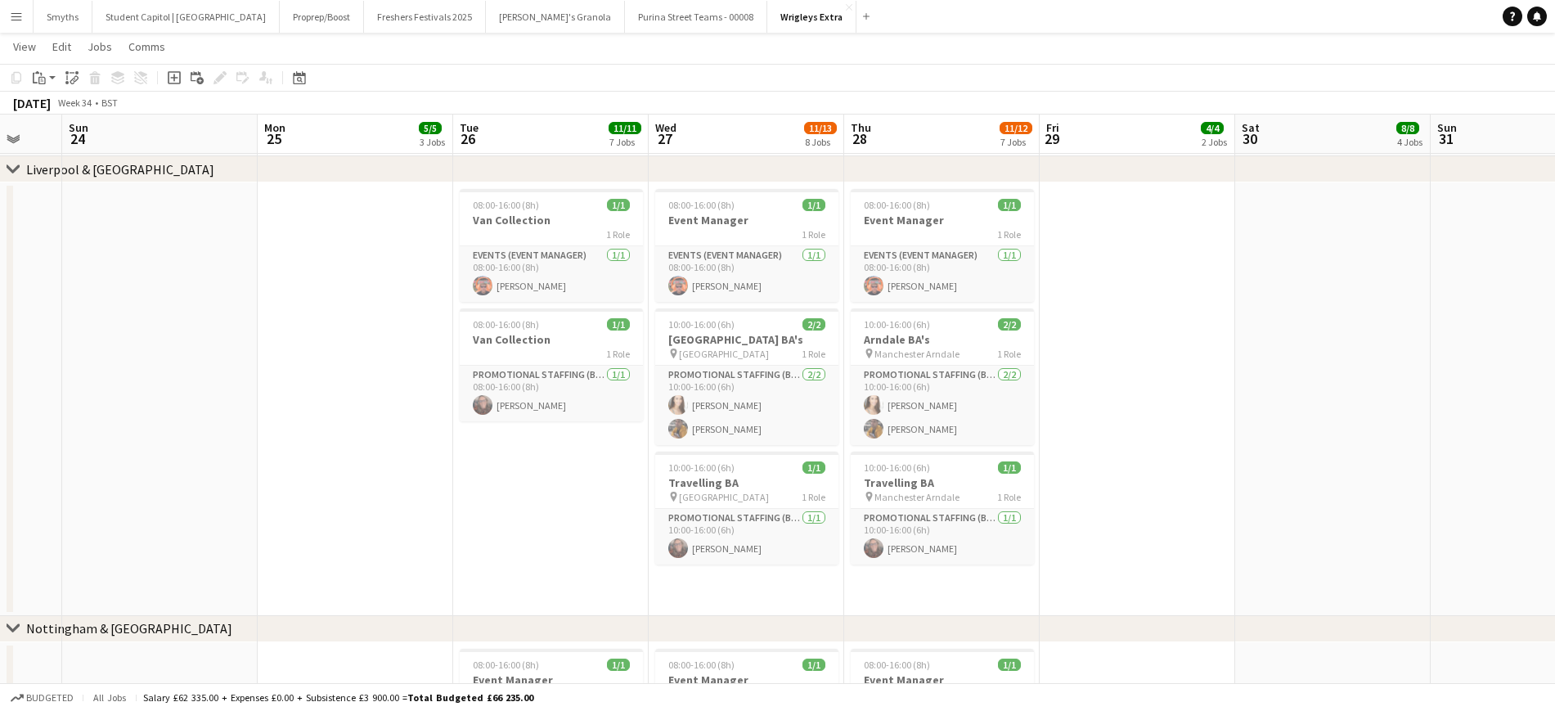
scroll to position [0, 544]
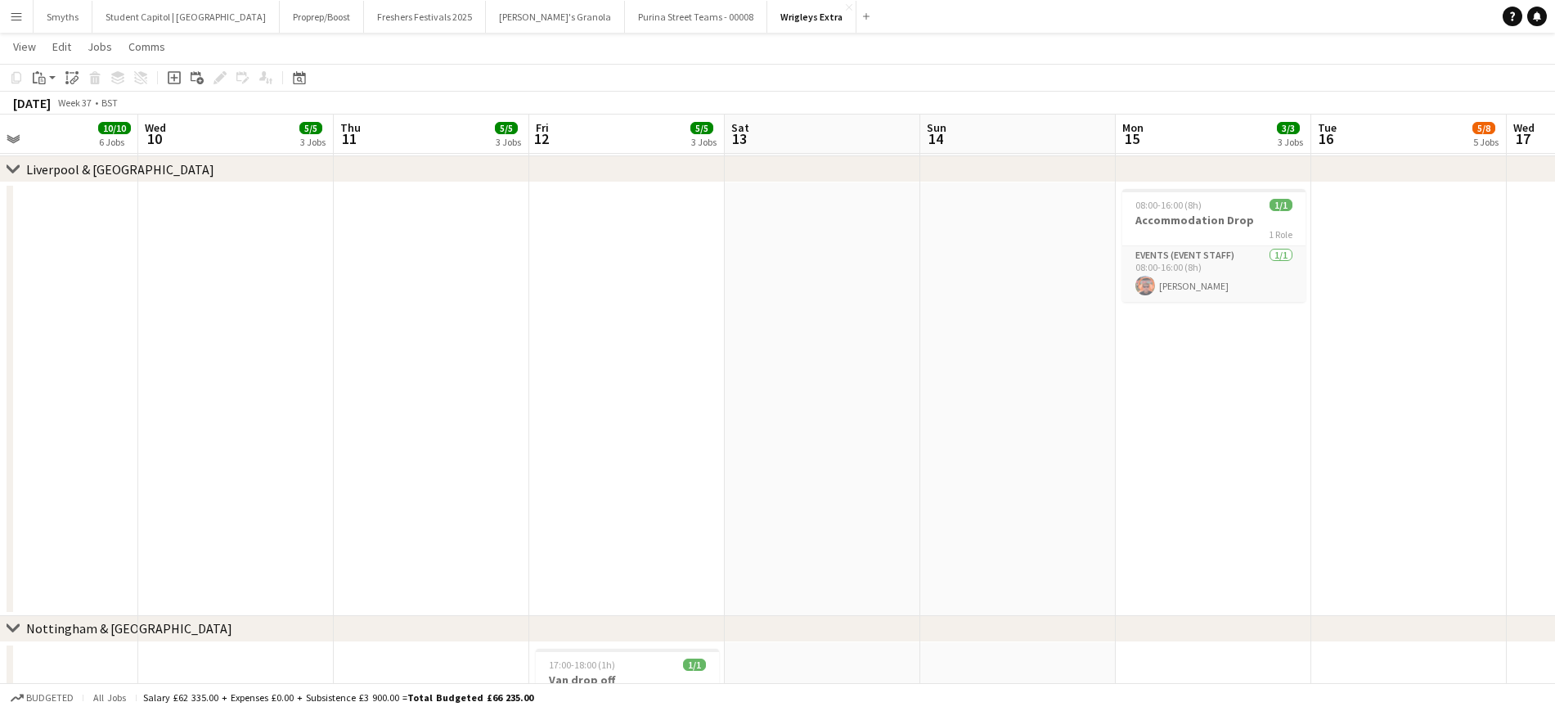
scroll to position [0, 608]
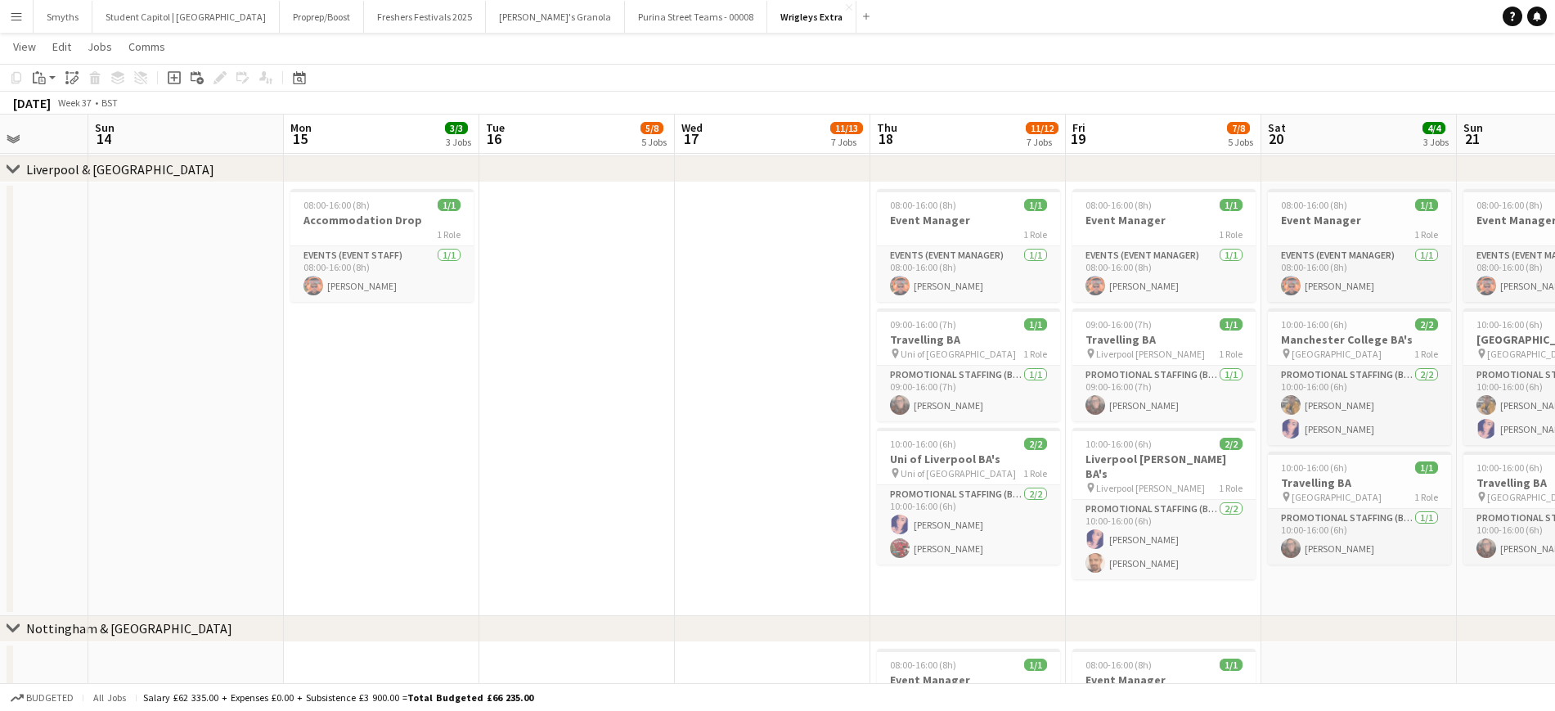
drag, startPoint x: 1111, startPoint y: 278, endPoint x: 692, endPoint y: 338, distance: 423.1
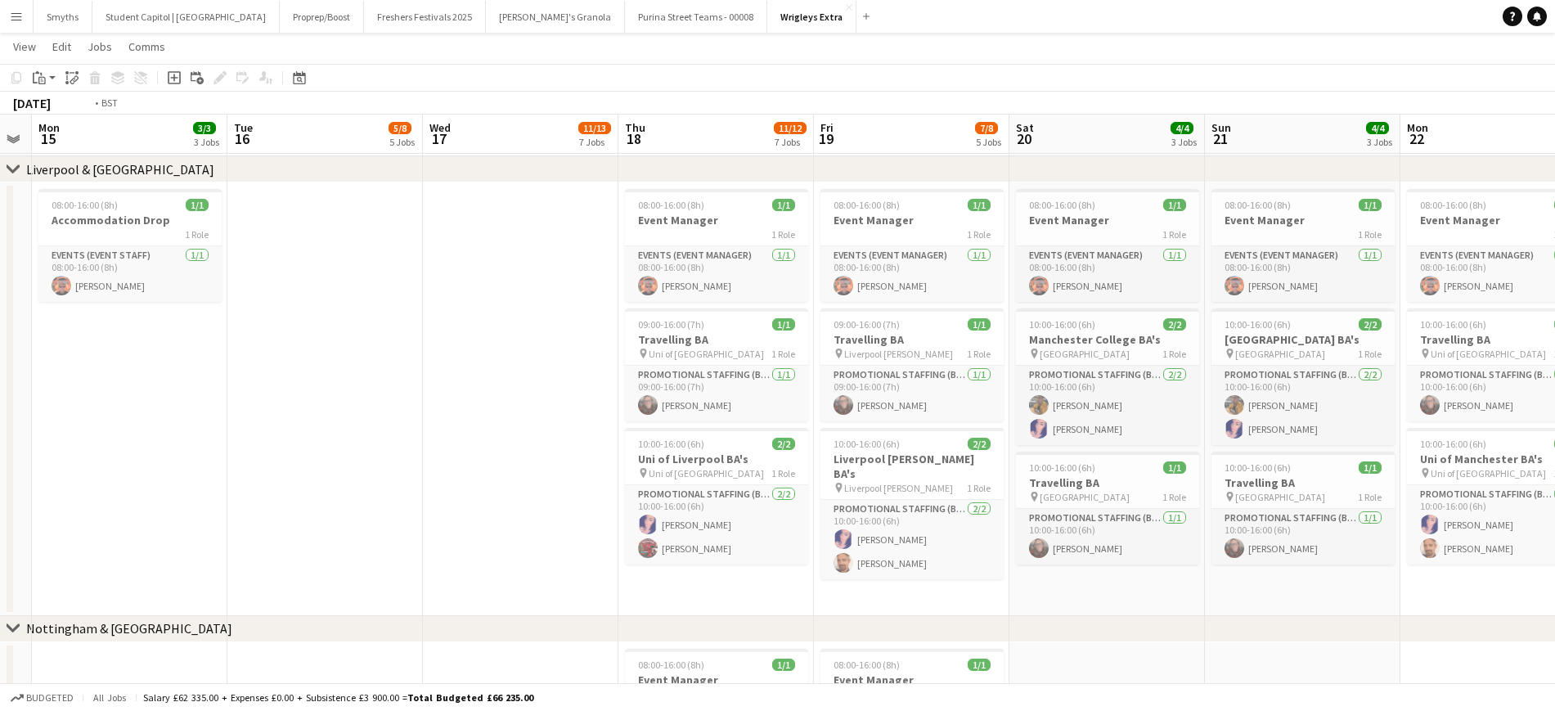
drag, startPoint x: 1057, startPoint y: 353, endPoint x: 754, endPoint y: 371, distance: 303.3
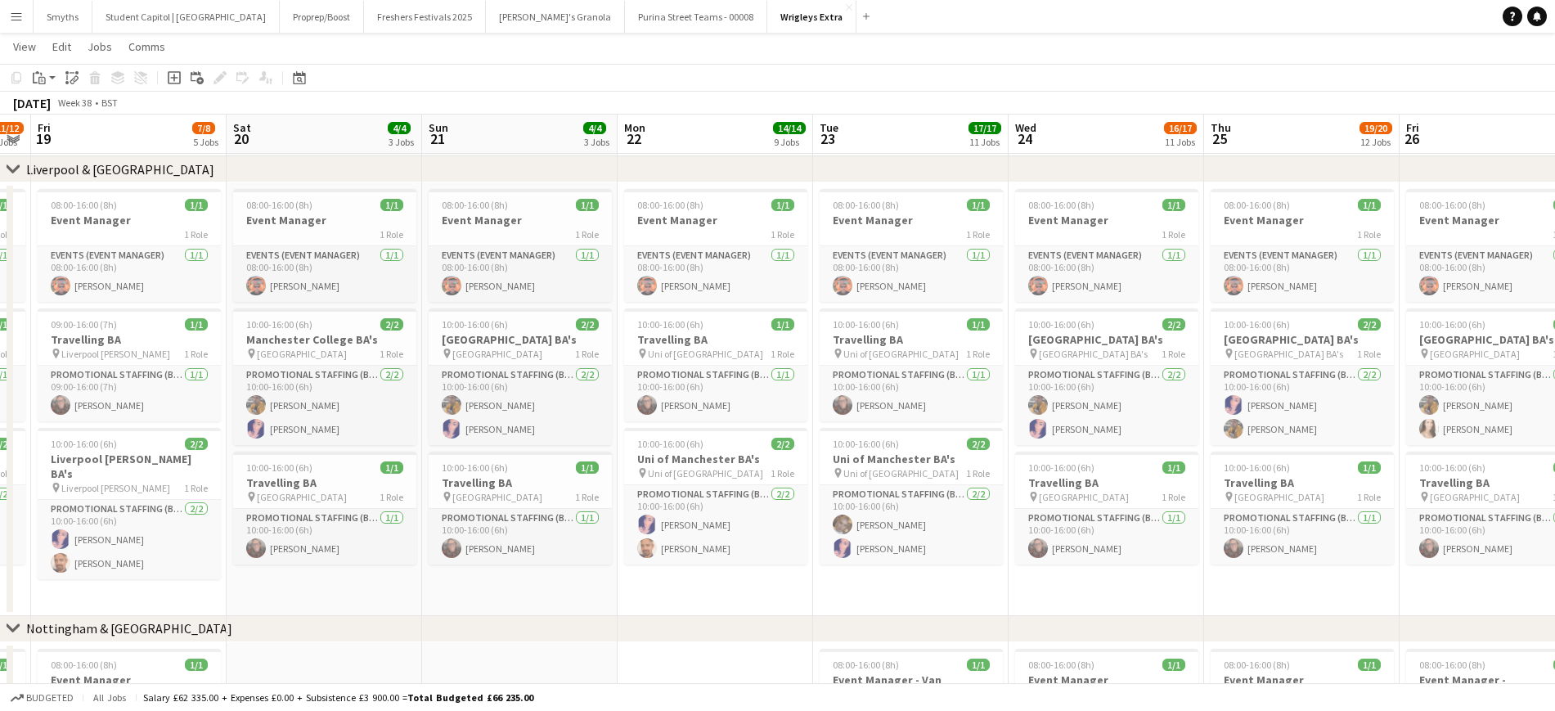
drag, startPoint x: 834, startPoint y: 378, endPoint x: 672, endPoint y: 380, distance: 161.2
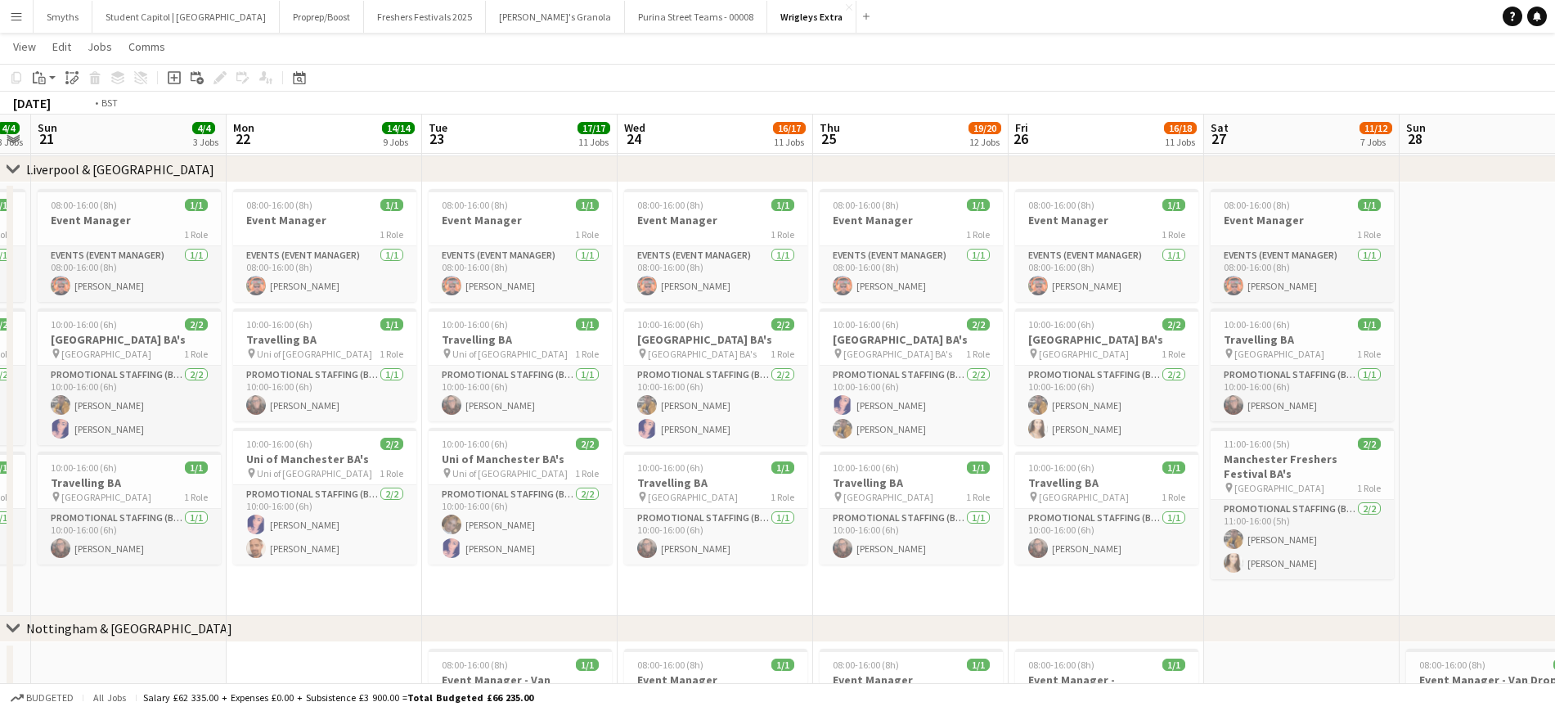
drag, startPoint x: 376, startPoint y: 391, endPoint x: 416, endPoint y: 389, distance: 39.3
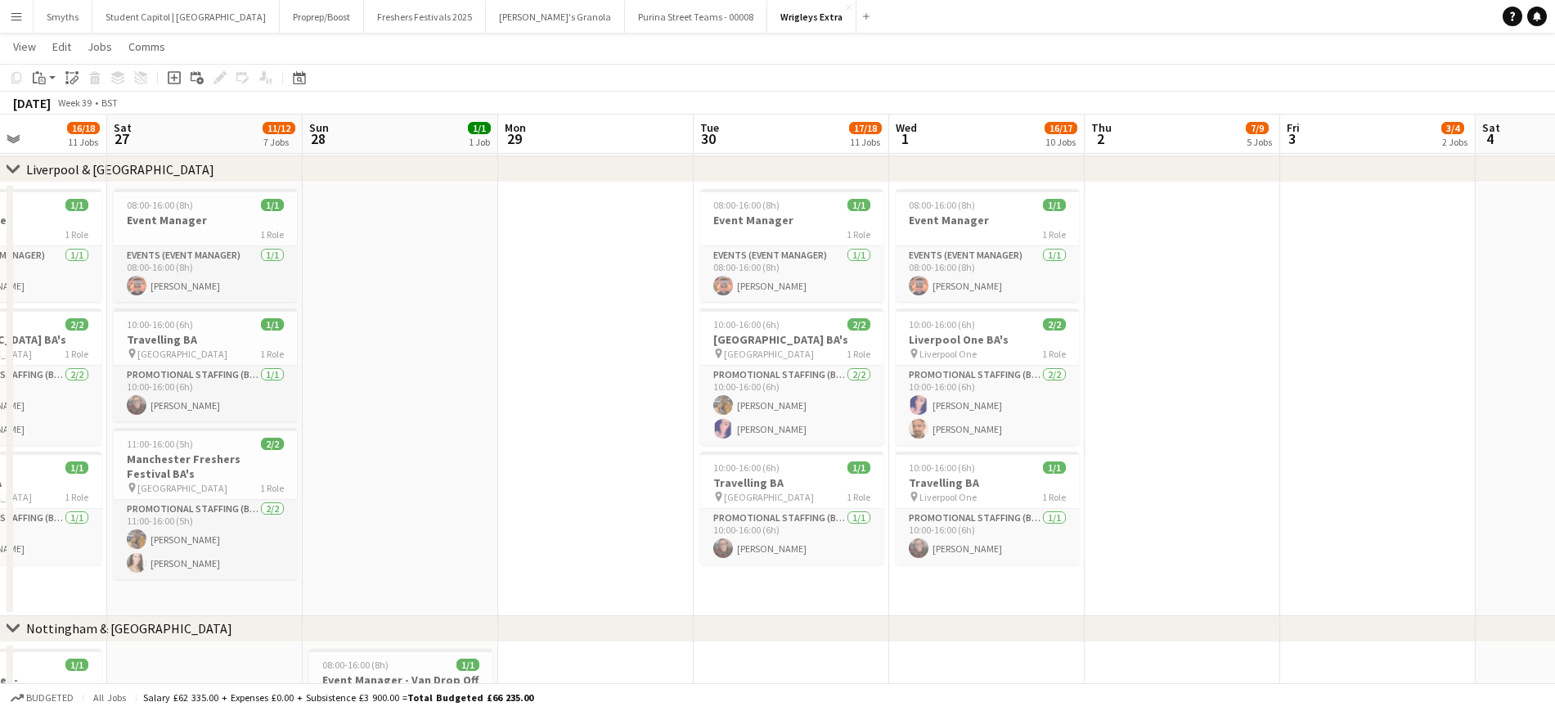
drag, startPoint x: 897, startPoint y: 380, endPoint x: 192, endPoint y: 421, distance: 705.6
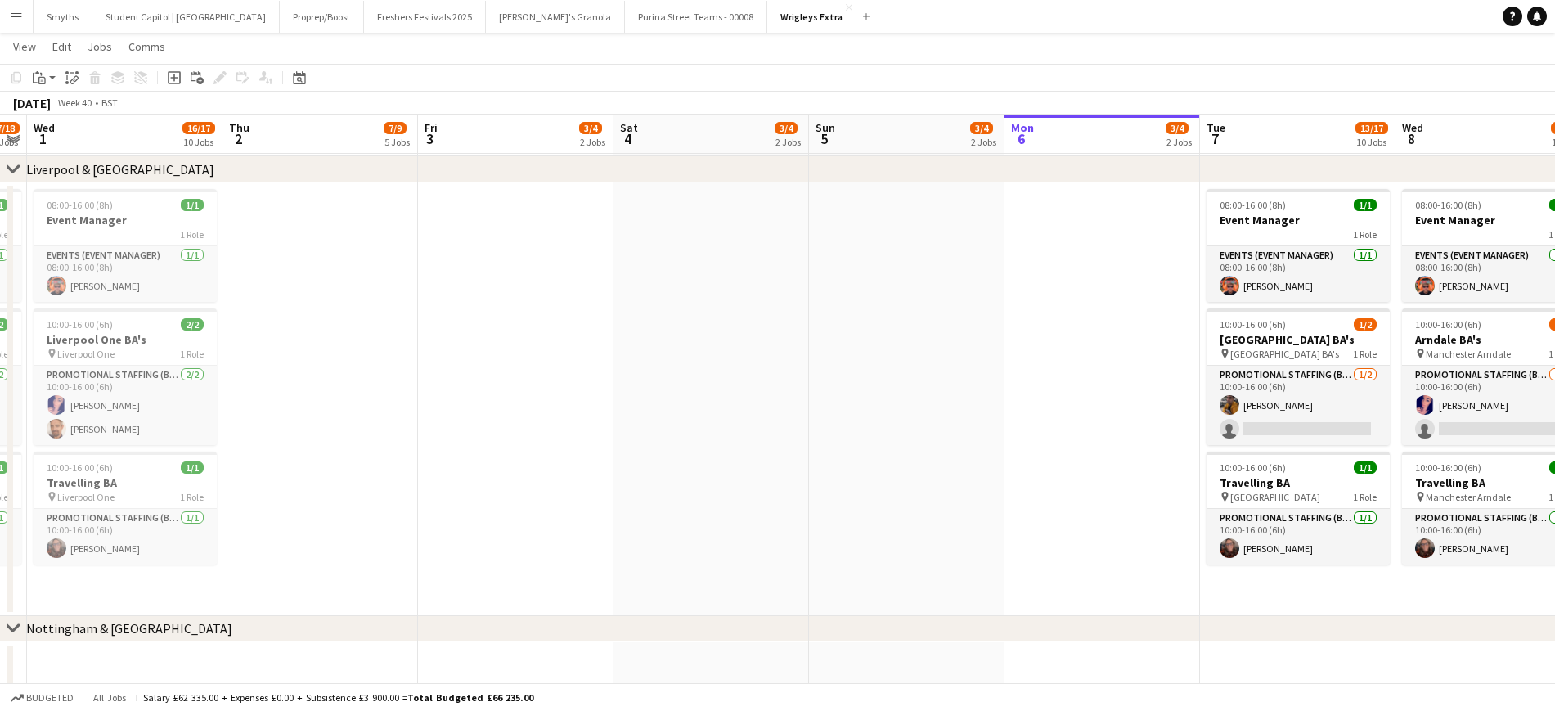
drag, startPoint x: 1104, startPoint y: 323, endPoint x: 242, endPoint y: 347, distance: 862.6
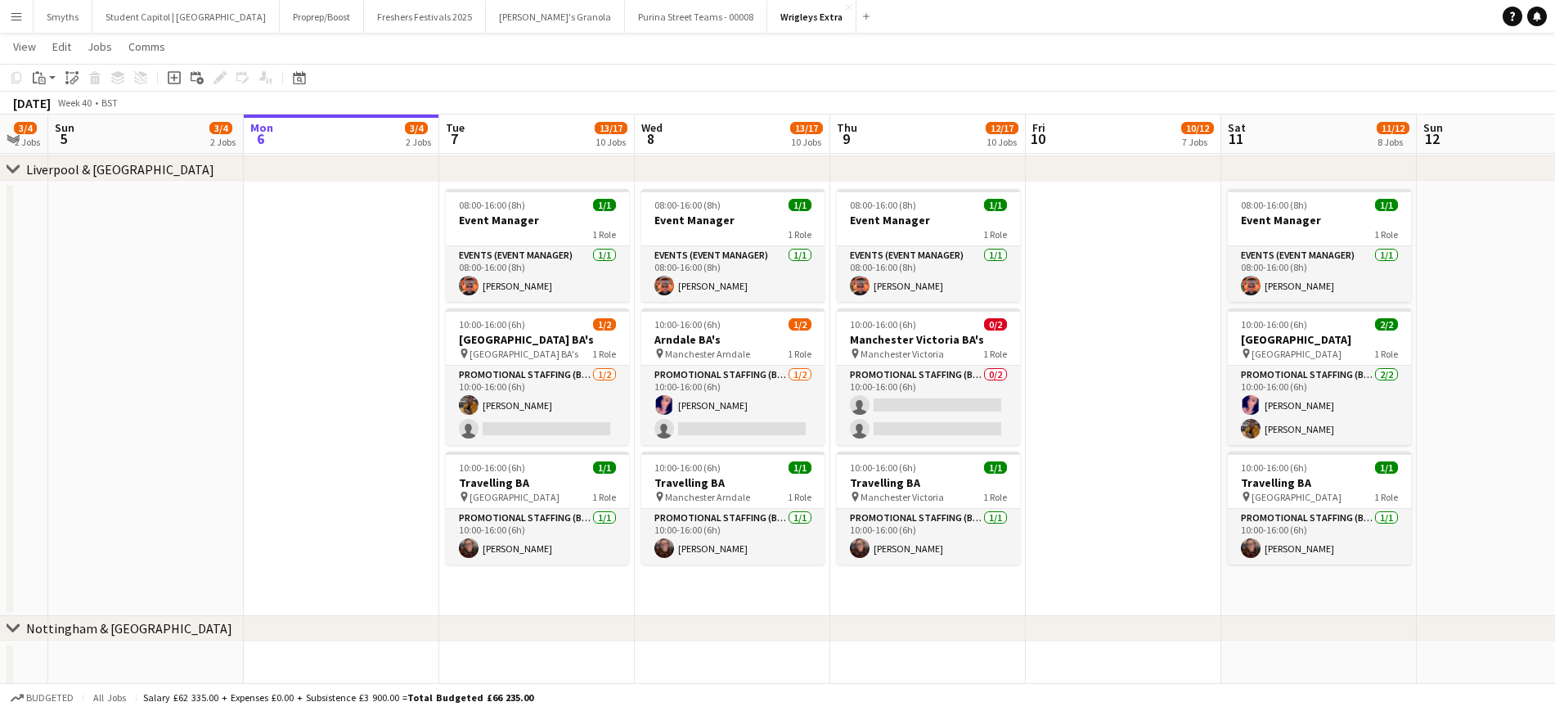
drag, startPoint x: 899, startPoint y: 353, endPoint x: 245, endPoint y: 376, distance: 654.9
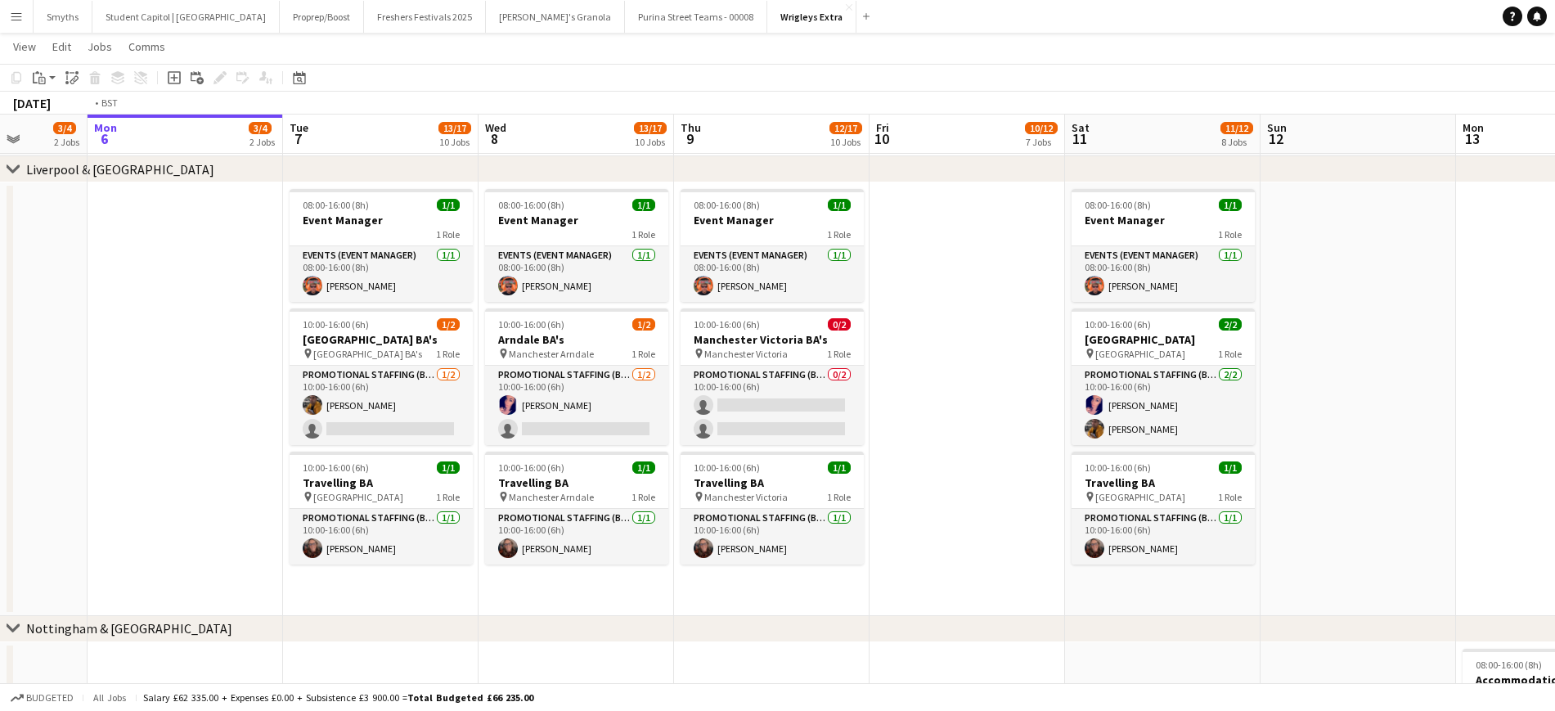
drag, startPoint x: 606, startPoint y: 367, endPoint x: 333, endPoint y: 379, distance: 273.5
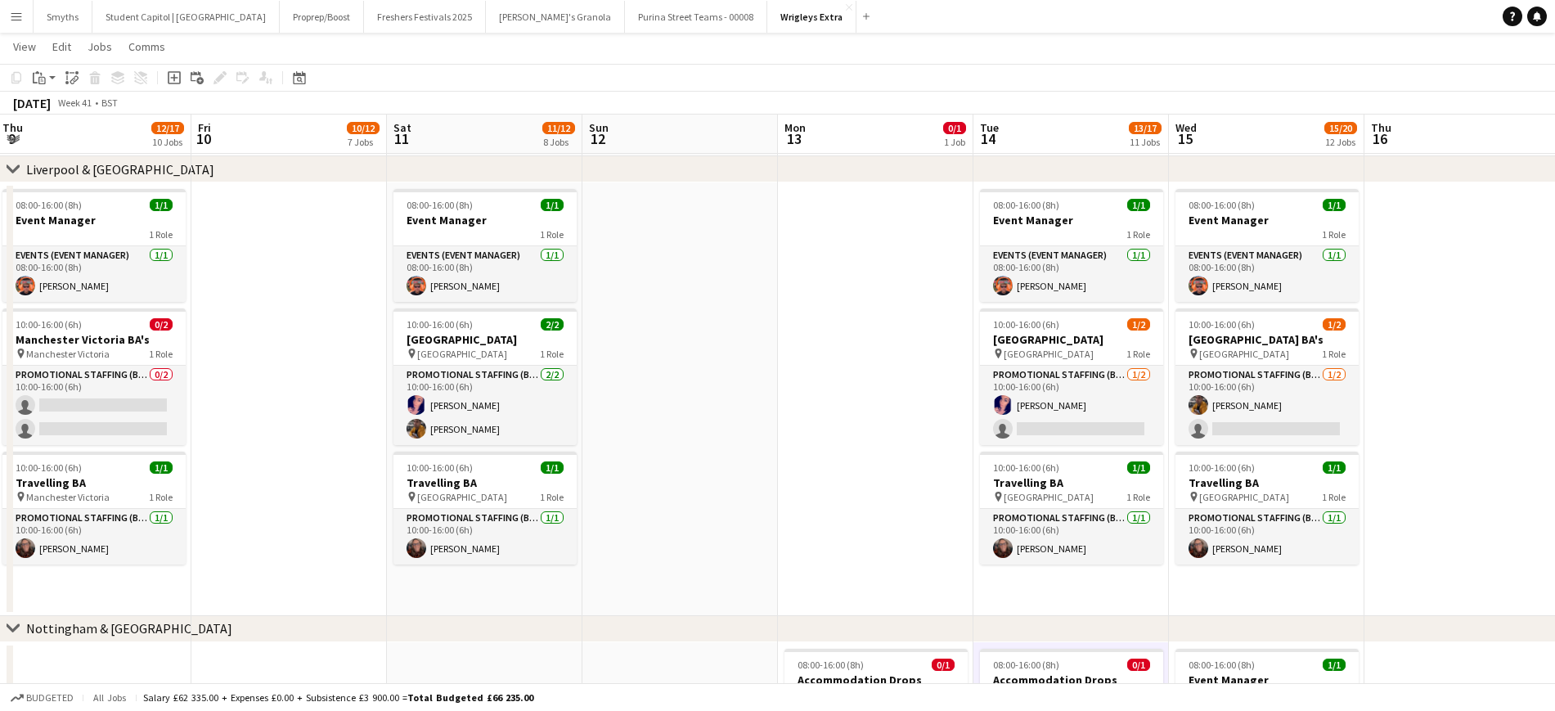
drag, startPoint x: 861, startPoint y: 397, endPoint x: 339, endPoint y: 415, distance: 523.1
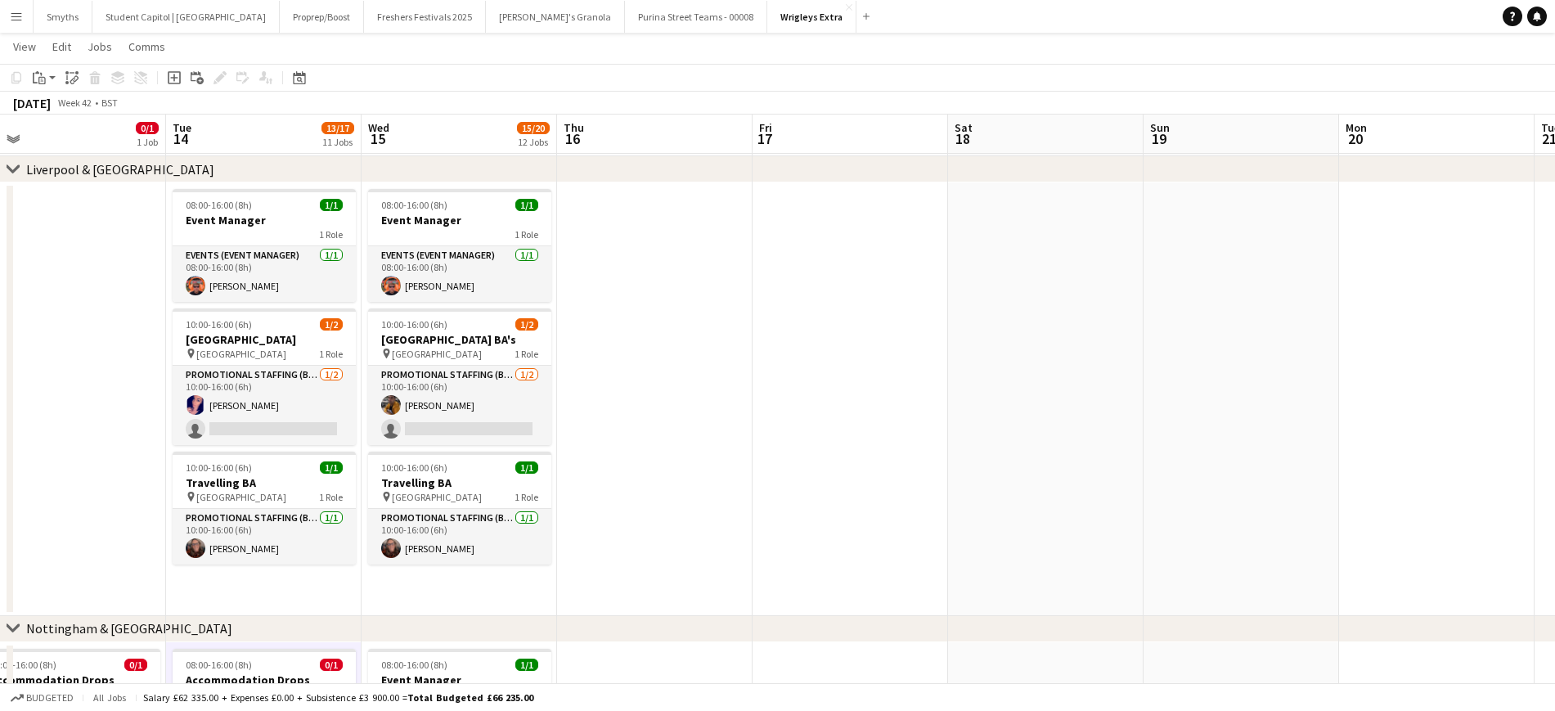
drag, startPoint x: 994, startPoint y: 379, endPoint x: 181, endPoint y: 394, distance: 813.3
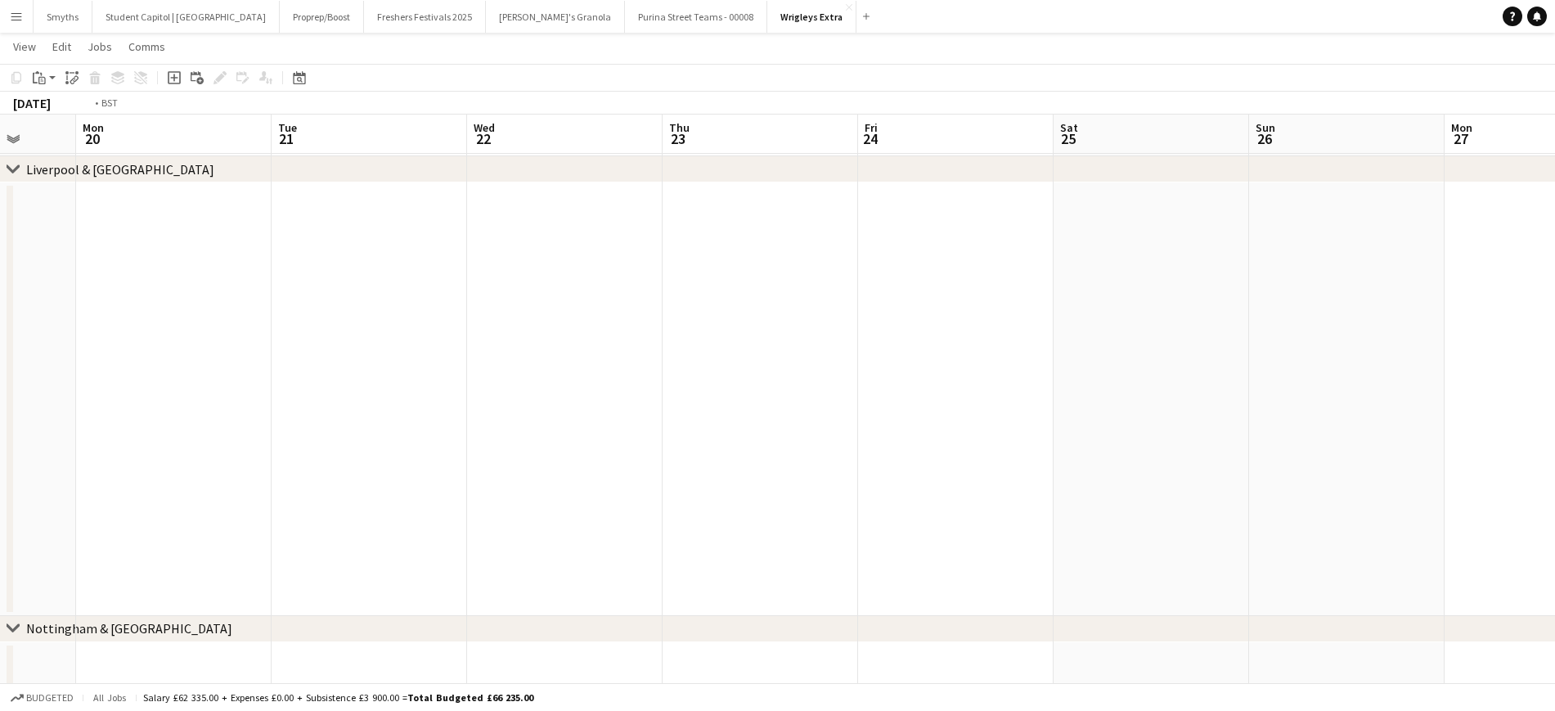
drag, startPoint x: 569, startPoint y: 436, endPoint x: 116, endPoint y: 455, distance: 453.6
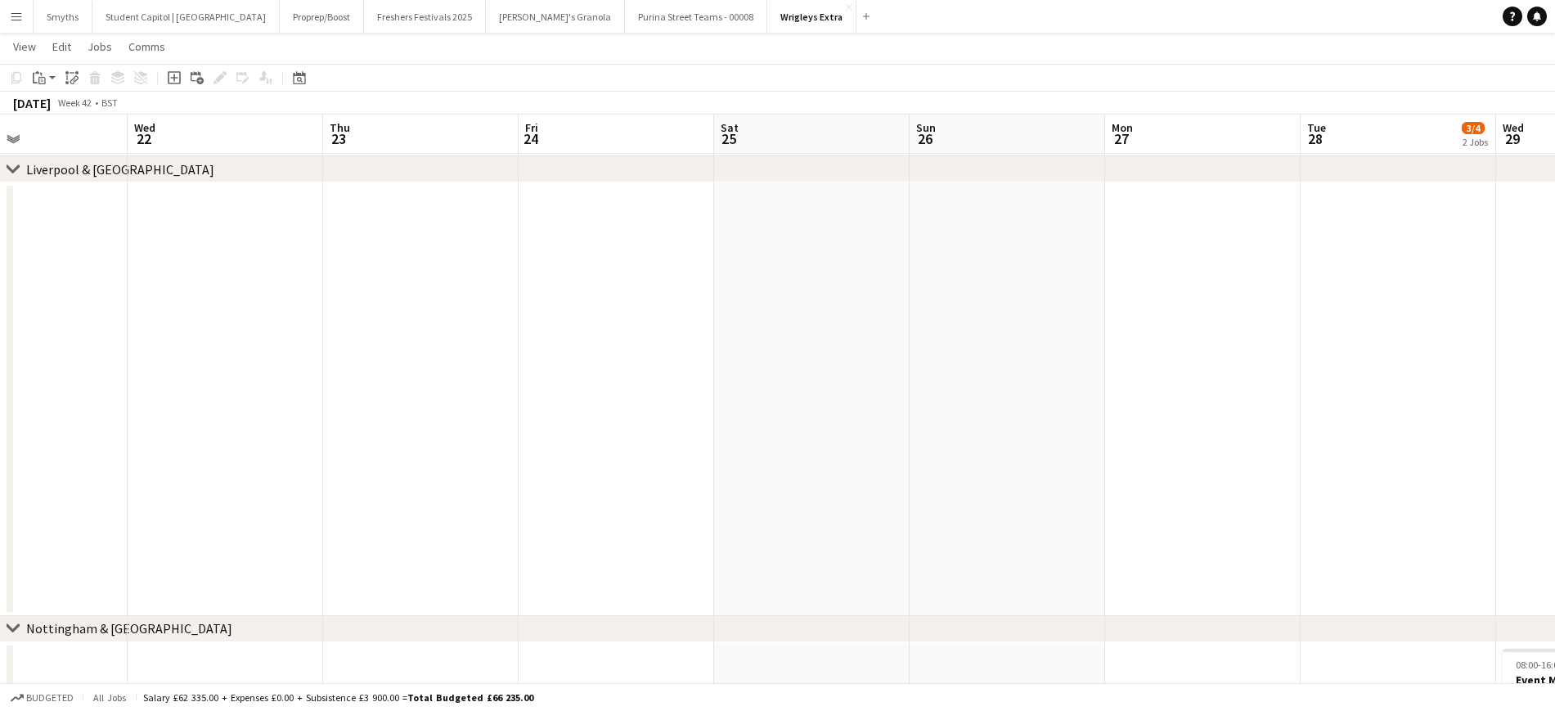
drag, startPoint x: 947, startPoint y: 412, endPoint x: 176, endPoint y: 492, distance: 774.8
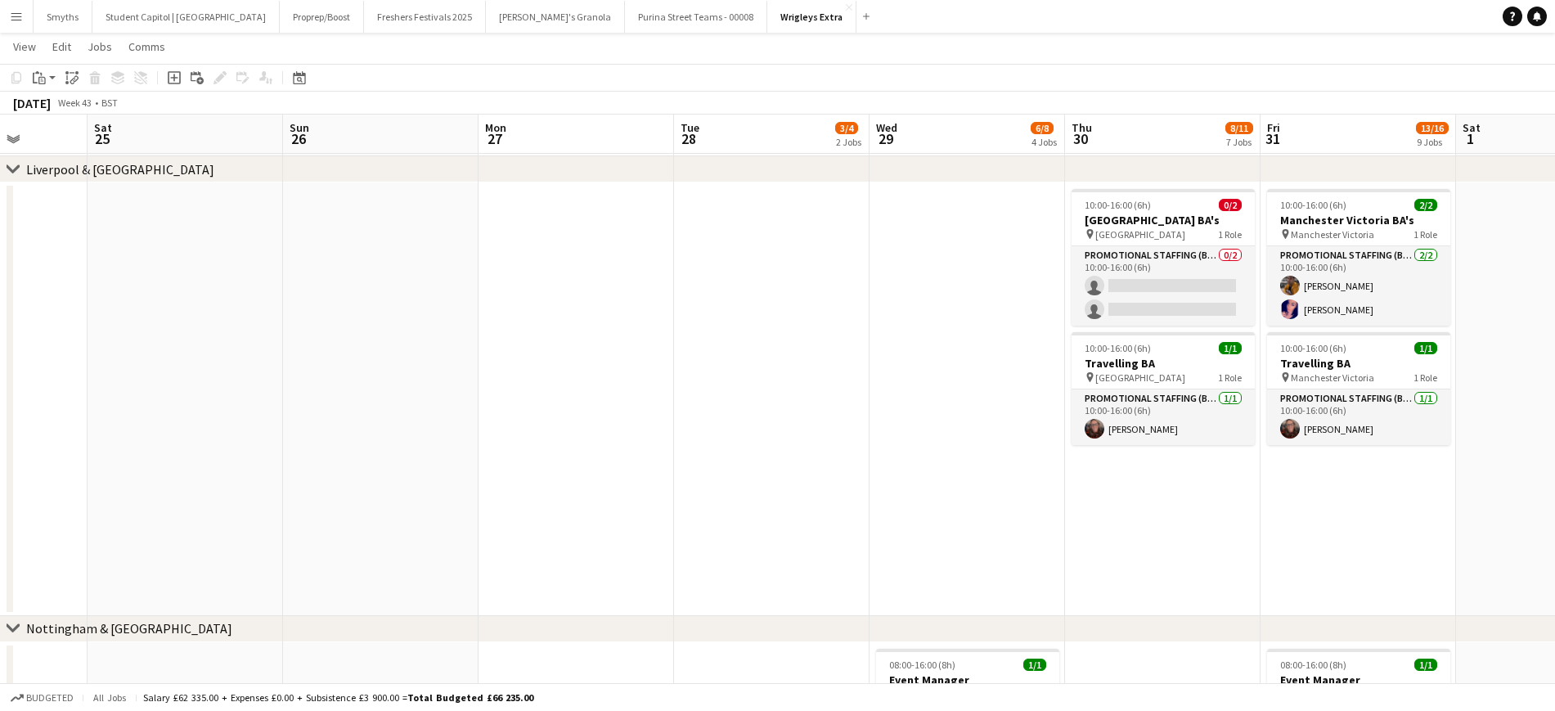
scroll to position [0, 592]
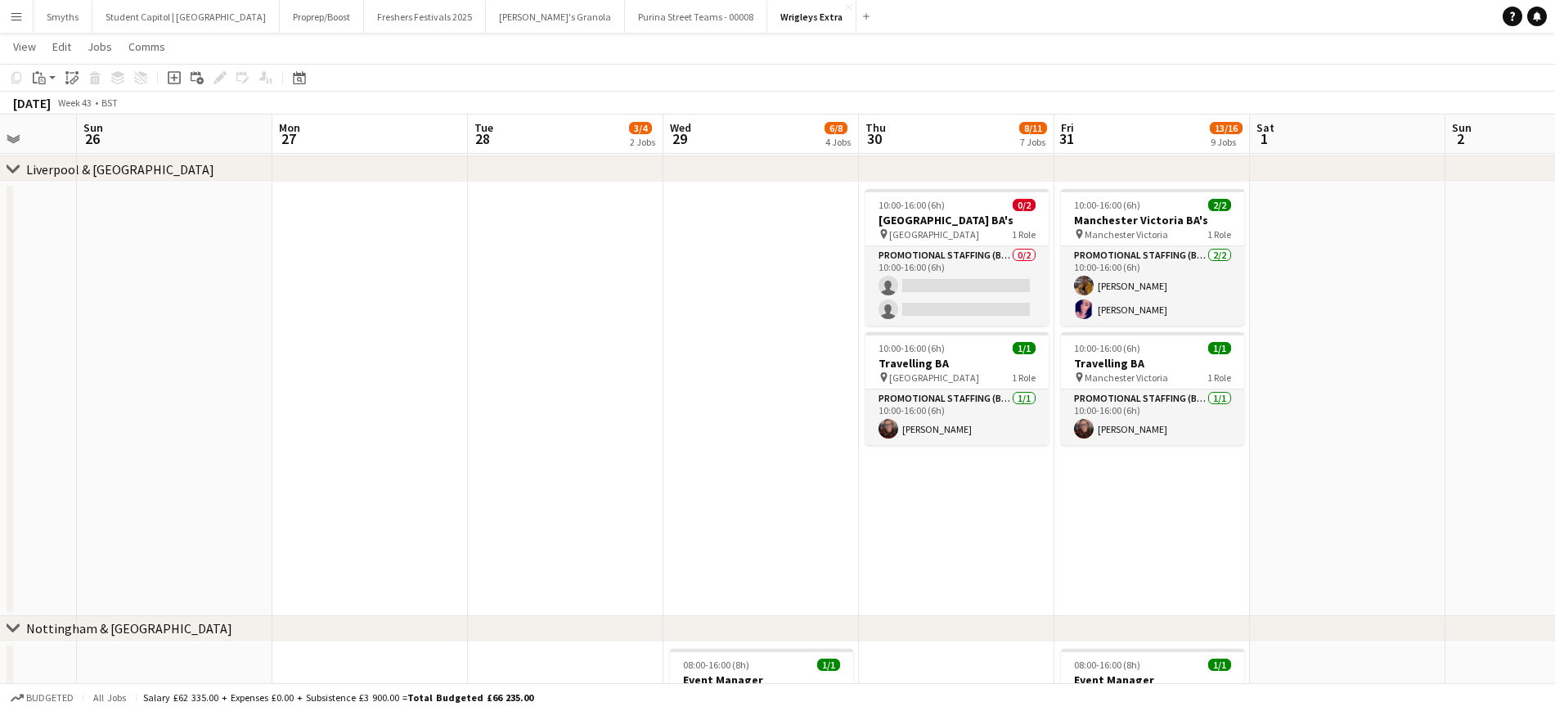
drag, startPoint x: 1051, startPoint y: 457, endPoint x: 812, endPoint y: 431, distance: 240.3
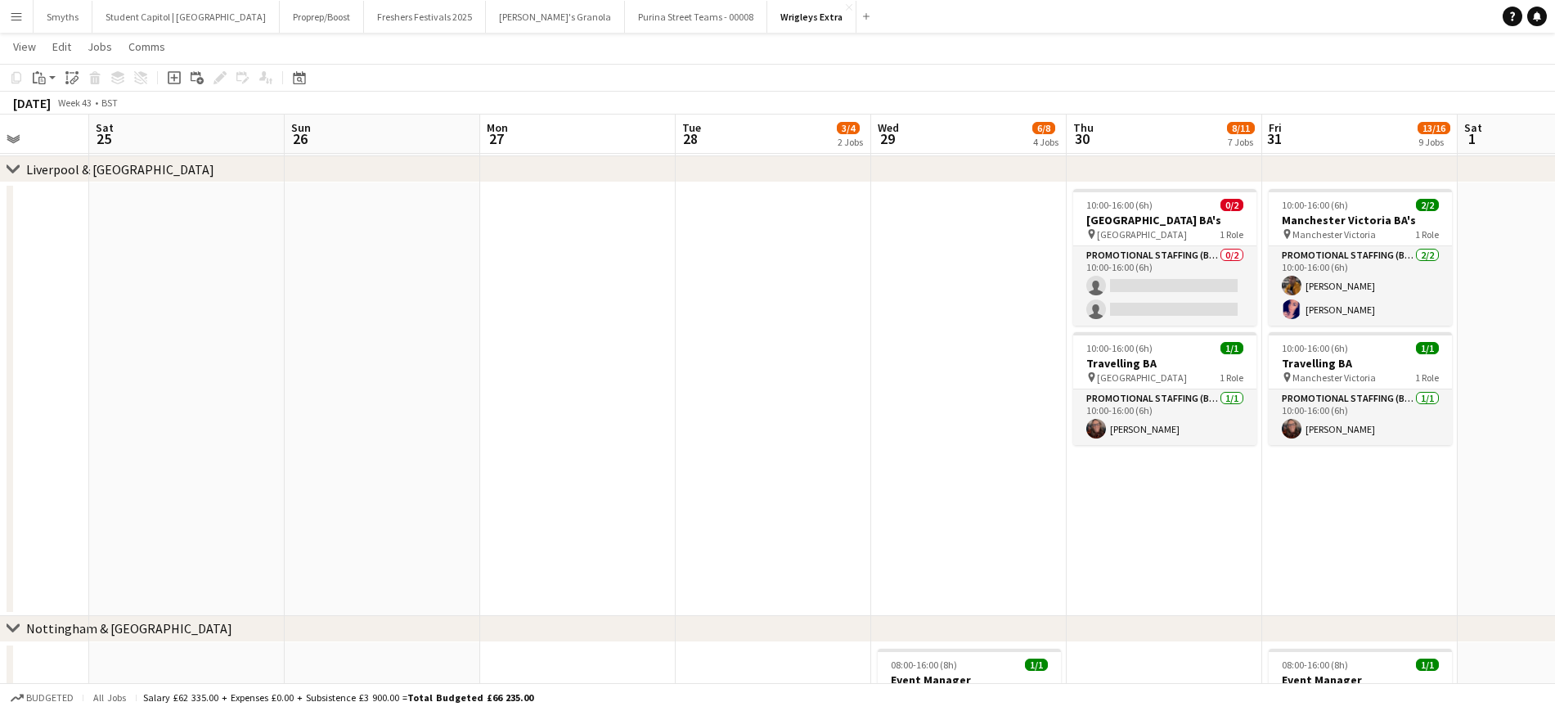
drag, startPoint x: 534, startPoint y: 411, endPoint x: 1039, endPoint y: 367, distance: 506.7
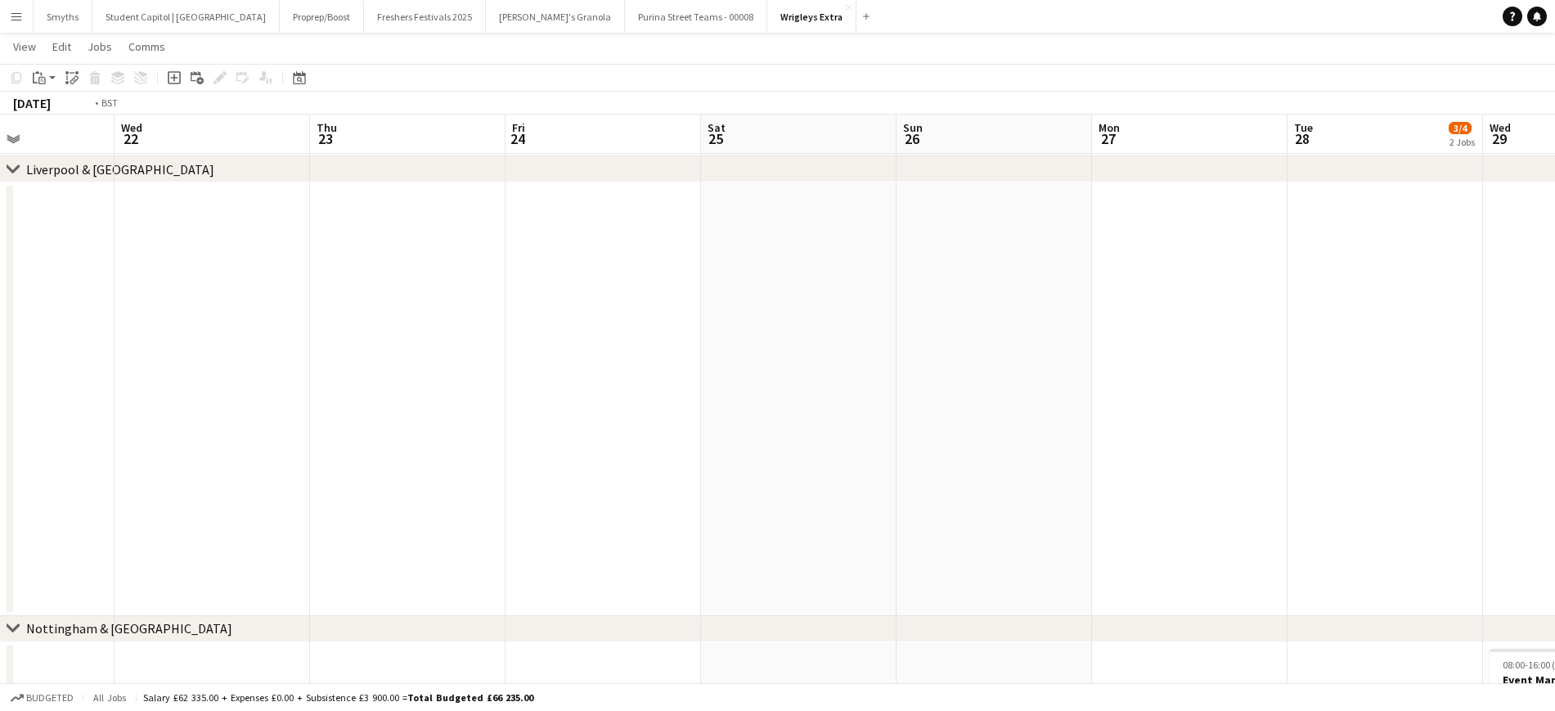
drag, startPoint x: 709, startPoint y: 407, endPoint x: 633, endPoint y: 403, distance: 76.2
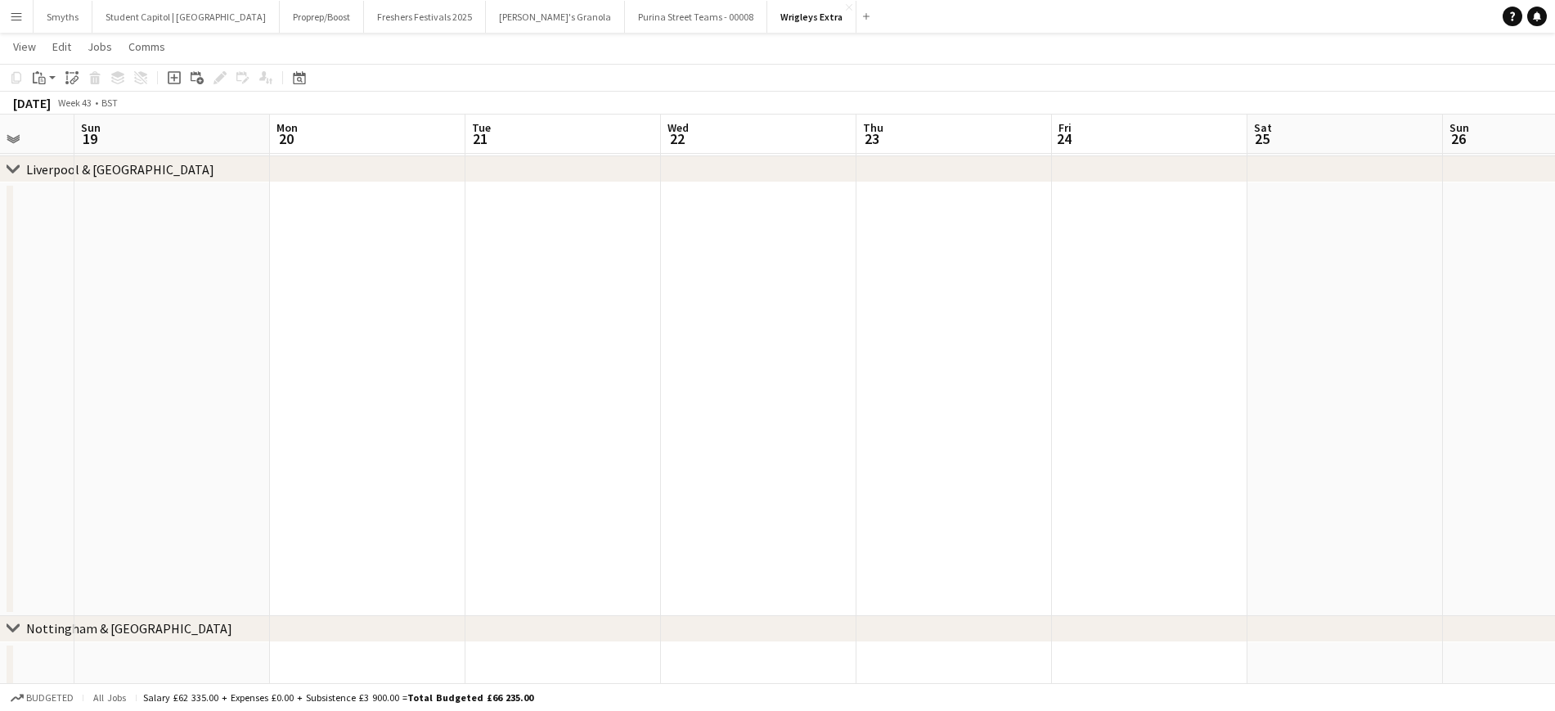
drag, startPoint x: 969, startPoint y: 385, endPoint x: 1149, endPoint y: 363, distance: 180.4
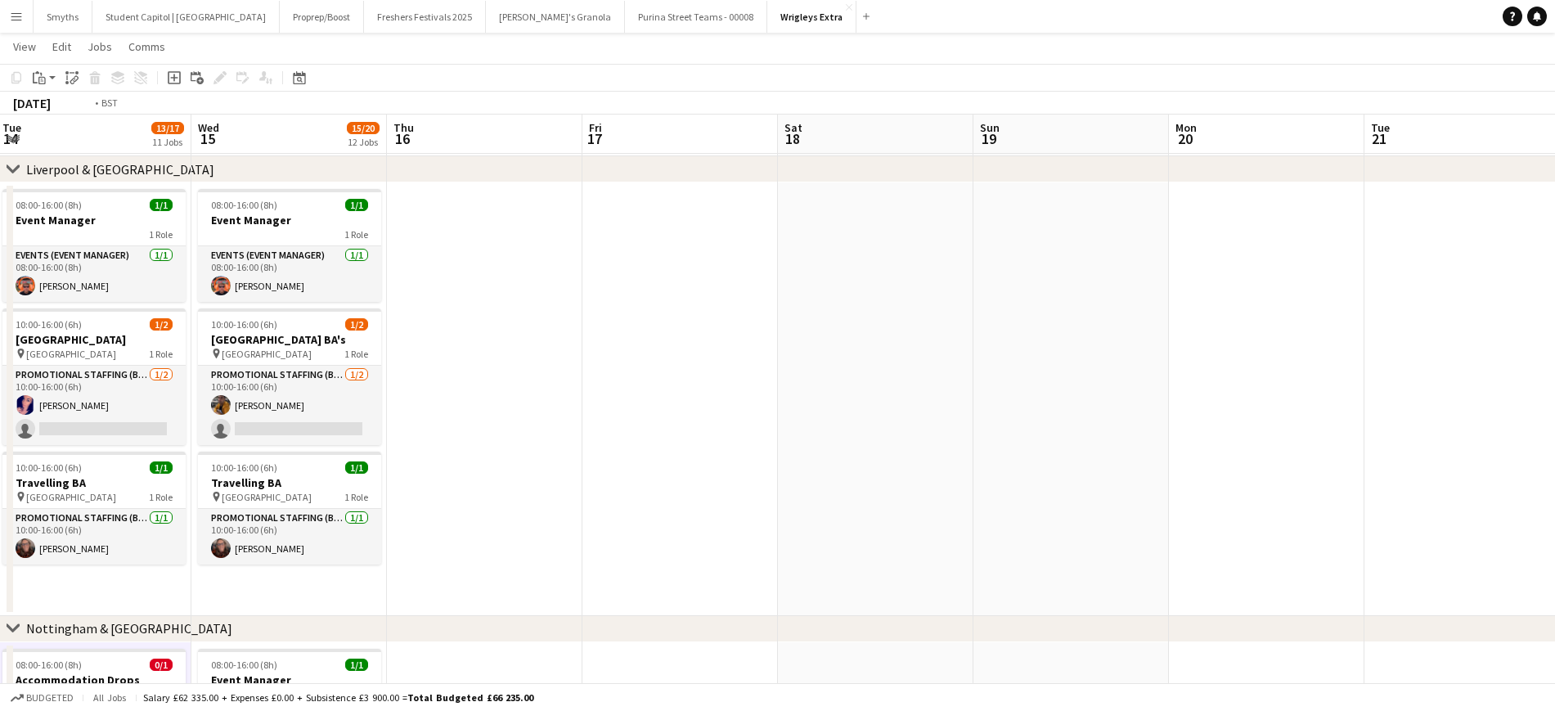
scroll to position [0, 443]
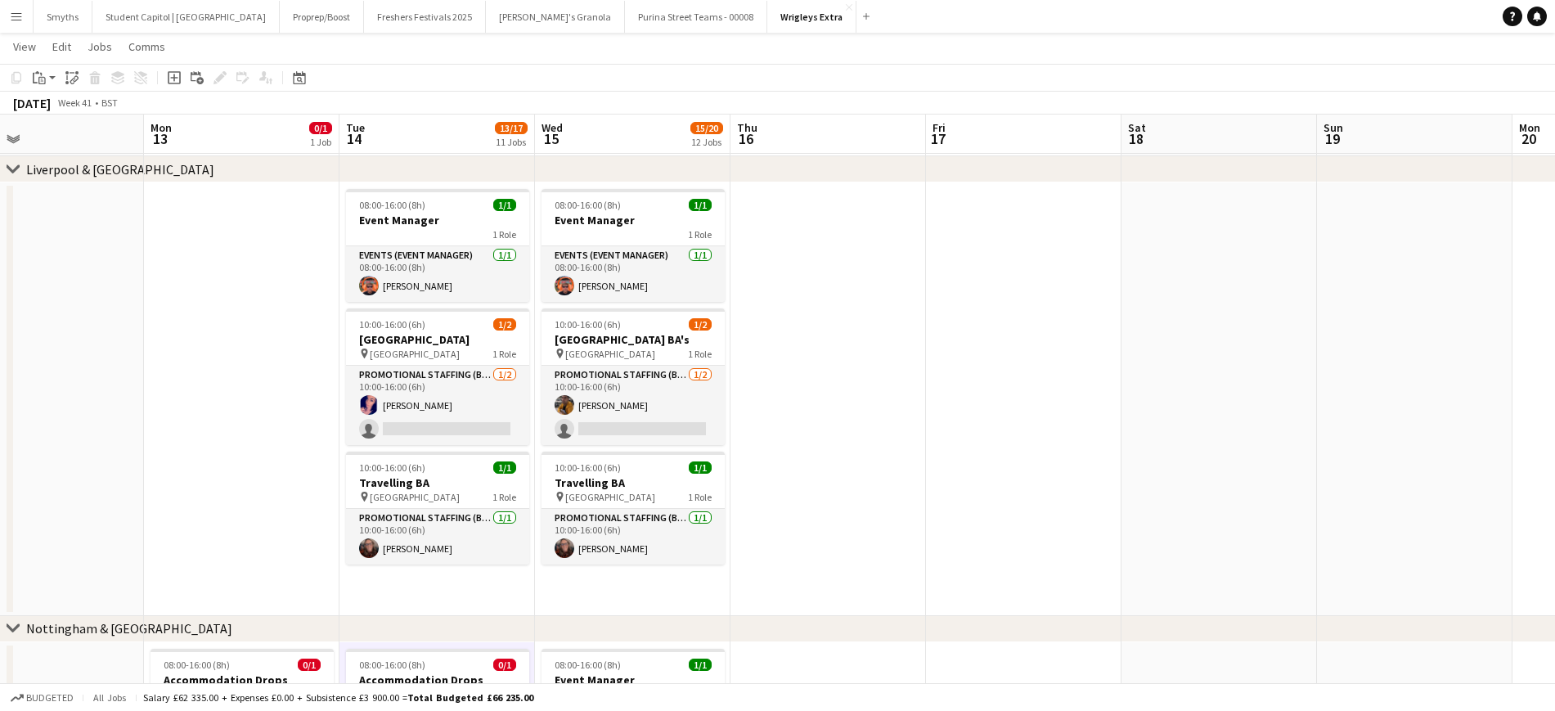
drag, startPoint x: 554, startPoint y: 428, endPoint x: 1008, endPoint y: 391, distance: 455.5
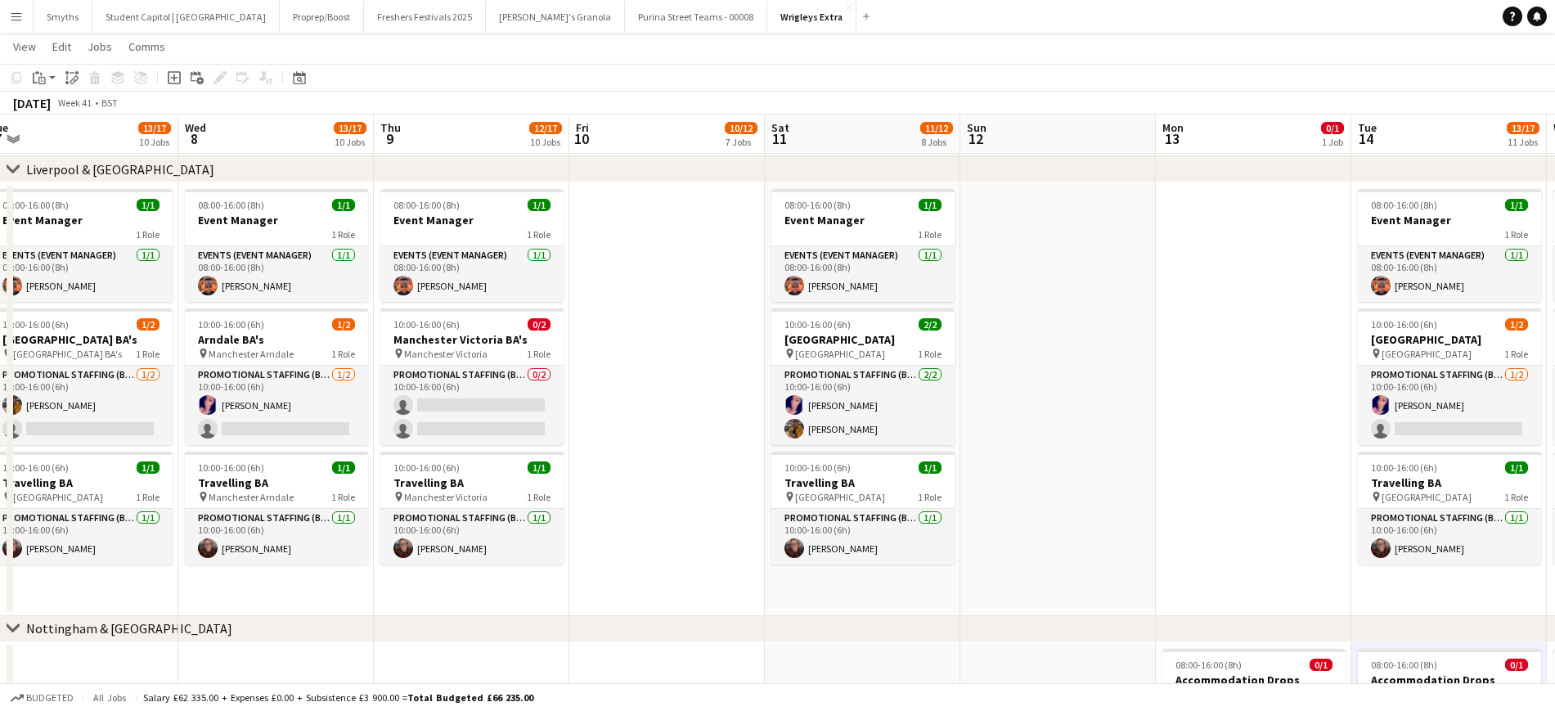
drag, startPoint x: 226, startPoint y: 419, endPoint x: 1238, endPoint y: 356, distance: 1013.9
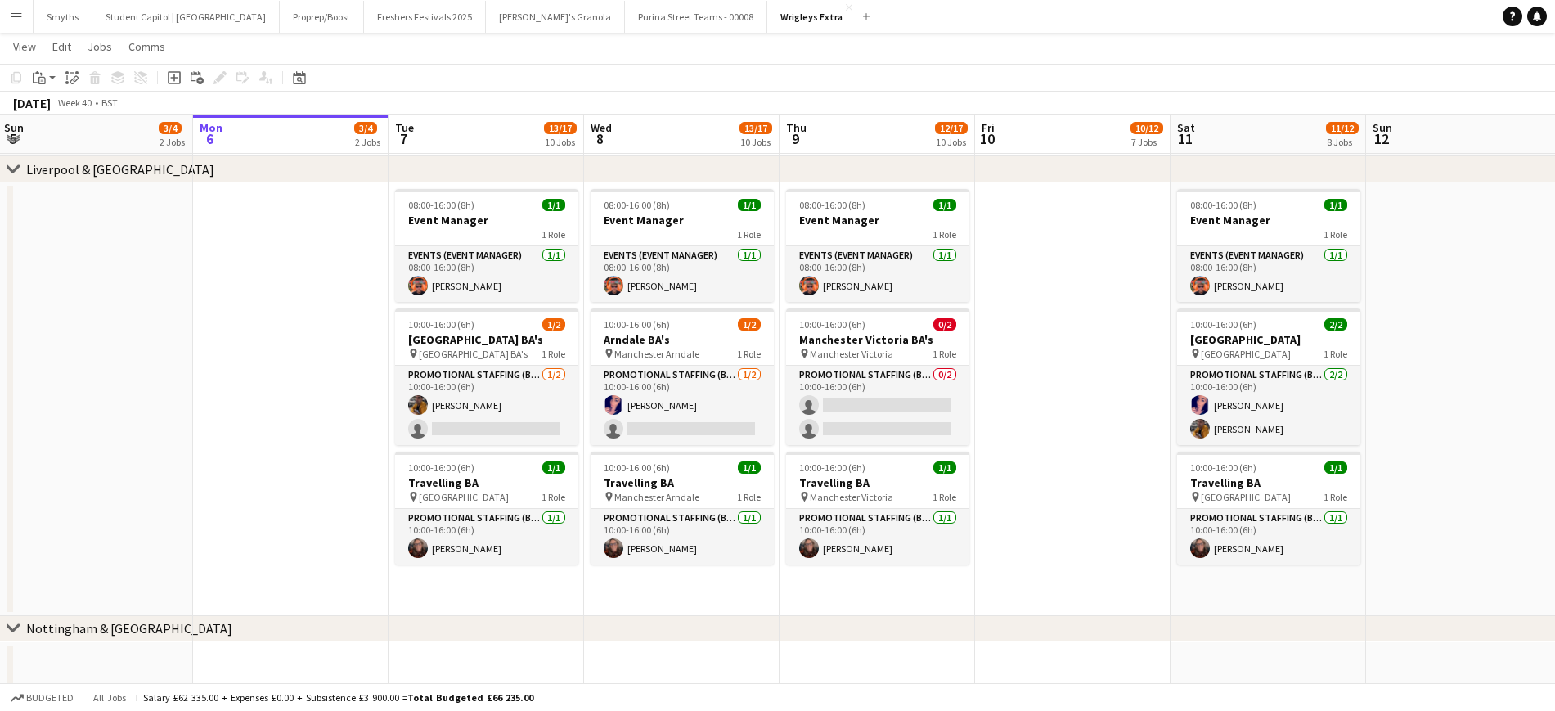
scroll to position [0, 603]
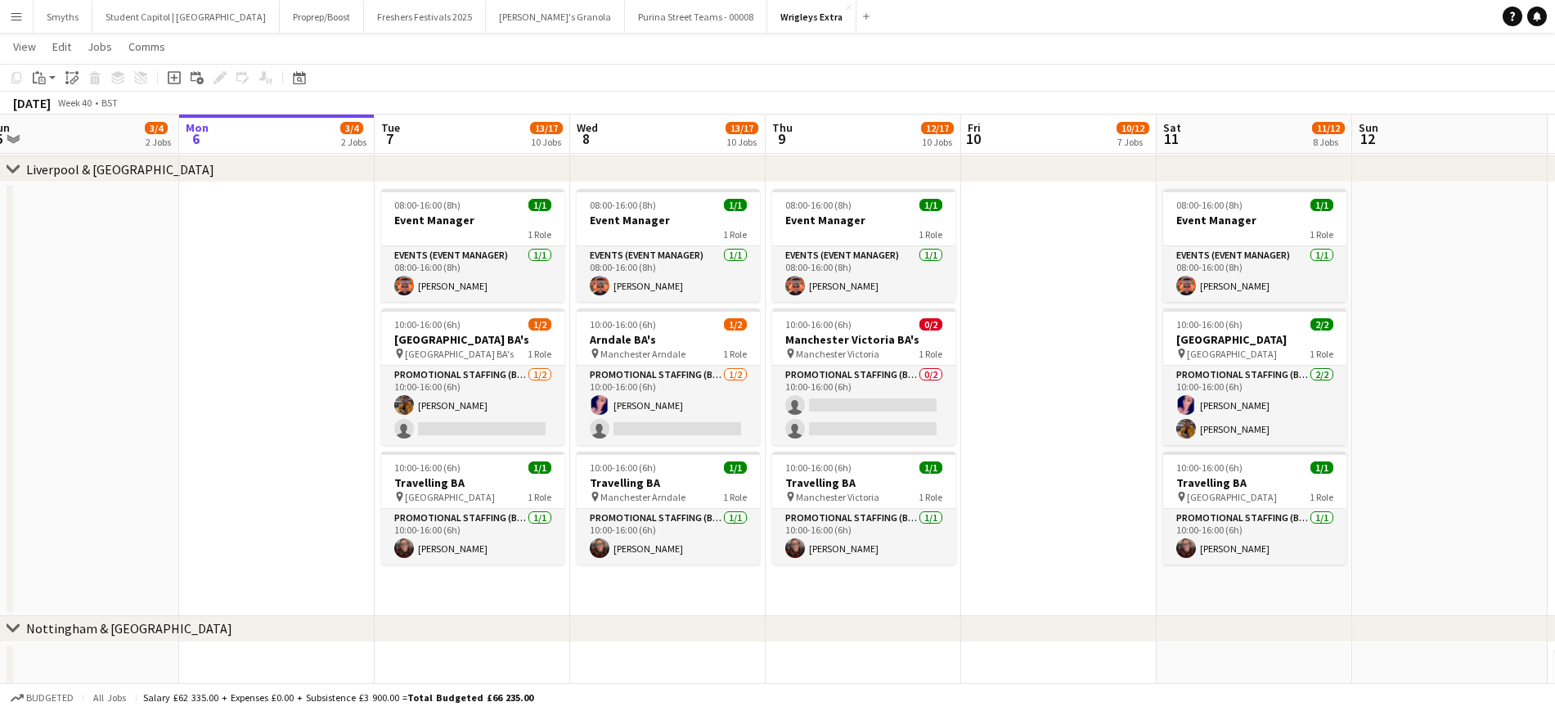
drag, startPoint x: 474, startPoint y: 427, endPoint x: 866, endPoint y: 444, distance: 392.2
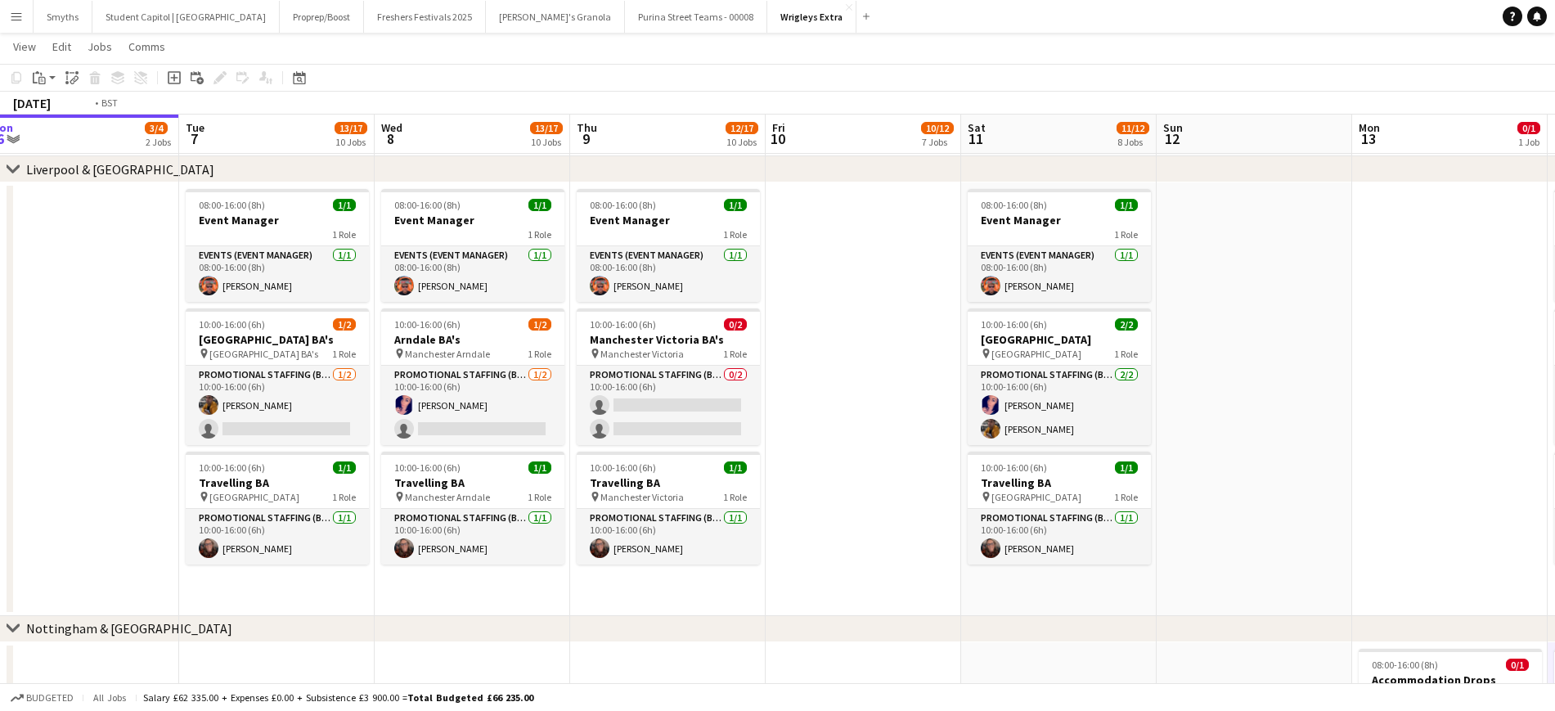
drag, startPoint x: 1125, startPoint y: 348, endPoint x: 546, endPoint y: 380, distance: 580.1
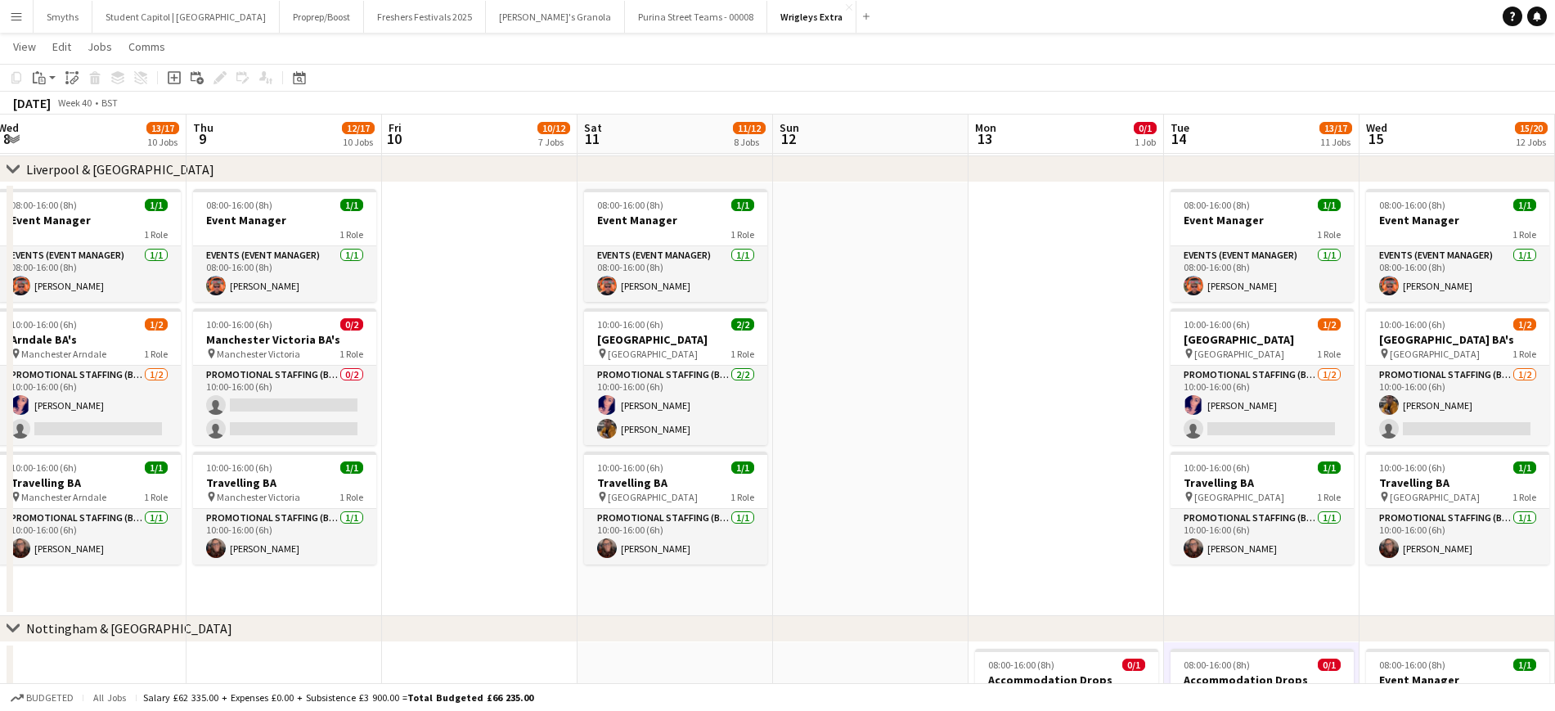
scroll to position [0, 483]
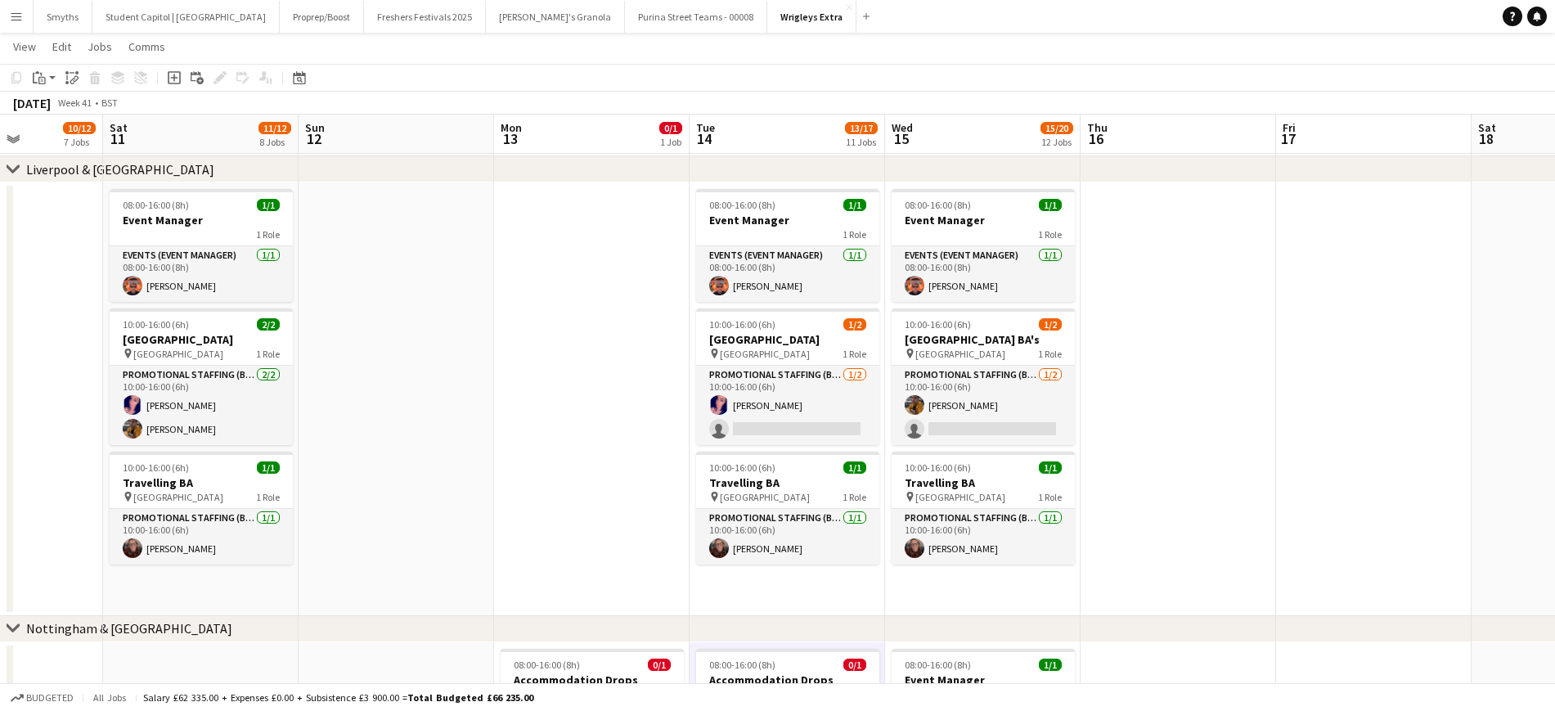
drag, startPoint x: 854, startPoint y: 411, endPoint x: 845, endPoint y: 413, distance: 9.3
click at [625, 21] on button "Purina Street Teams - 00008 Close" at bounding box center [696, 17] width 142 height 32
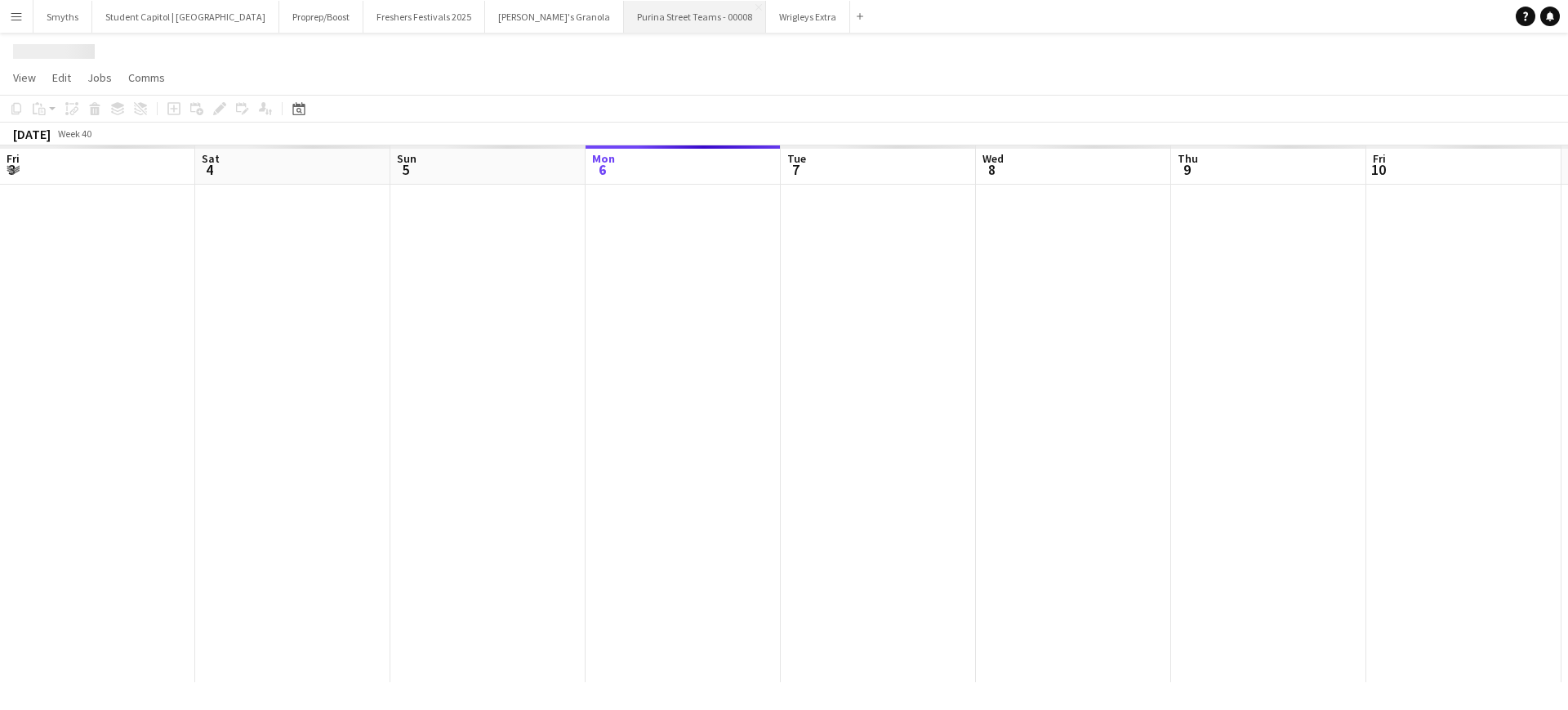
scroll to position [0, 390]
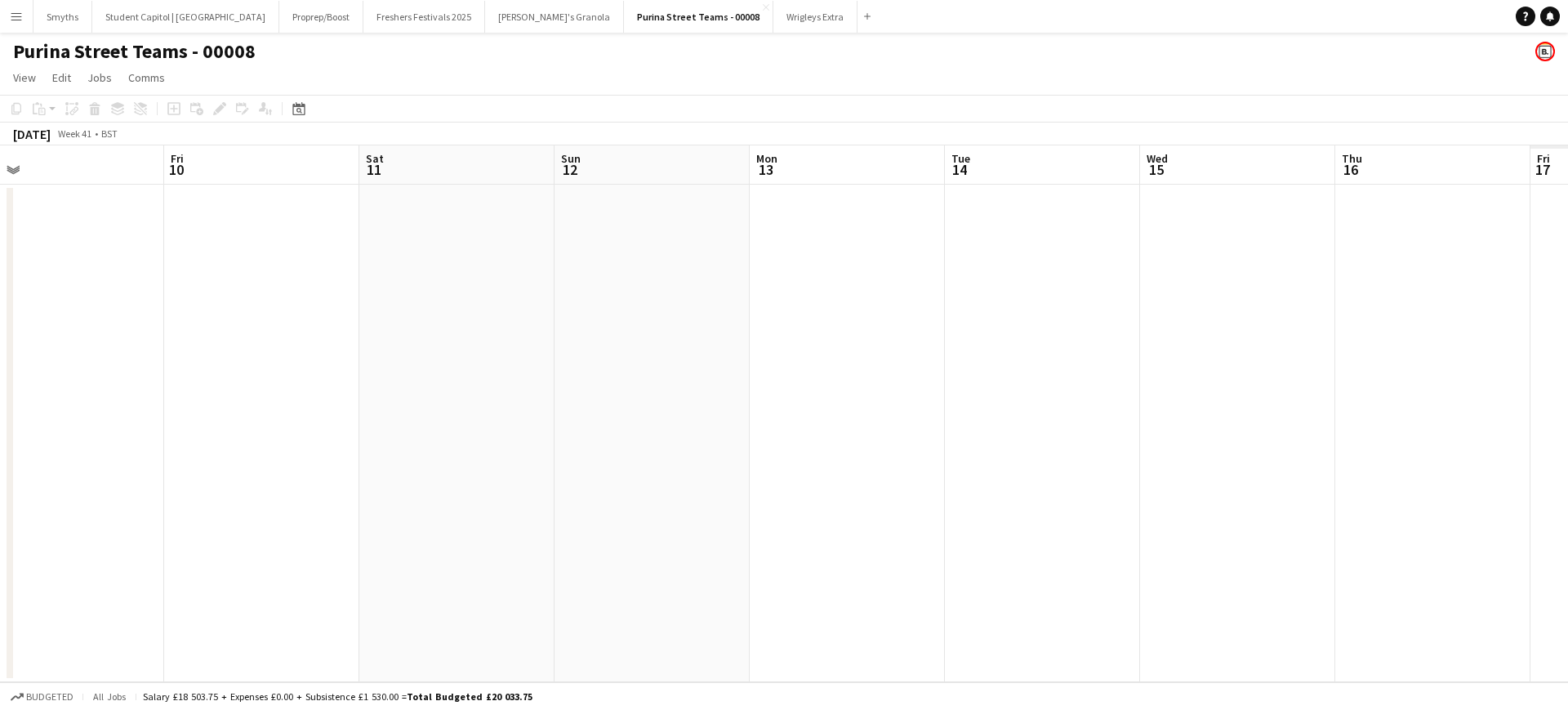
drag, startPoint x: 200, startPoint y: 420, endPoint x: 651, endPoint y: 426, distance: 451.0
click at [211, 426] on app-calendar-viewport "Mon 6 Tue 7 Wed 8 Thu 9 Fri 10 Sat 11 Sun 12 Mon 13 Tue 14 Wed 15 Thu 16 Fri 17…" at bounding box center [784, 413] width 1568 height 536
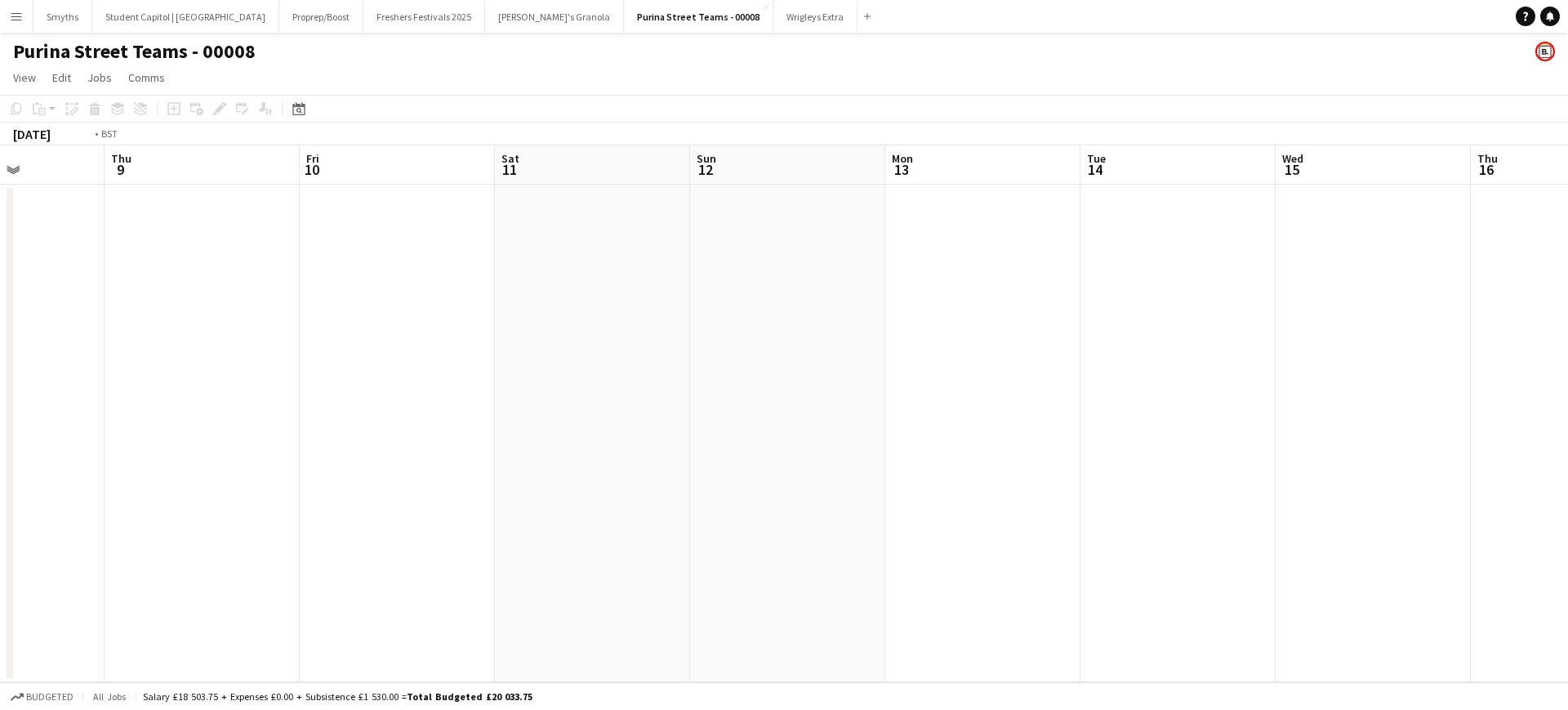
drag, startPoint x: 244, startPoint y: 422, endPoint x: 625, endPoint y: 402, distance: 381.5
click at [798, 398] on app-calendar-viewport "Mon 6 Tue 7 Wed 8 Thu 9 Fri 10 Sat 11 Sun 12 Mon 13 Tue 14 Wed 15 Thu 16 Fri 17…" at bounding box center [784, 413] width 1568 height 536
drag, startPoint x: 685, startPoint y: 401, endPoint x: 888, endPoint y: 366, distance: 206.0
click at [946, 375] on app-calendar-viewport "Fri 3 1/1 1 Job Sat 4 1/1 1 Job Sun 5 Mon 6 Tue 7 Wed 8 Thu 9 Fri 10 Sat 11 Sun…" at bounding box center [784, 413] width 1568 height 536
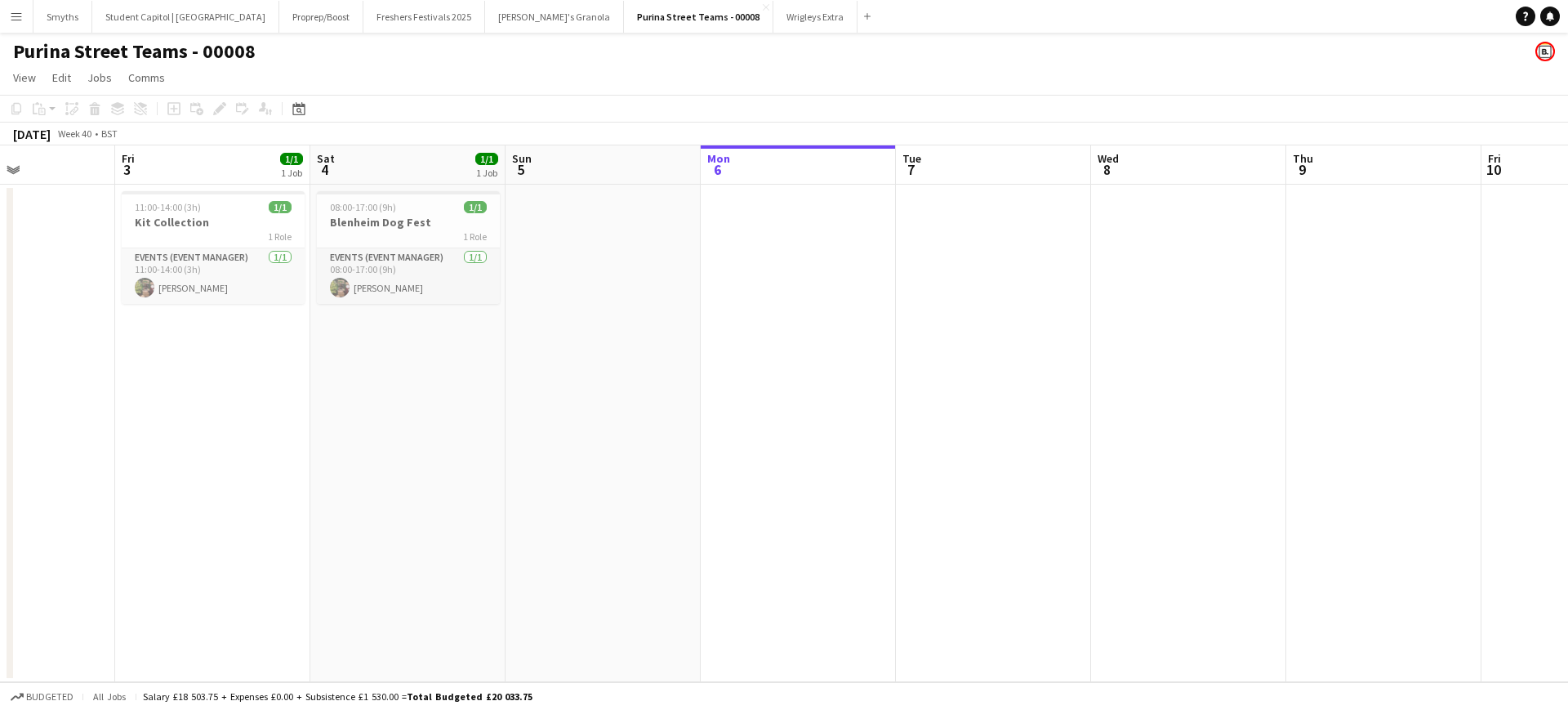
scroll to position [0, 388]
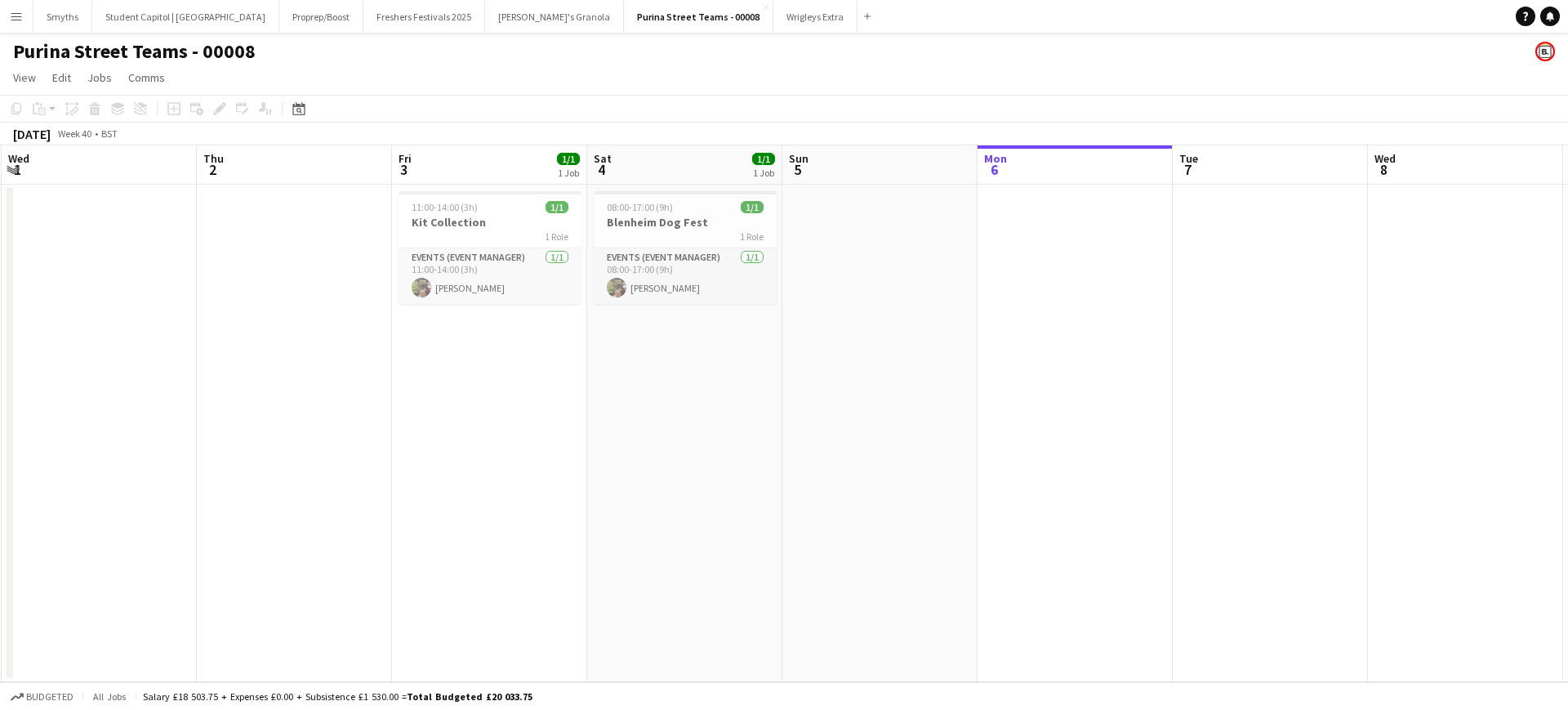
drag, startPoint x: 604, startPoint y: 380, endPoint x: 858, endPoint y: 359, distance: 254.9
click at [858, 359] on app-calendar-viewport "Mon 29 Tue 30 Wed 1 Thu 2 Fri 3 1/1 1 Job Sat 4 1/1 1 Job Sun 5 Mon 6 Tue 7 Wed…" at bounding box center [784, 413] width 1568 height 536
click at [616, 383] on app-date-cell "08:00-17:00 (9h) 1/1 Blenheim Dog Fest 1 Role Events (Event Manager) [DATE] 08:…" at bounding box center [685, 433] width 196 height 497
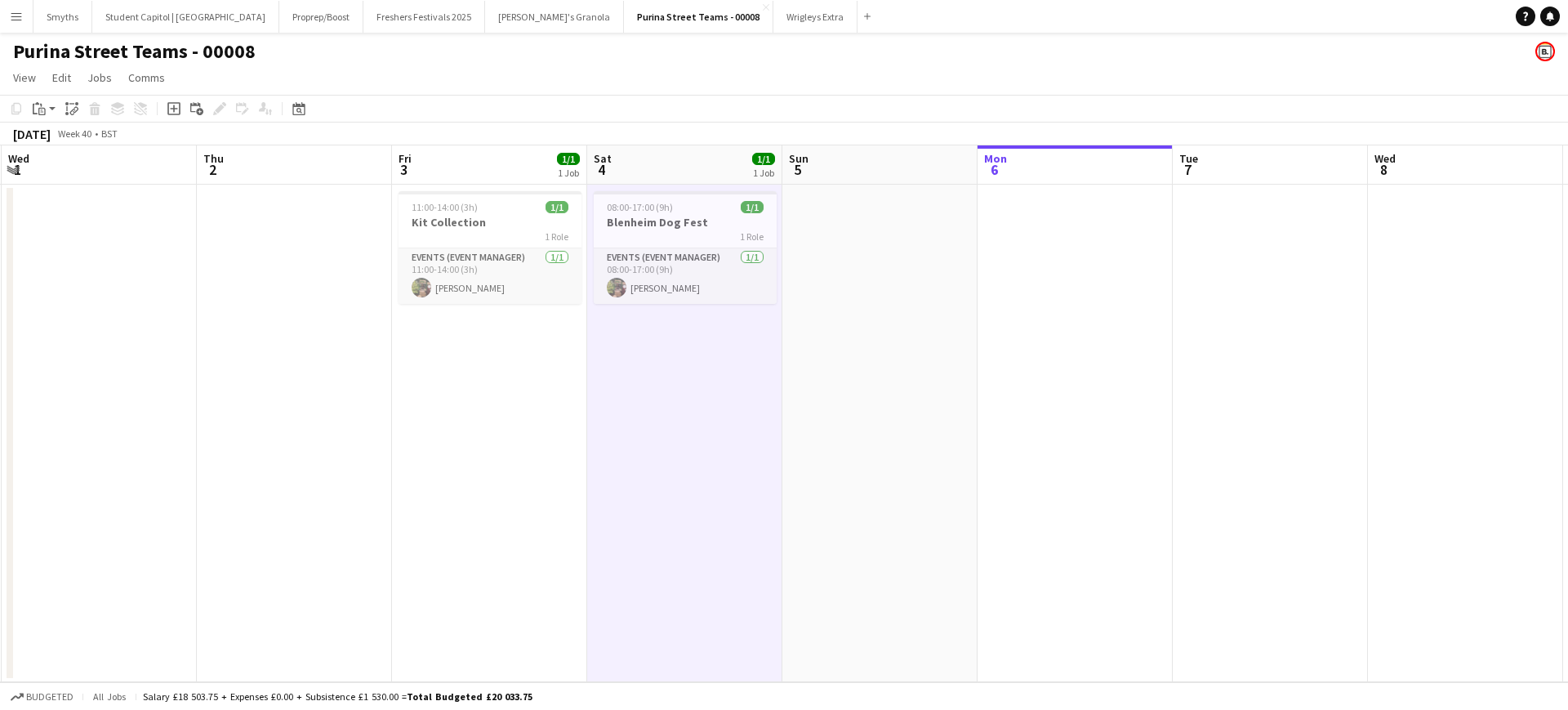
click at [837, 379] on app-date-cell at bounding box center [880, 433] width 196 height 497
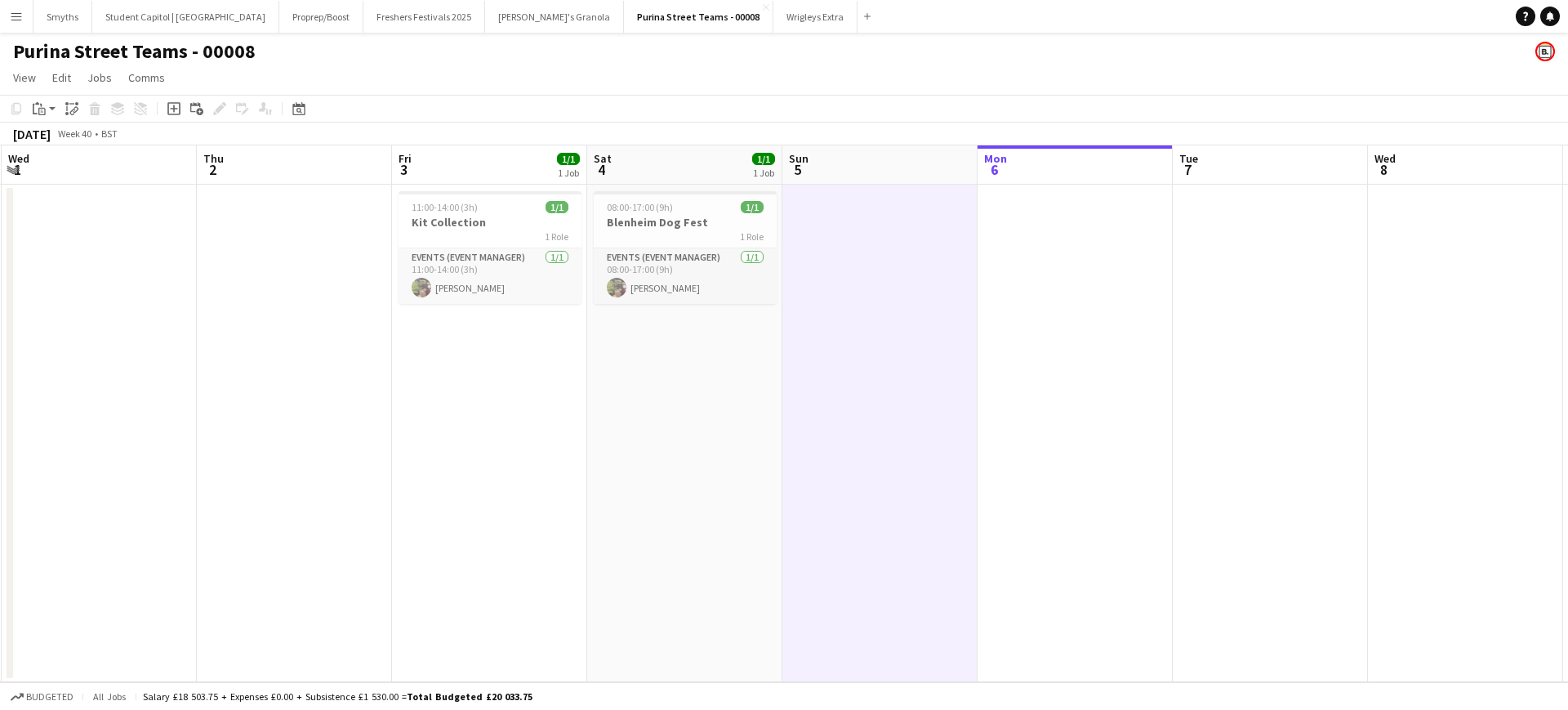
click at [695, 375] on app-date-cell "08:00-17:00 (9h) 1/1 Blenheim Dog Fest 1 Role Events (Event Manager) [DATE] 08:…" at bounding box center [685, 433] width 196 height 497
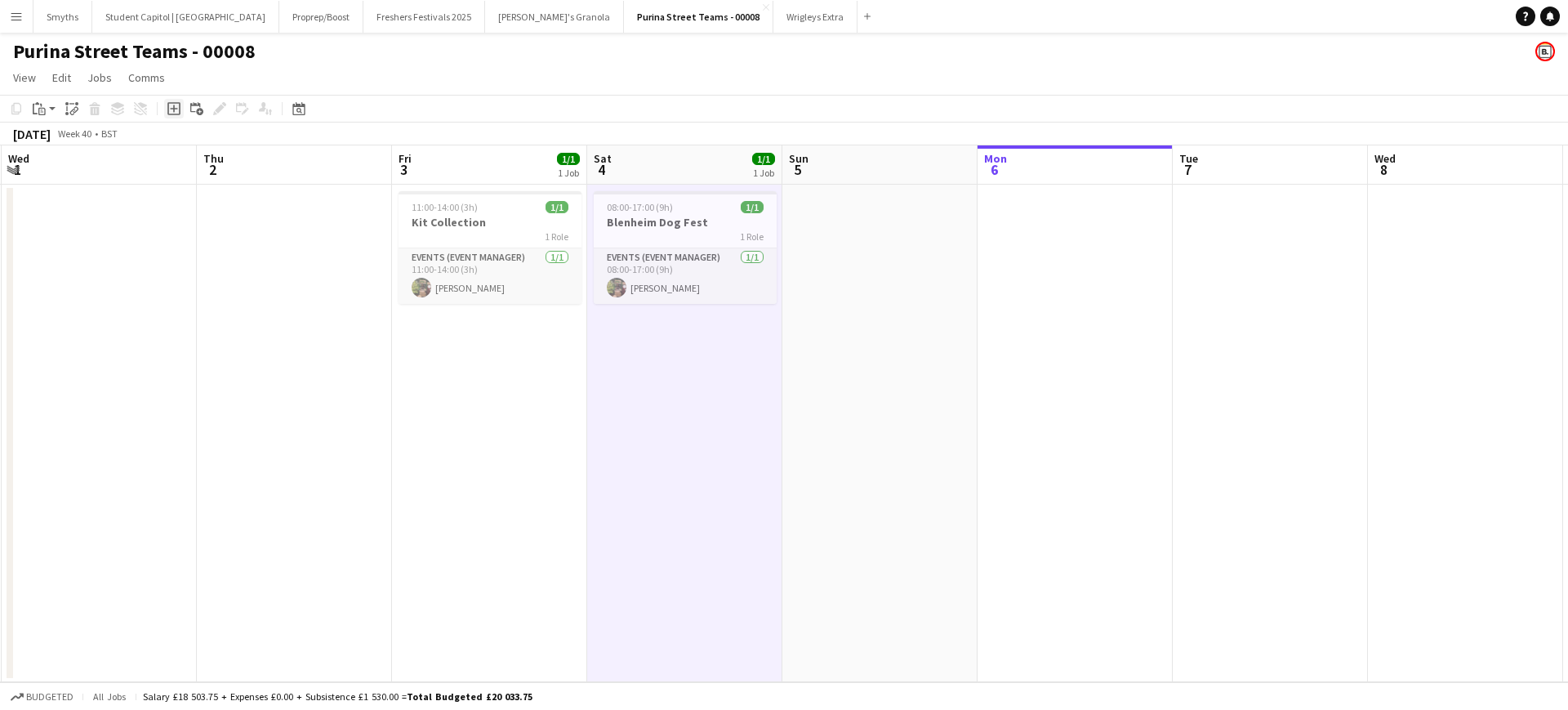
click at [173, 109] on icon at bounding box center [173, 109] width 7 height 7
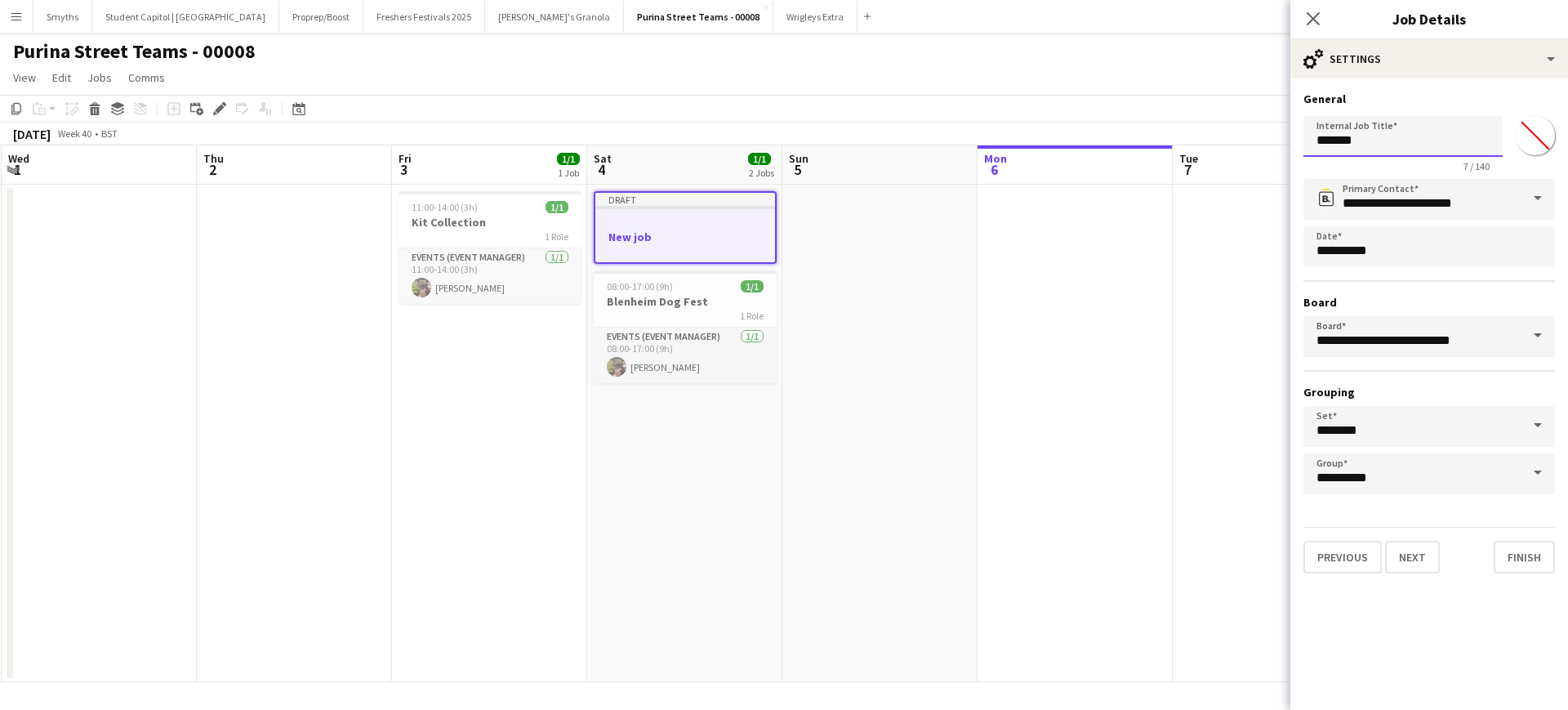
click at [1357, 137] on input "*******" at bounding box center [1403, 136] width 200 height 41
type input "**********"
click at [1399, 566] on button "Next" at bounding box center [1411, 557] width 55 height 33
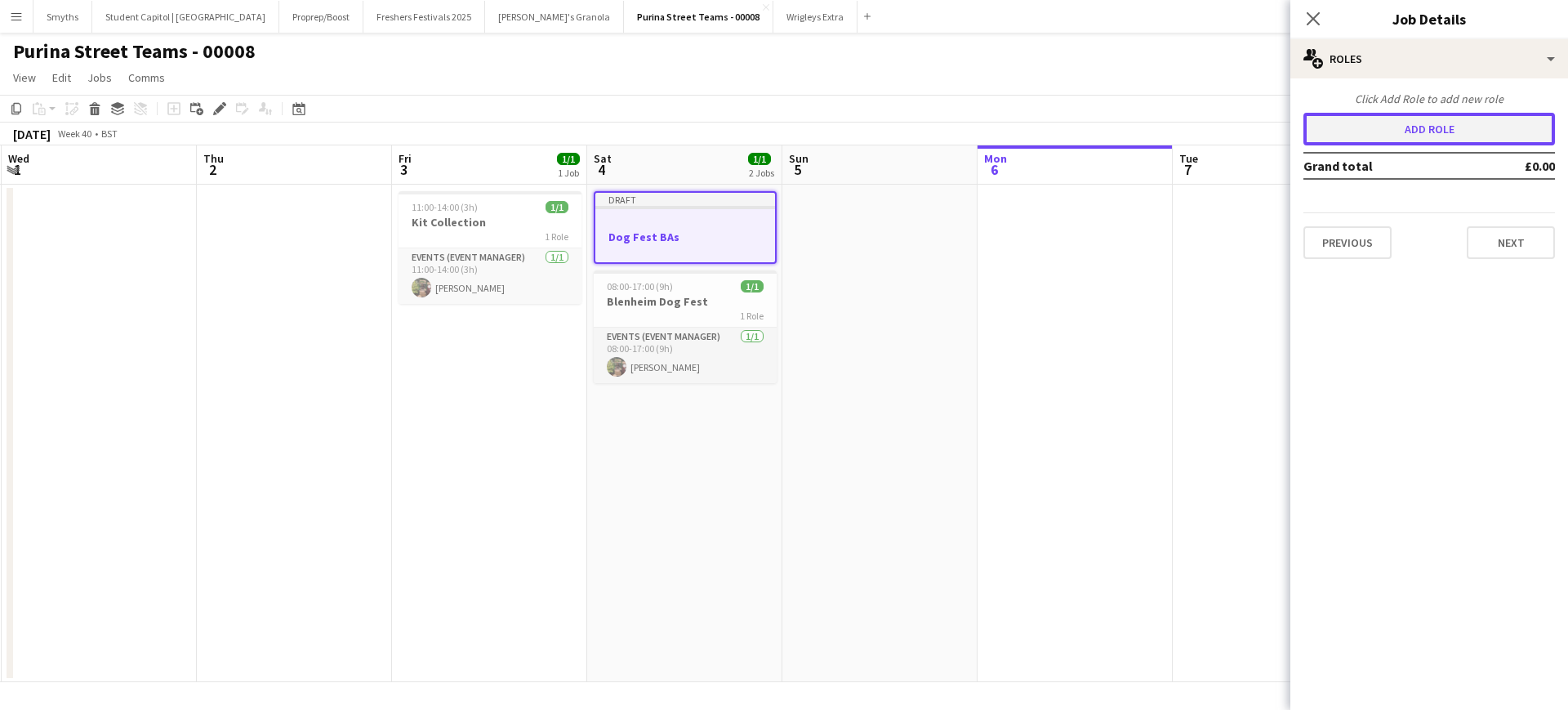
click at [1430, 124] on button "Add role" at bounding box center [1429, 129] width 252 height 33
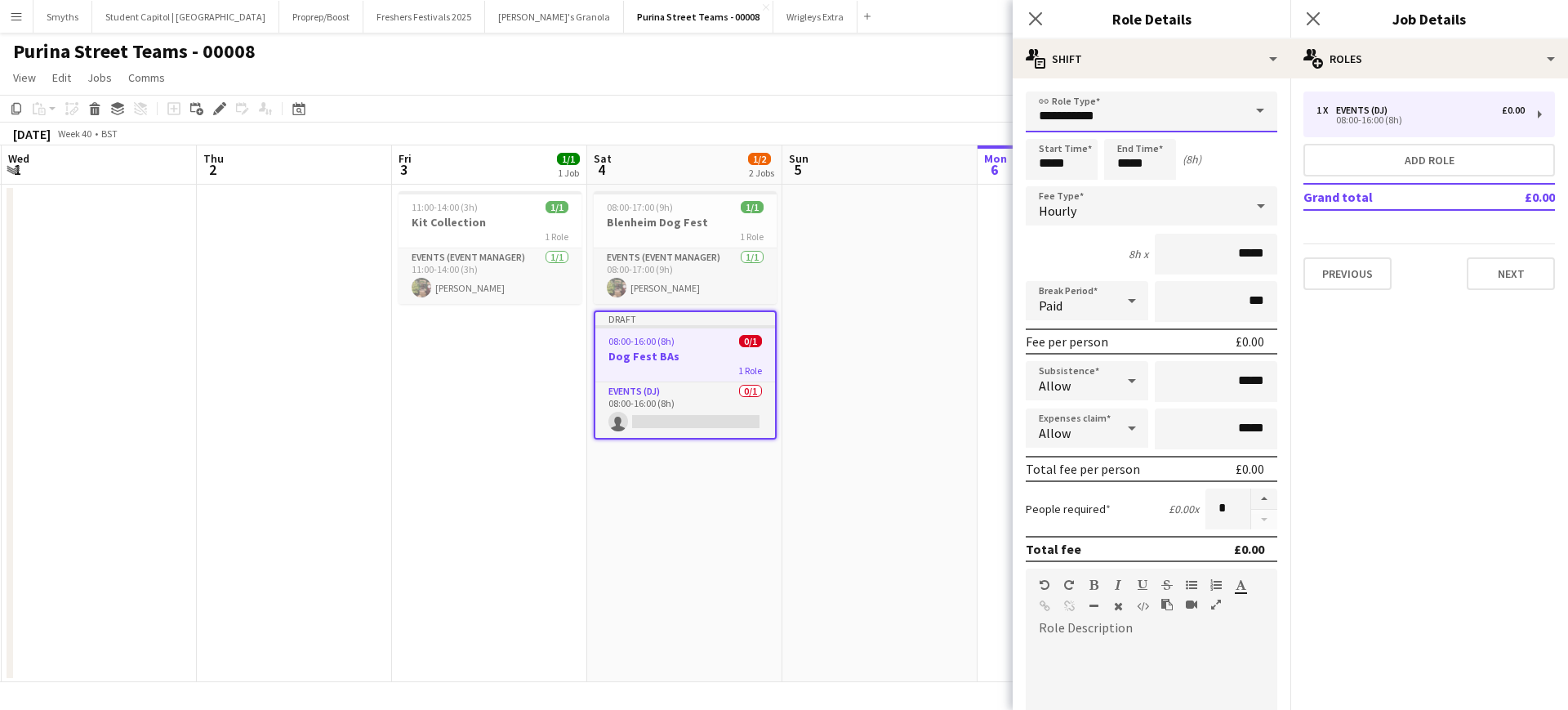
click at [1205, 101] on input "**********" at bounding box center [1152, 112] width 252 height 41
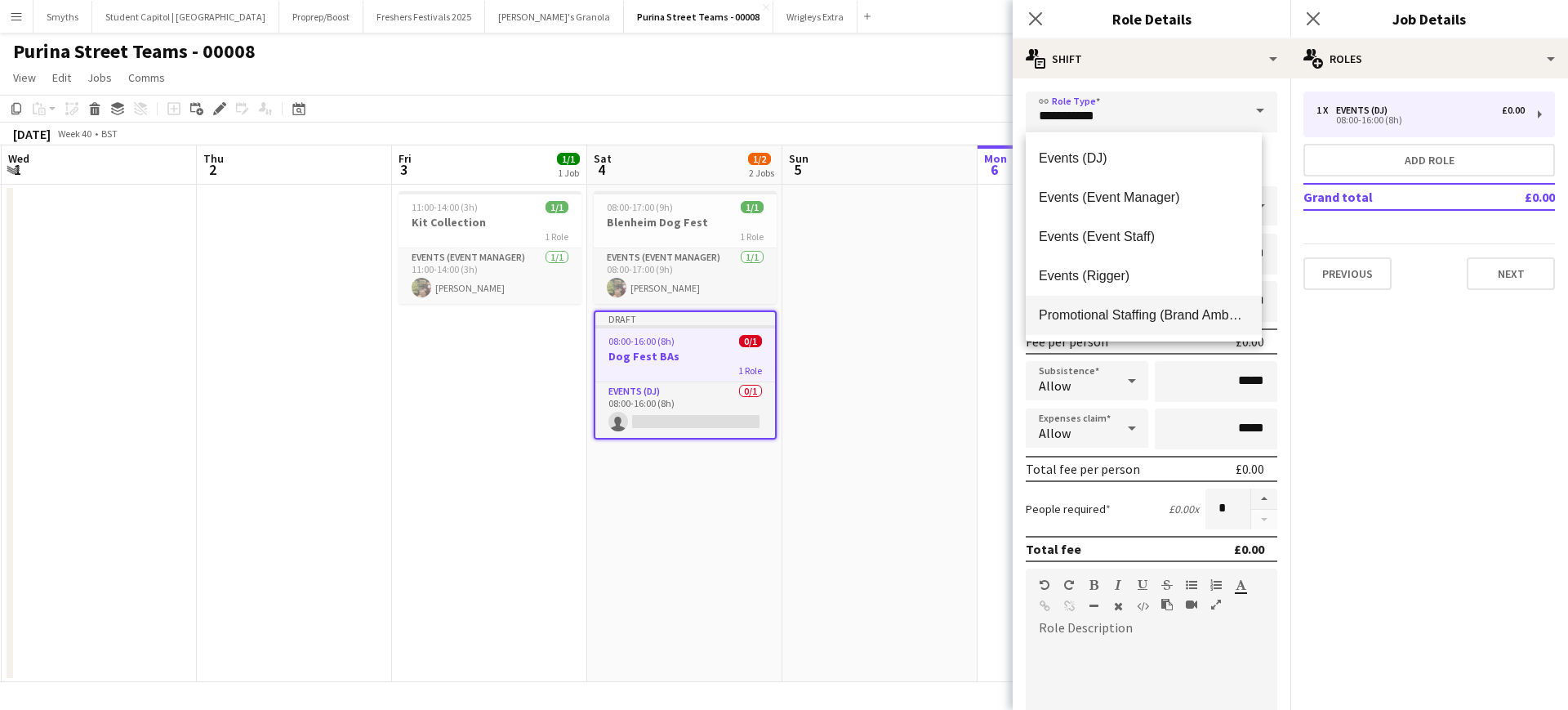
click at [1165, 314] on span "Promotional Staffing (Brand Ambassadors)" at bounding box center [1144, 316] width 210 height 16
type input "**********"
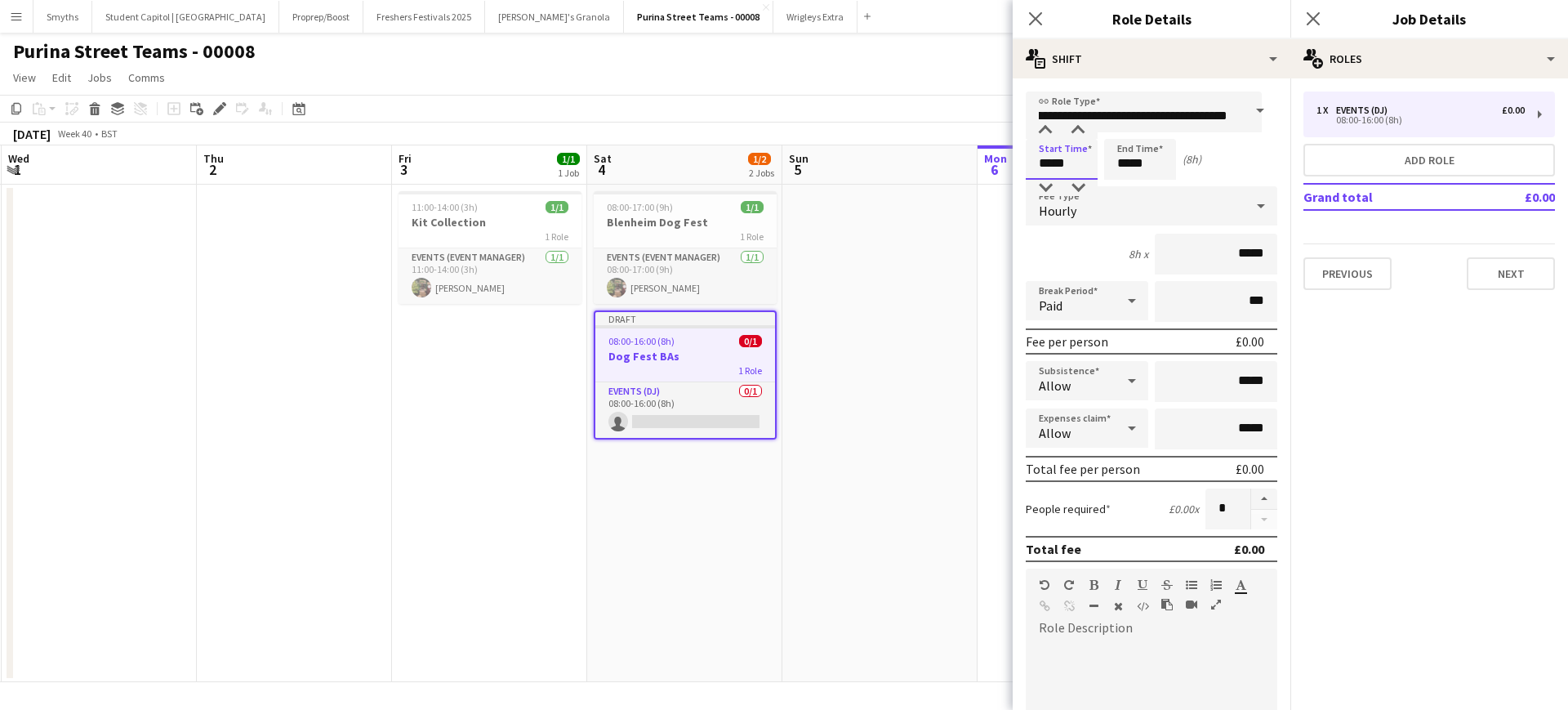
scroll to position [0, 0]
click at [1087, 167] on input "*****" at bounding box center [1062, 159] width 72 height 41
type input "*****"
click at [1041, 129] on div at bounding box center [1045, 131] width 33 height 16
click at [1242, 155] on div "Start Time ***** End Time ***** (7h)" at bounding box center [1152, 159] width 252 height 41
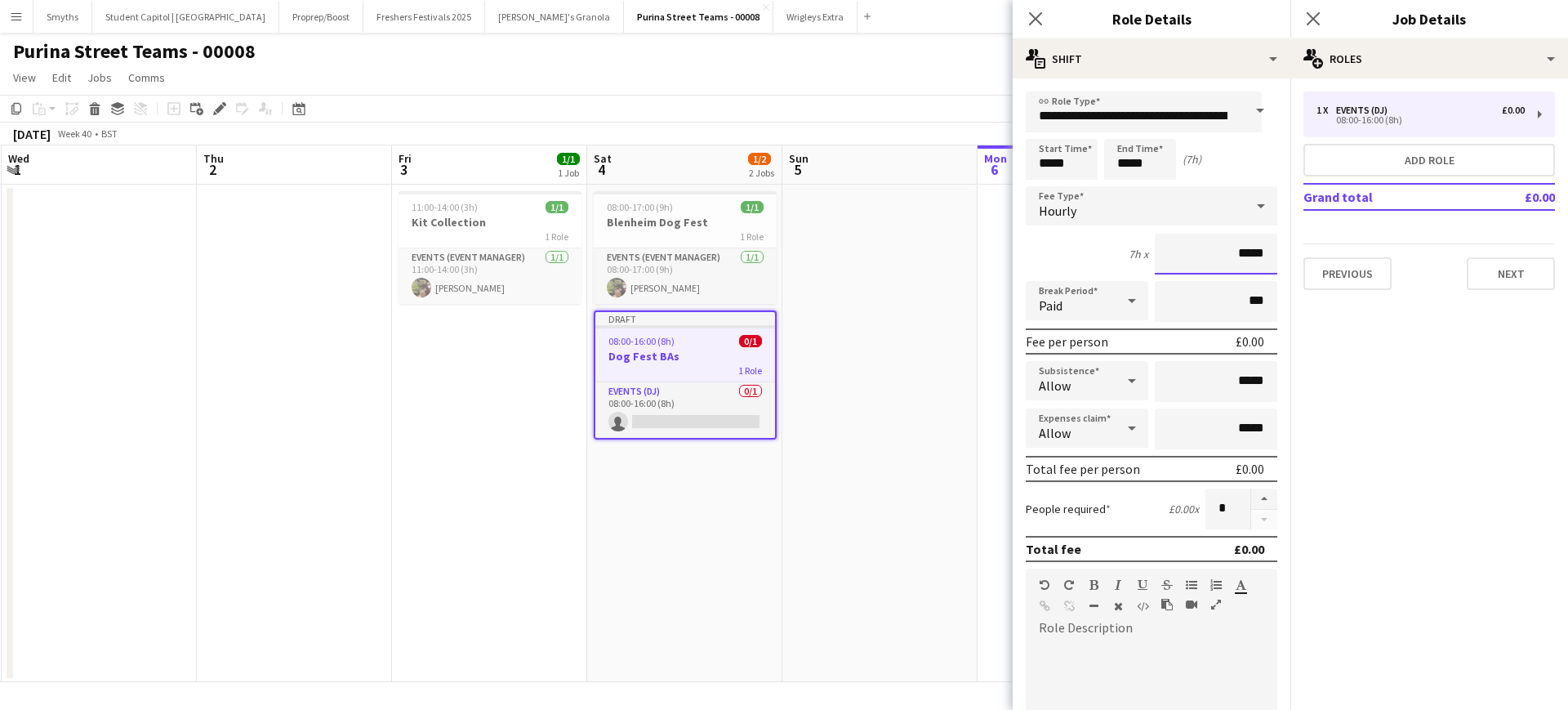
drag, startPoint x: 1216, startPoint y: 252, endPoint x: 1258, endPoint y: 250, distance: 42.0
click at [1258, 250] on input "*****" at bounding box center [1216, 254] width 123 height 41
type input "******"
click at [1129, 428] on icon at bounding box center [1132, 427] width 20 height 33
click at [1089, 518] on span "Don't allow" at bounding box center [1083, 515] width 89 height 16
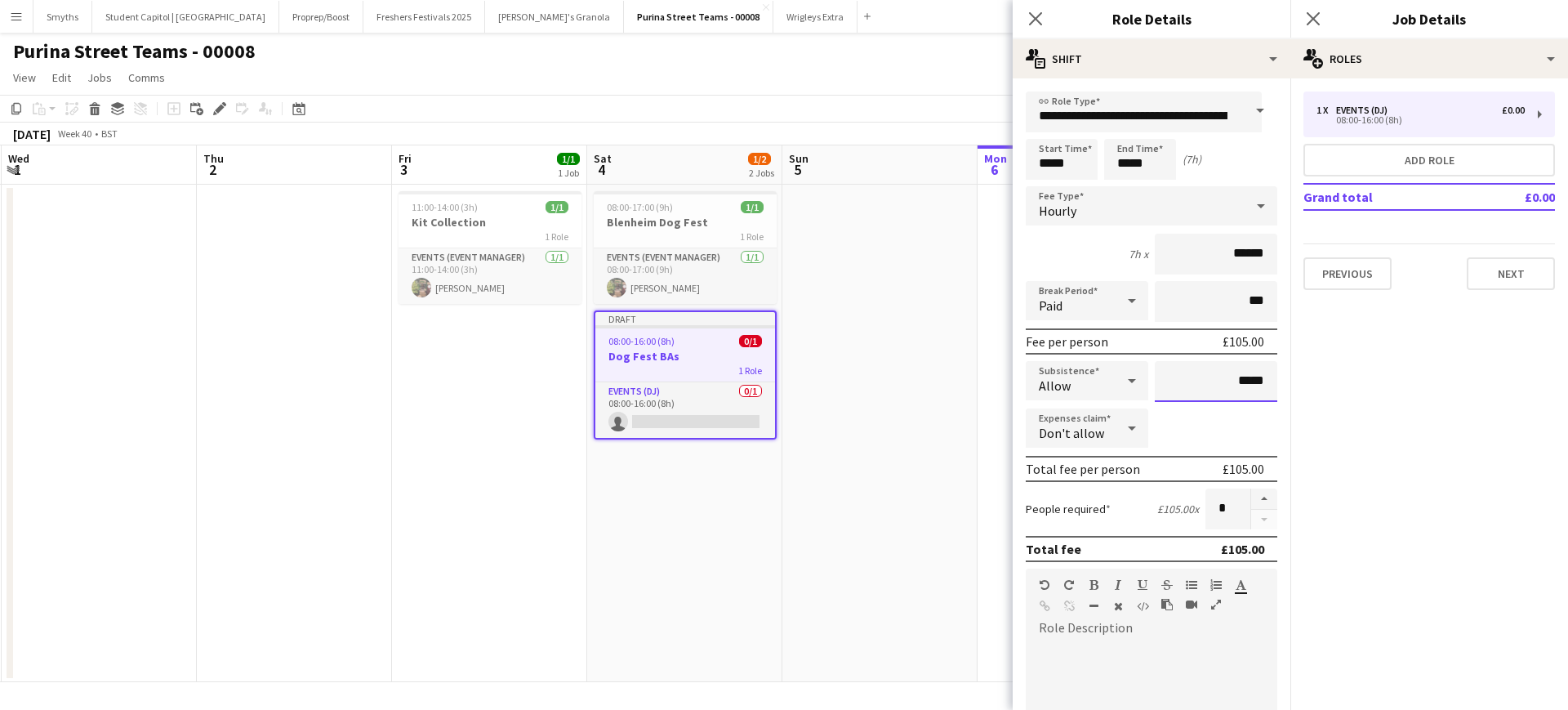
drag, startPoint x: 1215, startPoint y: 379, endPoint x: 1275, endPoint y: 381, distance: 60.0
click at [1275, 381] on mat-expansion-panel "**********" at bounding box center [1151, 394] width 277 height 631
click at [1212, 398] on input "*****" at bounding box center [1216, 381] width 123 height 41
click at [1218, 375] on input "*****" at bounding box center [1216, 381] width 123 height 41
drag, startPoint x: 1214, startPoint y: 375, endPoint x: 1258, endPoint y: 376, distance: 44.0
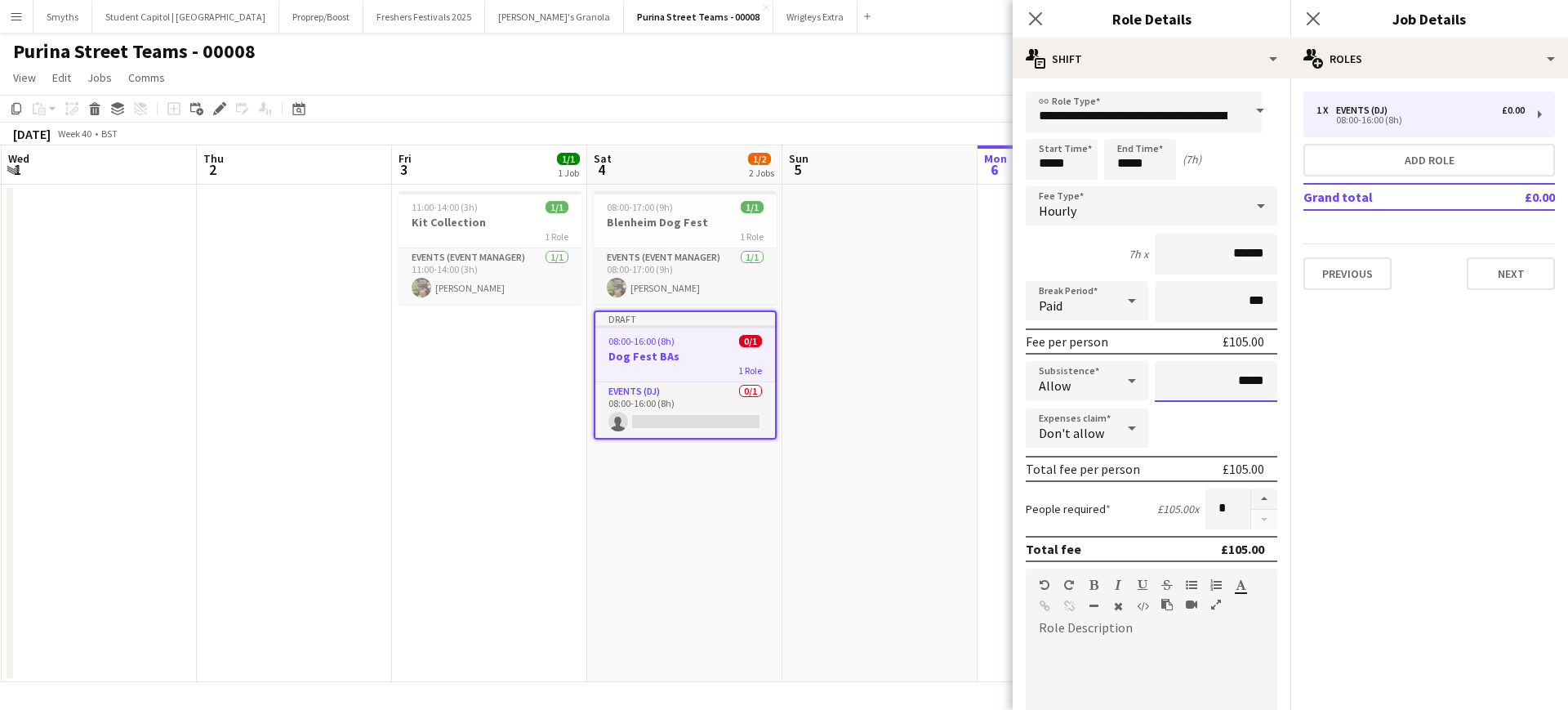
click at [1258, 376] on input "*****" at bounding box center [1216, 381] width 123 height 41
type input "******"
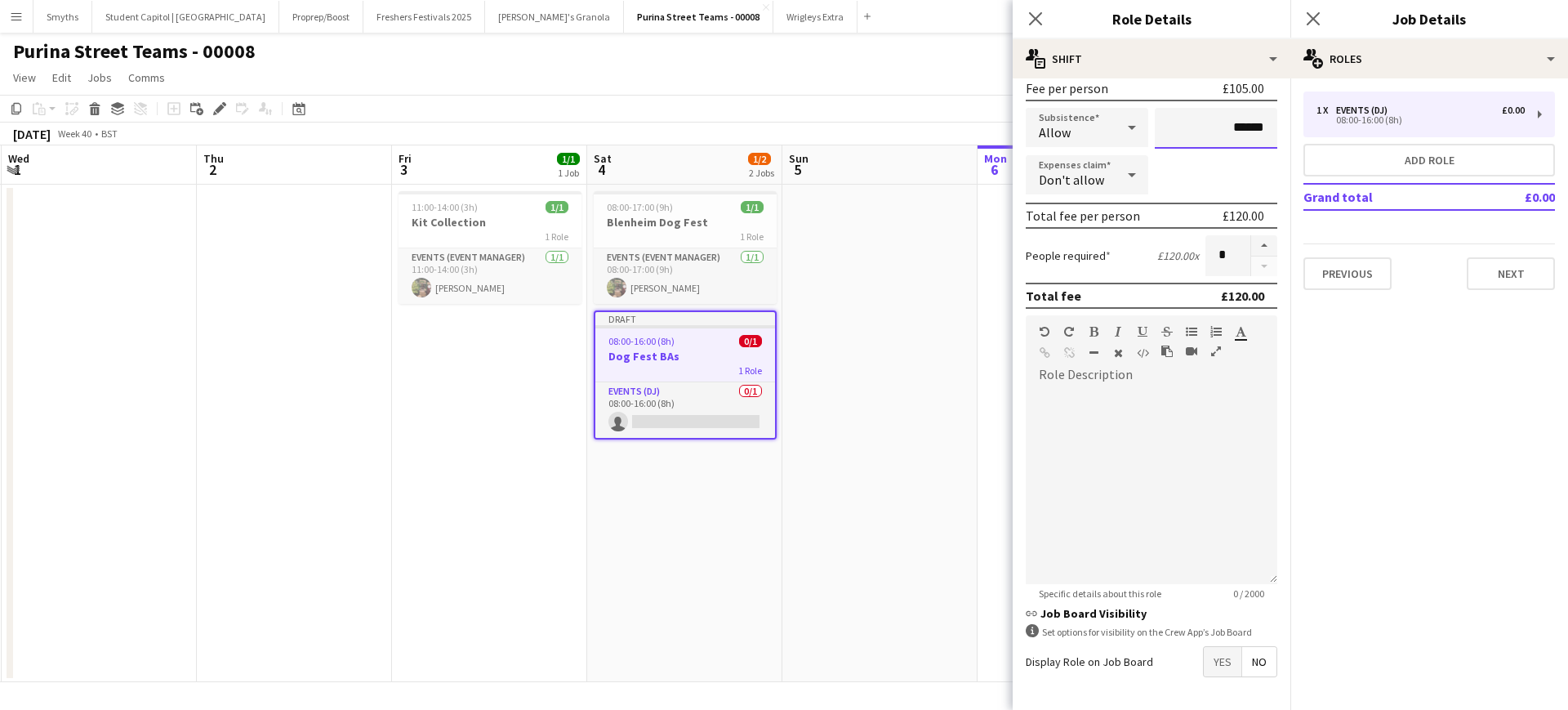
scroll to position [313, 0]
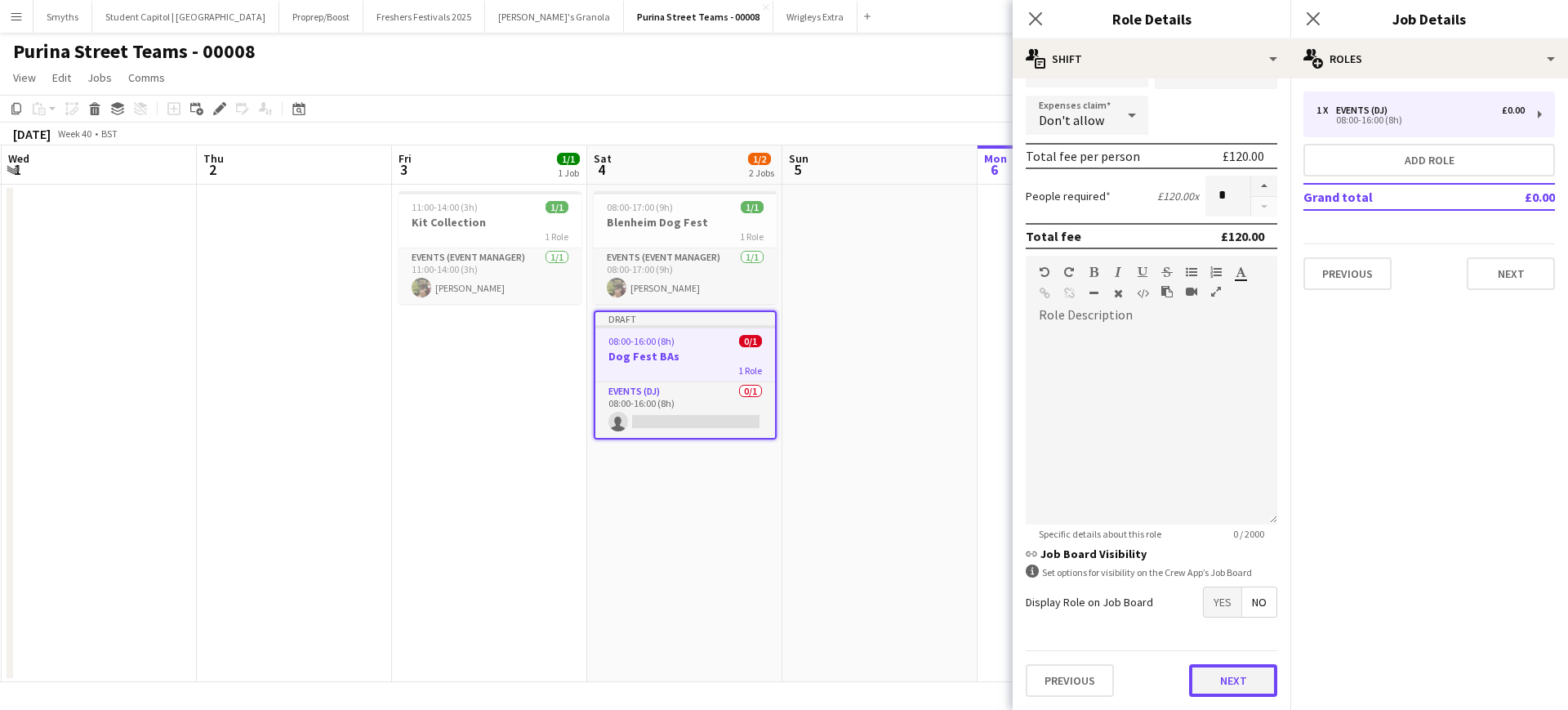
click at [1231, 676] on button "Next" at bounding box center [1233, 680] width 88 height 33
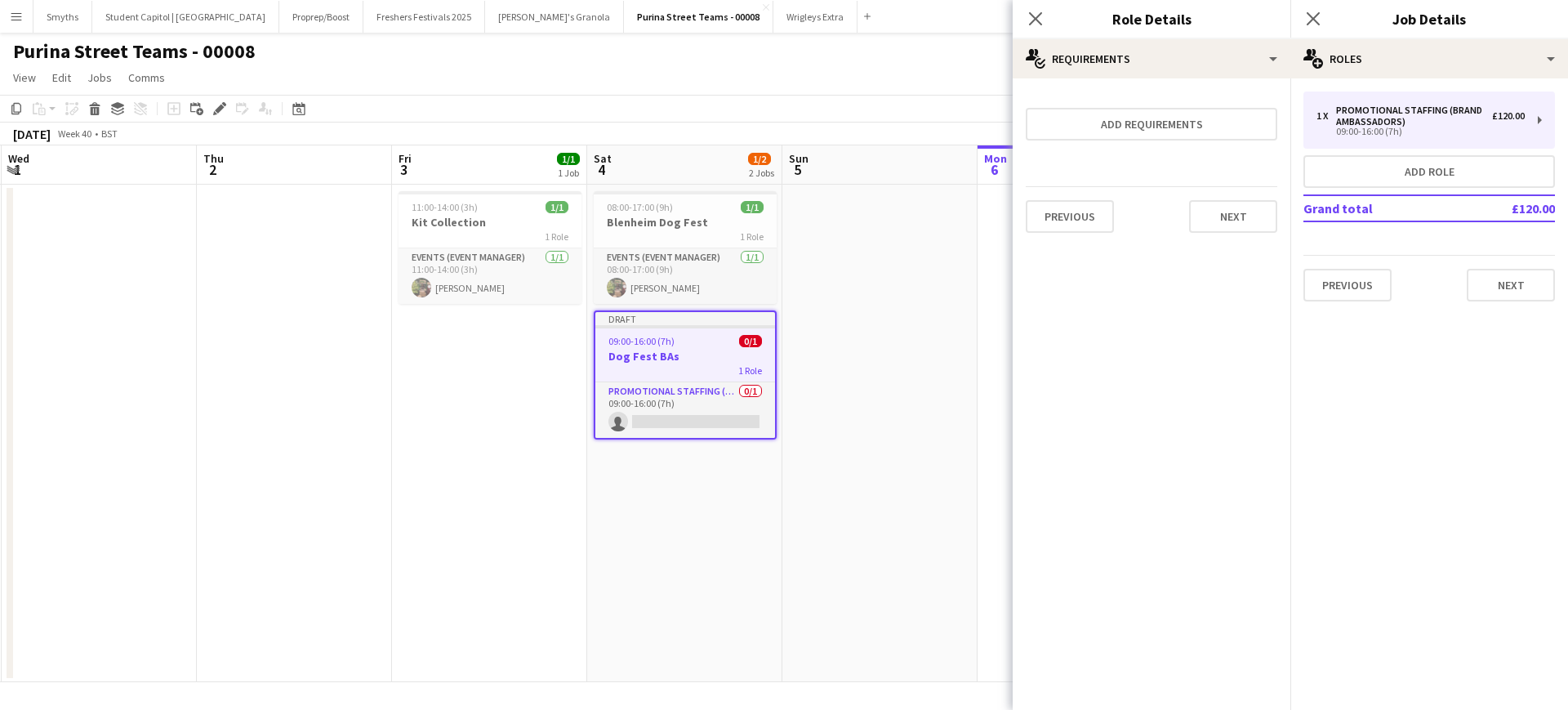
scroll to position [0, 0]
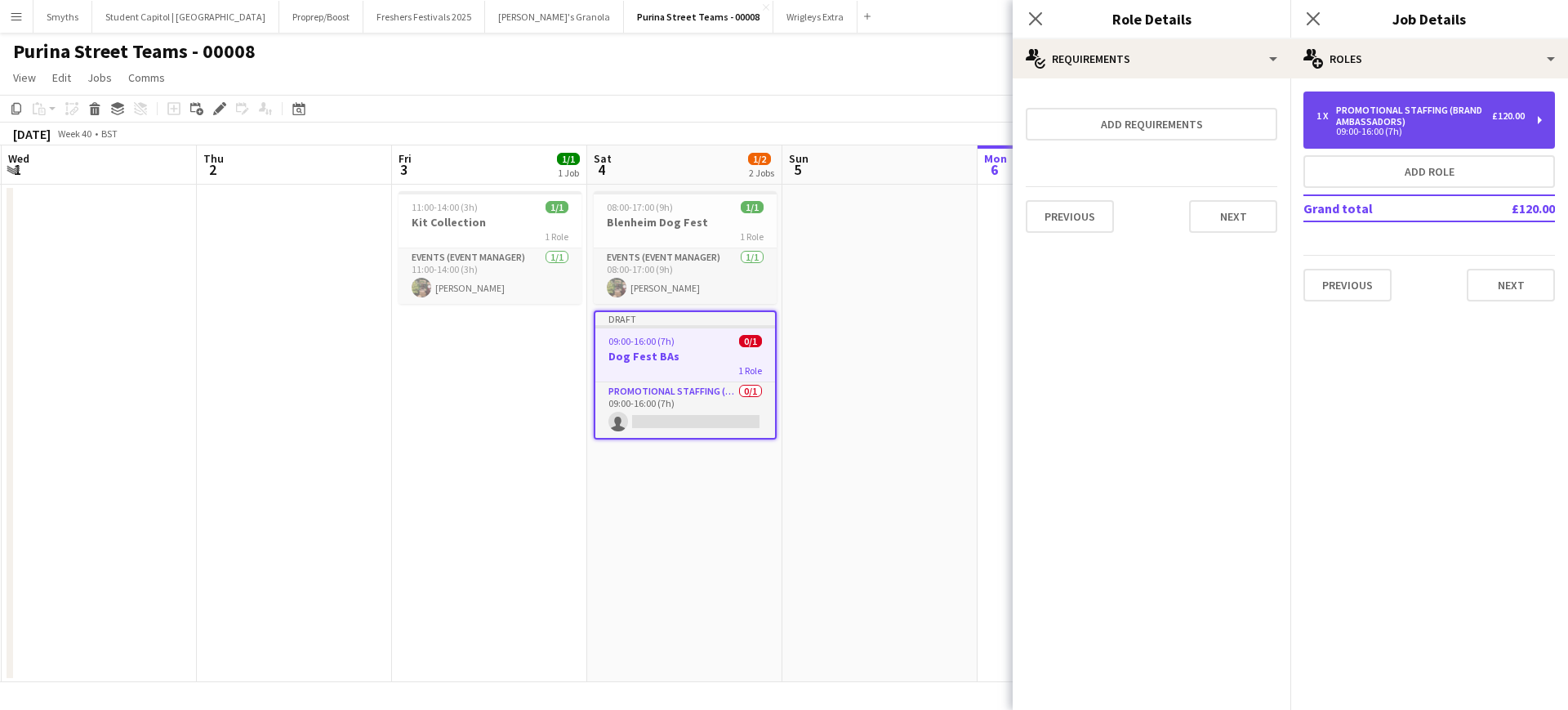
click at [1434, 129] on div "09:00-16:00 (7h)" at bounding box center [1420, 132] width 209 height 8
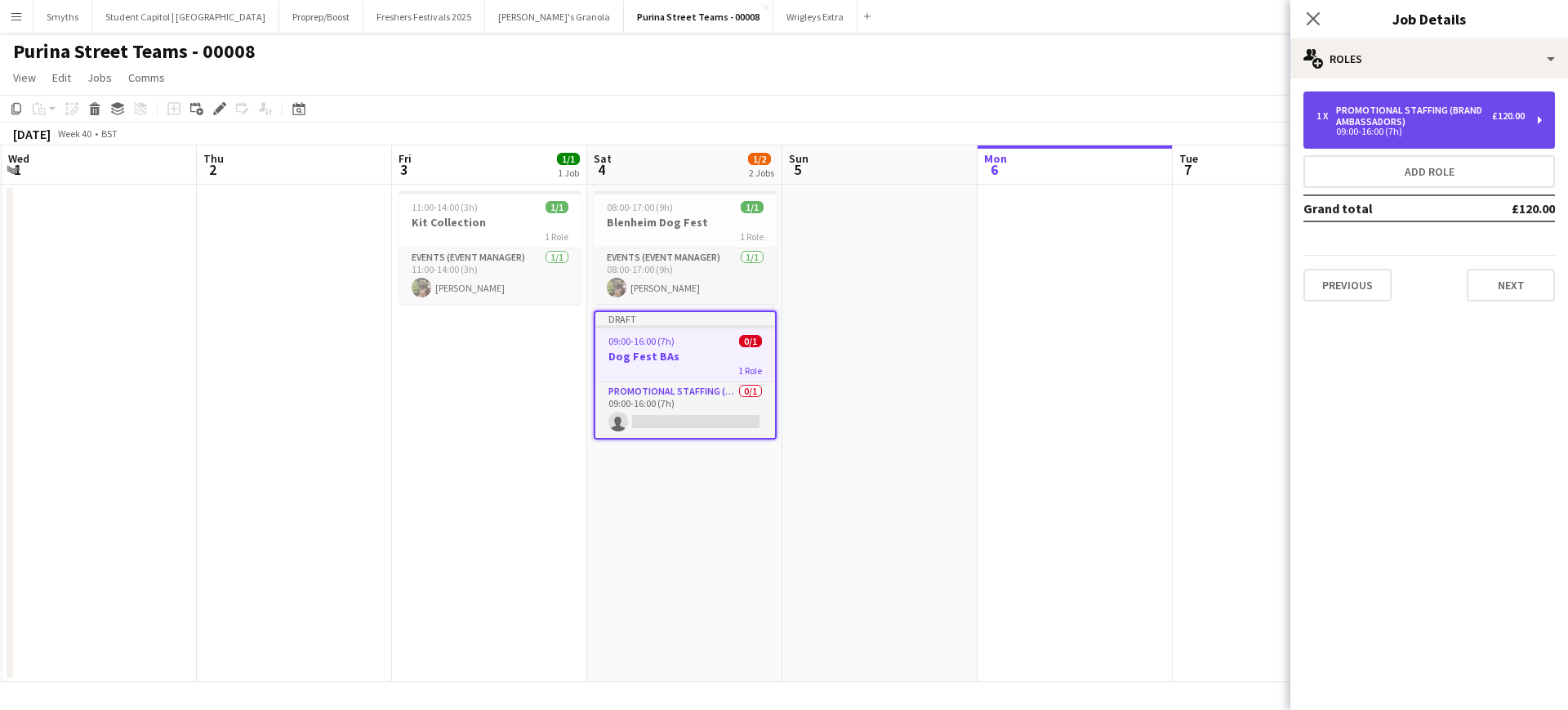
click at [1434, 129] on div "09:00-16:00 (7h)" at bounding box center [1420, 132] width 209 height 8
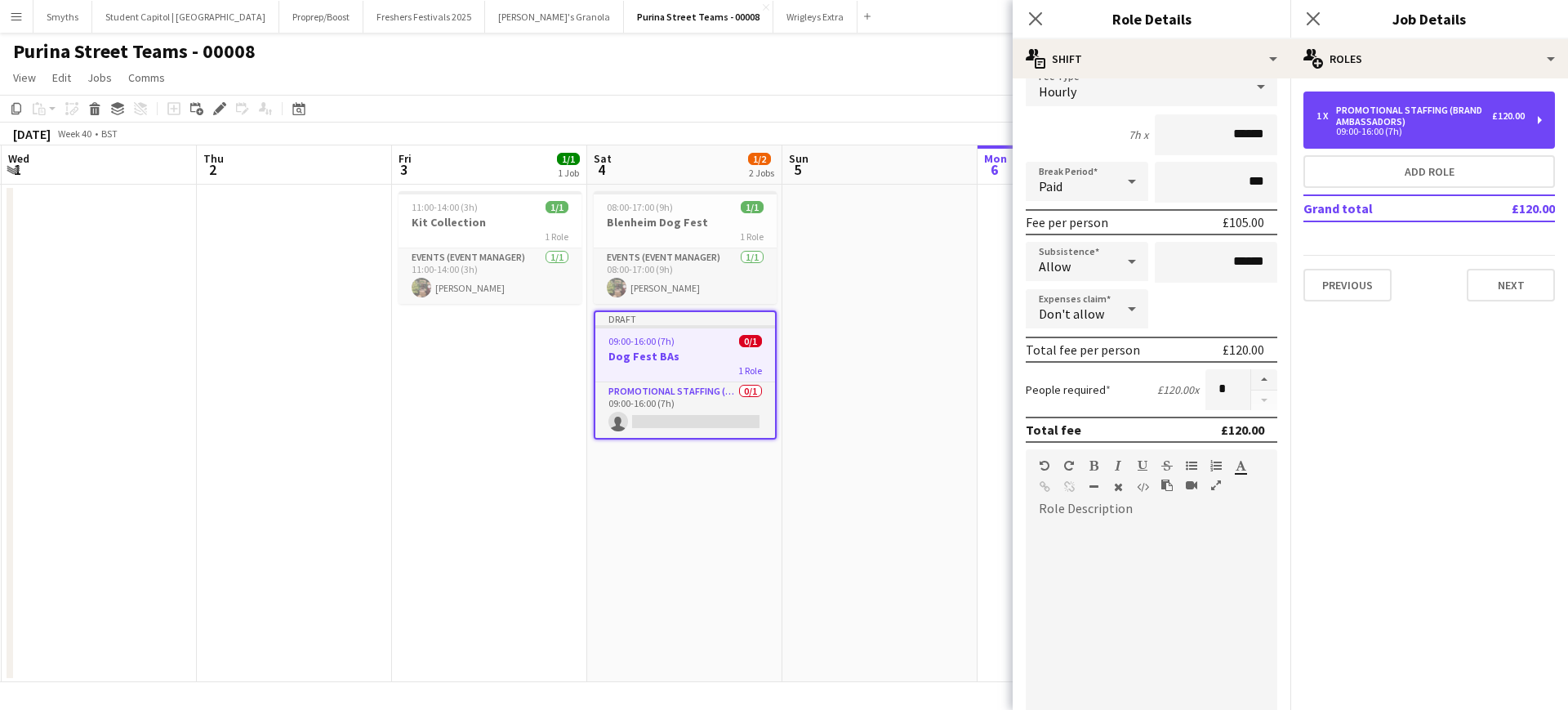
scroll to position [307, 0]
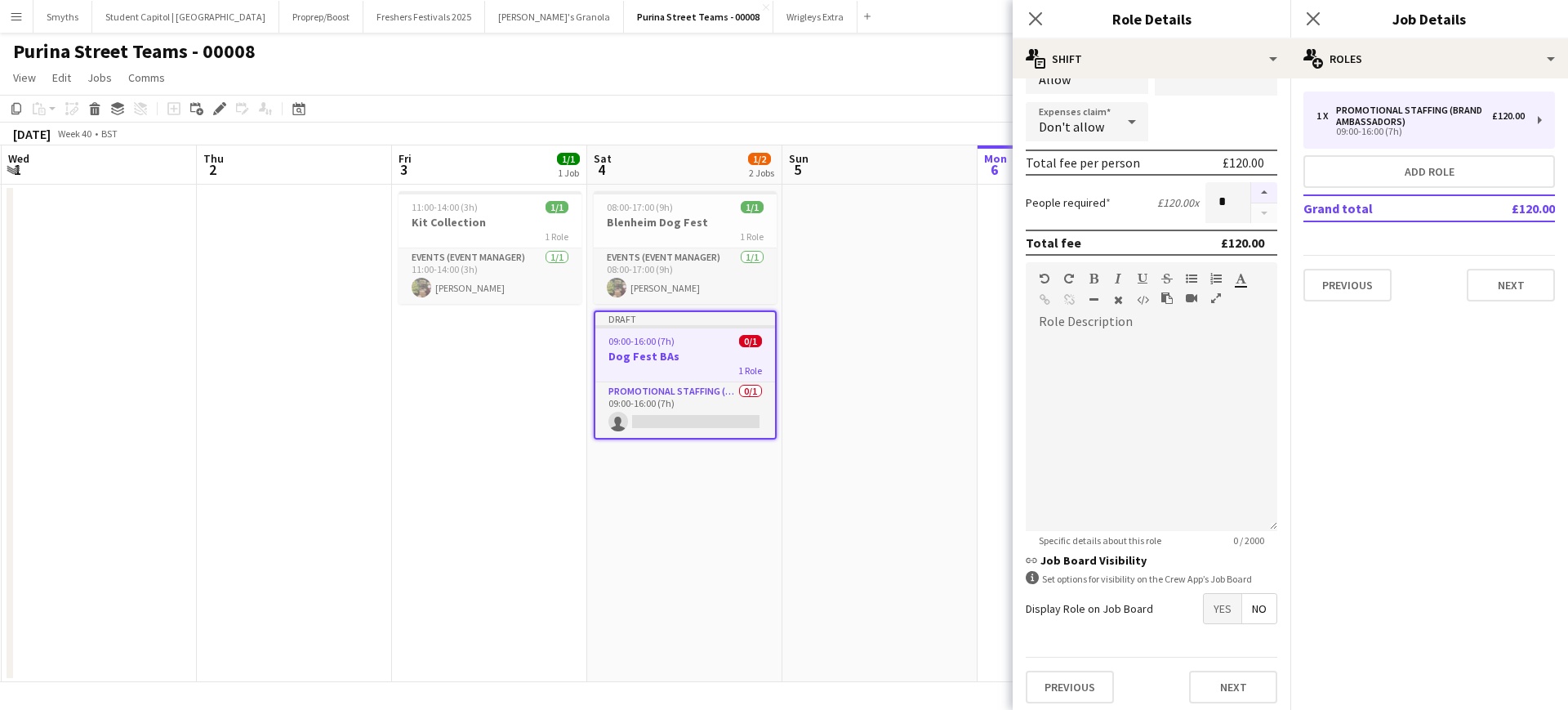
click at [1252, 193] on button "button" at bounding box center [1264, 192] width 26 height 21
click at [1254, 187] on button "button" at bounding box center [1264, 192] width 26 height 21
type input "*"
click at [1247, 676] on button "Next" at bounding box center [1233, 680] width 88 height 33
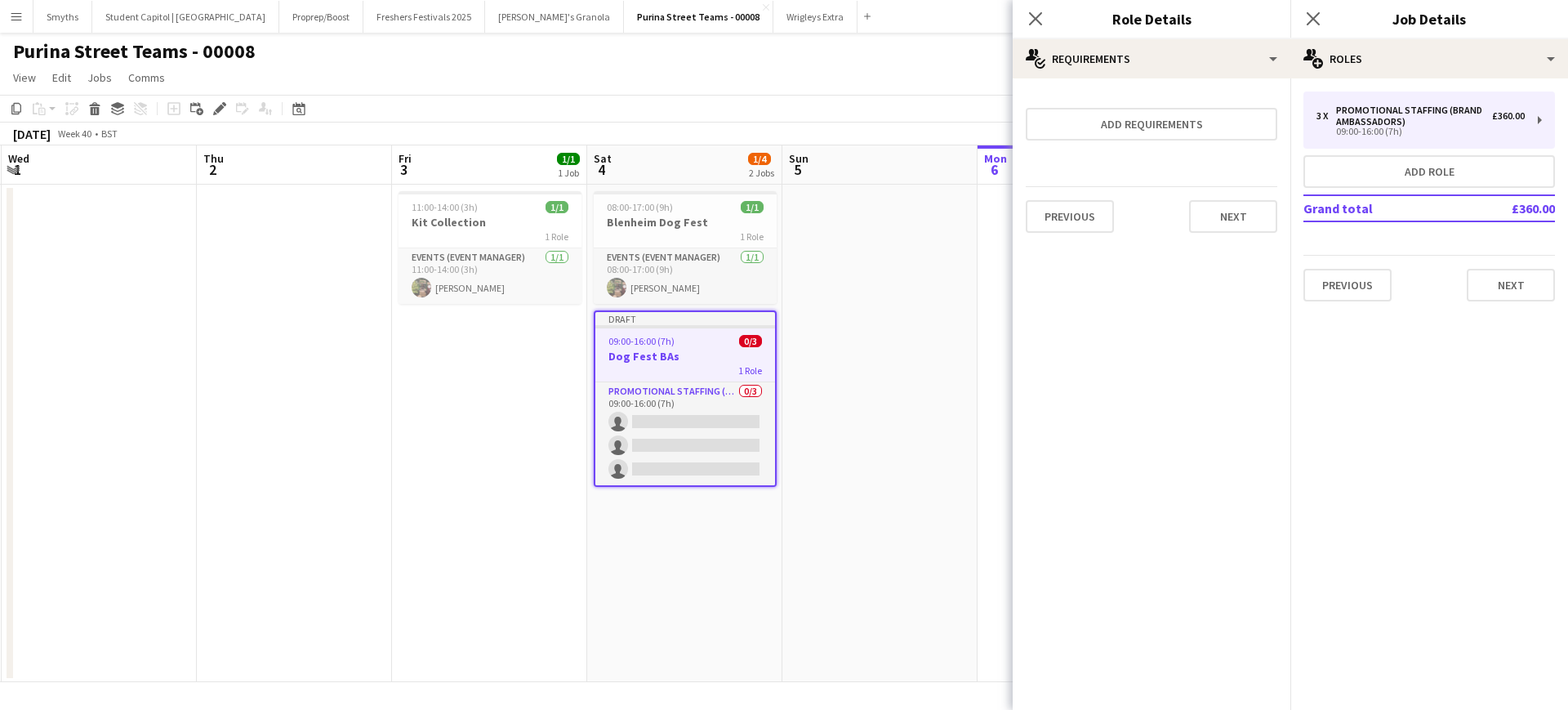
scroll to position [0, 0]
click at [685, 356] on h3 "Dog Fest BAs" at bounding box center [685, 355] width 180 height 15
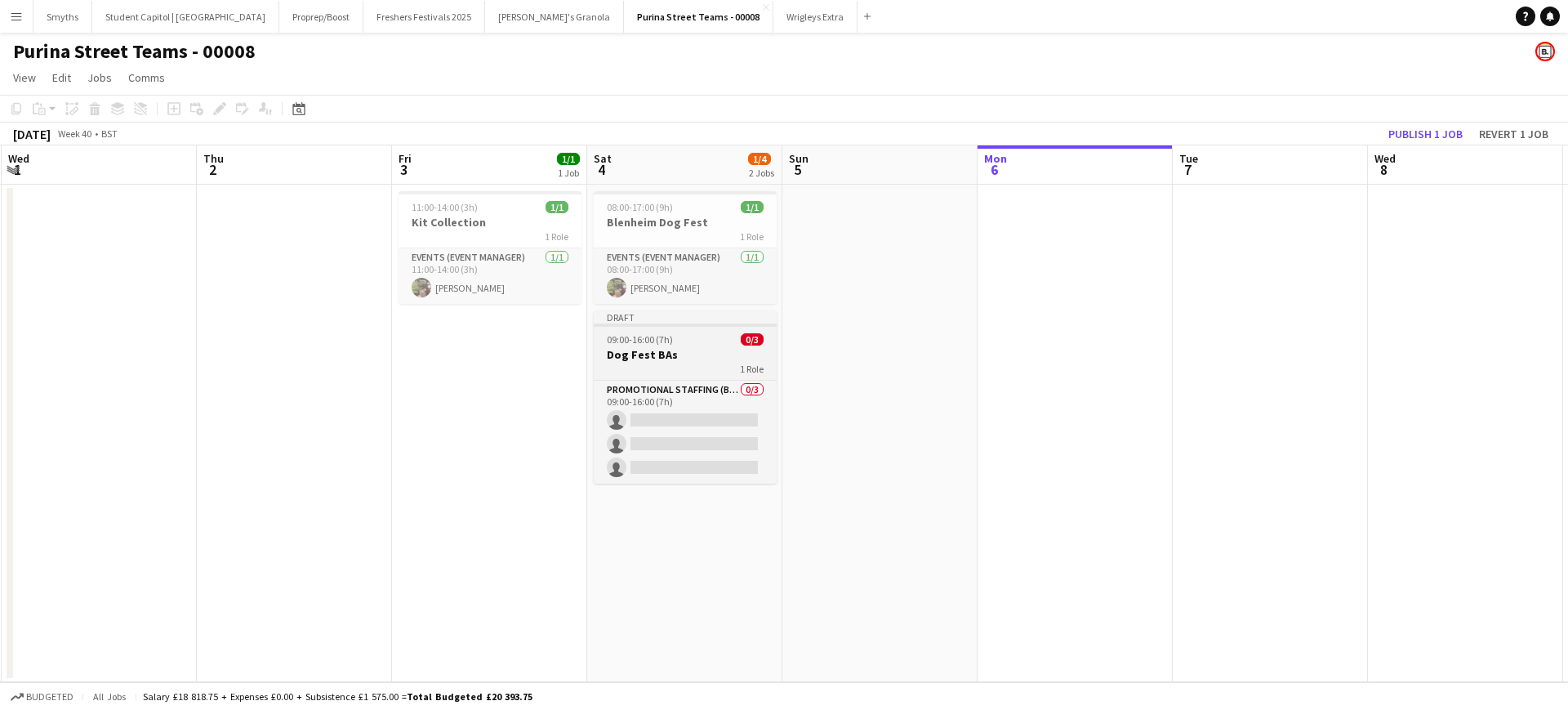
click at [685, 356] on h3 "Dog Fest BAs" at bounding box center [685, 355] width 183 height 15
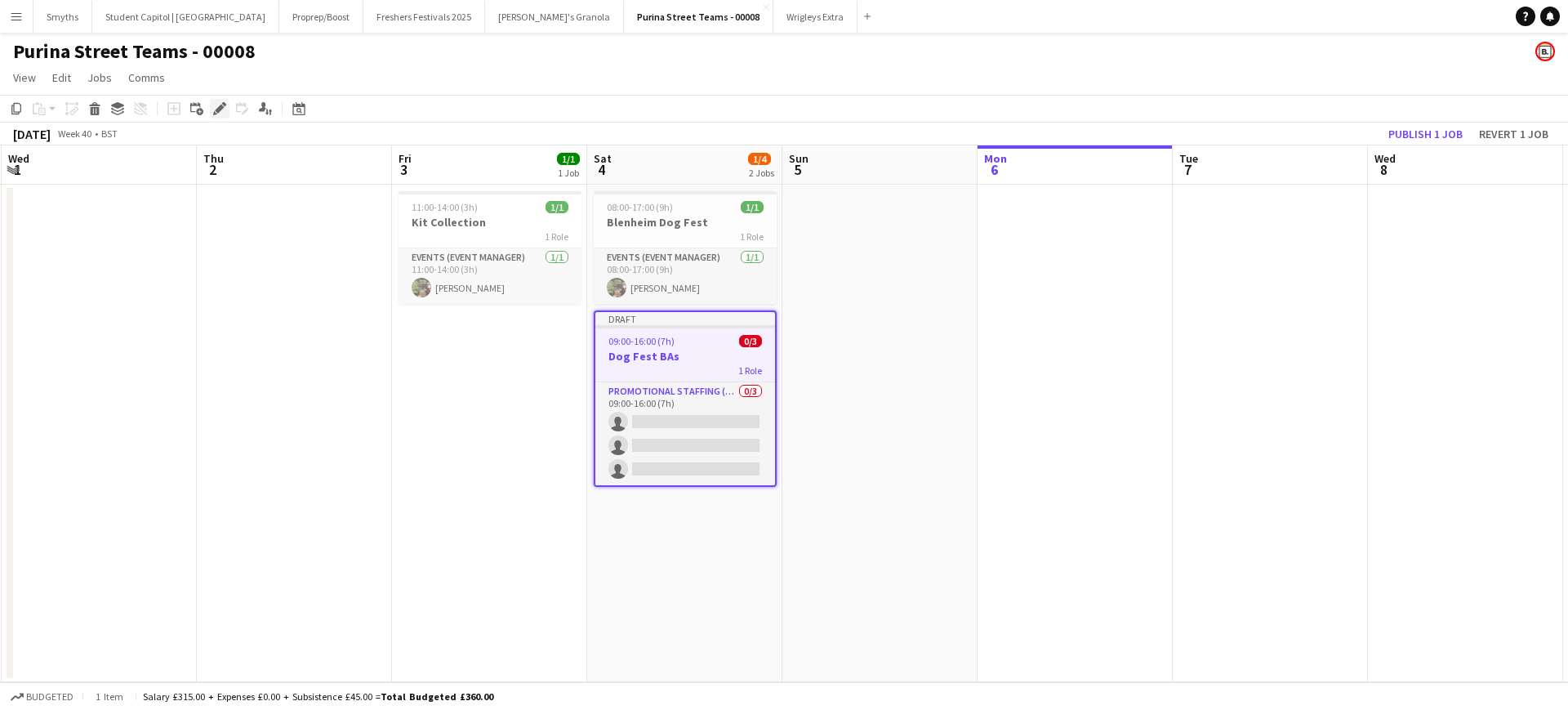
click at [222, 109] on icon "Edit" at bounding box center [220, 108] width 13 height 13
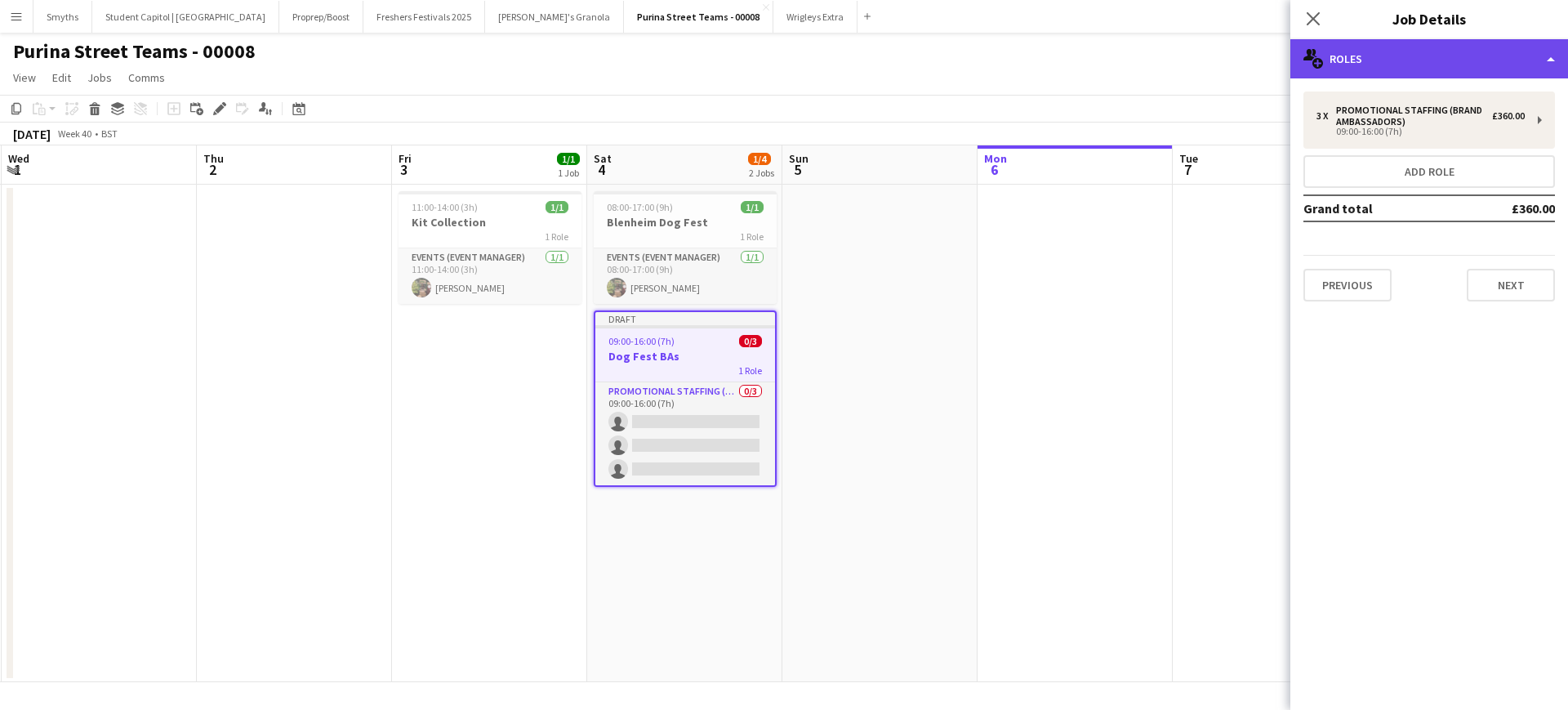
click at [1549, 54] on div "multiple-users-add Roles" at bounding box center [1429, 58] width 277 height 39
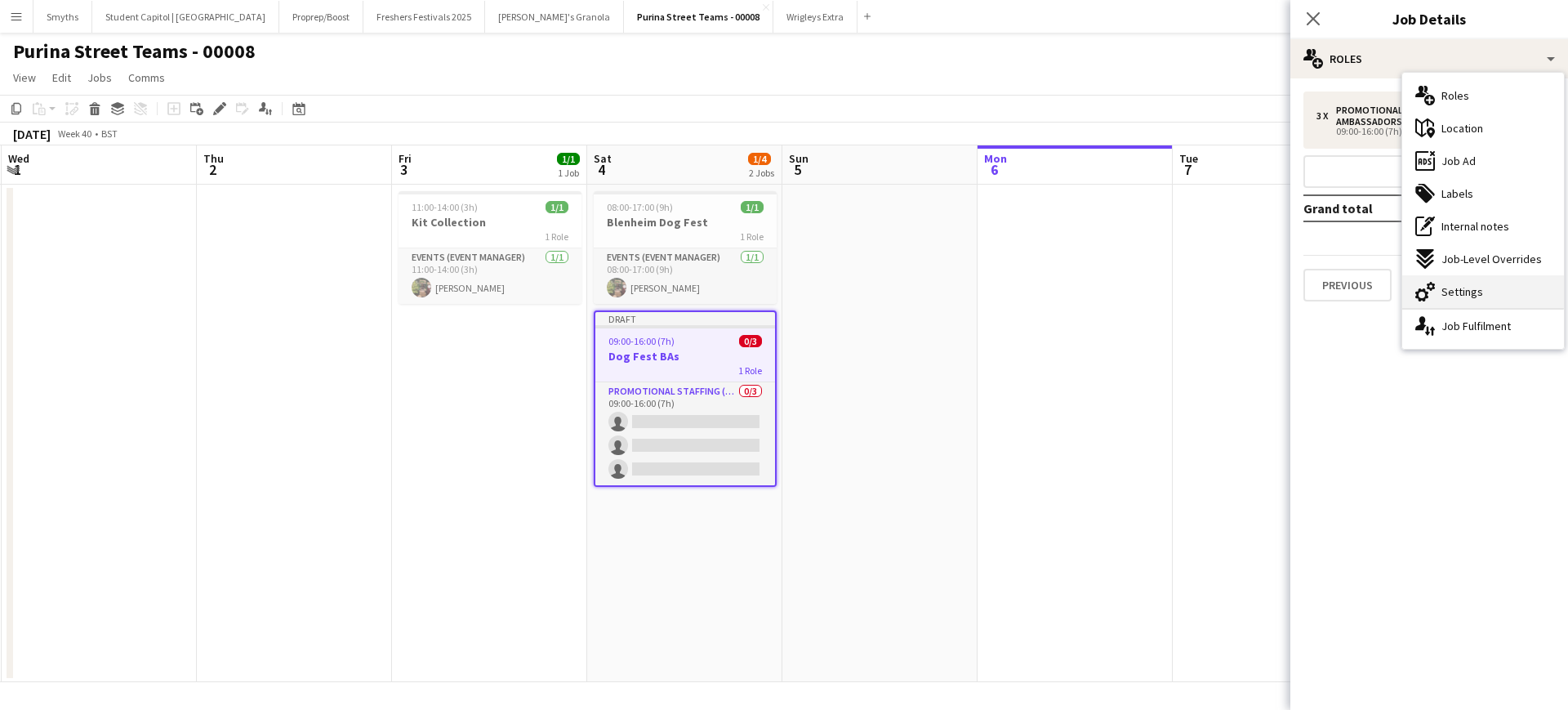
click at [1475, 286] on span "Settings" at bounding box center [1462, 292] width 42 height 15
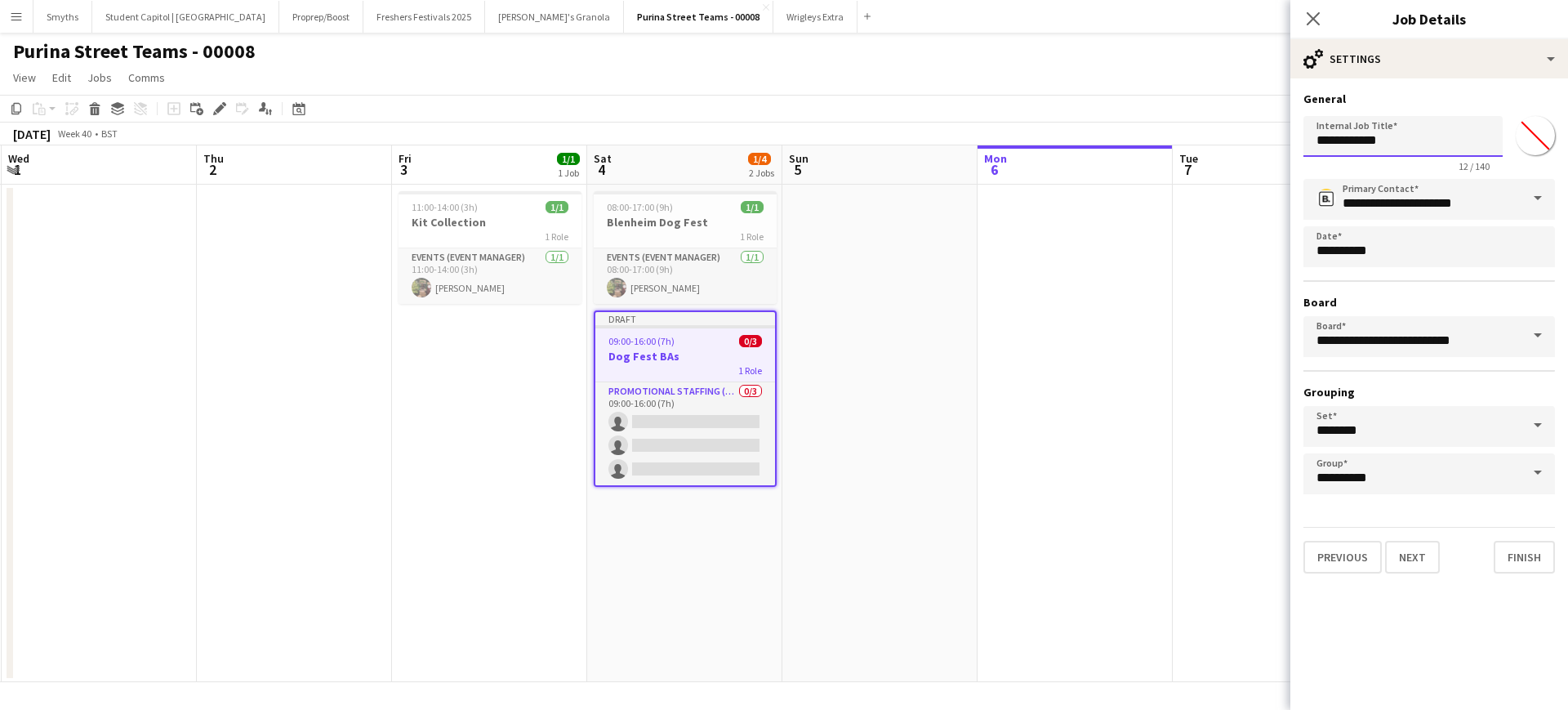
click at [1403, 144] on input "**********" at bounding box center [1403, 136] width 200 height 41
click at [1456, 137] on input "**********" at bounding box center [1403, 136] width 200 height 41
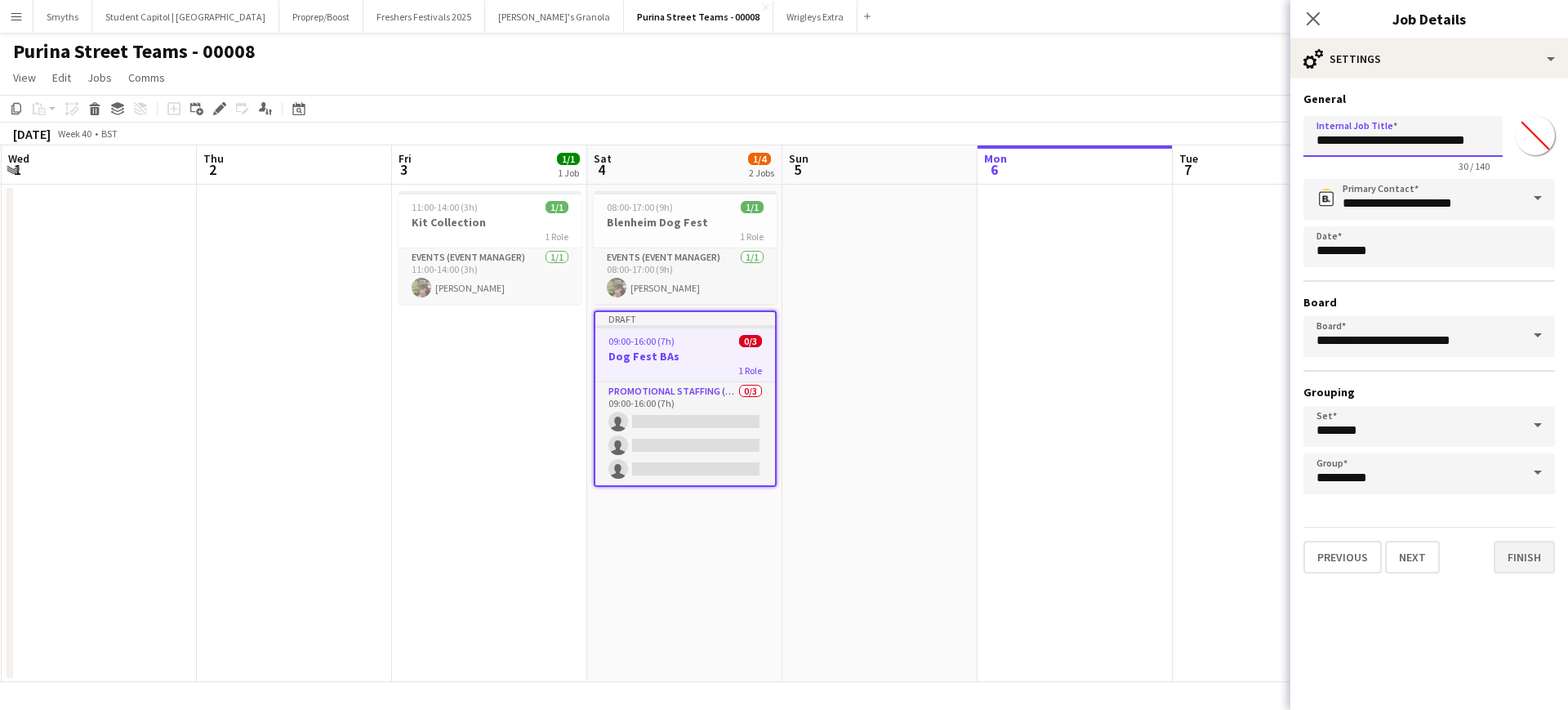
type input "**********"
click at [1528, 554] on button "Finish" at bounding box center [1523, 557] width 61 height 33
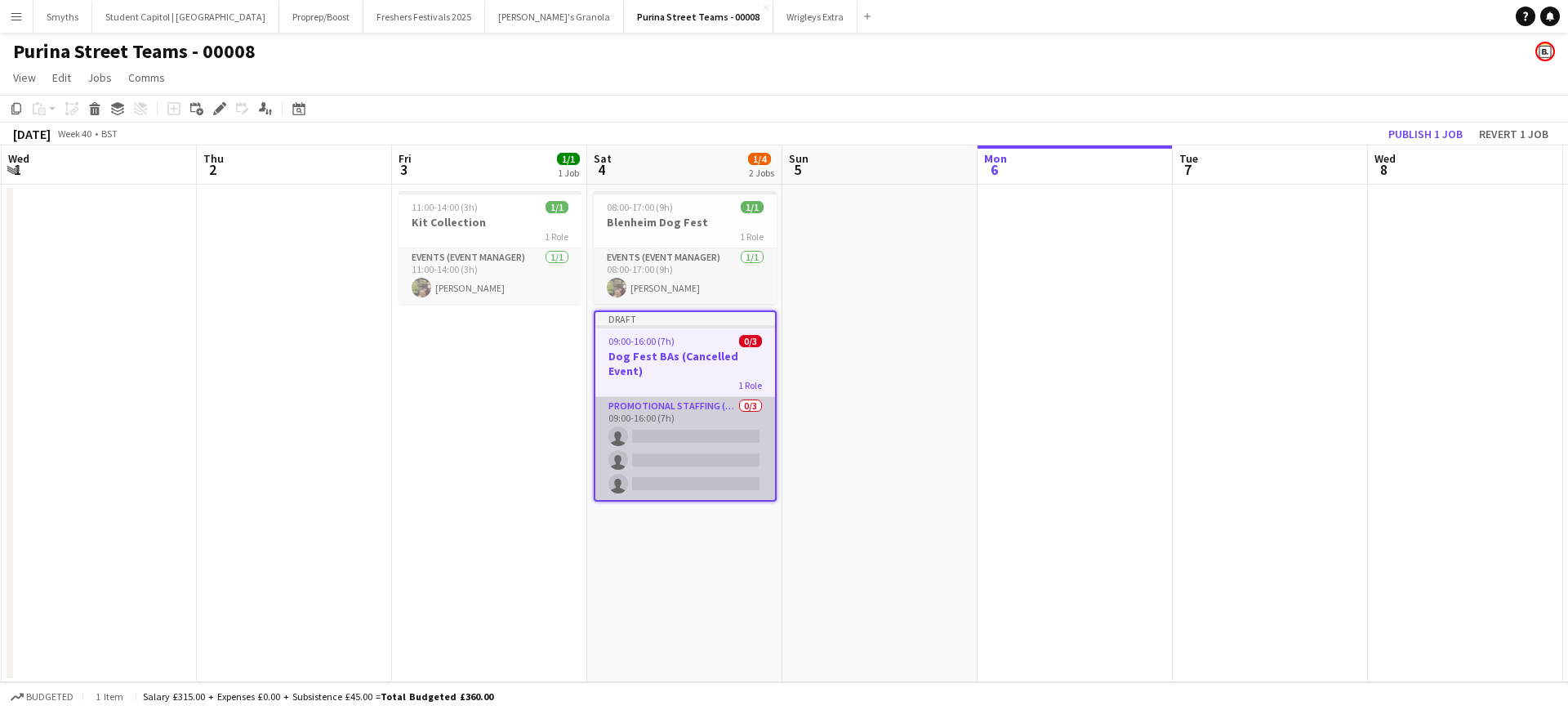
click at [686, 433] on app-card-role "Promotional Staffing (Brand Ambassadors) 0/3 09:00-16:00 (7h) single-neutral-ac…" at bounding box center [685, 448] width 180 height 103
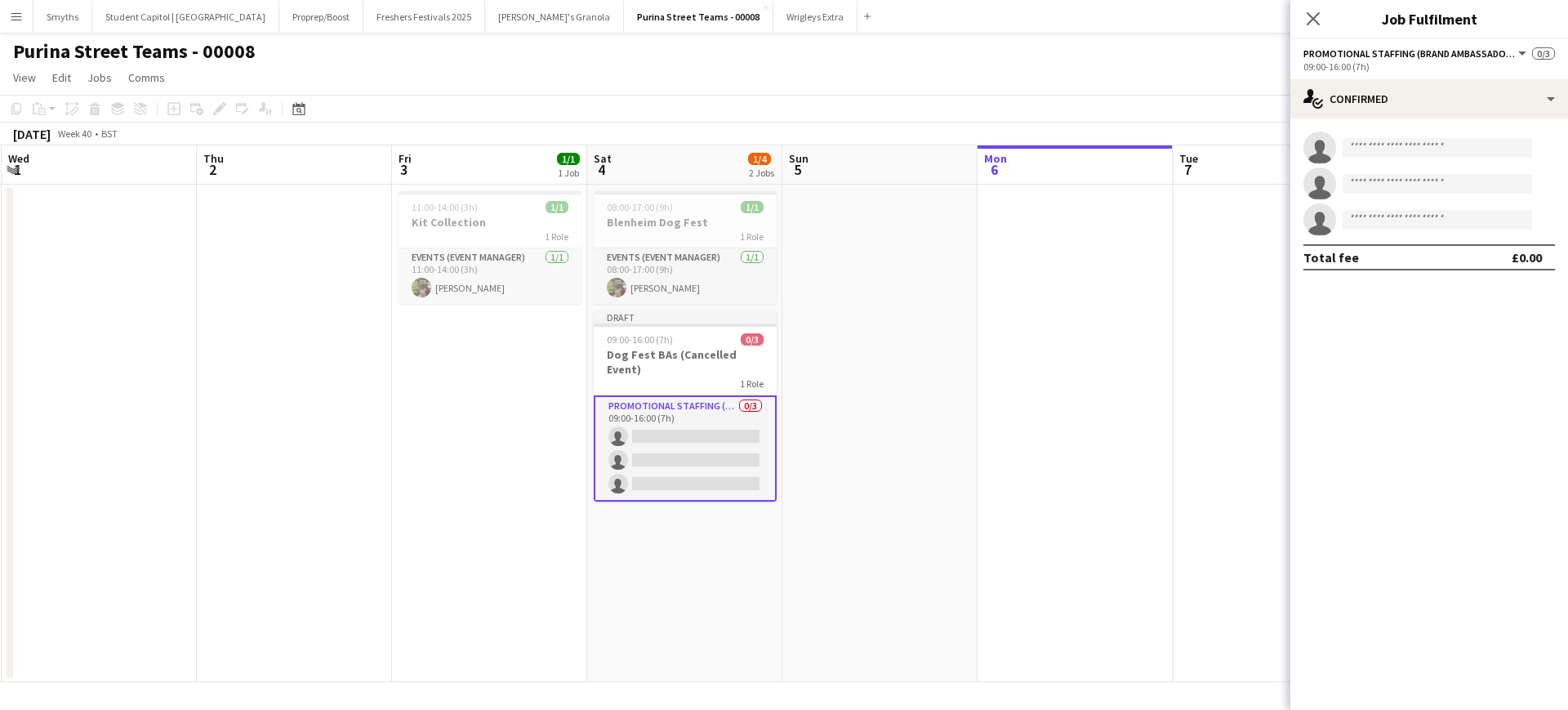
click at [1398, 159] on app-invite-slot "single-neutral-actions" at bounding box center [1429, 148] width 277 height 33
click at [1397, 147] on input at bounding box center [1437, 148] width 190 height 20
type input "***"
click at [1402, 178] on span "[EMAIL_ADDRESS][DOMAIN_NAME]" at bounding box center [1437, 184] width 164 height 13
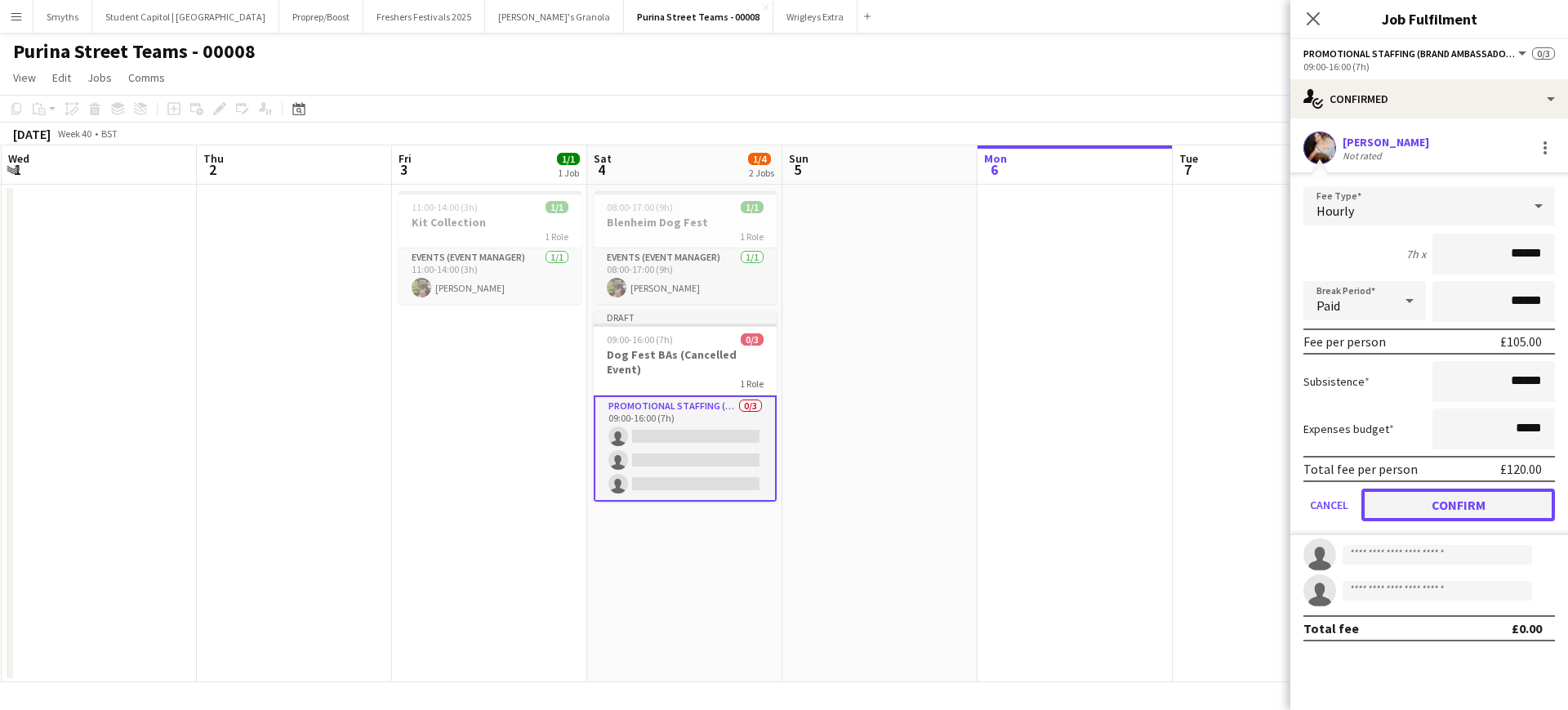
click at [1474, 495] on button "Confirm" at bounding box center [1458, 504] width 194 height 33
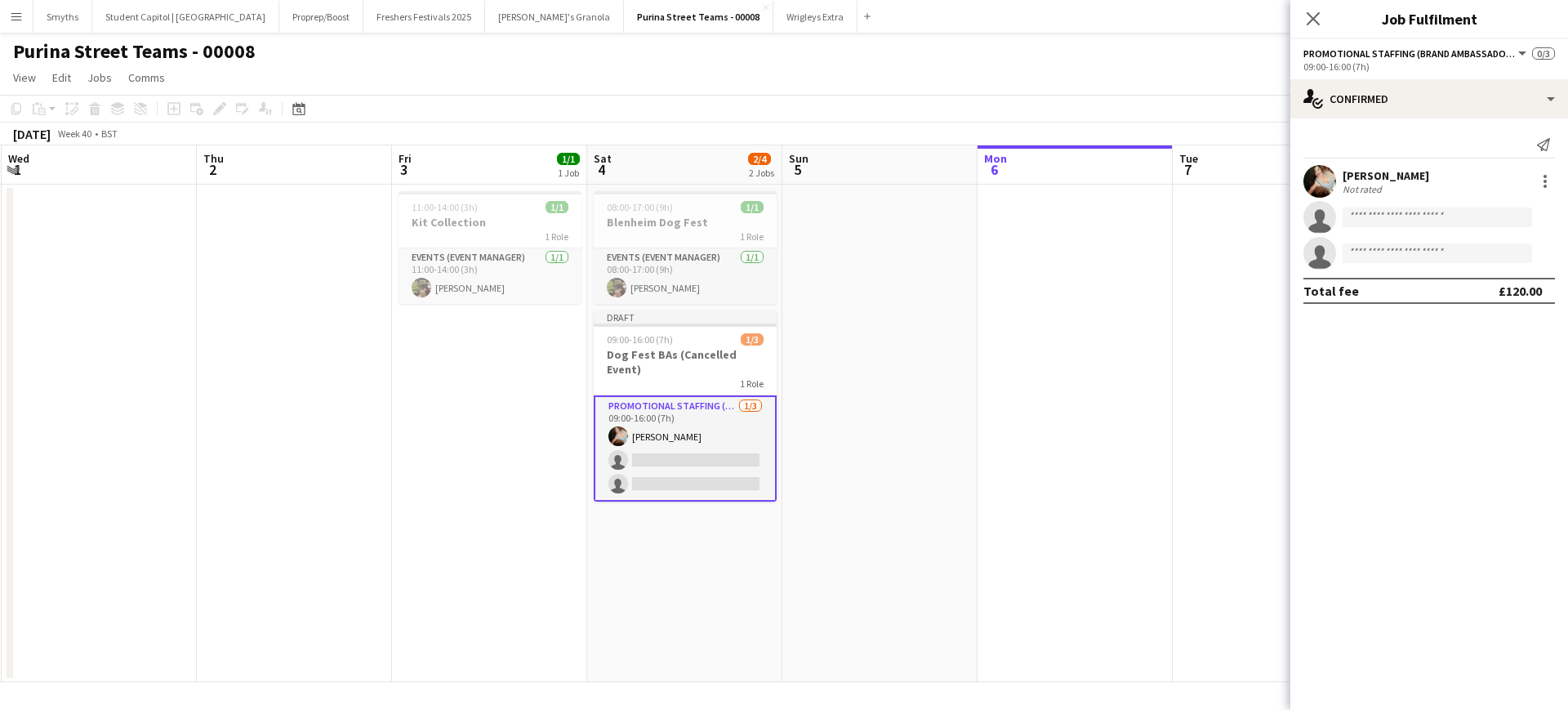
click at [1419, 227] on app-invite-slot "single-neutral-actions" at bounding box center [1429, 217] width 277 height 33
click at [1419, 212] on input at bounding box center [1437, 218] width 190 height 20
type input "****"
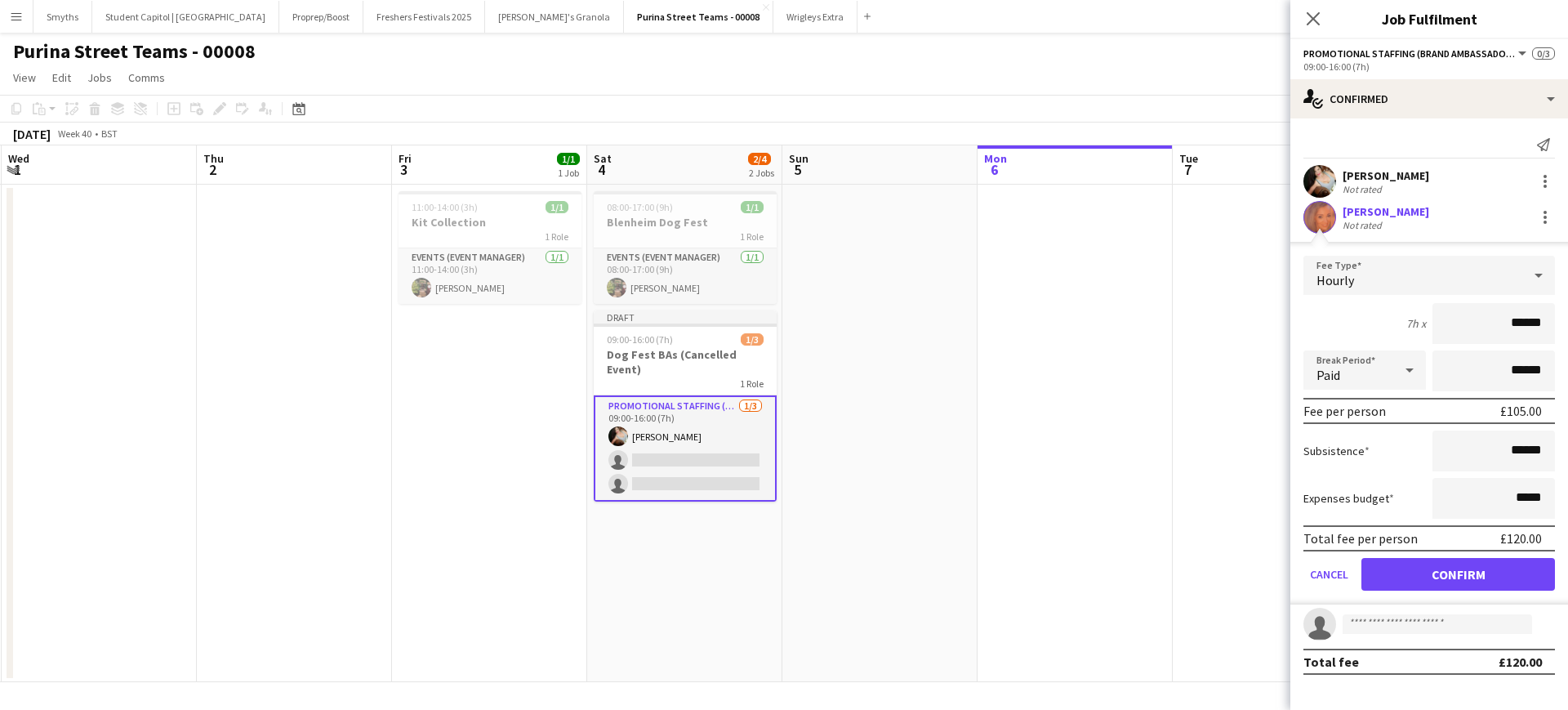
drag, startPoint x: 1561, startPoint y: 519, endPoint x: 1551, endPoint y: 575, distance: 56.9
click at [1551, 576] on form "Fee Type Hourly 7h x ****** Break Period Paid ****** Fee per person £105.00 Sub…" at bounding box center [1429, 429] width 277 height 349
click at [1546, 570] on button "Confirm" at bounding box center [1458, 574] width 194 height 33
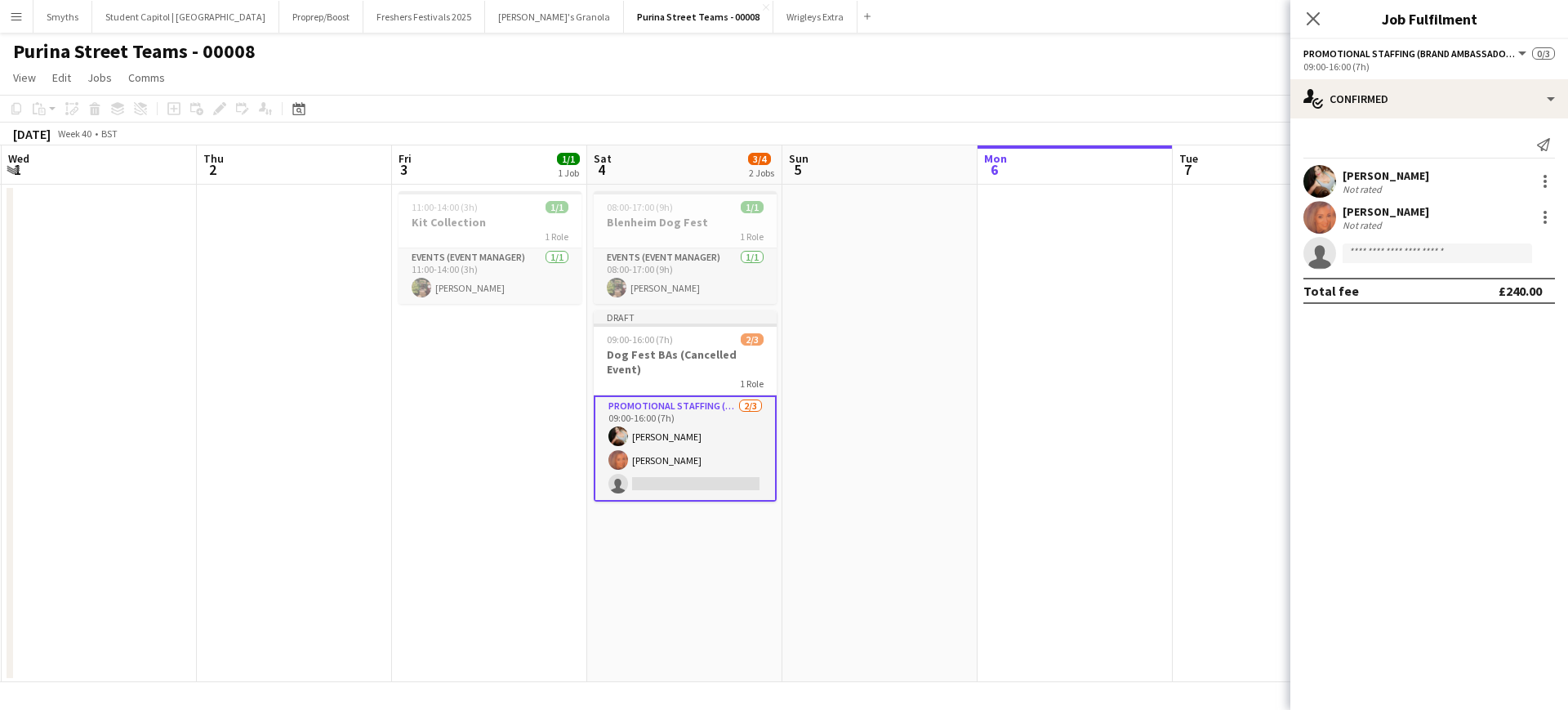
click at [1379, 264] on app-invite-slot "single-neutral-actions" at bounding box center [1429, 253] width 277 height 33
click at [1379, 254] on input at bounding box center [1437, 254] width 190 height 20
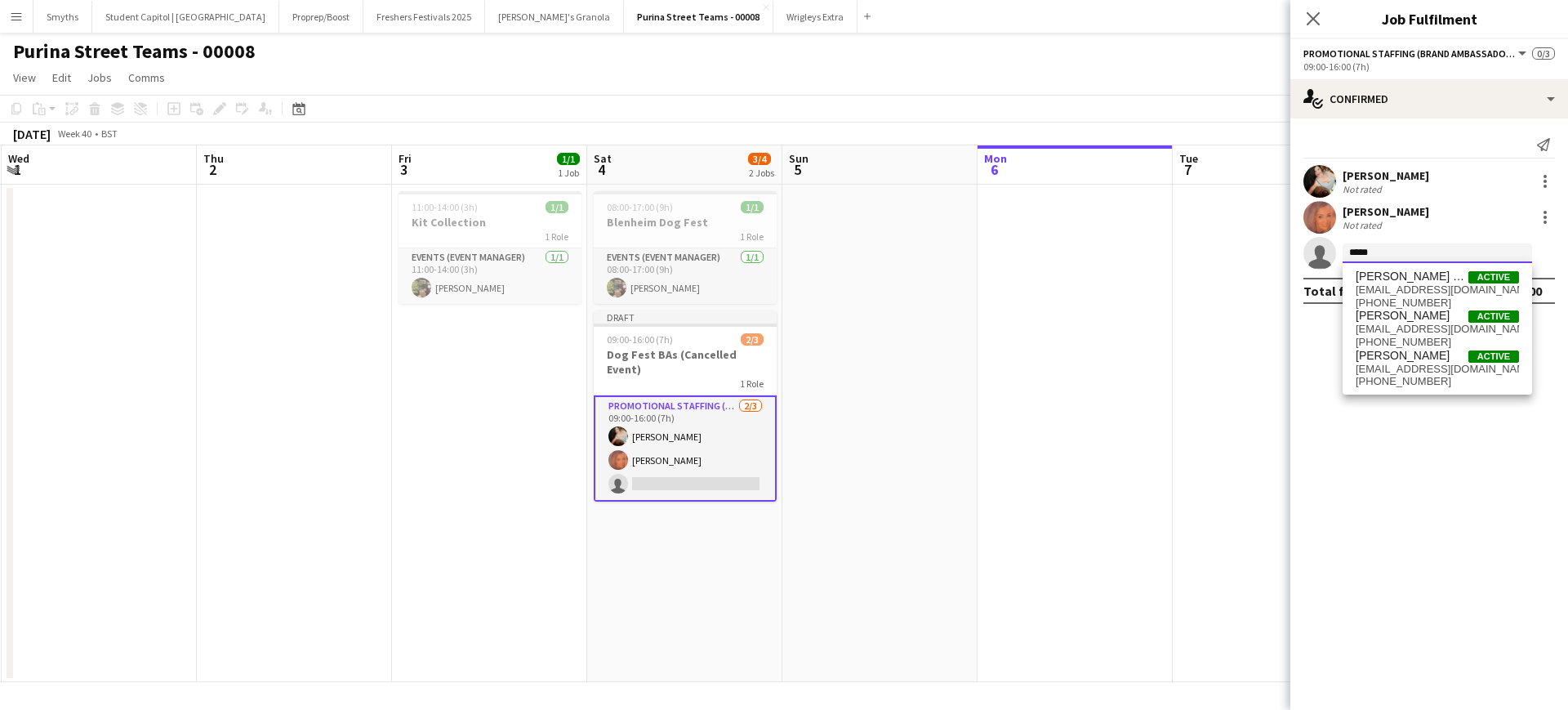
type input "*****"
click at [1420, 282] on span "[PERSON_NAME] Court Active" at bounding box center [1437, 277] width 164 height 14
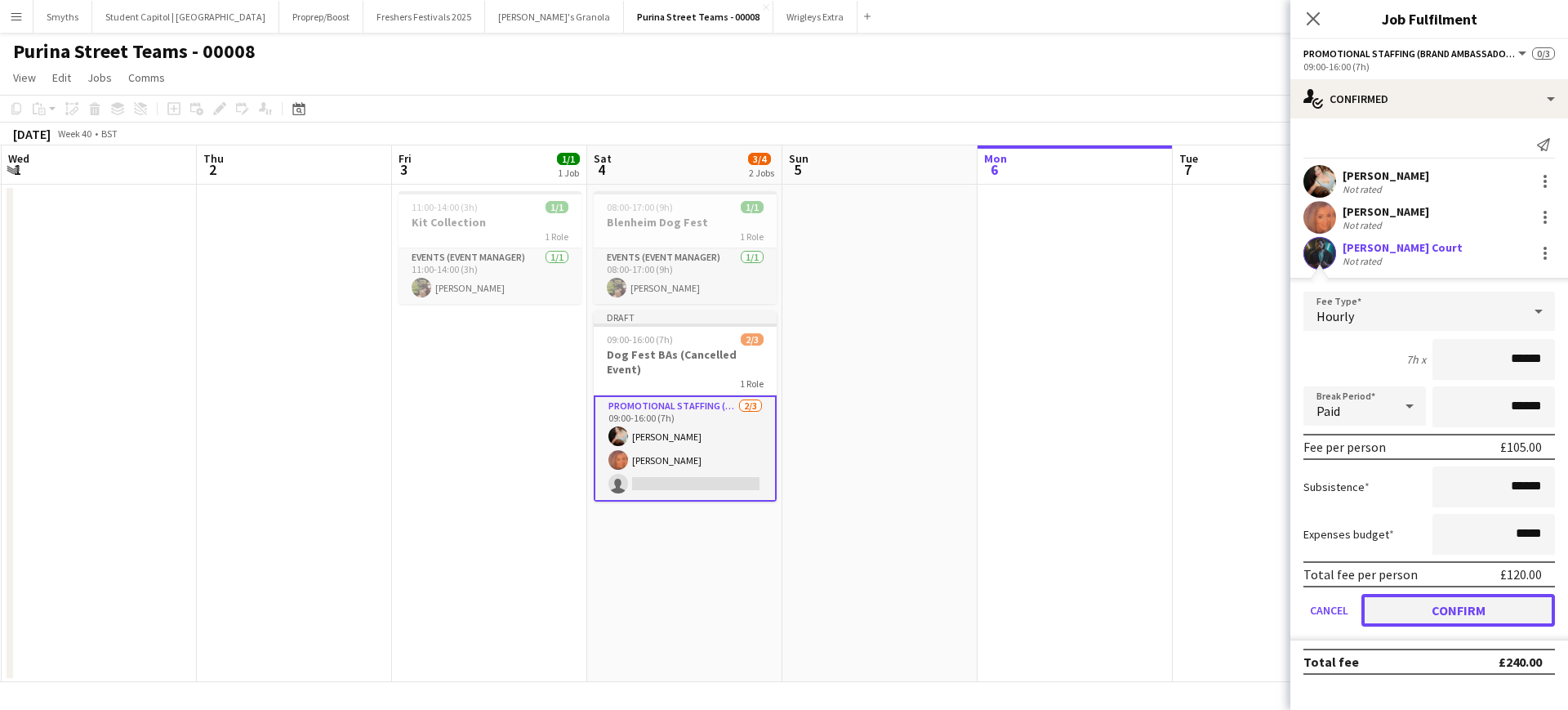
click at [1473, 609] on button "Confirm" at bounding box center [1458, 610] width 194 height 33
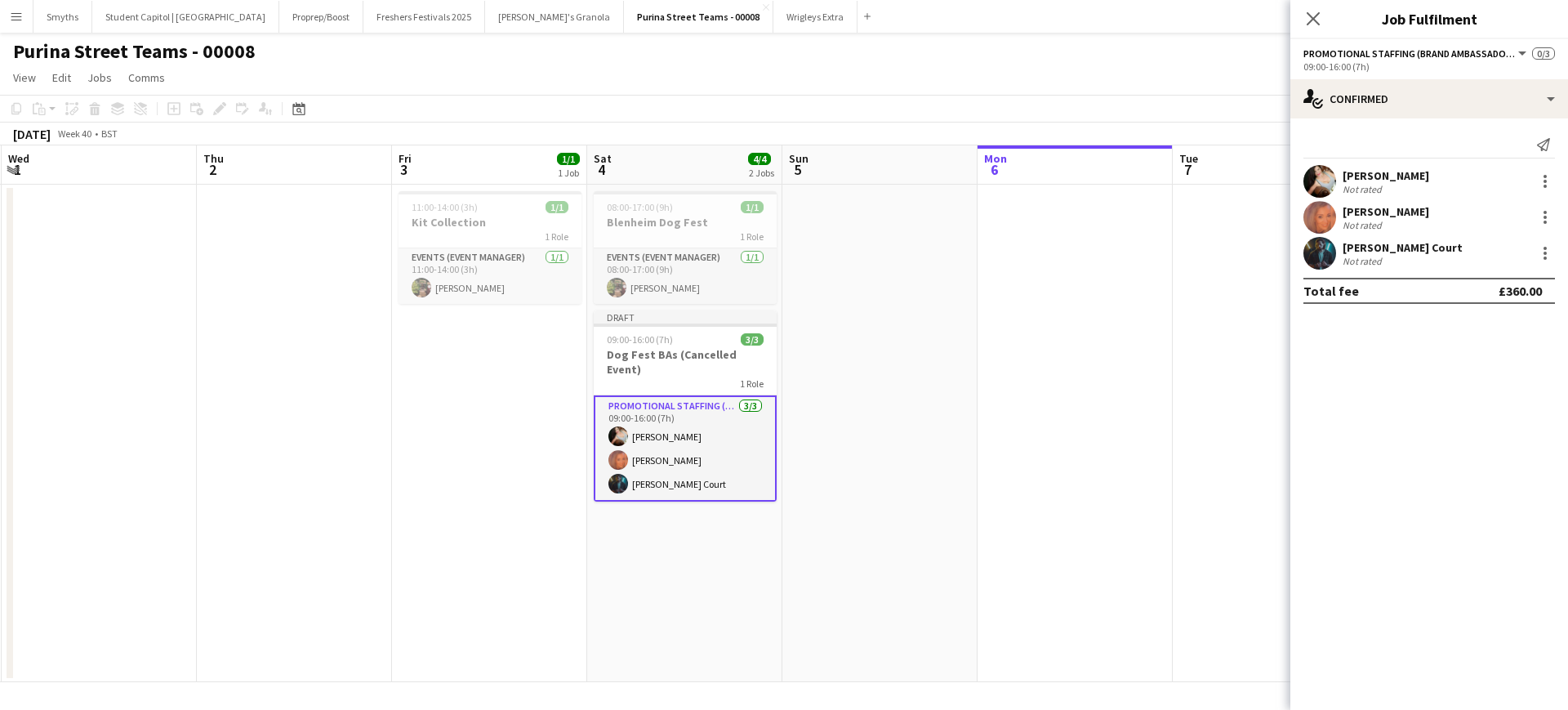
click at [967, 470] on app-date-cell at bounding box center [880, 433] width 196 height 497
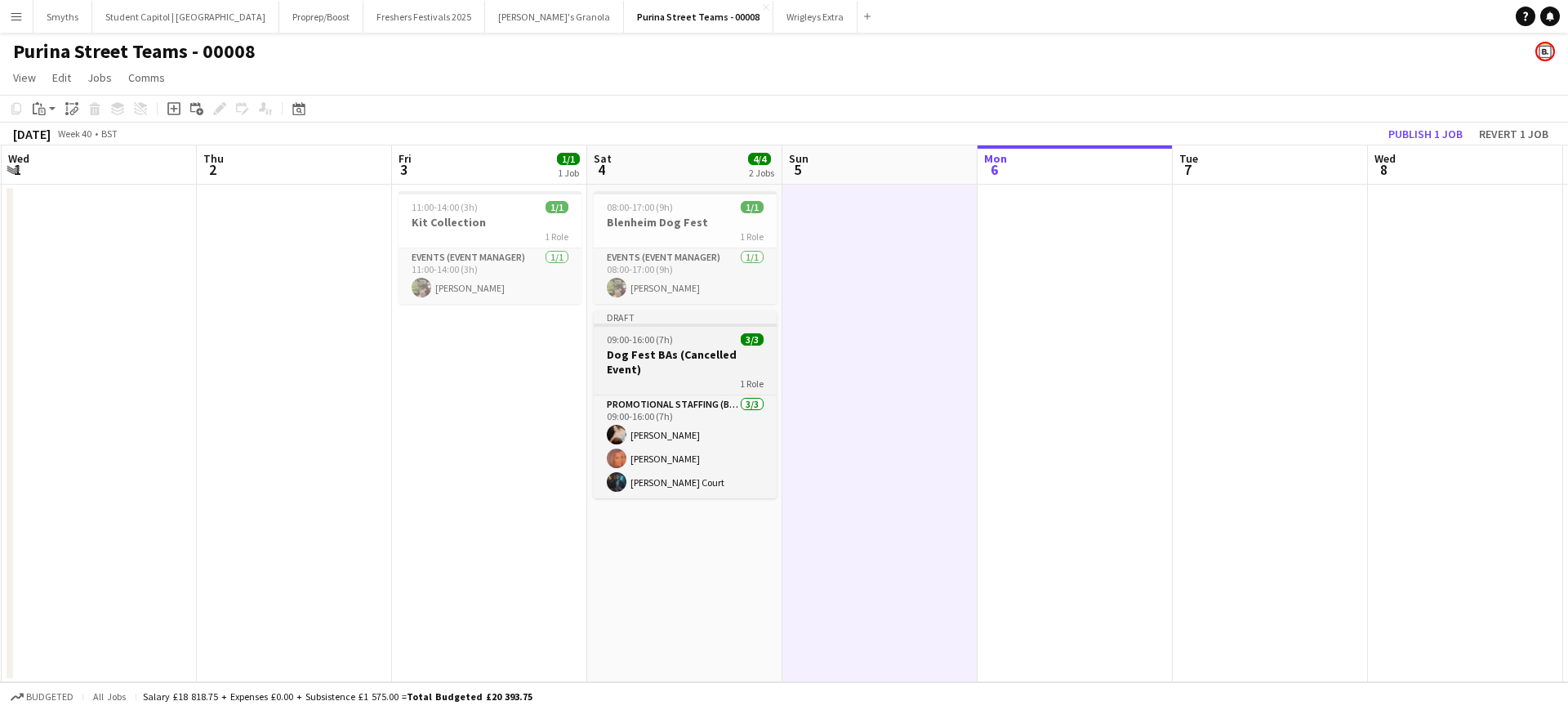
click at [626, 360] on h3 "Dog Fest BAs (Cancelled Event)" at bounding box center [685, 361] width 183 height 29
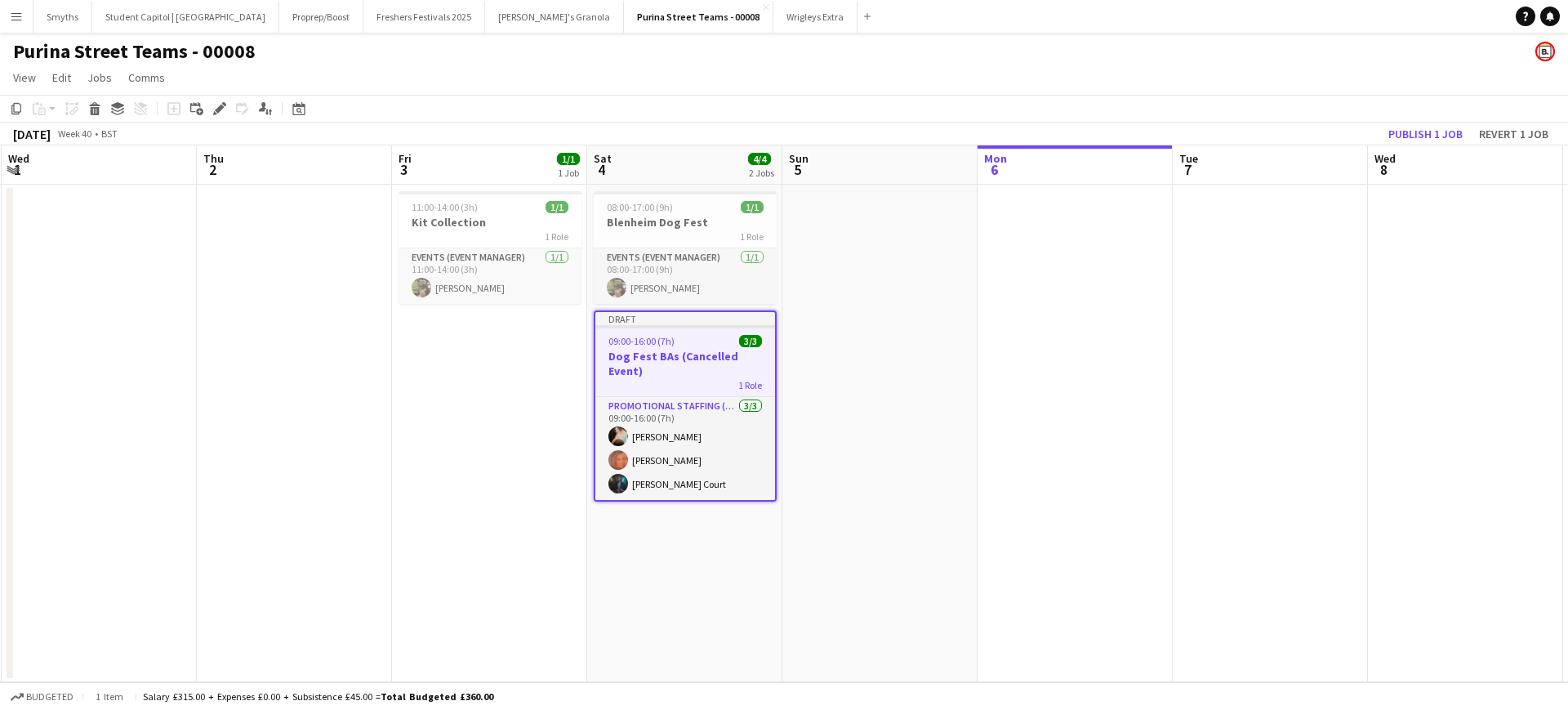
click at [883, 384] on app-date-cell at bounding box center [880, 433] width 196 height 497
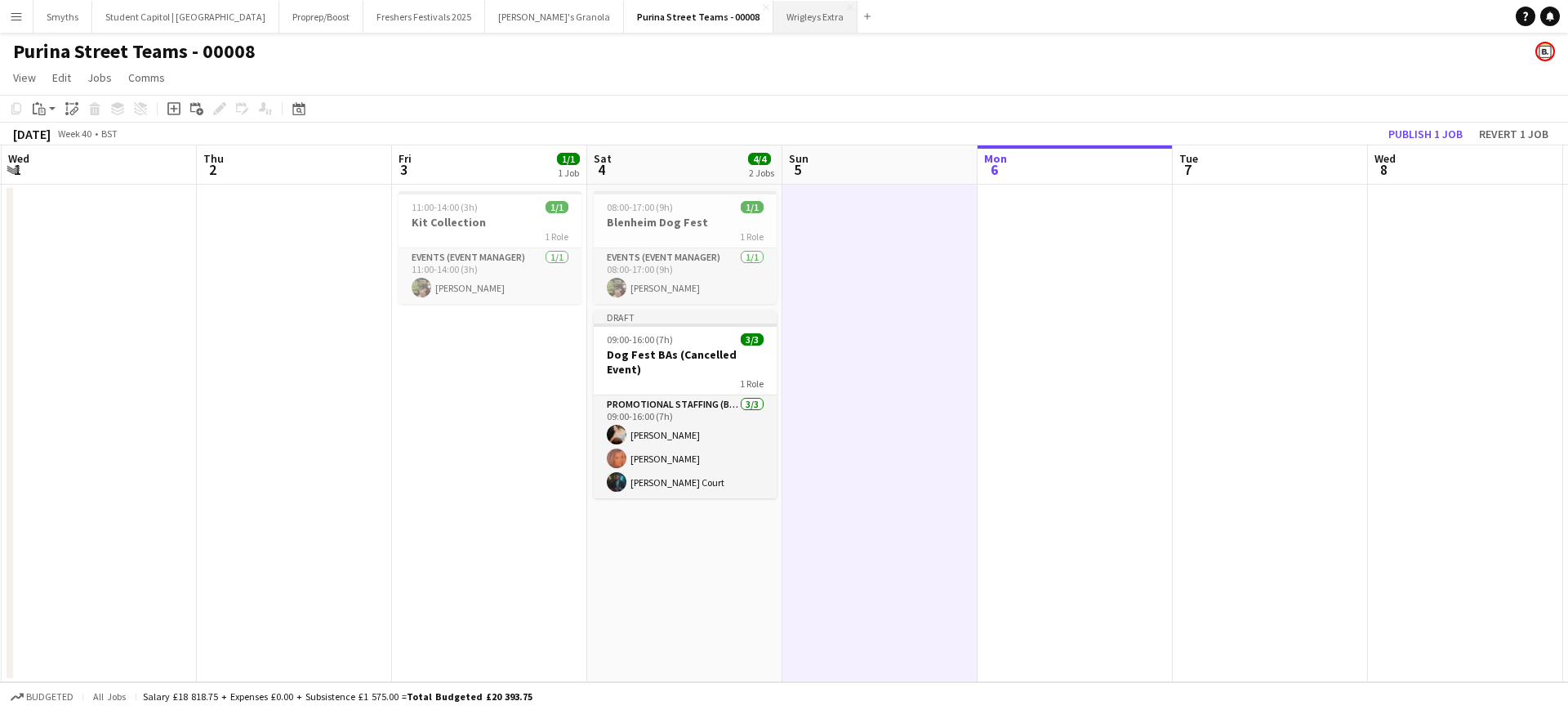
click at [774, 11] on button "Wrigleys Extra Close" at bounding box center [815, 17] width 84 height 32
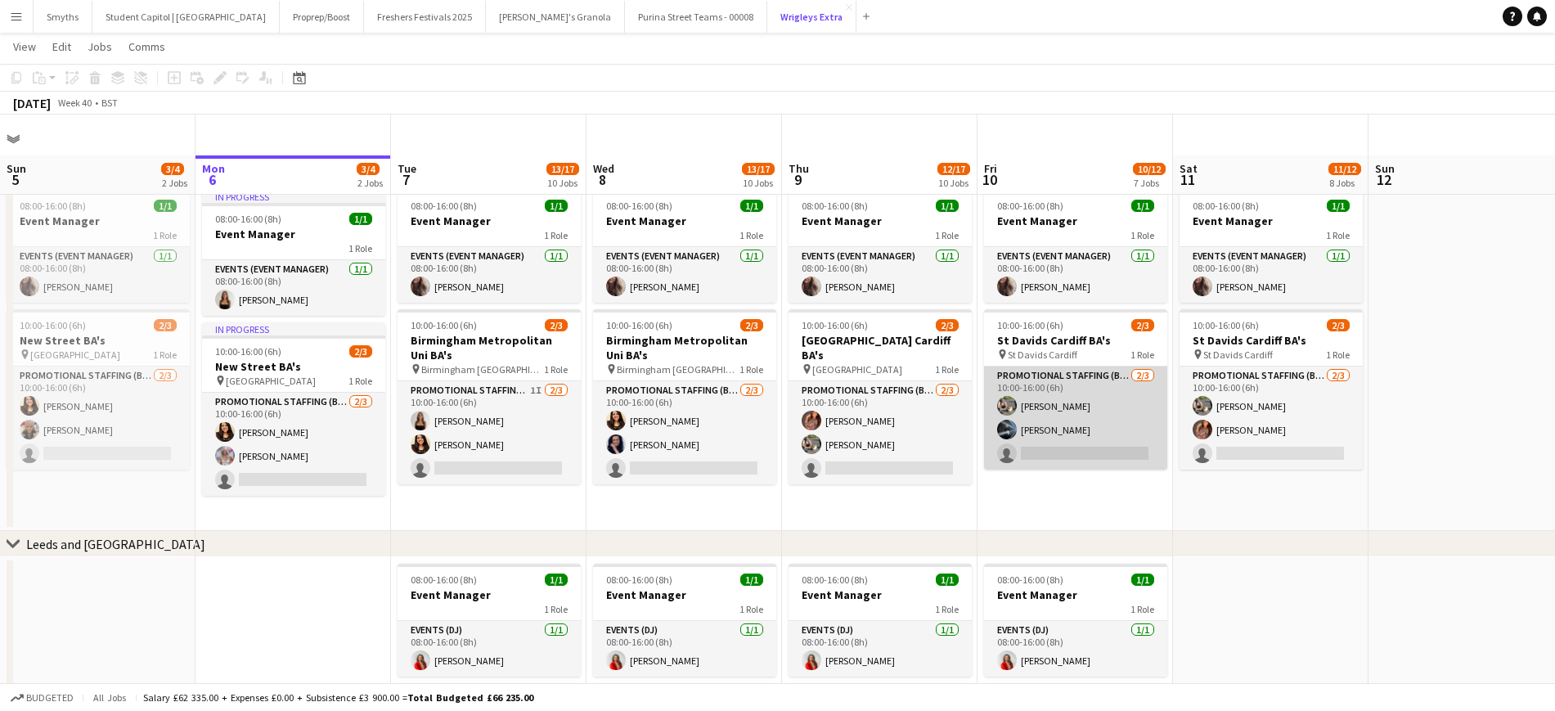
scroll to position [205, 0]
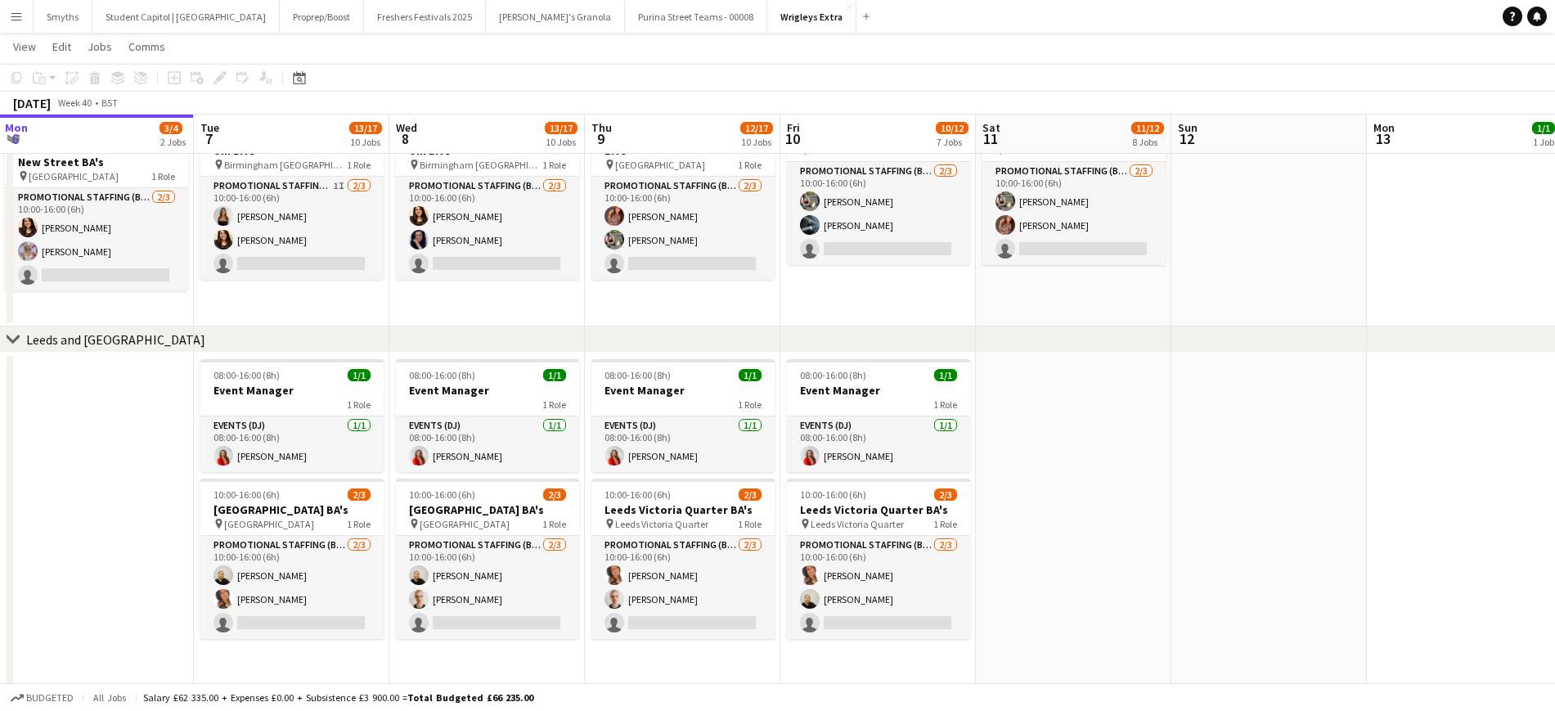
drag, startPoint x: 1310, startPoint y: 450, endPoint x: 1308, endPoint y: 435, distance: 14.8
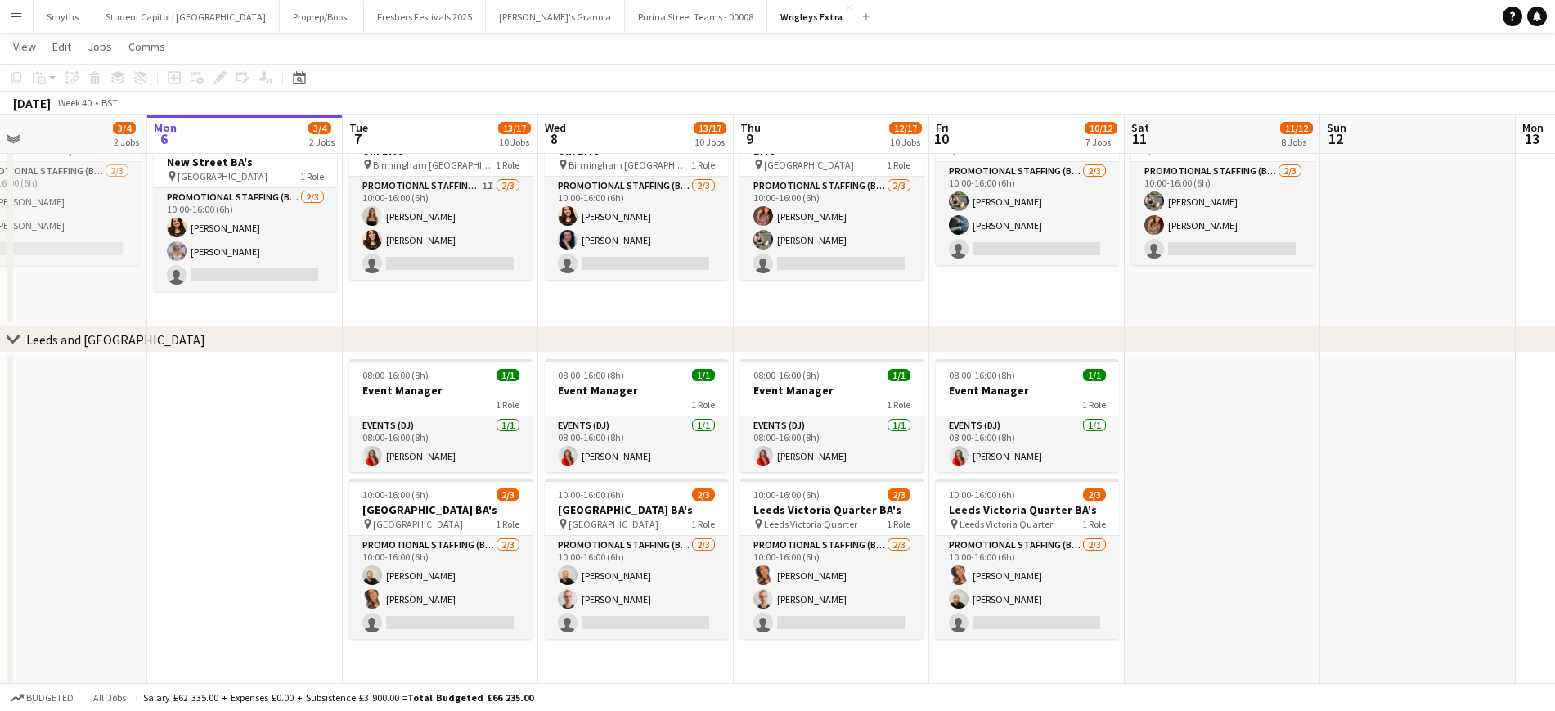
drag, startPoint x: 591, startPoint y: 501, endPoint x: 624, endPoint y: 463, distance: 50.4
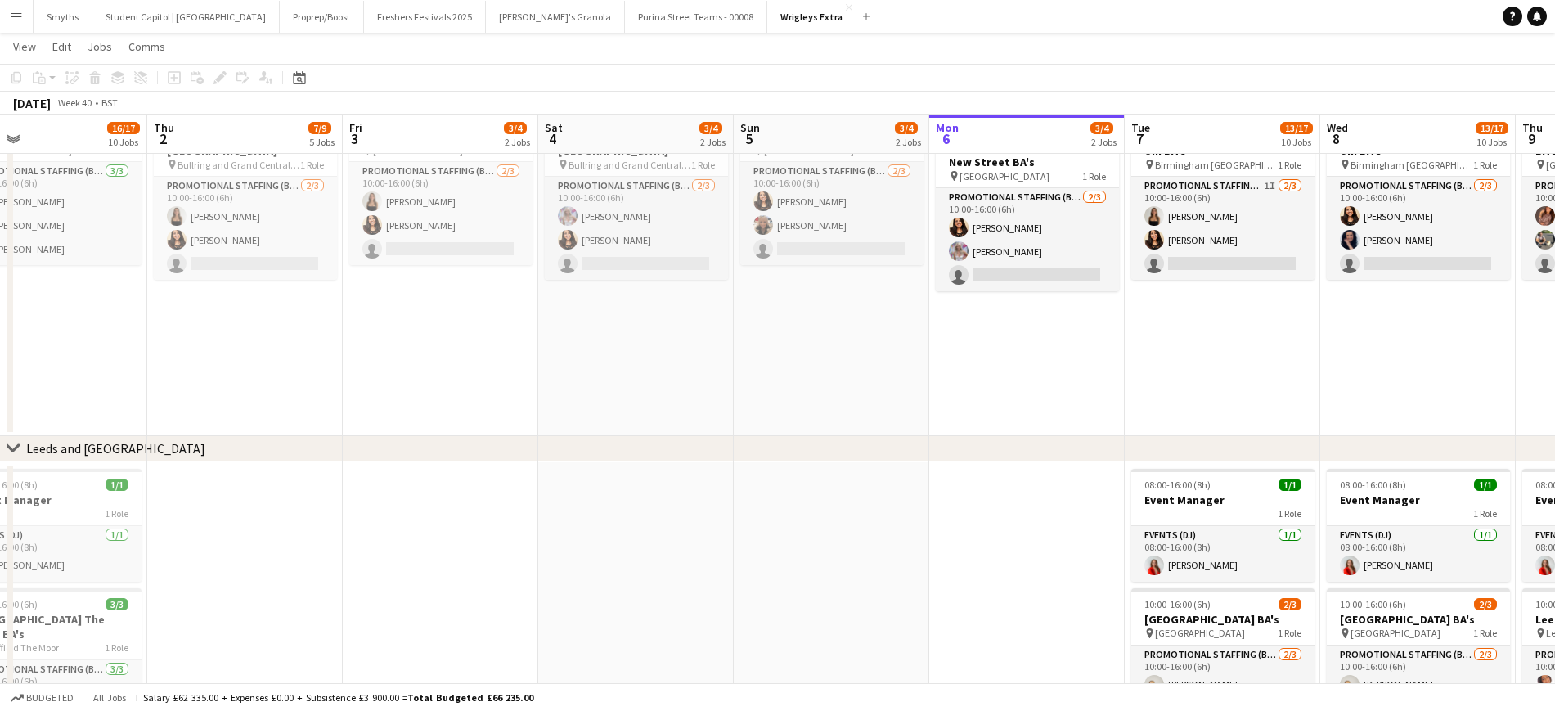
scroll to position [0, 426]
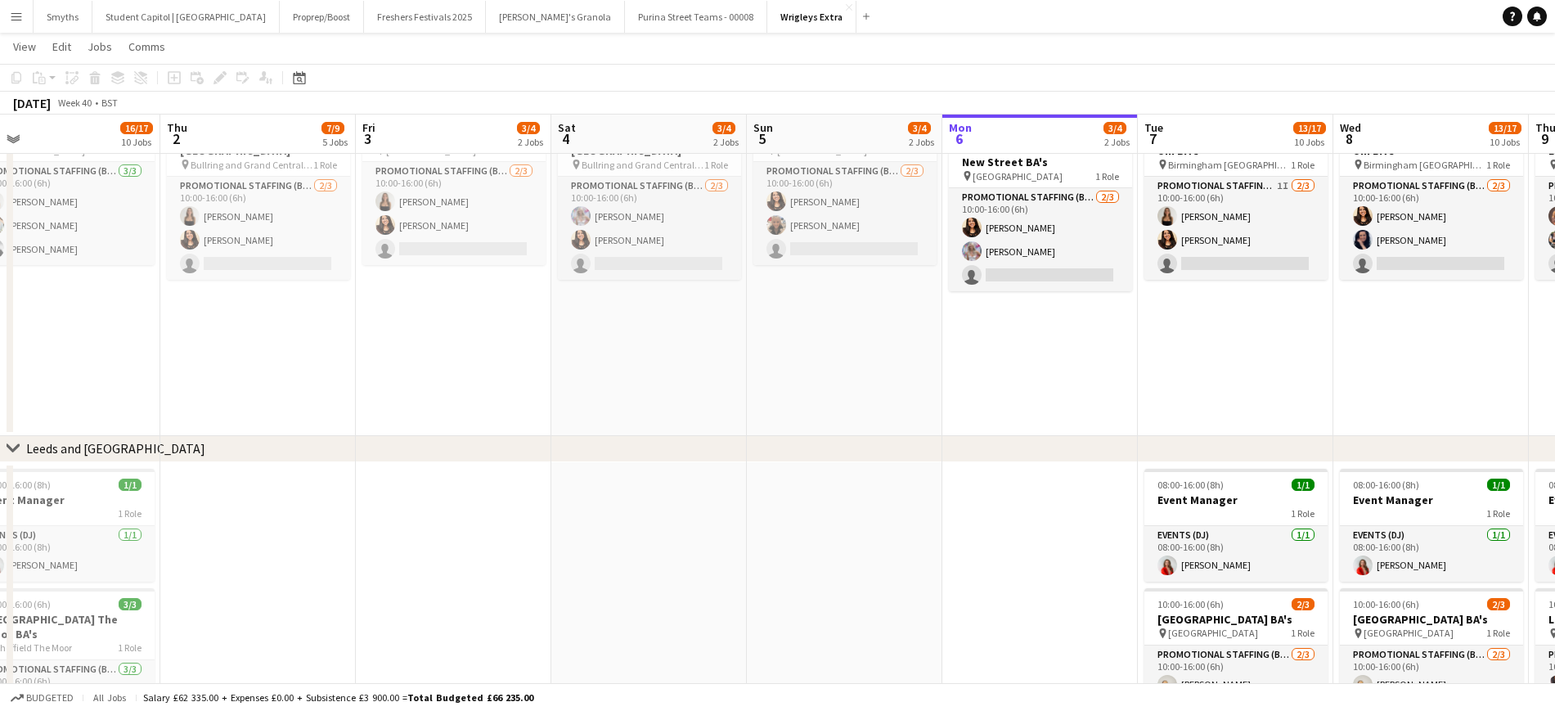
drag, startPoint x: 840, startPoint y: 452, endPoint x: 1046, endPoint y: 443, distance: 206.4
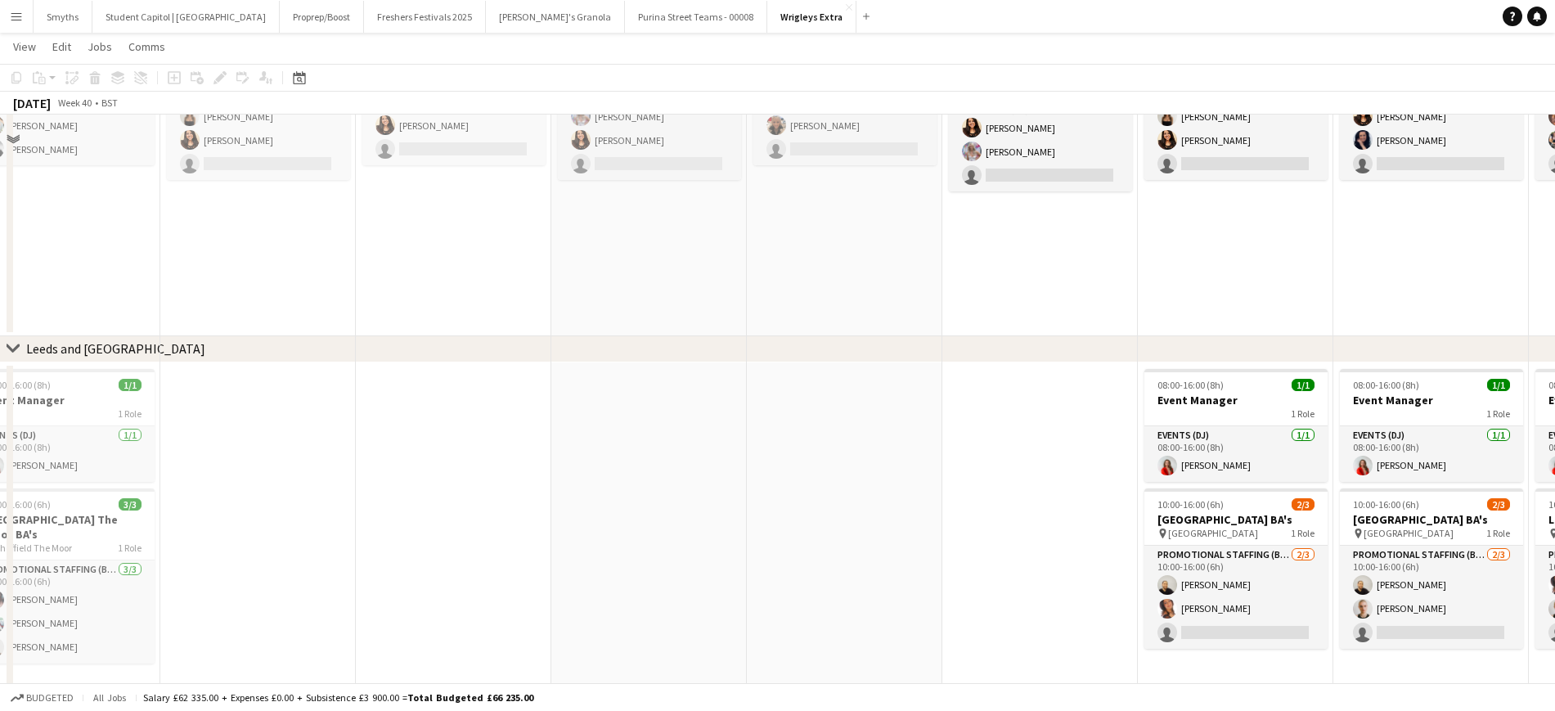
scroll to position [409, 0]
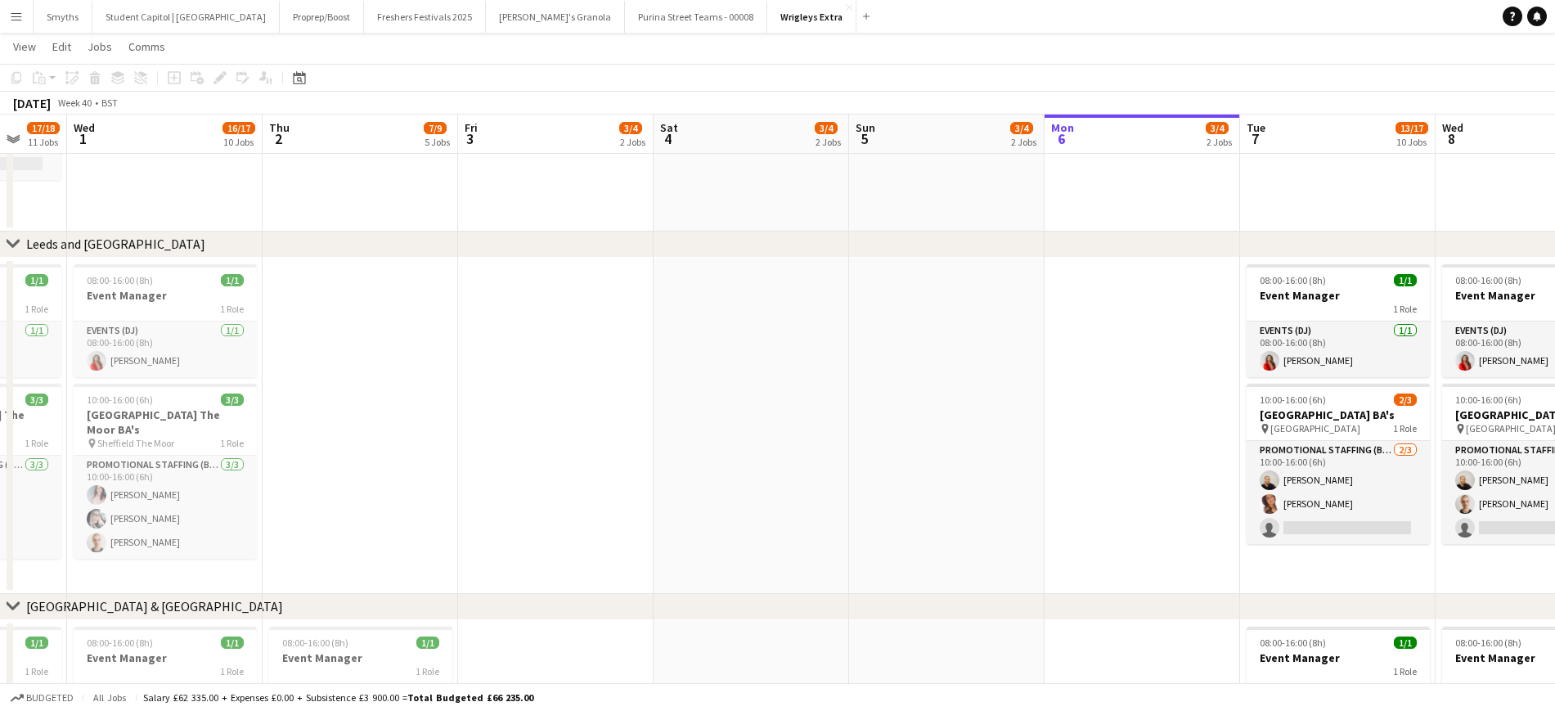
drag, startPoint x: 623, startPoint y: 487, endPoint x: 645, endPoint y: 481, distance: 22.8
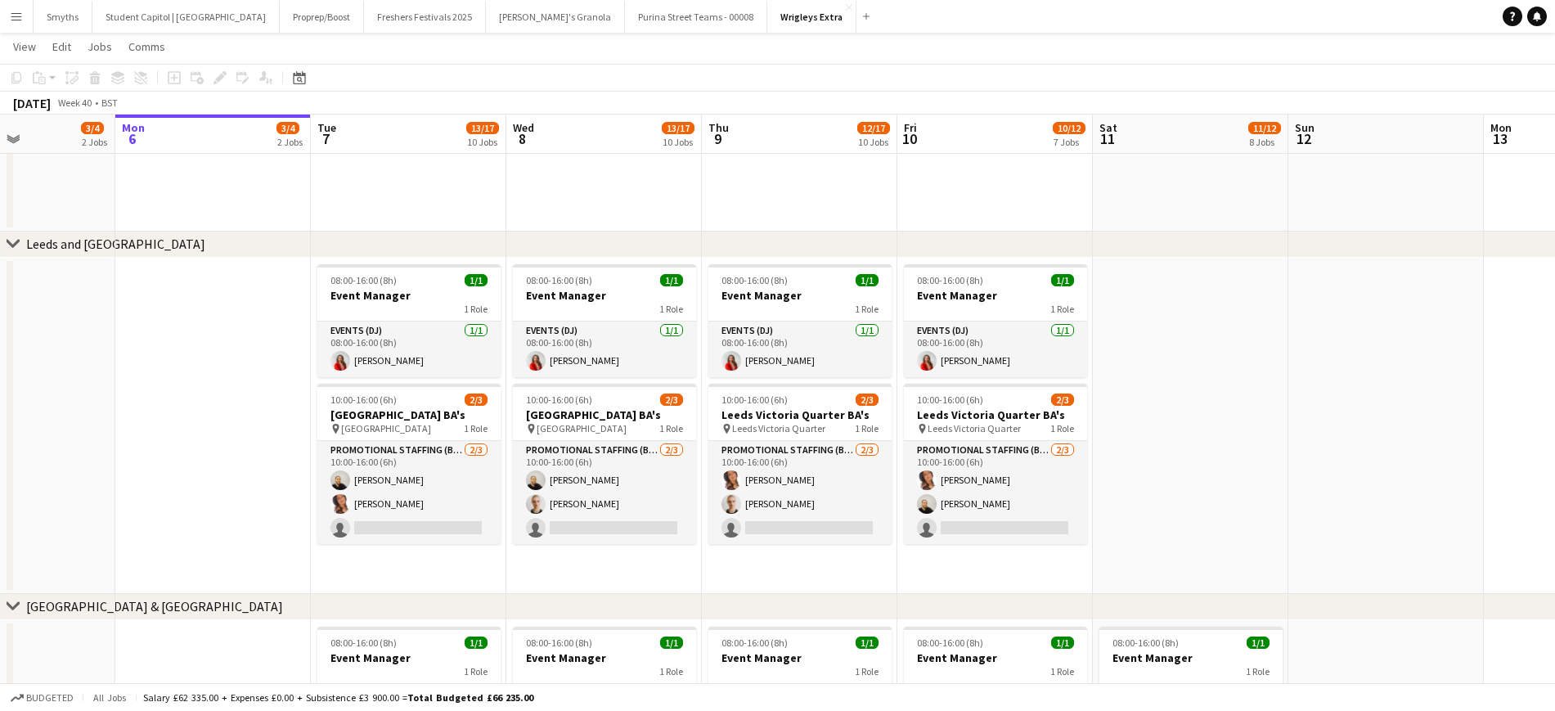
drag, startPoint x: 834, startPoint y: 475, endPoint x: 101, endPoint y: 473, distance: 733.8
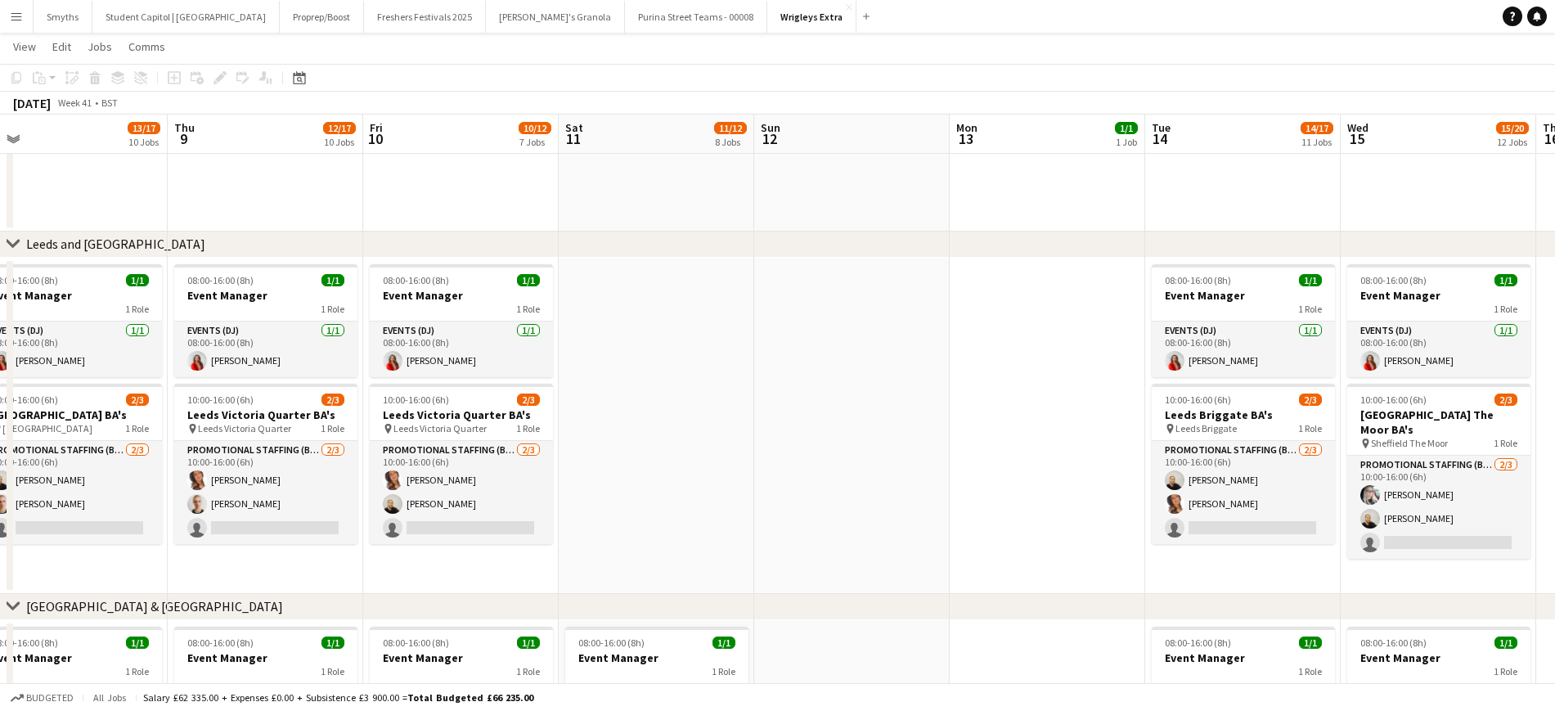
drag, startPoint x: 655, startPoint y: 457, endPoint x: 300, endPoint y: 457, distance: 355.1
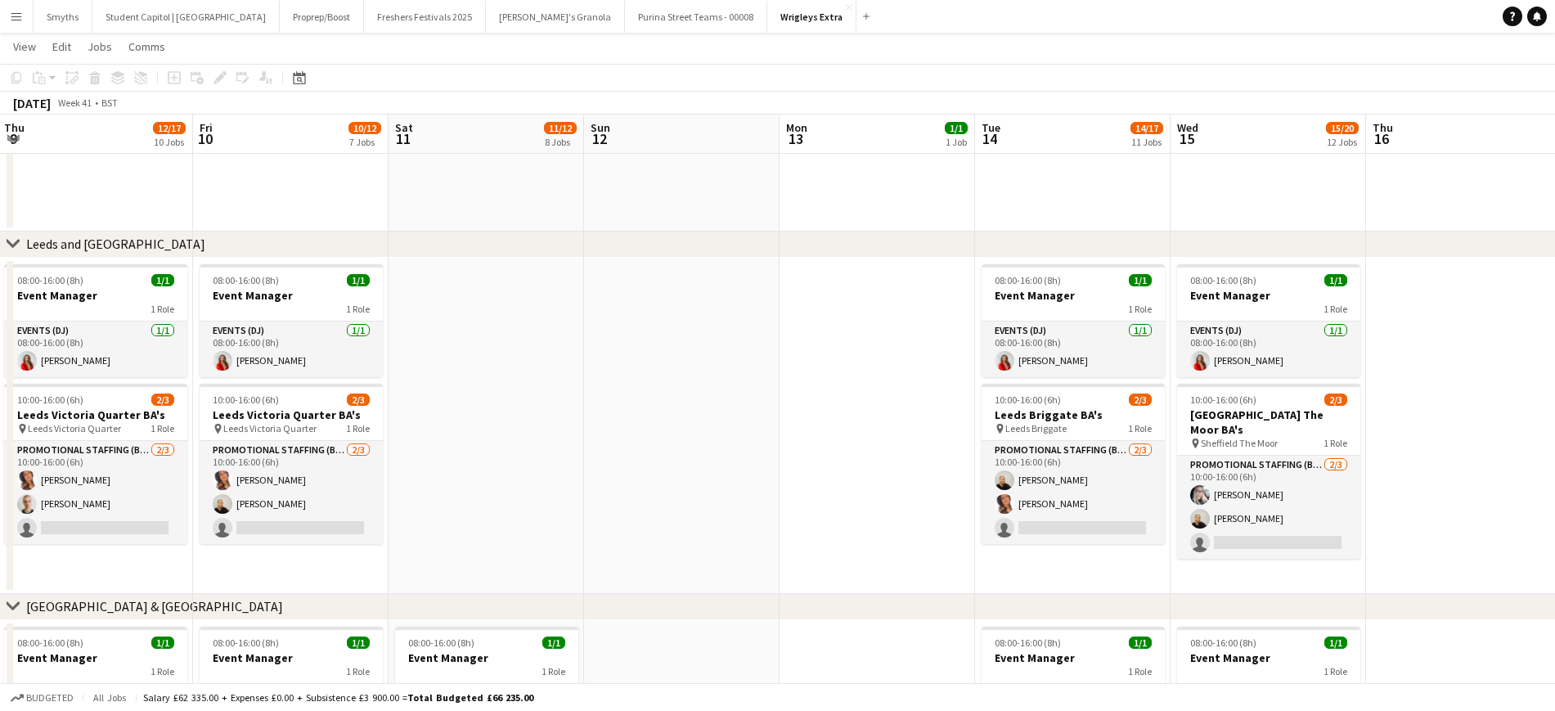
drag, startPoint x: 893, startPoint y: 408, endPoint x: 539, endPoint y: 429, distance: 354.8
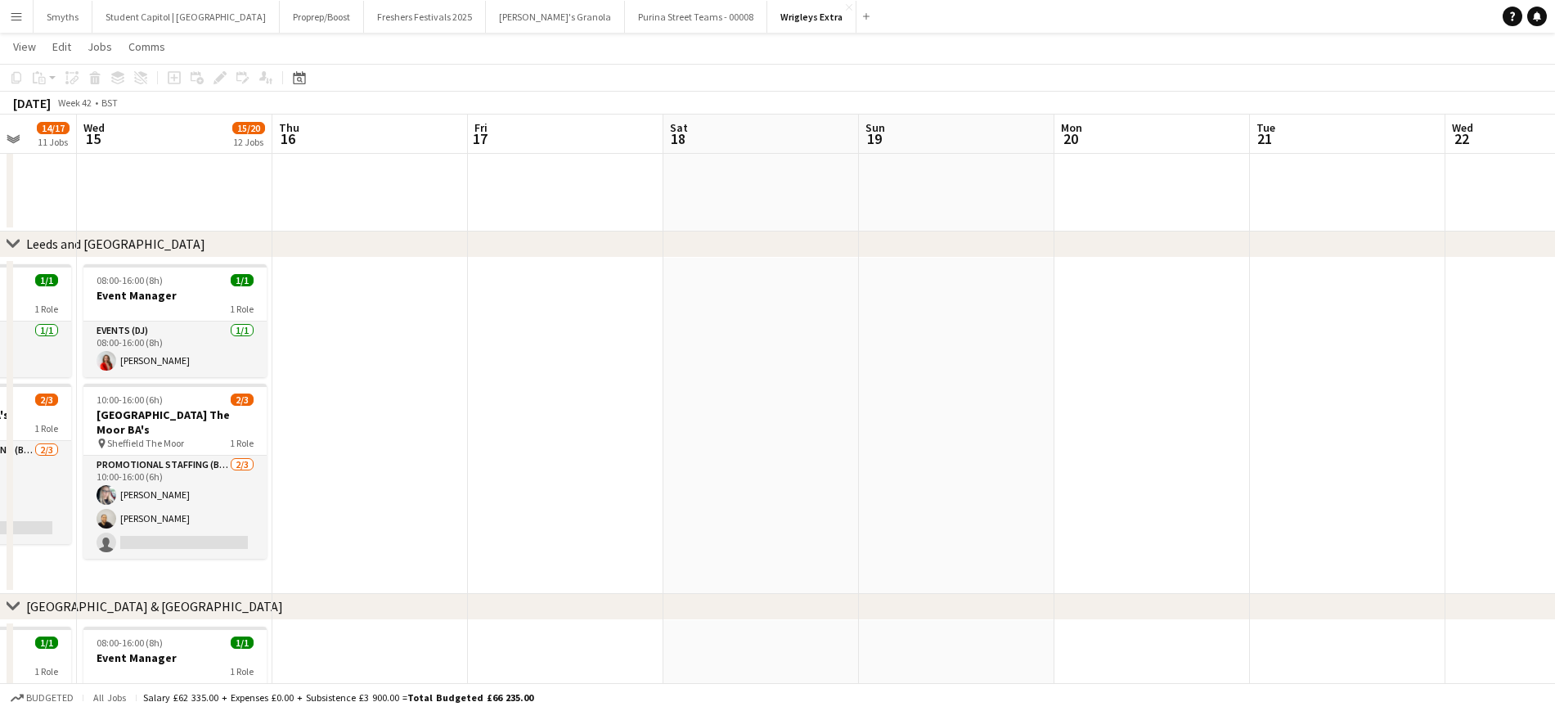
drag, startPoint x: 1053, startPoint y: 429, endPoint x: 372, endPoint y: 439, distance: 680.7
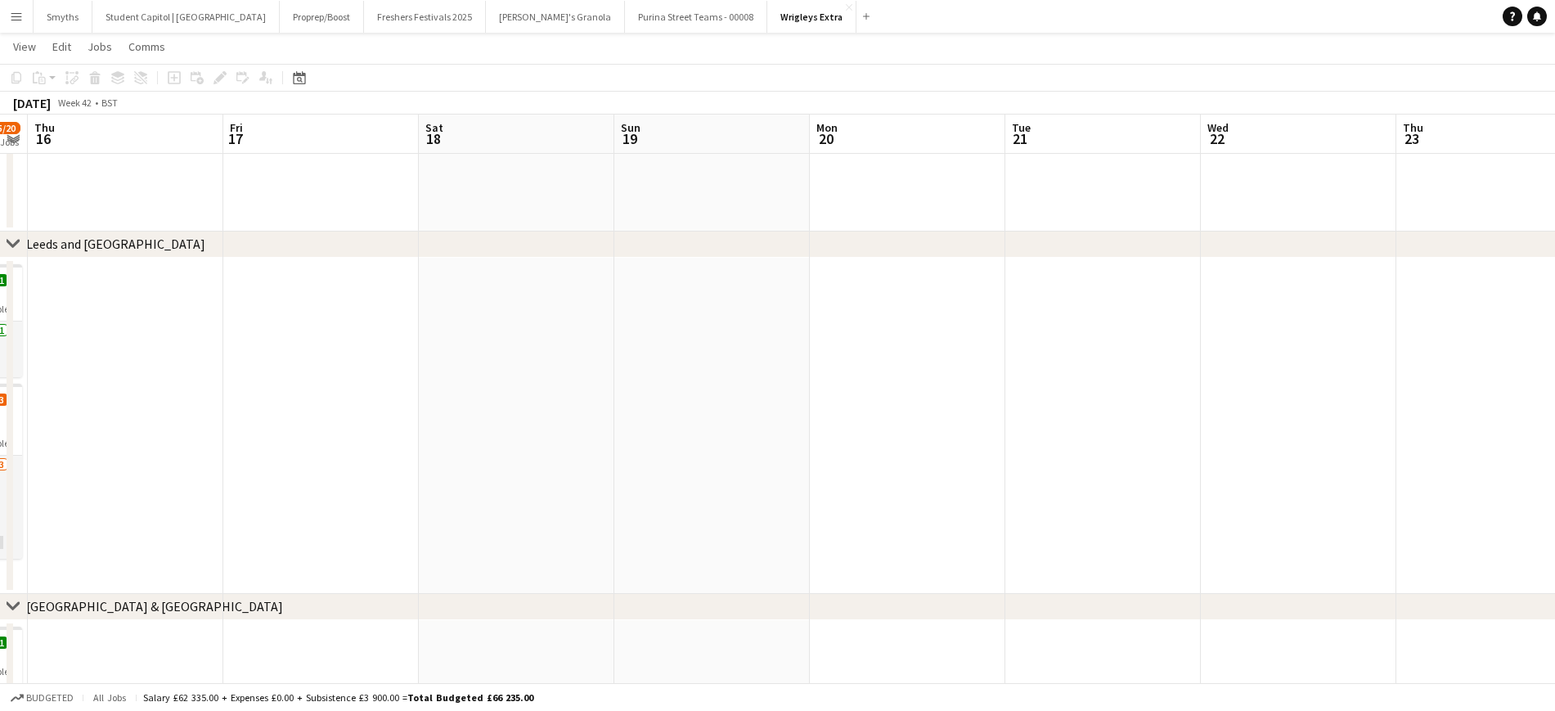
drag, startPoint x: 1248, startPoint y: 433, endPoint x: 262, endPoint y: 444, distance: 985.9
drag, startPoint x: 1151, startPoint y: 440, endPoint x: 299, endPoint y: 441, distance: 852.5
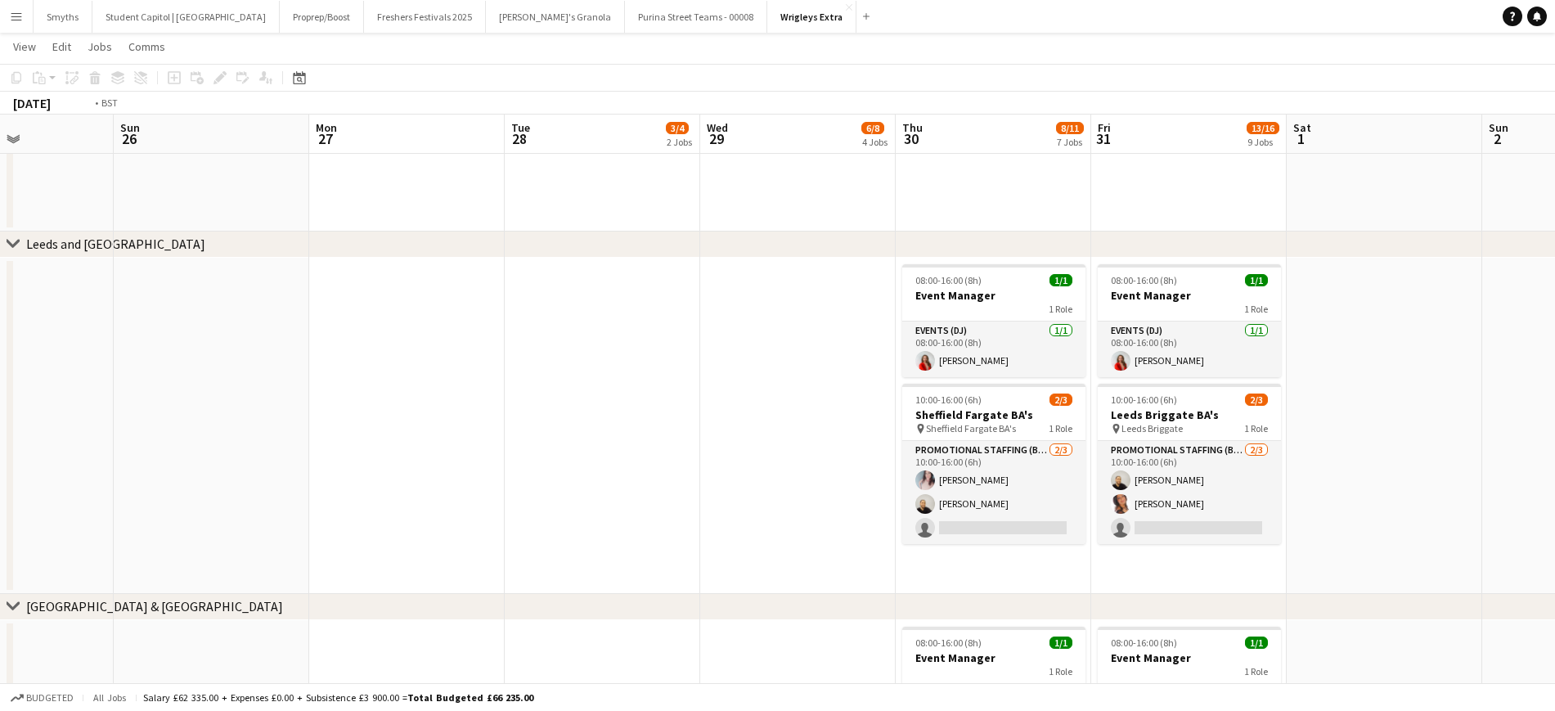
drag, startPoint x: 465, startPoint y: 393, endPoint x: 295, endPoint y: 394, distance: 170.2
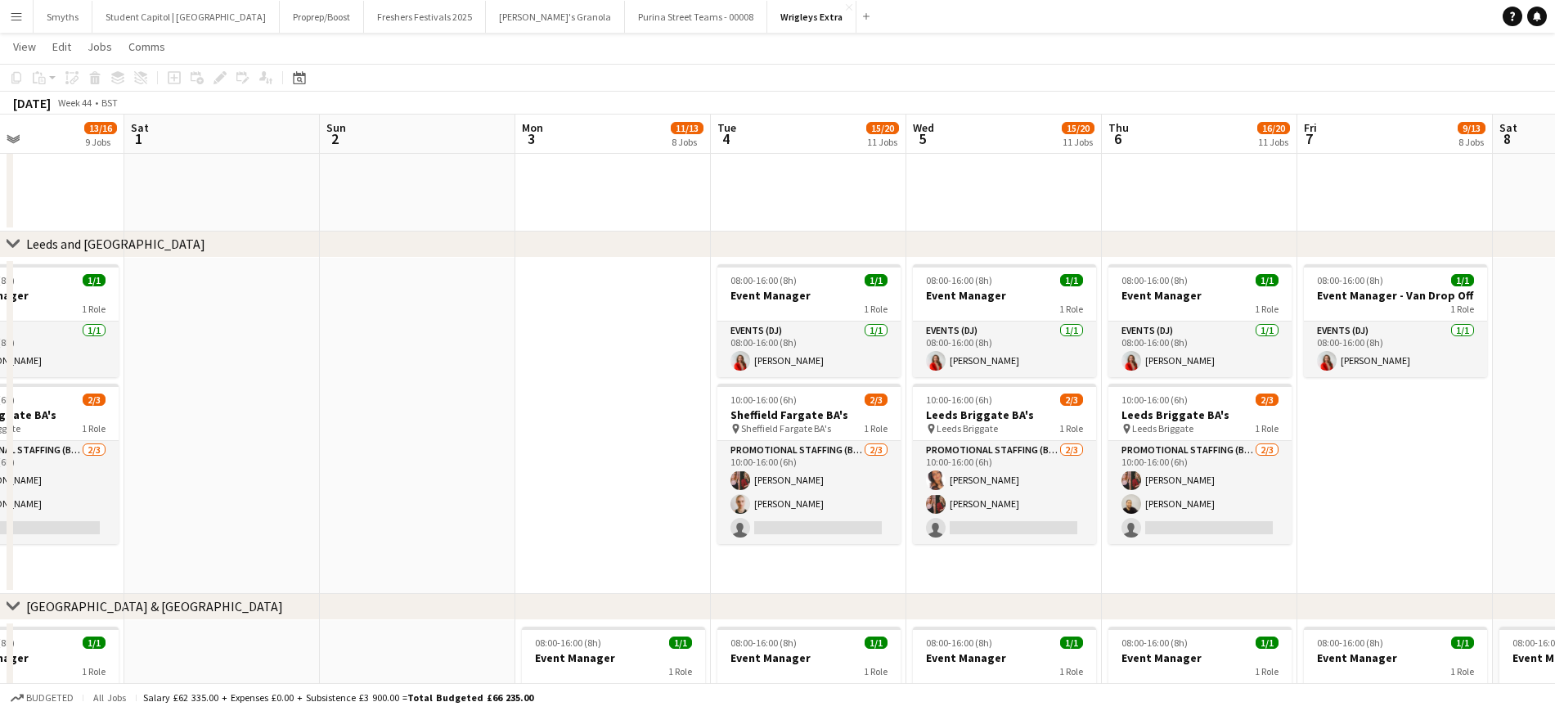
drag, startPoint x: 509, startPoint y: 394, endPoint x: 181, endPoint y: 395, distance: 328.1
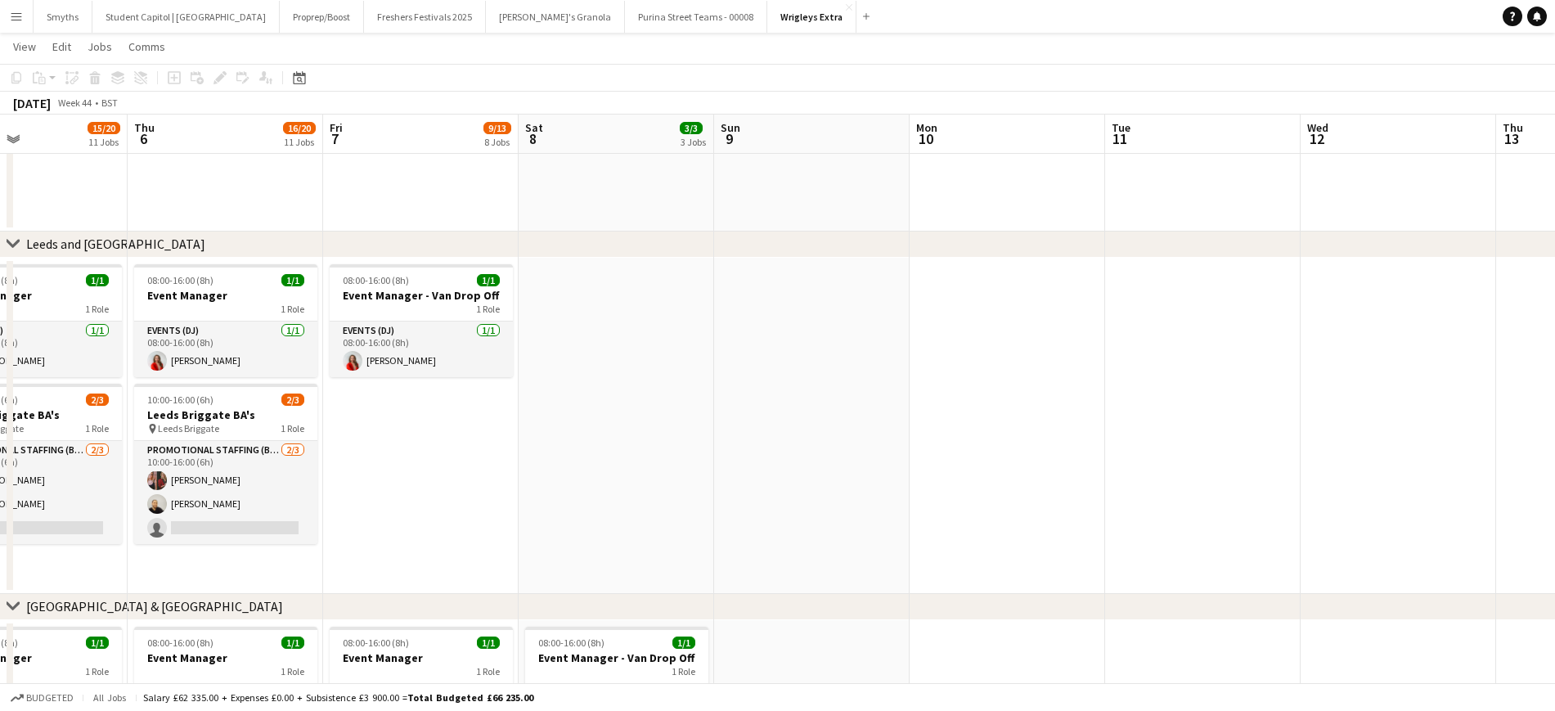
drag, startPoint x: 866, startPoint y: 400, endPoint x: 185, endPoint y: 448, distance: 683.2
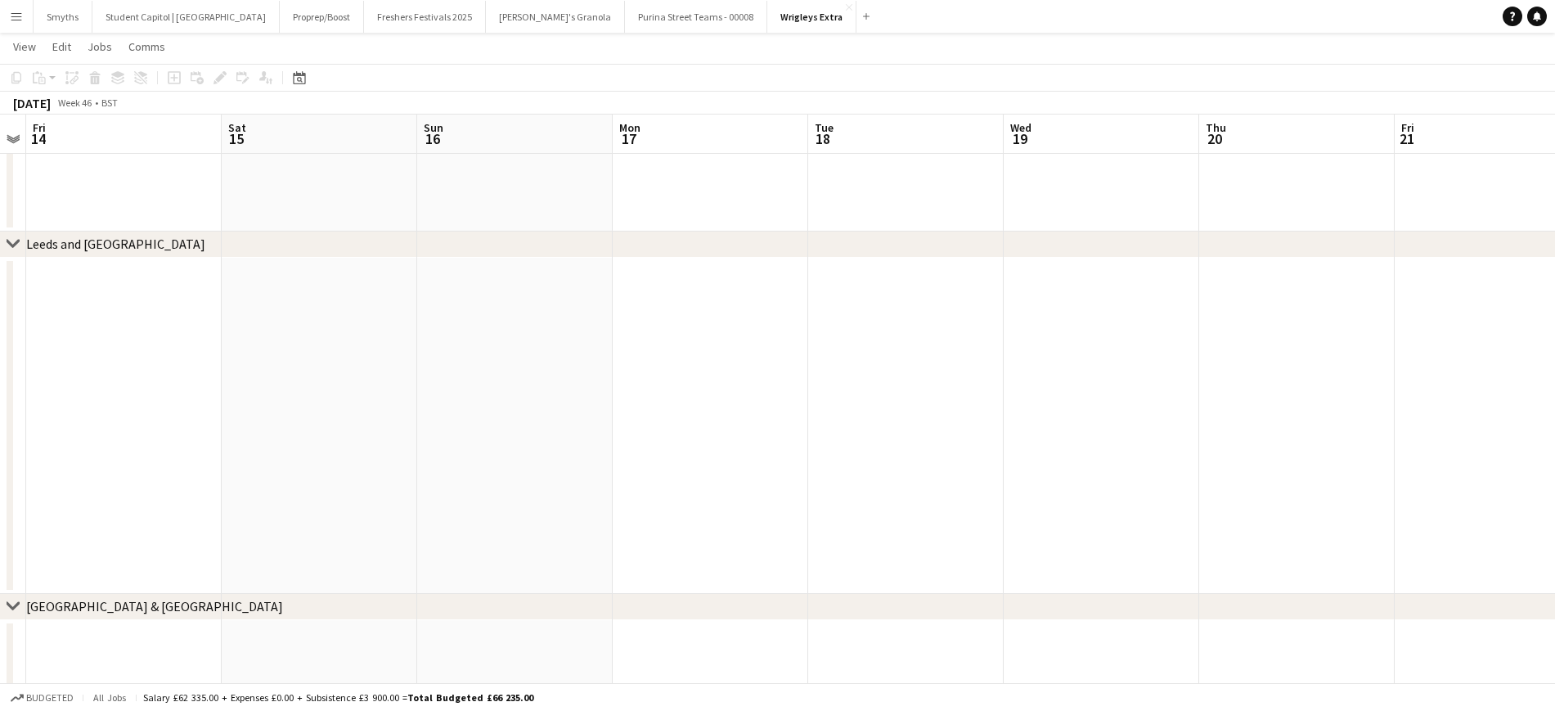
drag, startPoint x: 176, startPoint y: 455, endPoint x: 428, endPoint y: 451, distance: 252.0
drag, startPoint x: 856, startPoint y: 461, endPoint x: 1179, endPoint y: 411, distance: 327.0
